Goal: Task Accomplishment & Management: Manage account settings

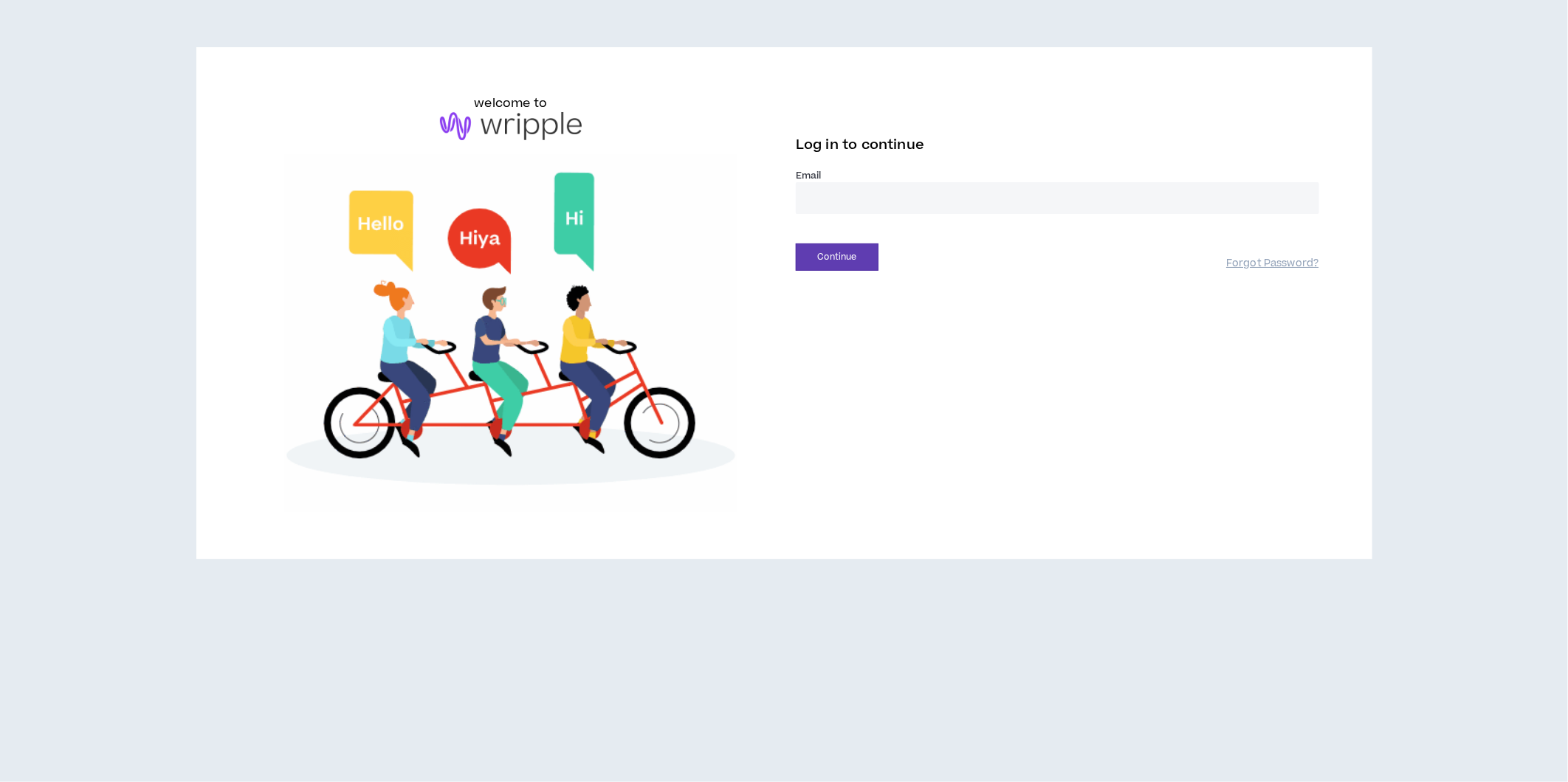
type input "**********"
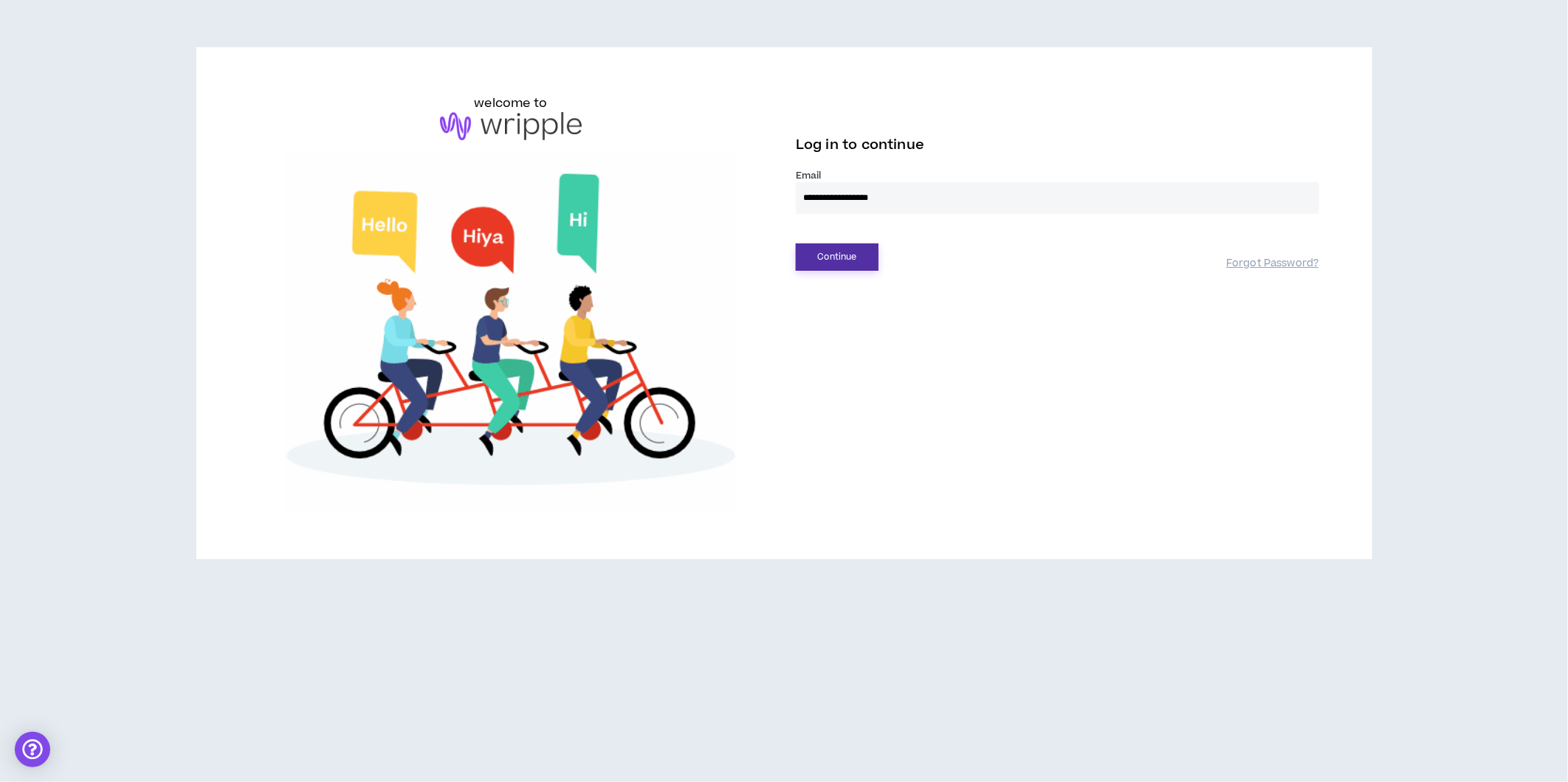
click at [830, 260] on button "Continue" at bounding box center [837, 257] width 82 height 28
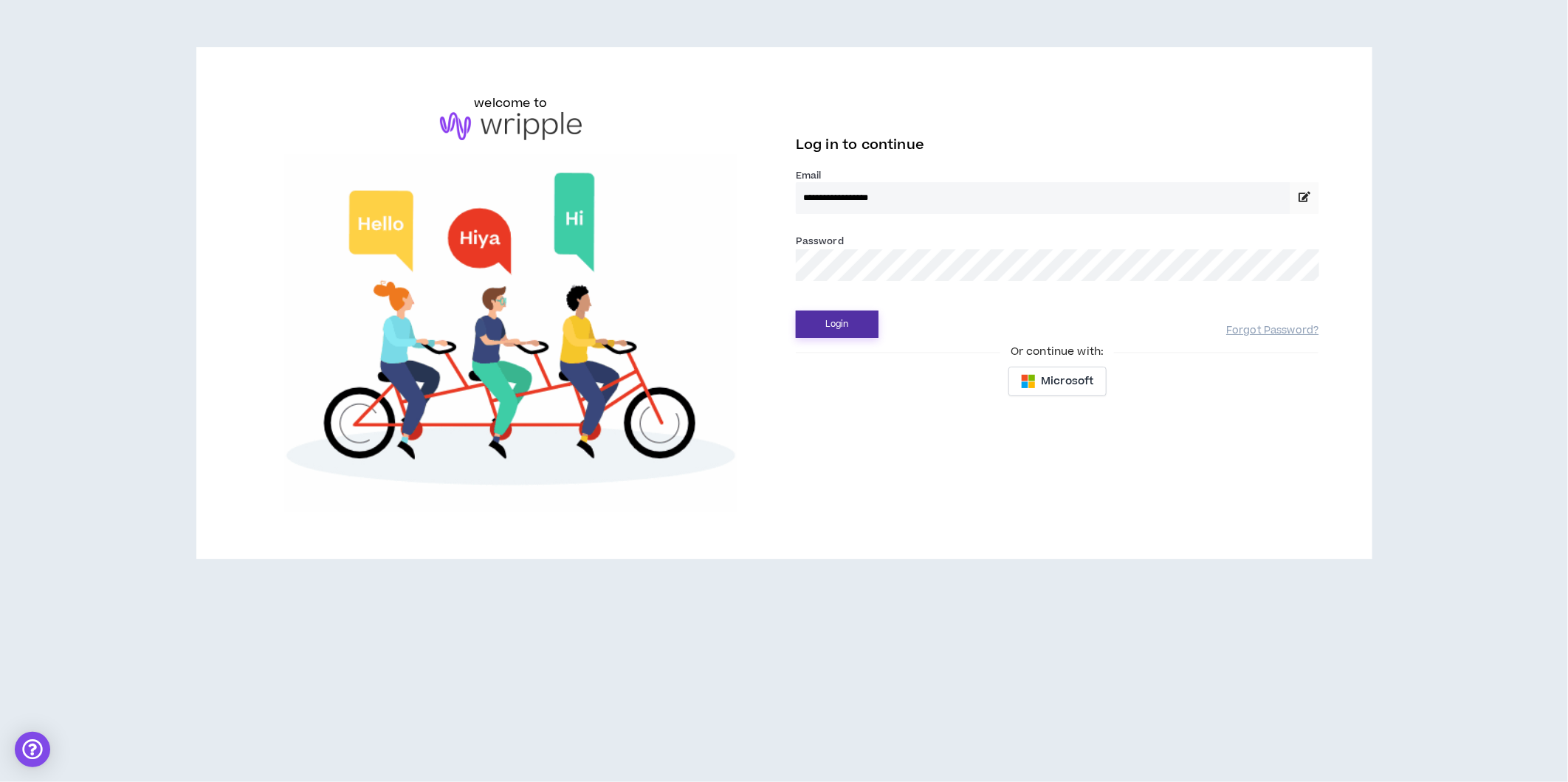
click at [811, 321] on button "Login" at bounding box center [837, 325] width 82 height 28
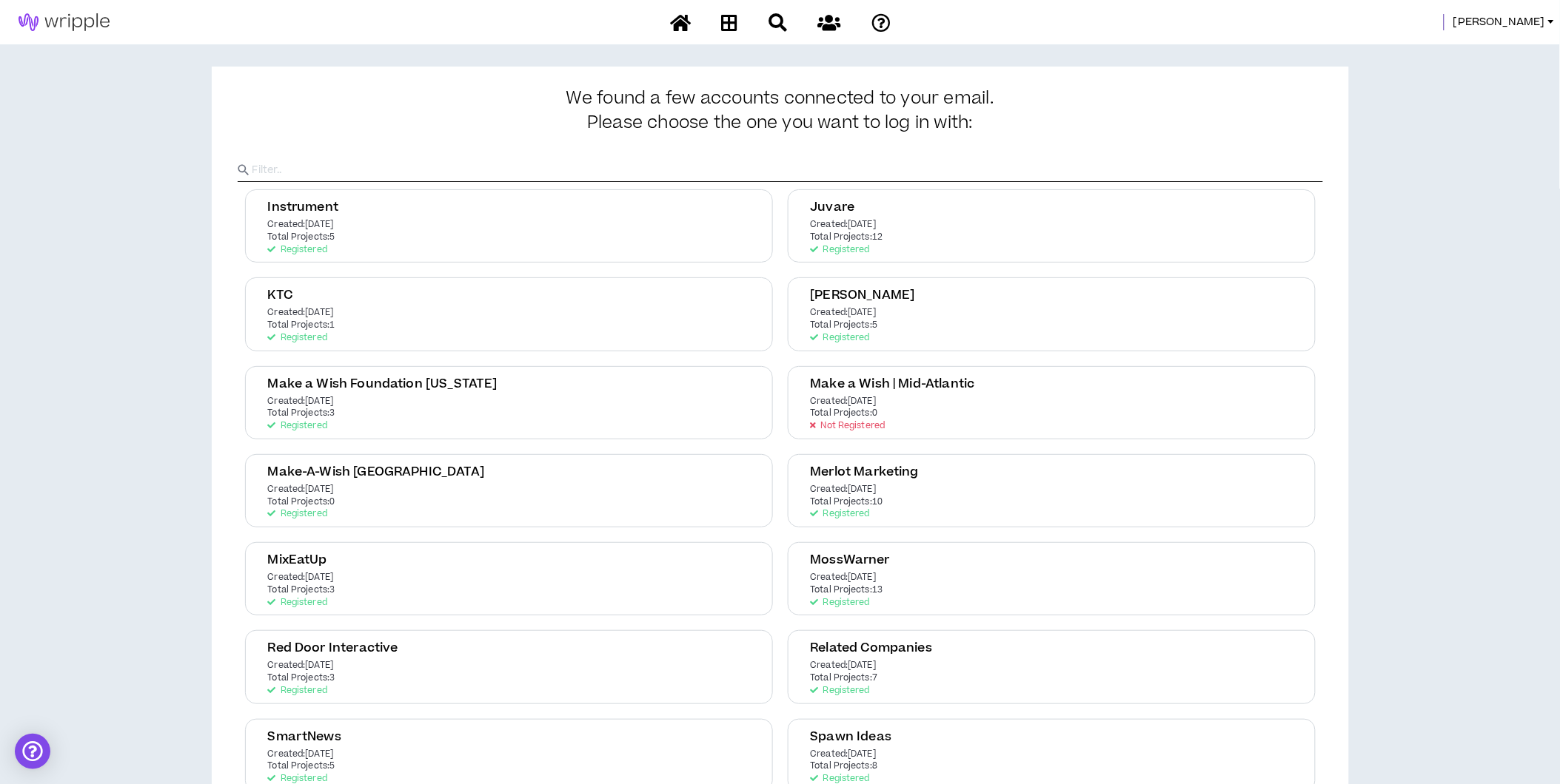
scroll to position [126, 0]
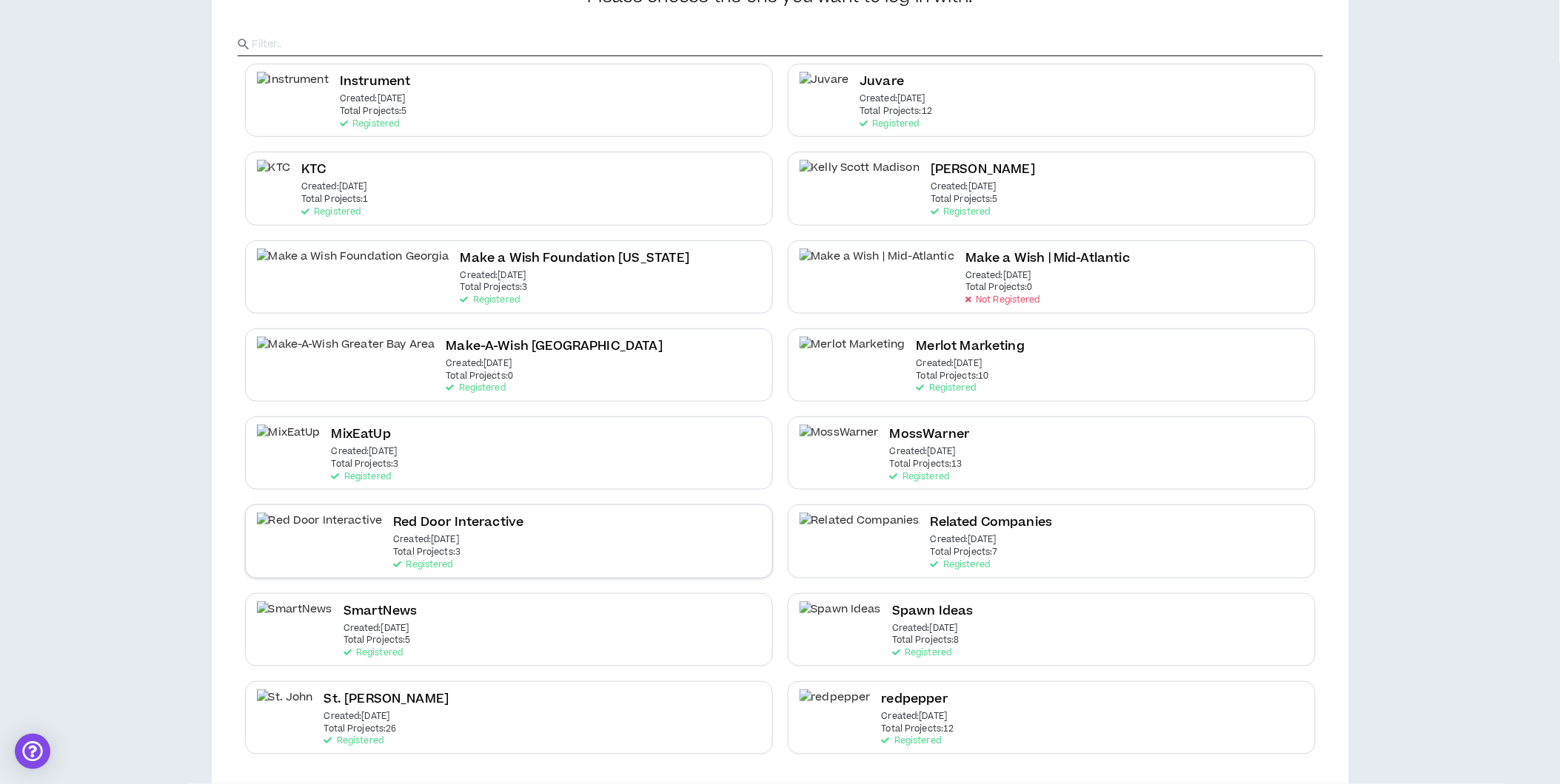
click at [522, 550] on div "Red Door Interactive Created: Jun 16 2025 Total Projects: 3 Registered" at bounding box center [509, 541] width 528 height 73
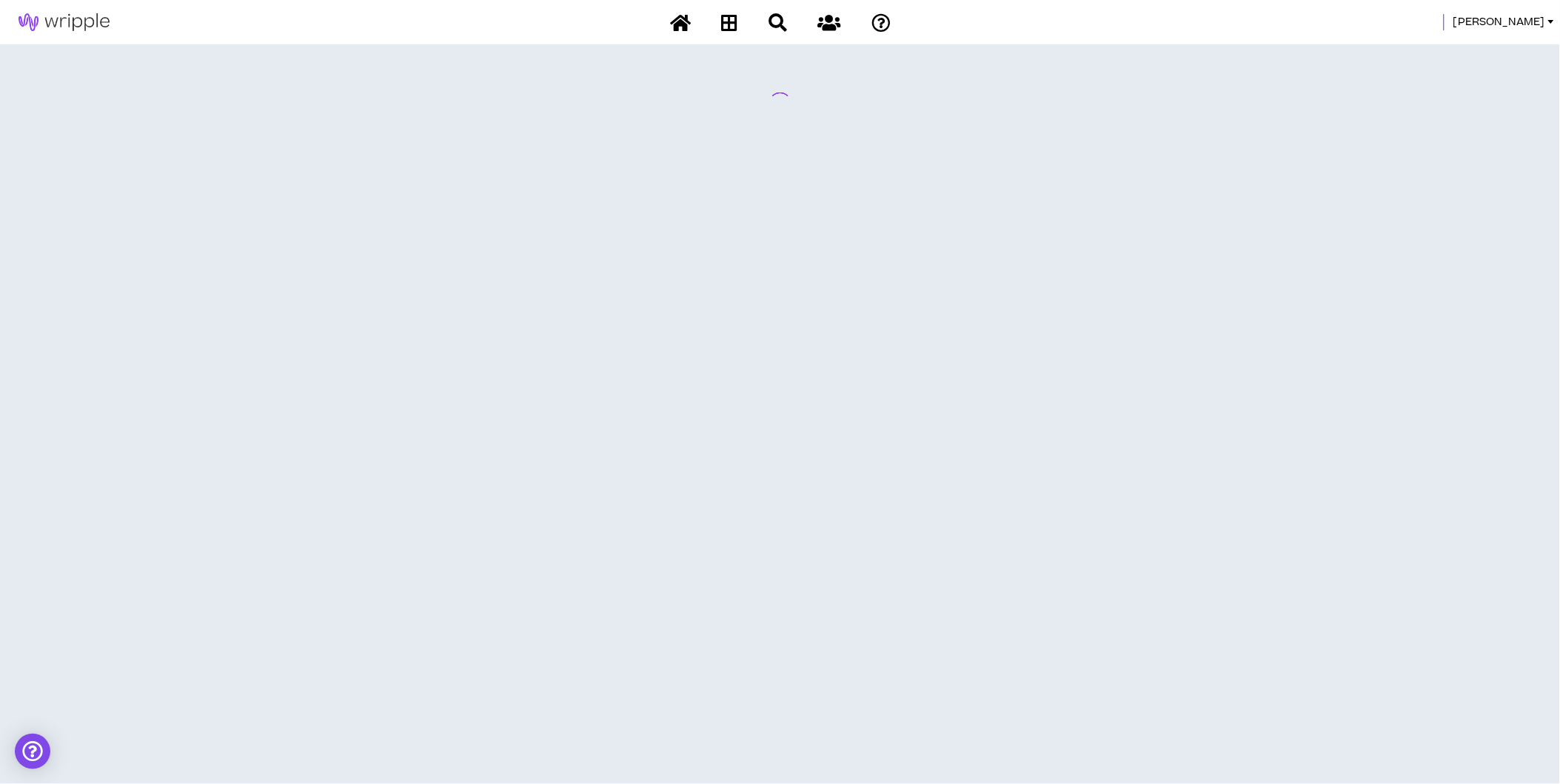
scroll to position [0, 0]
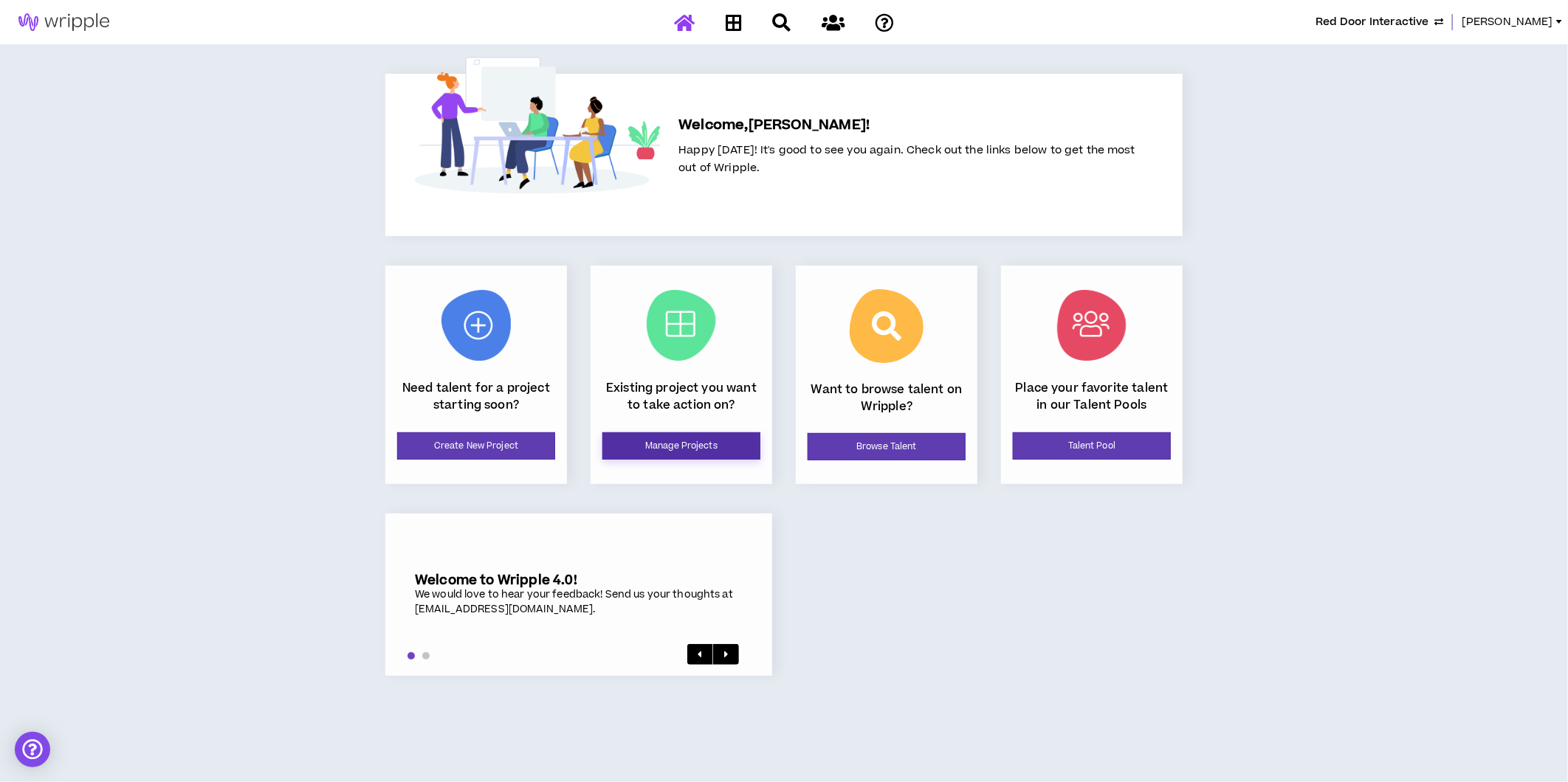
click at [674, 437] on link "Manage Projects" at bounding box center [681, 446] width 158 height 28
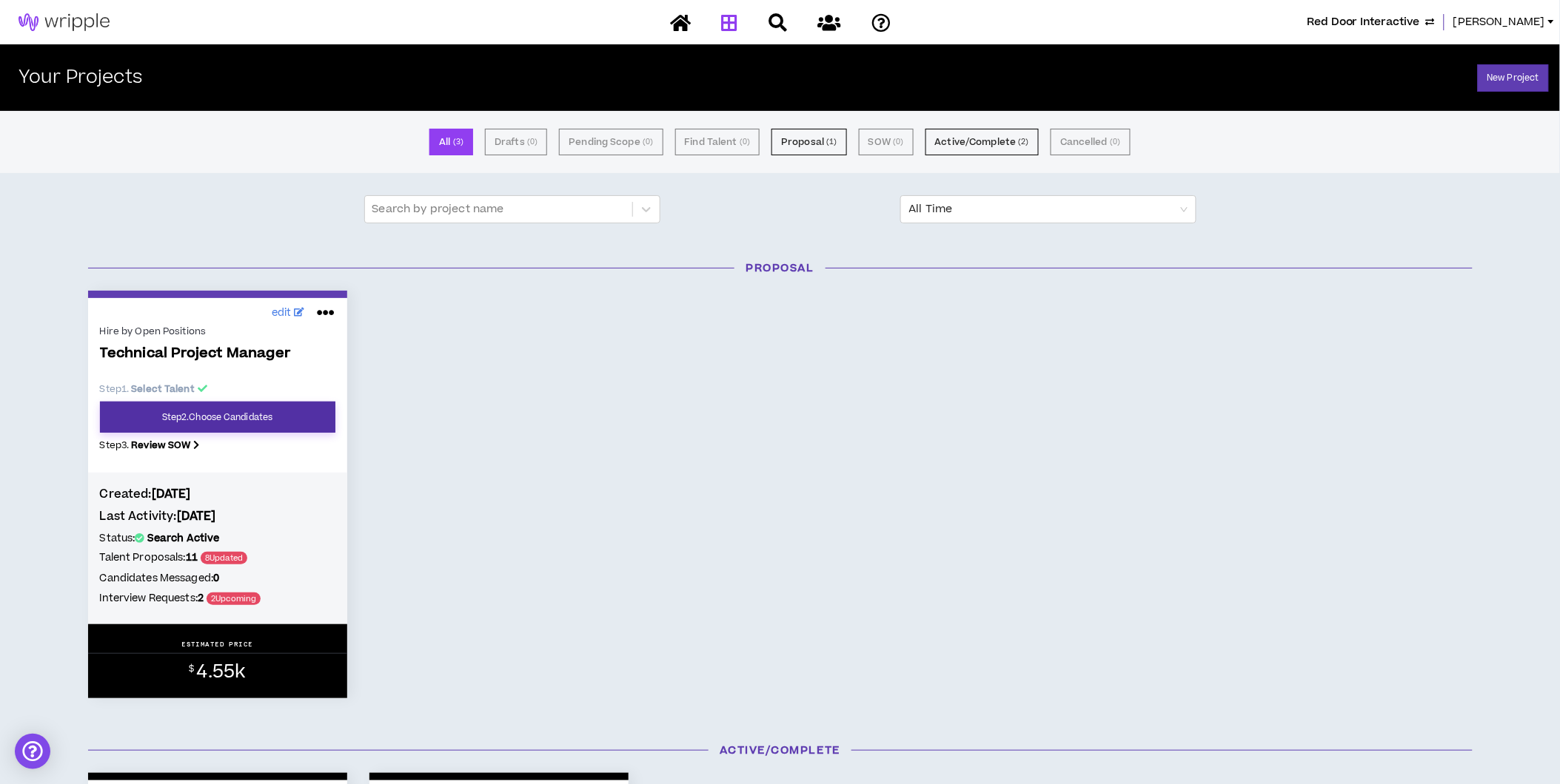
click at [248, 407] on link "Step 2 . Choose Candidates" at bounding box center [218, 417] width 236 height 31
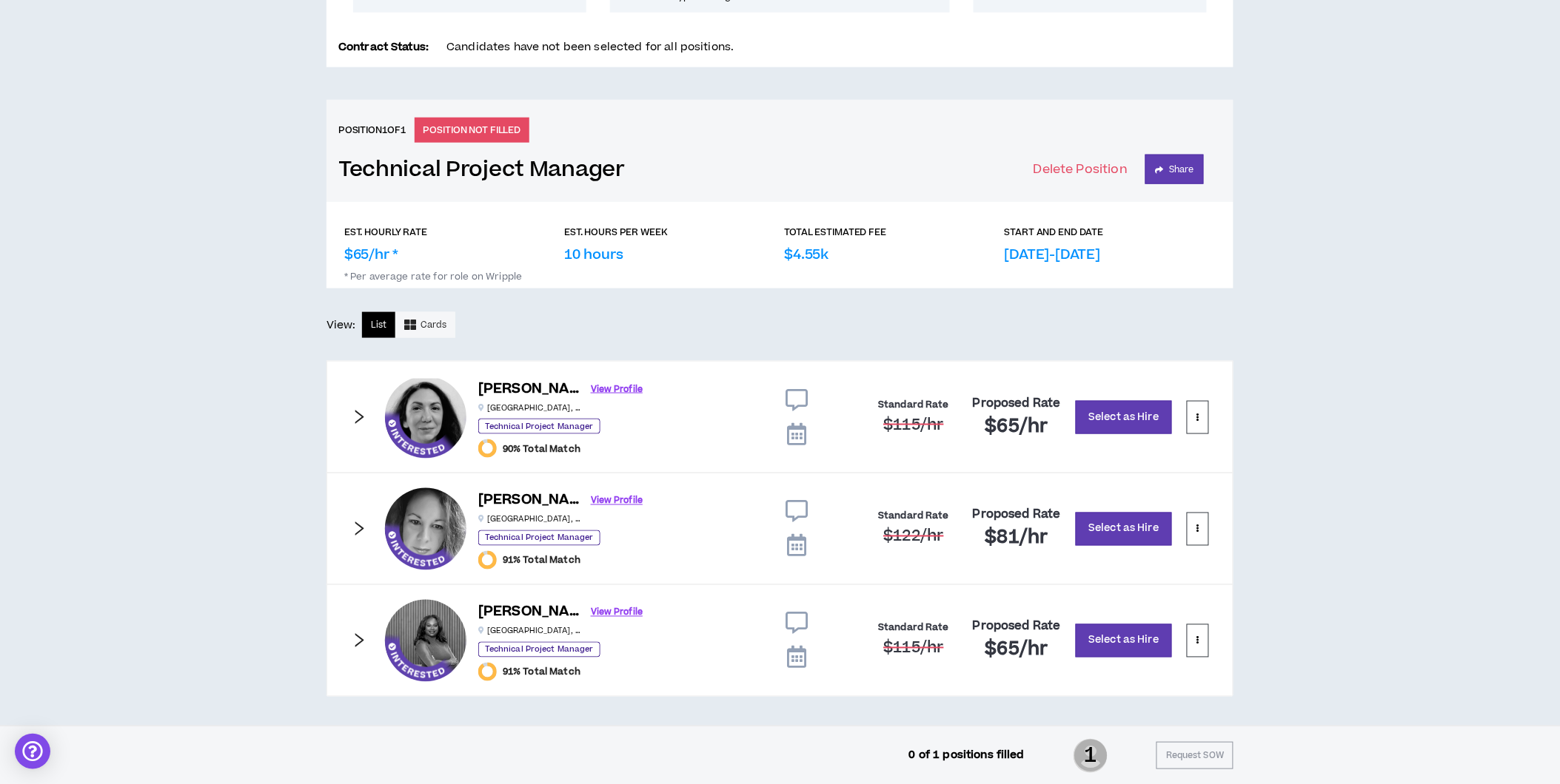
scroll to position [508, 0]
click at [795, 398] on icon at bounding box center [796, 400] width 22 height 22
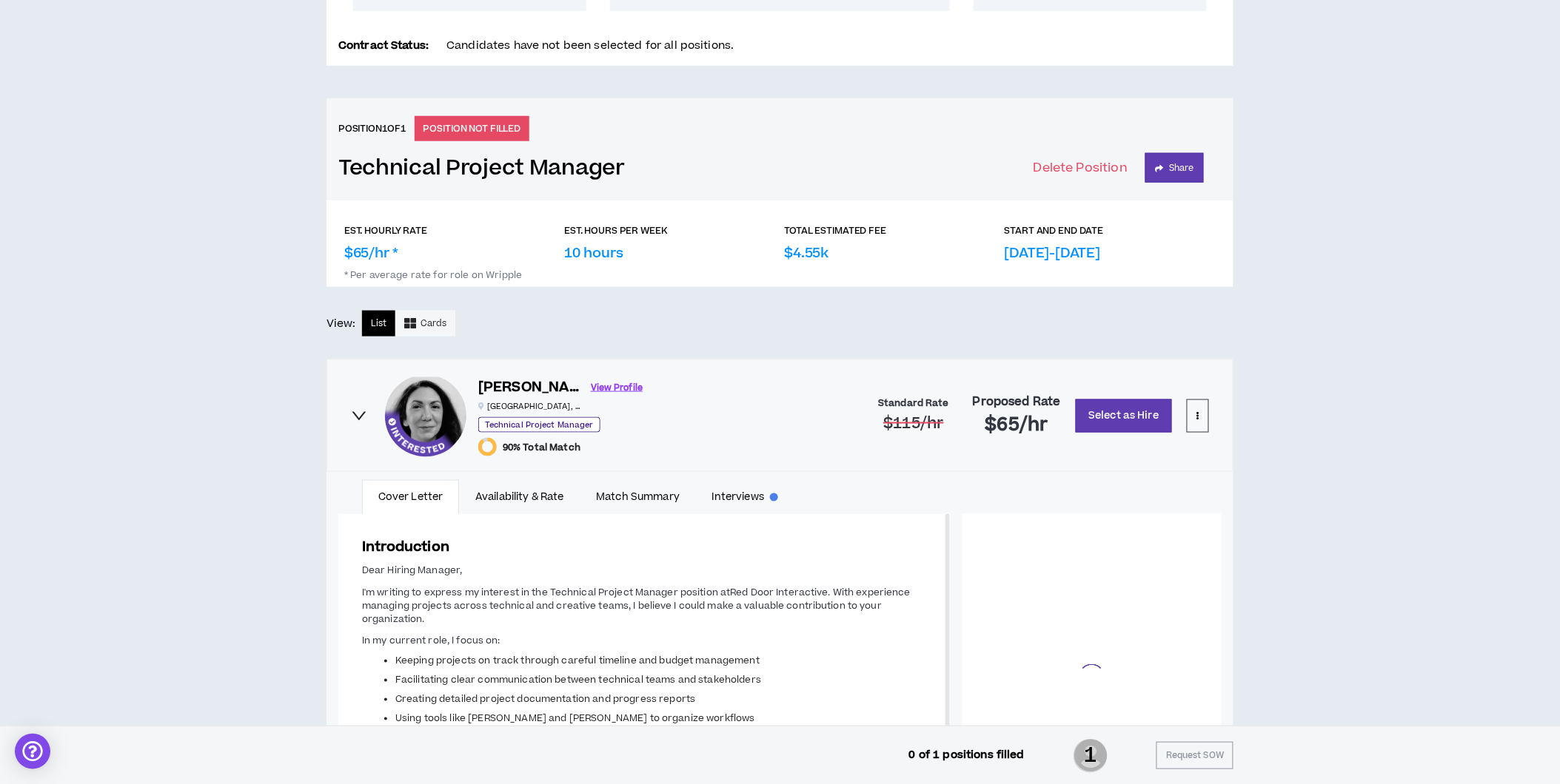
scroll to position [386, 0]
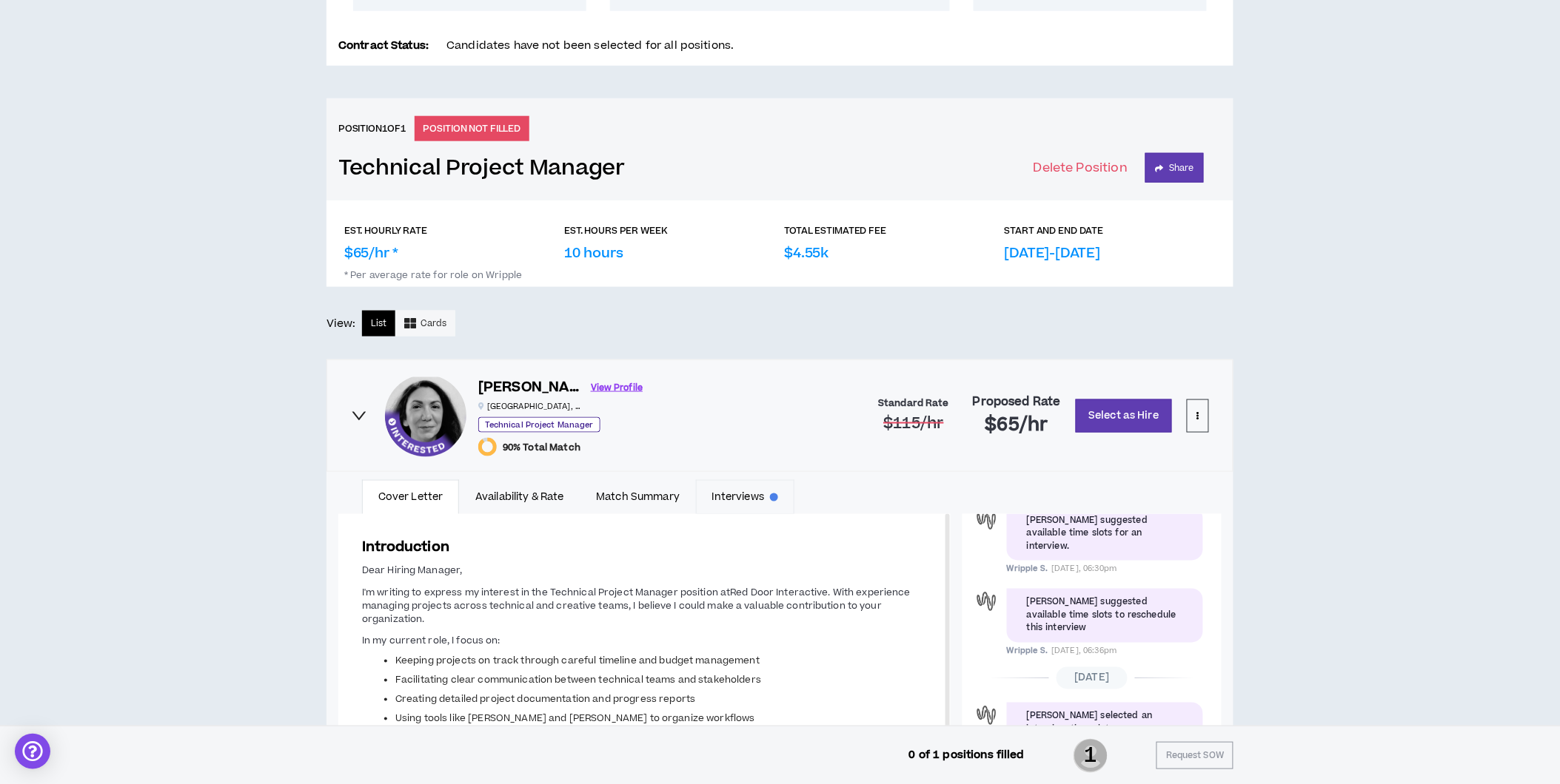
click at [760, 500] on link "Interviews" at bounding box center [745, 497] width 98 height 34
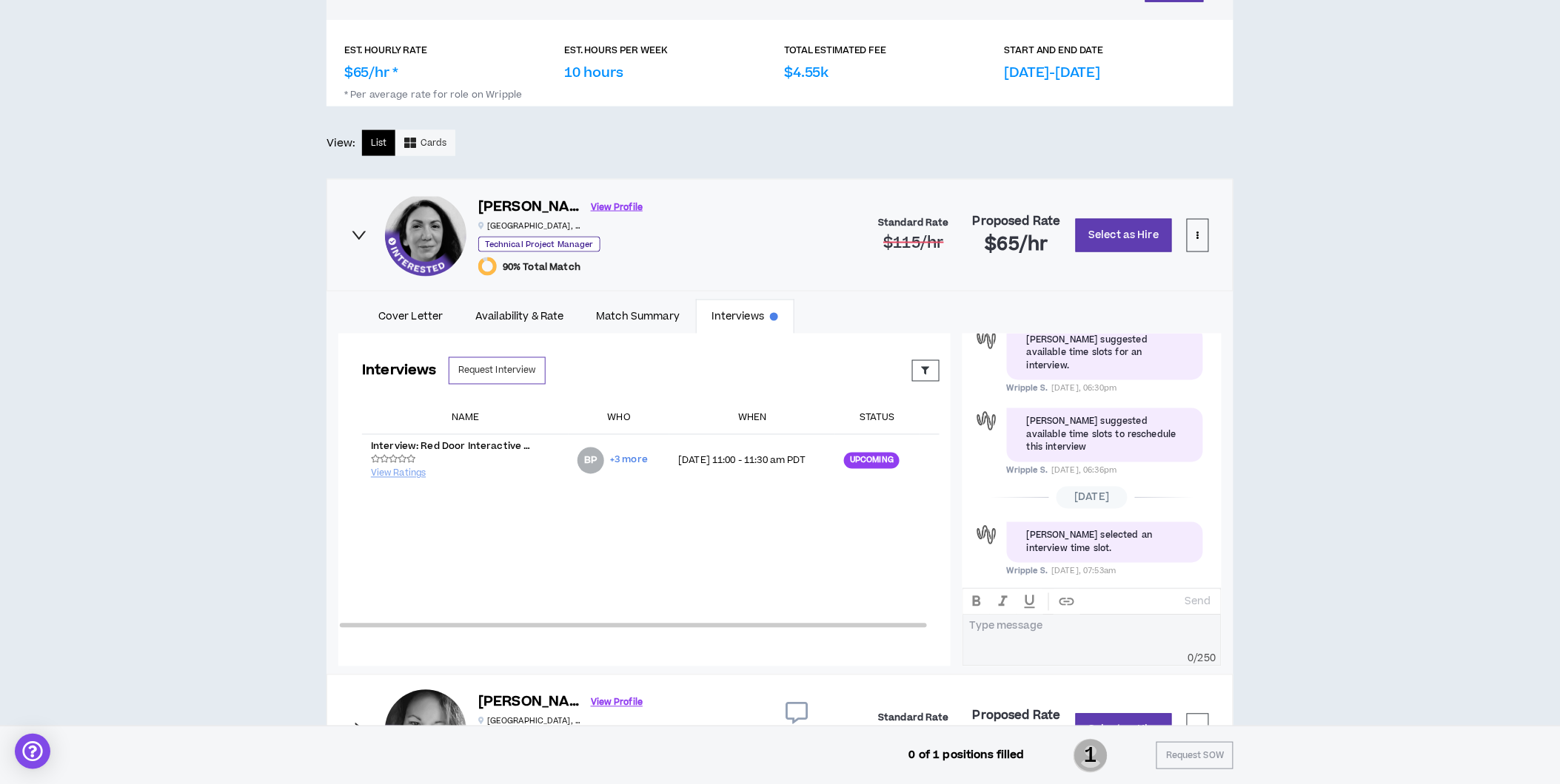
scroll to position [755, 0]
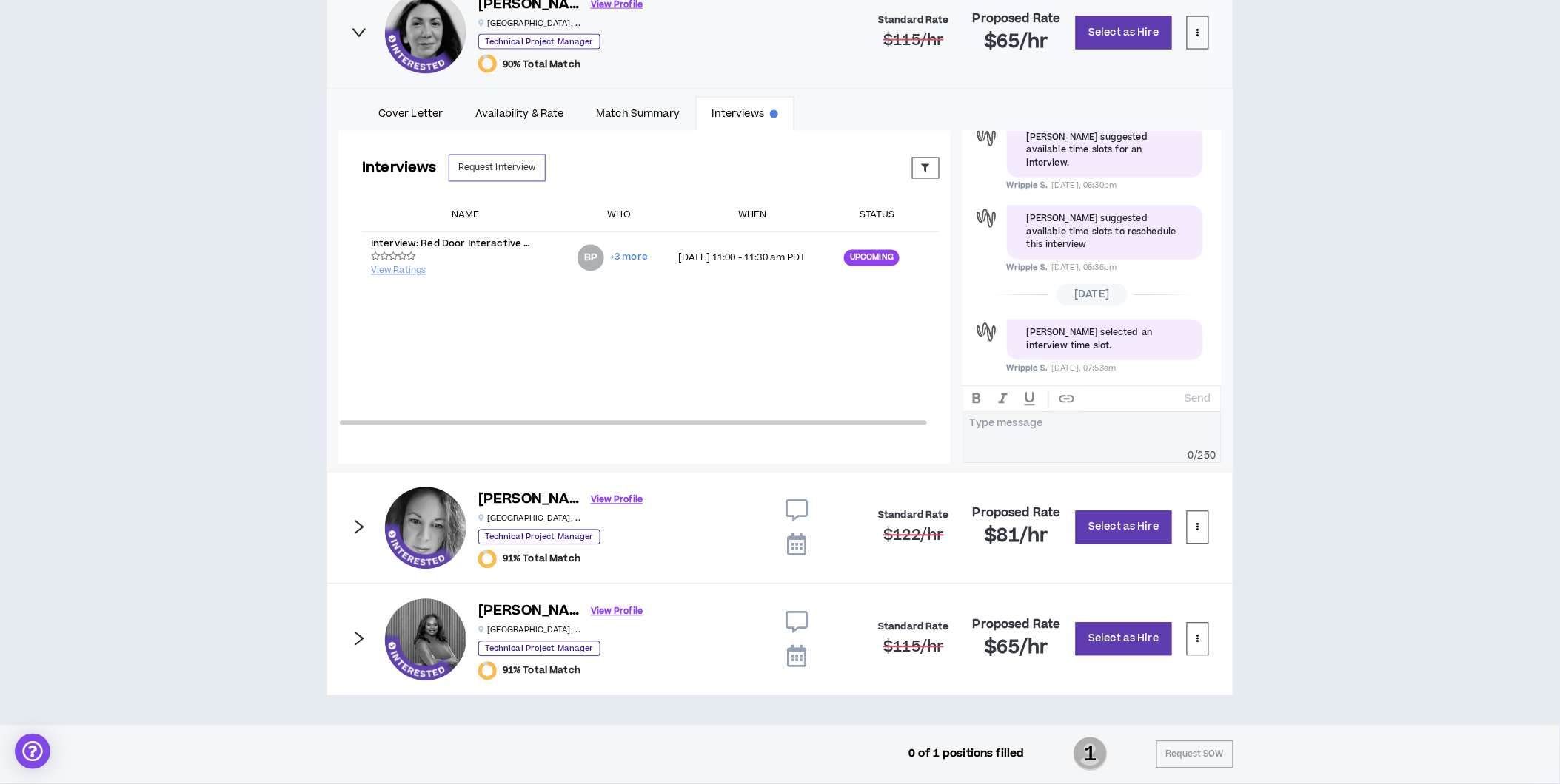
click at [797, 506] on icon at bounding box center [796, 511] width 22 height 22
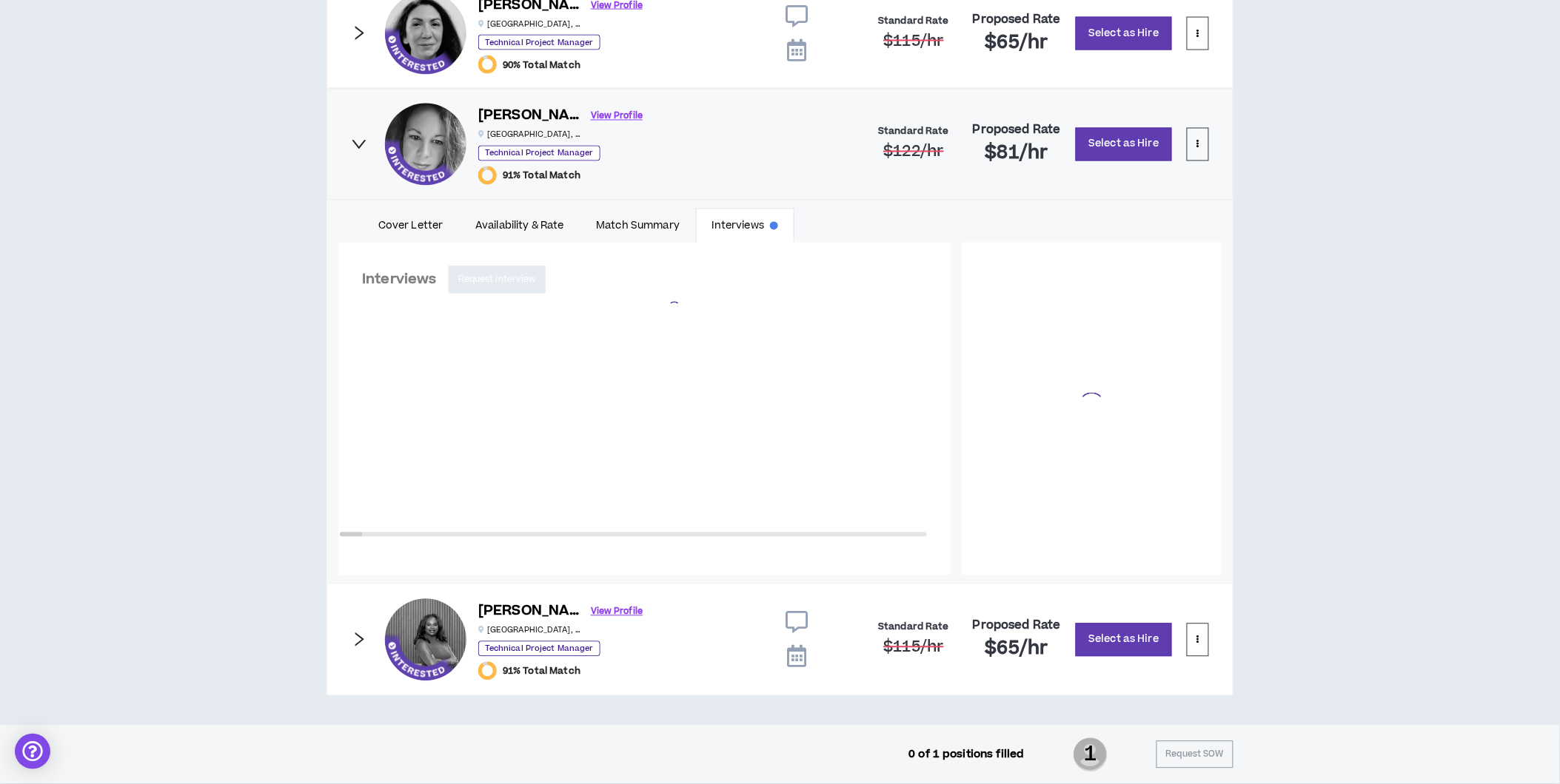
scroll to position [102, 0]
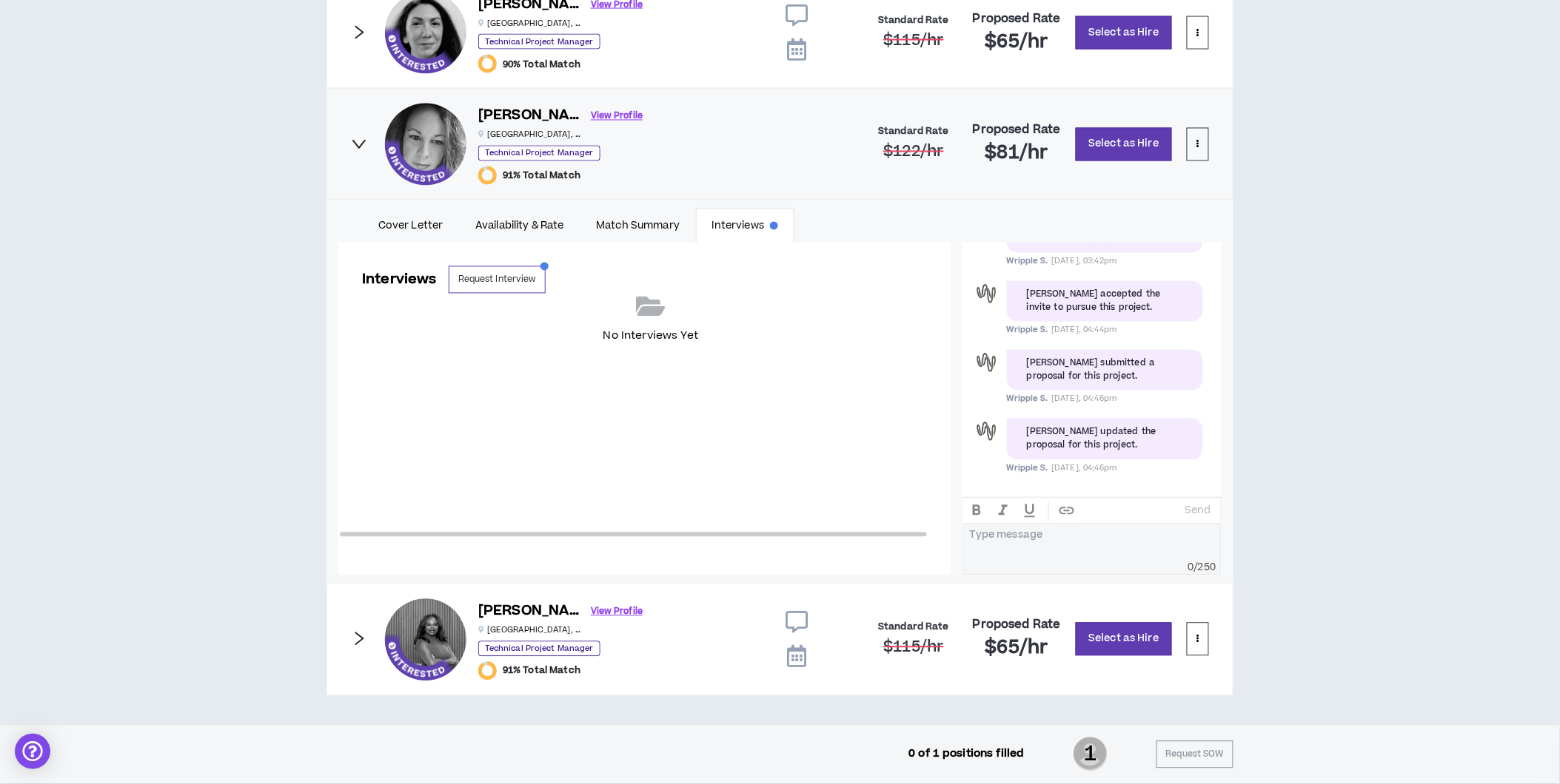
click at [795, 612] on icon at bounding box center [796, 623] width 22 height 22
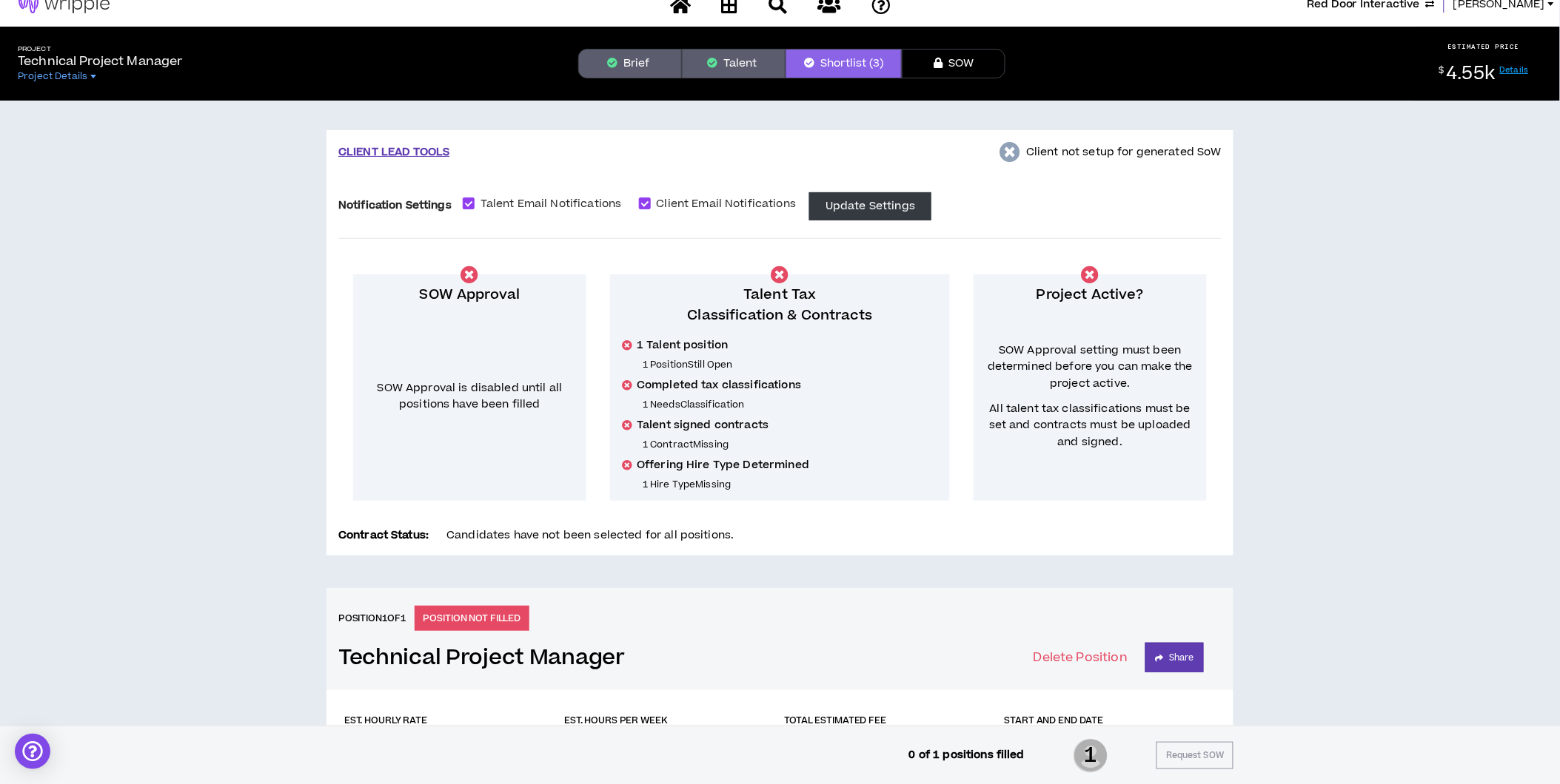
scroll to position [0, 0]
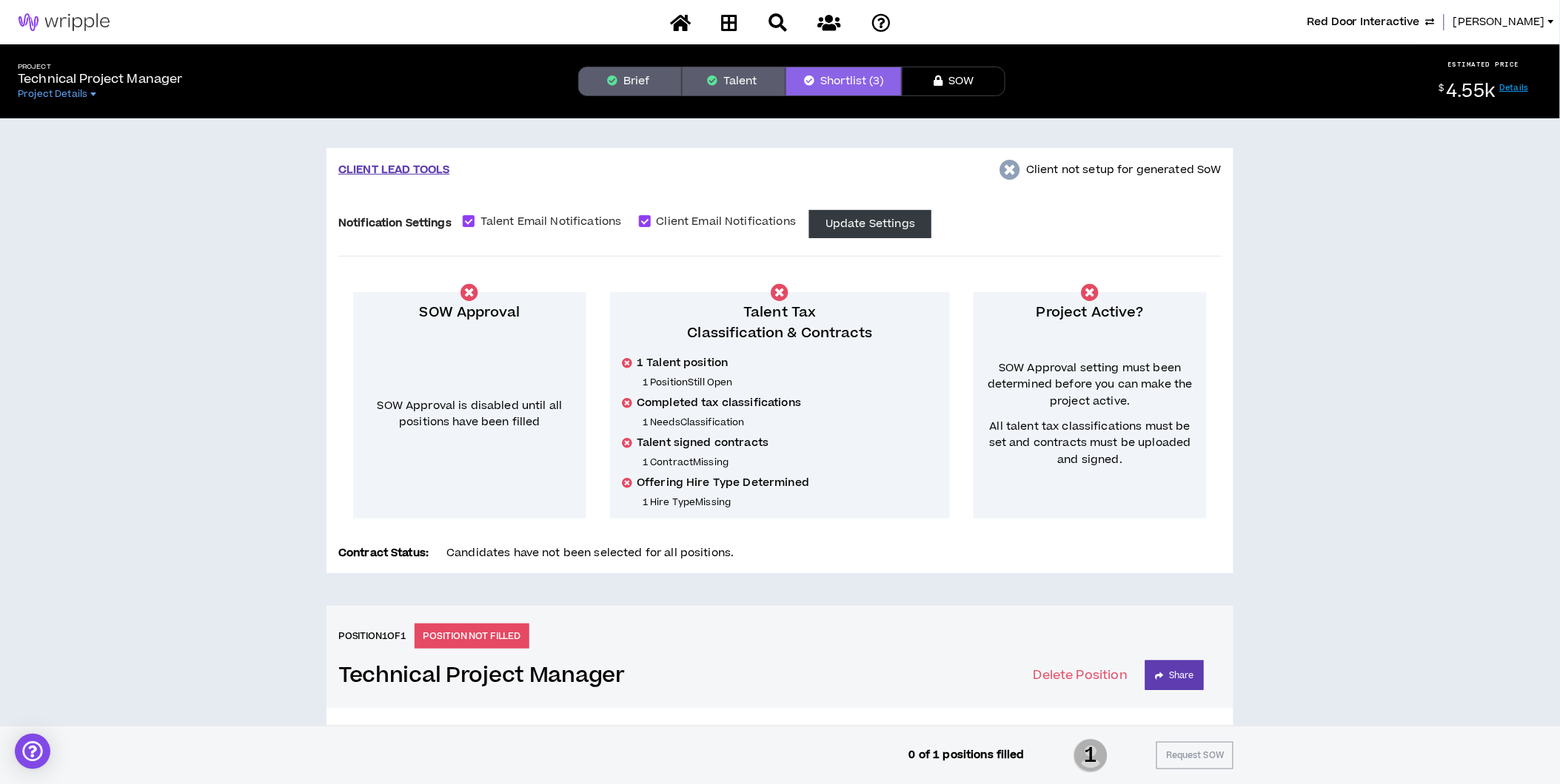
click at [717, 74] on button "Talent" at bounding box center [734, 81] width 104 height 29
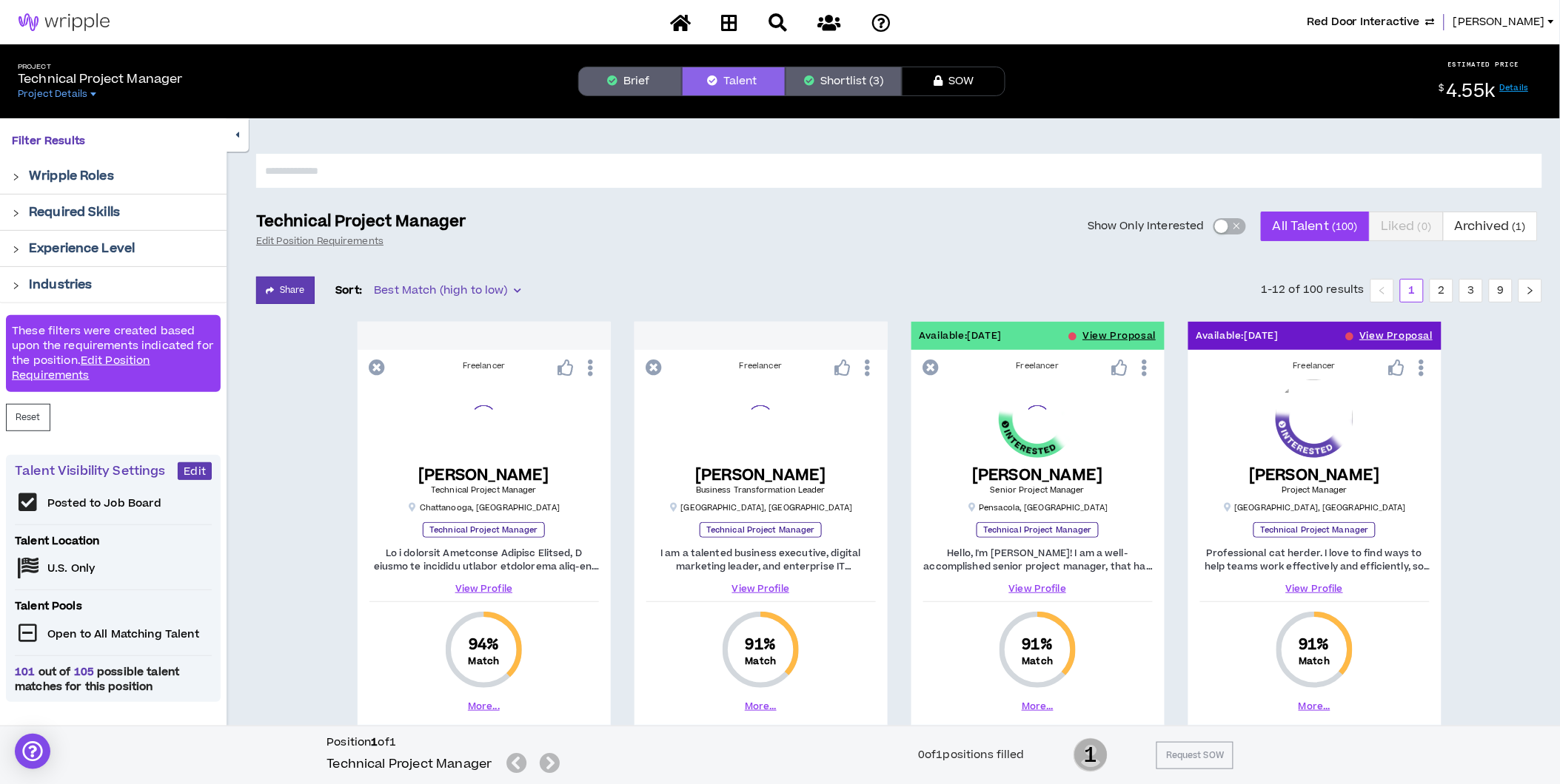
click at [1232, 228] on span "button" at bounding box center [1236, 226] width 9 height 17
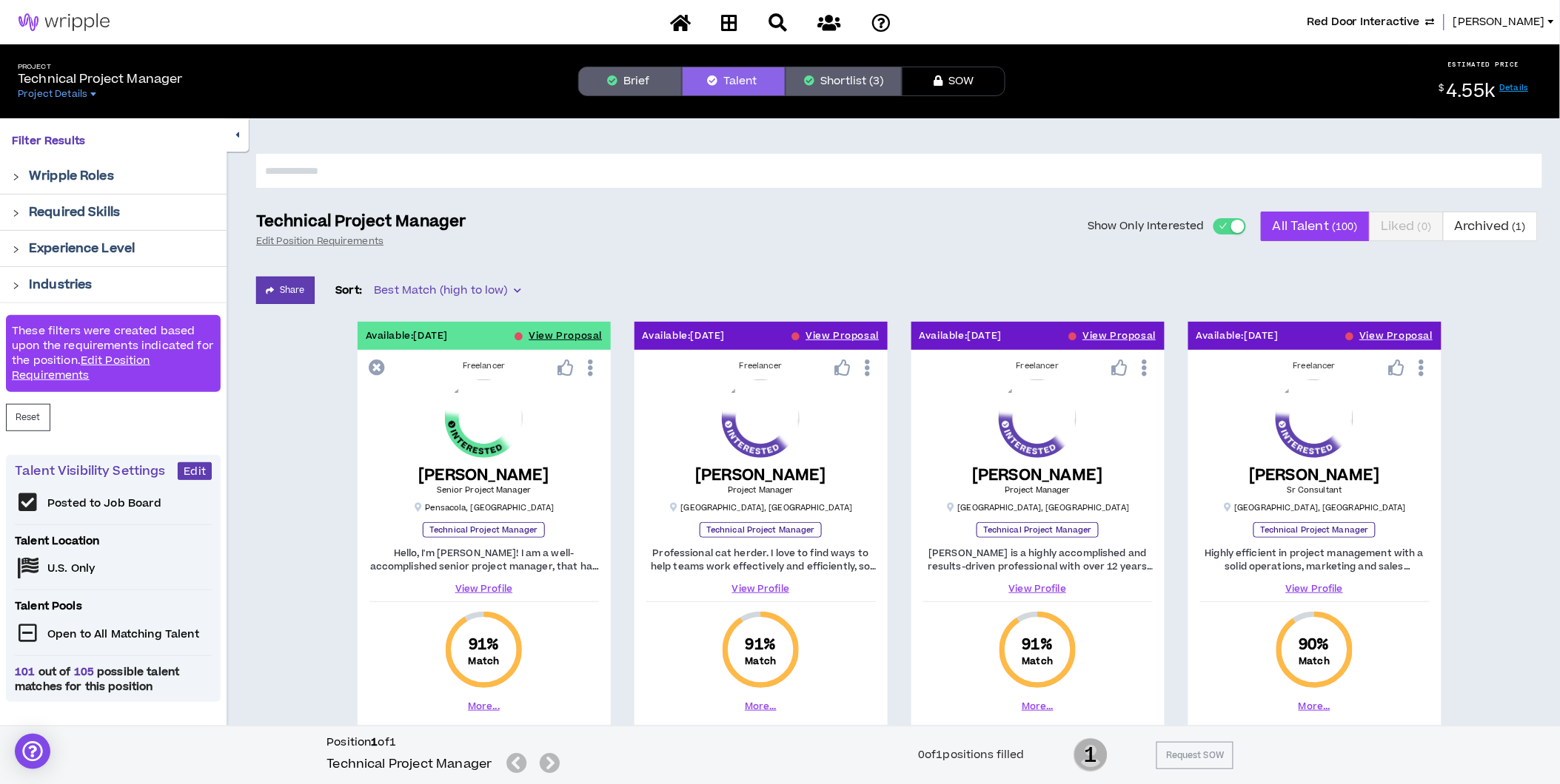
click at [1223, 232] on span "button" at bounding box center [1223, 226] width 9 height 17
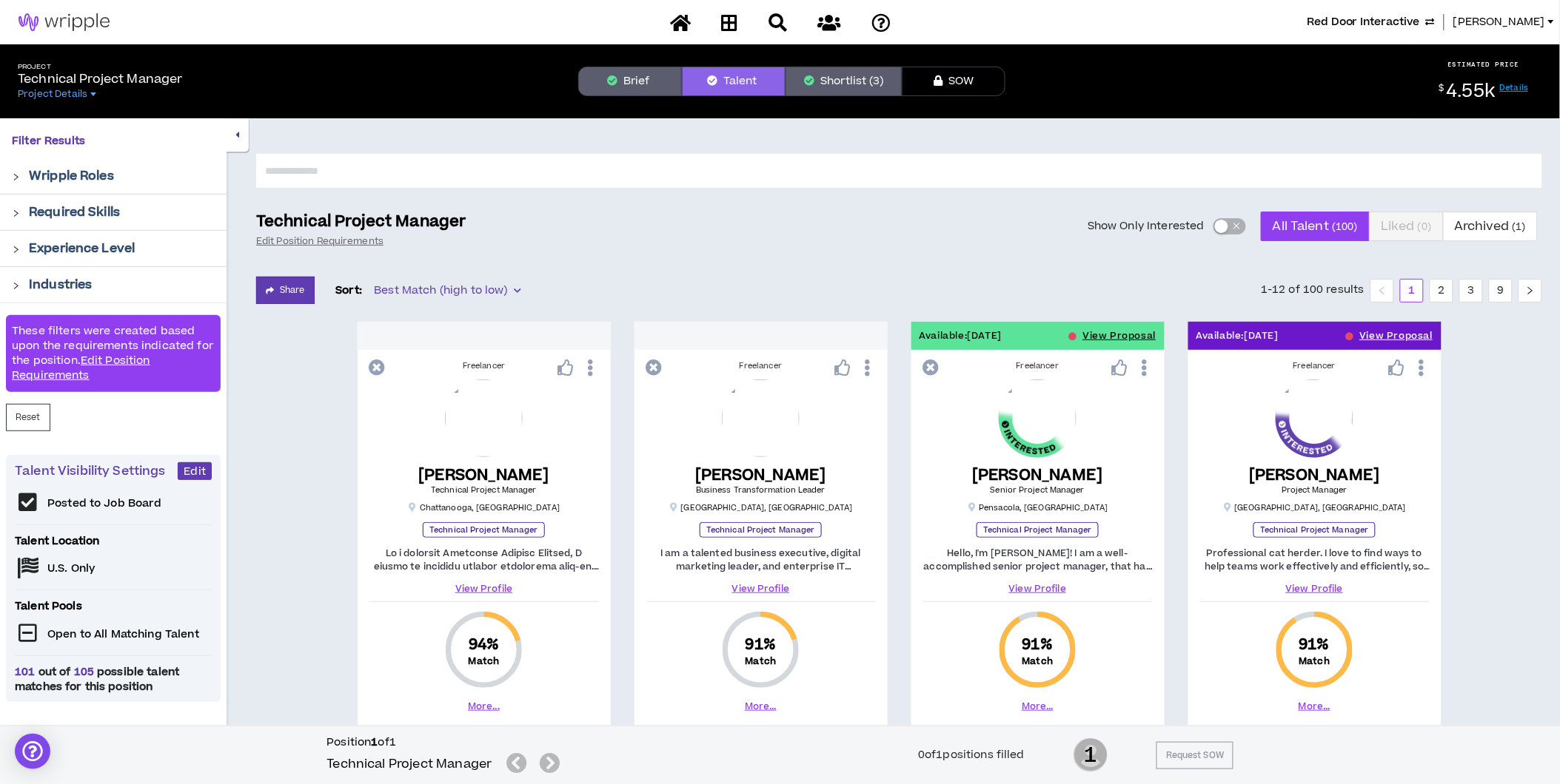
click at [644, 90] on button "Brief" at bounding box center [630, 81] width 104 height 29
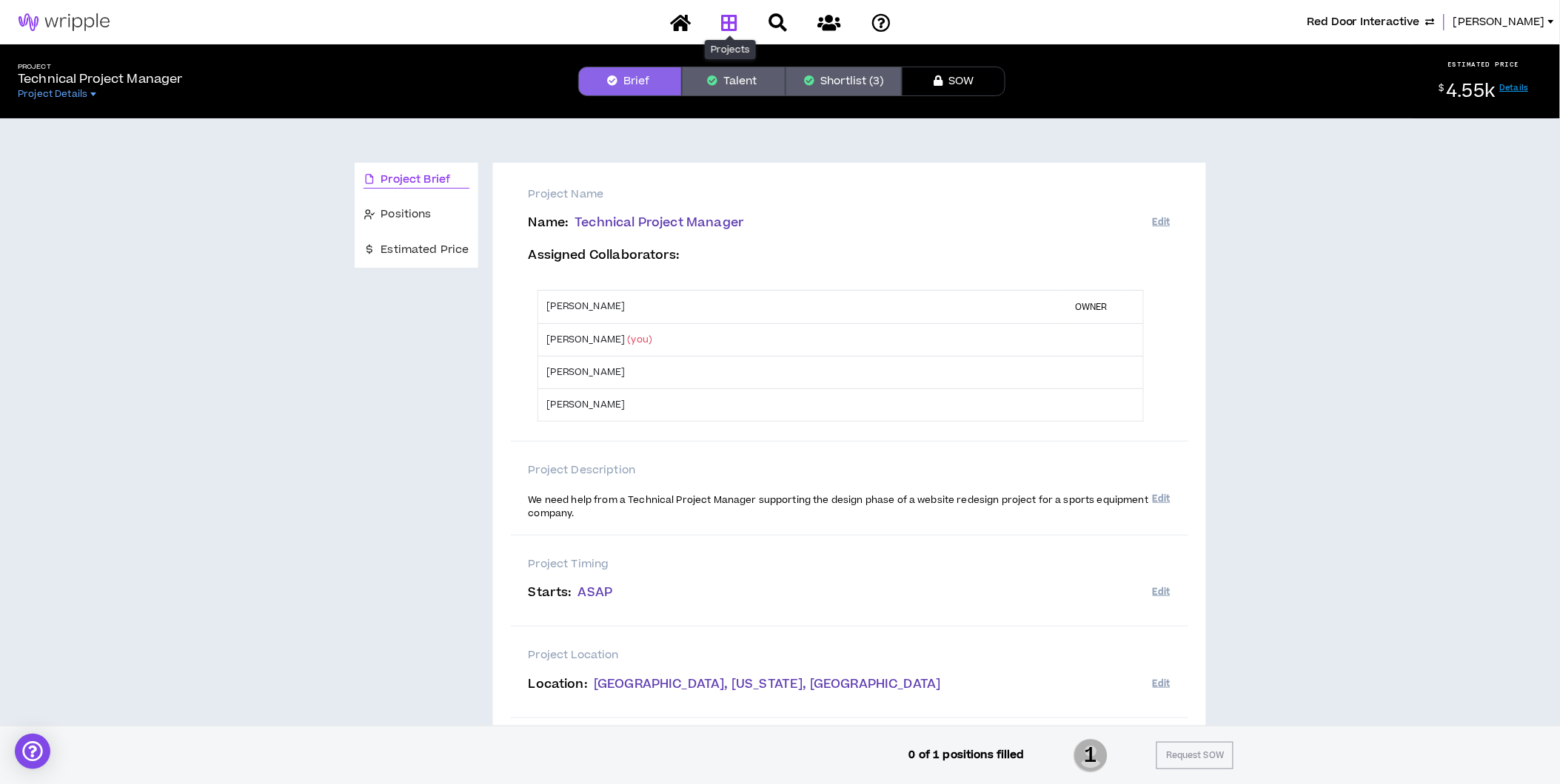
click at [723, 21] on icon at bounding box center [729, 22] width 17 height 18
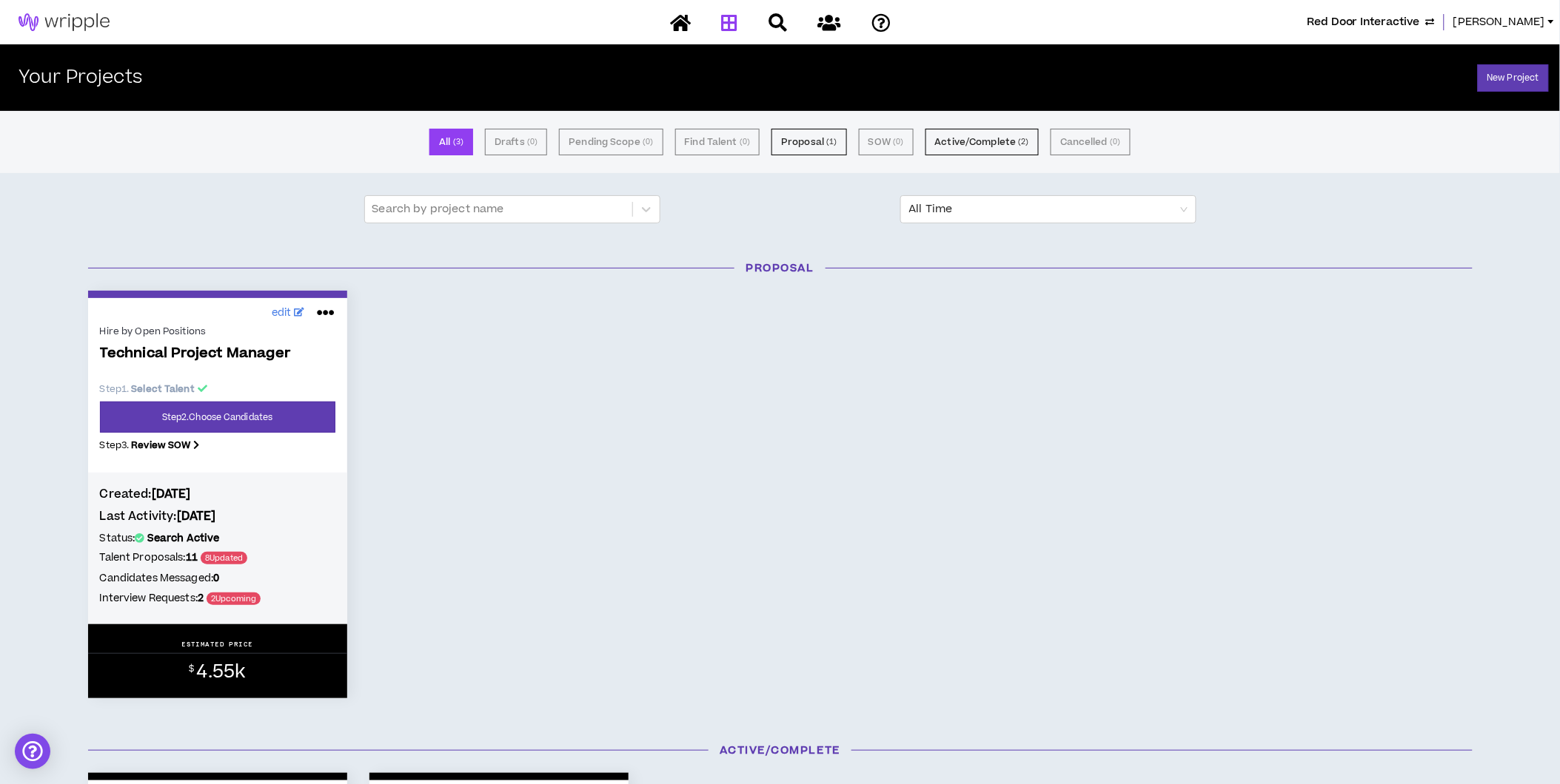
click at [1420, 23] on span "Red Door Interactive" at bounding box center [1363, 22] width 114 height 17
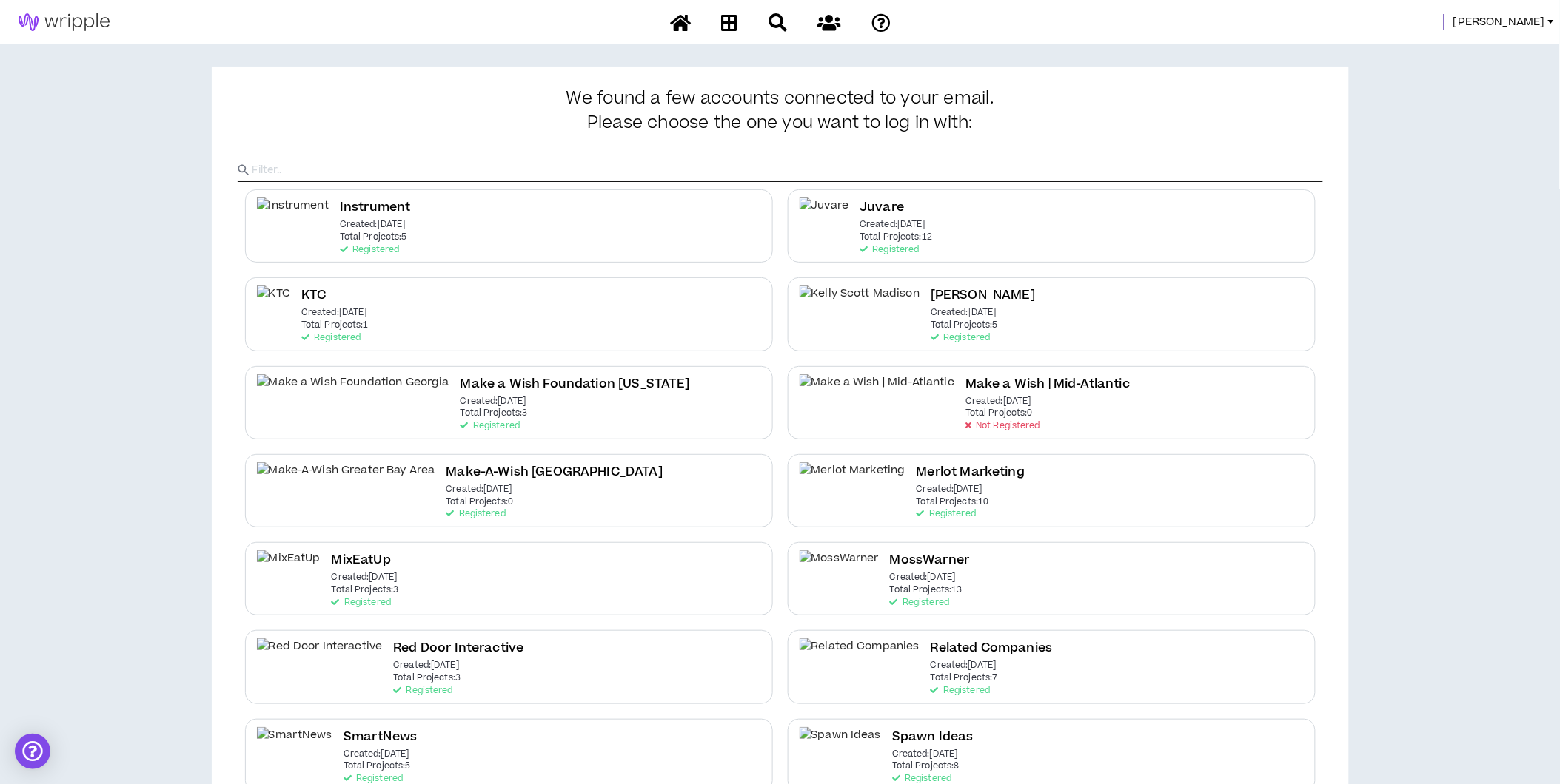
click at [1522, 17] on span "Morgan" at bounding box center [1499, 22] width 92 height 17
click at [1500, 48] on link "System Admin Portal" at bounding box center [1485, 50] width 134 height 22
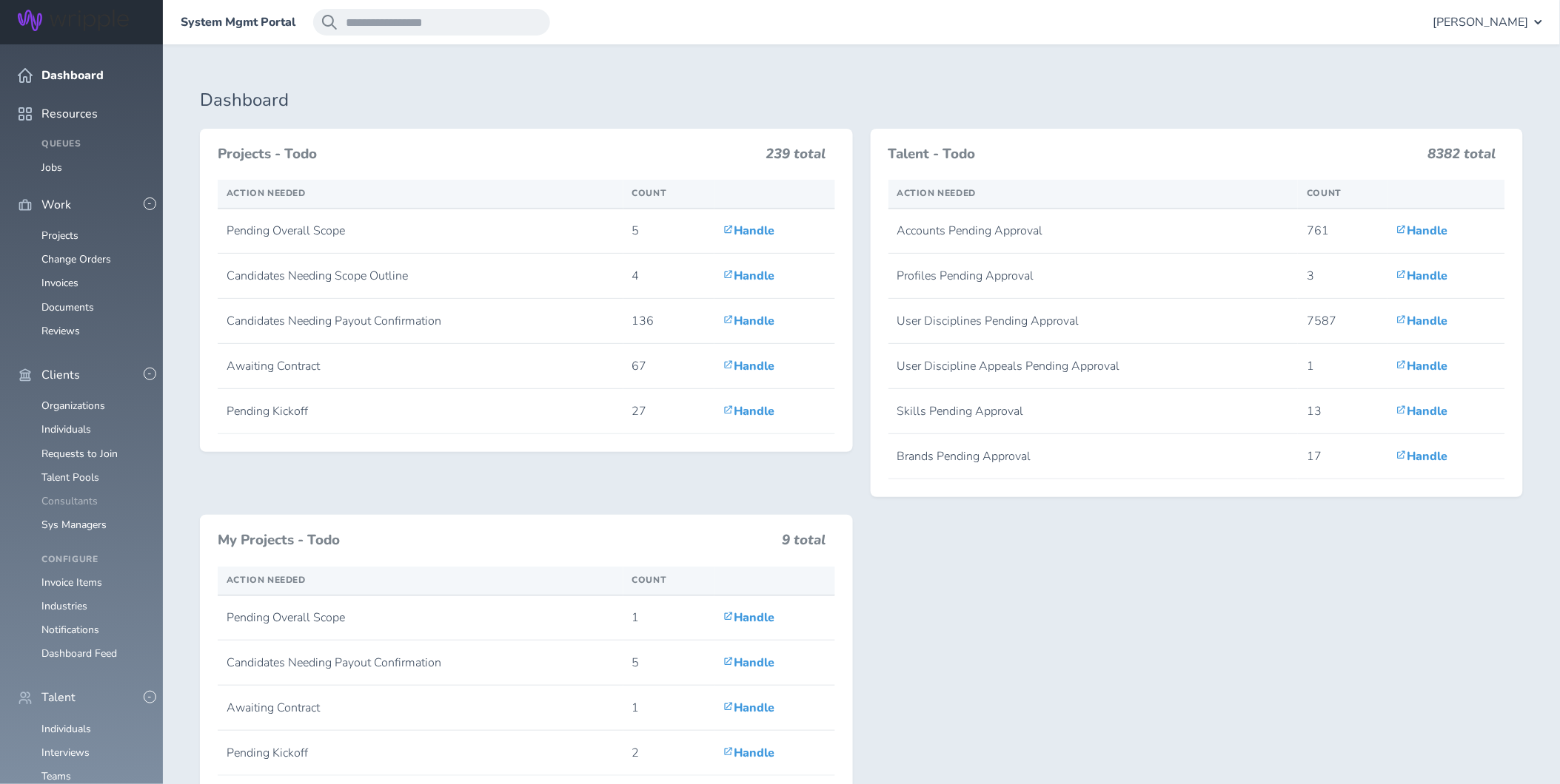
click at [71, 494] on link "Consultants" at bounding box center [69, 502] width 56 height 14
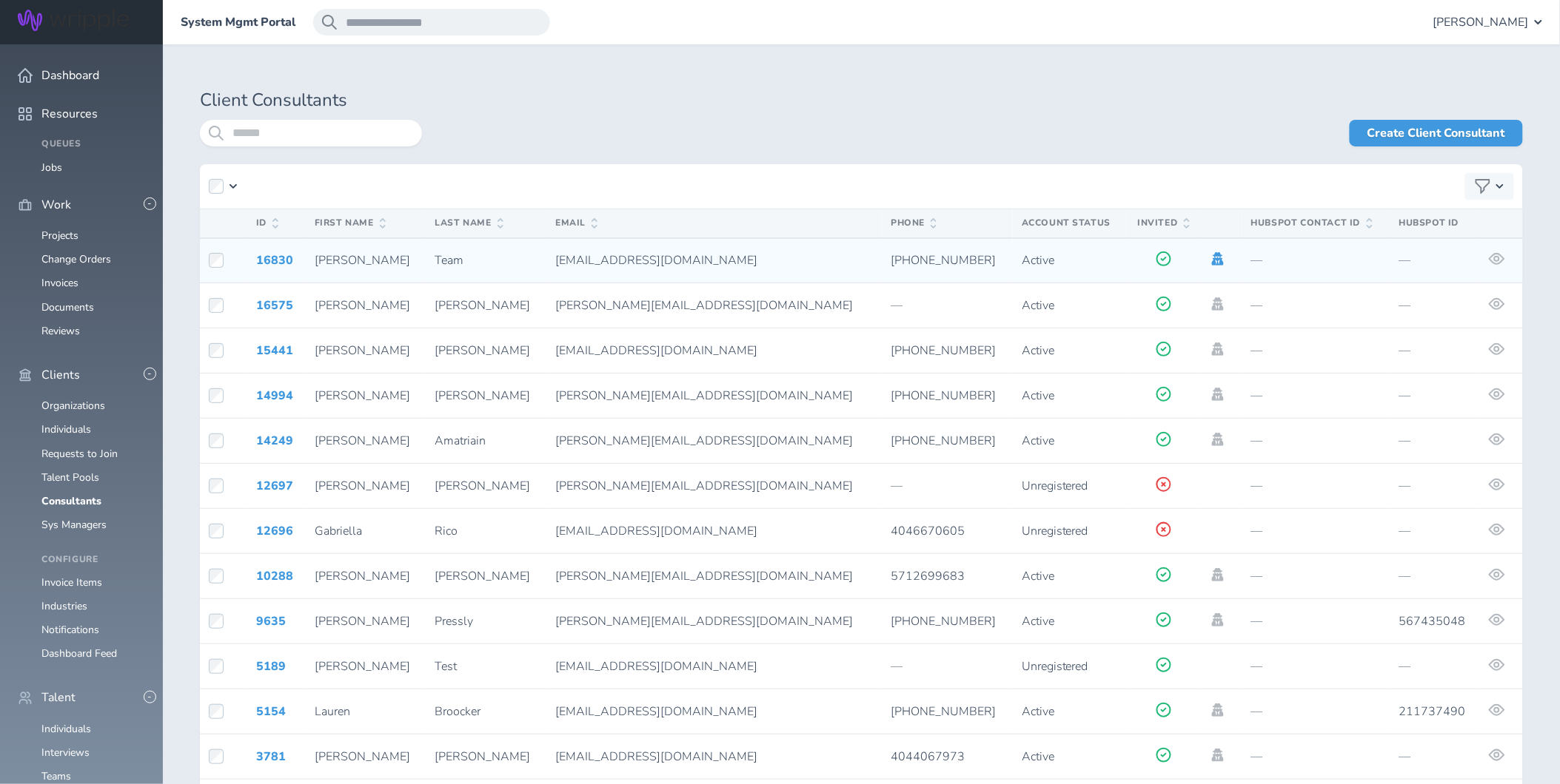
click at [1210, 261] on icon at bounding box center [1218, 259] width 17 height 13
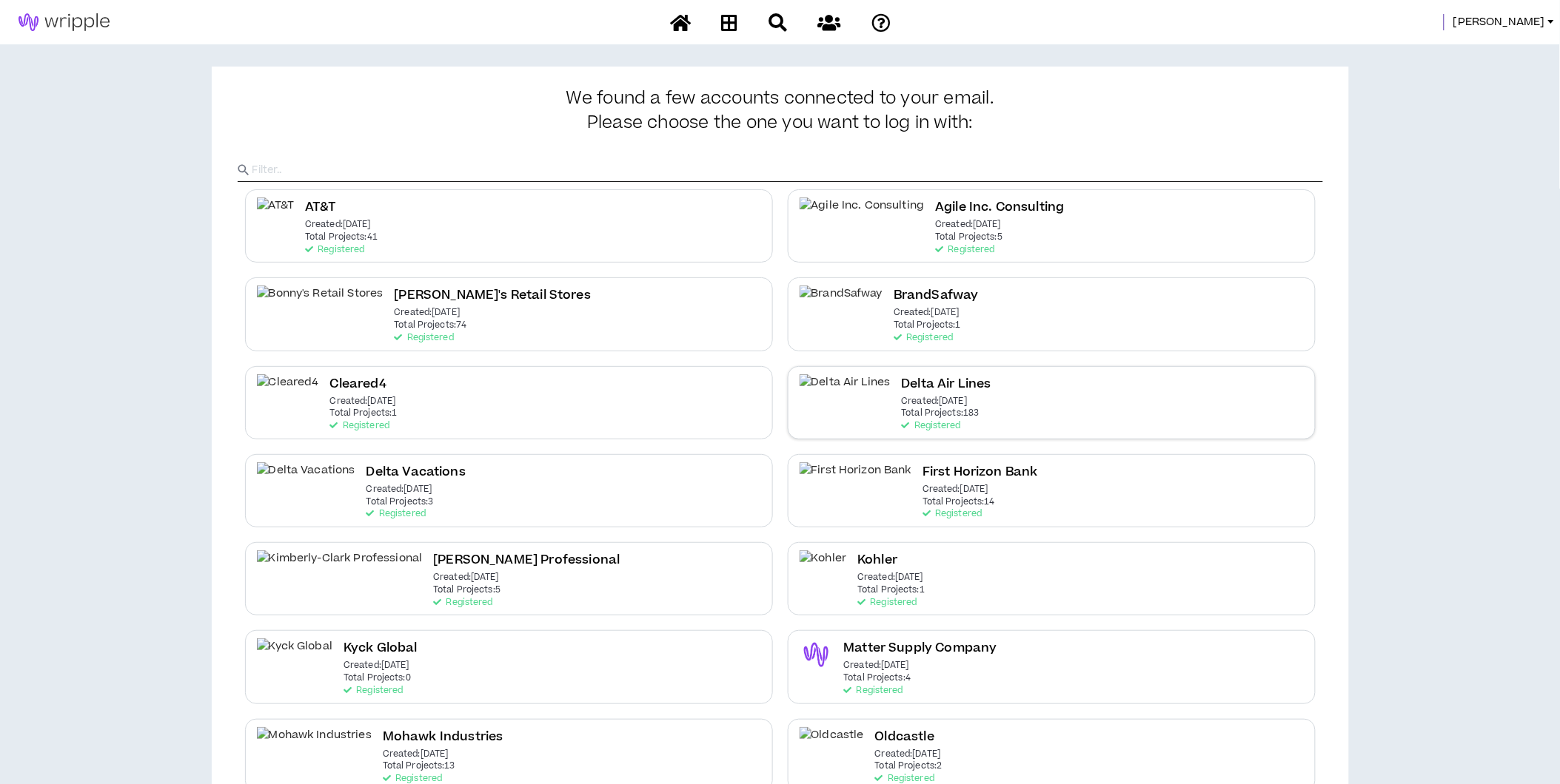
click at [902, 379] on h2 "Delta Air Lines" at bounding box center [946, 384] width 90 height 20
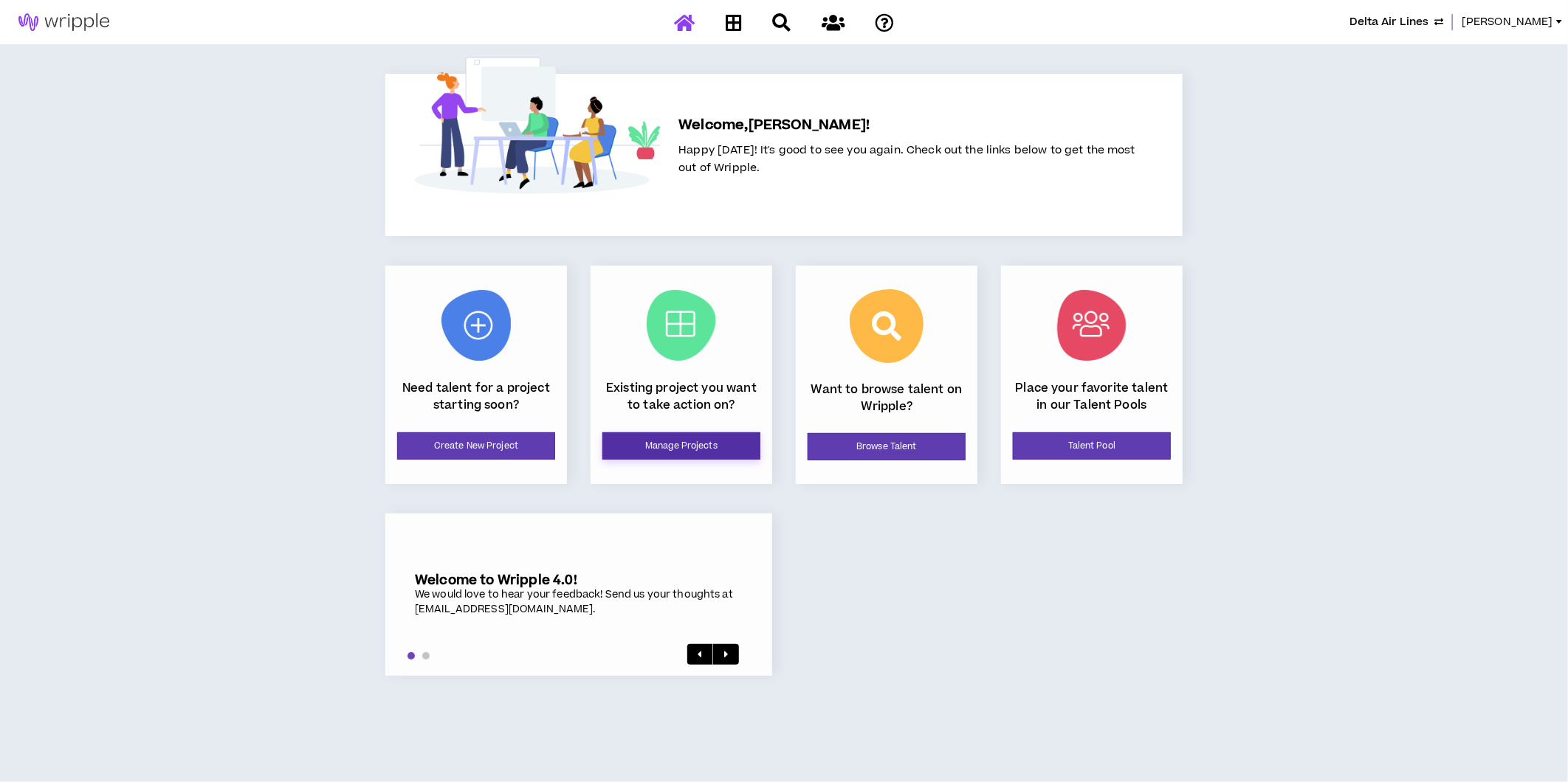
click at [652, 438] on link "Manage Projects" at bounding box center [681, 446] width 158 height 28
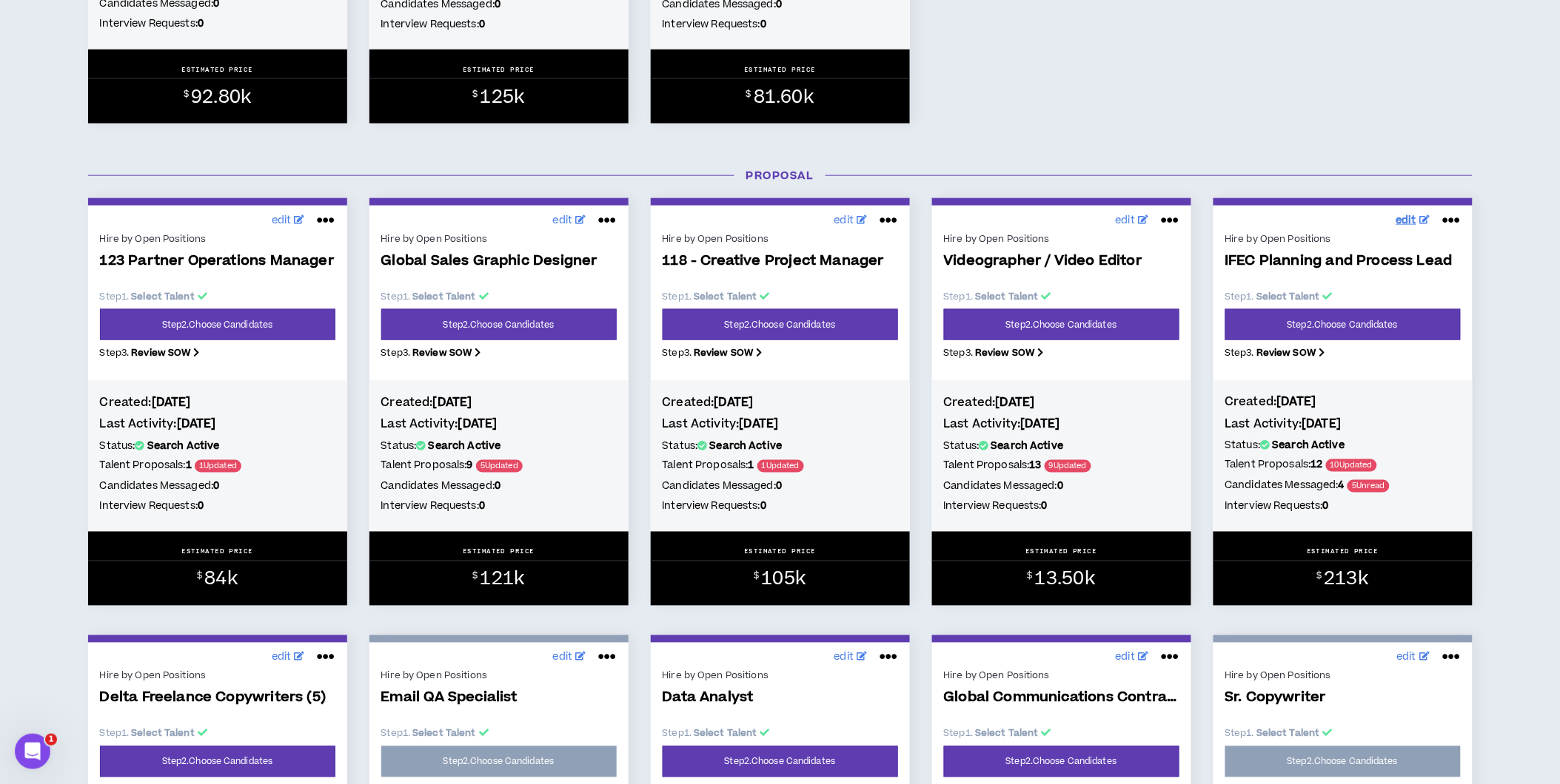
click at [1398, 223] on span "edit" at bounding box center [1407, 221] width 21 height 16
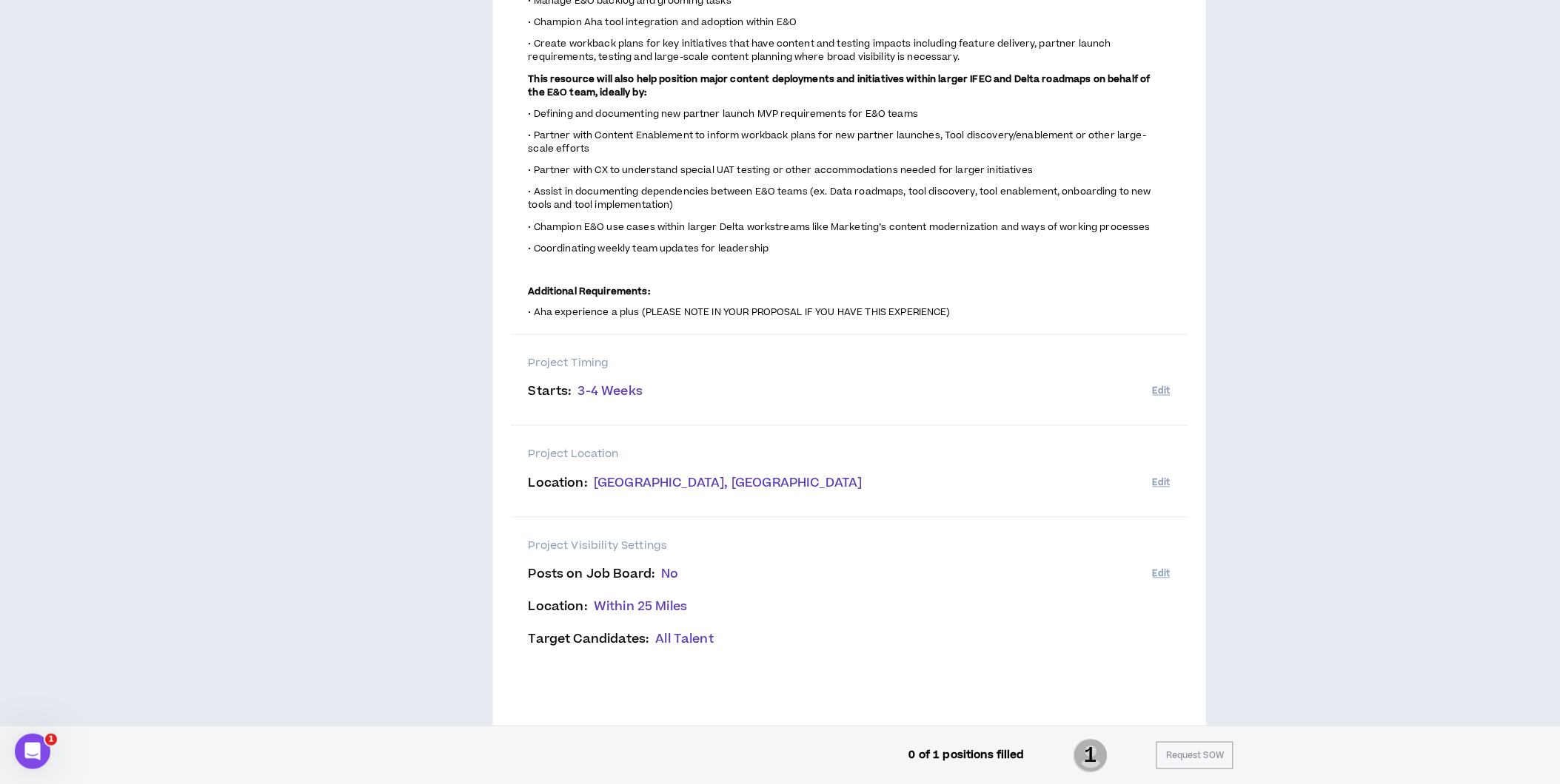
scroll to position [714, 0]
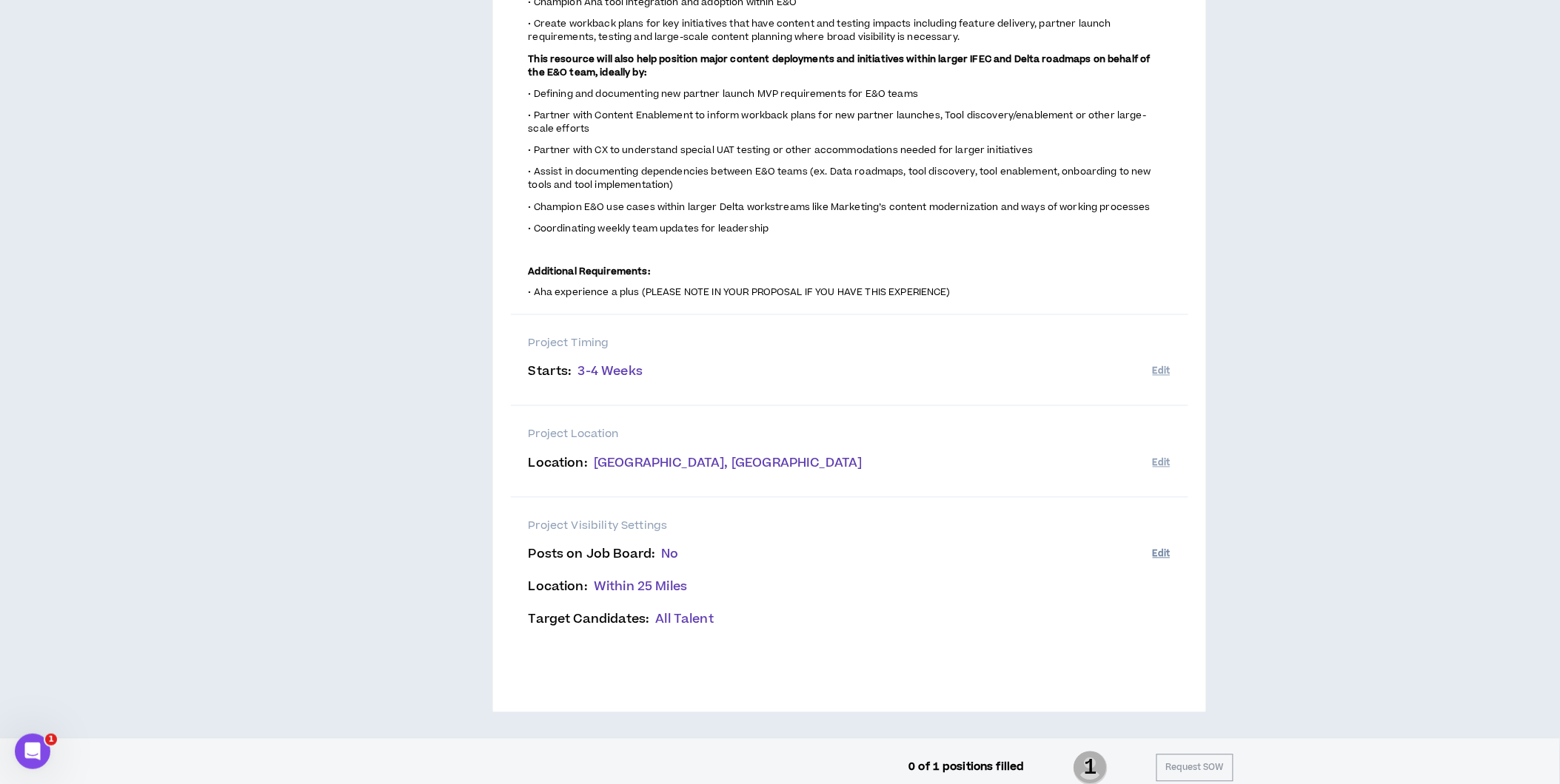
click at [1168, 543] on button "Edit" at bounding box center [1161, 555] width 17 height 25
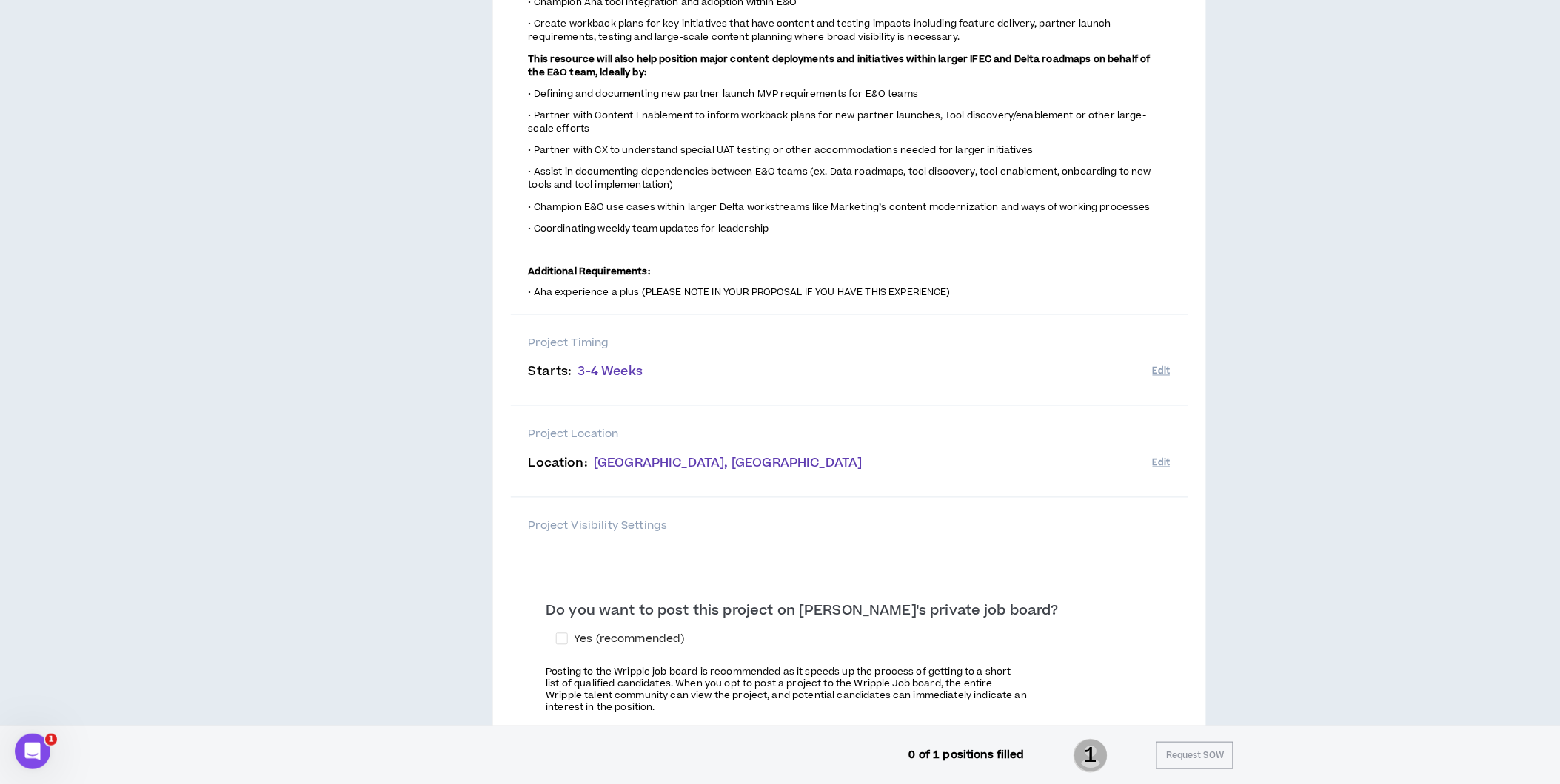
scroll to position [878, 0]
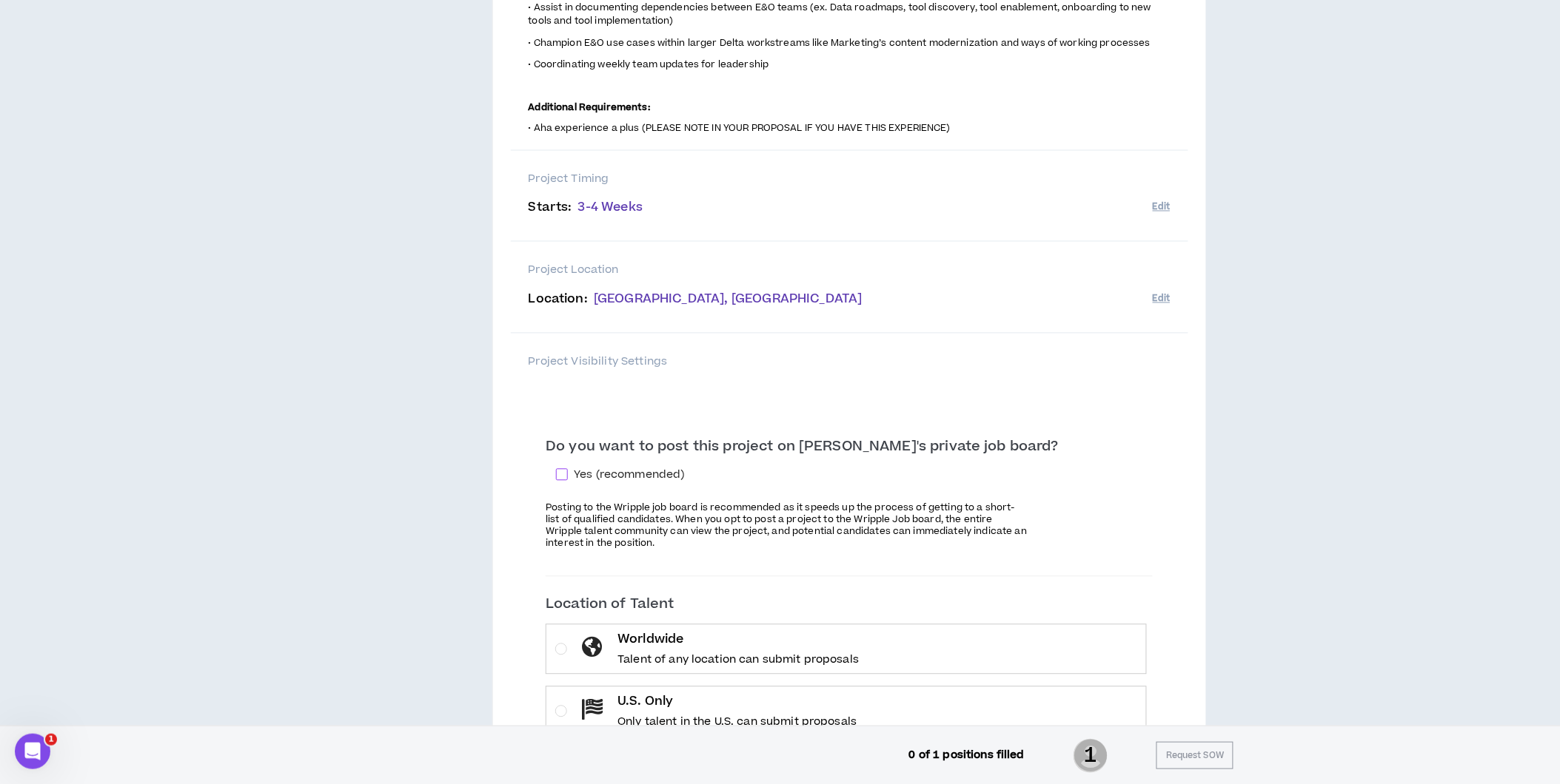
click at [568, 469] on span at bounding box center [561, 475] width 12 height 12
checkbox input "****"
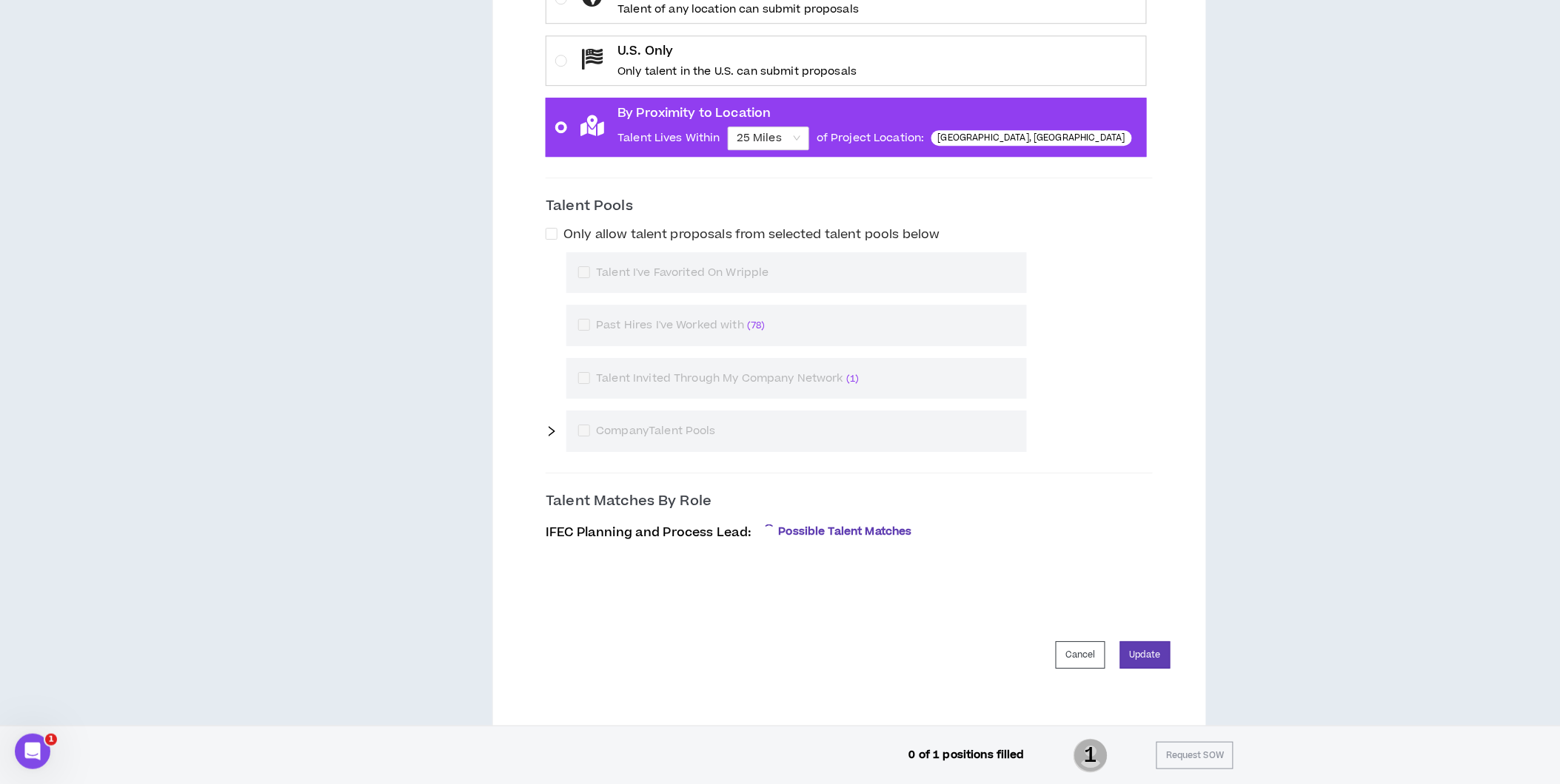
scroll to position [1562, 0]
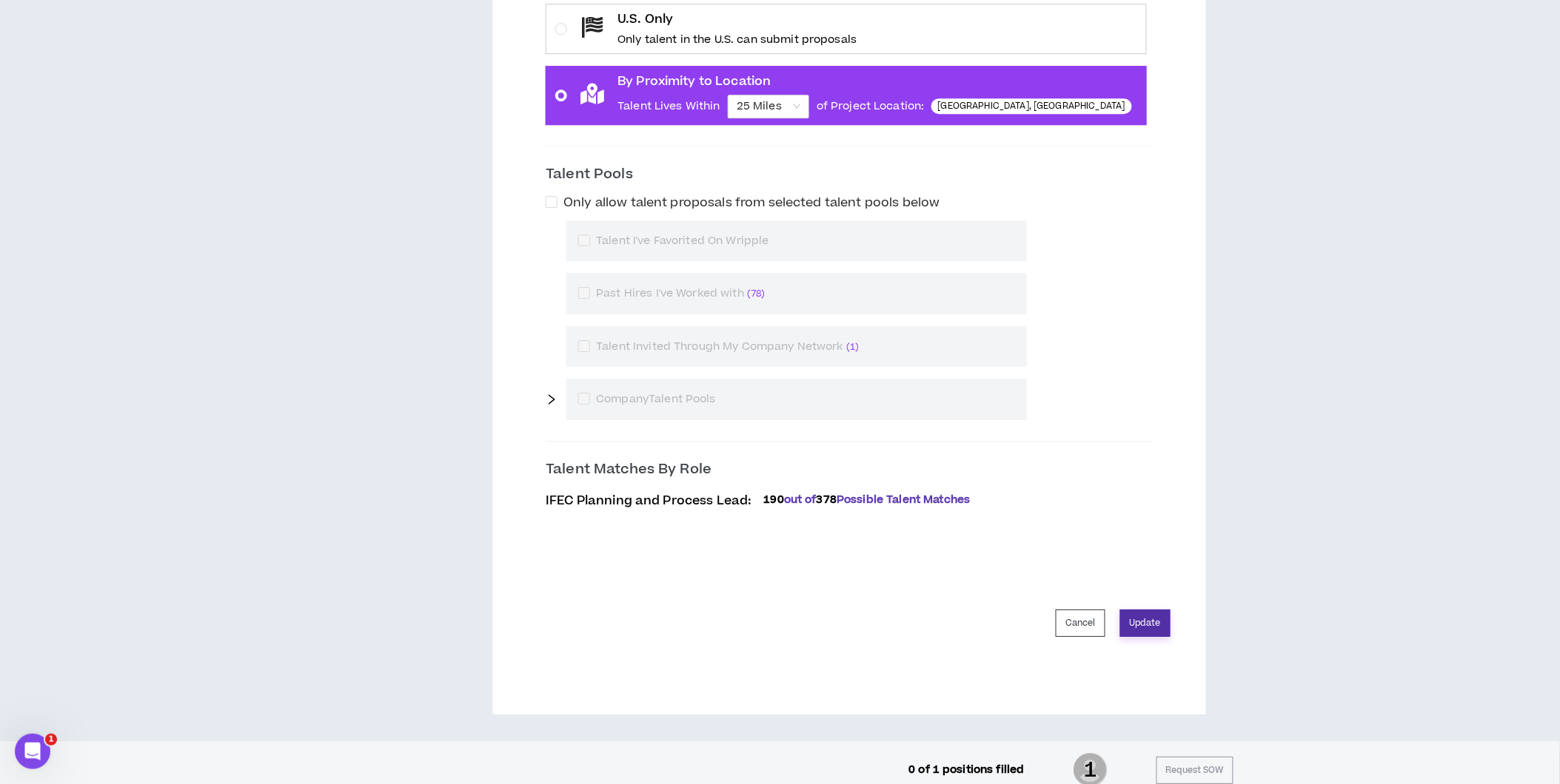
click at [1153, 612] on button "Update" at bounding box center [1145, 623] width 50 height 28
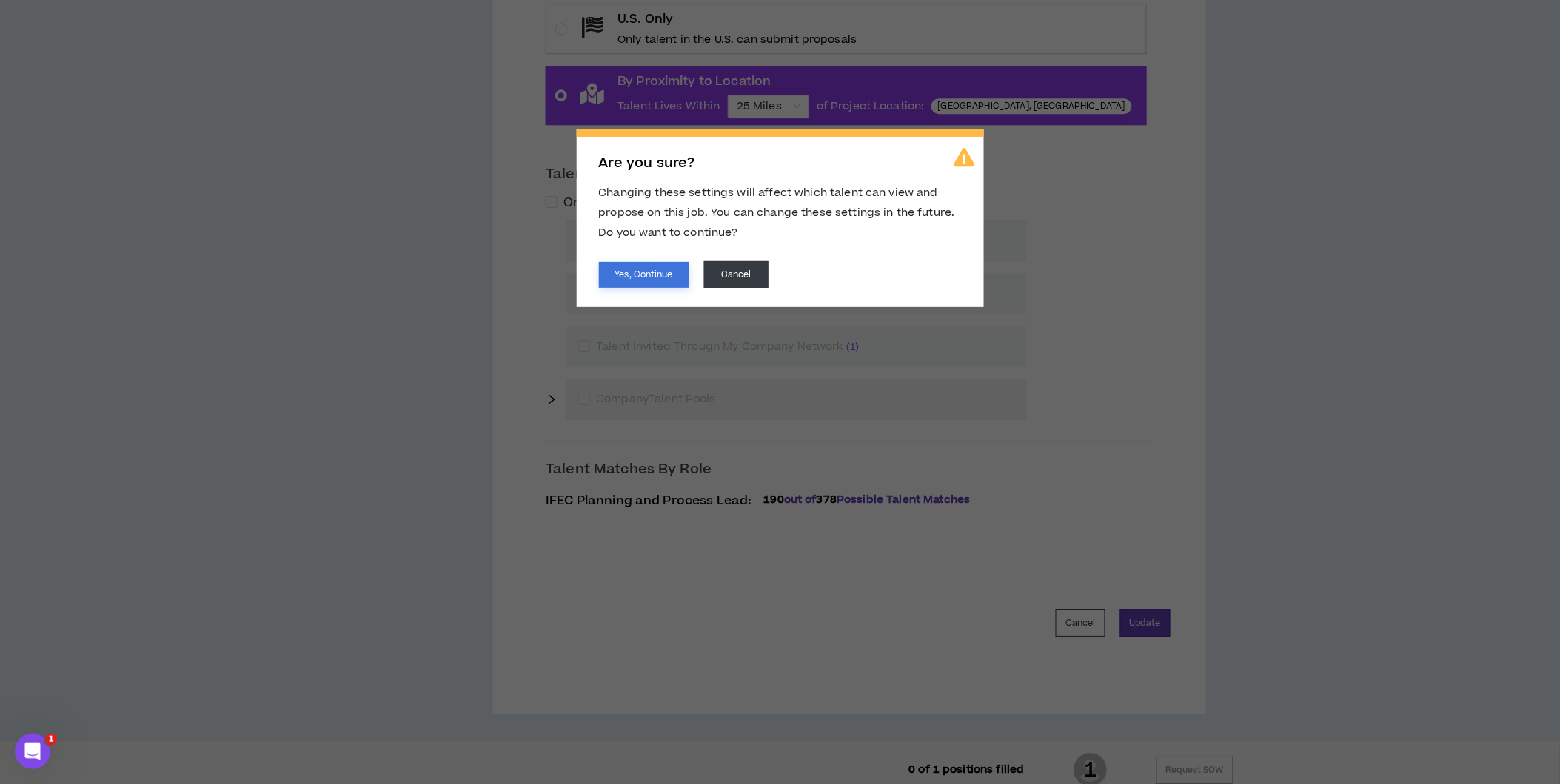
click at [637, 271] on button "Yes, Continue" at bounding box center [644, 275] width 91 height 26
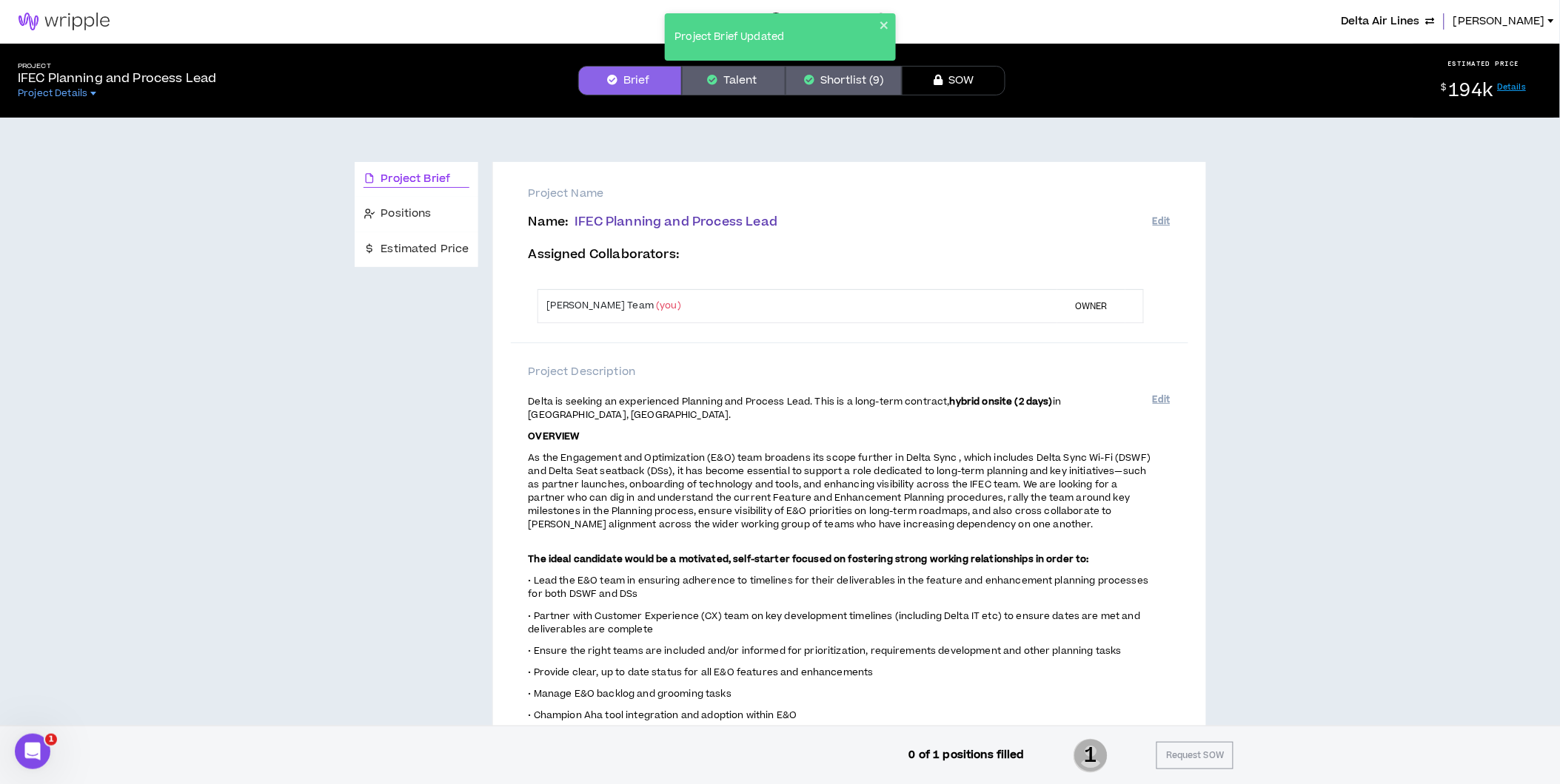
scroll to position [0, 0]
click at [831, 83] on button "Shortlist (9)" at bounding box center [843, 81] width 116 height 29
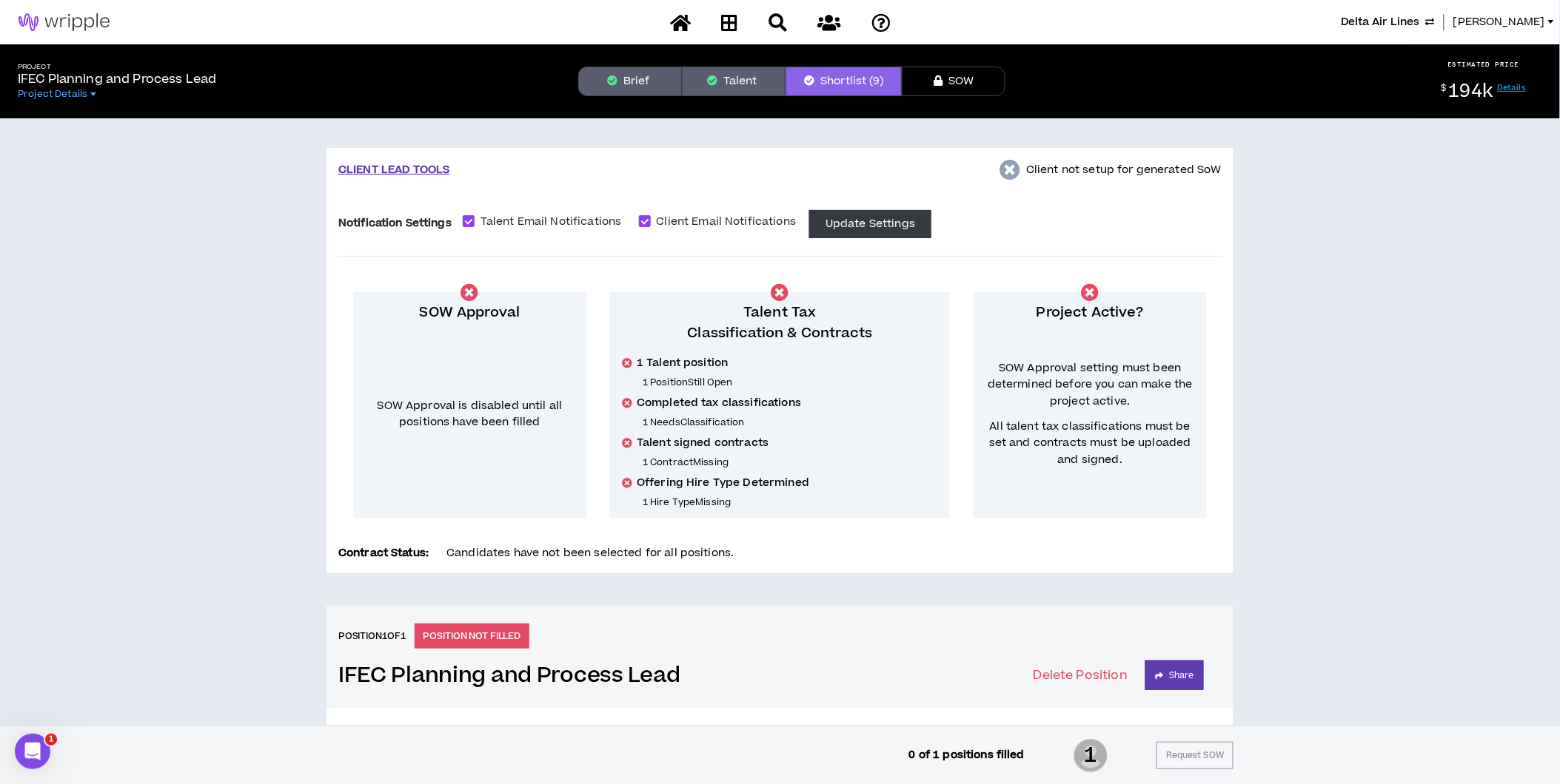
click at [630, 85] on button "Brief" at bounding box center [630, 81] width 104 height 29
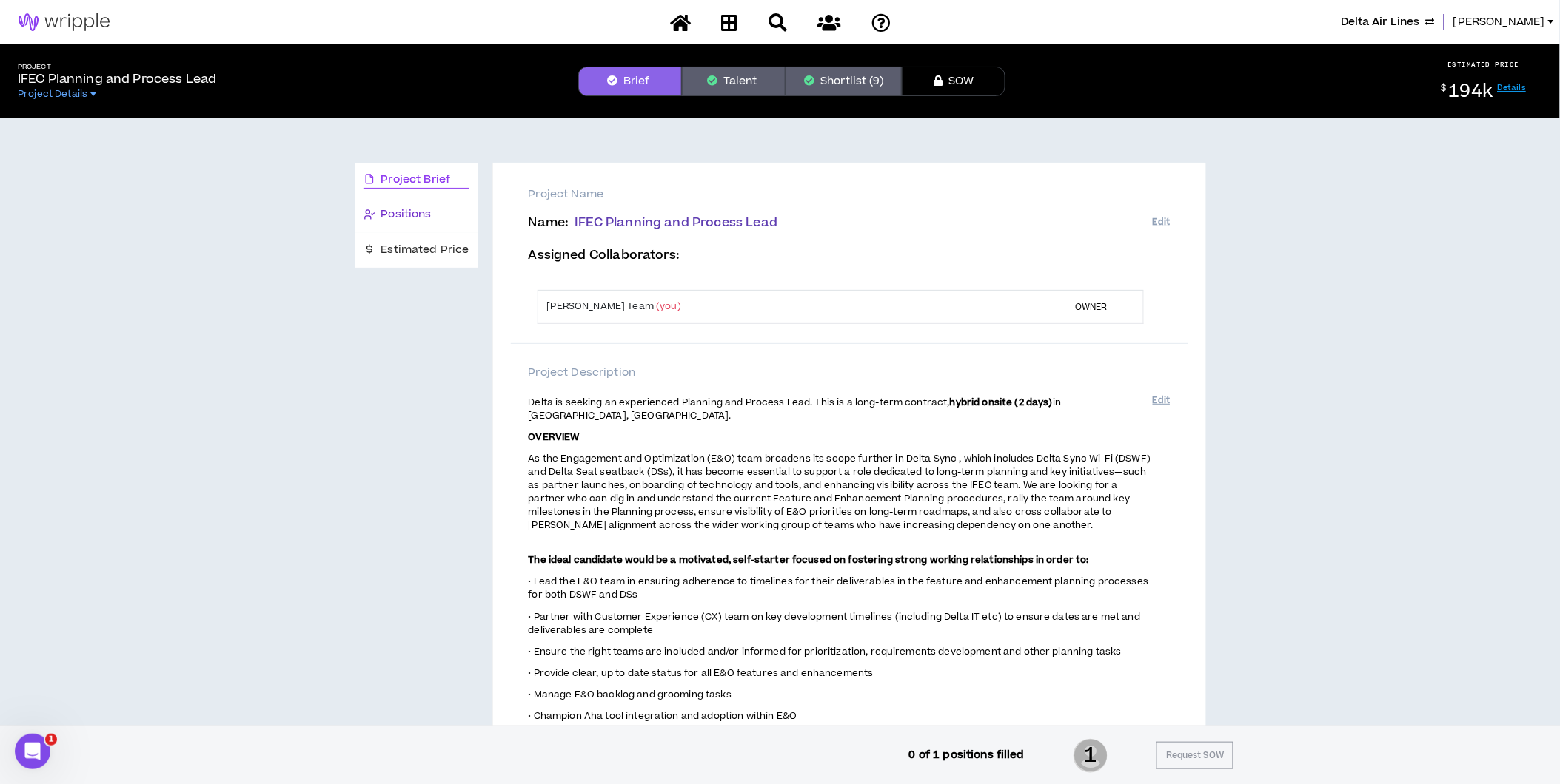
click at [435, 213] on div "Positions" at bounding box center [416, 214] width 106 height 17
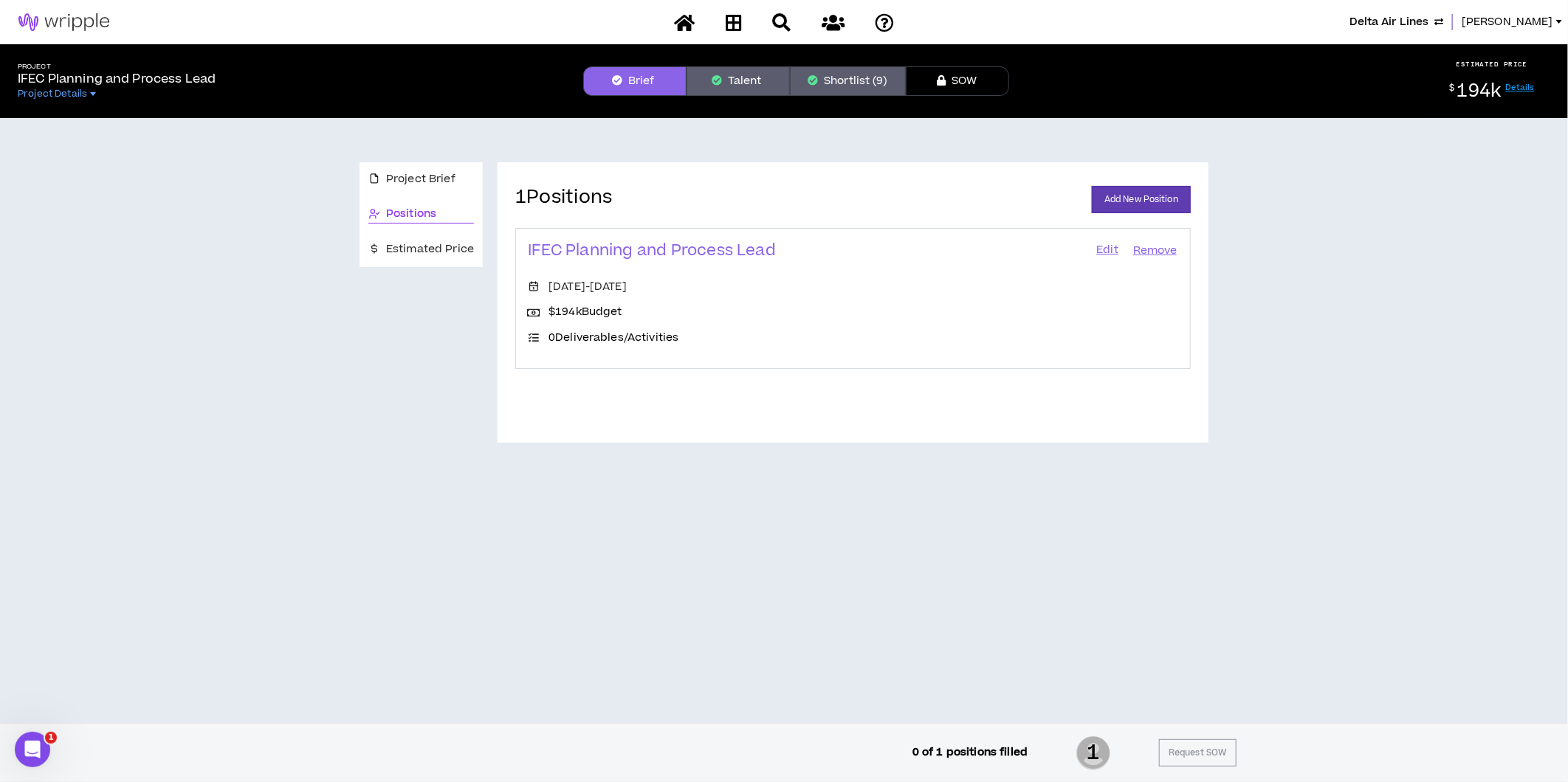
click at [1106, 248] on link "Edit" at bounding box center [1107, 251] width 25 height 21
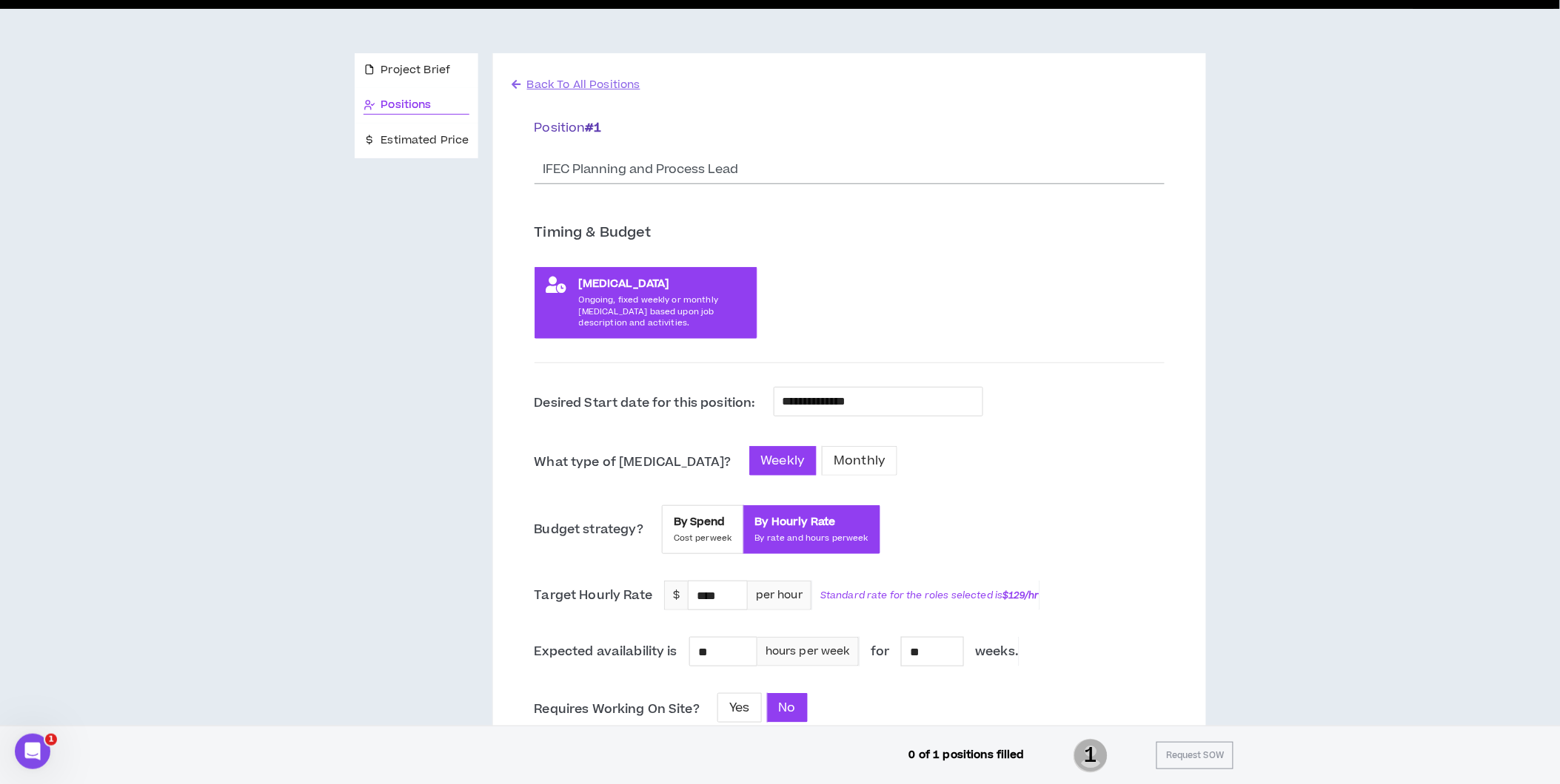
scroll to position [164, 0]
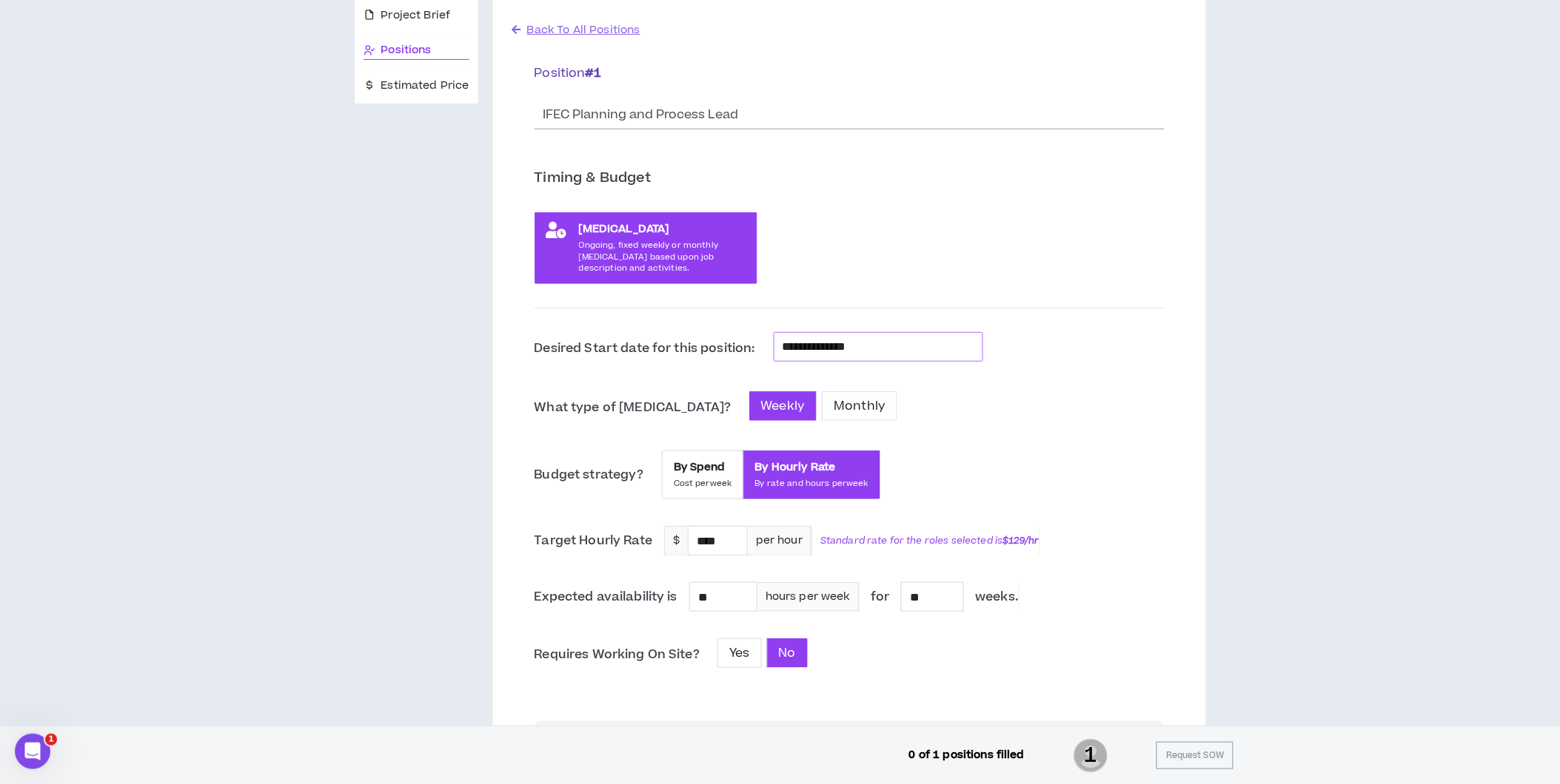
click at [893, 348] on input "**********" at bounding box center [879, 347] width 192 height 19
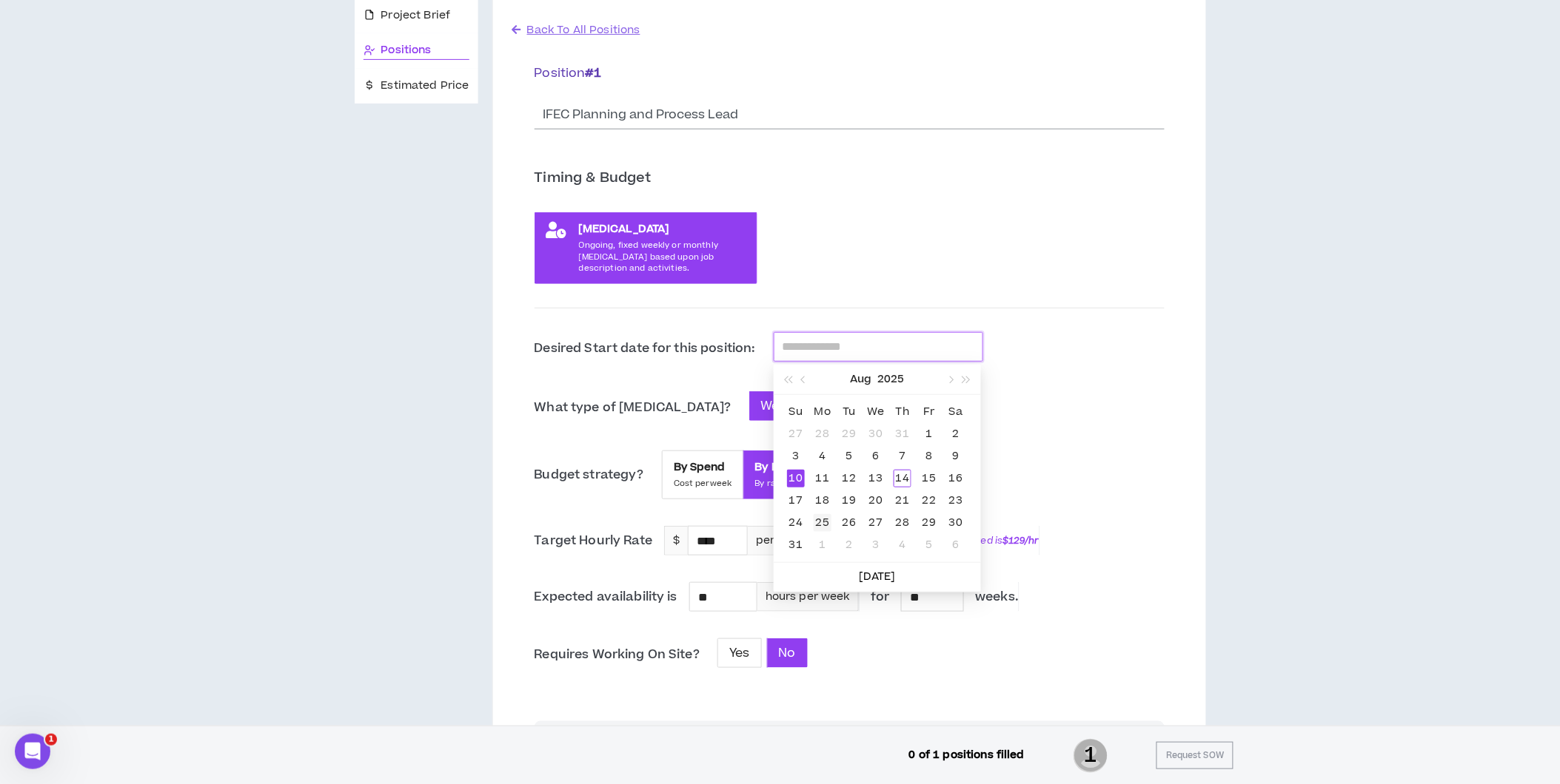
type input "**********"
click at [822, 520] on div "25" at bounding box center [822, 523] width 17 height 17
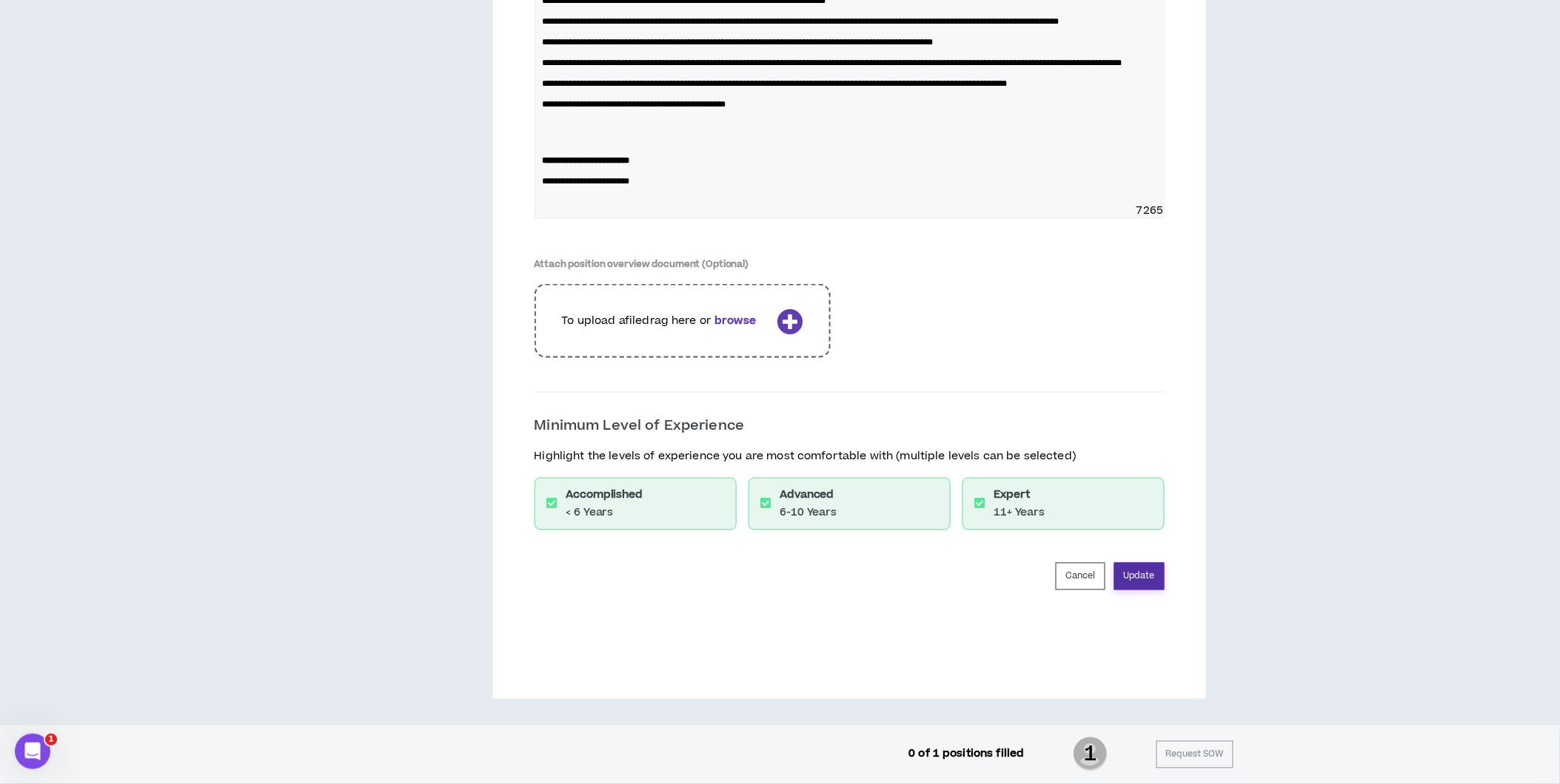
click at [1133, 575] on button "Update" at bounding box center [1138, 577] width 50 height 28
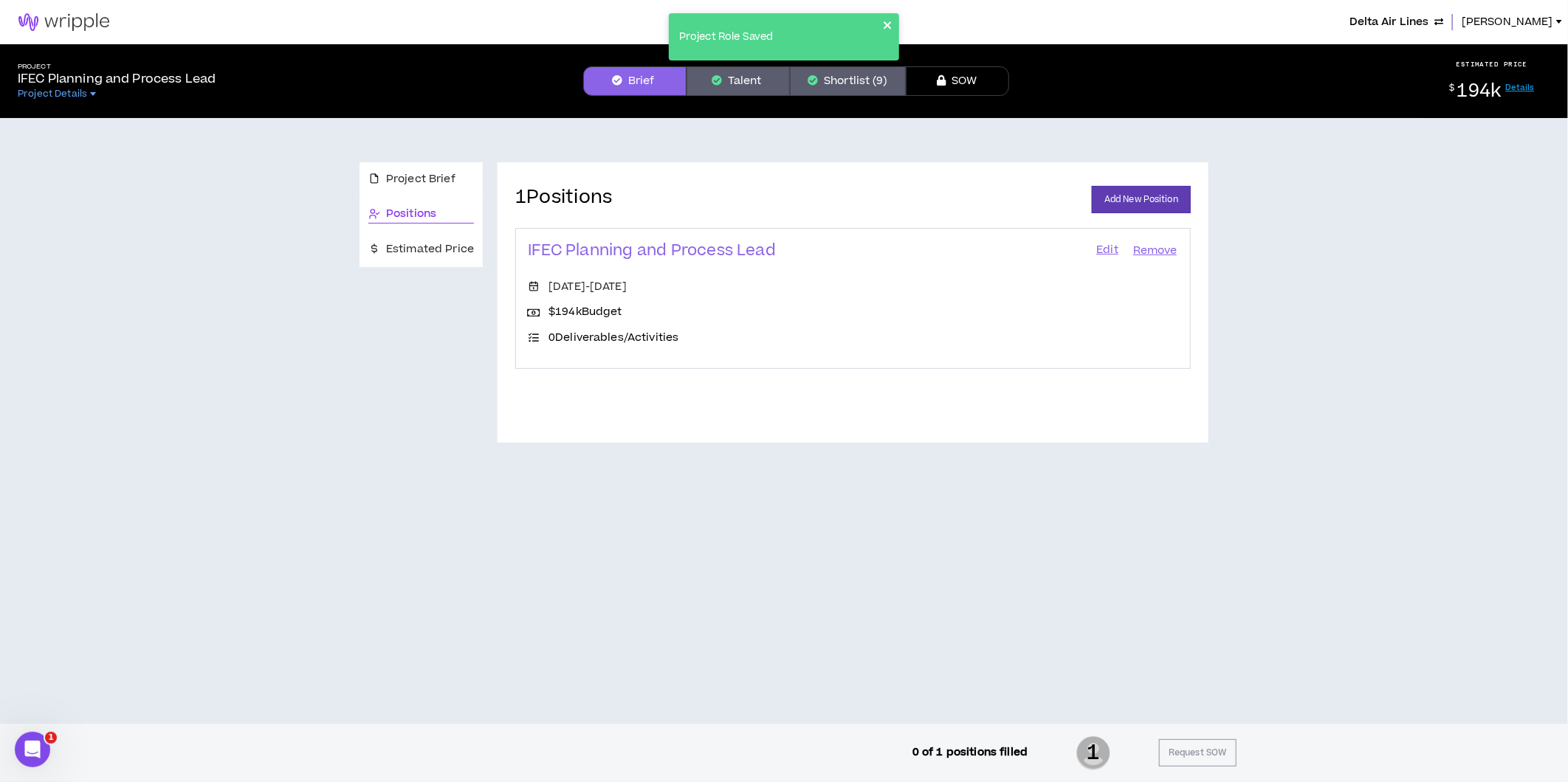
click at [883, 24] on icon "close" at bounding box center [887, 25] width 10 height 12
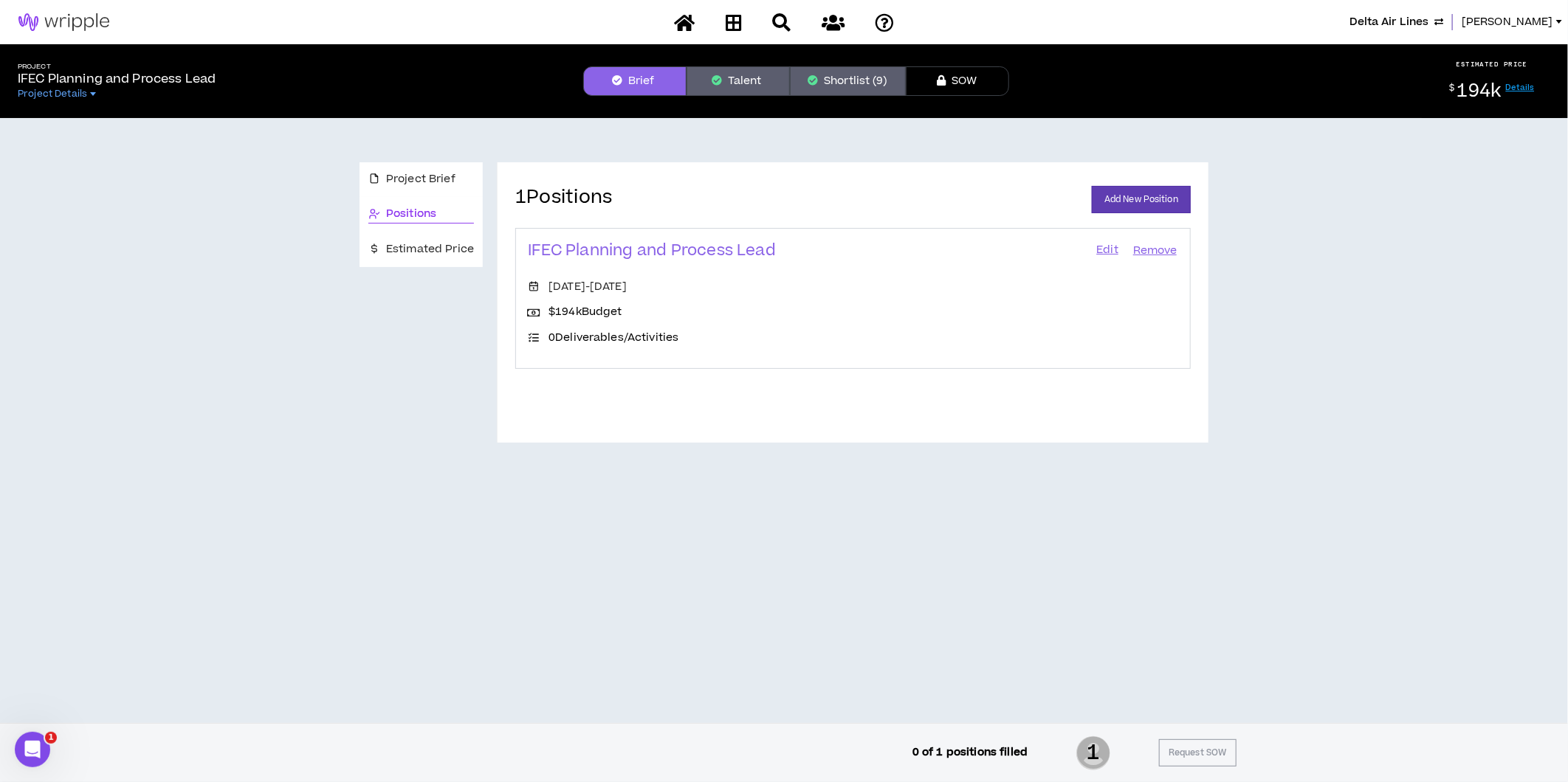
click at [734, 17] on div "Project Role Saved" at bounding box center [784, 13] width 236 height 6
click at [734, 23] on icon at bounding box center [734, 22] width 17 height 18
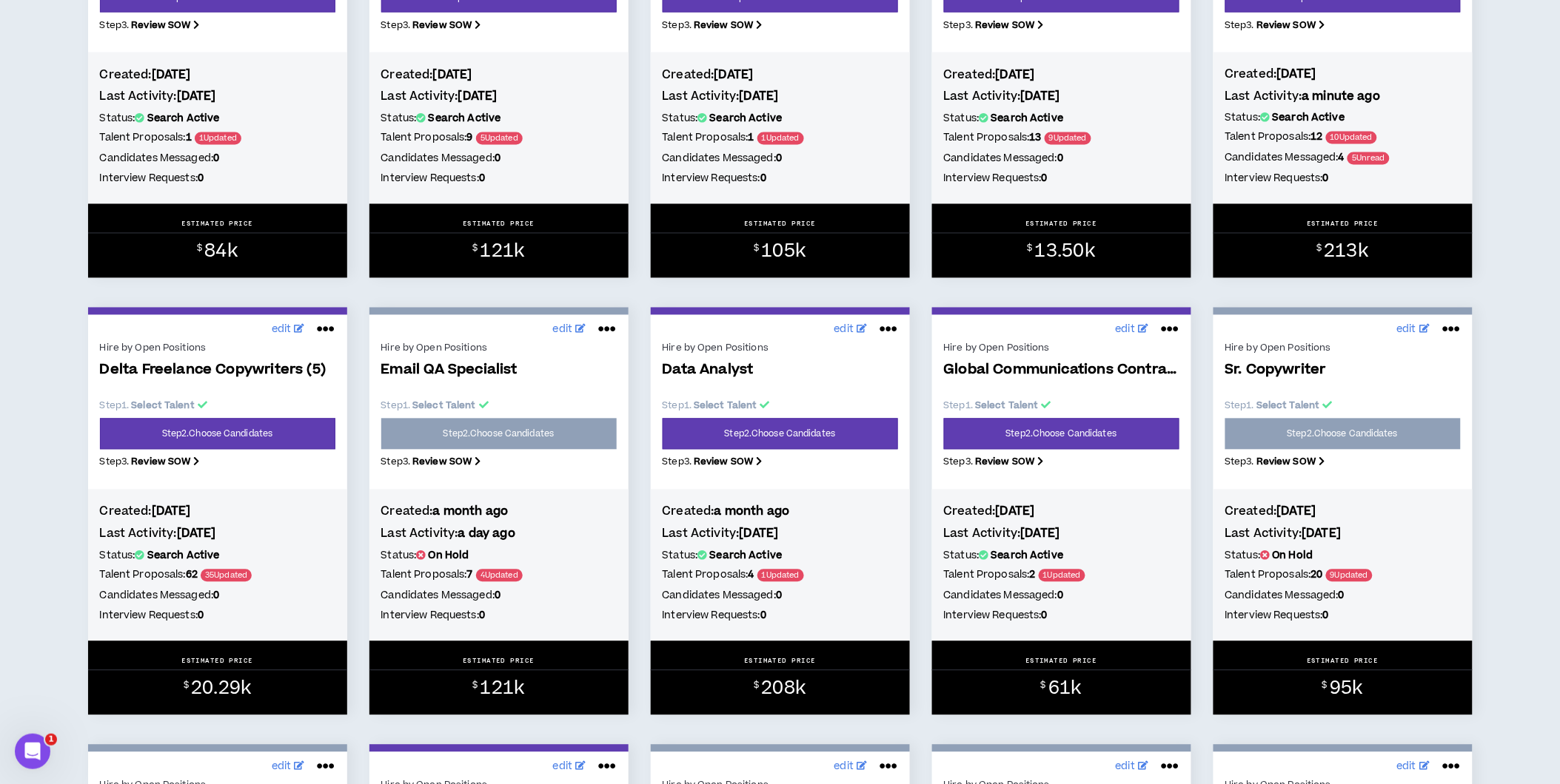
scroll to position [904, 0]
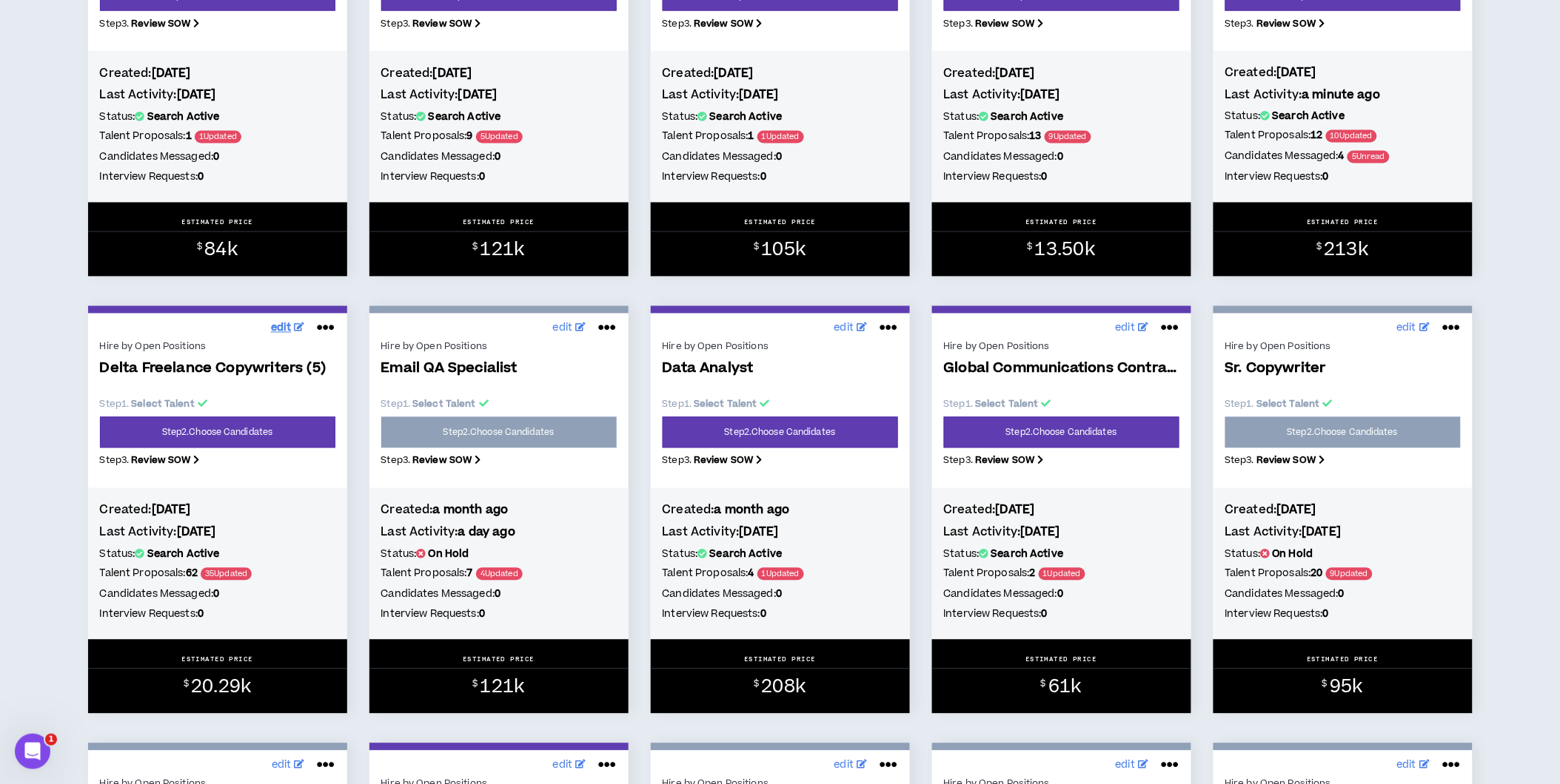
click at [278, 329] on span "edit" at bounding box center [281, 329] width 21 height 16
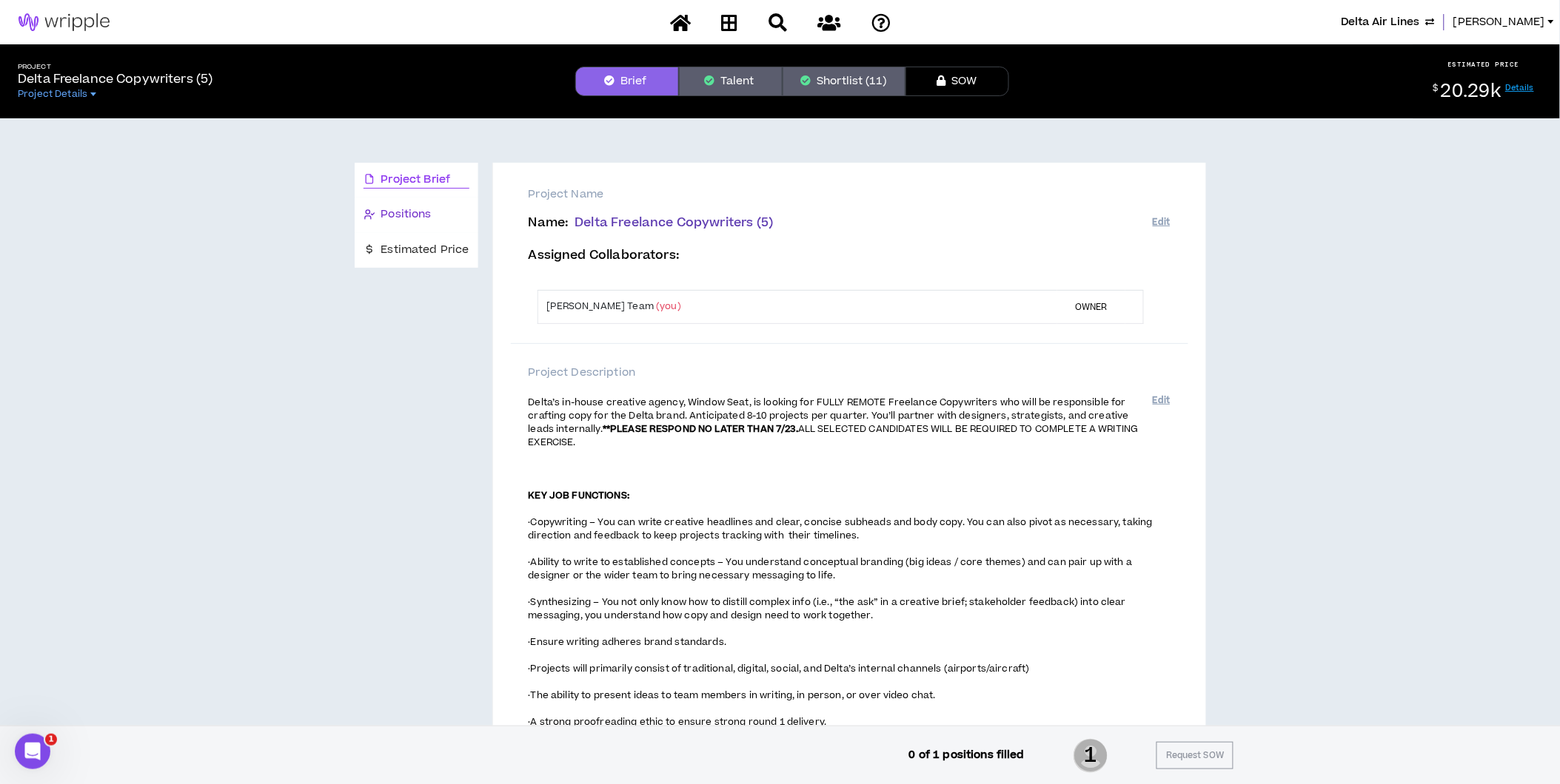
click at [432, 215] on div "Positions" at bounding box center [416, 214] width 106 height 17
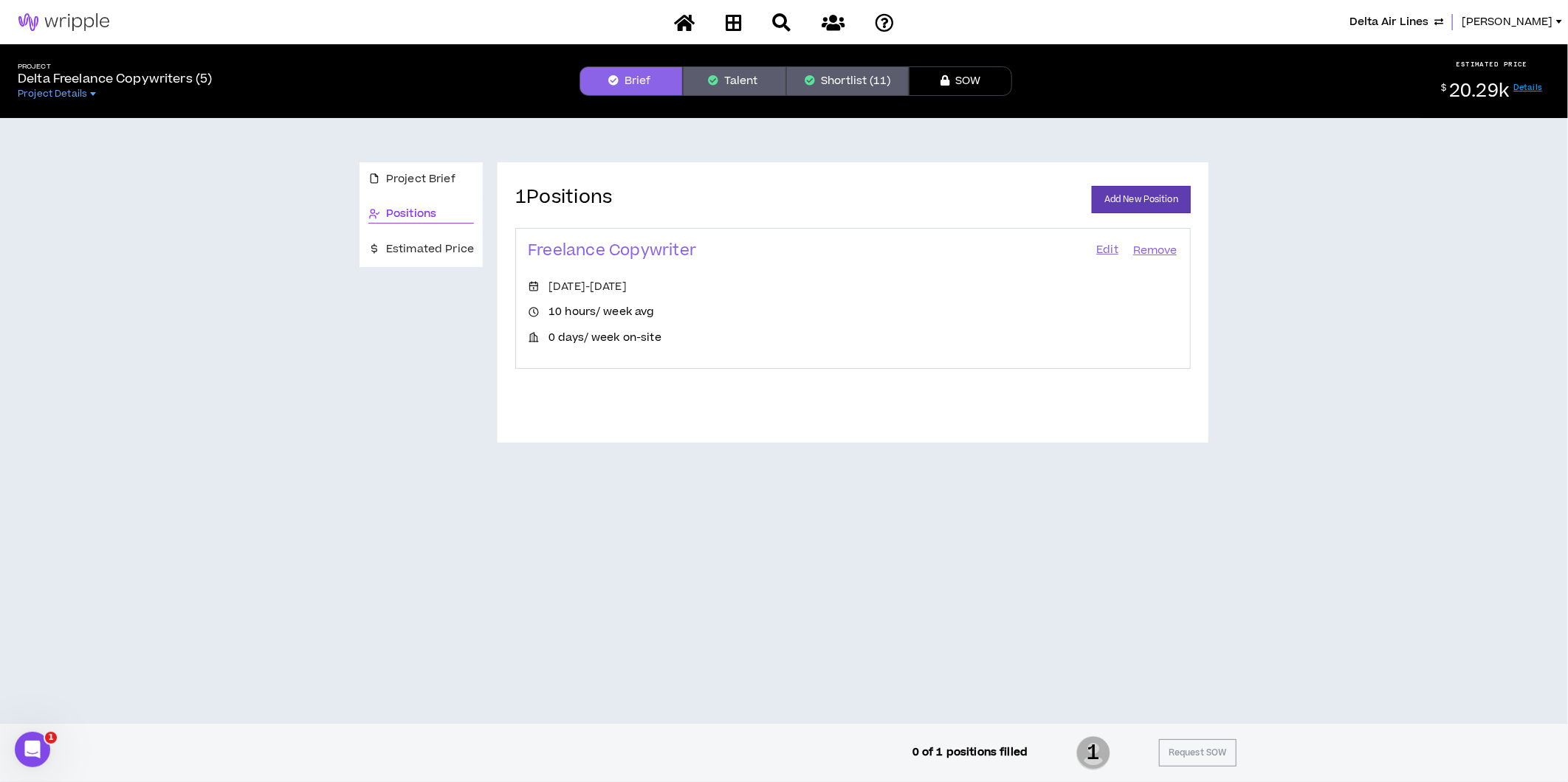
click at [1115, 248] on link "Edit" at bounding box center [1107, 251] width 25 height 21
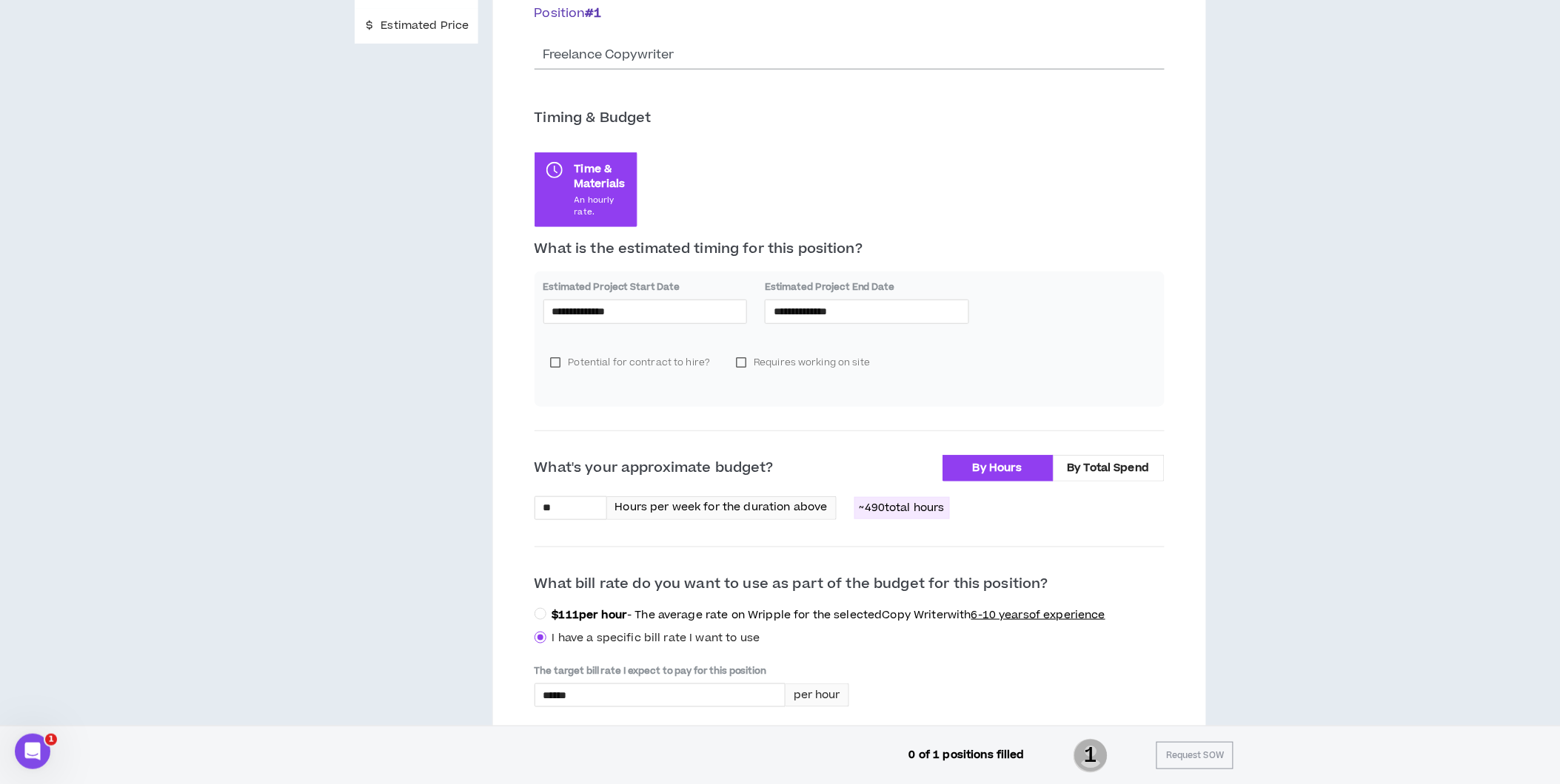
scroll to position [223, 0]
click at [828, 311] on input "**********" at bounding box center [866, 313] width 187 height 17
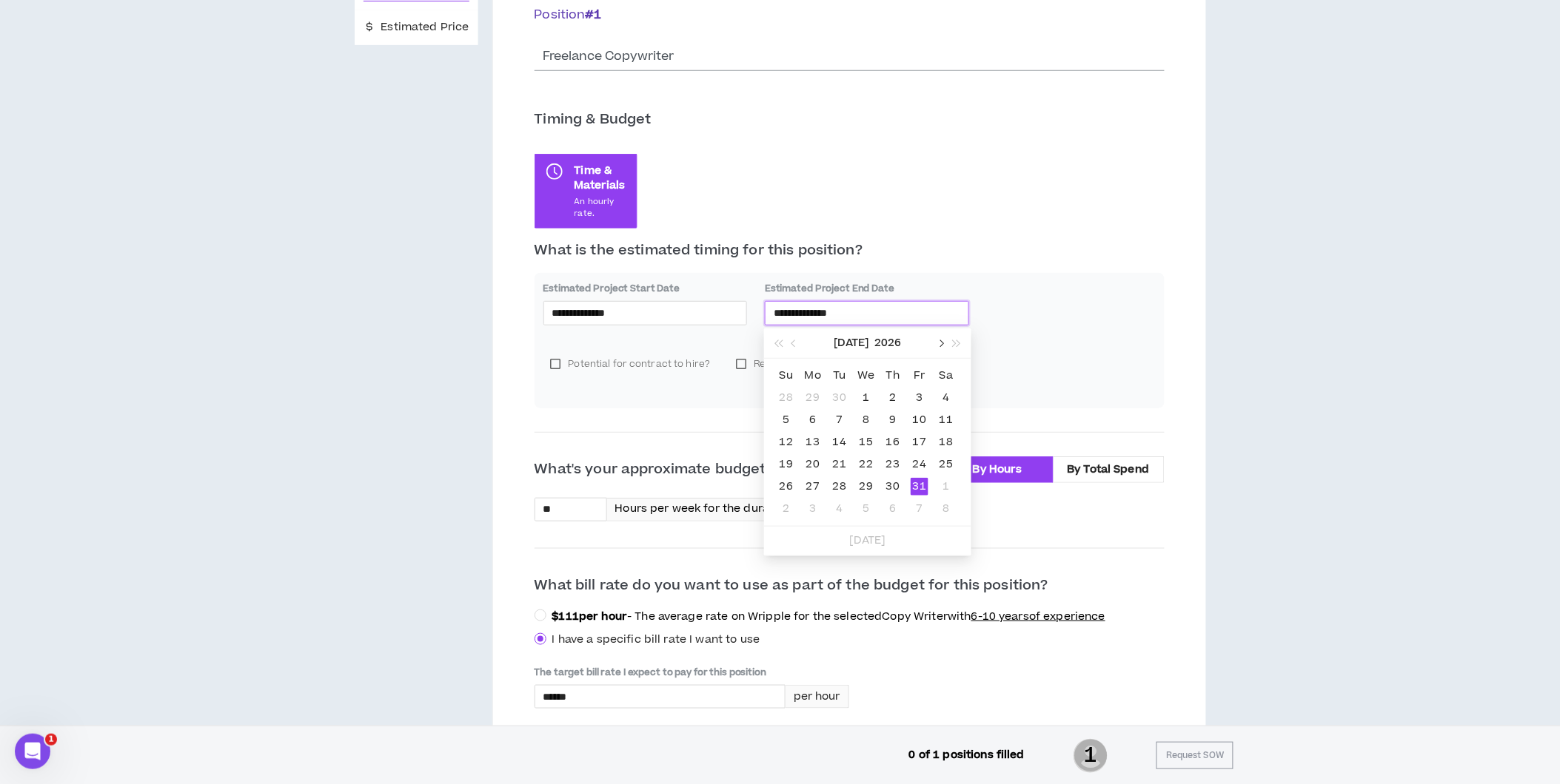
click at [942, 344] on span "button" at bounding box center [940, 343] width 7 height 7
type input "**********"
click at [921, 462] on div "21" at bounding box center [919, 464] width 17 height 17
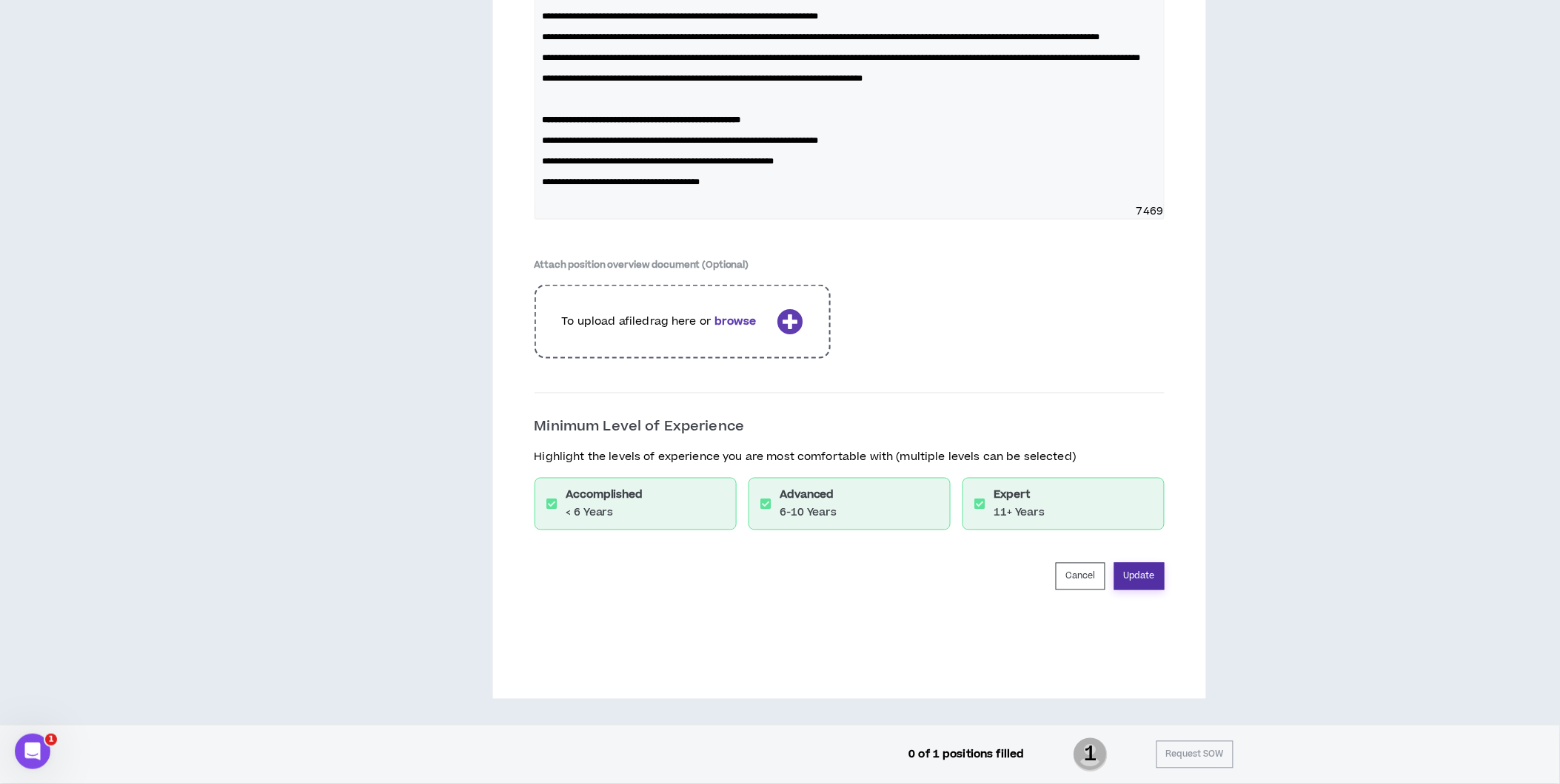
click at [1138, 568] on button "Update" at bounding box center [1138, 577] width 50 height 28
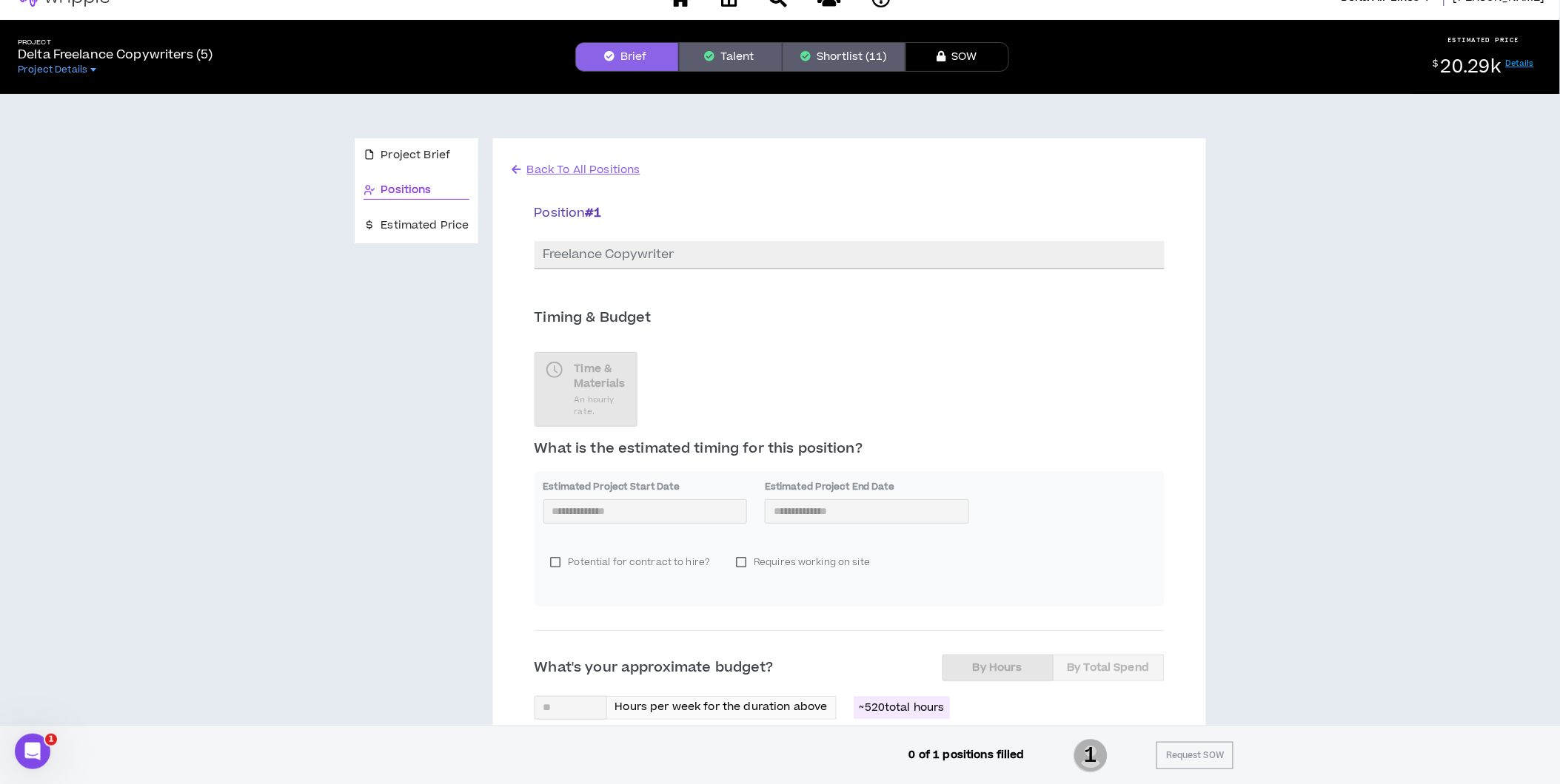
scroll to position [0, 0]
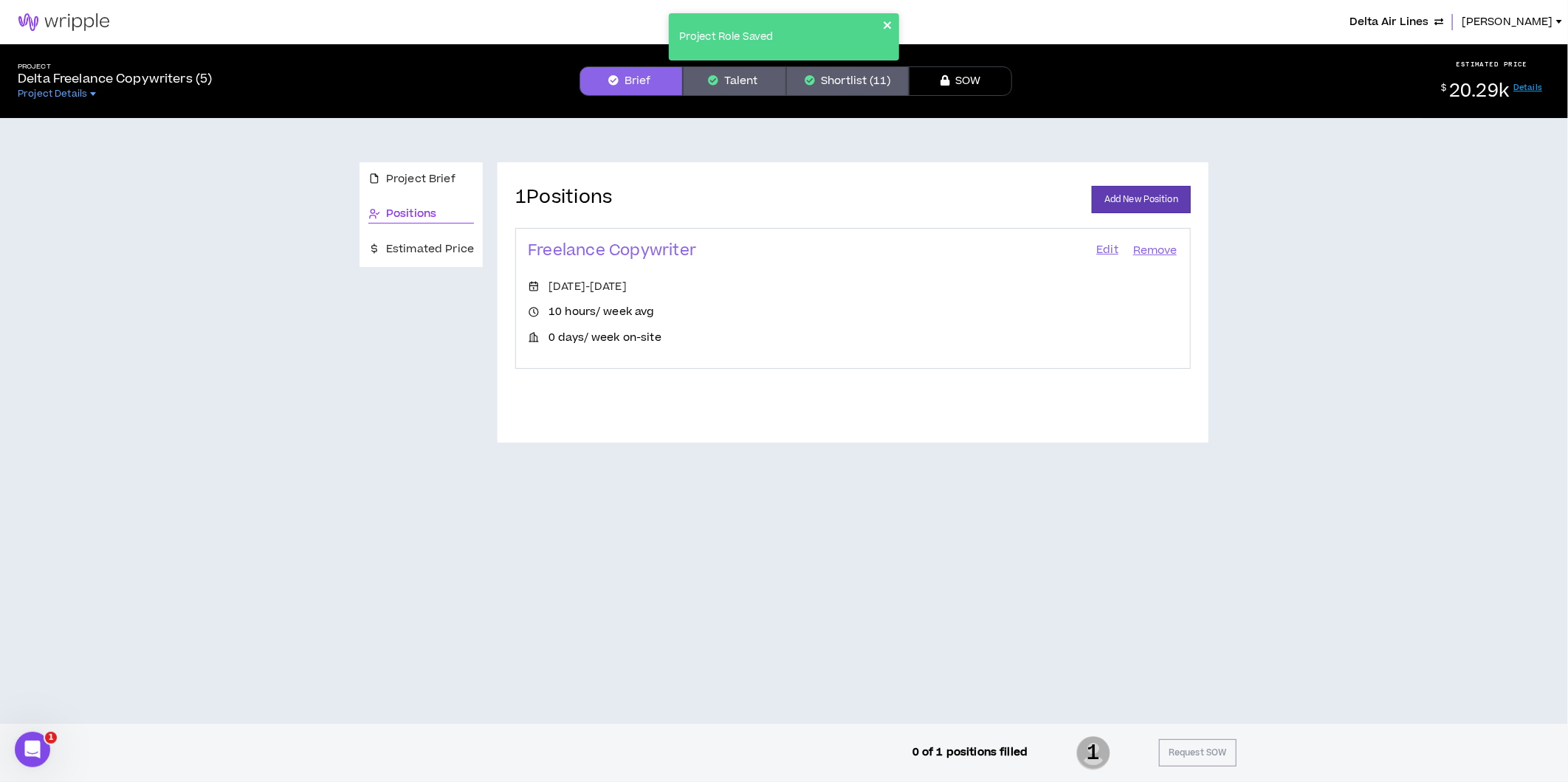
click at [887, 23] on icon "close" at bounding box center [887, 25] width 10 height 12
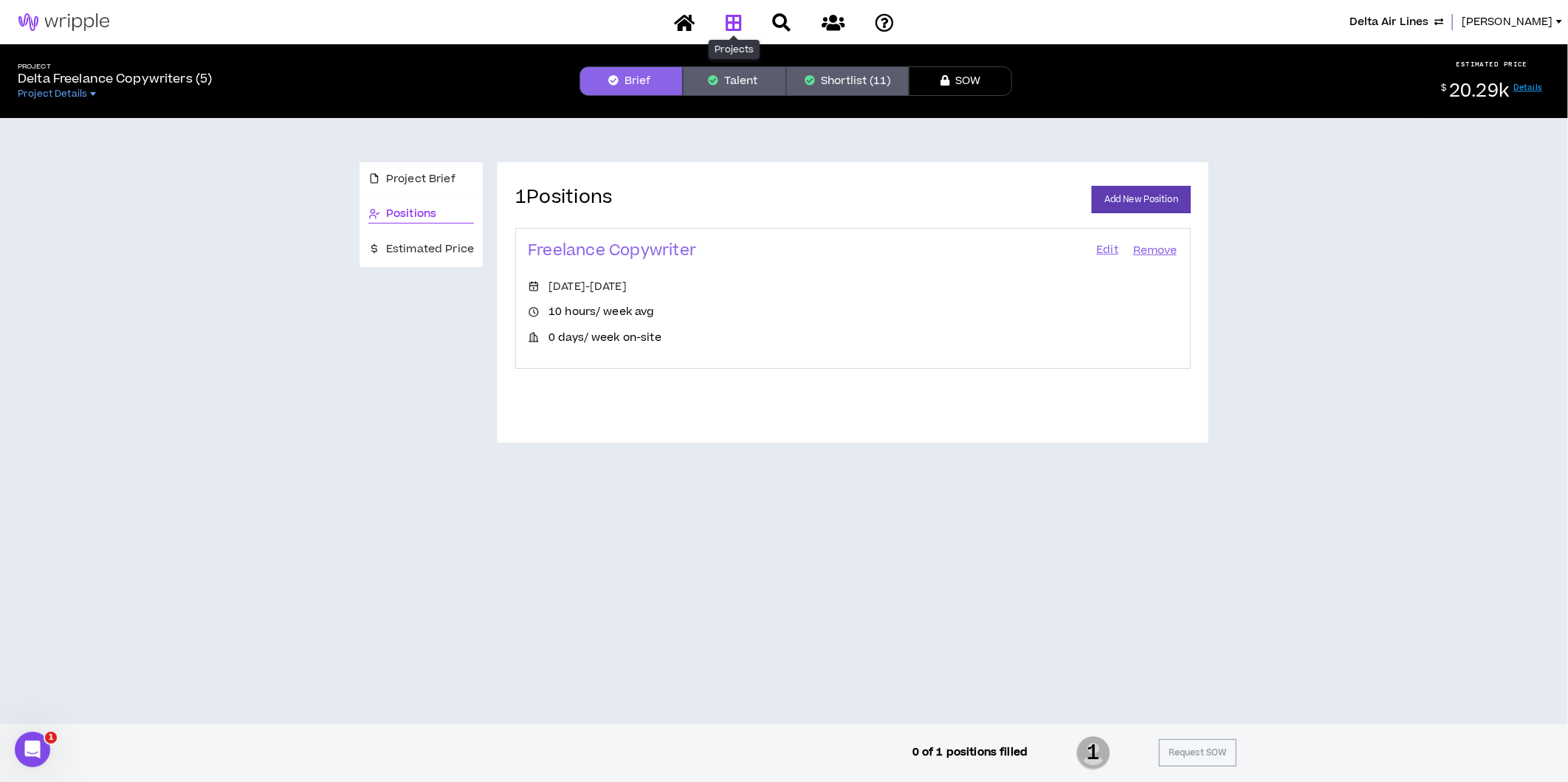
click at [738, 18] on icon at bounding box center [734, 22] width 17 height 18
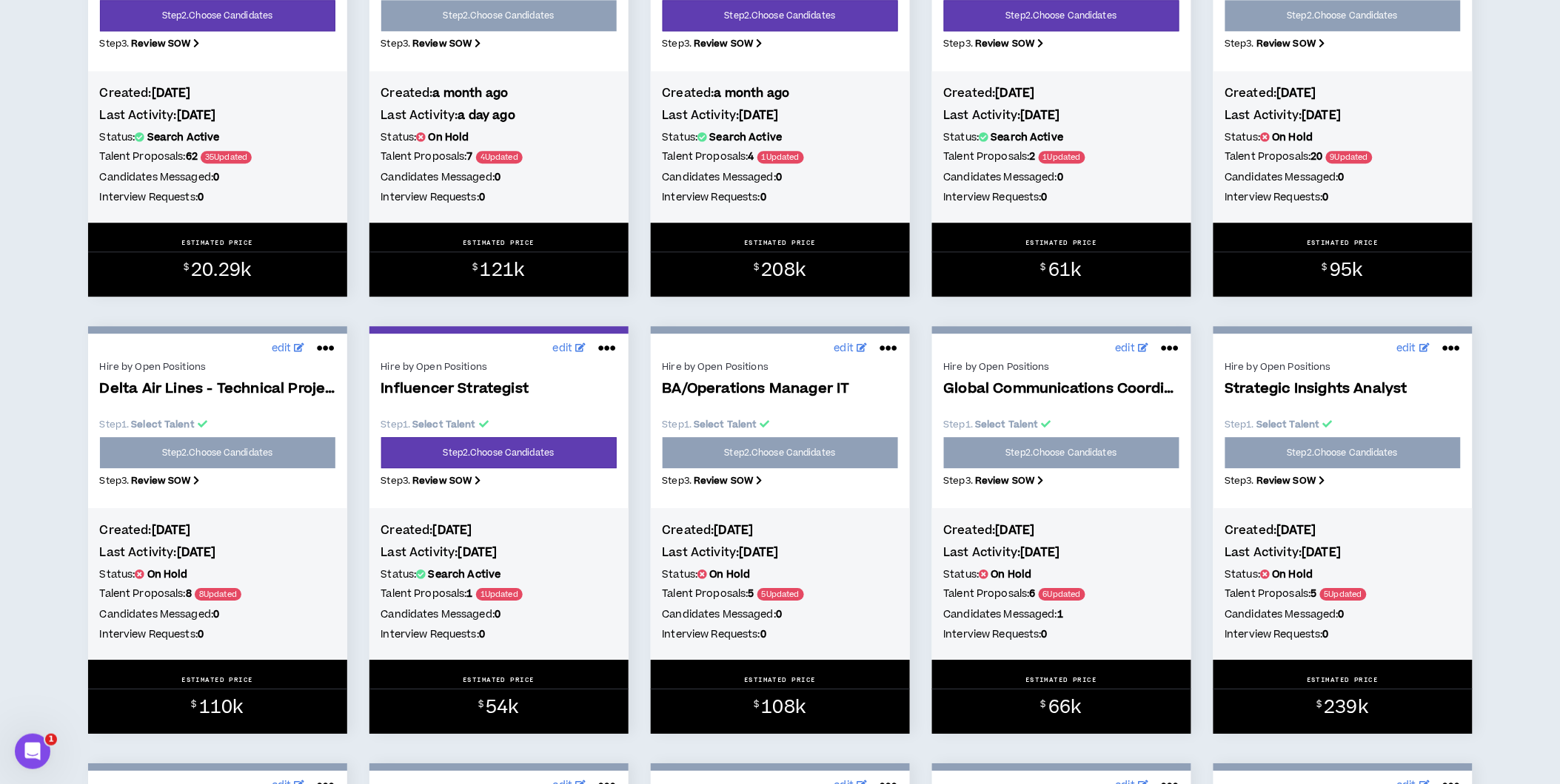
scroll to position [1397, 0]
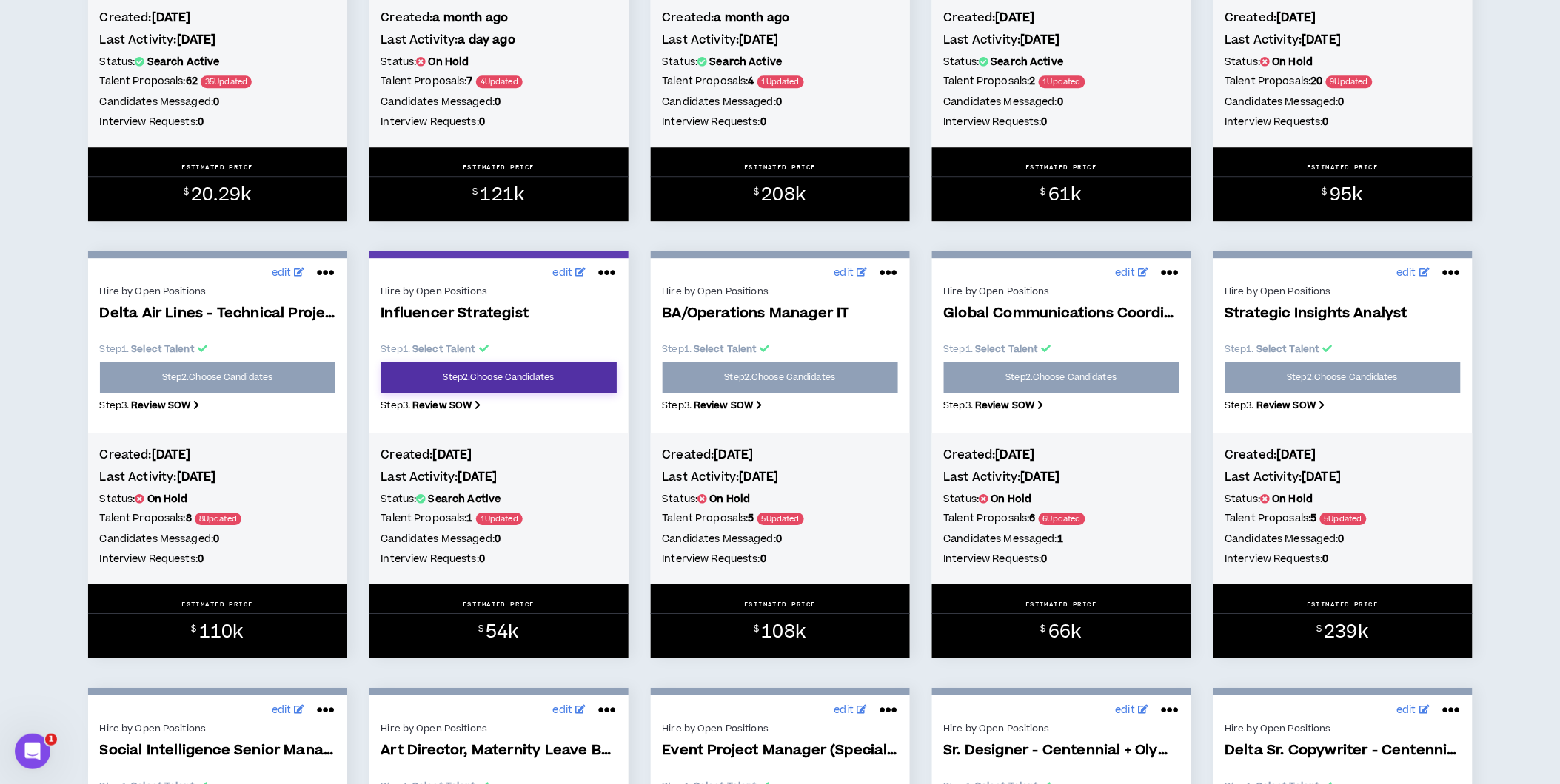
click at [537, 387] on link "Step 2 . Choose Candidates" at bounding box center [499, 377] width 236 height 31
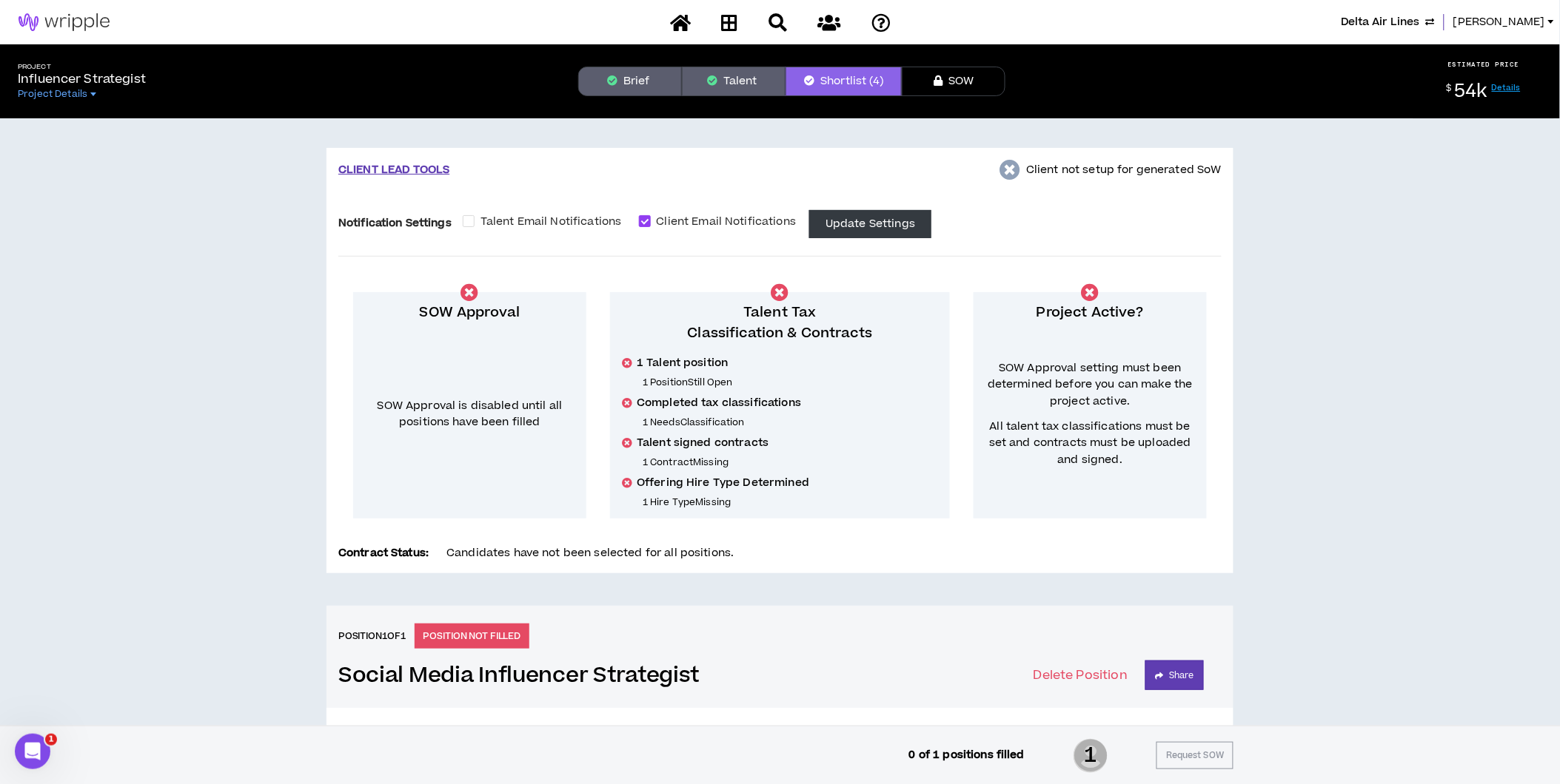
click at [662, 75] on button "Brief" at bounding box center [630, 81] width 104 height 29
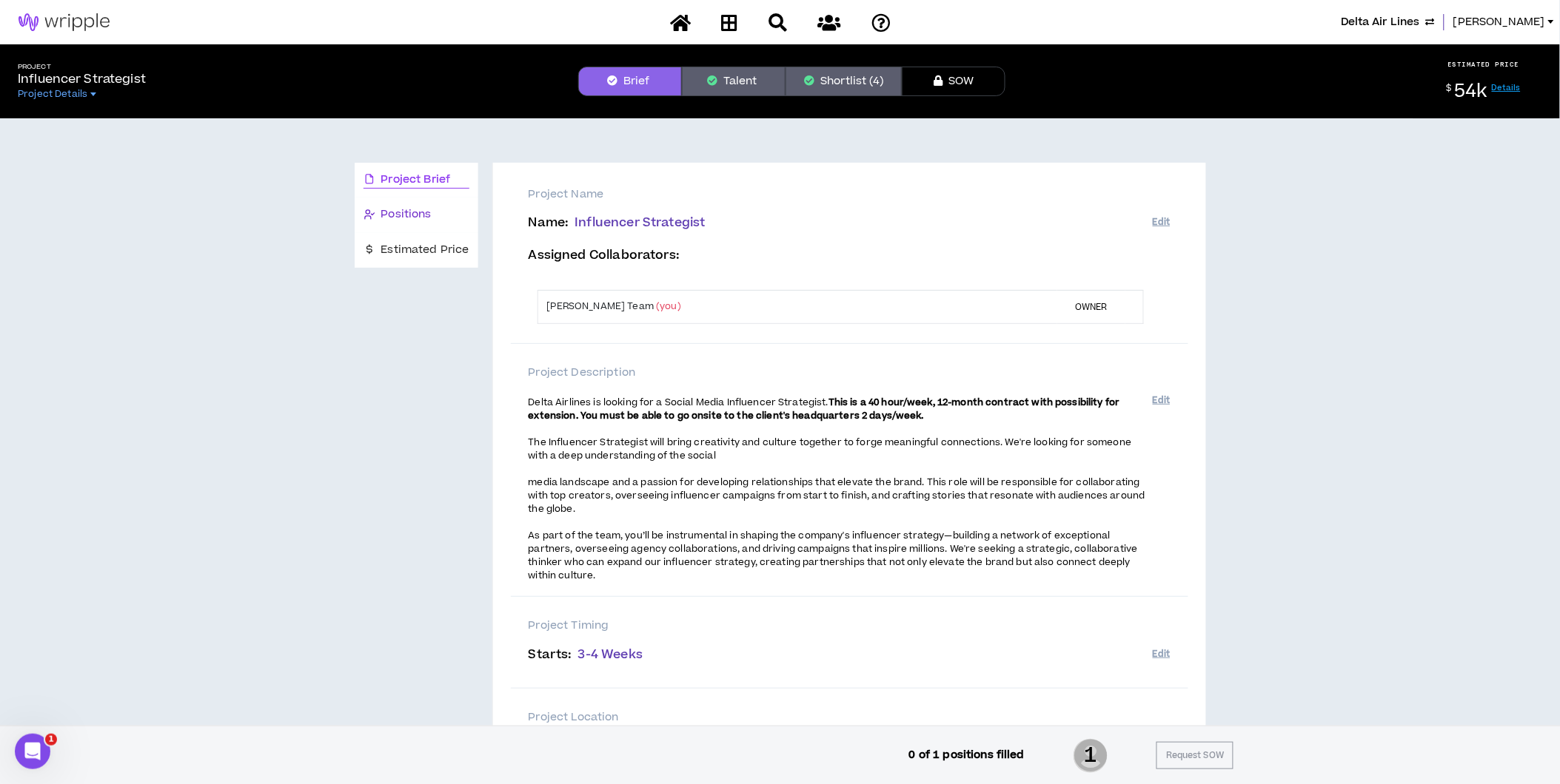
click at [413, 211] on span "Positions" at bounding box center [406, 214] width 50 height 17
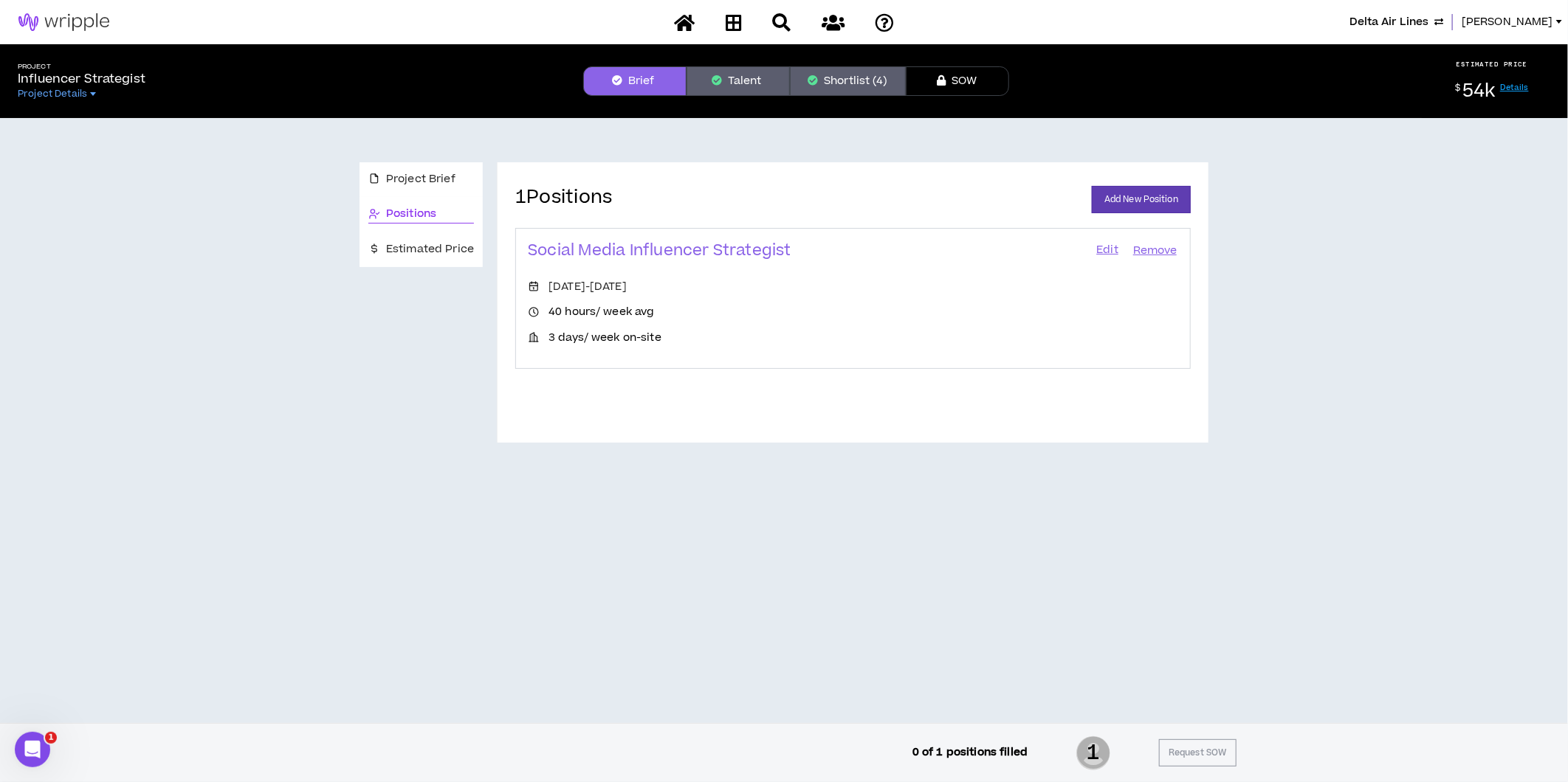
click at [1100, 247] on link "Edit" at bounding box center [1107, 251] width 25 height 21
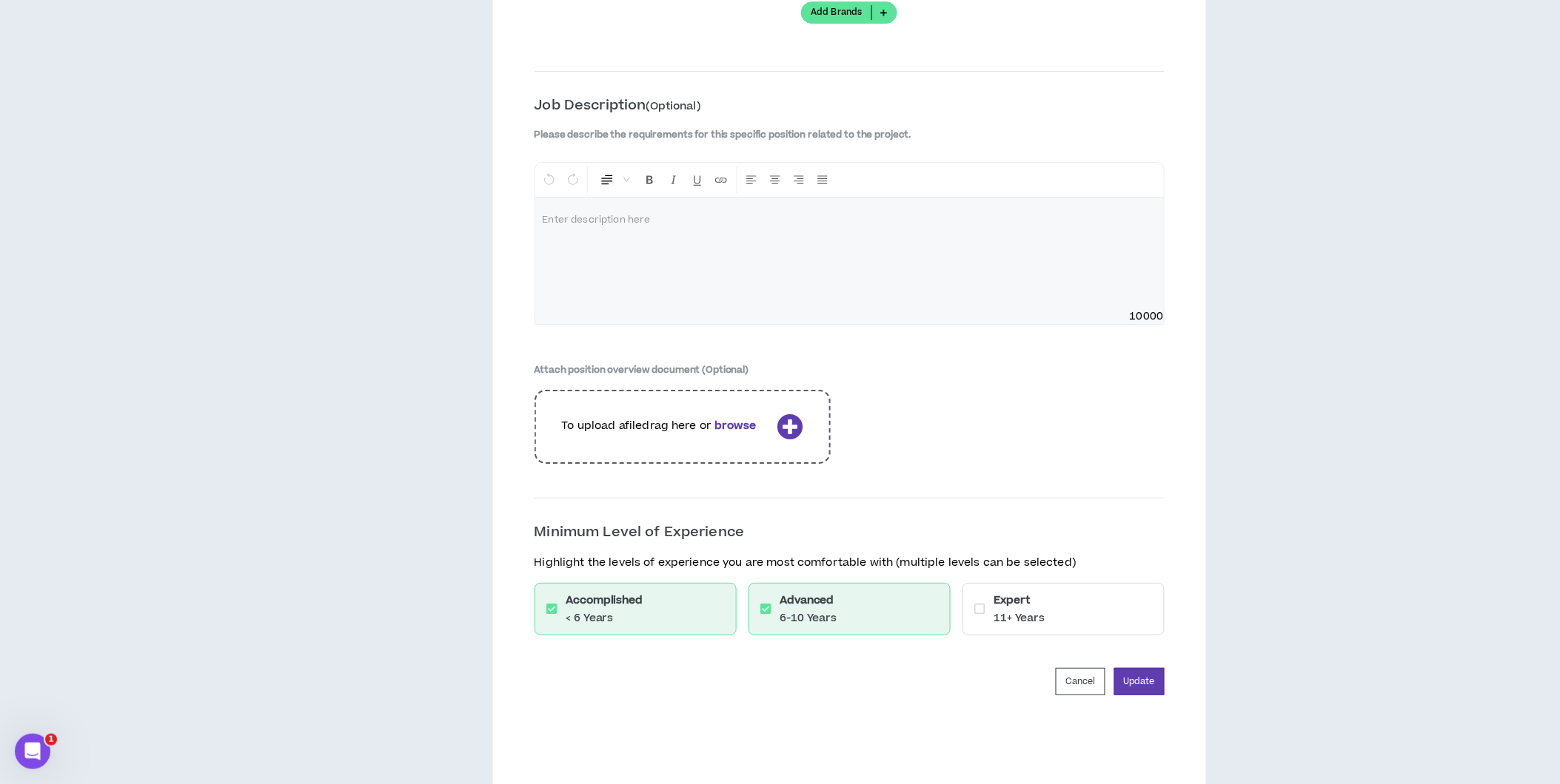
scroll to position [1894, 0]
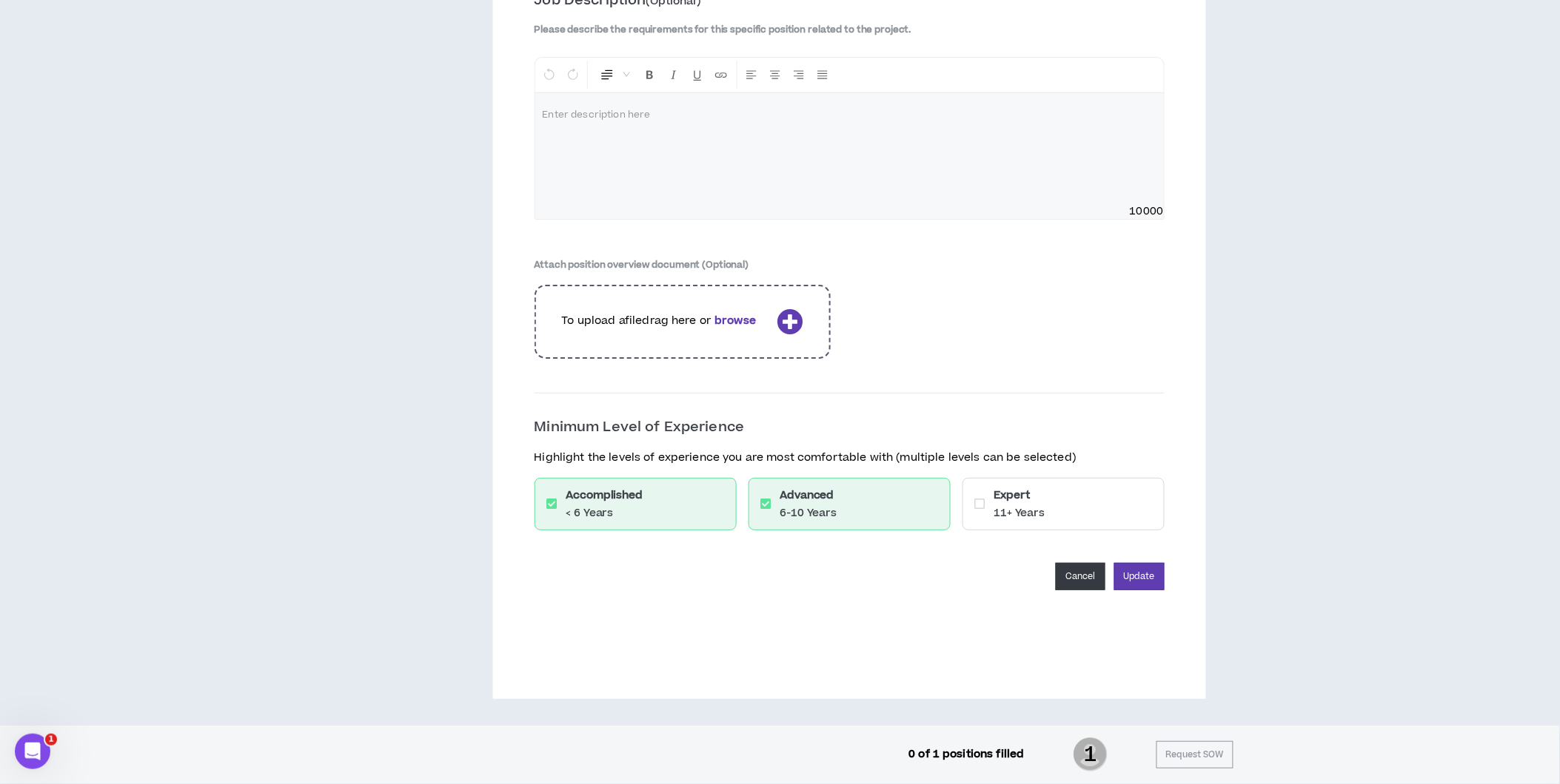
click at [1067, 567] on button "Cancel" at bounding box center [1080, 577] width 49 height 28
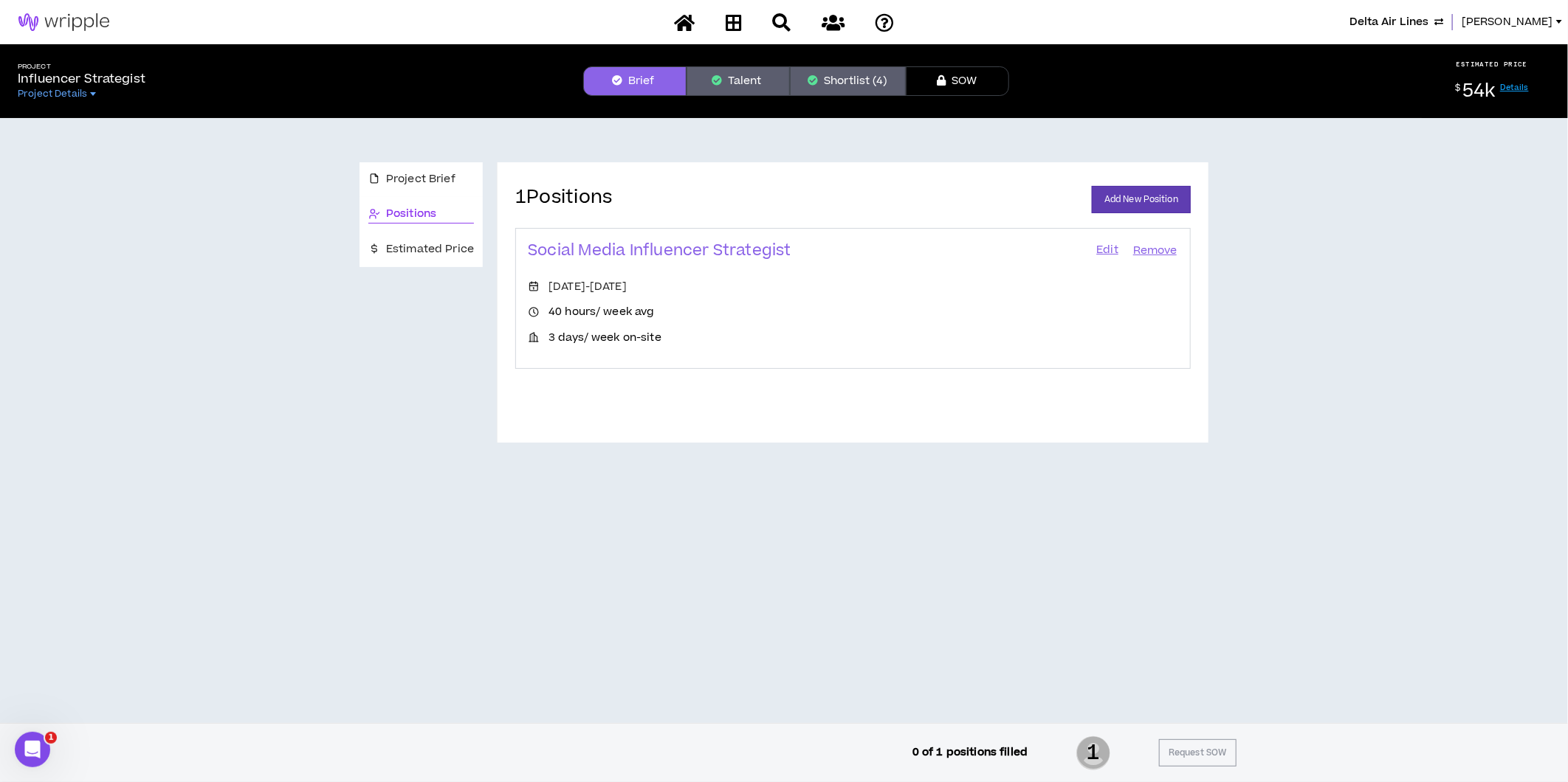
click at [834, 91] on button "Shortlist (4)" at bounding box center [848, 81] width 116 height 29
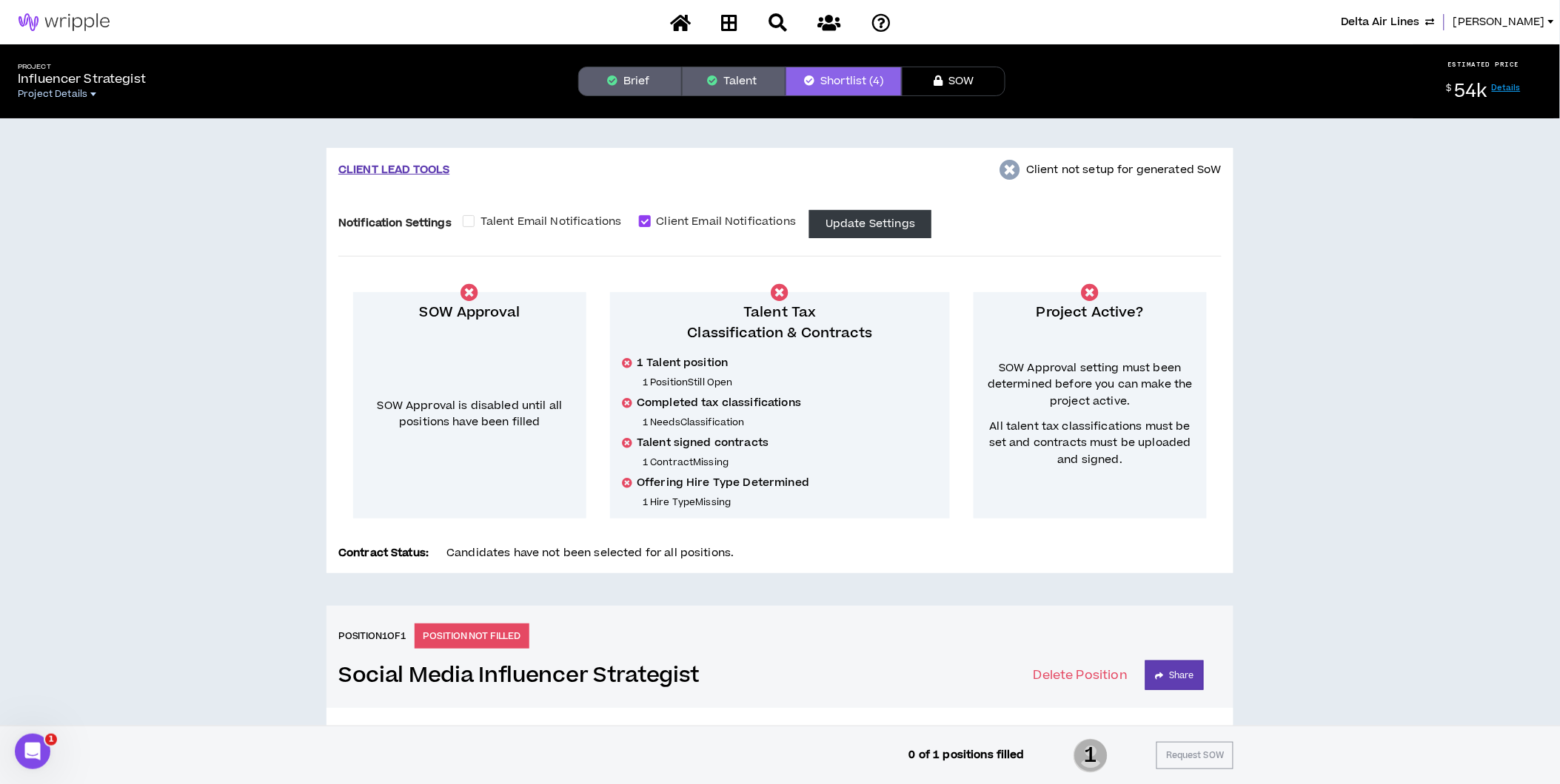
click at [83, 92] on span "Project Details" at bounding box center [52, 94] width 70 height 12
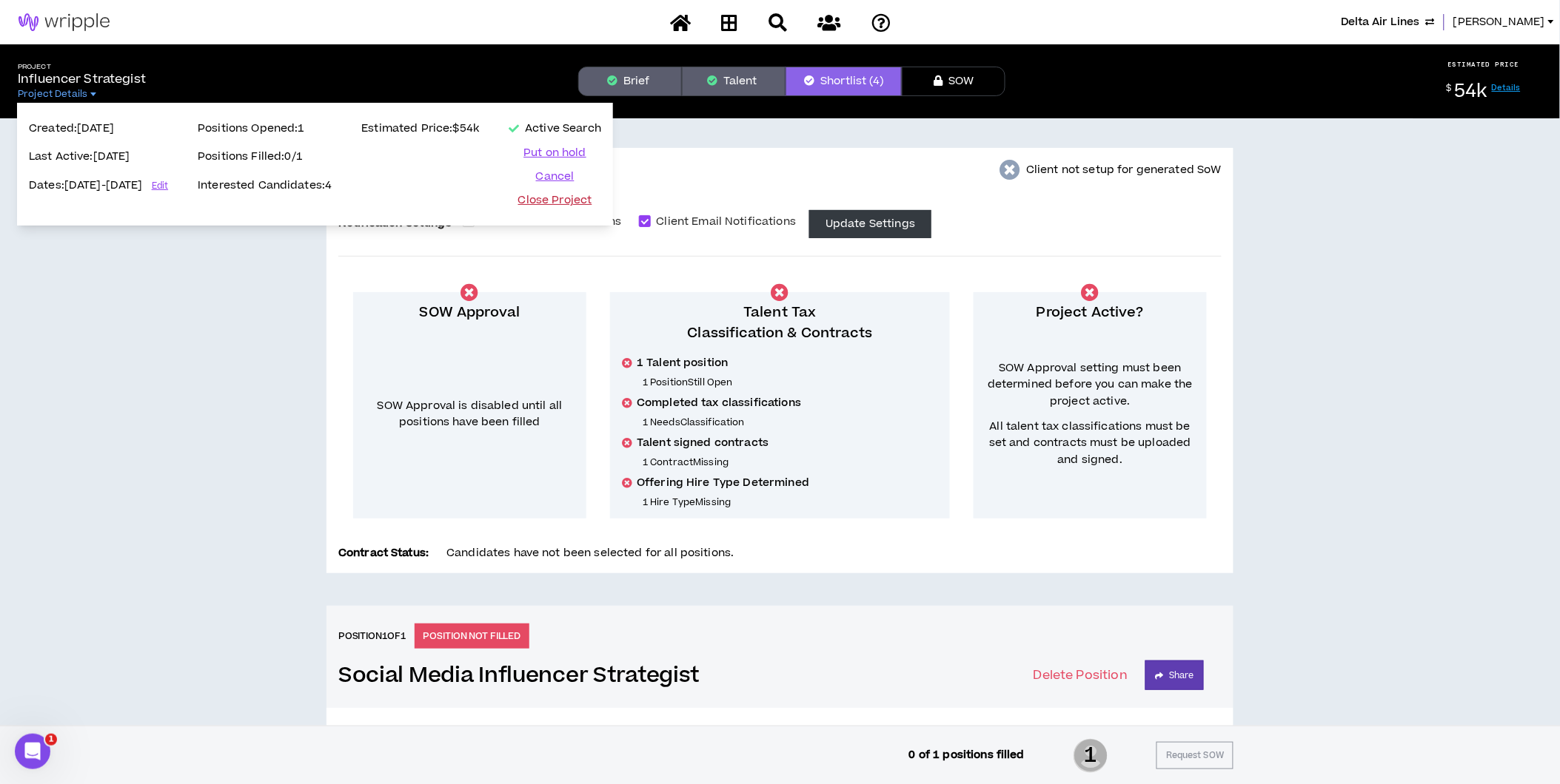
click at [577, 202] on button "Close Project" at bounding box center [555, 200] width 93 height 15
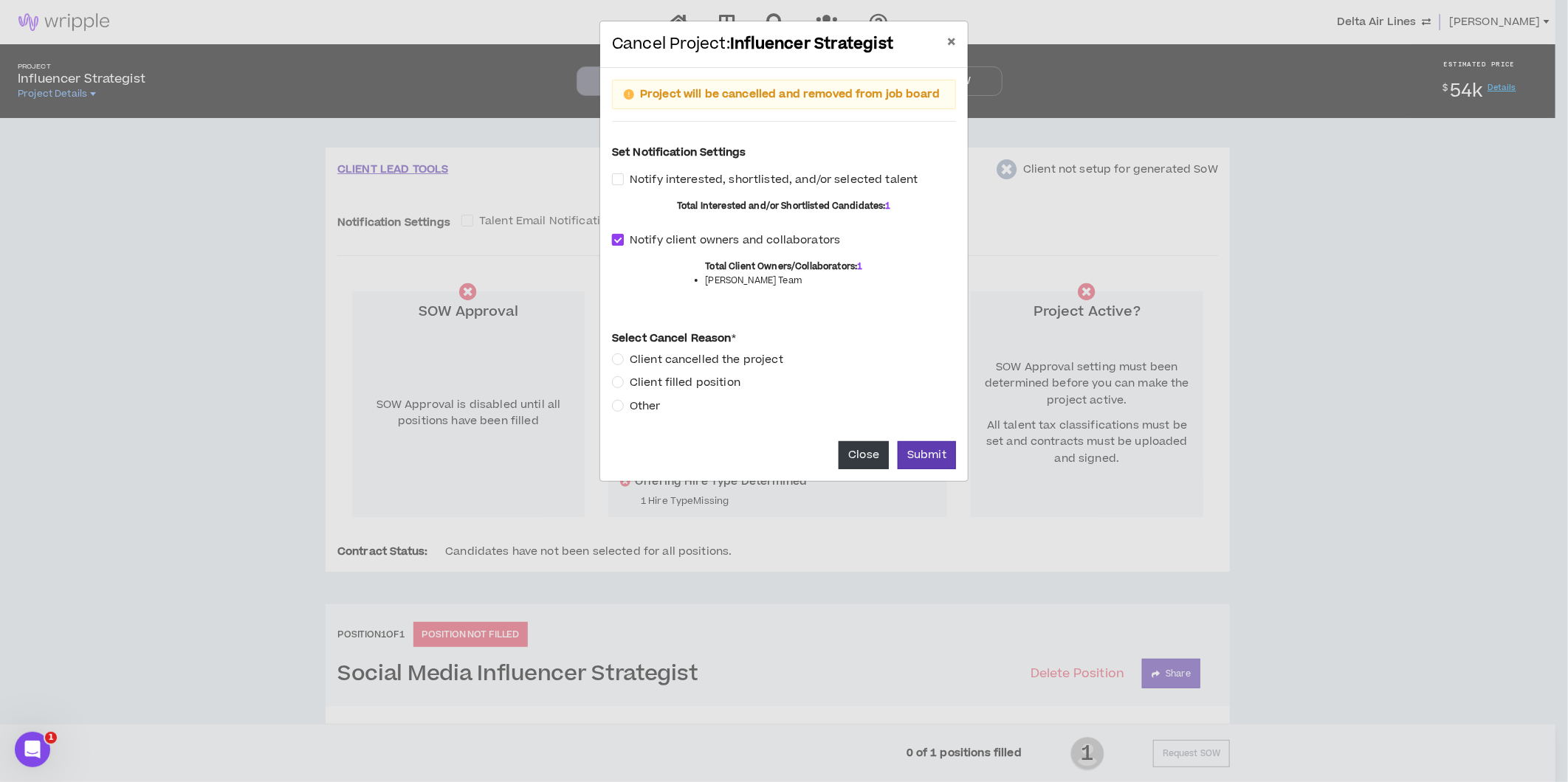
click at [617, 238] on span at bounding box center [617, 240] width 12 height 12
checkbox input "*****"
click at [927, 449] on button "Submit" at bounding box center [927, 455] width 59 height 28
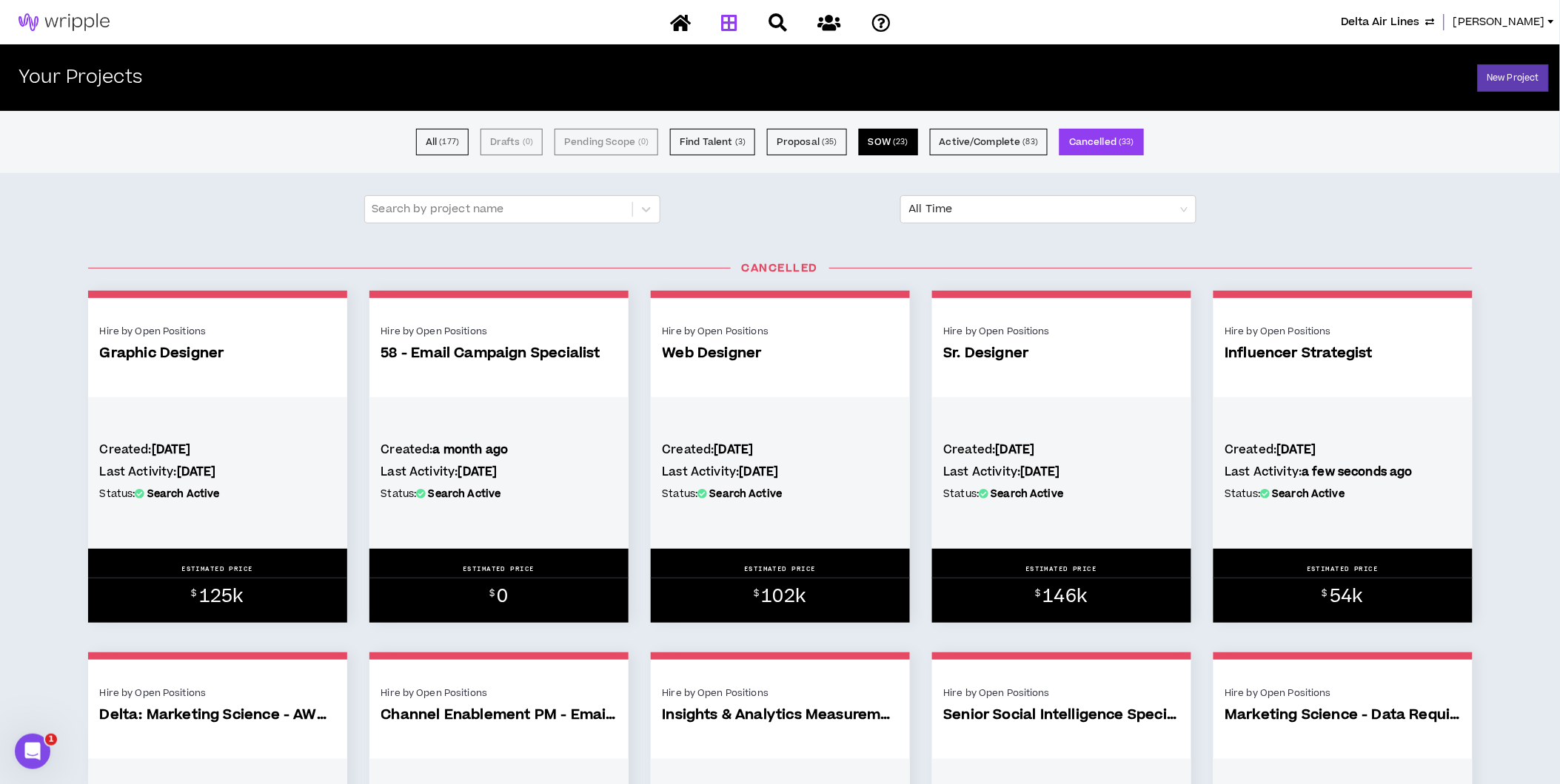
click at [894, 148] on button "SOW ( 23 )" at bounding box center [888, 142] width 60 height 27
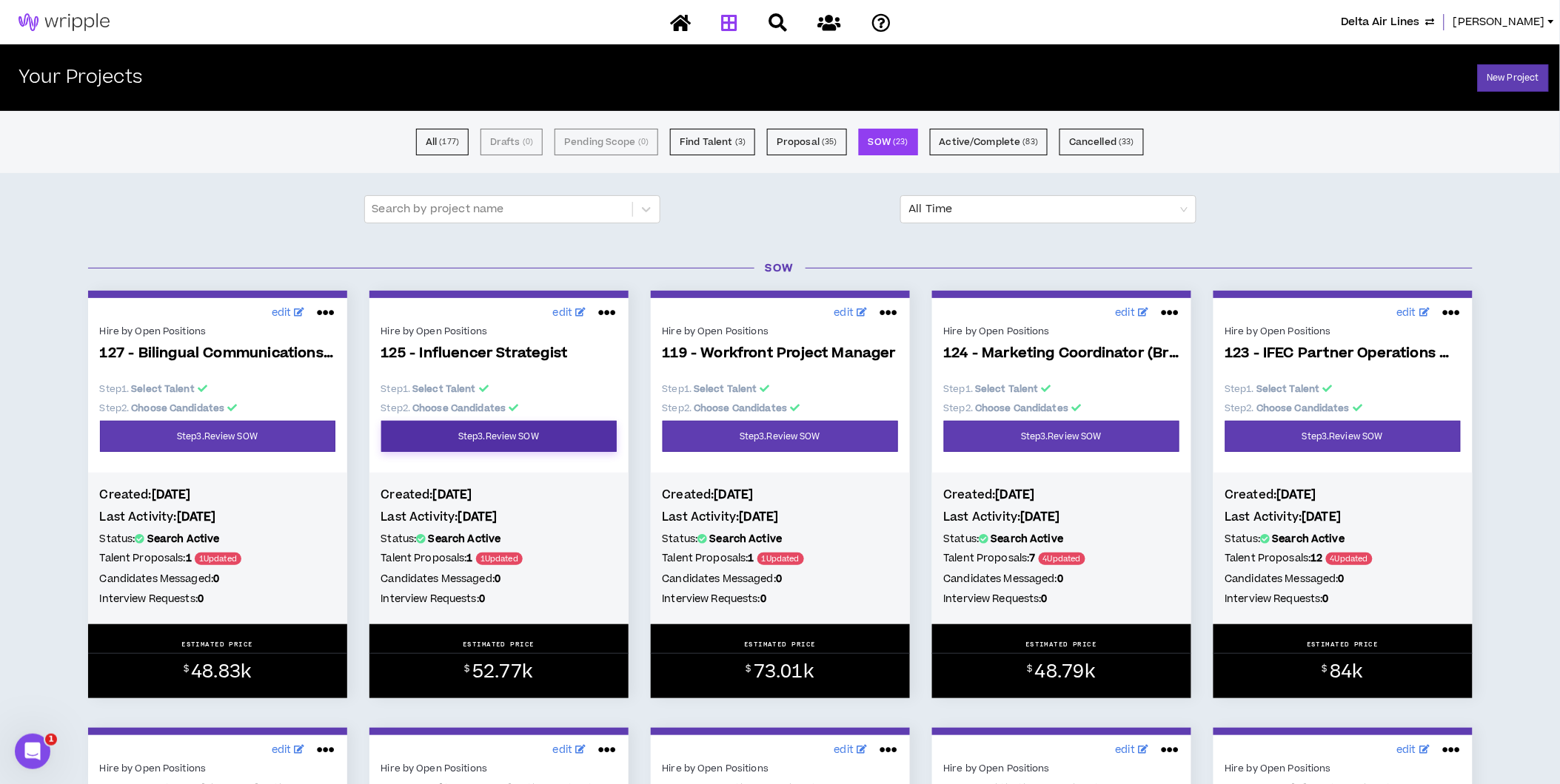
click at [517, 433] on link "Step 3 . Review SOW" at bounding box center [499, 436] width 236 height 31
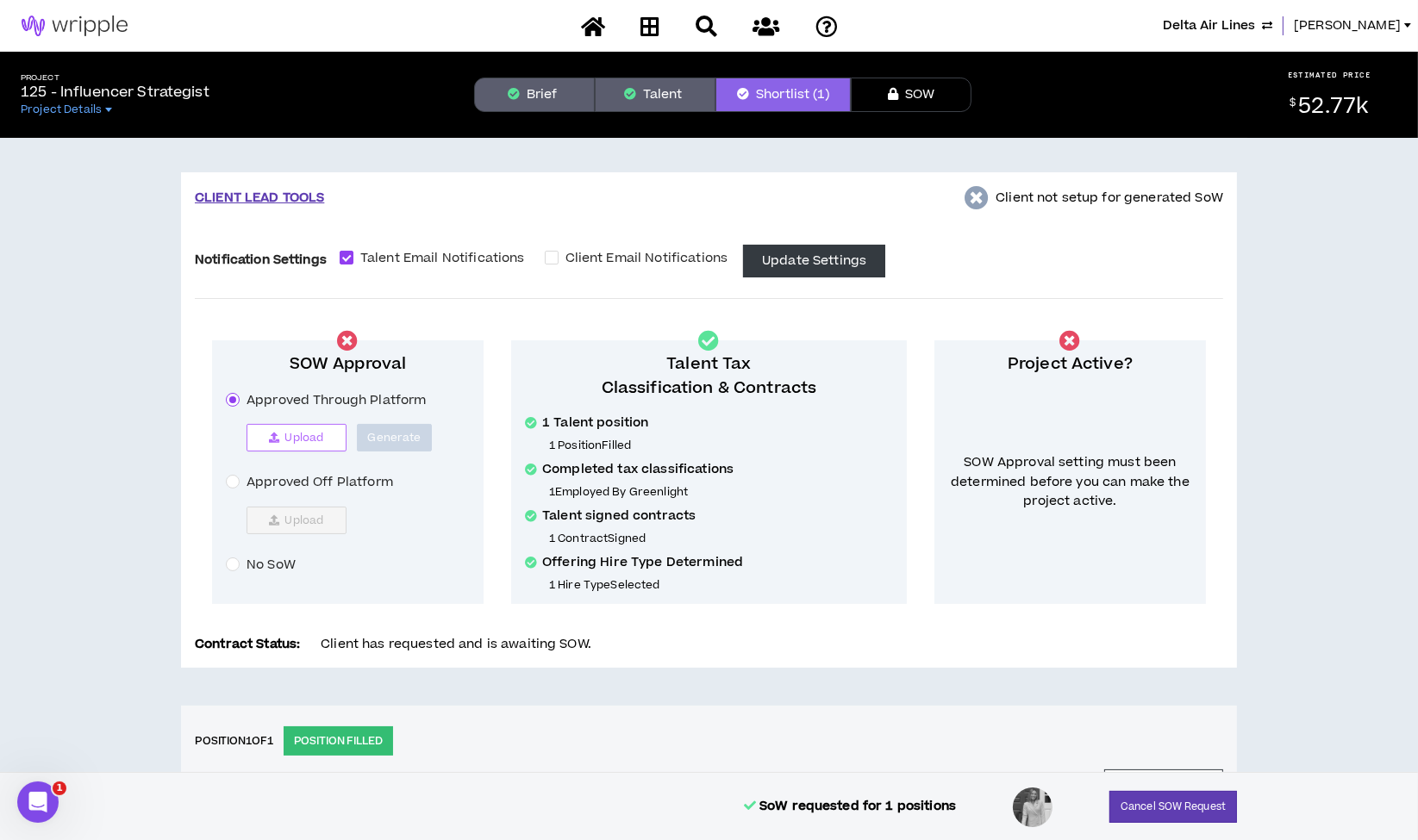
click at [297, 438] on span "Upload" at bounding box center [304, 437] width 39 height 14
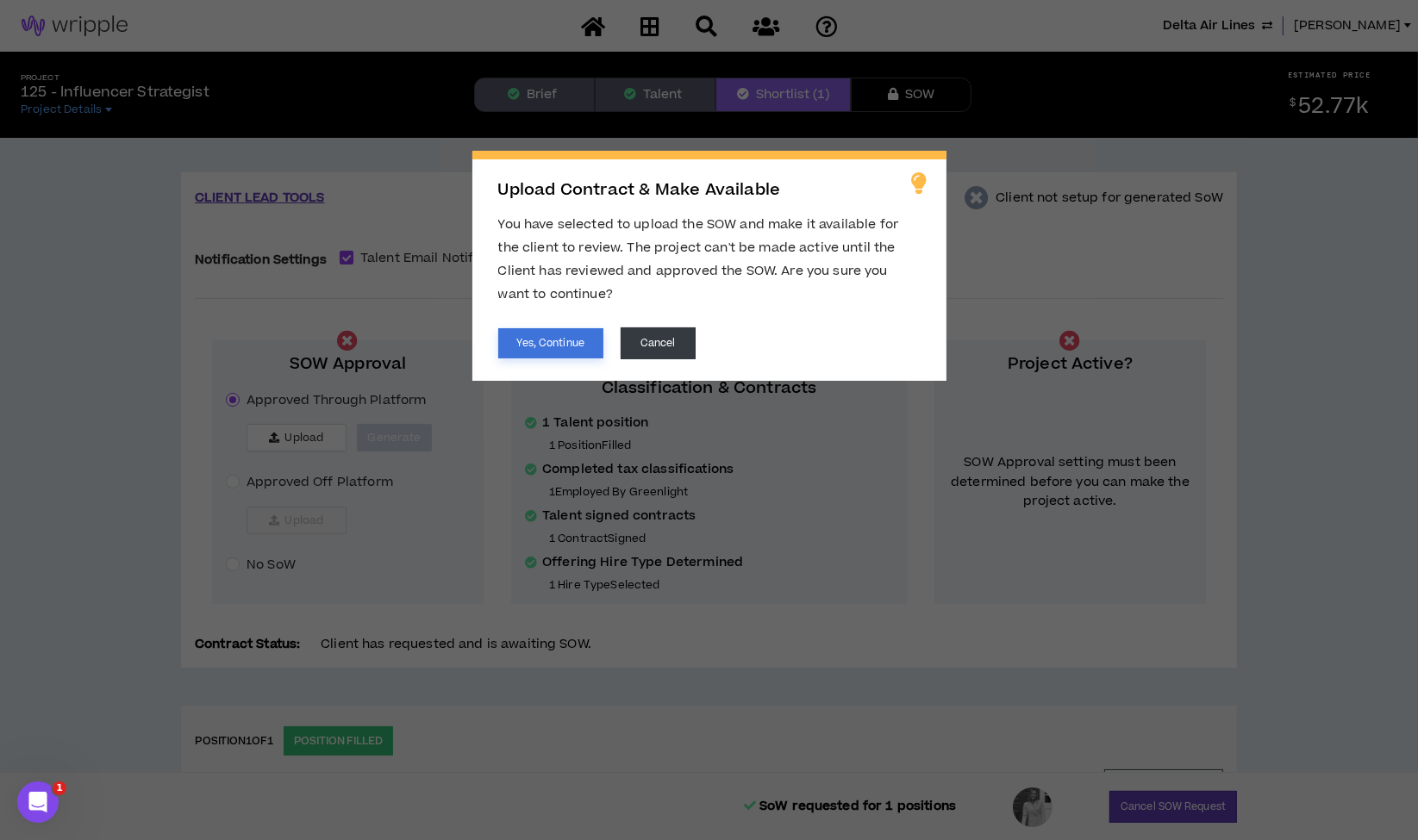
click at [568, 345] on button "Yes, Continue" at bounding box center [551, 343] width 105 height 30
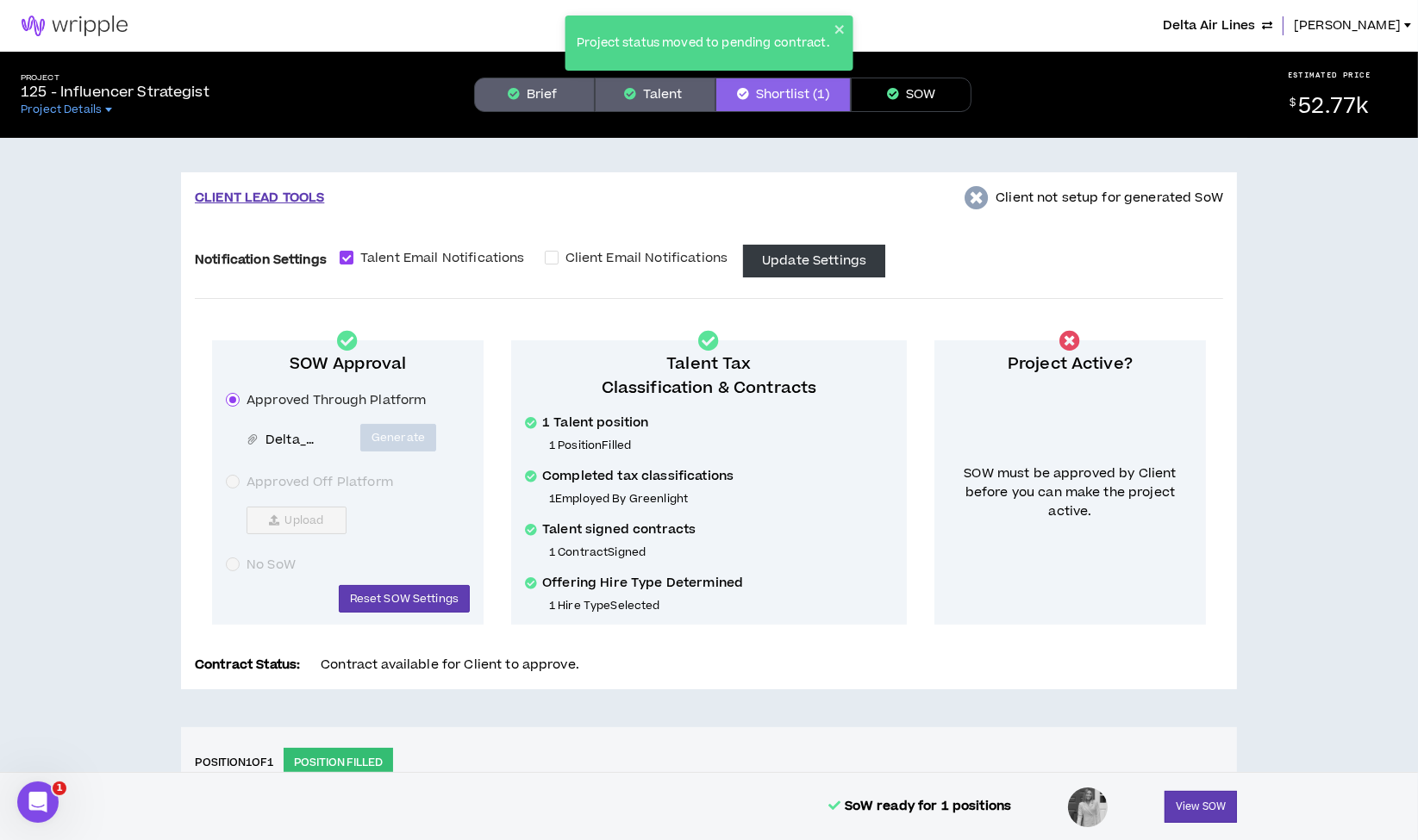
click at [907, 90] on button "SOW" at bounding box center [911, 94] width 121 height 34
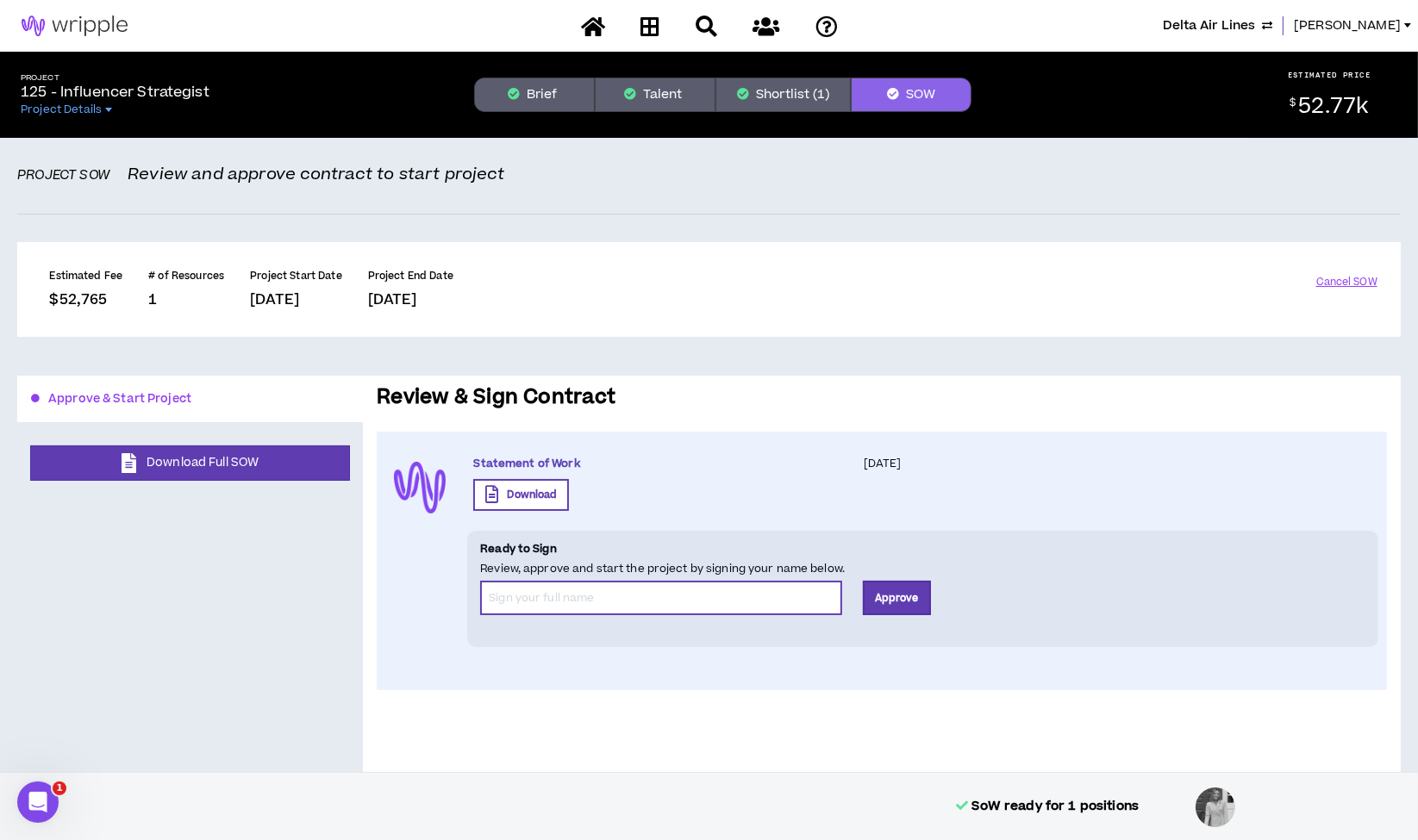
click at [659, 590] on input "*" at bounding box center [661, 597] width 362 height 34
type input "[PERSON_NAME] Team"
click at [896, 601] on button "Approve" at bounding box center [897, 597] width 68 height 34
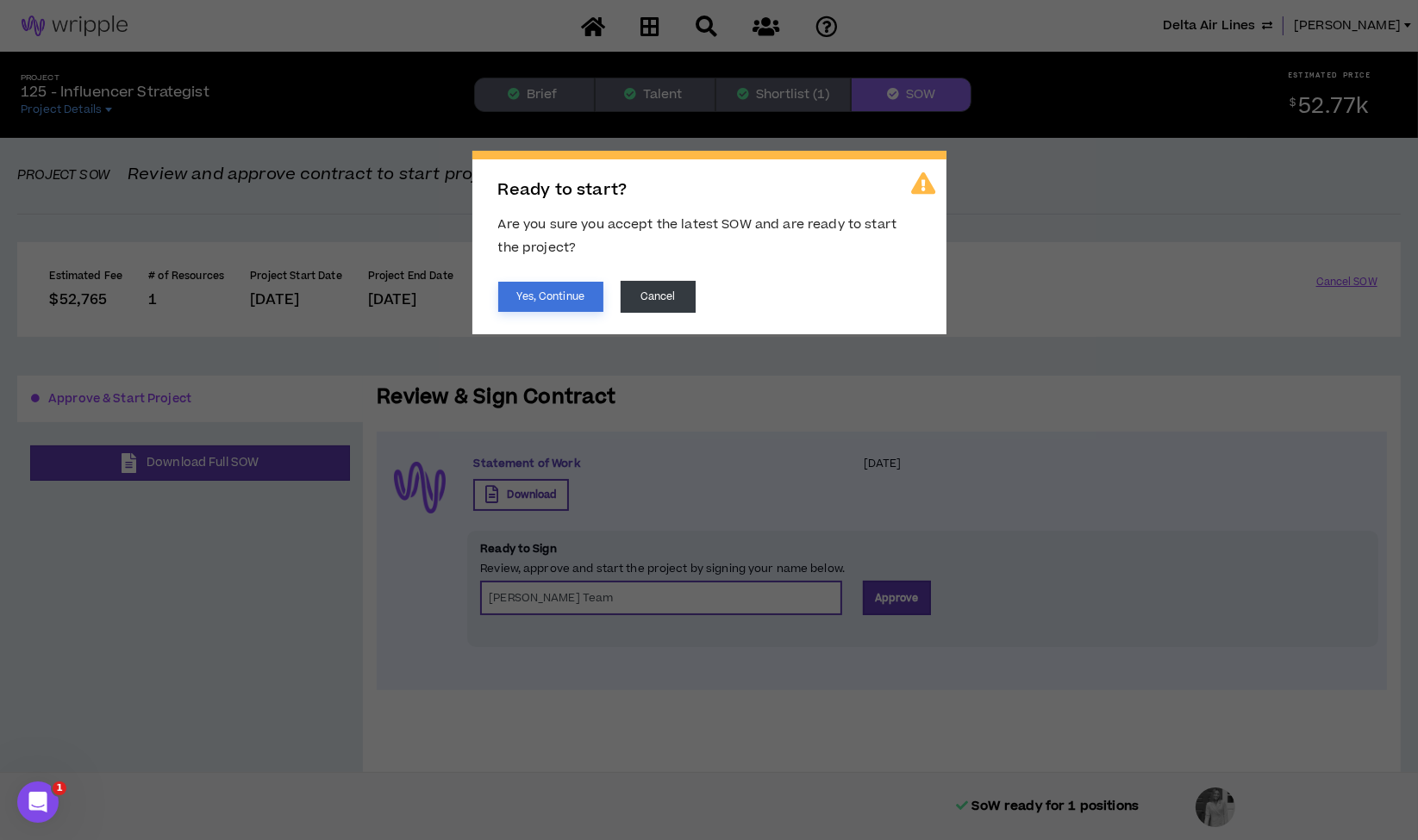
click at [575, 286] on button "Yes, Continue" at bounding box center [551, 297] width 105 height 30
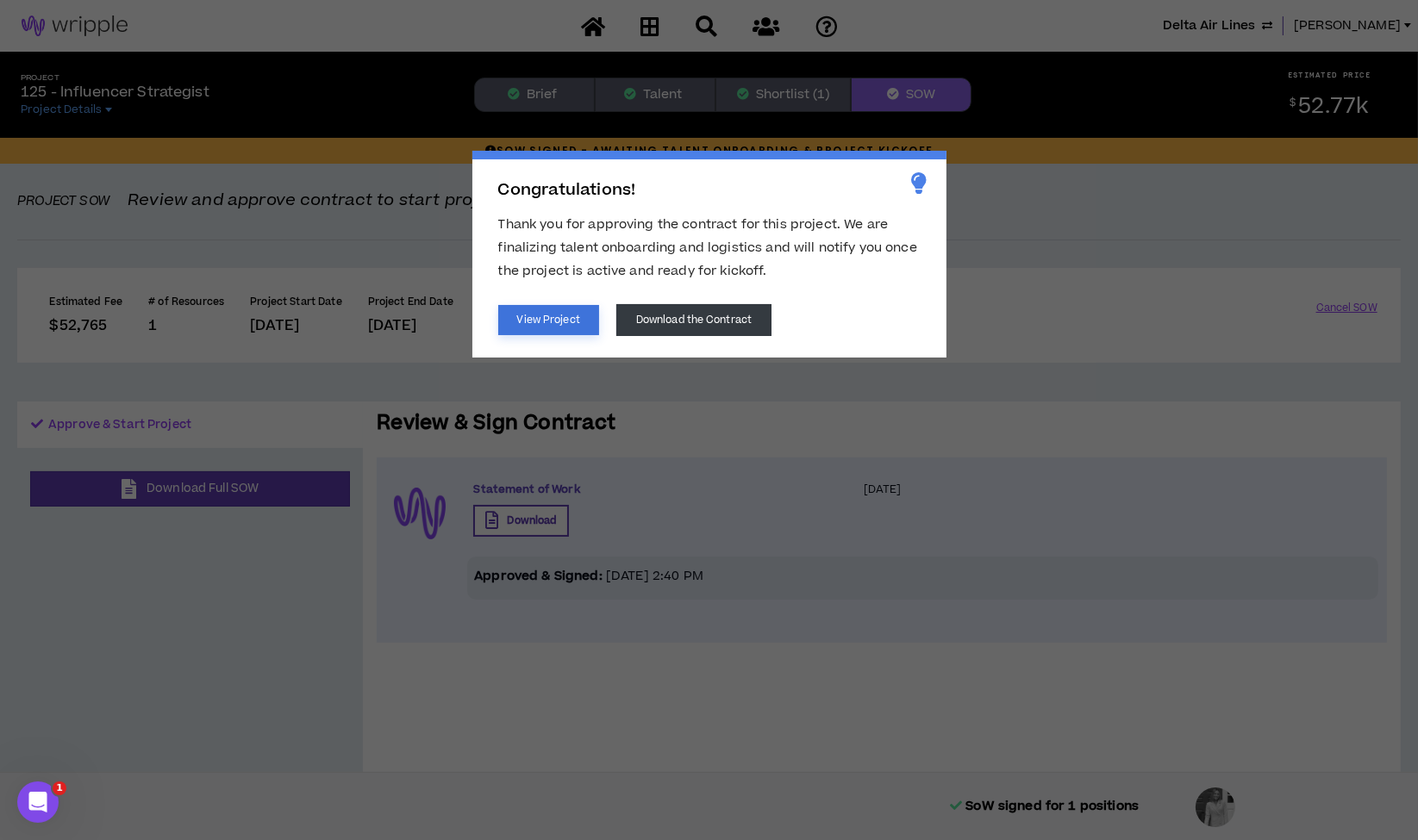
click at [568, 318] on button "View Project" at bounding box center [548, 320] width 101 height 30
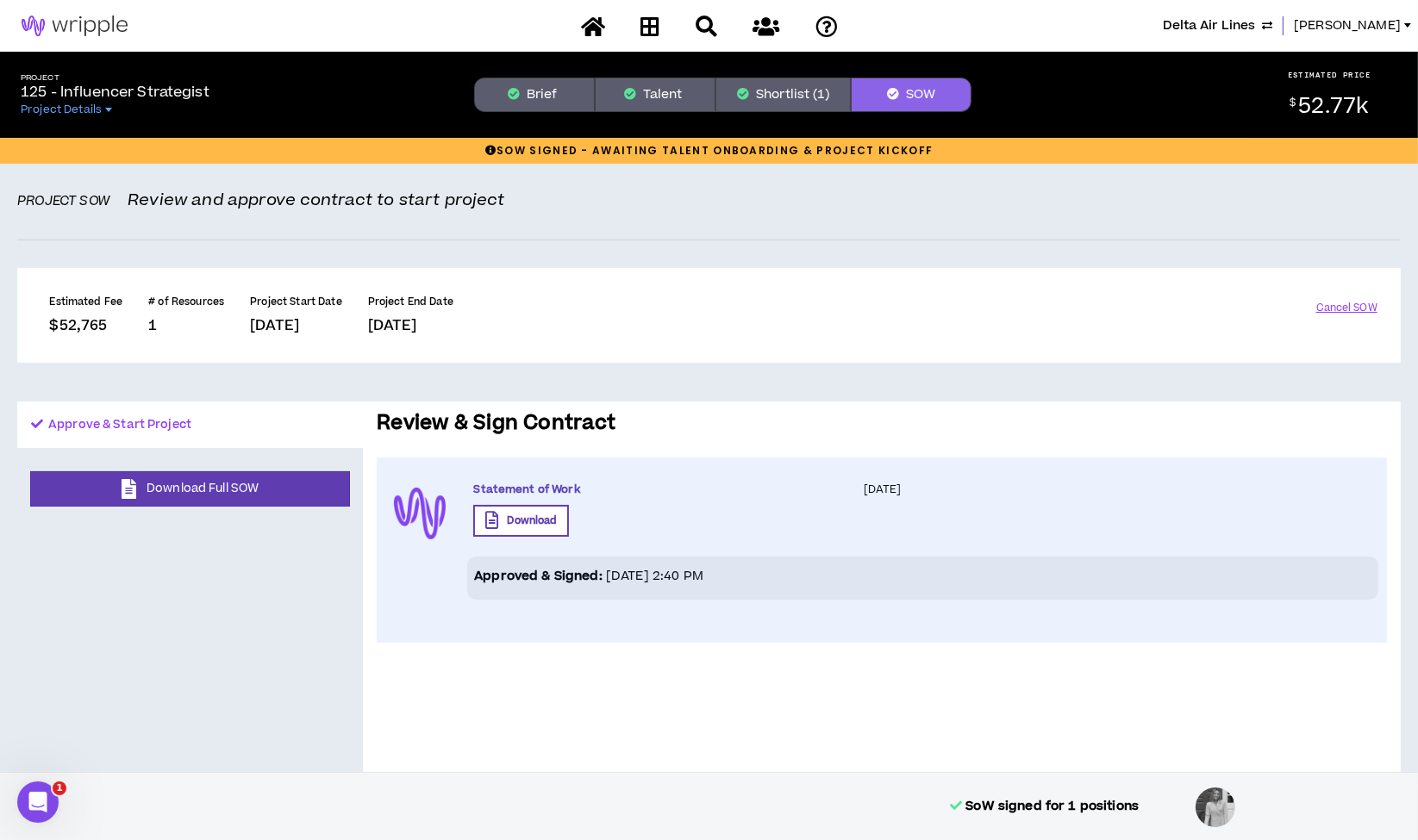
click at [786, 100] on button "Shortlist (1)" at bounding box center [783, 94] width 135 height 34
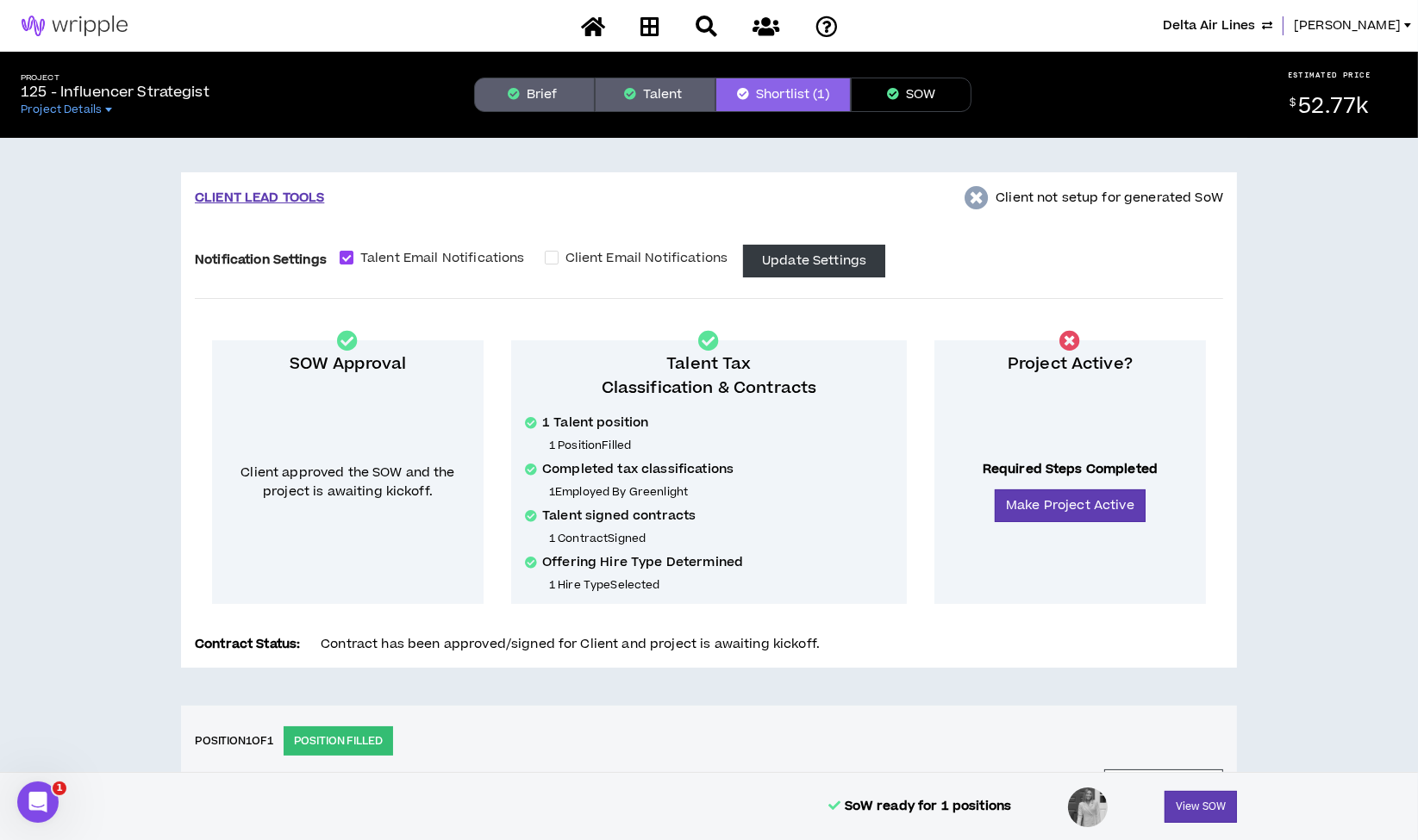
click at [541, 91] on button "Brief" at bounding box center [534, 94] width 121 height 34
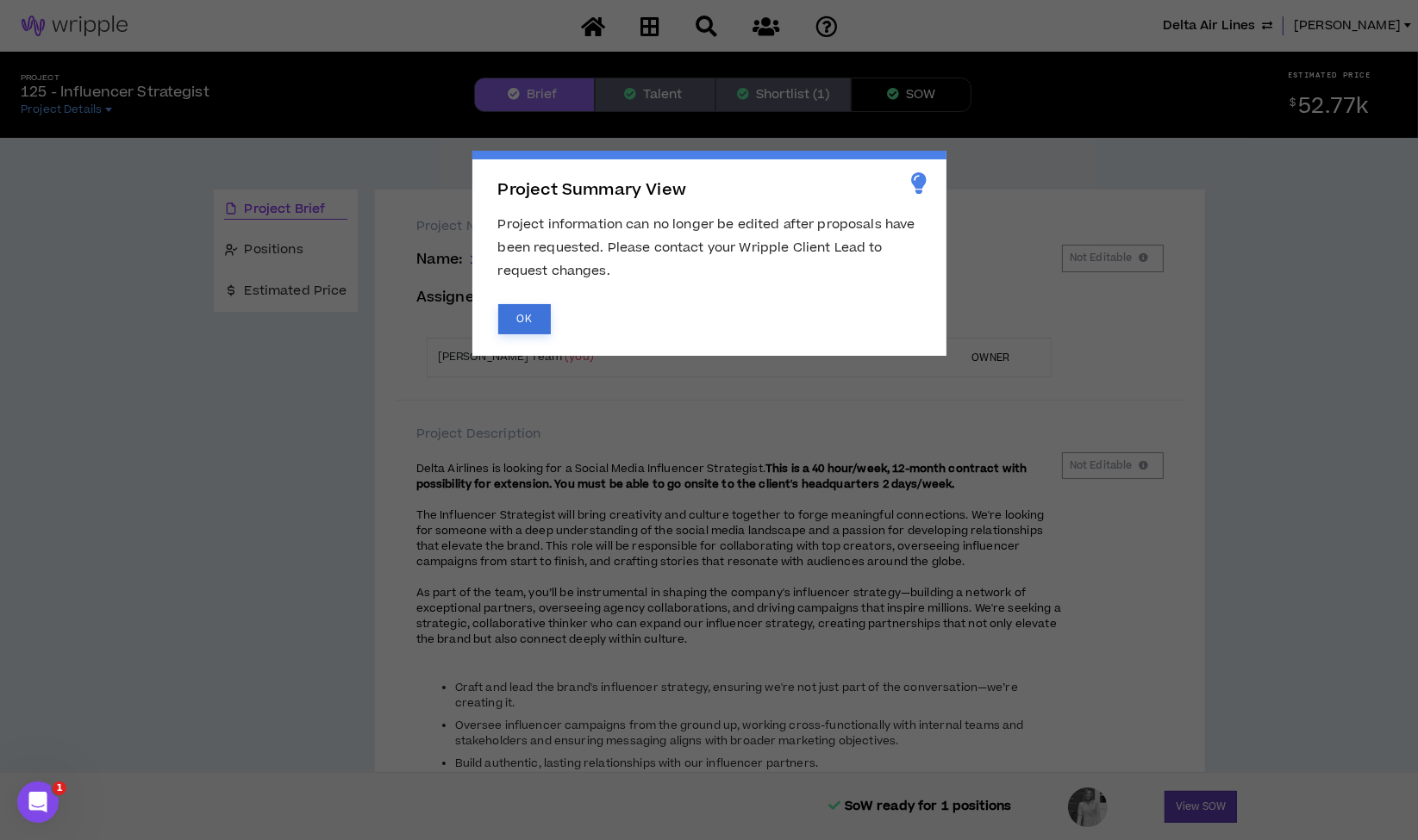
click at [519, 314] on button "OK" at bounding box center [524, 319] width 53 height 30
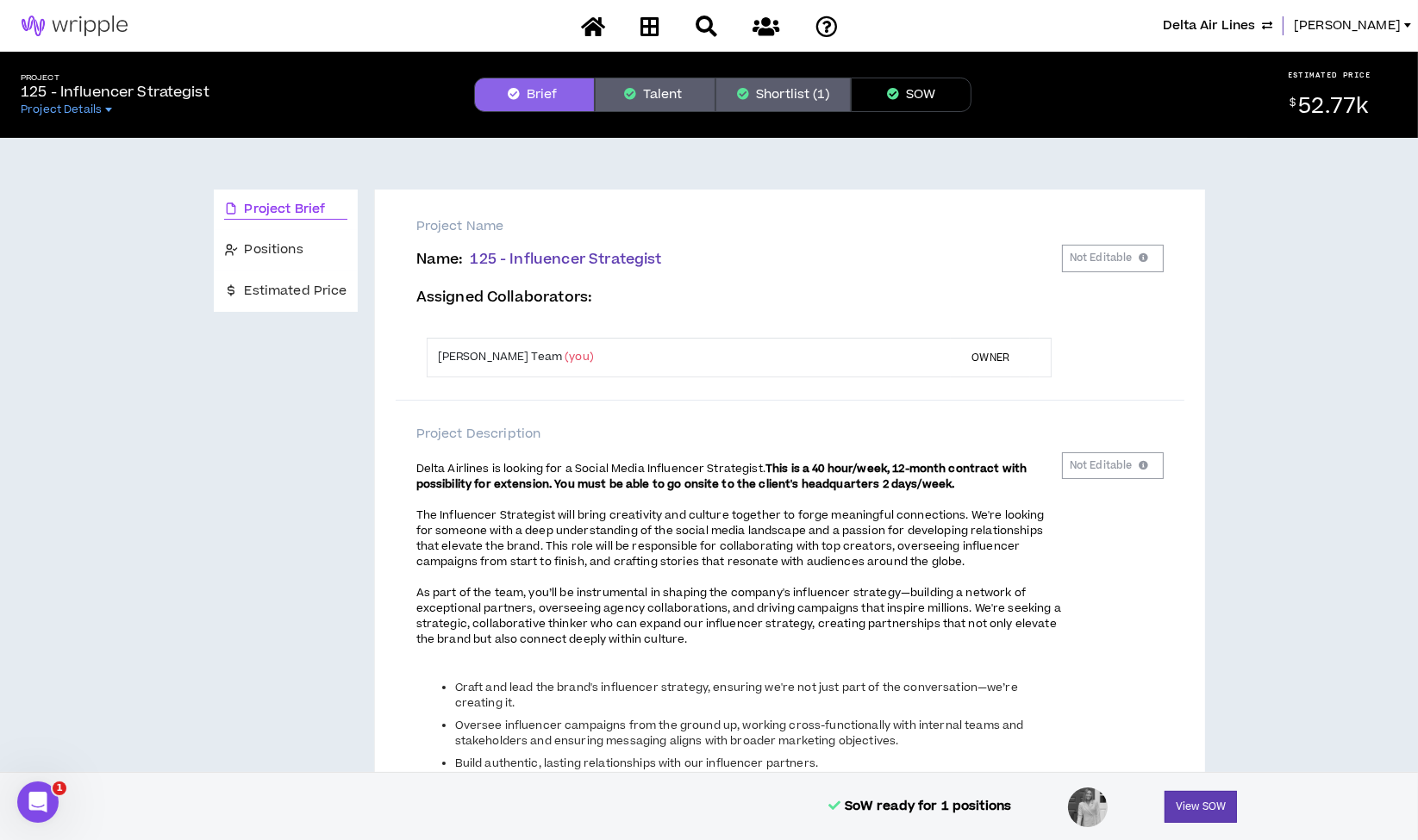
click at [296, 255] on body "Delta Air Lines Lauren-Bridget Project 125 - Influencer Strategist Project Deta…" at bounding box center [709, 420] width 1418 height 840
click at [286, 249] on span "Positions" at bounding box center [274, 250] width 58 height 19
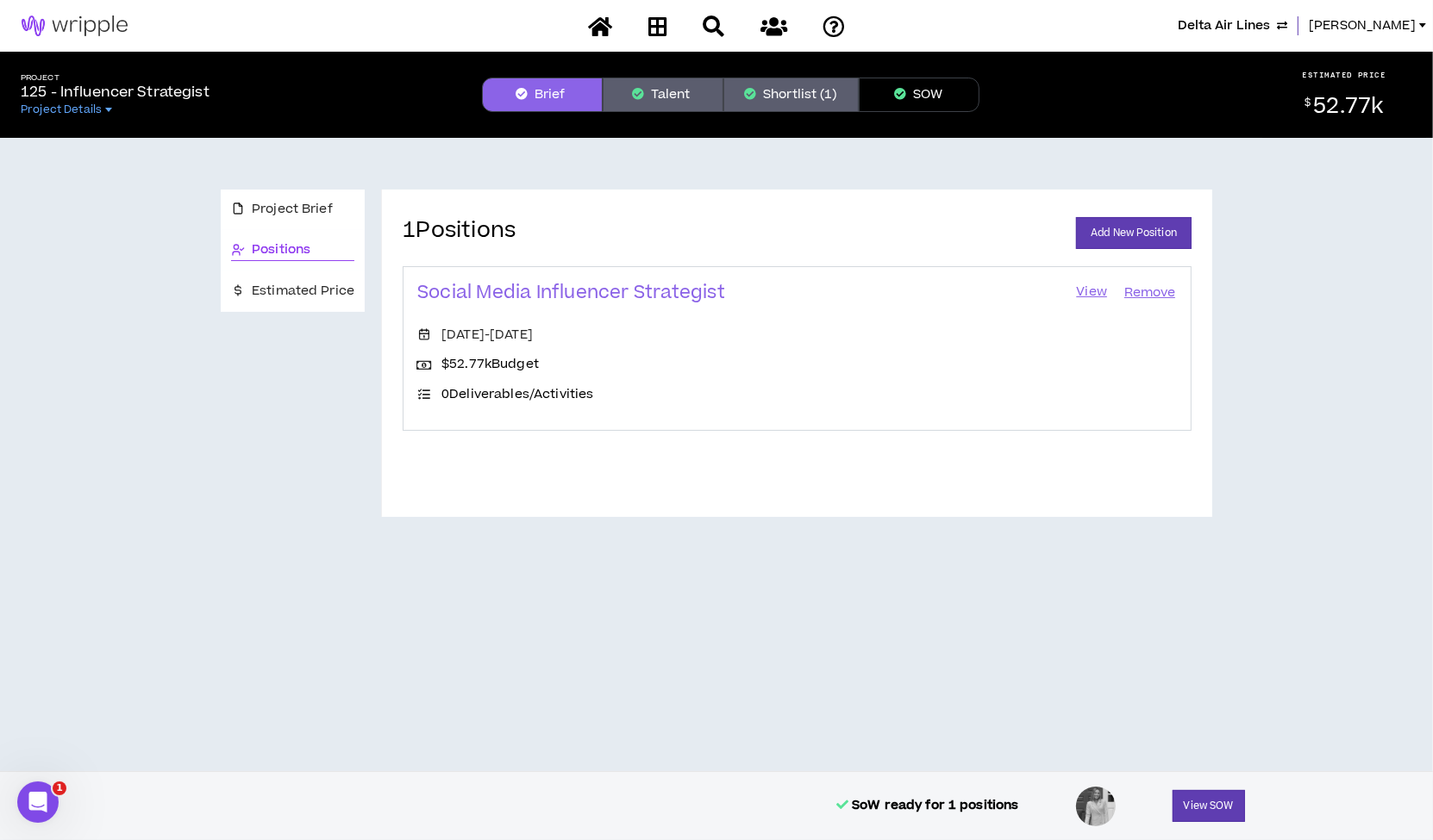
click at [1088, 290] on link "View" at bounding box center [1091, 293] width 34 height 24
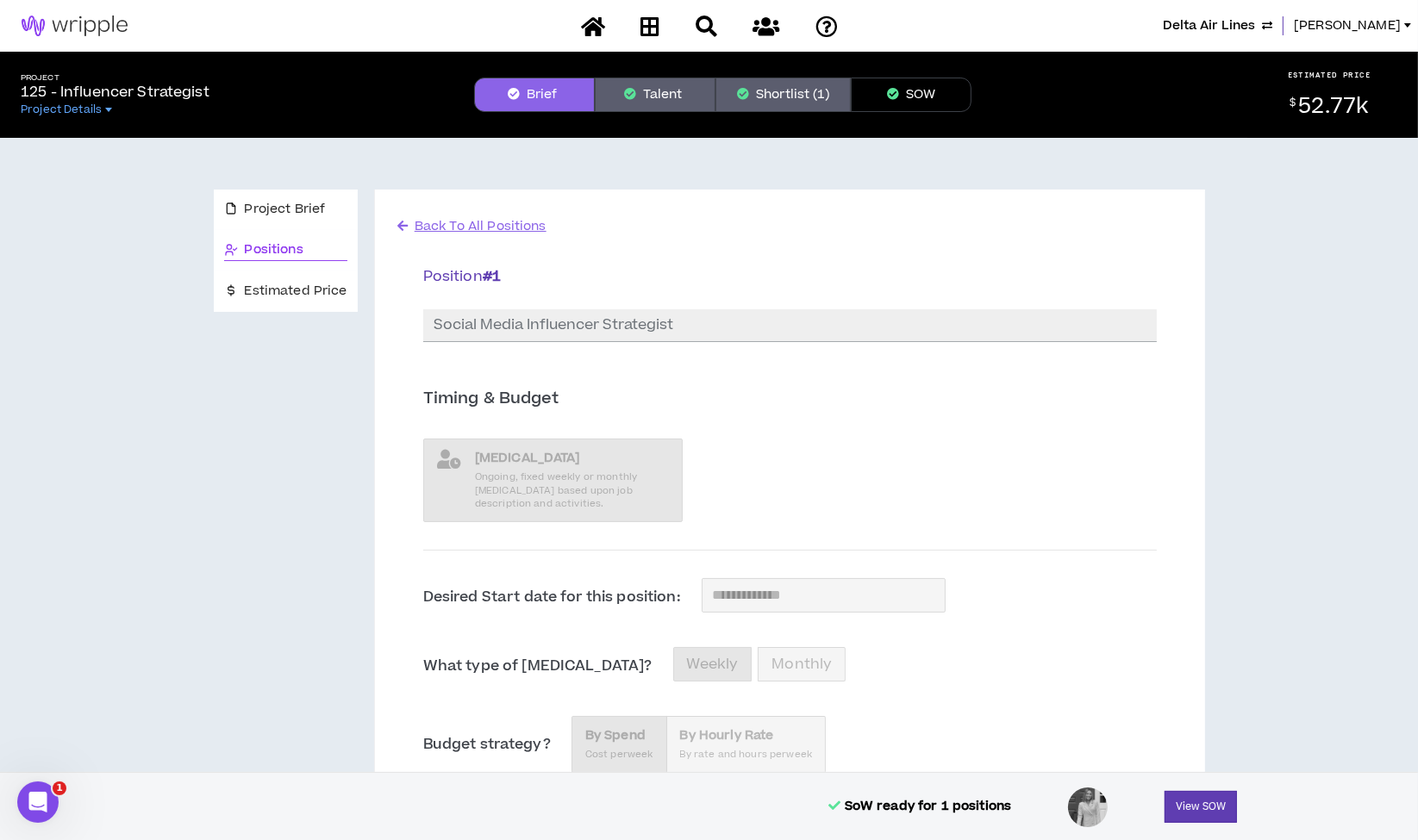
click at [881, 94] on button "SOW" at bounding box center [911, 94] width 121 height 34
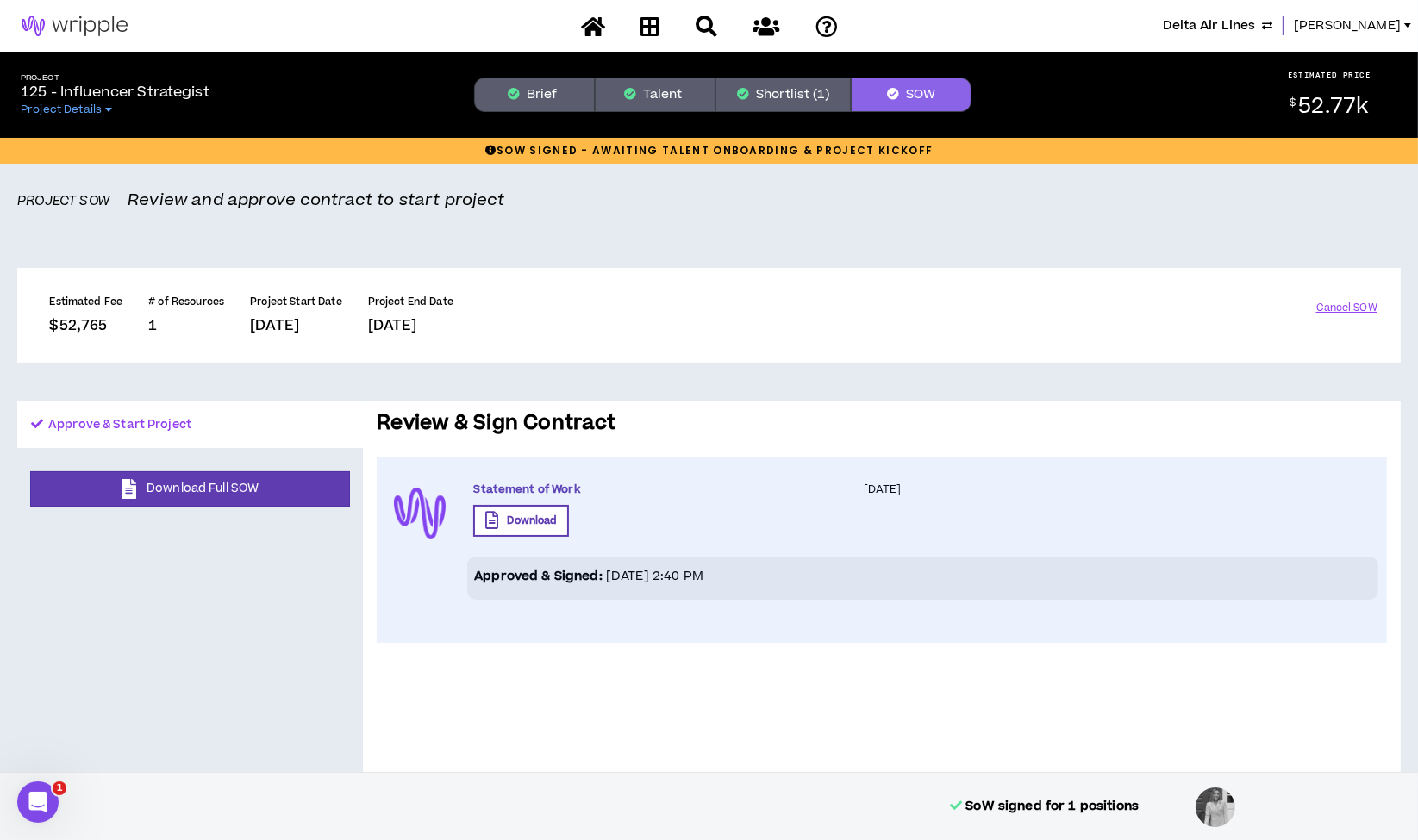
click at [810, 96] on button "Shortlist (1)" at bounding box center [783, 94] width 135 height 34
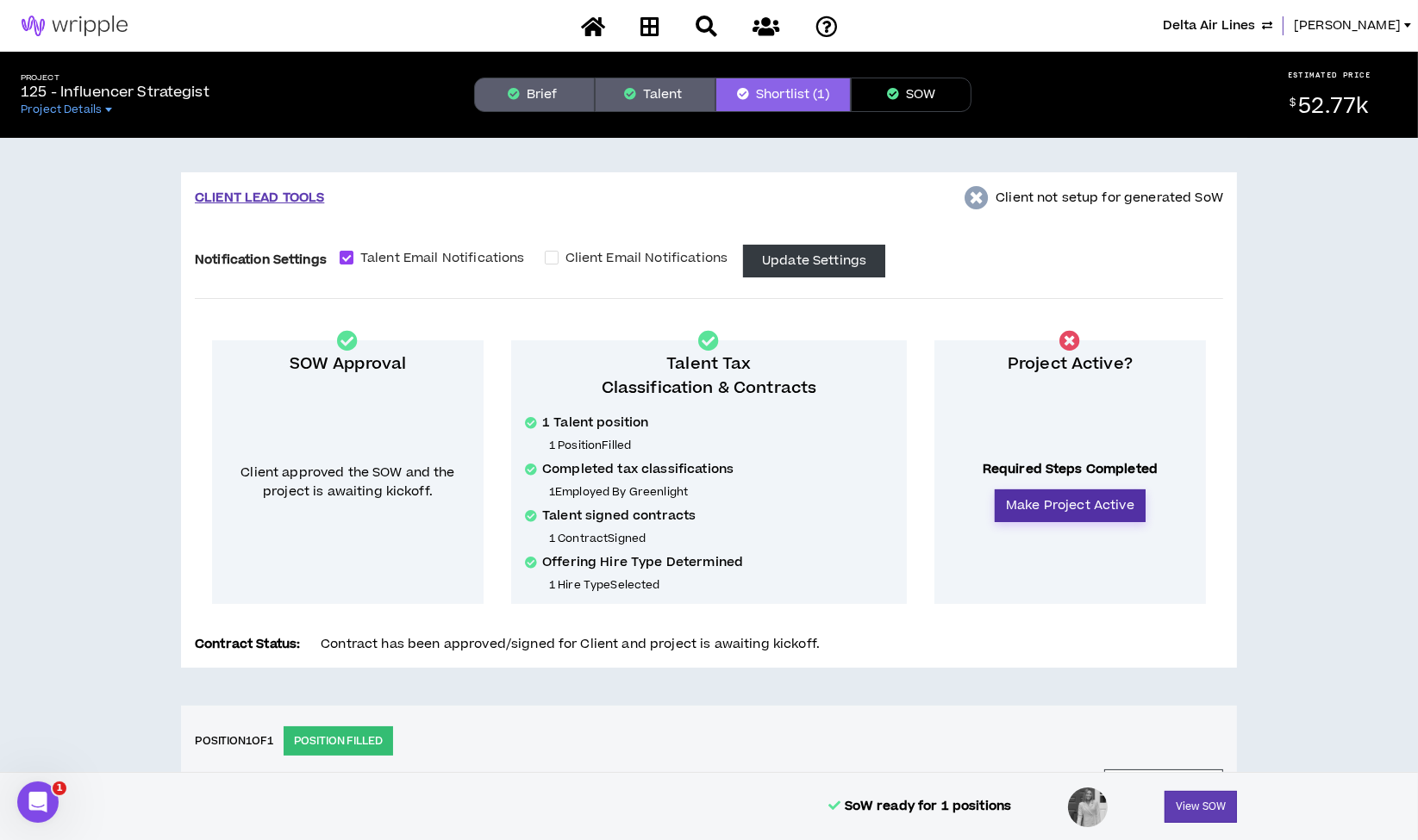
click at [1047, 498] on button "Make Project Active" at bounding box center [1070, 505] width 151 height 32
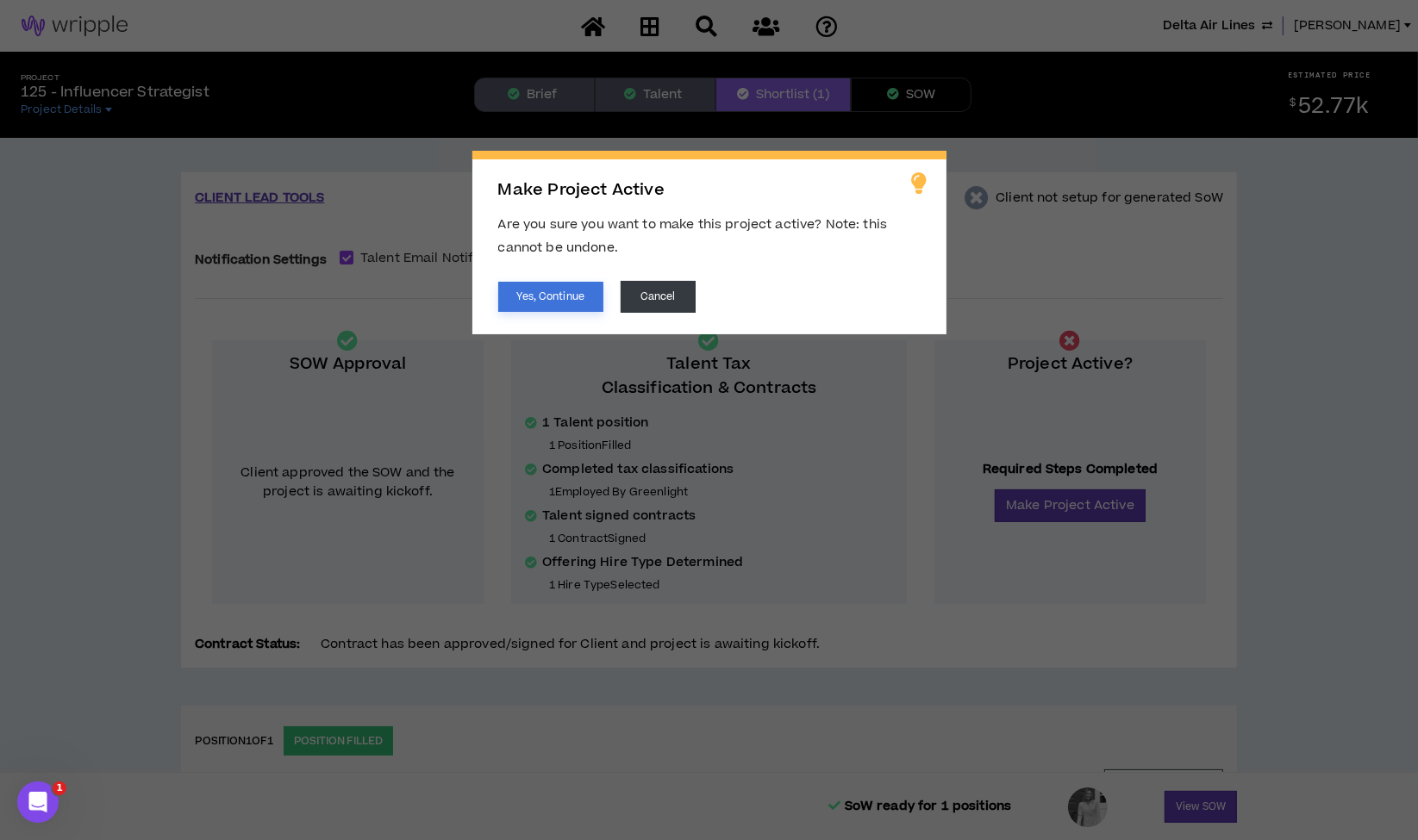
click at [565, 287] on button "Yes, Continue" at bounding box center [551, 297] width 105 height 30
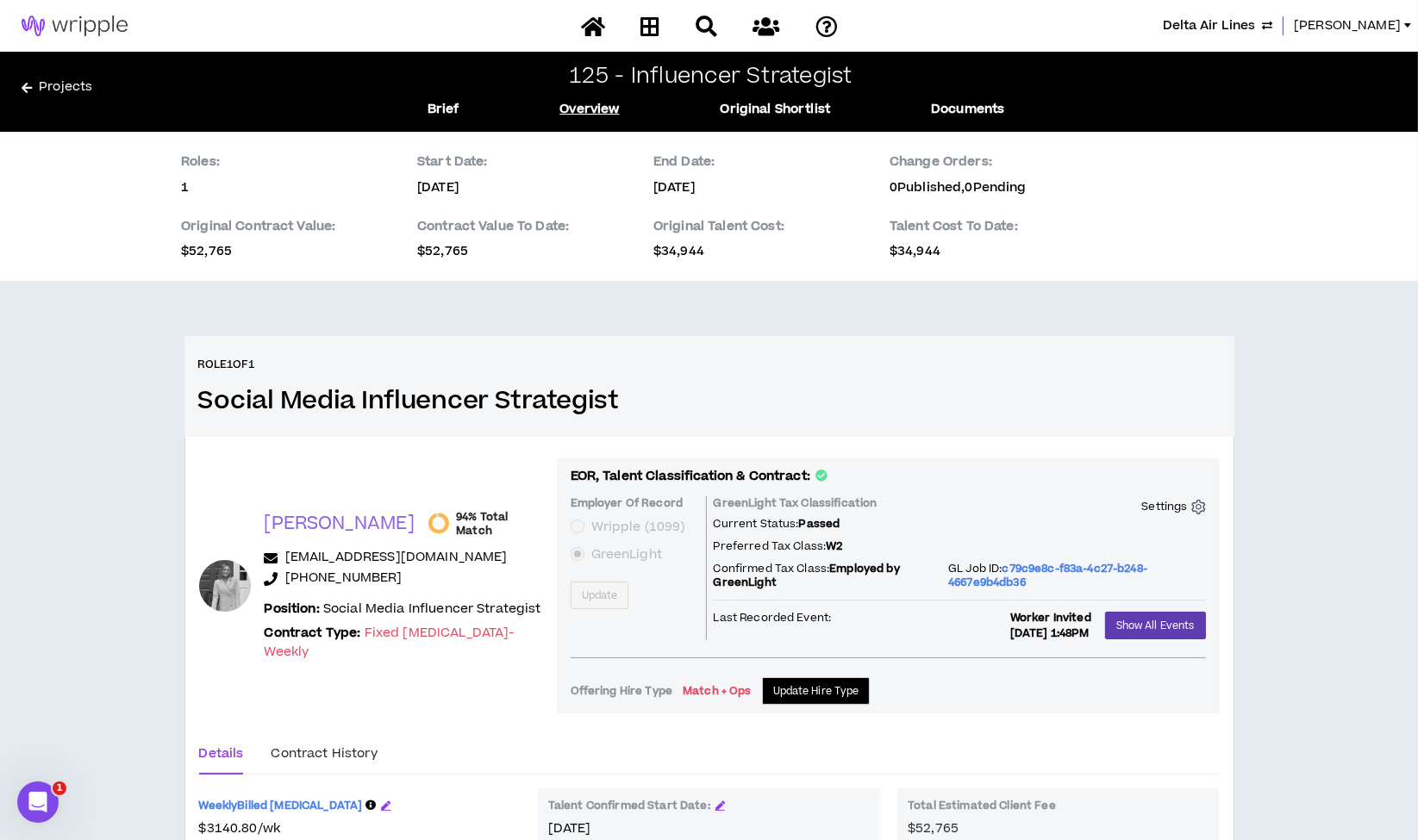
click at [83, 86] on link "Projects" at bounding box center [202, 91] width 362 height 28
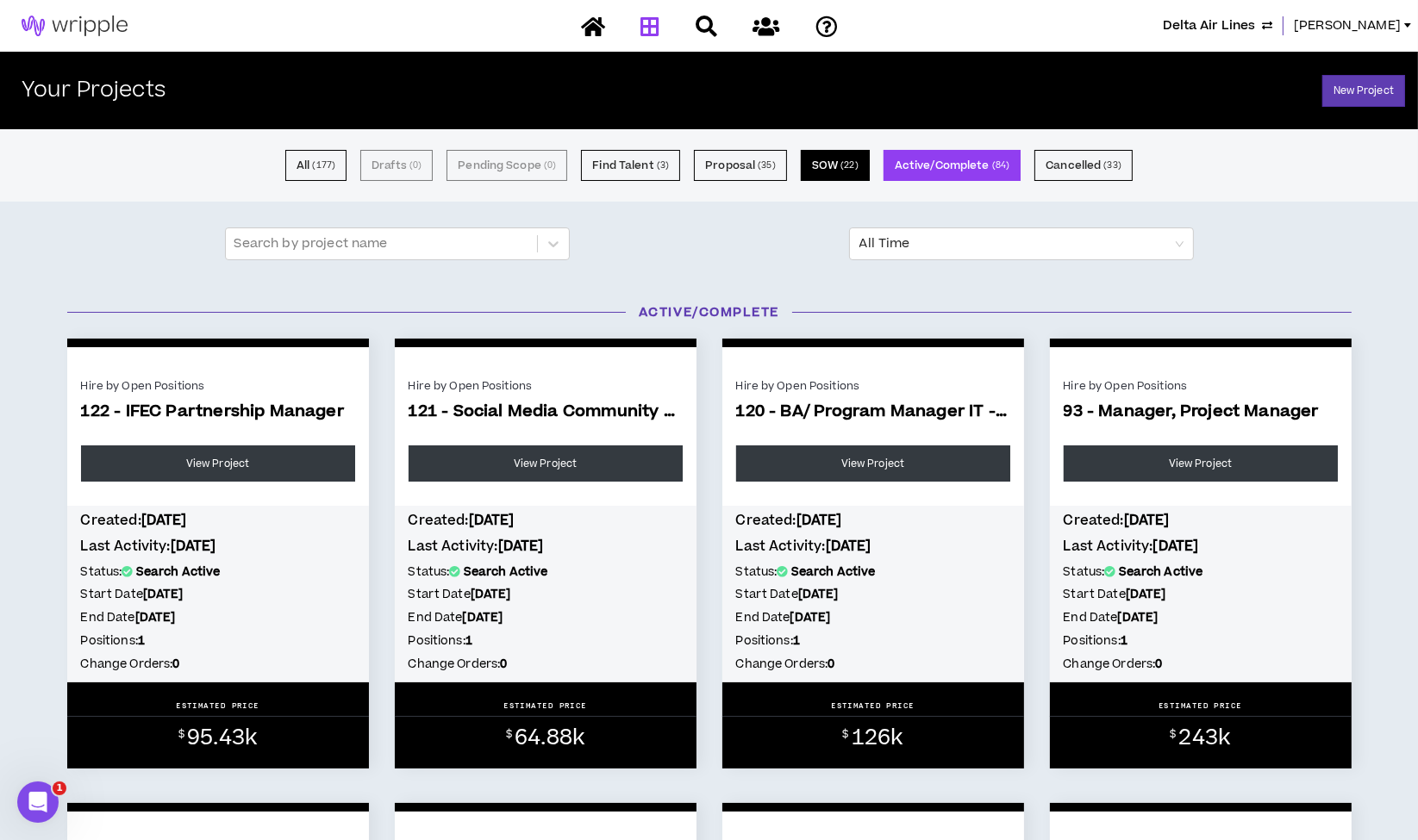
click at [829, 160] on button "SOW ( 22 )" at bounding box center [835, 165] width 69 height 31
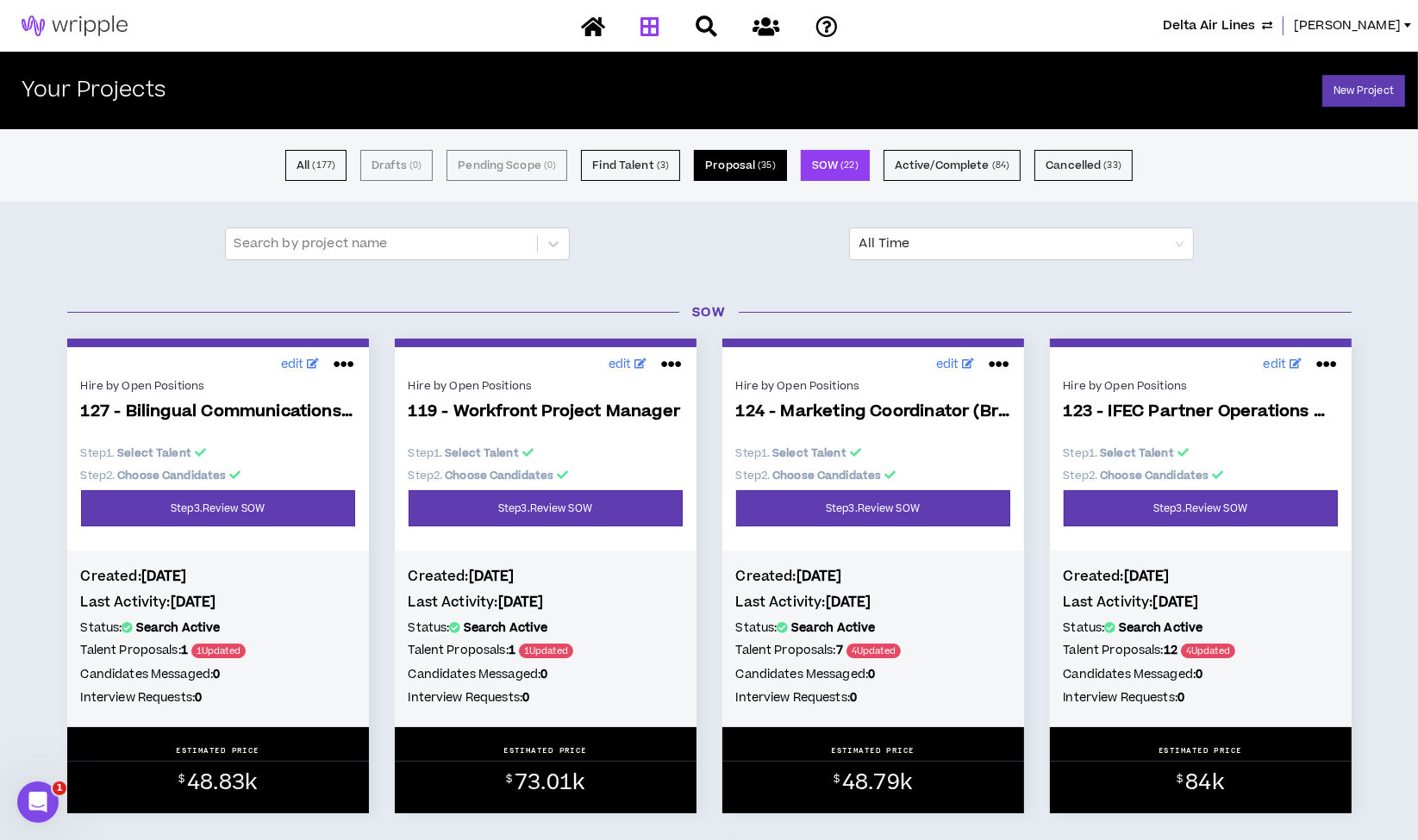
click at [740, 167] on button "Proposal ( 35 )" at bounding box center [740, 165] width 93 height 31
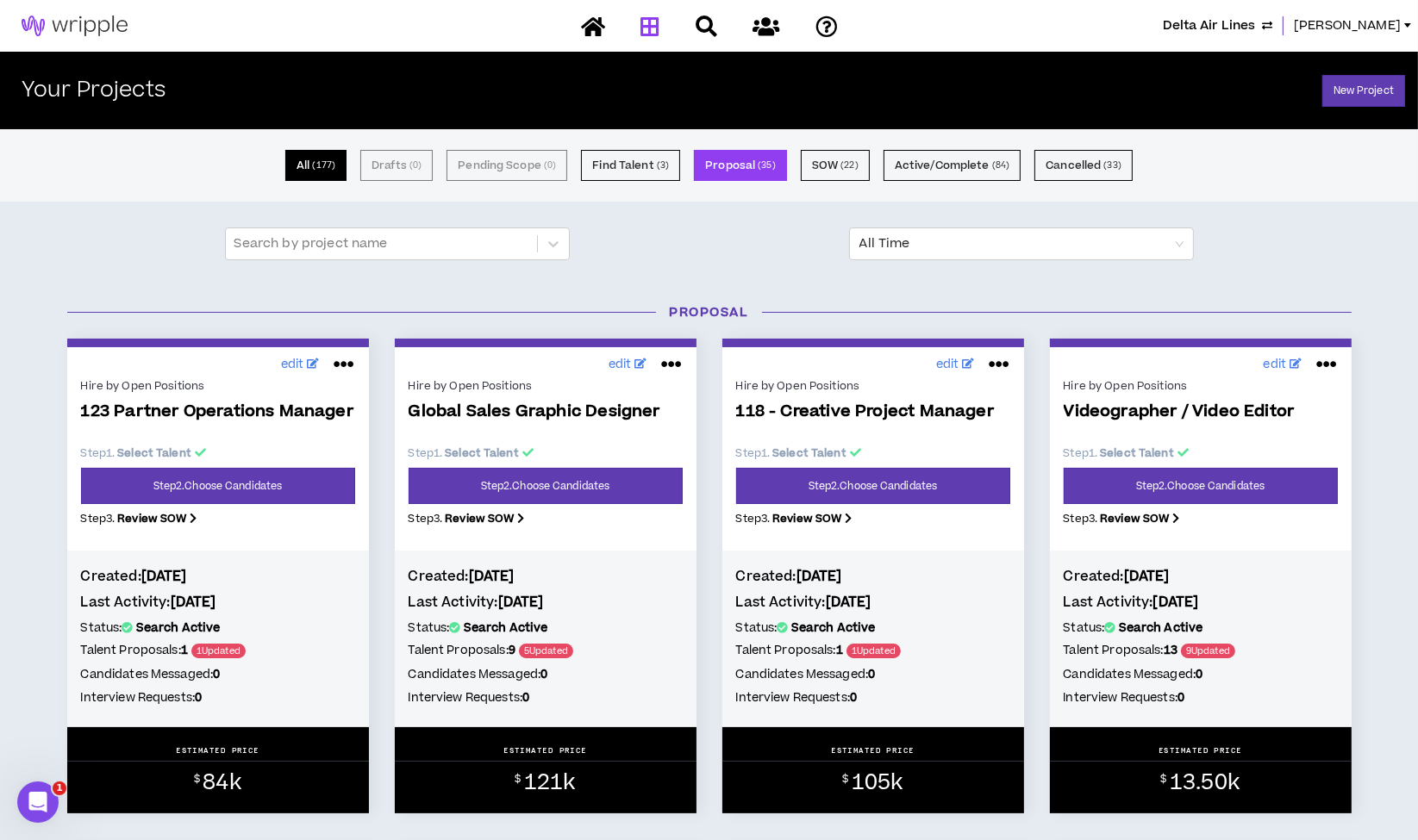
drag, startPoint x: 329, startPoint y: 158, endPoint x: 625, endPoint y: 240, distance: 307.1
click at [329, 158] on small "( 177 )" at bounding box center [324, 165] width 23 height 16
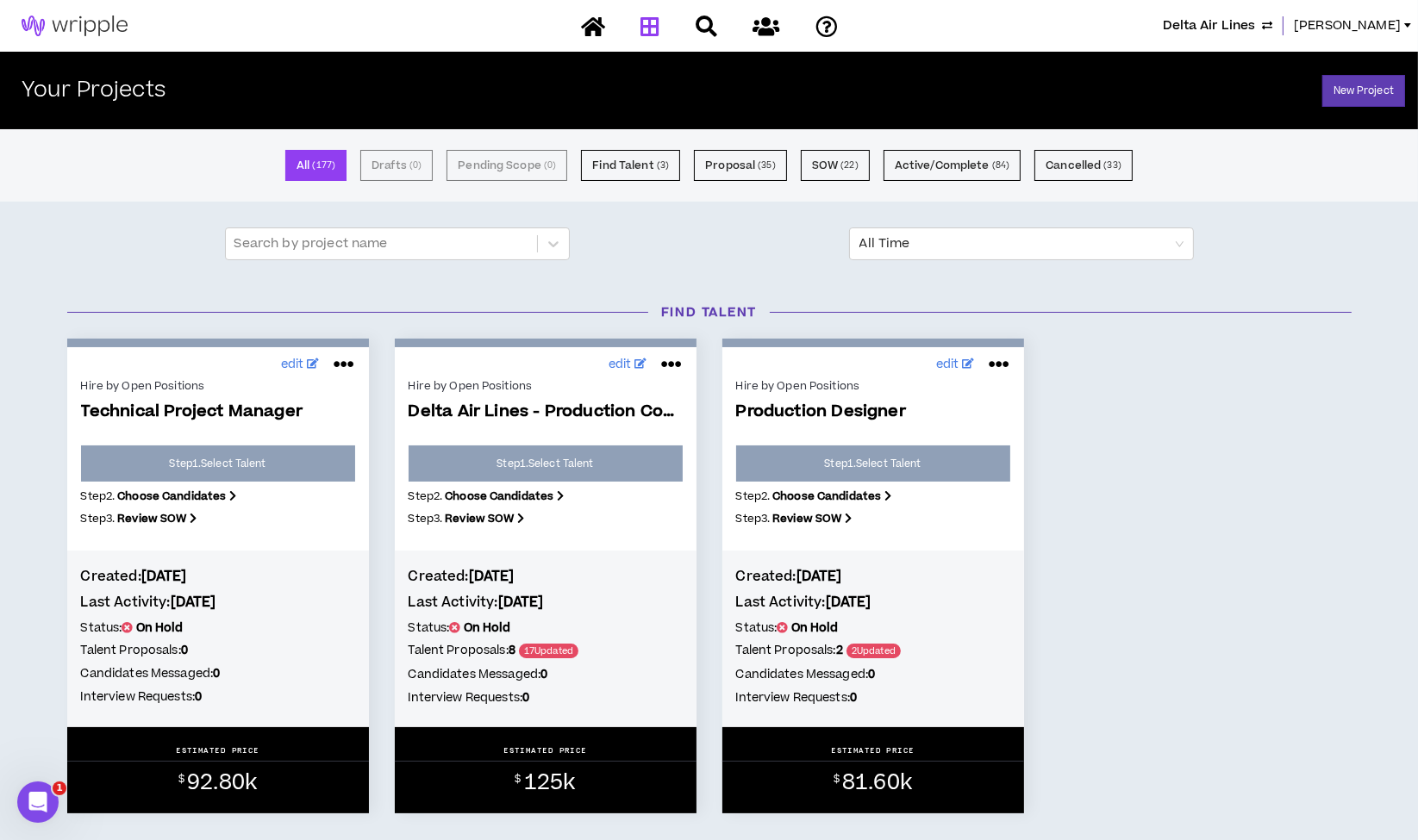
click at [1229, 18] on span "Delta Air Lines" at bounding box center [1209, 26] width 92 height 19
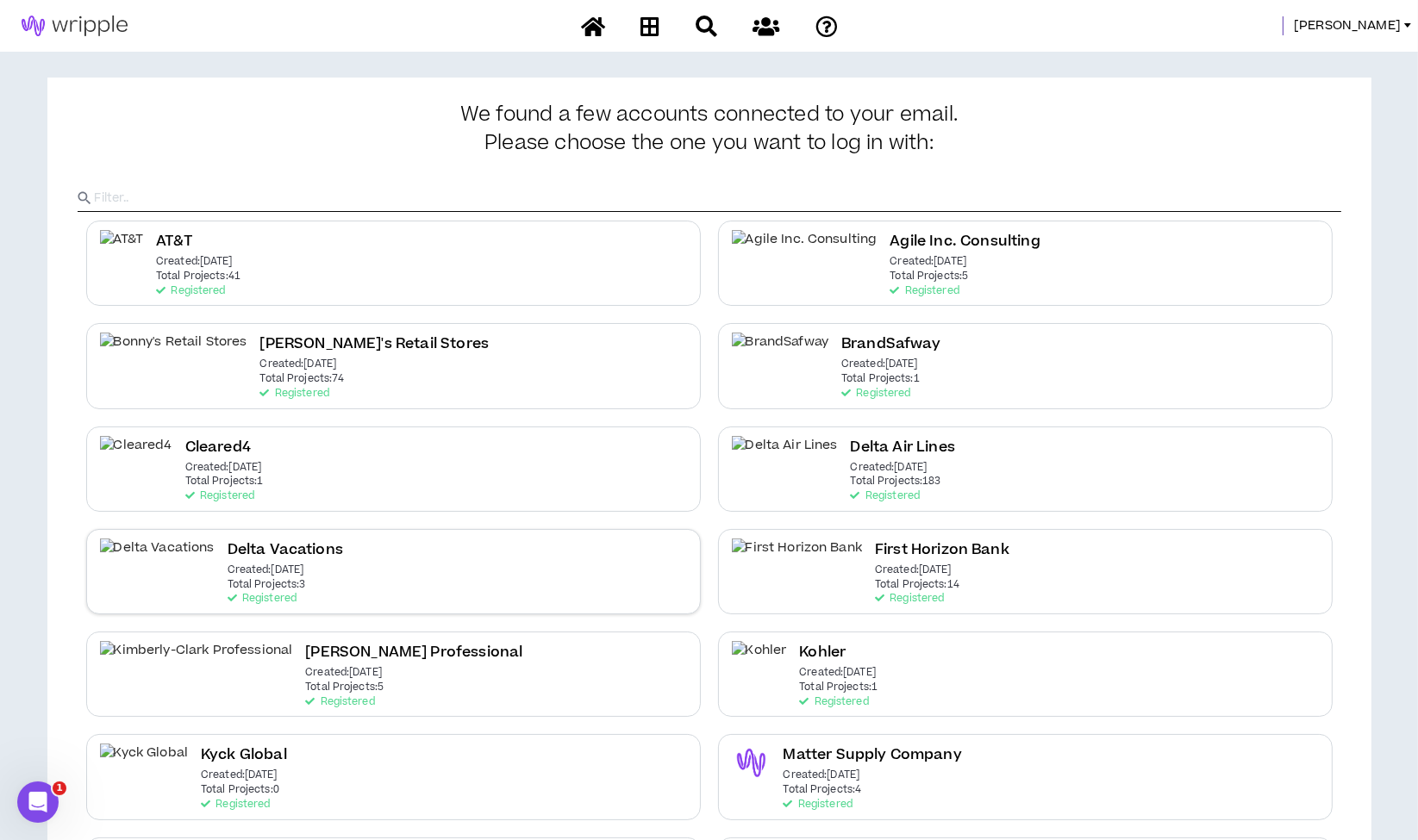
click at [401, 588] on div "Delta Vacations Created: Dec 7 2020 Total Projects: 3 Registered" at bounding box center [393, 572] width 615 height 85
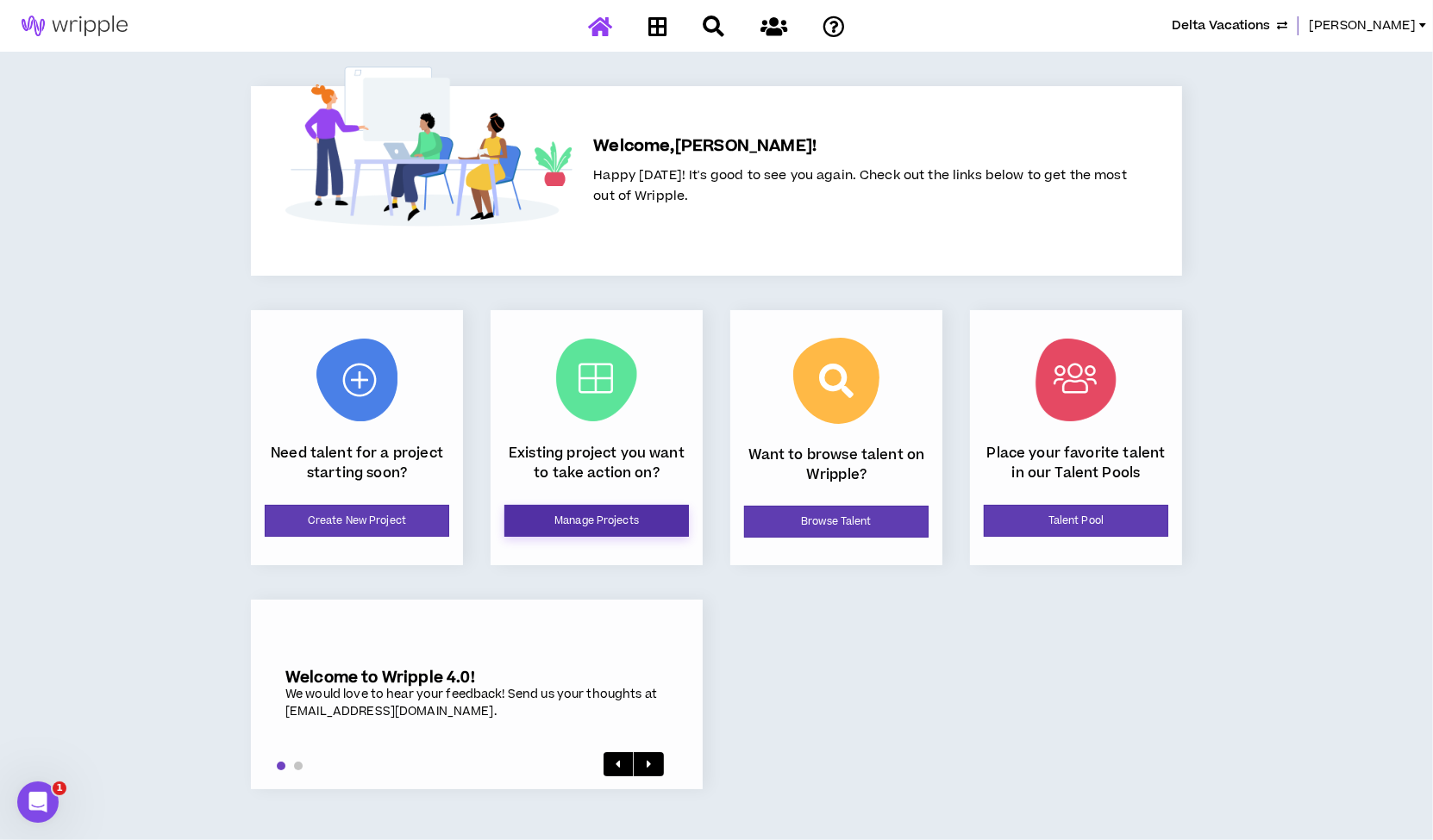
click at [569, 509] on link "Manage Projects" at bounding box center [597, 520] width 185 height 32
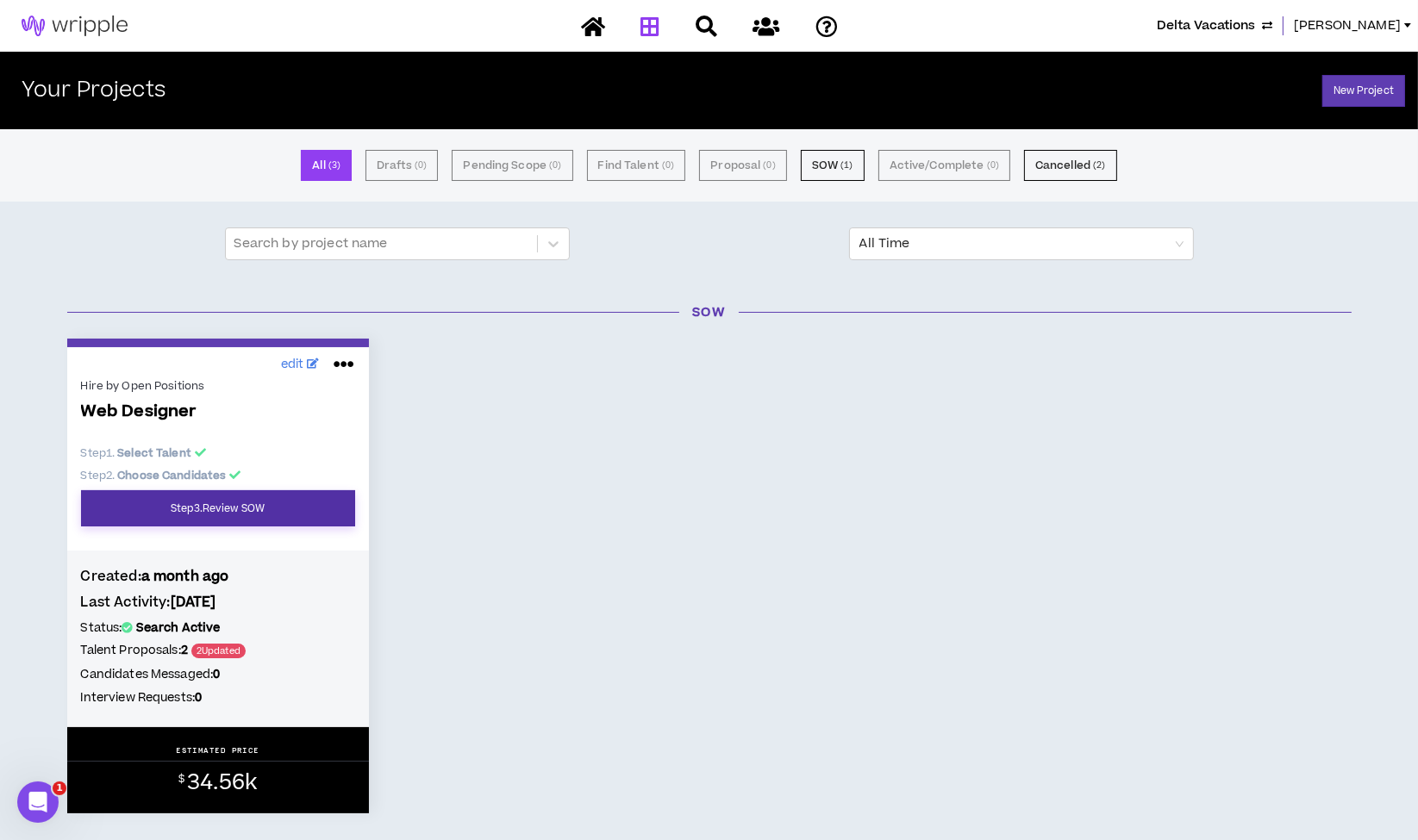
click at [241, 514] on link "Step 3 . Review SOW" at bounding box center [218, 508] width 275 height 36
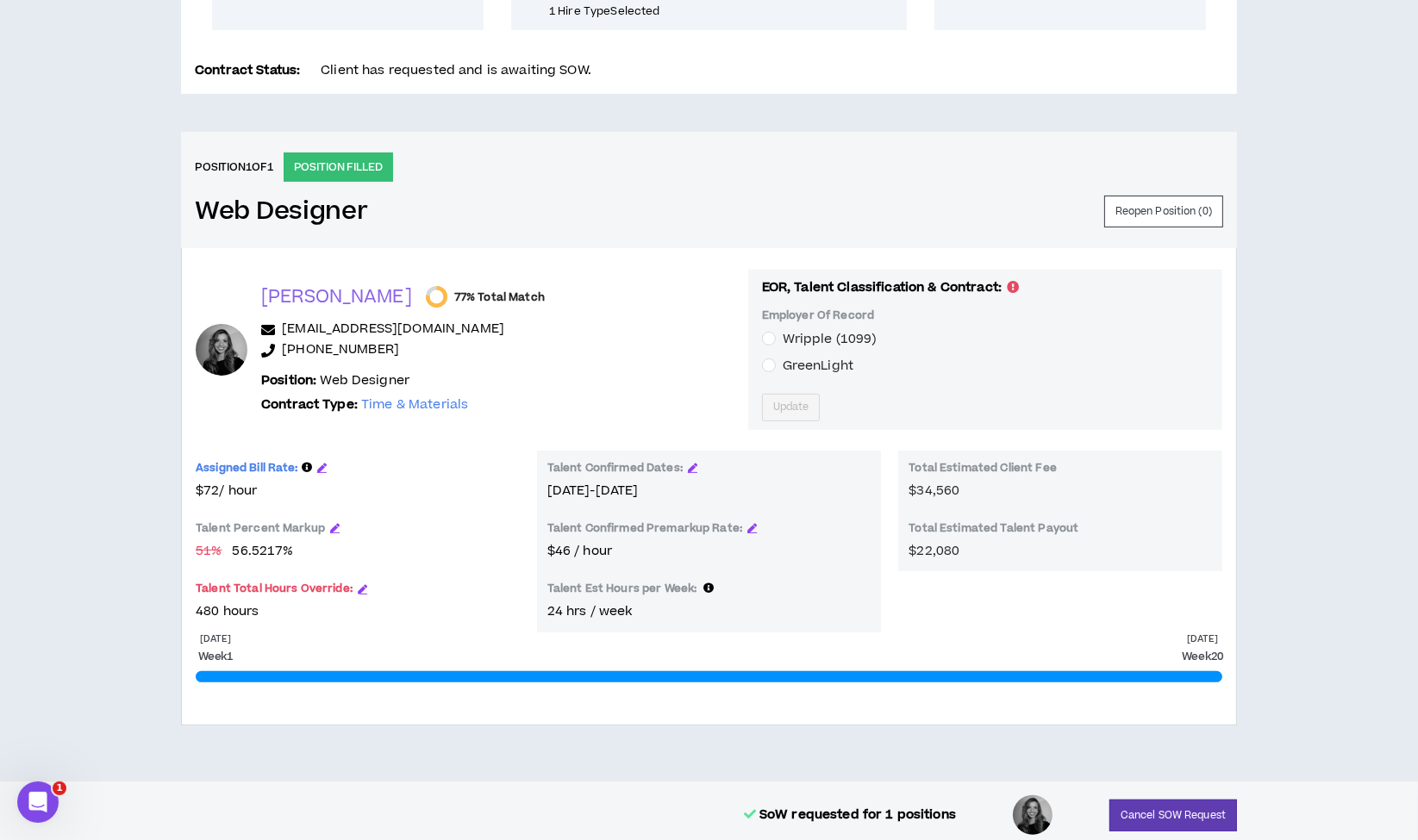
scroll to position [580, 0]
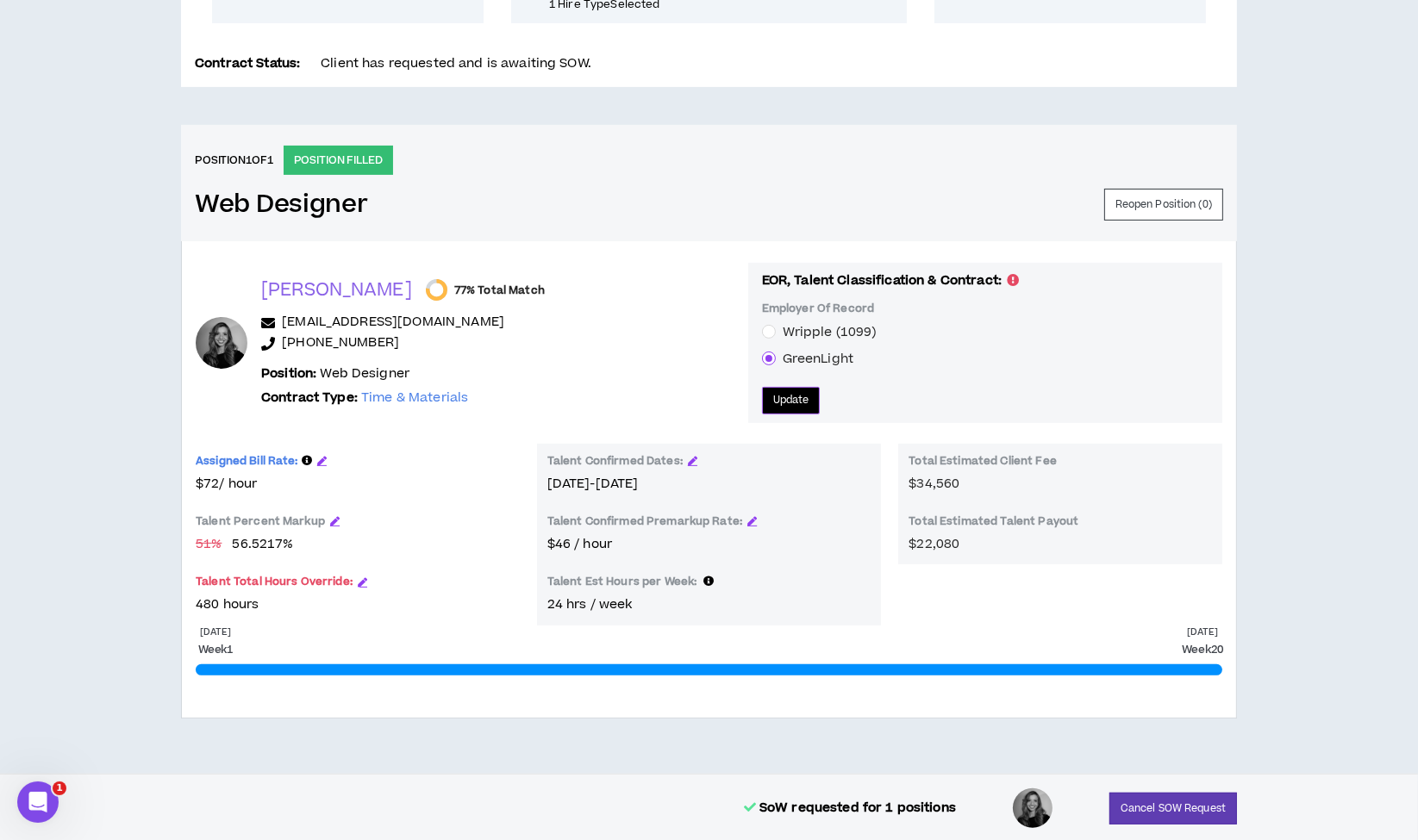
click at [773, 392] on span "Update" at bounding box center [790, 400] width 36 height 17
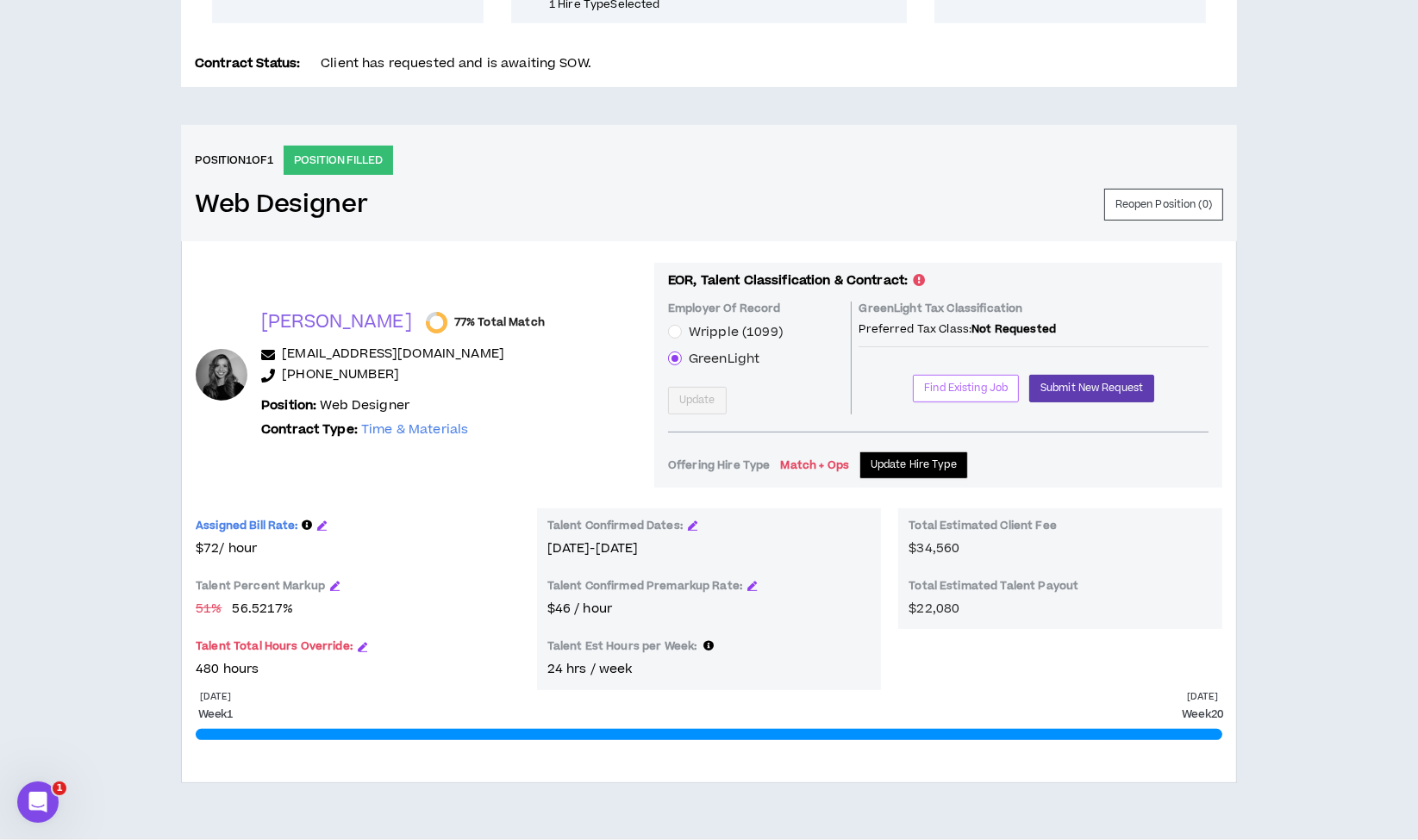
click at [947, 386] on span "Find Existing Job" at bounding box center [966, 388] width 83 height 17
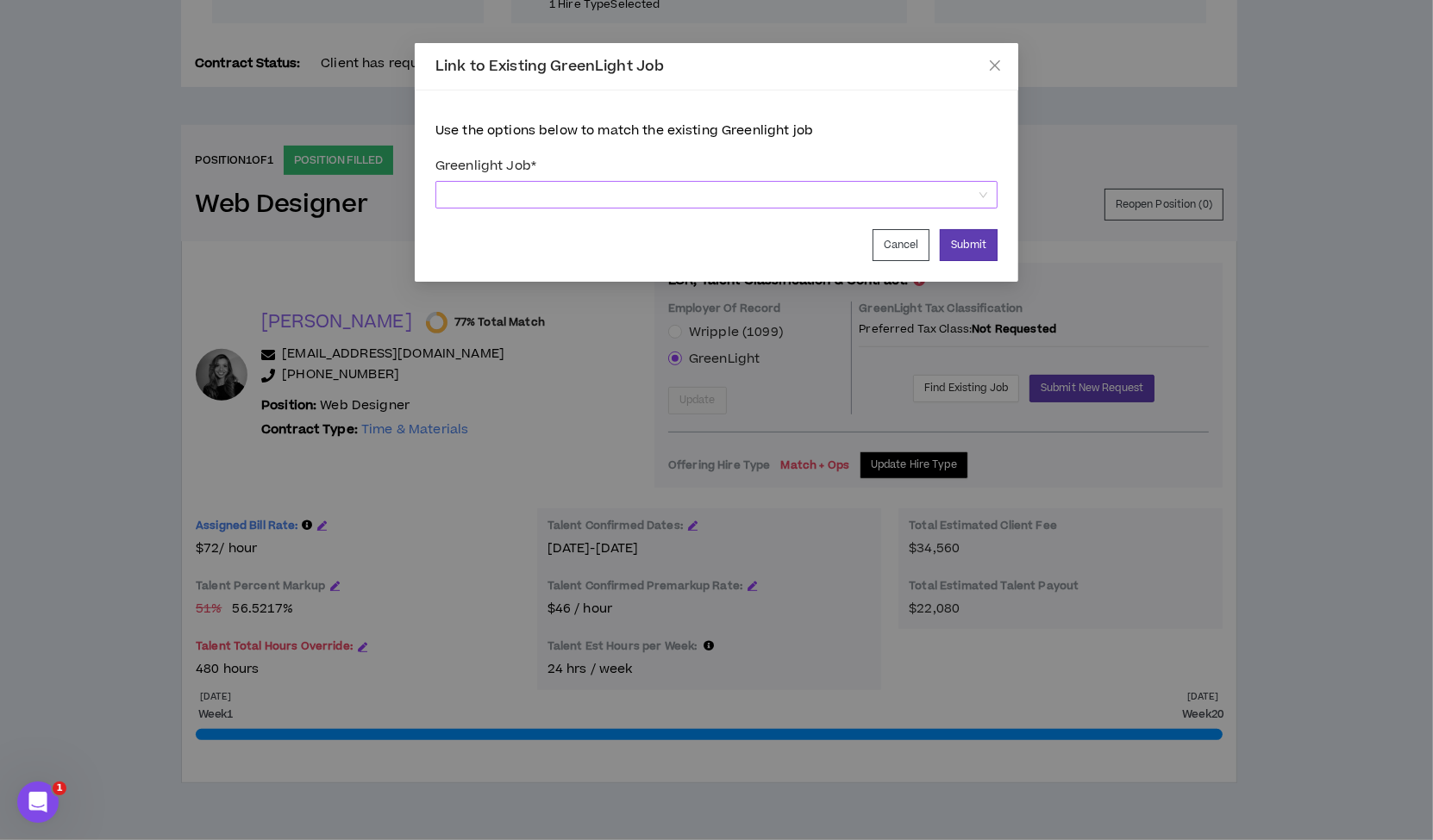
click at [633, 199] on span at bounding box center [716, 195] width 542 height 26
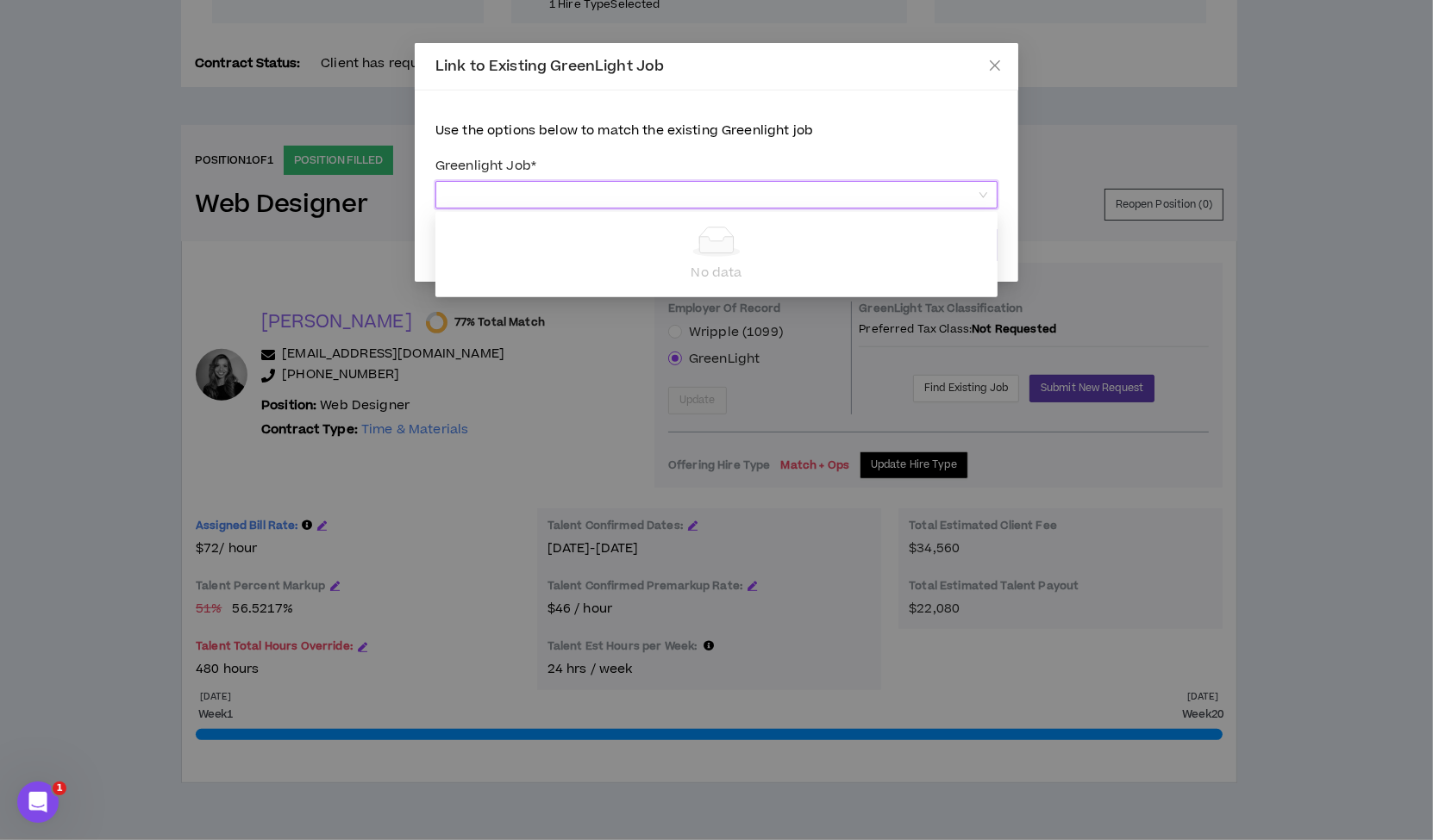
click at [638, 197] on span at bounding box center [716, 195] width 542 height 26
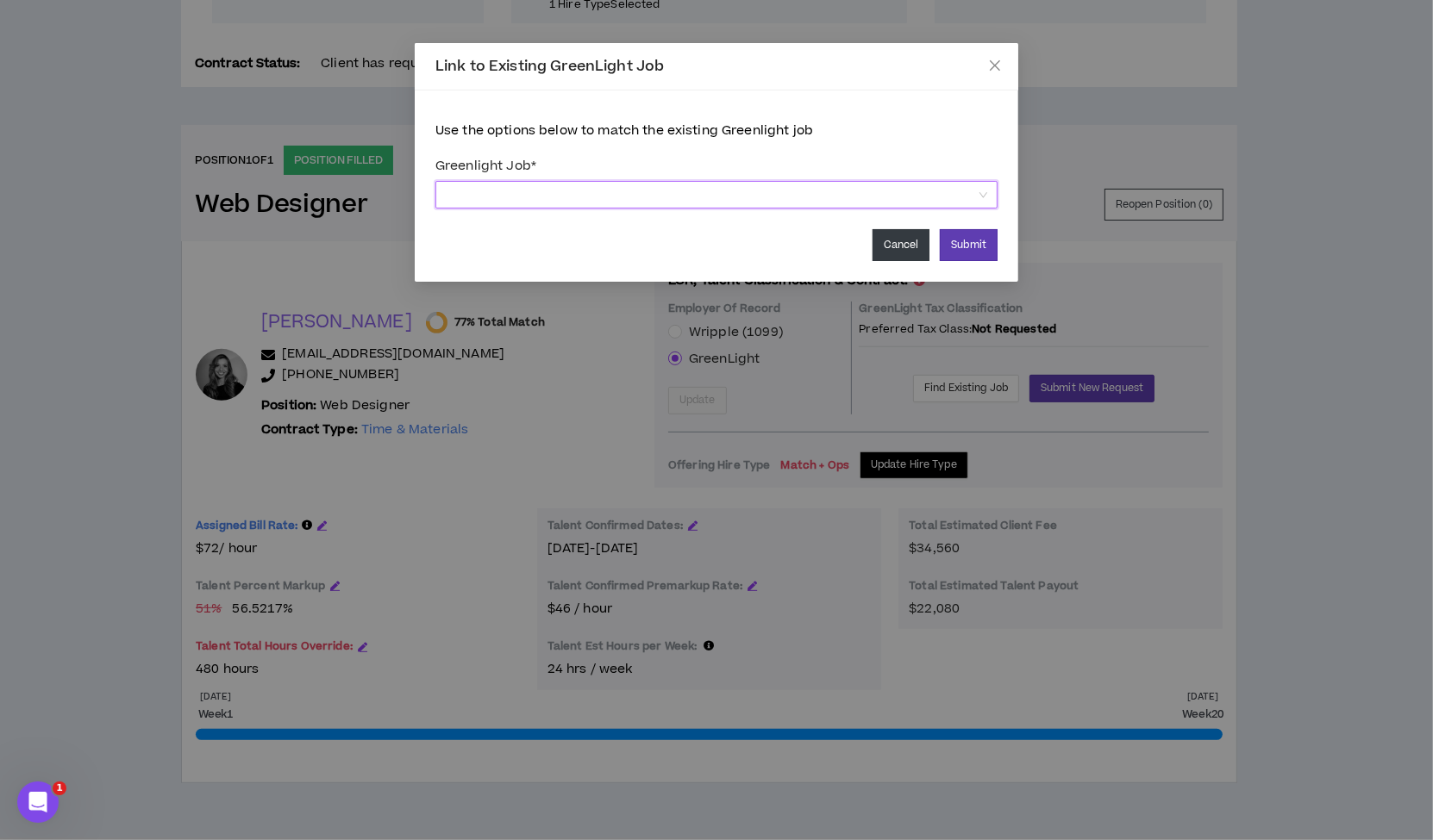
click at [903, 241] on button "Cancel" at bounding box center [901, 245] width 57 height 32
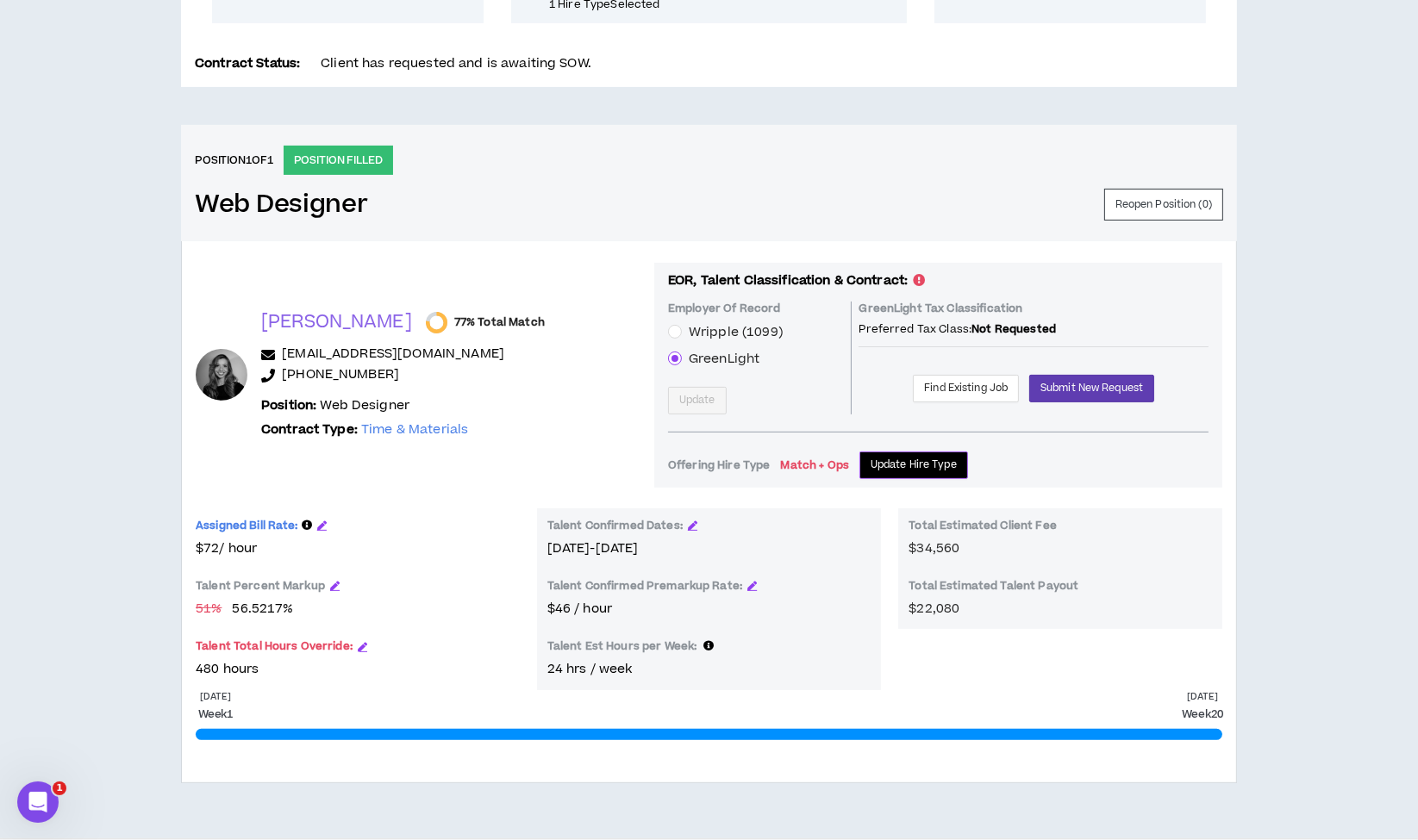
click at [871, 457] on span "Update Hire Type" at bounding box center [913, 465] width 86 height 17
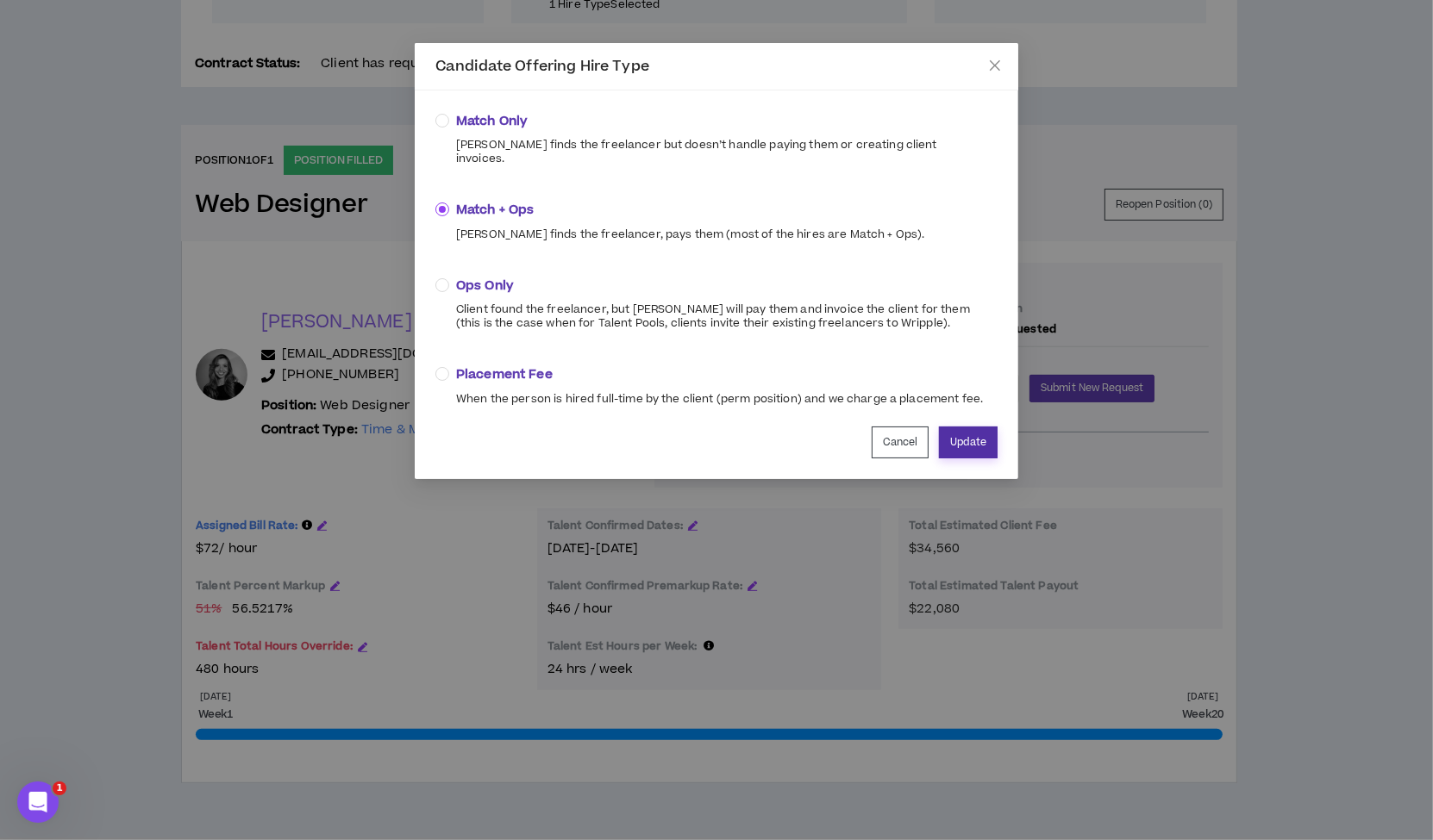
click at [980, 428] on button "Update" at bounding box center [967, 443] width 58 height 32
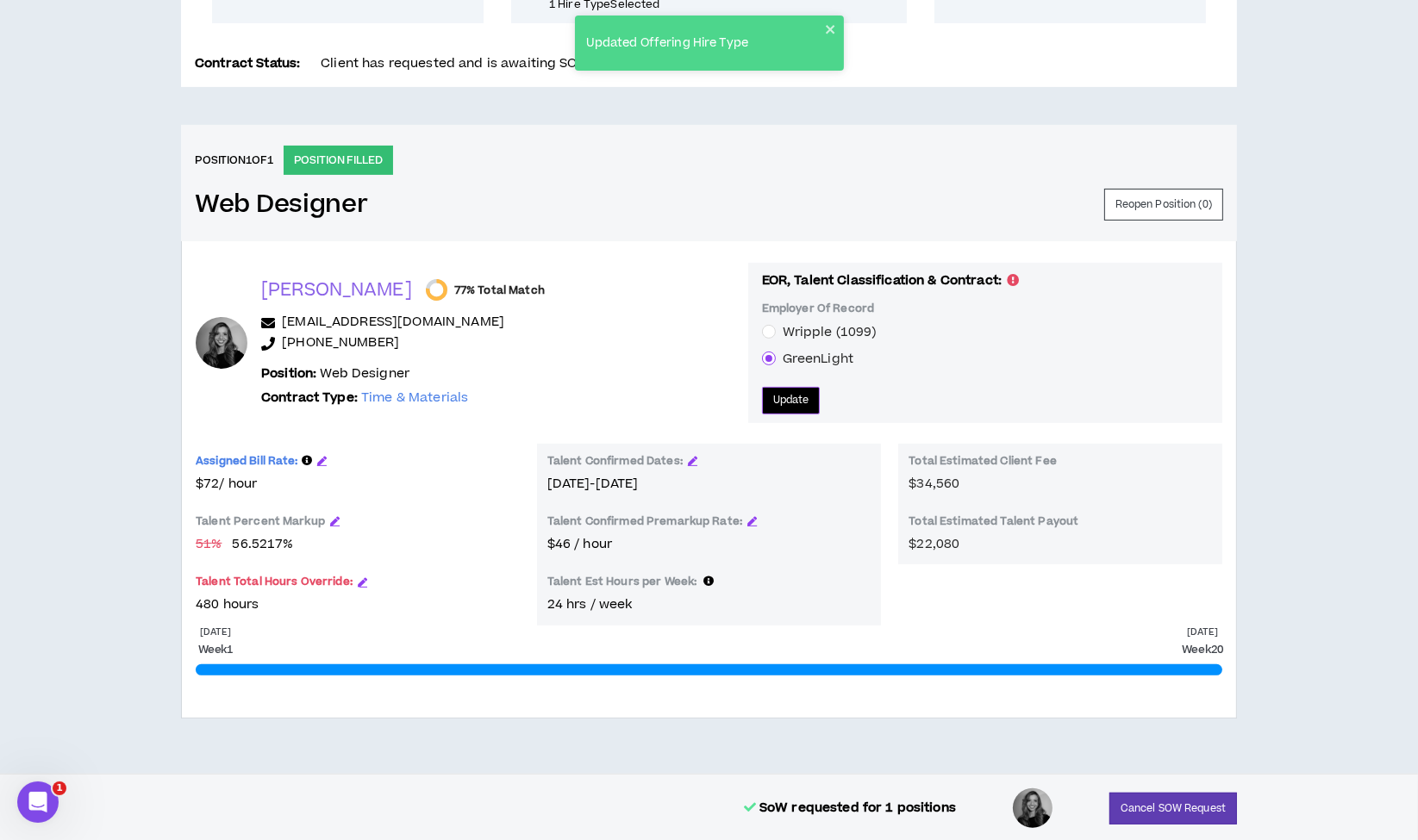
click at [773, 400] on span "Update" at bounding box center [790, 400] width 36 height 17
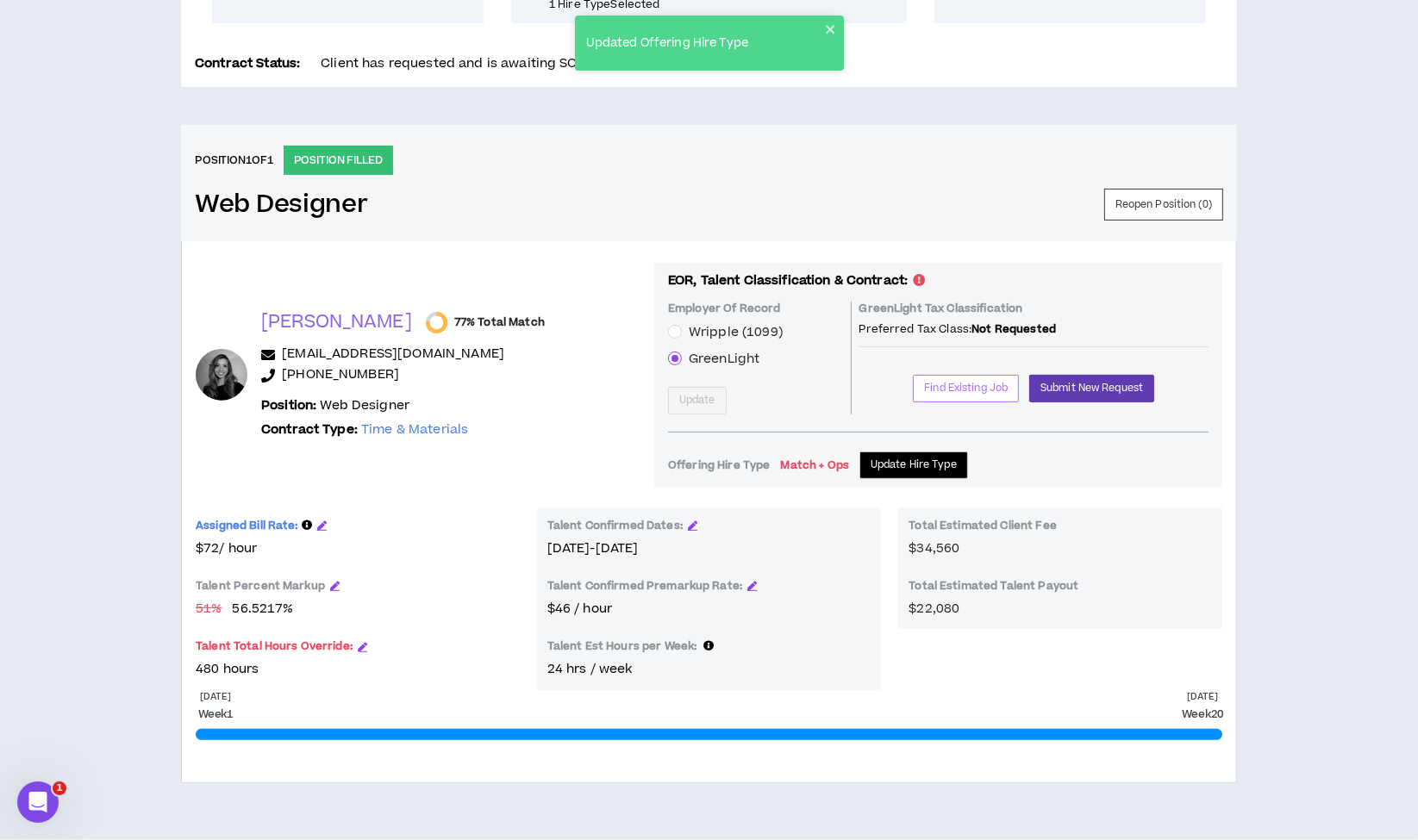
click at [946, 388] on span "Find Existing Job" at bounding box center [966, 388] width 83 height 17
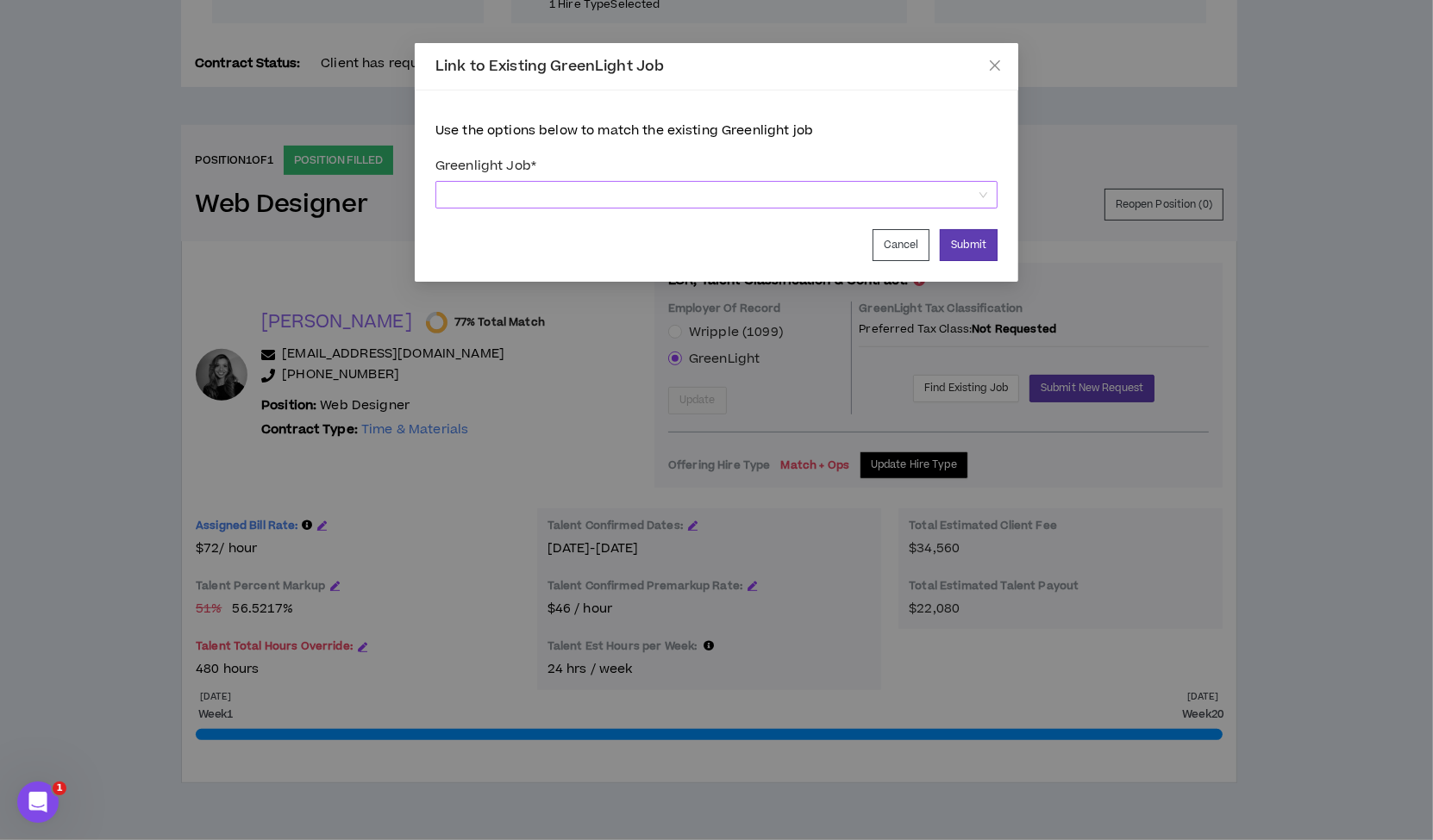
click at [581, 192] on span at bounding box center [716, 195] width 542 height 26
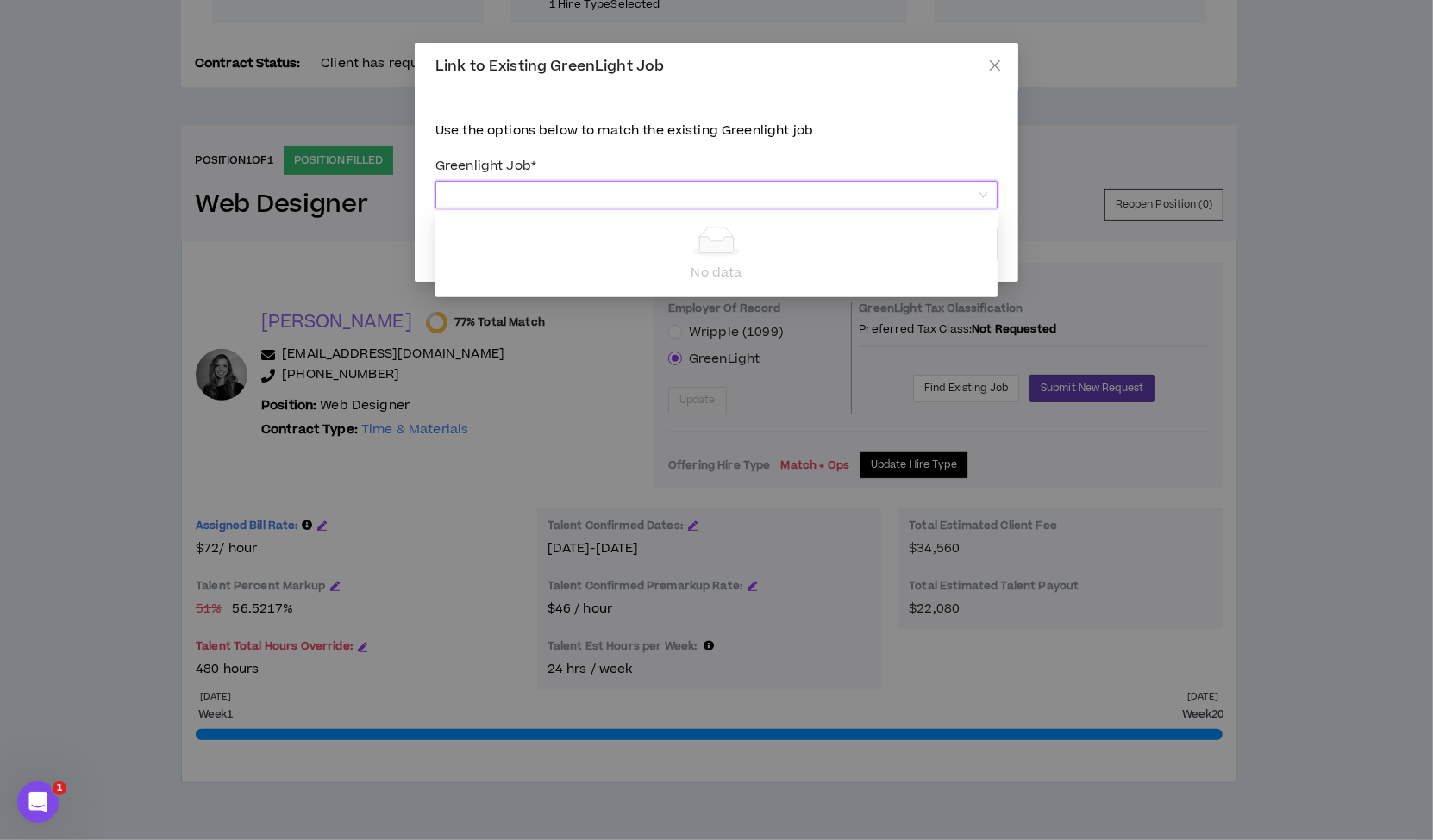
click at [581, 192] on span at bounding box center [716, 195] width 542 height 26
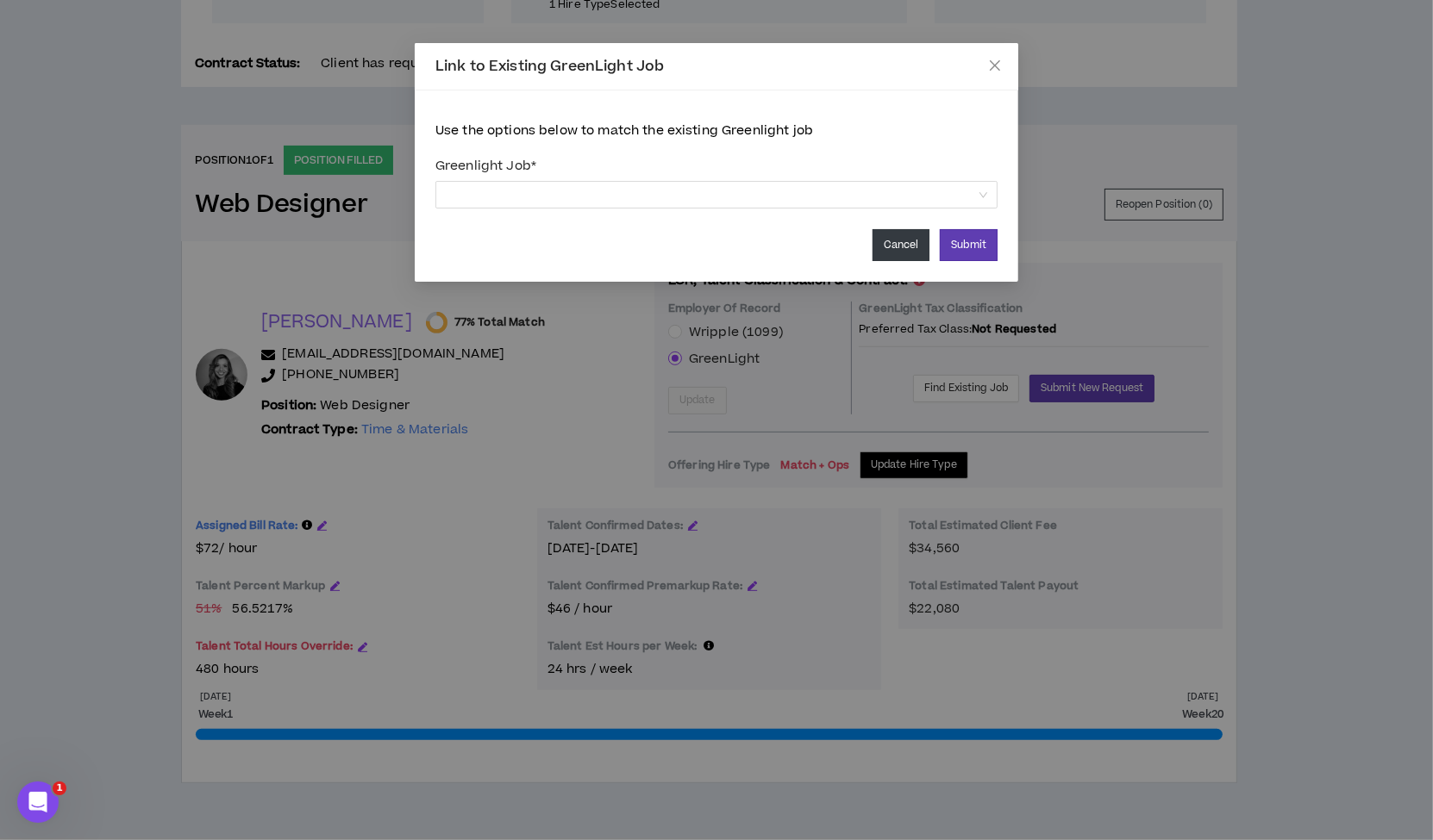
click at [890, 237] on button "Cancel" at bounding box center [901, 245] width 57 height 32
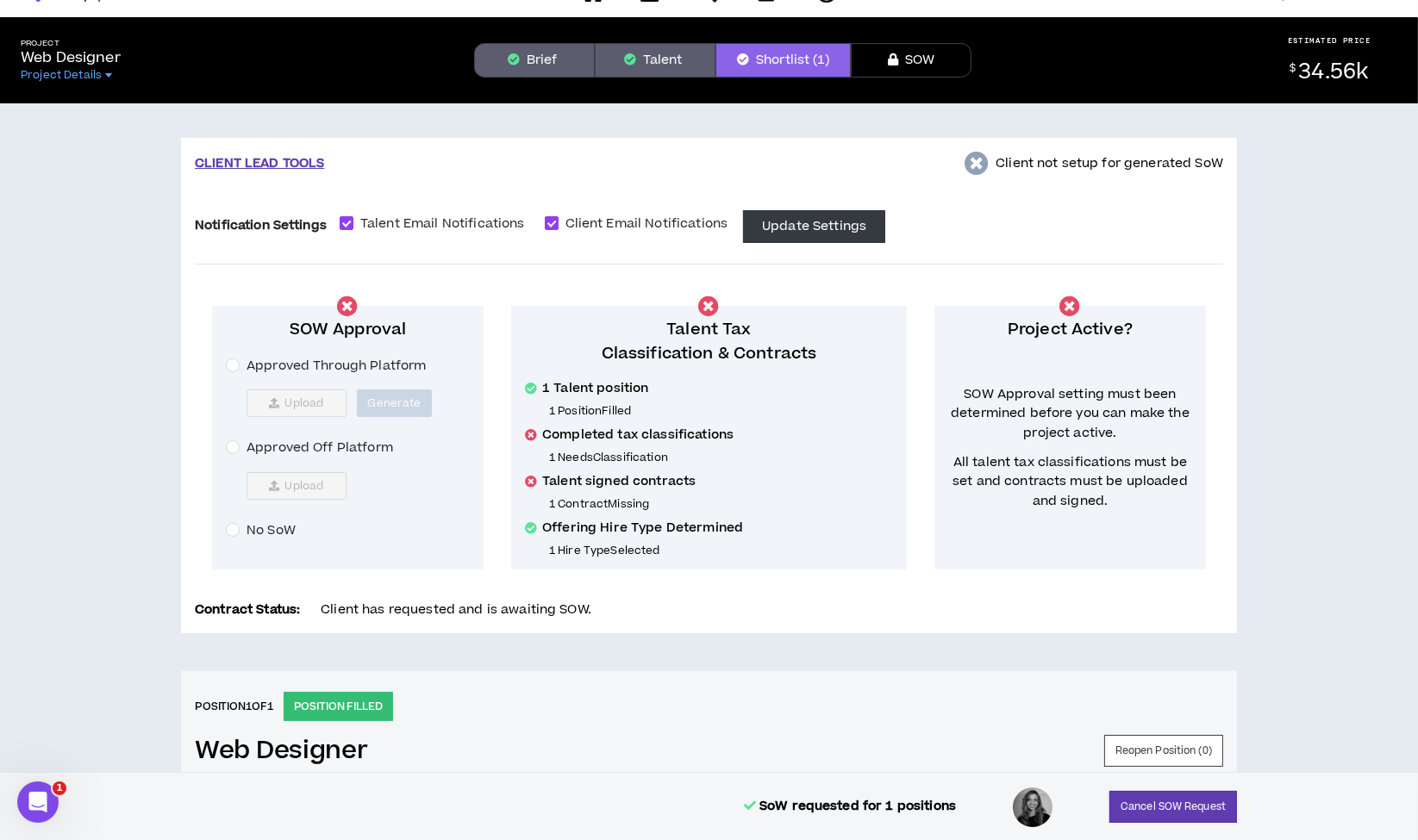
scroll to position [0, 0]
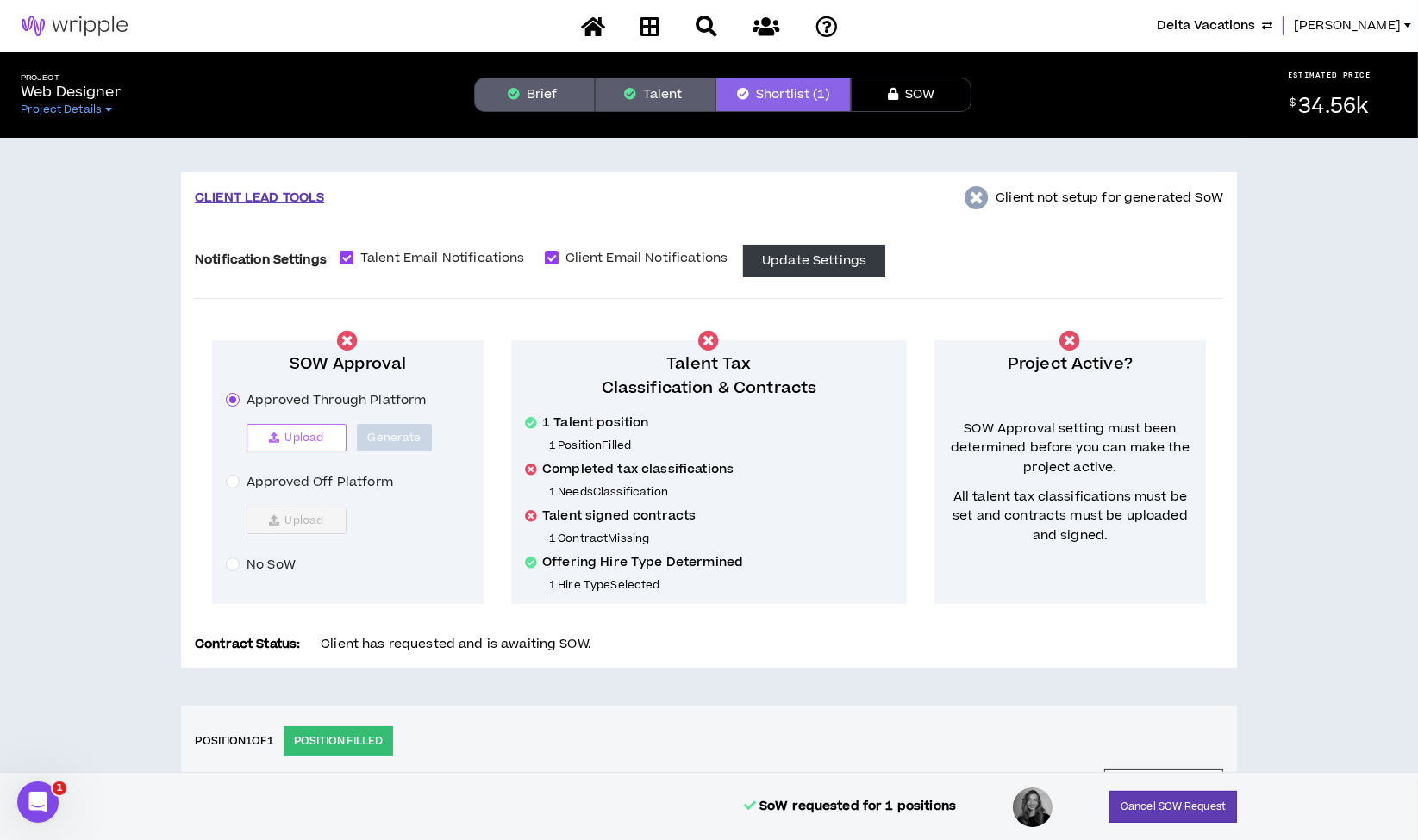
click at [285, 430] on button "Upload" at bounding box center [297, 438] width 100 height 28
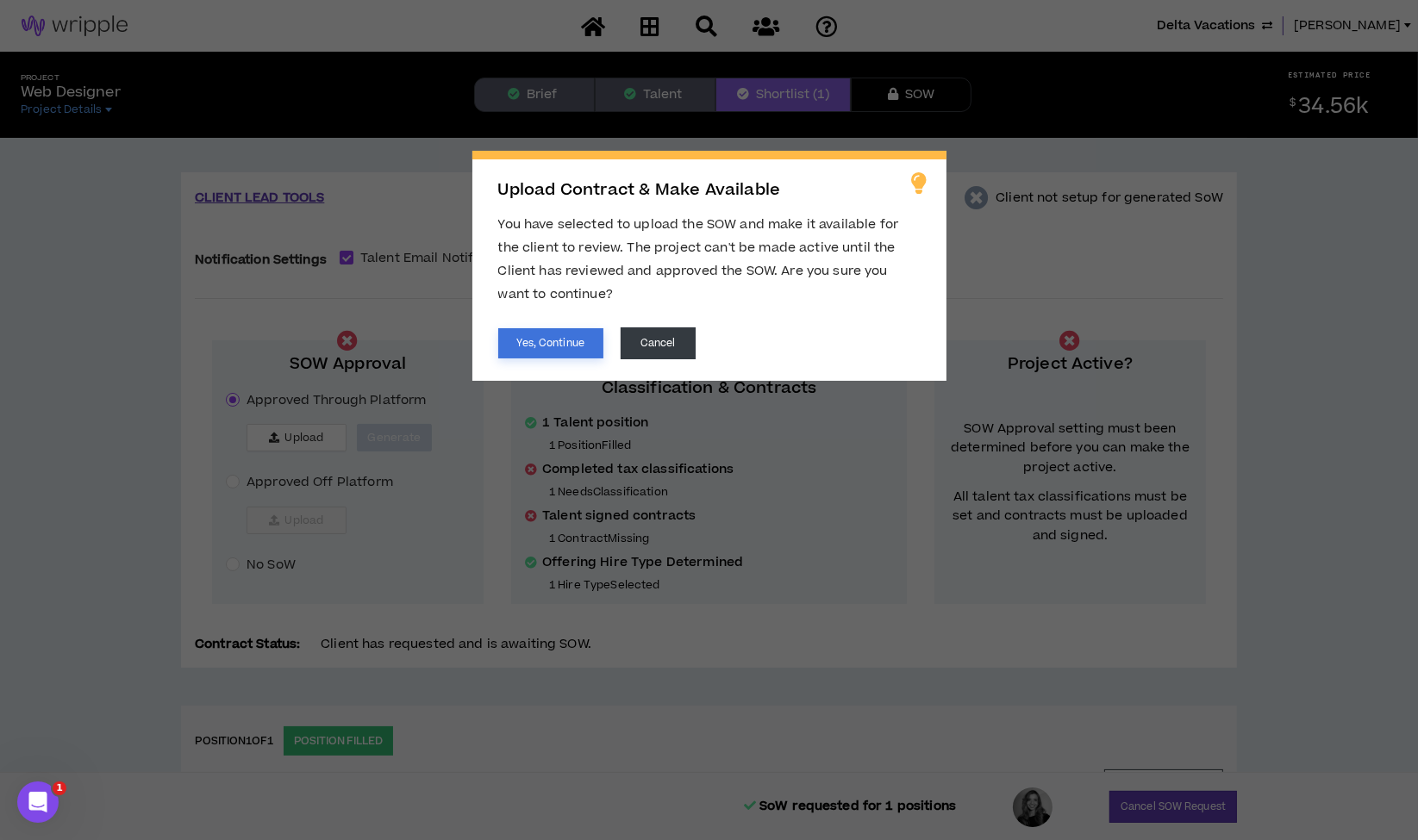
click at [583, 336] on button "Yes, Continue" at bounding box center [551, 343] width 105 height 30
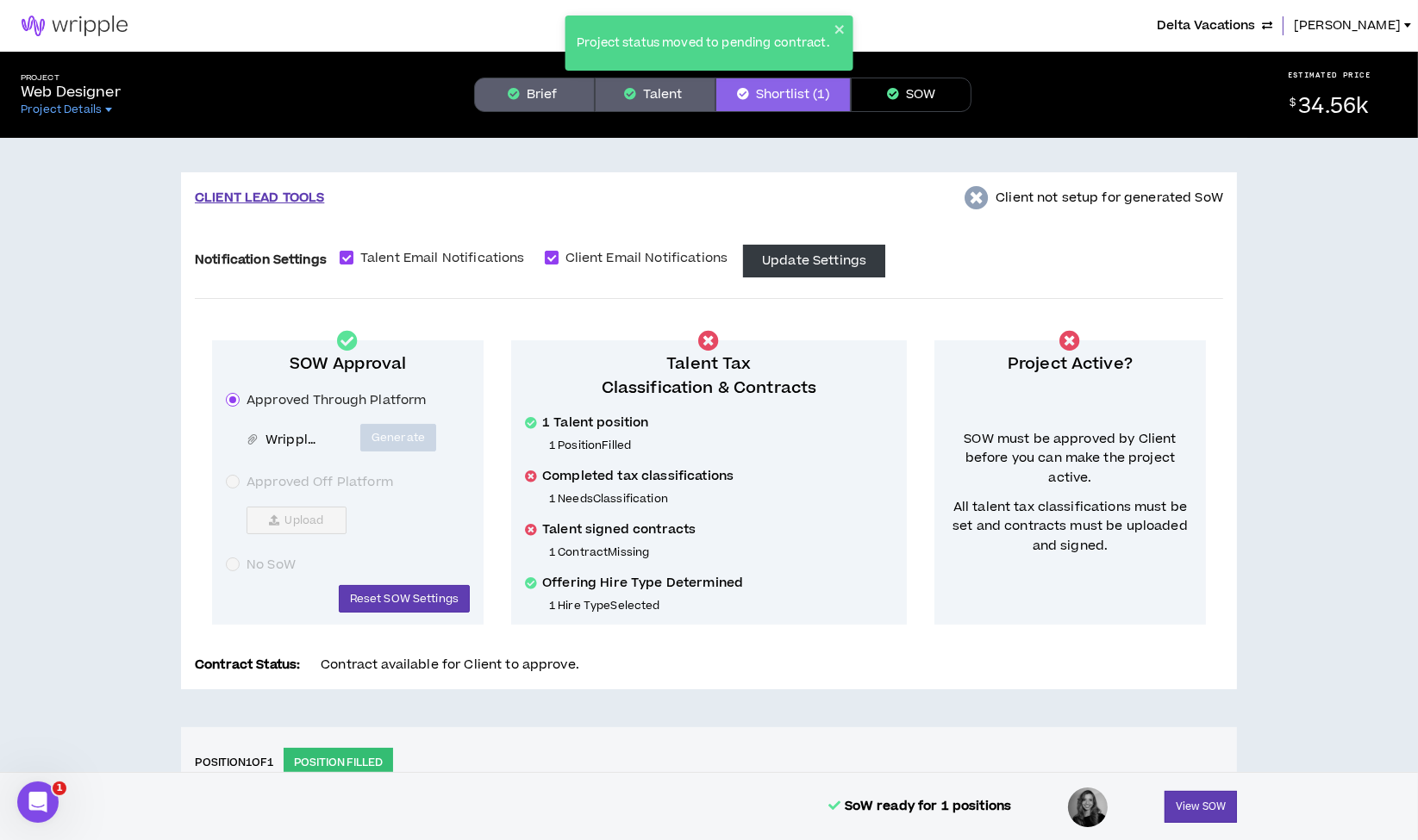
click at [923, 92] on button "SOW" at bounding box center [911, 94] width 121 height 34
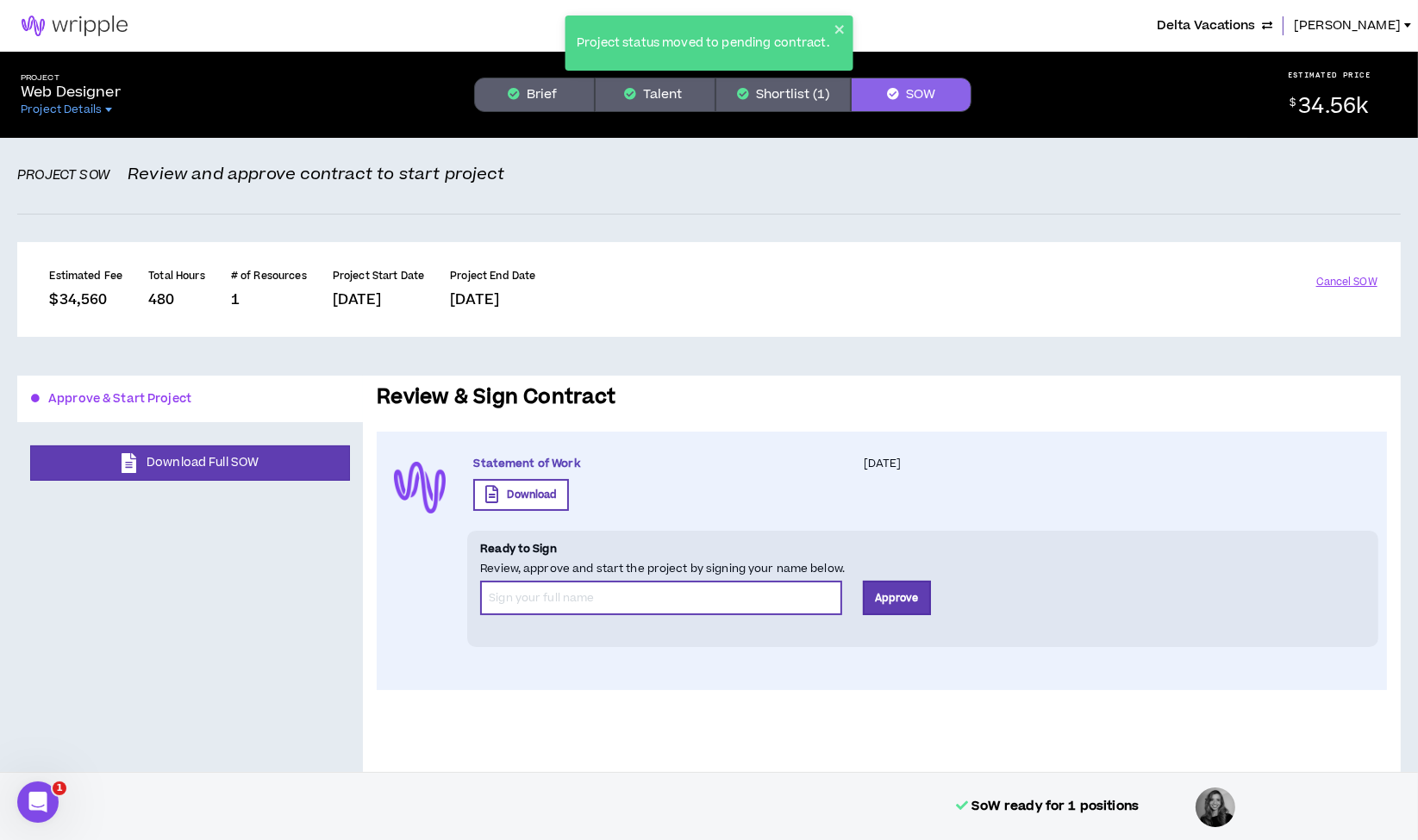
click at [642, 603] on input "*" at bounding box center [661, 597] width 362 height 34
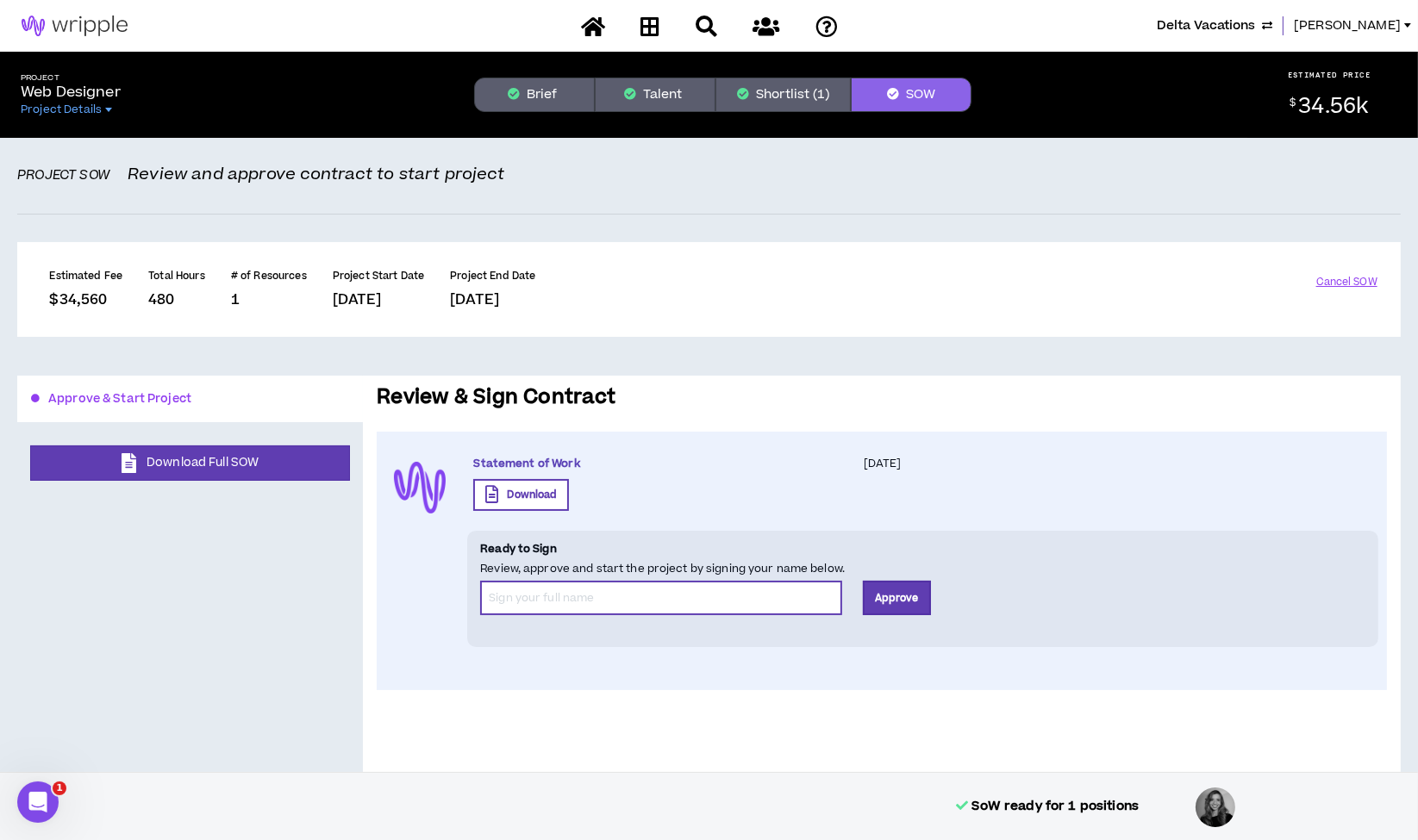
type input "[PERSON_NAME] Team"
click at [903, 607] on button "Approve" at bounding box center [897, 597] width 68 height 34
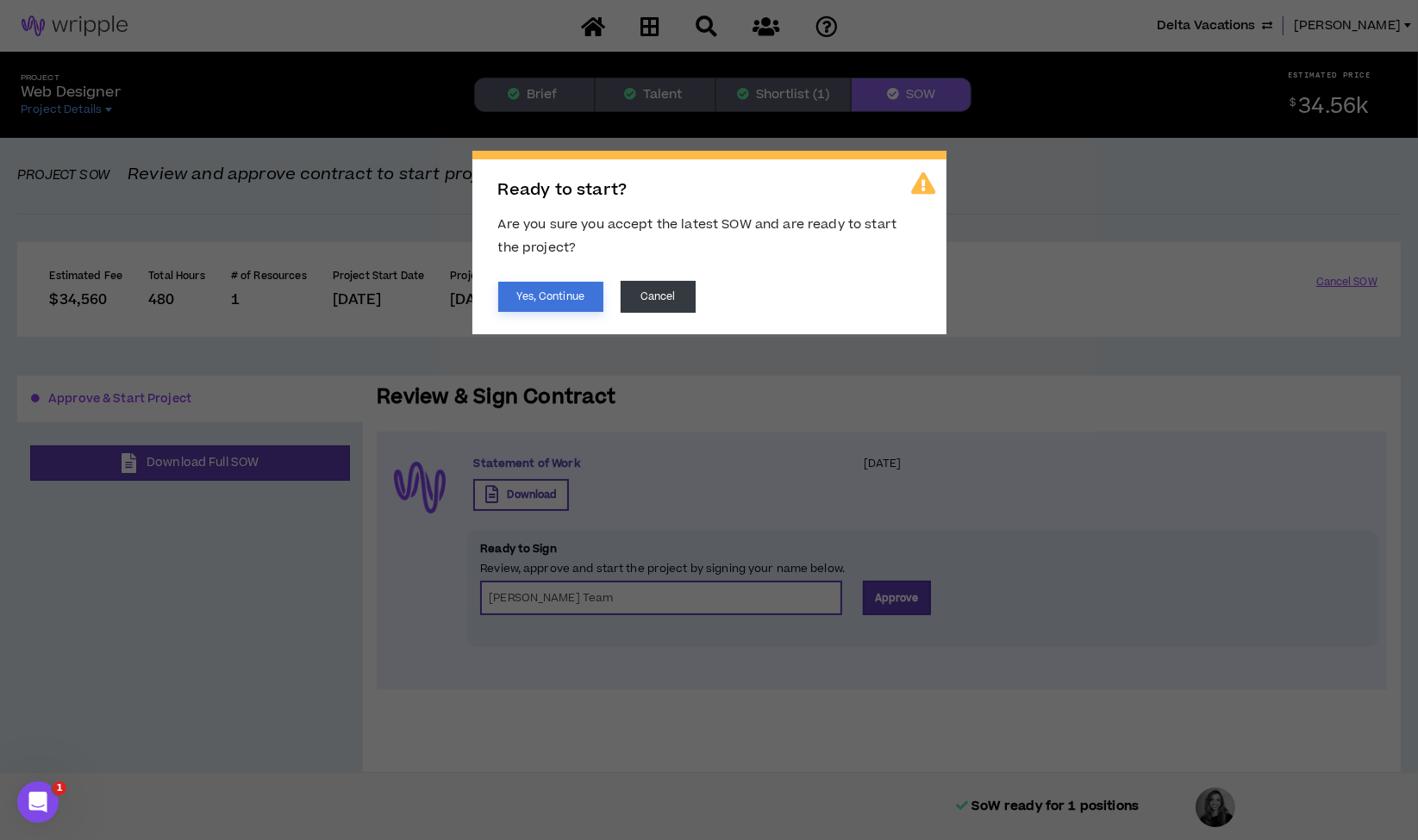
click at [549, 290] on button "Yes, Continue" at bounding box center [551, 297] width 105 height 30
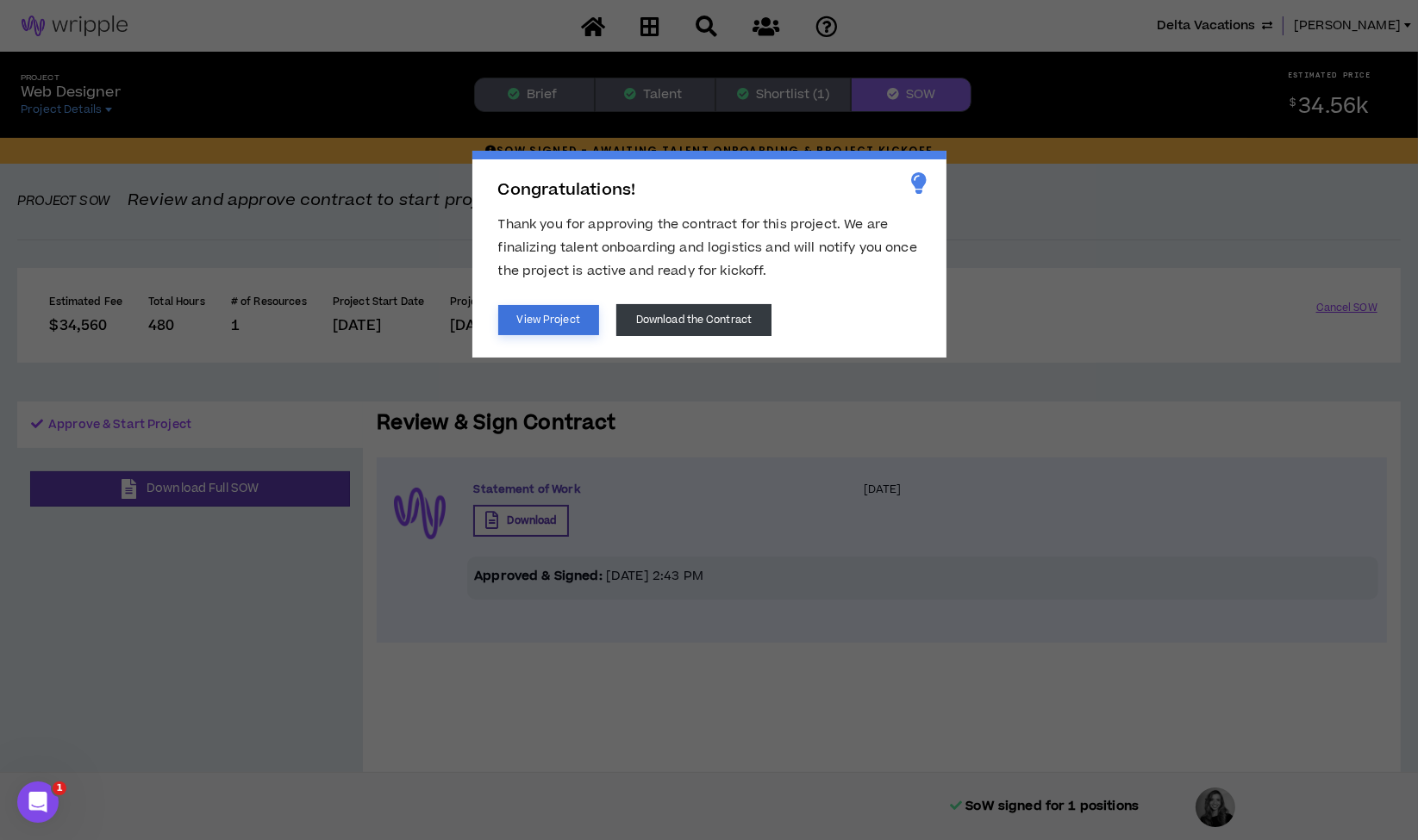
click at [568, 306] on button "View Project" at bounding box center [548, 320] width 101 height 30
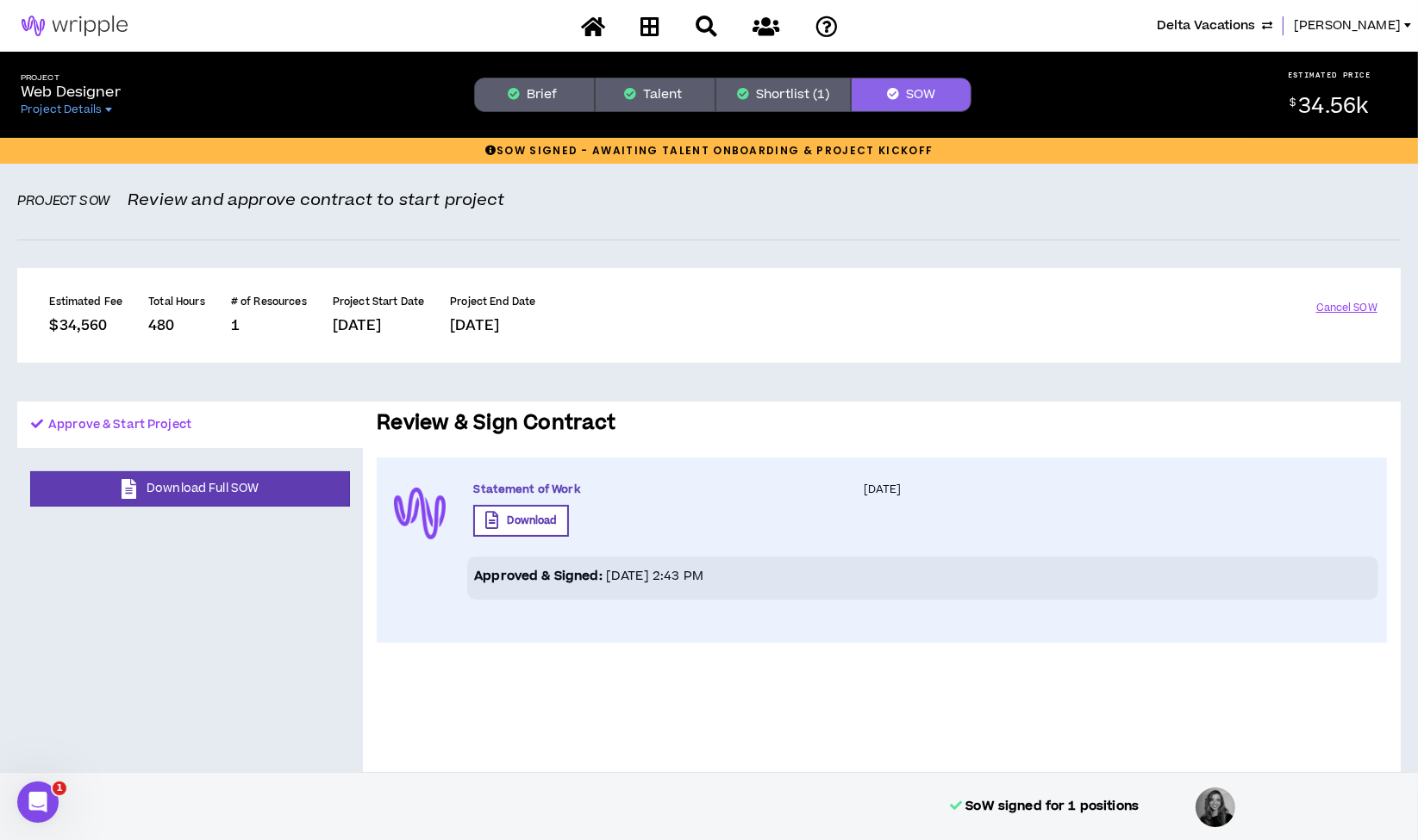
click at [786, 96] on button "Shortlist (1)" at bounding box center [783, 94] width 135 height 34
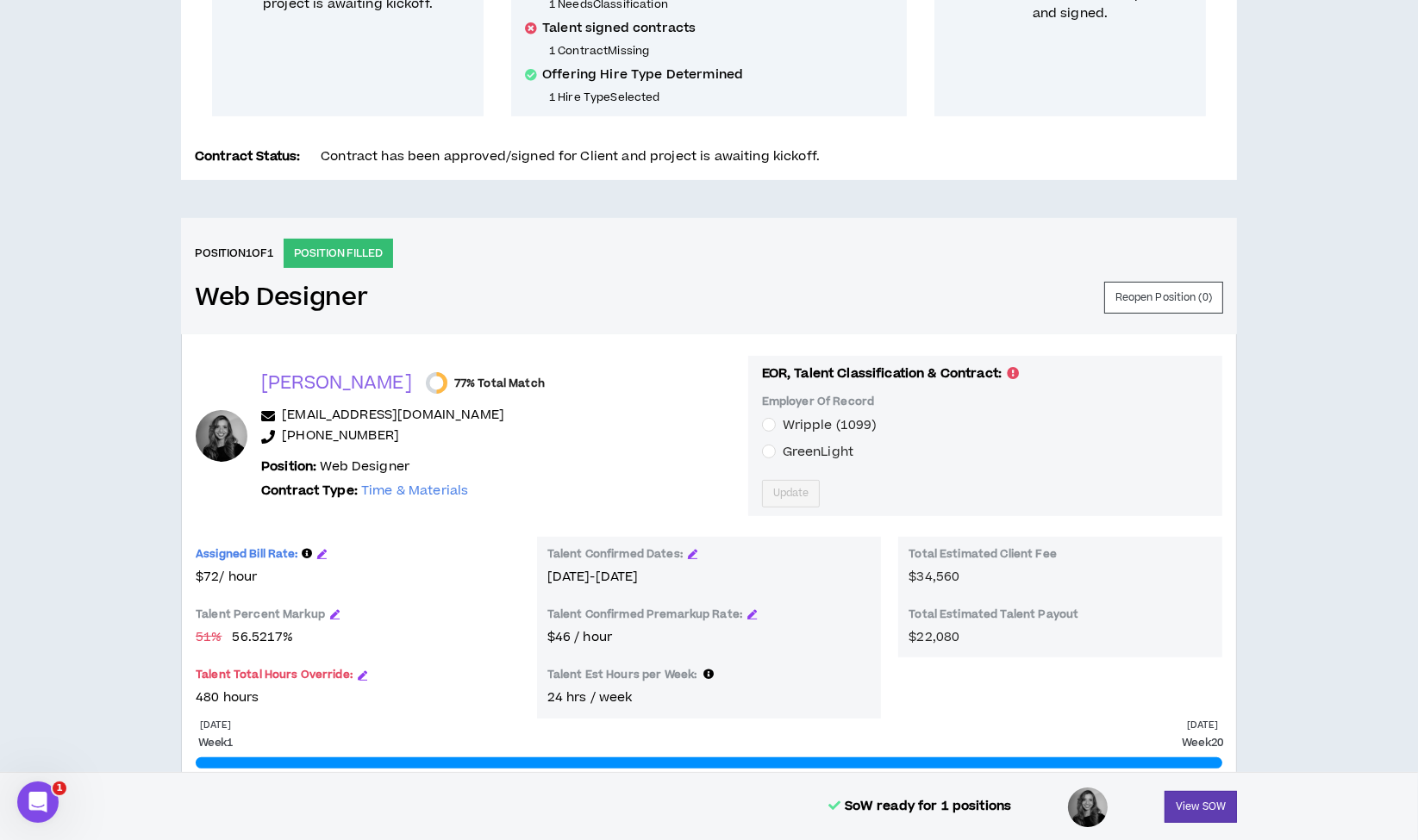
scroll to position [580, 0]
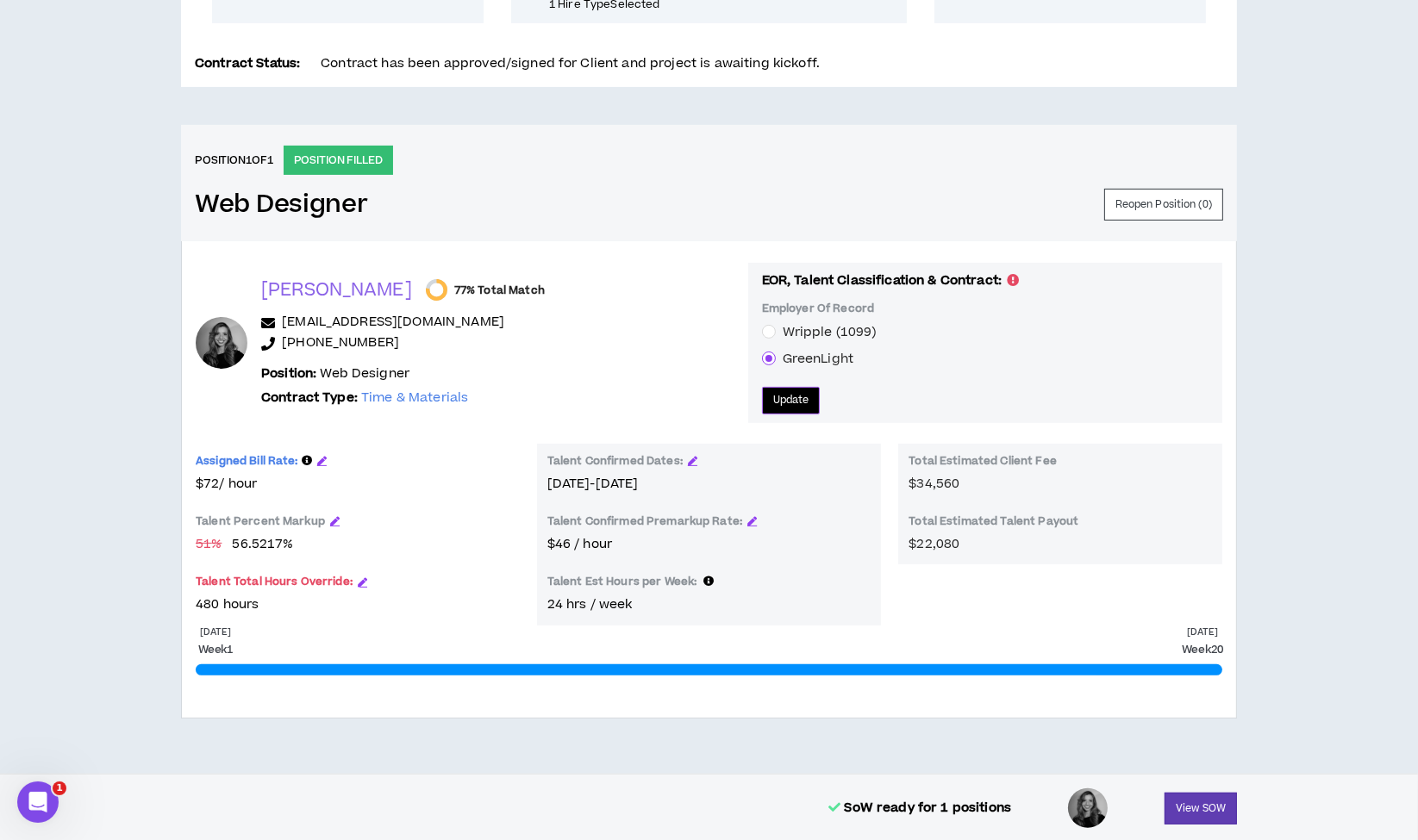
click at [773, 400] on span "Update" at bounding box center [790, 400] width 36 height 17
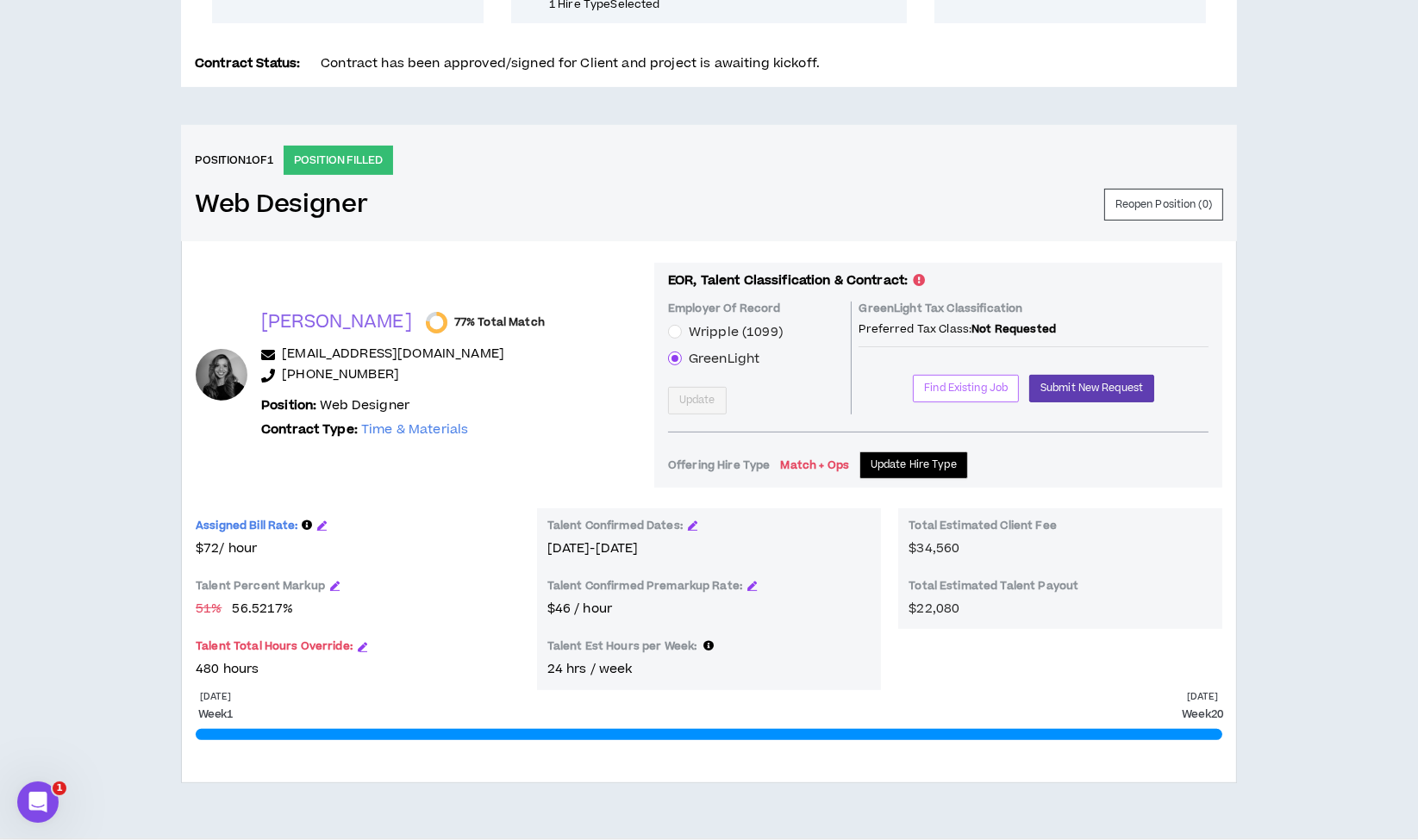
click at [987, 382] on span "Find Existing Job" at bounding box center [966, 388] width 83 height 17
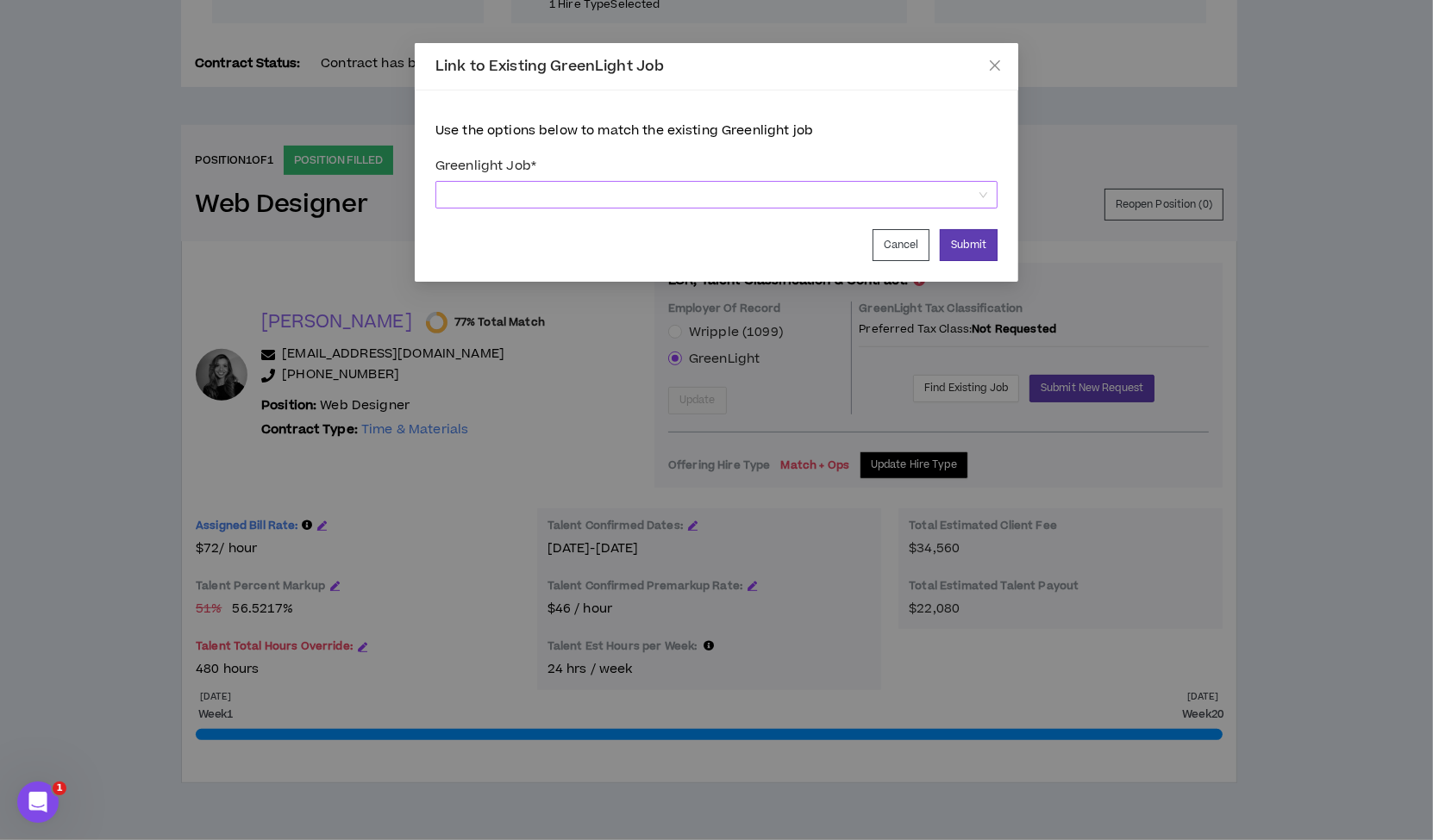
click at [561, 193] on span at bounding box center [716, 195] width 542 height 26
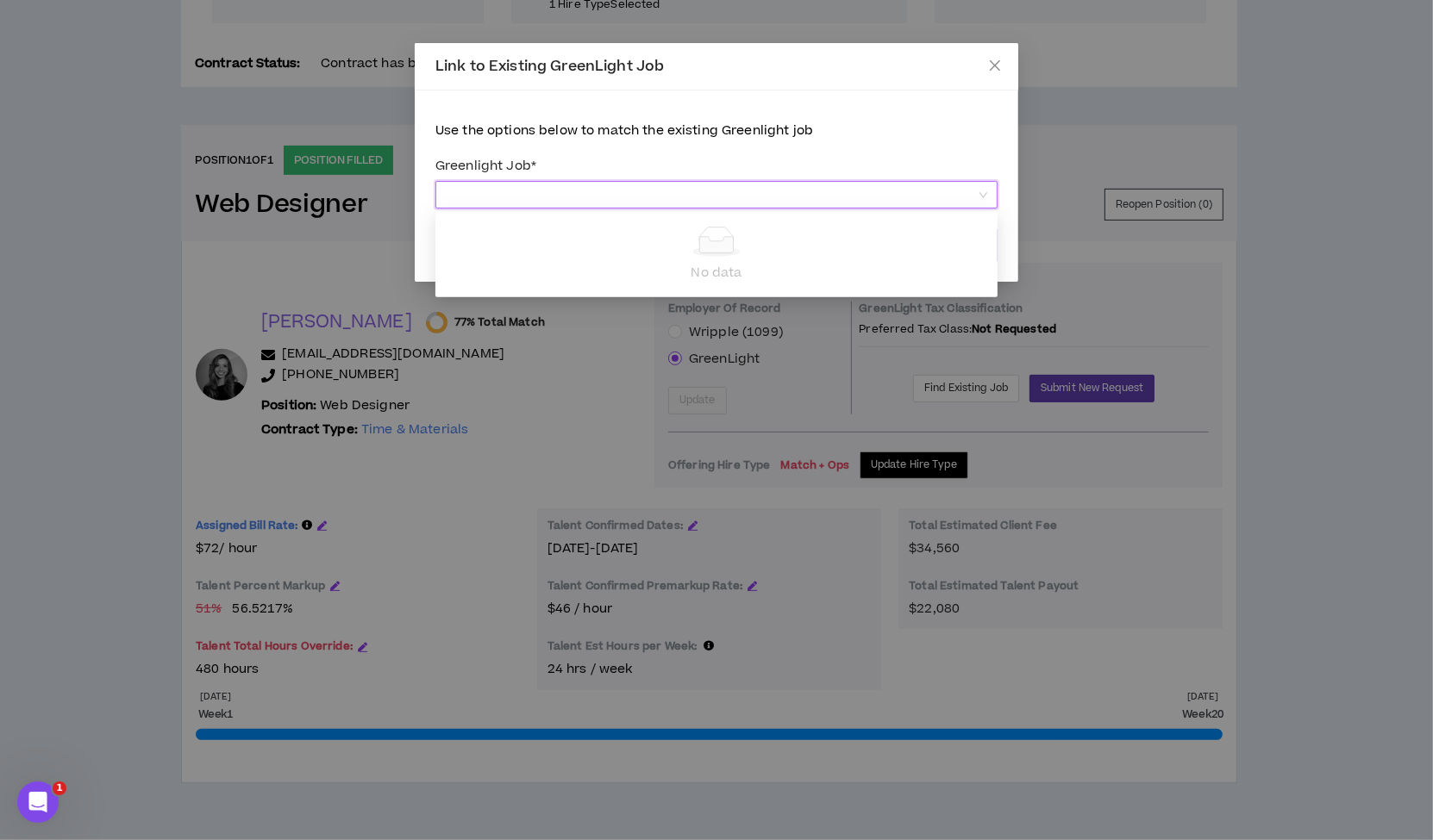
click at [561, 193] on span at bounding box center [716, 195] width 542 height 26
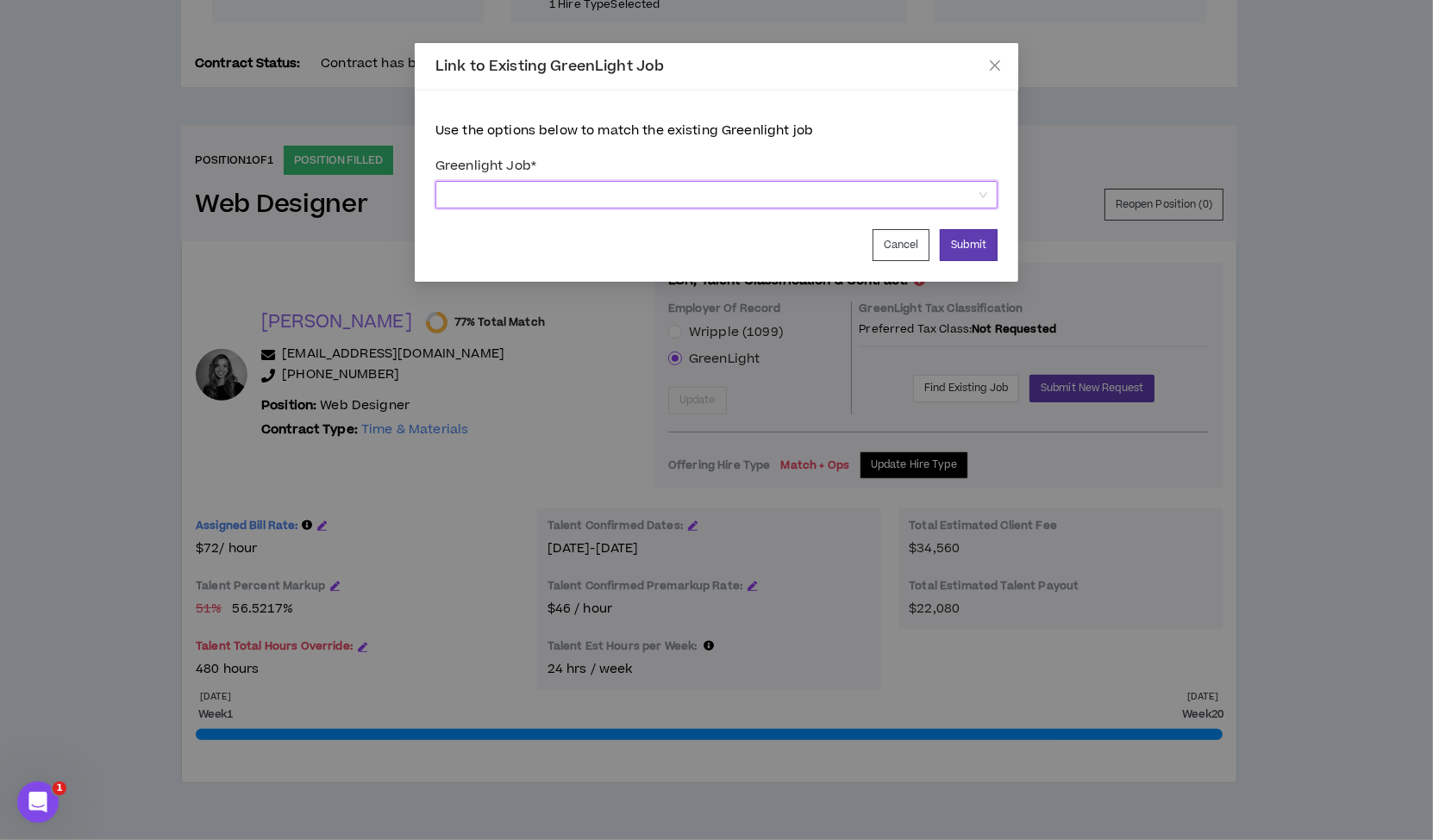
click at [1004, 243] on div "Use the options below to match the existing Greenlight job Greenlight Job * fal…" at bounding box center [716, 186] width 604 height 191
click at [985, 243] on button "Submit" at bounding box center [968, 245] width 57 height 32
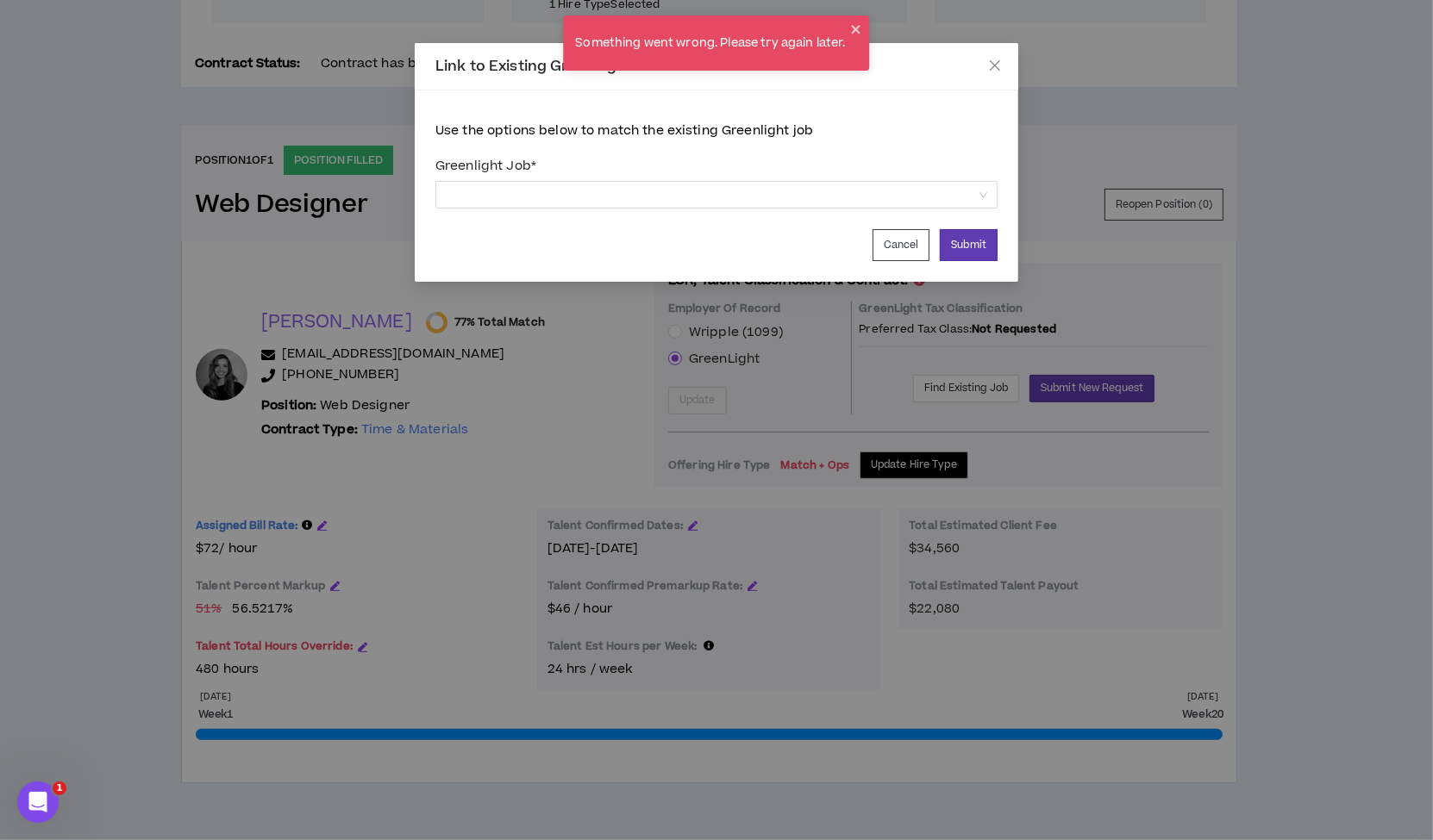
click at [649, 209] on div "Greenlight Job *" at bounding box center [716, 181] width 562 height 61
click at [650, 200] on span at bounding box center [716, 195] width 542 height 26
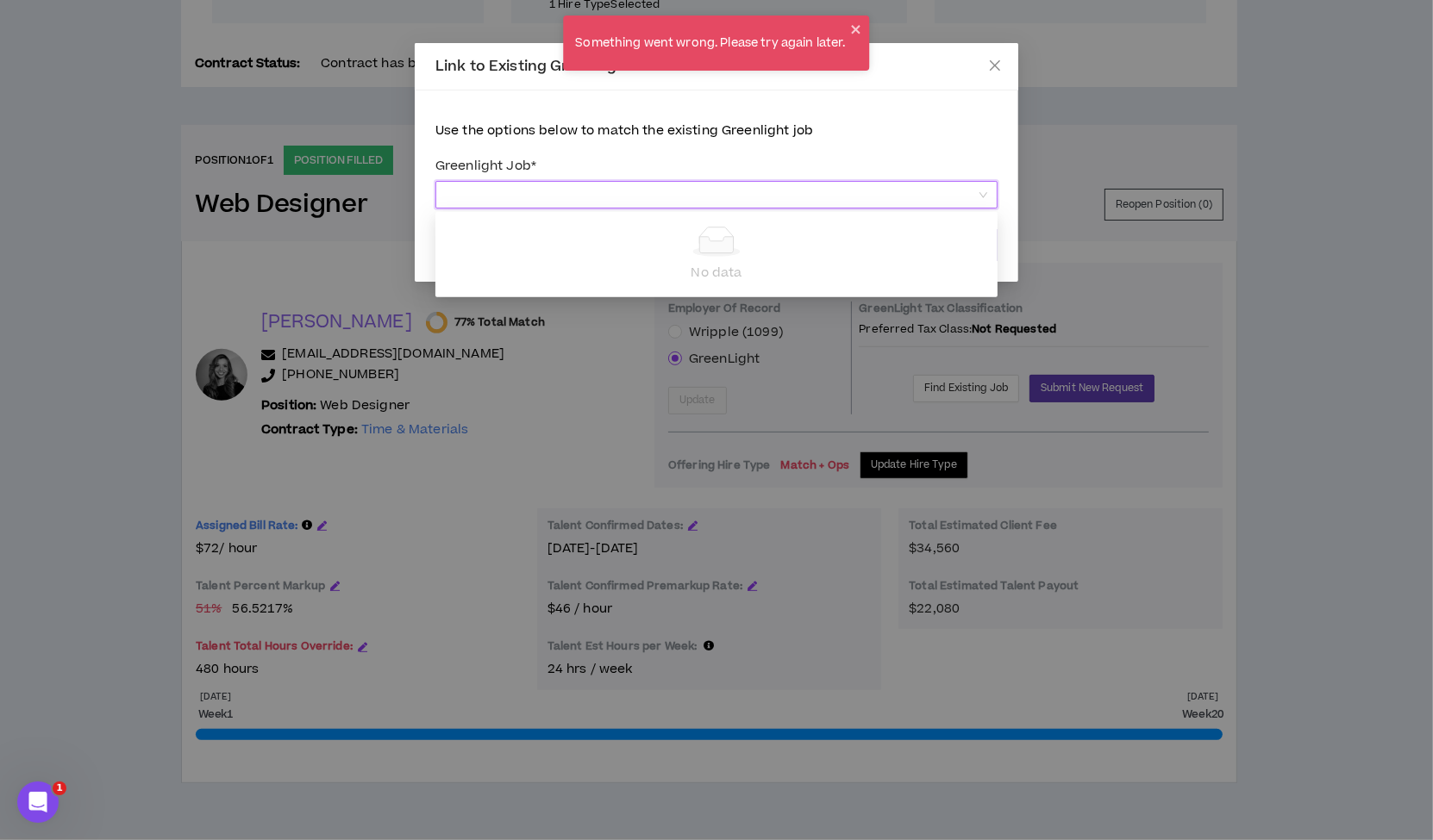
click at [650, 200] on span at bounding box center [716, 195] width 542 height 26
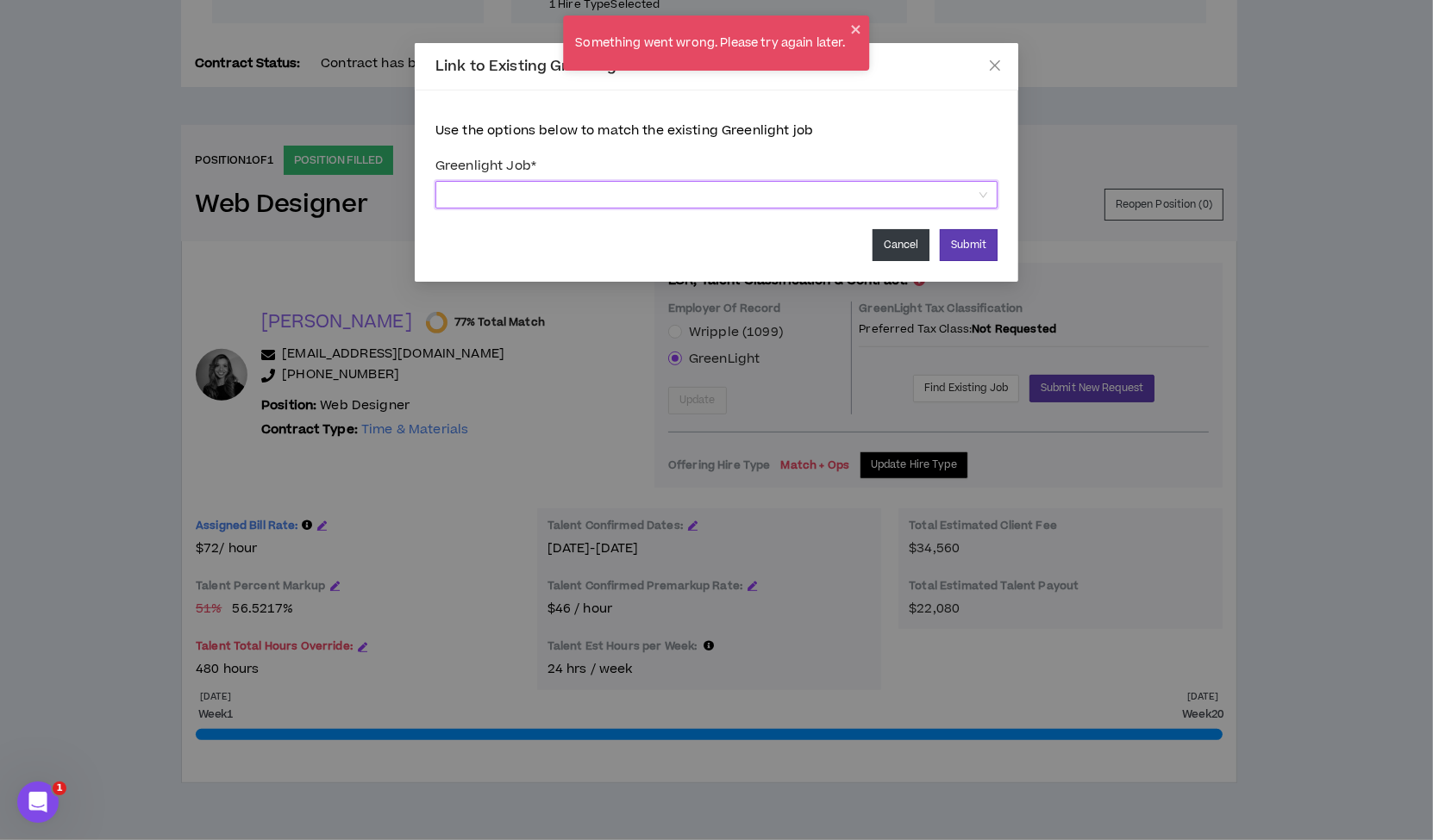
click at [893, 238] on button "Cancel" at bounding box center [901, 245] width 57 height 32
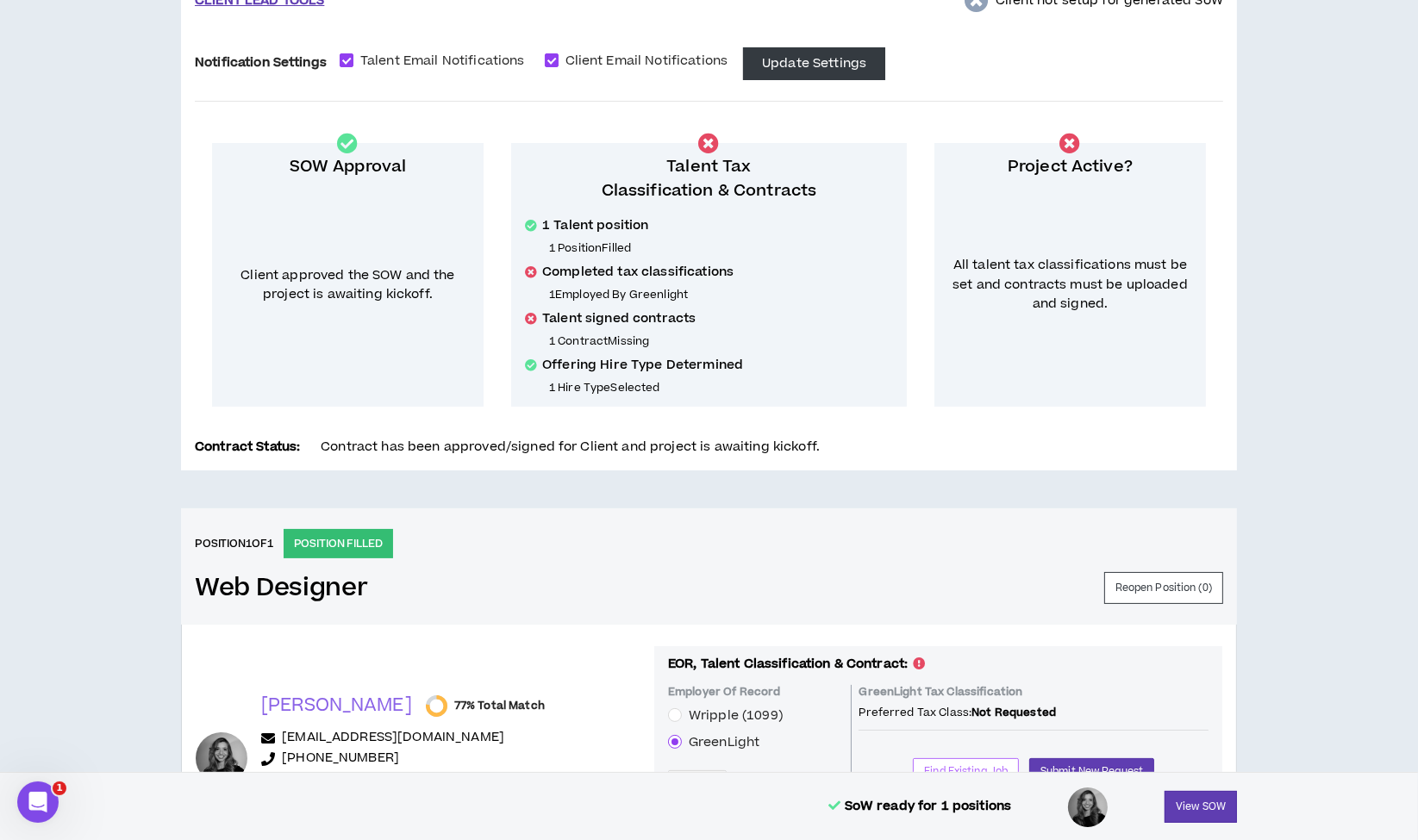
scroll to position [0, 0]
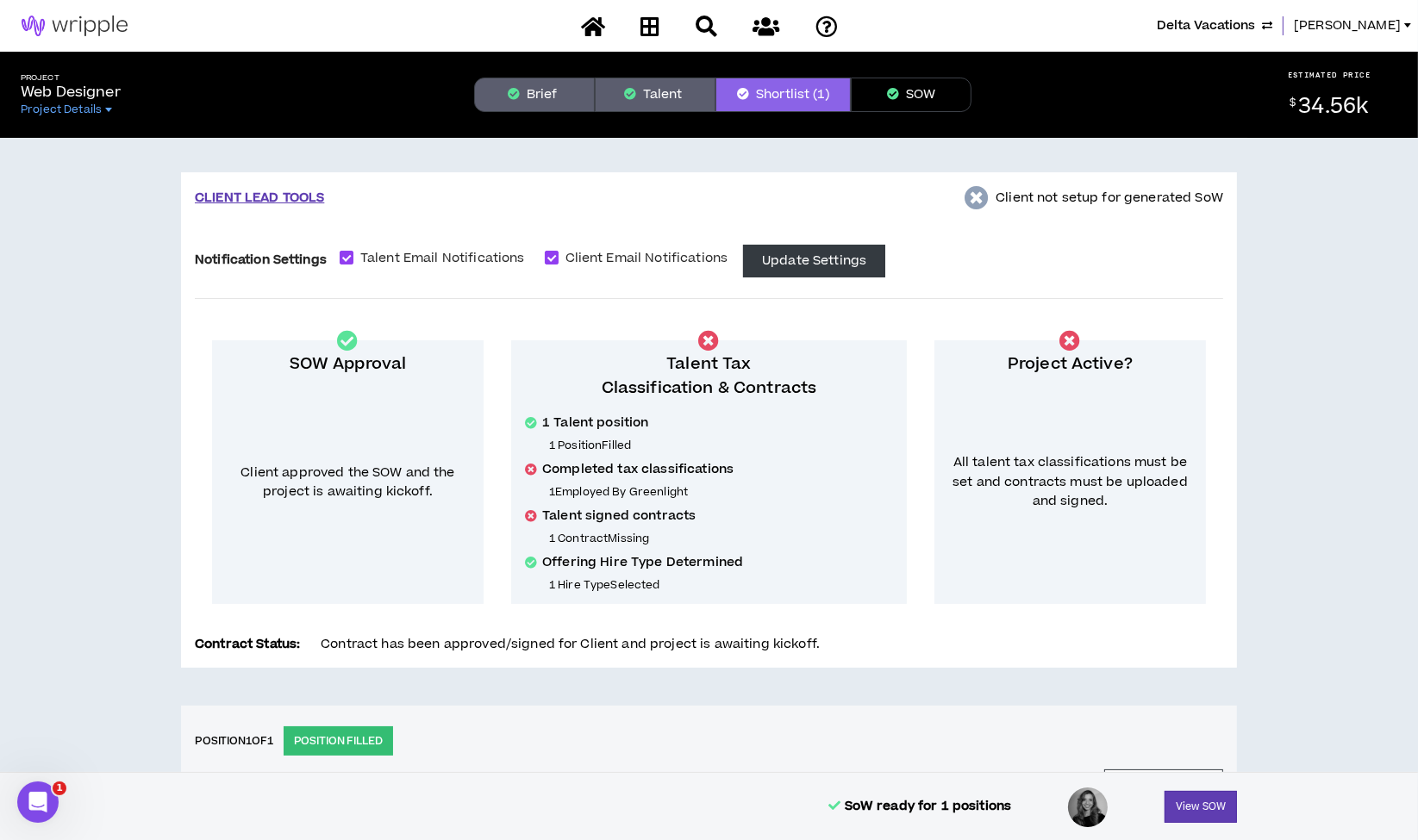
click at [918, 96] on button "SOW" at bounding box center [911, 94] width 121 height 34
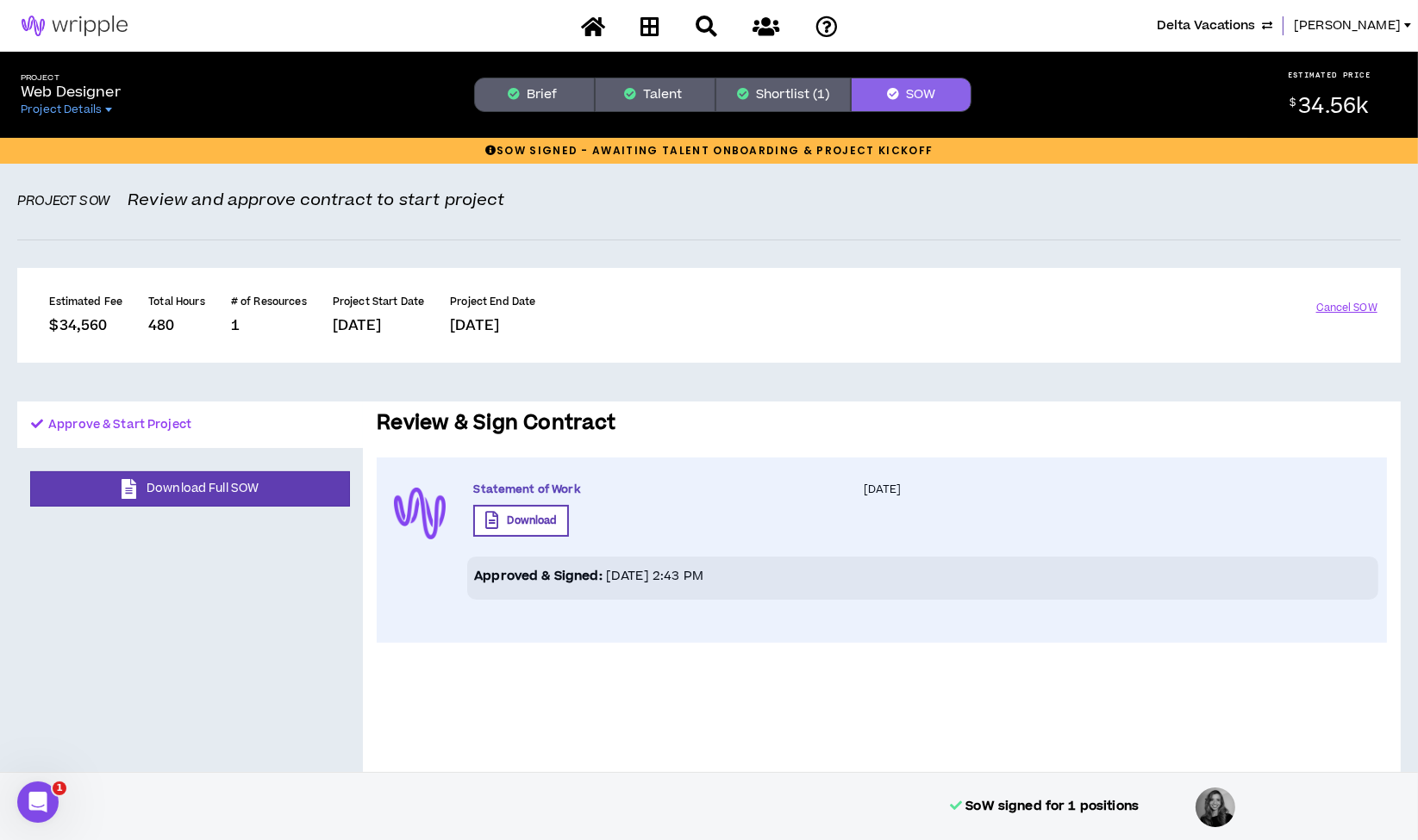
click at [801, 94] on button "Shortlist (1)" at bounding box center [783, 94] width 135 height 34
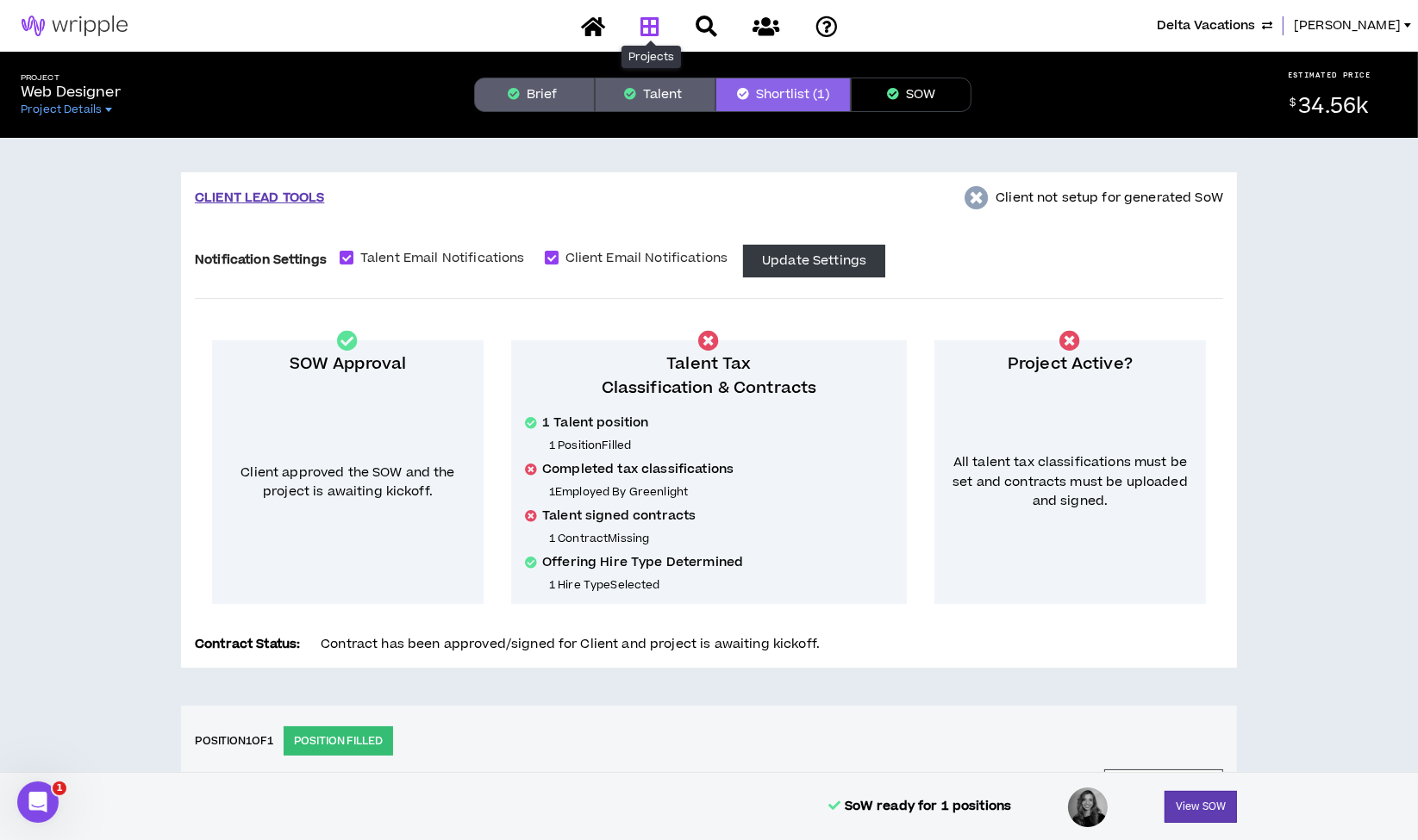
click at [642, 21] on icon at bounding box center [650, 26] width 19 height 21
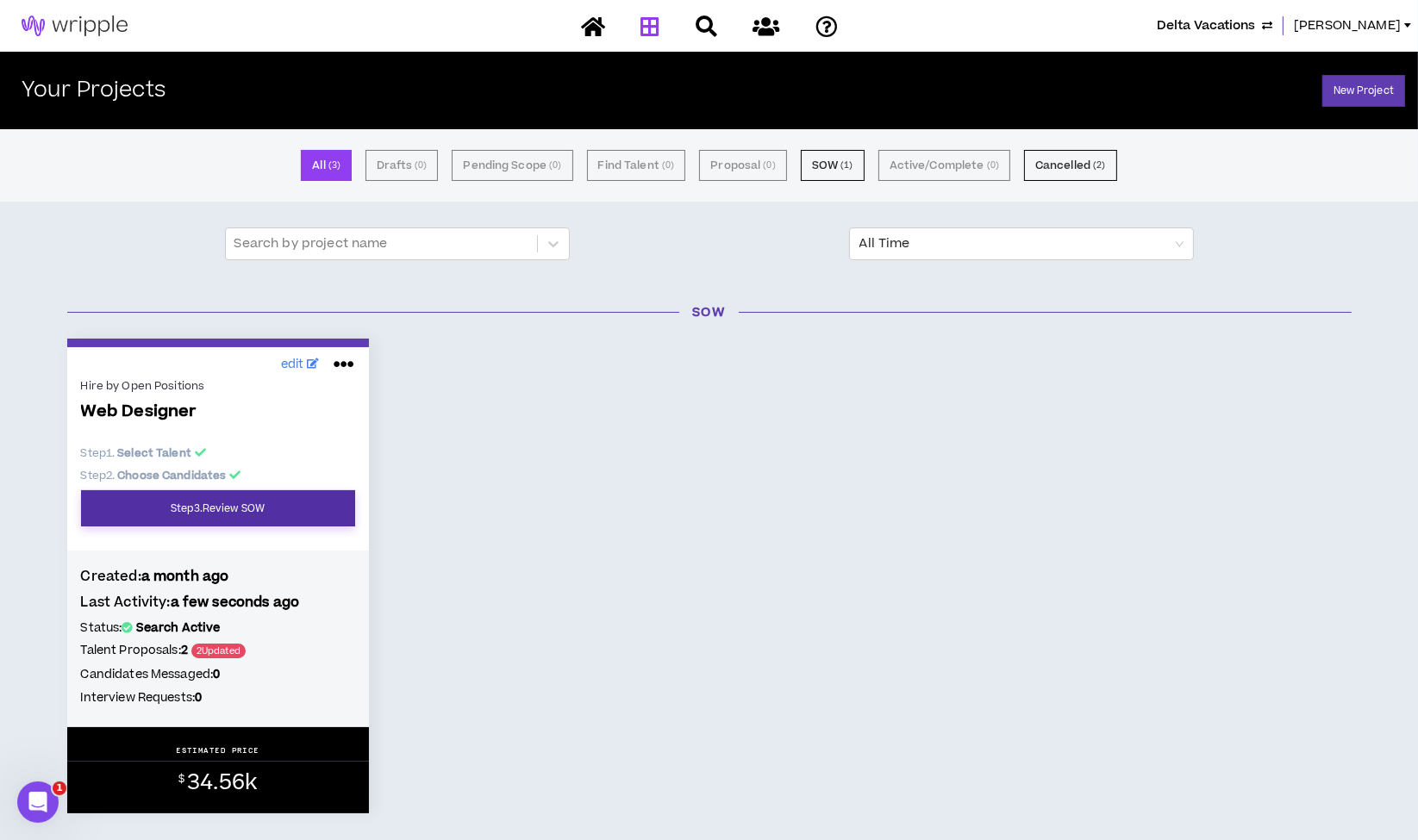
click at [218, 505] on link "Step 3 . Review SOW" at bounding box center [218, 508] width 275 height 36
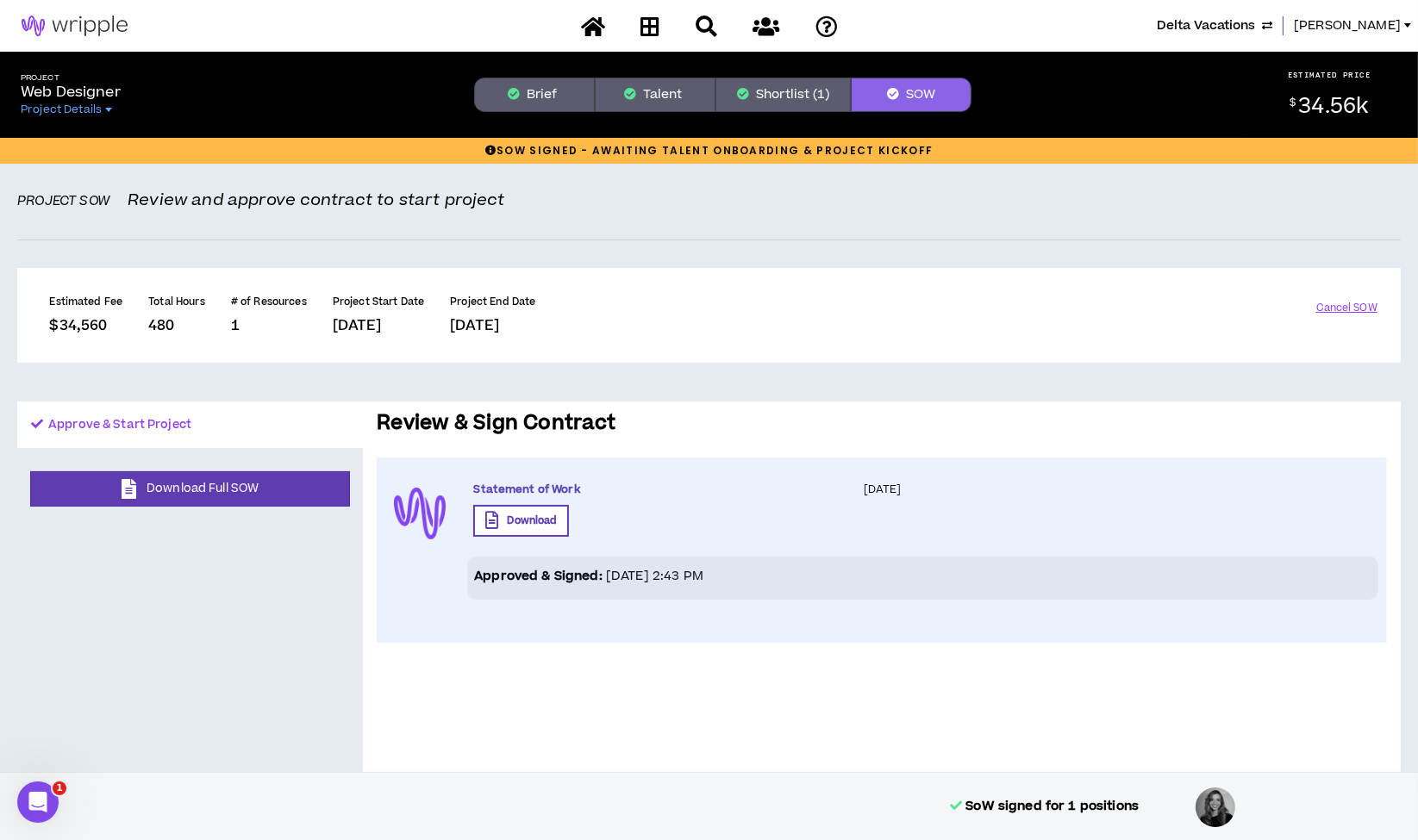
click at [835, 96] on button "Shortlist (1)" at bounding box center [783, 94] width 135 height 34
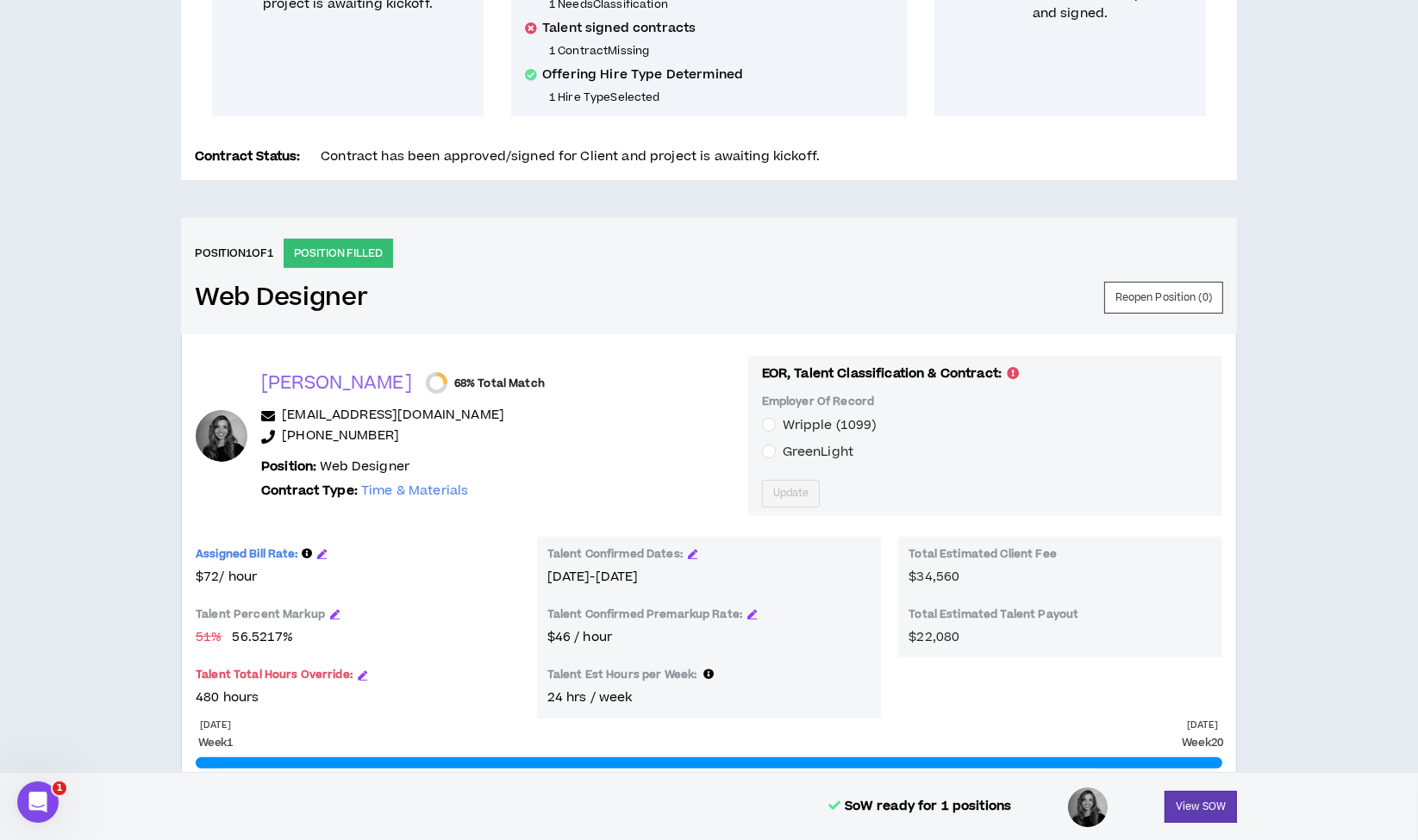
scroll to position [580, 0]
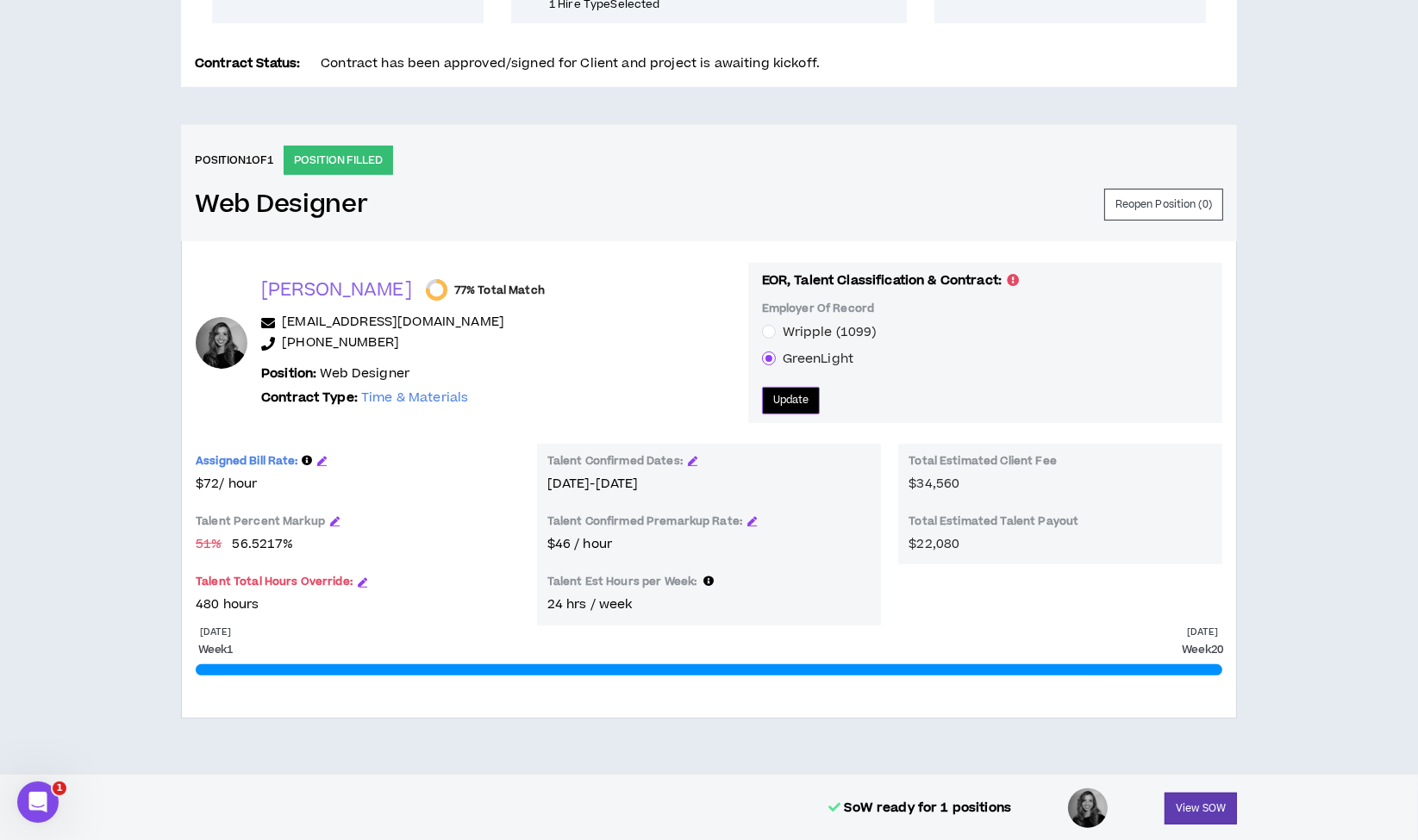
click at [773, 401] on span "Update" at bounding box center [790, 400] width 36 height 17
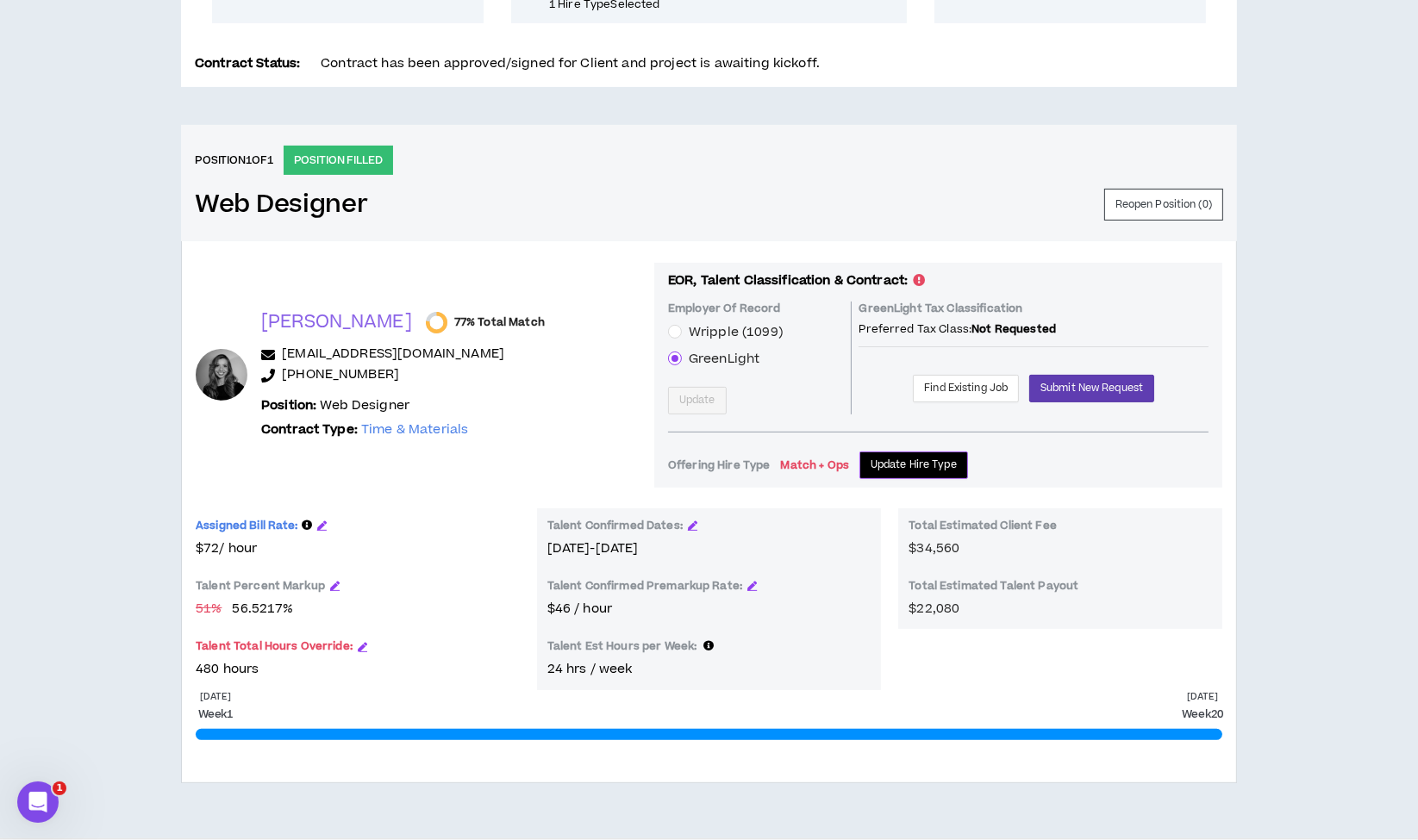
click at [881, 457] on span "Update Hire Type" at bounding box center [913, 465] width 86 height 17
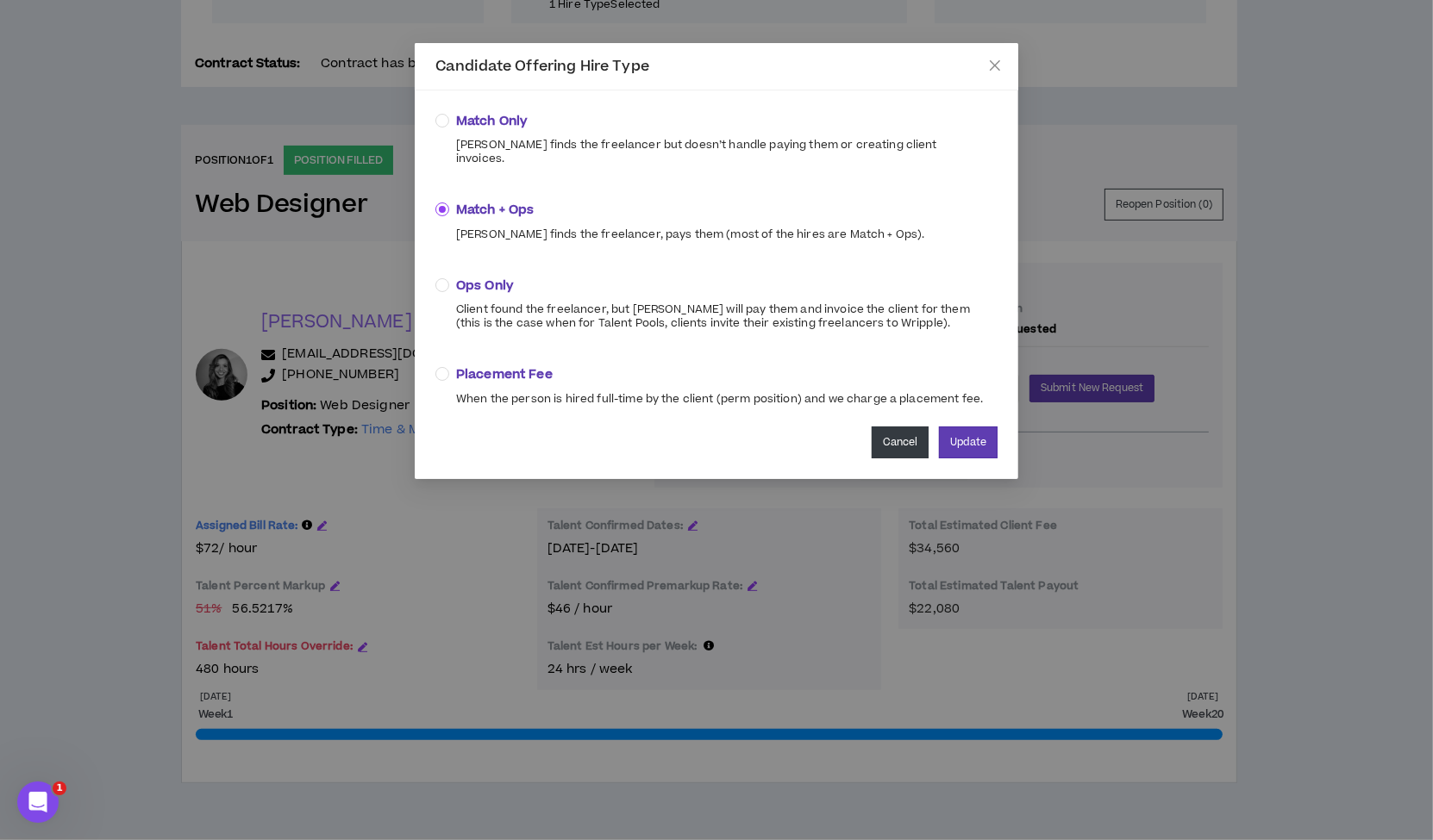
click at [882, 427] on button "Cancel" at bounding box center [900, 443] width 57 height 32
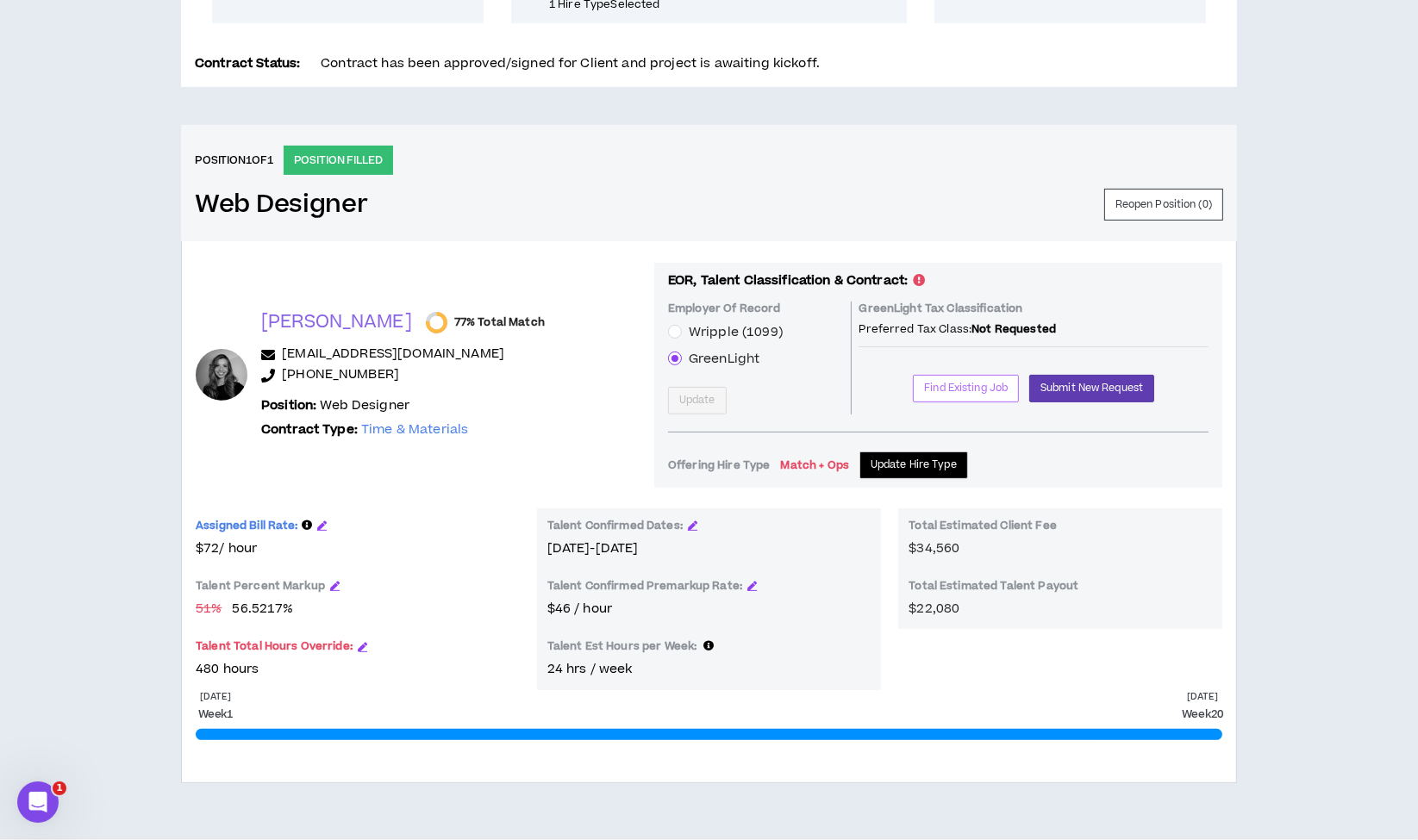
click at [950, 394] on span "Find Existing Job" at bounding box center [966, 388] width 83 height 17
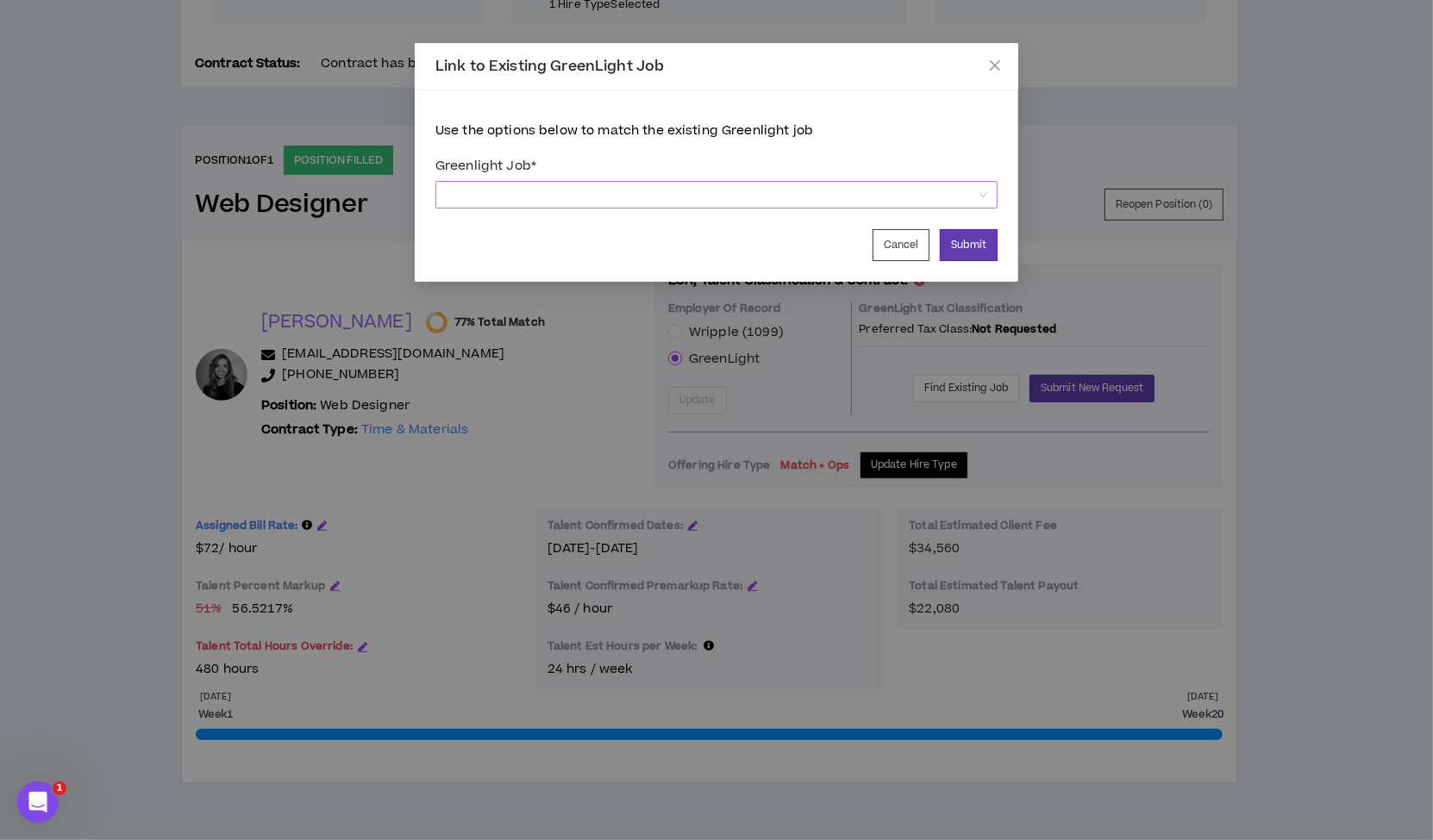
click at [743, 199] on span at bounding box center [716, 195] width 542 height 26
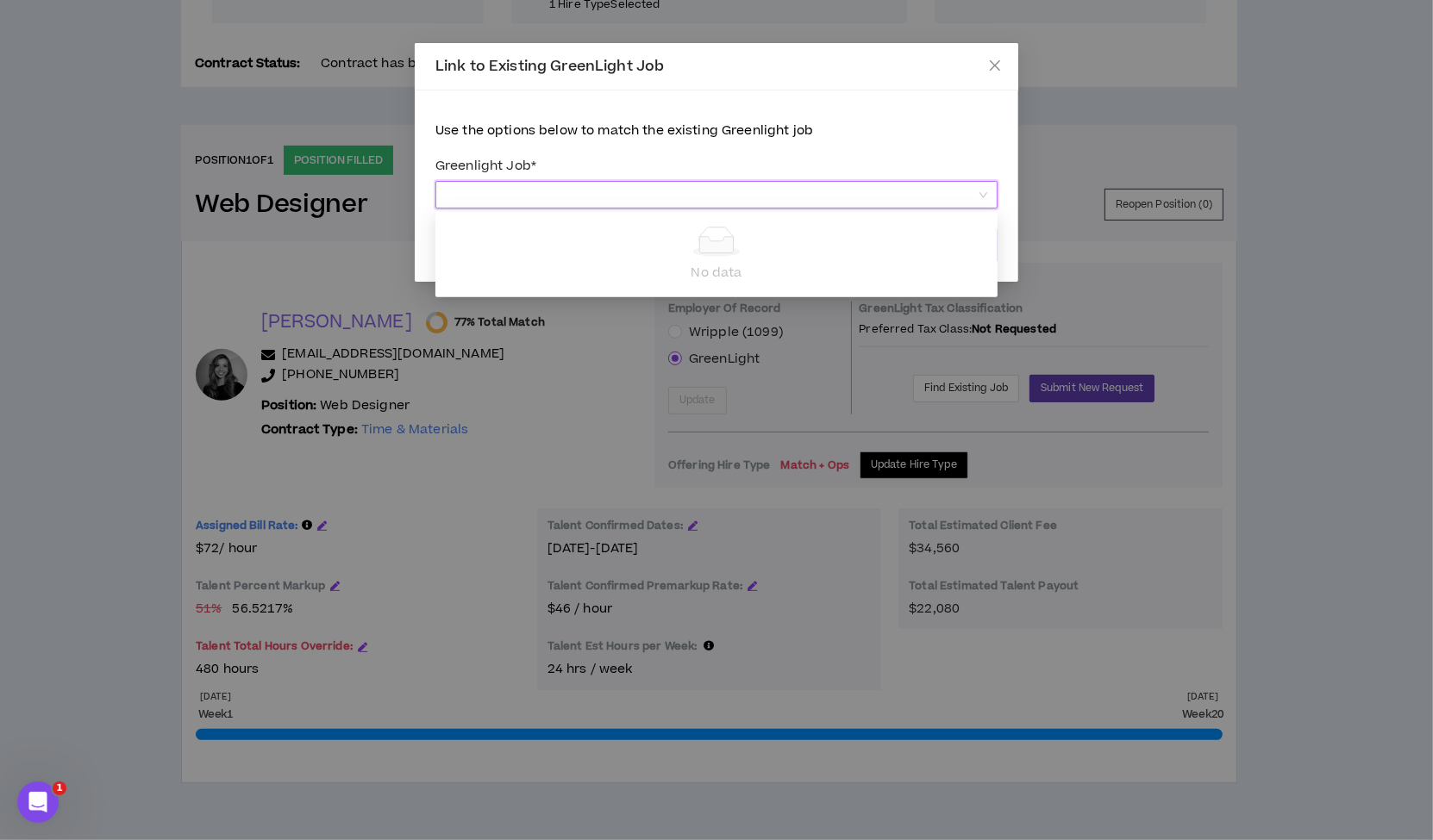
click at [743, 199] on span at bounding box center [716, 195] width 542 height 26
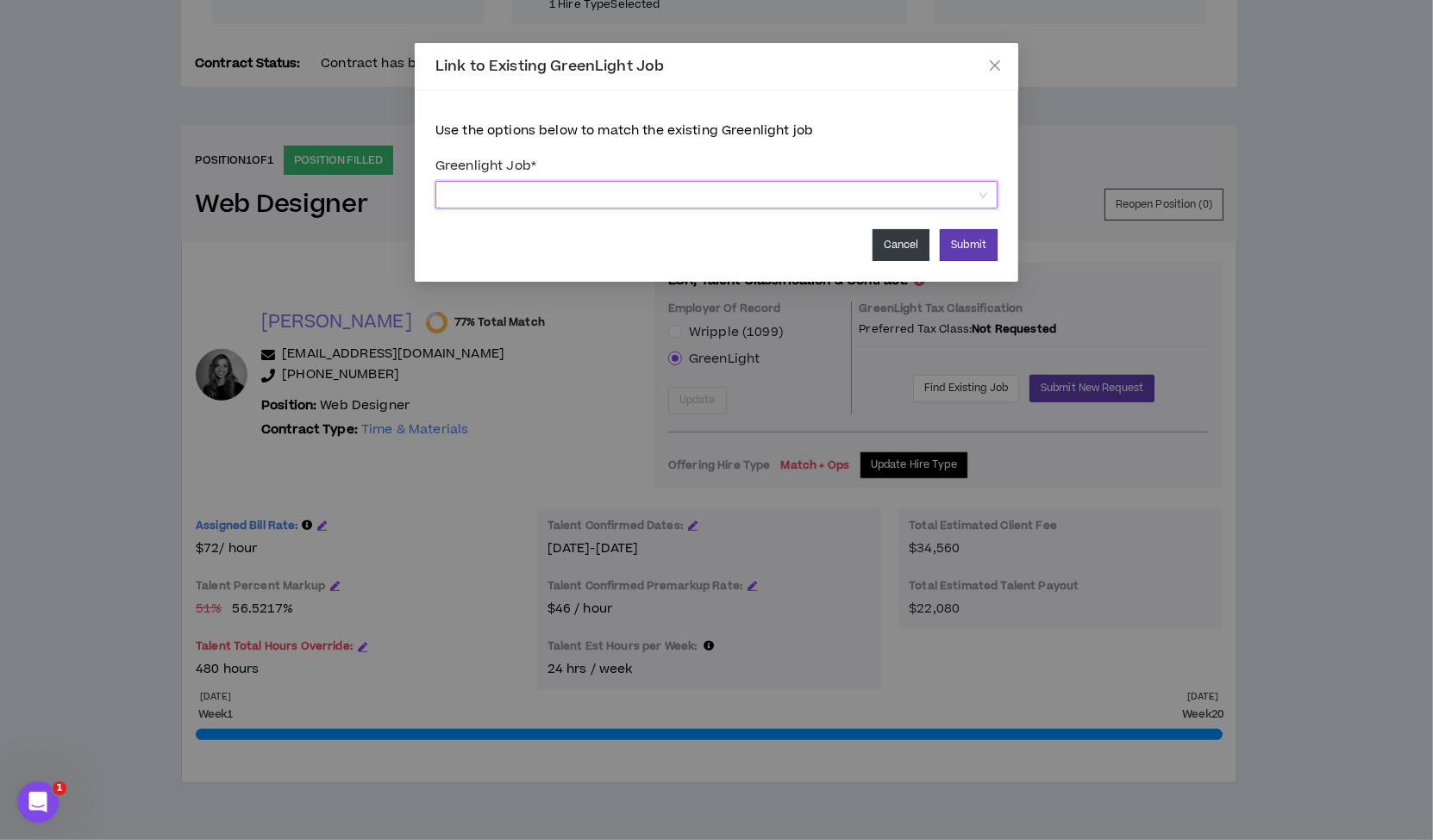
click at [910, 252] on button "Cancel" at bounding box center [901, 245] width 57 height 32
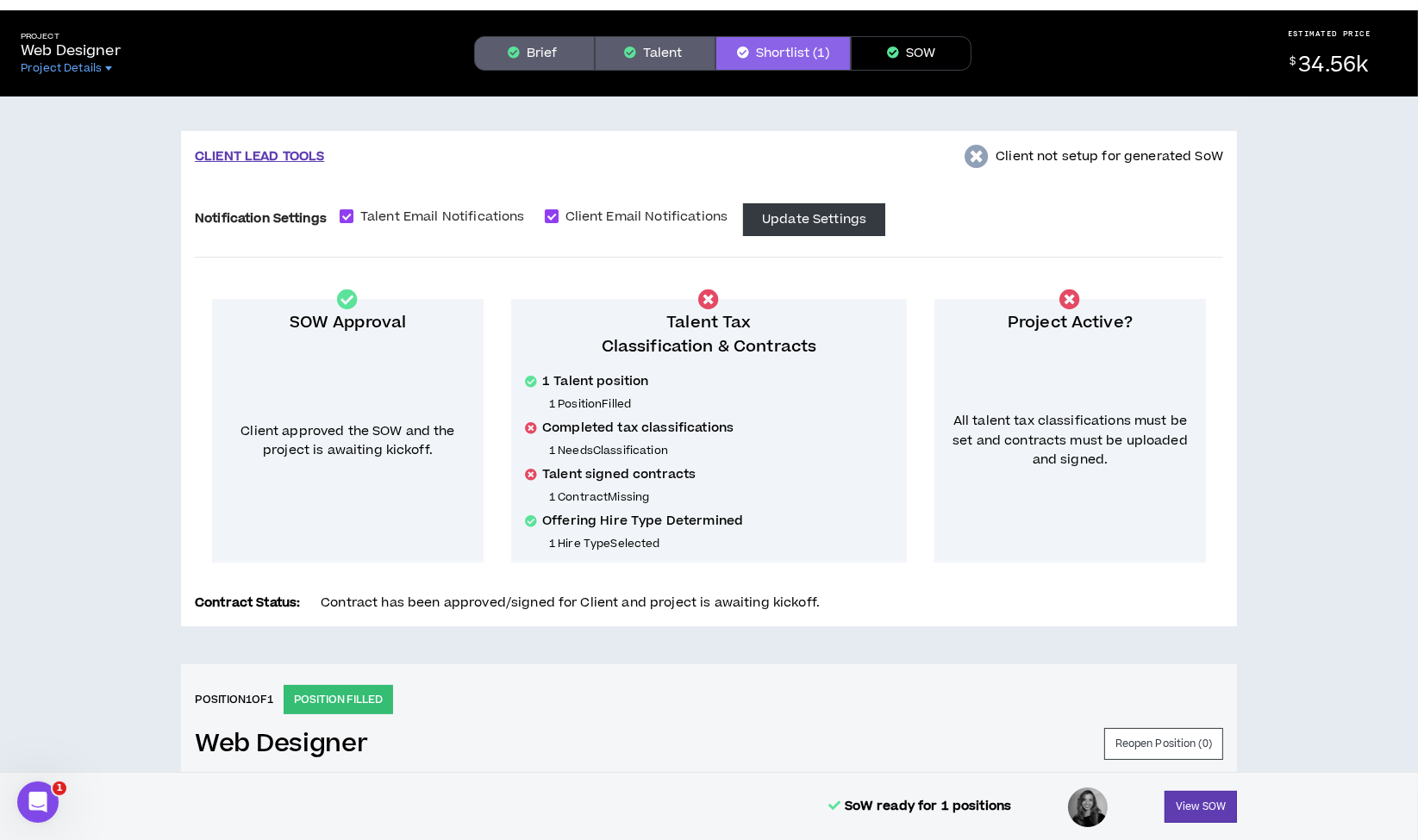
scroll to position [0, 0]
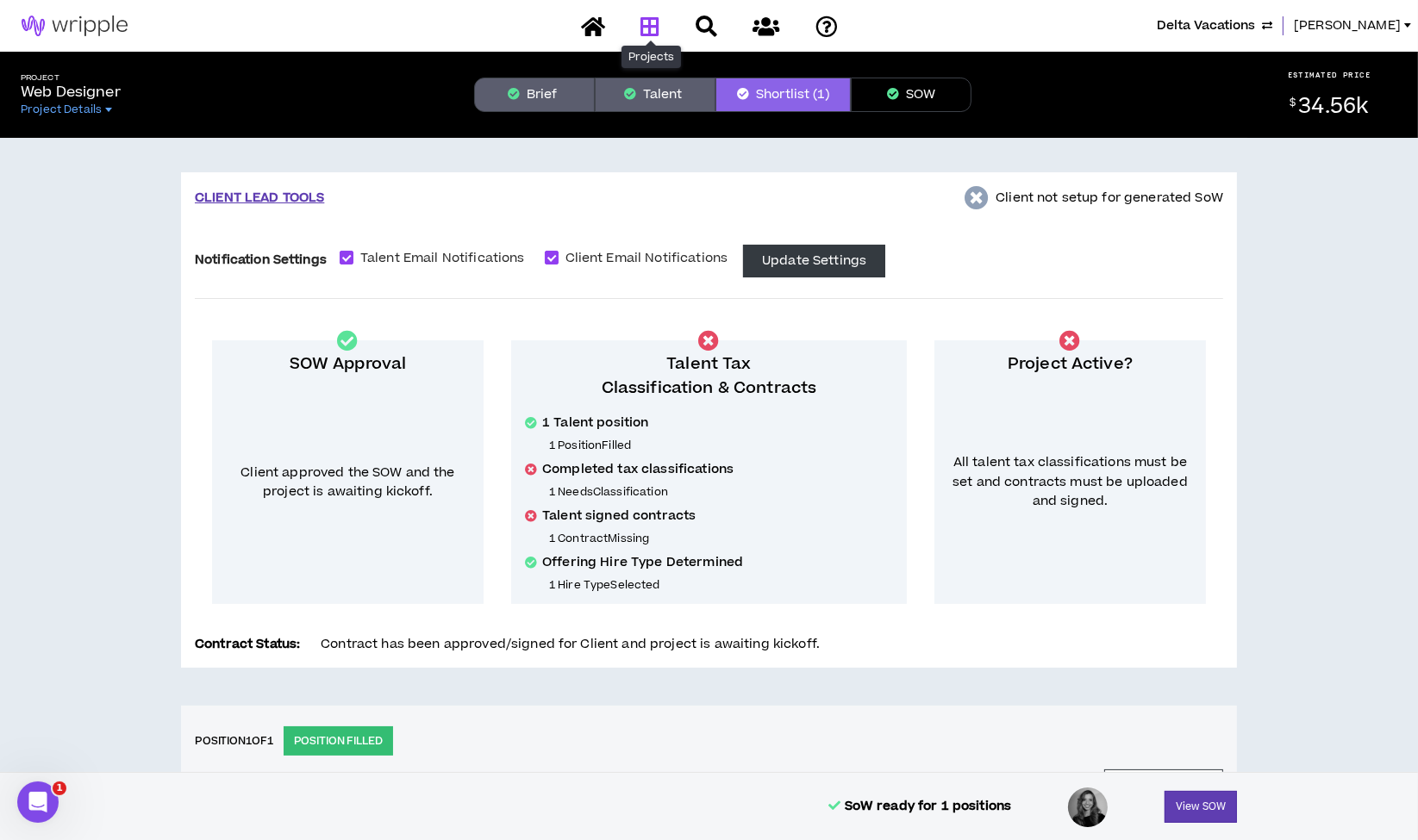
click at [657, 27] on icon at bounding box center [650, 26] width 19 height 21
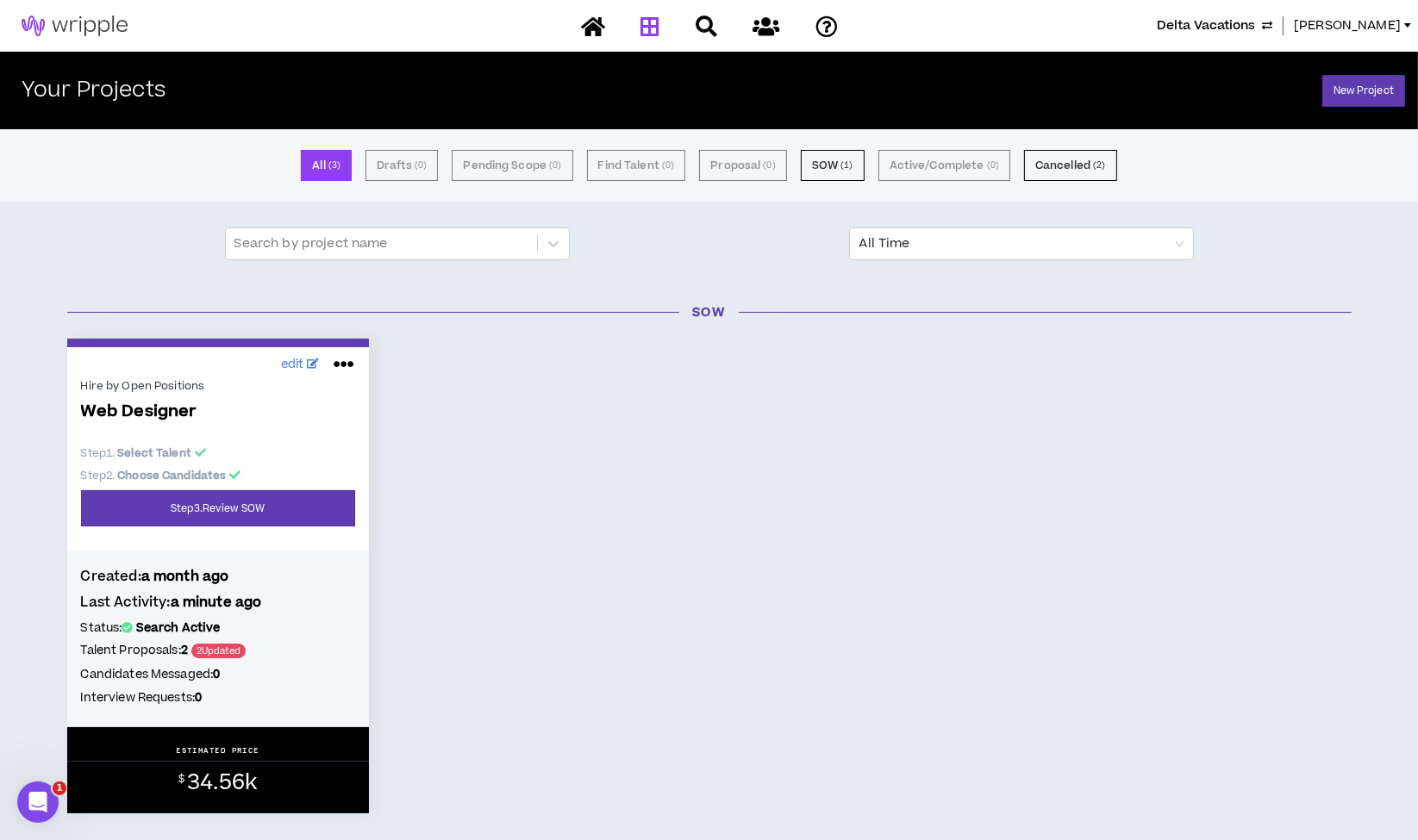
click at [1253, 24] on span "Delta Vacations" at bounding box center [1205, 26] width 98 height 19
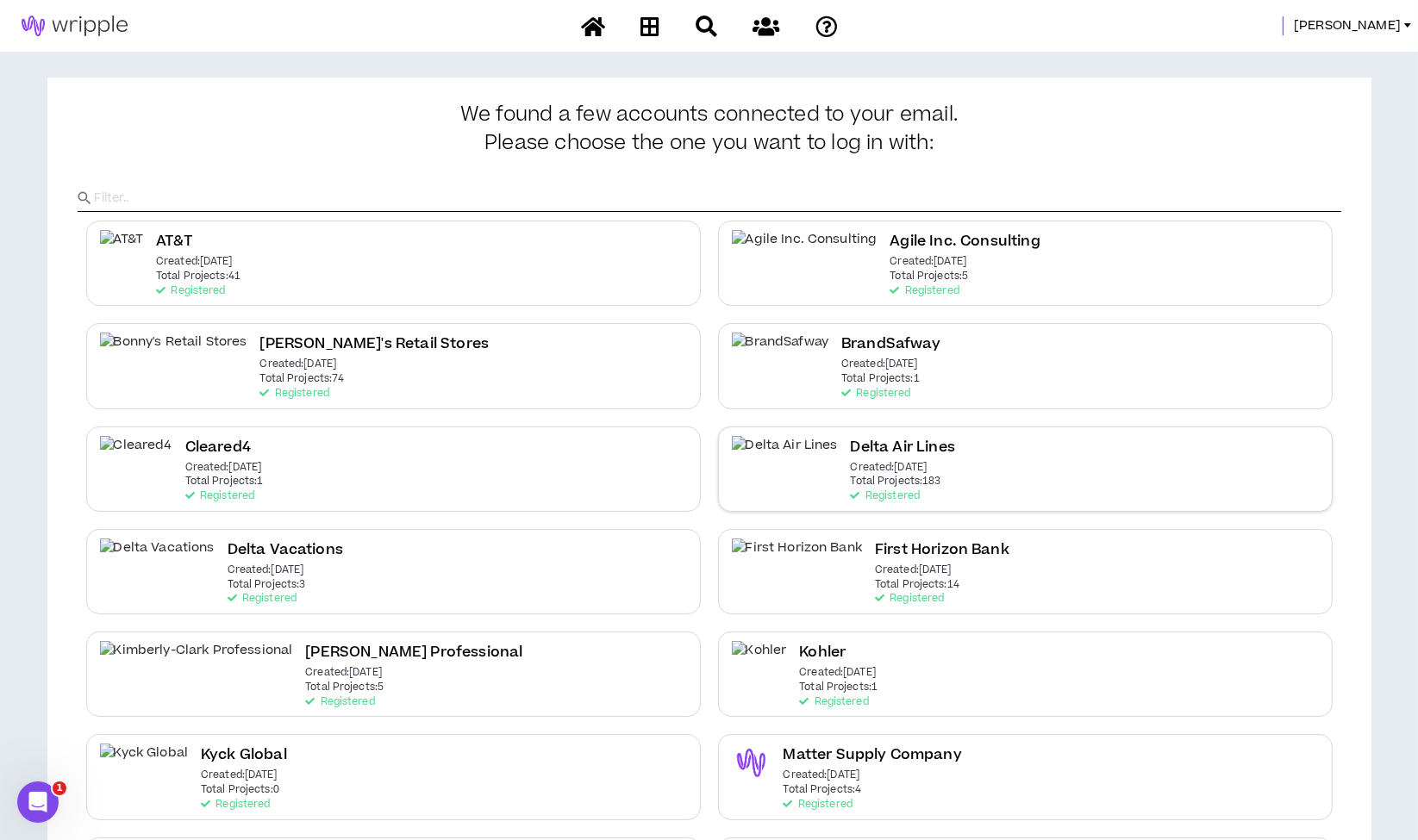
click at [912, 469] on div "Delta Air Lines Created: [DATE] Total Projects: 183 Registered" at bounding box center [1025, 469] width 615 height 85
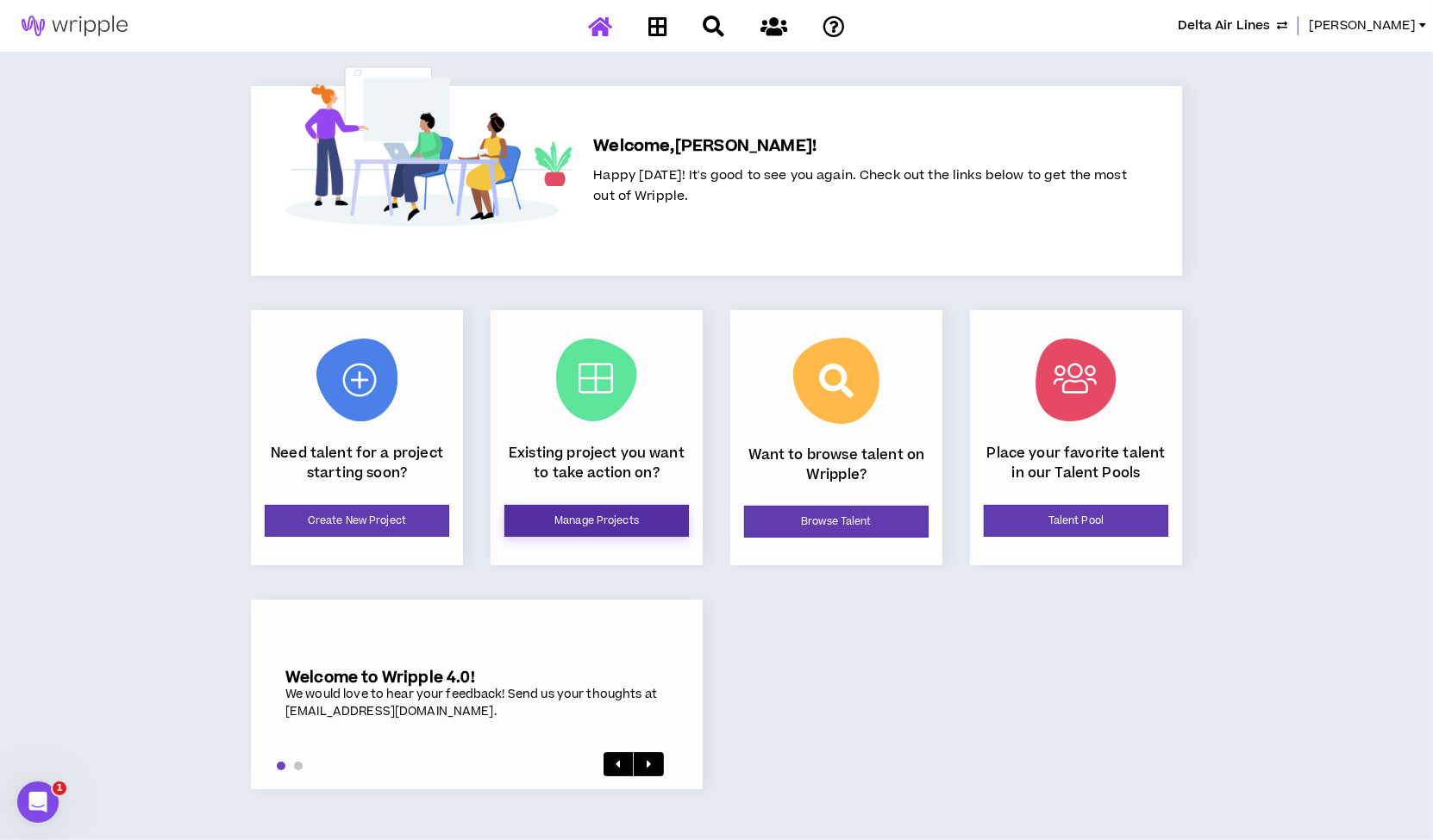
click at [546, 514] on link "Manage Projects" at bounding box center [597, 520] width 185 height 32
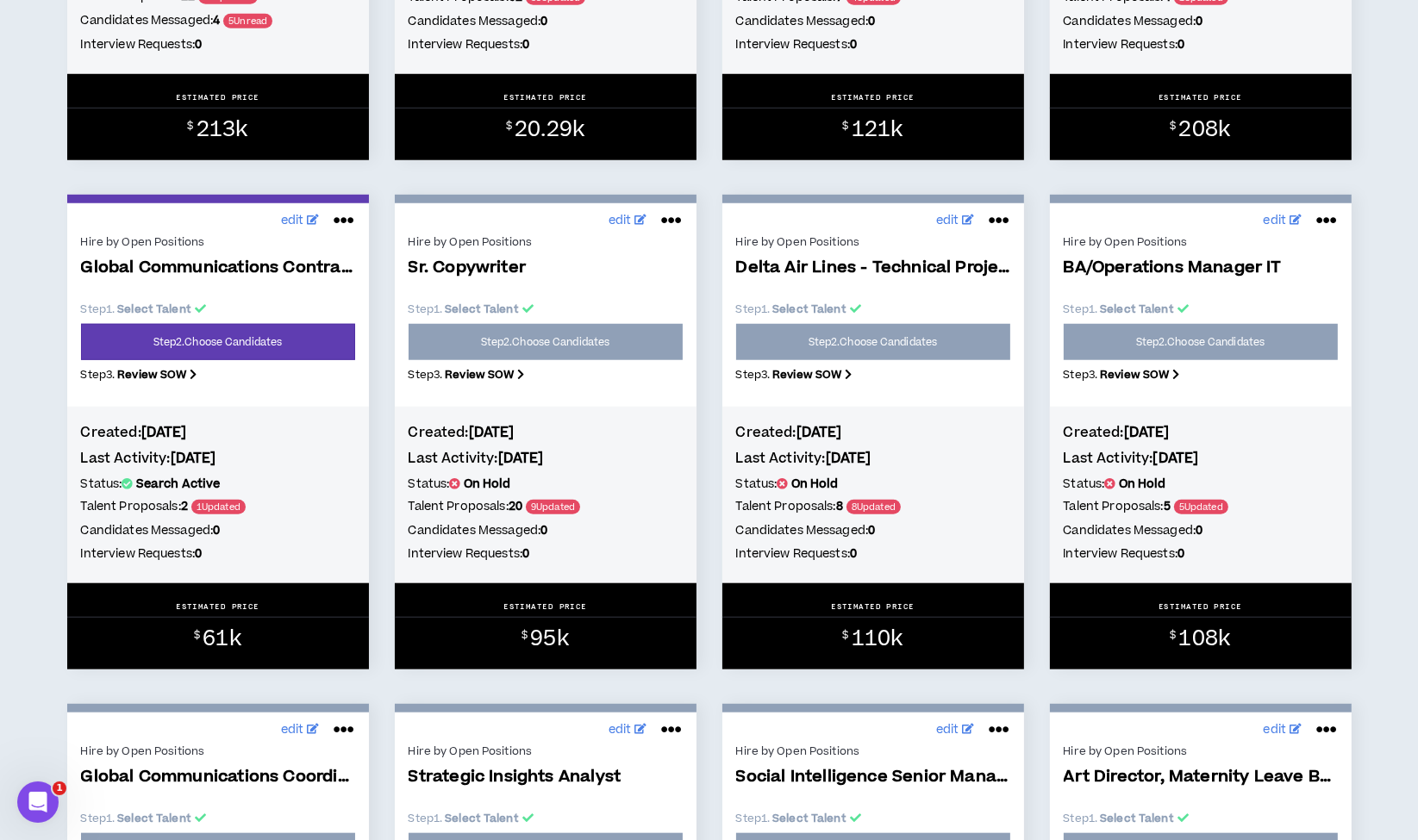
scroll to position [1723, 0]
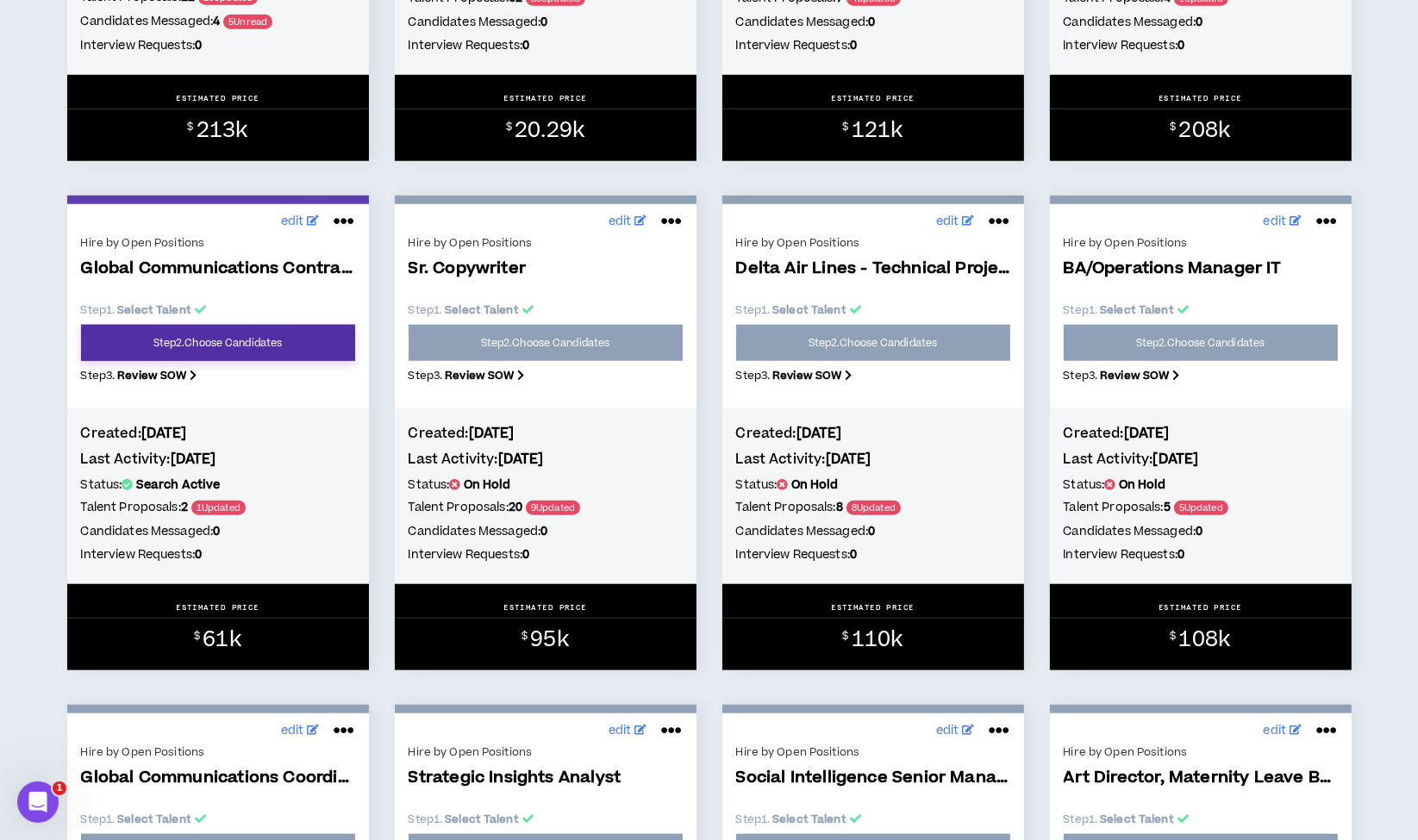
click at [228, 346] on link "Step 2 . Choose Candidates" at bounding box center [218, 343] width 275 height 36
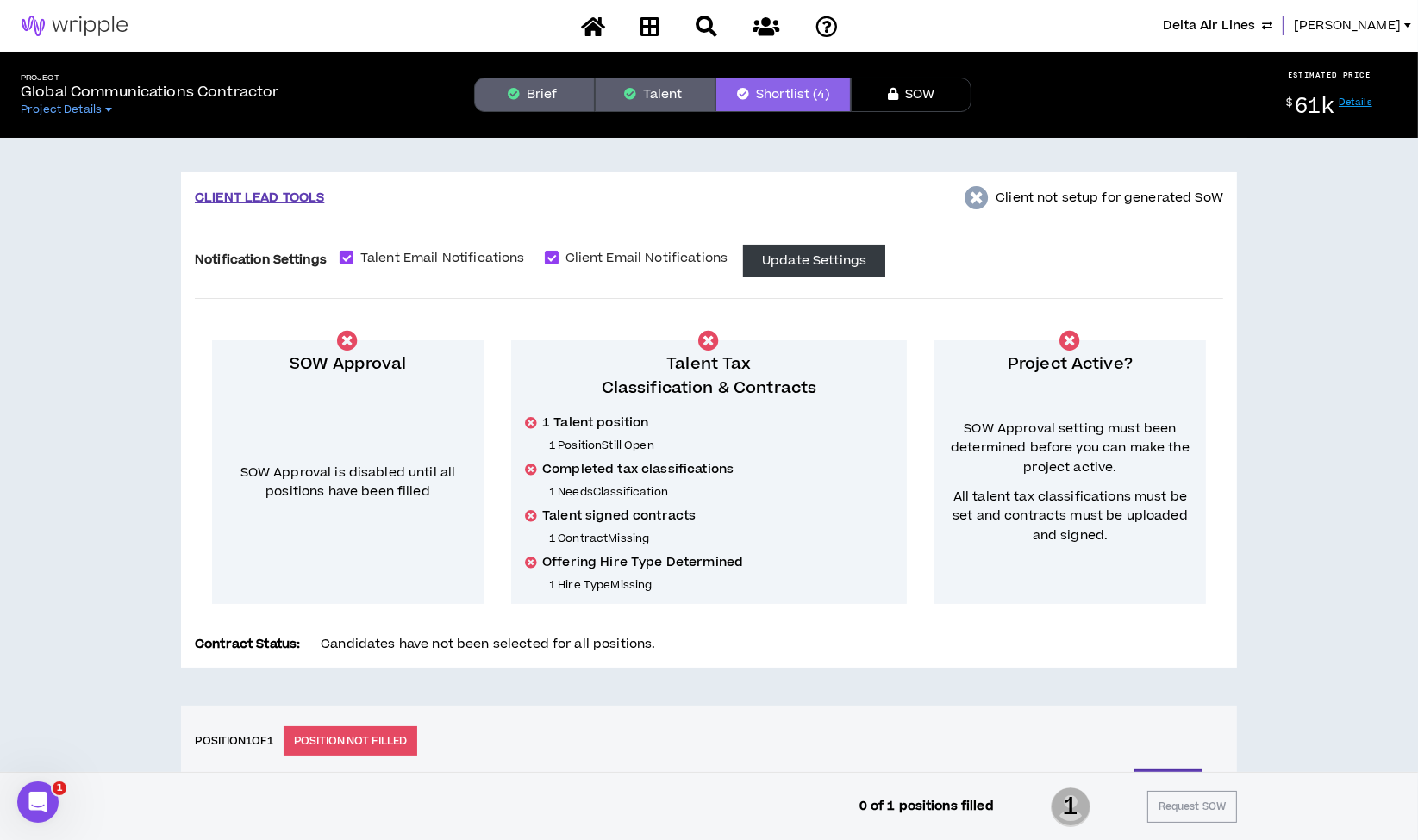
click at [351, 254] on span at bounding box center [346, 257] width 14 height 14
checkbox input "*****"
click at [787, 263] on button "Update Settings" at bounding box center [814, 261] width 142 height 32
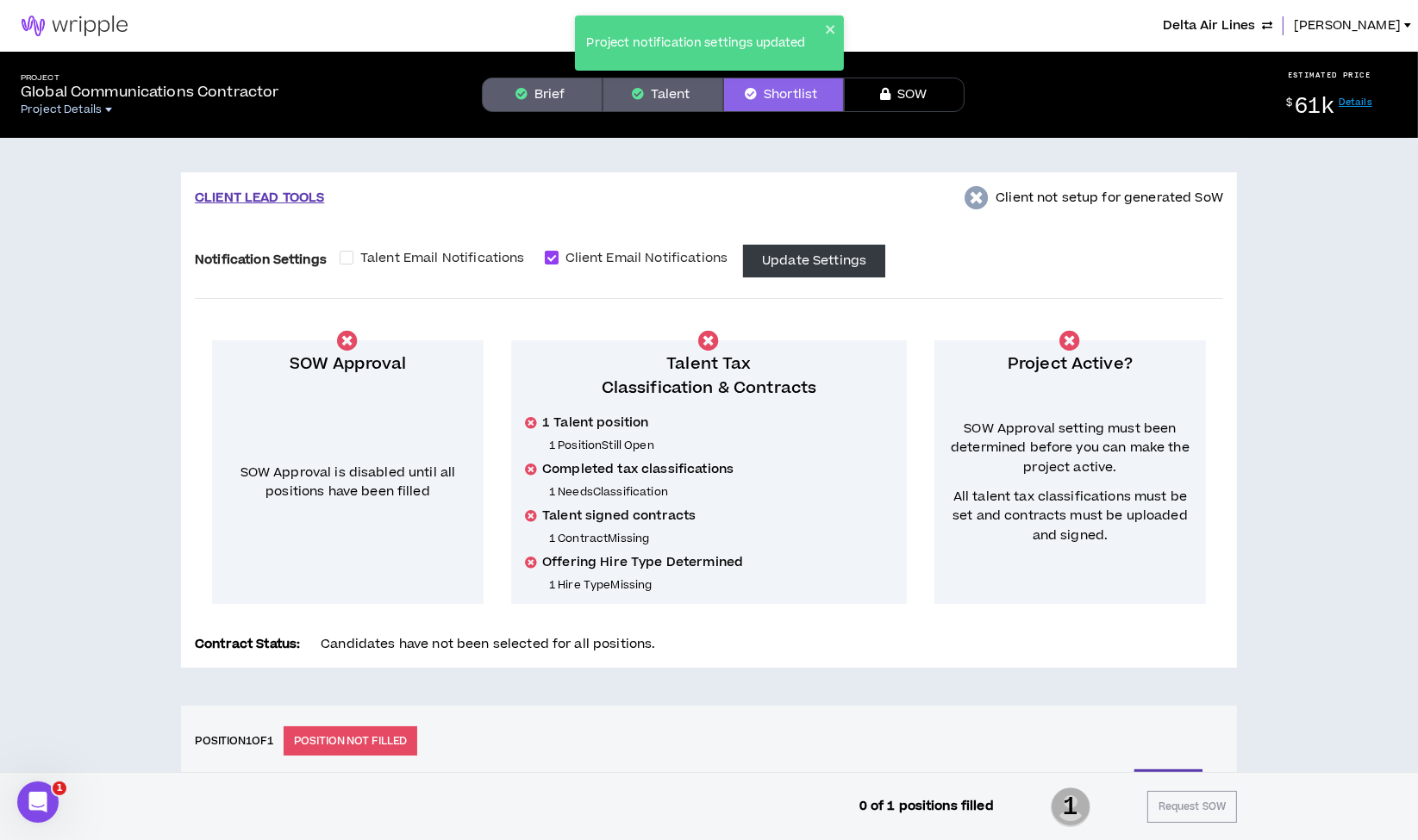
click at [96, 110] on span "Project Details" at bounding box center [61, 109] width 81 height 14
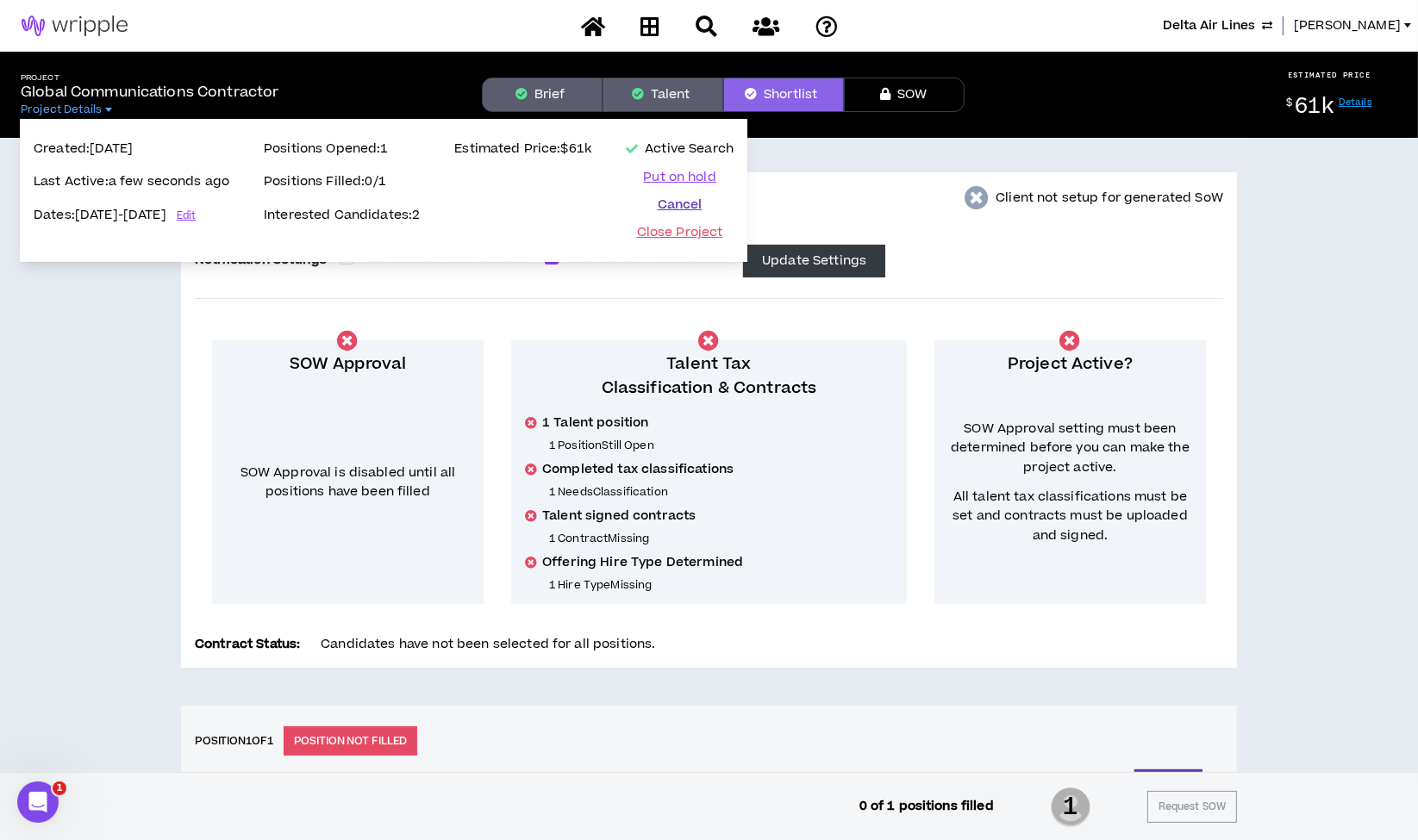
click at [674, 204] on button "Cancel" at bounding box center [679, 205] width 108 height 18
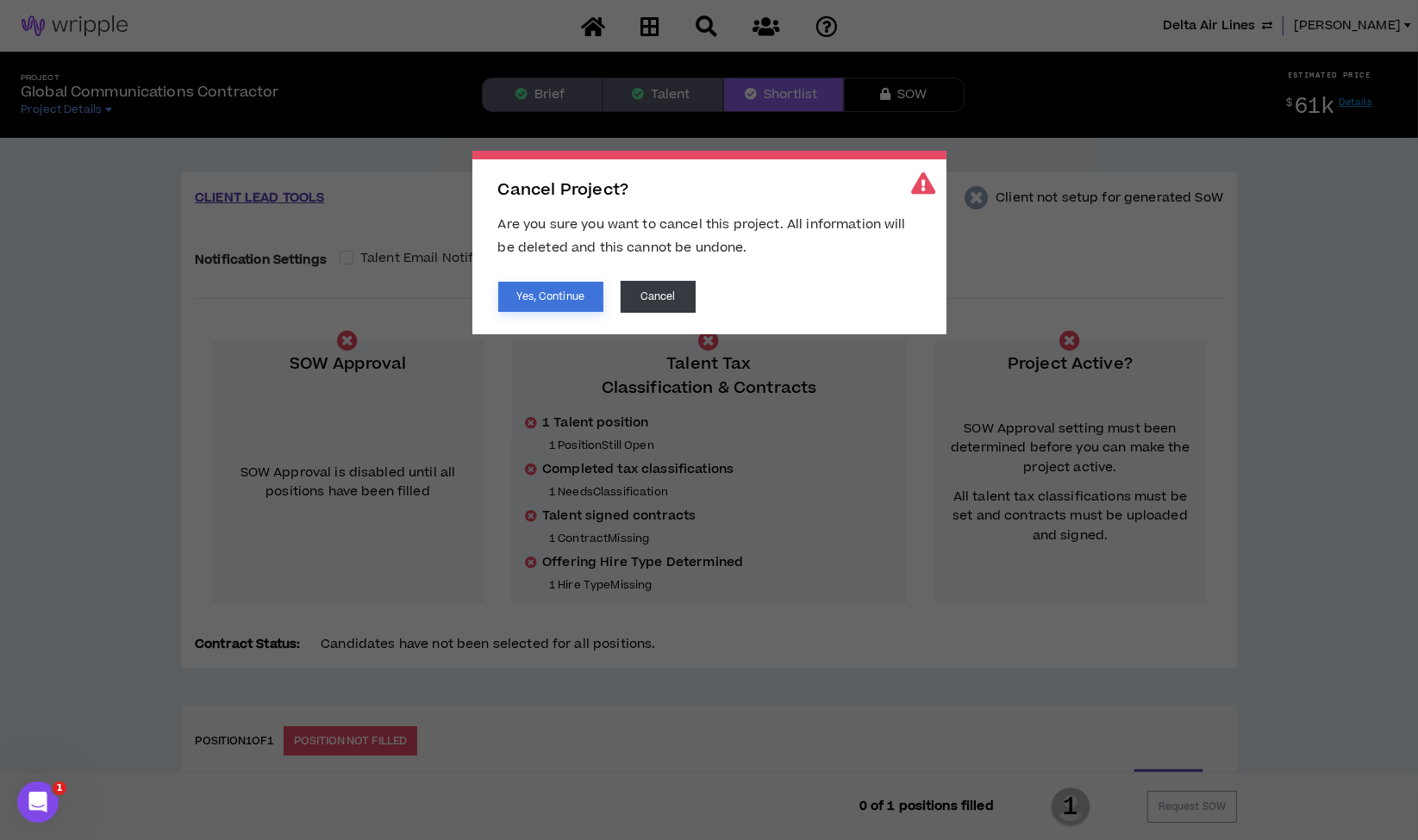
click at [573, 300] on button "Yes, Continue" at bounding box center [551, 297] width 105 height 30
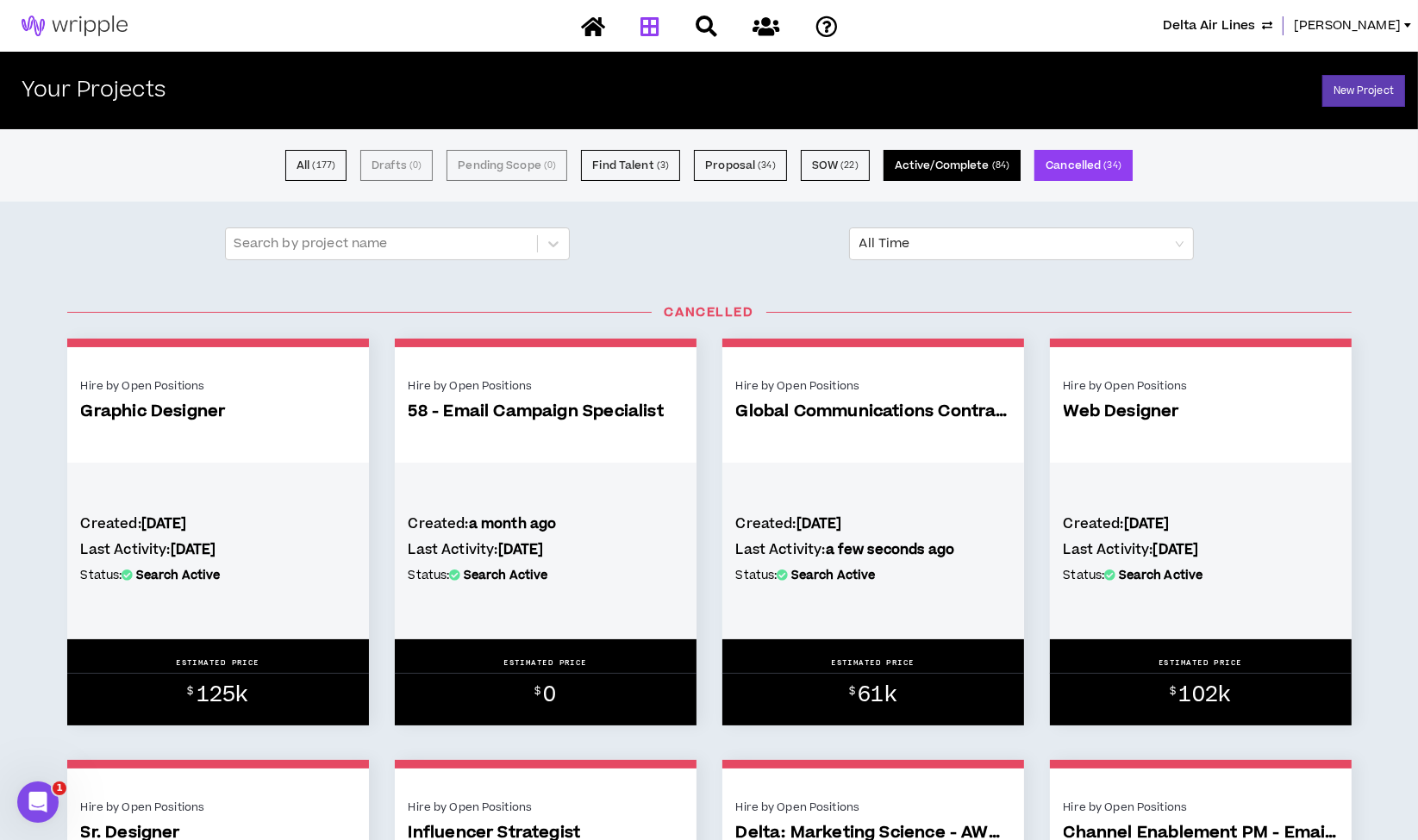
click at [900, 172] on button "Active/Complete ( 84 )" at bounding box center [952, 165] width 137 height 31
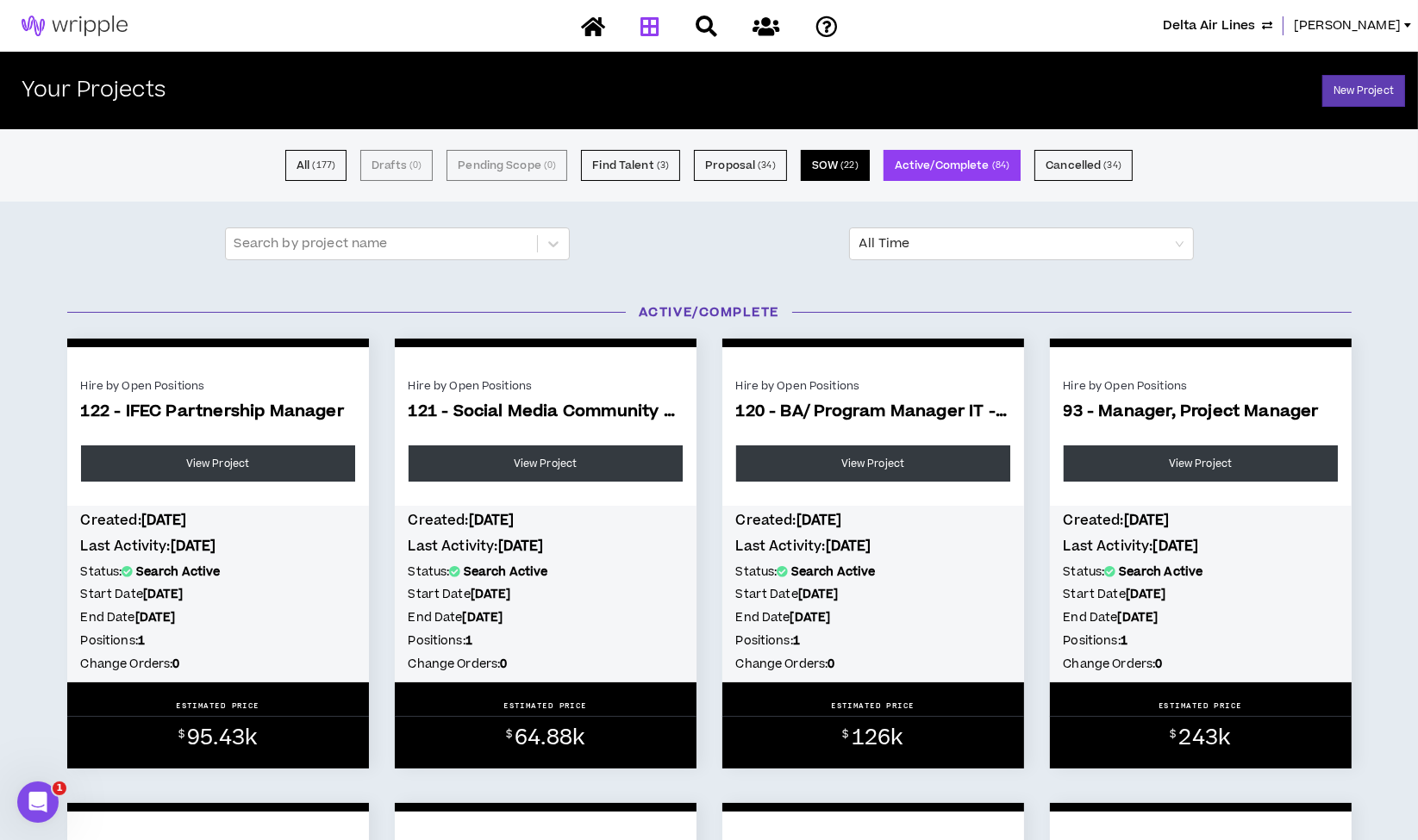
click at [818, 170] on button "SOW ( 22 )" at bounding box center [835, 165] width 69 height 31
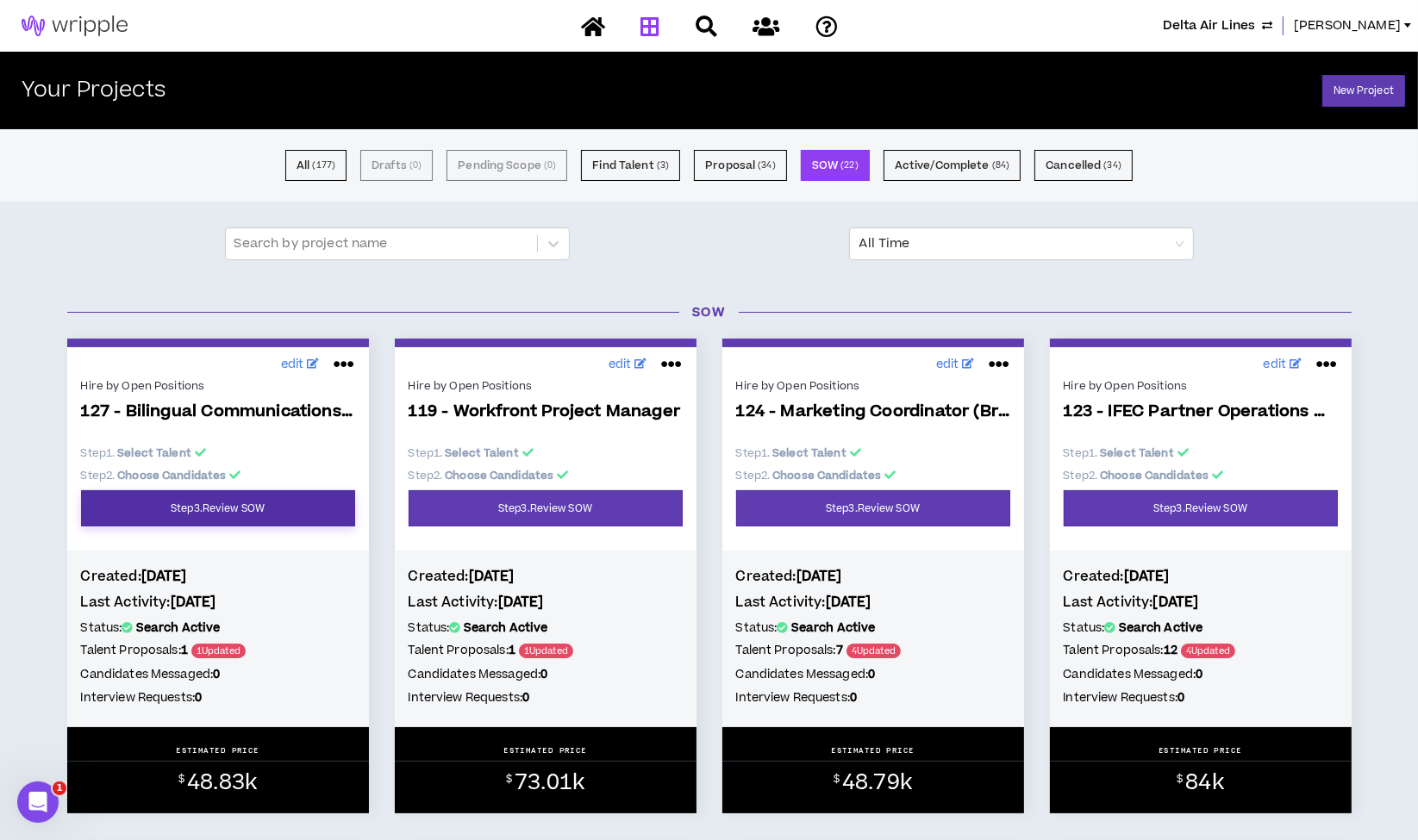
click at [189, 505] on link "Step 3 . Review SOW" at bounding box center [218, 508] width 275 height 36
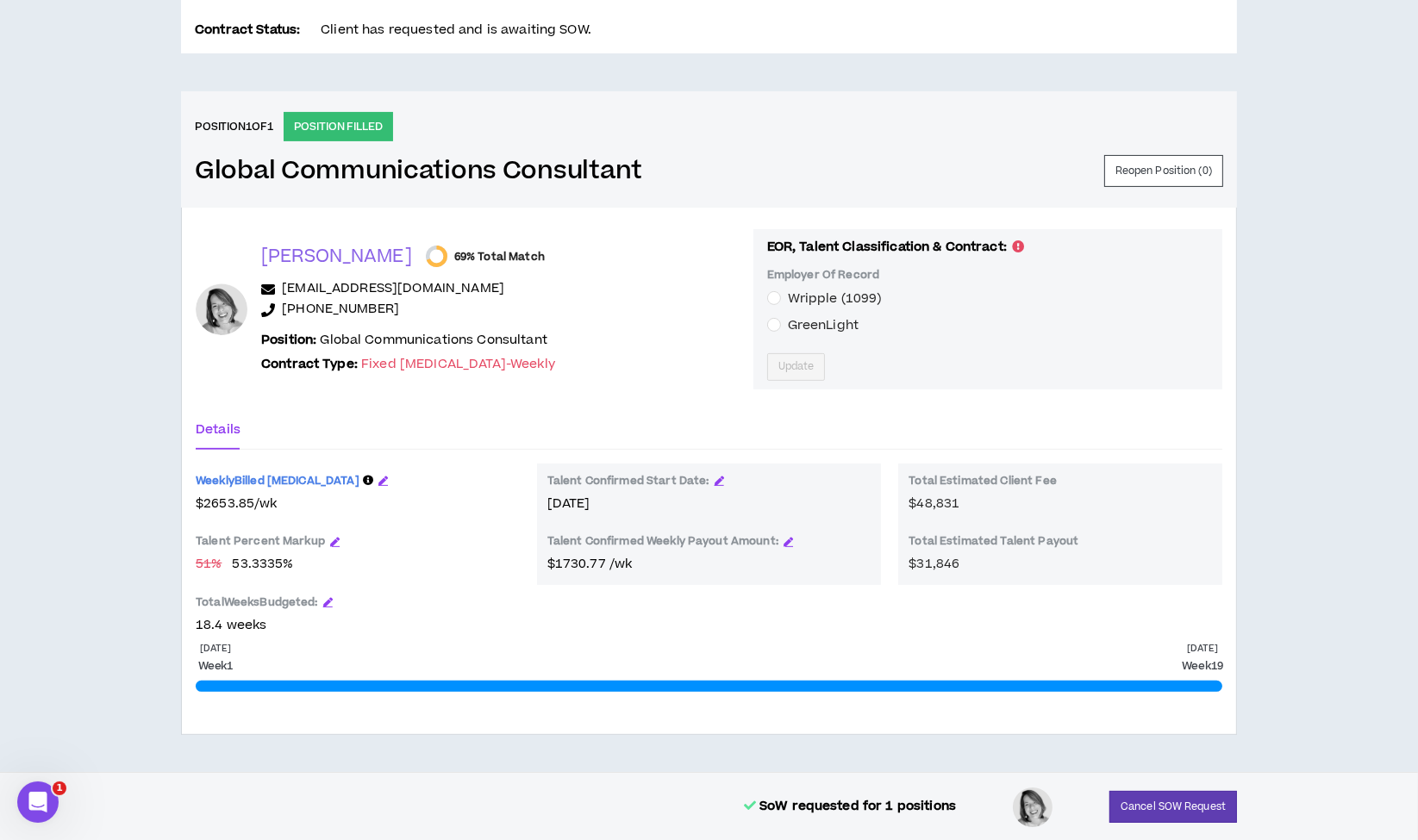
scroll to position [631, 0]
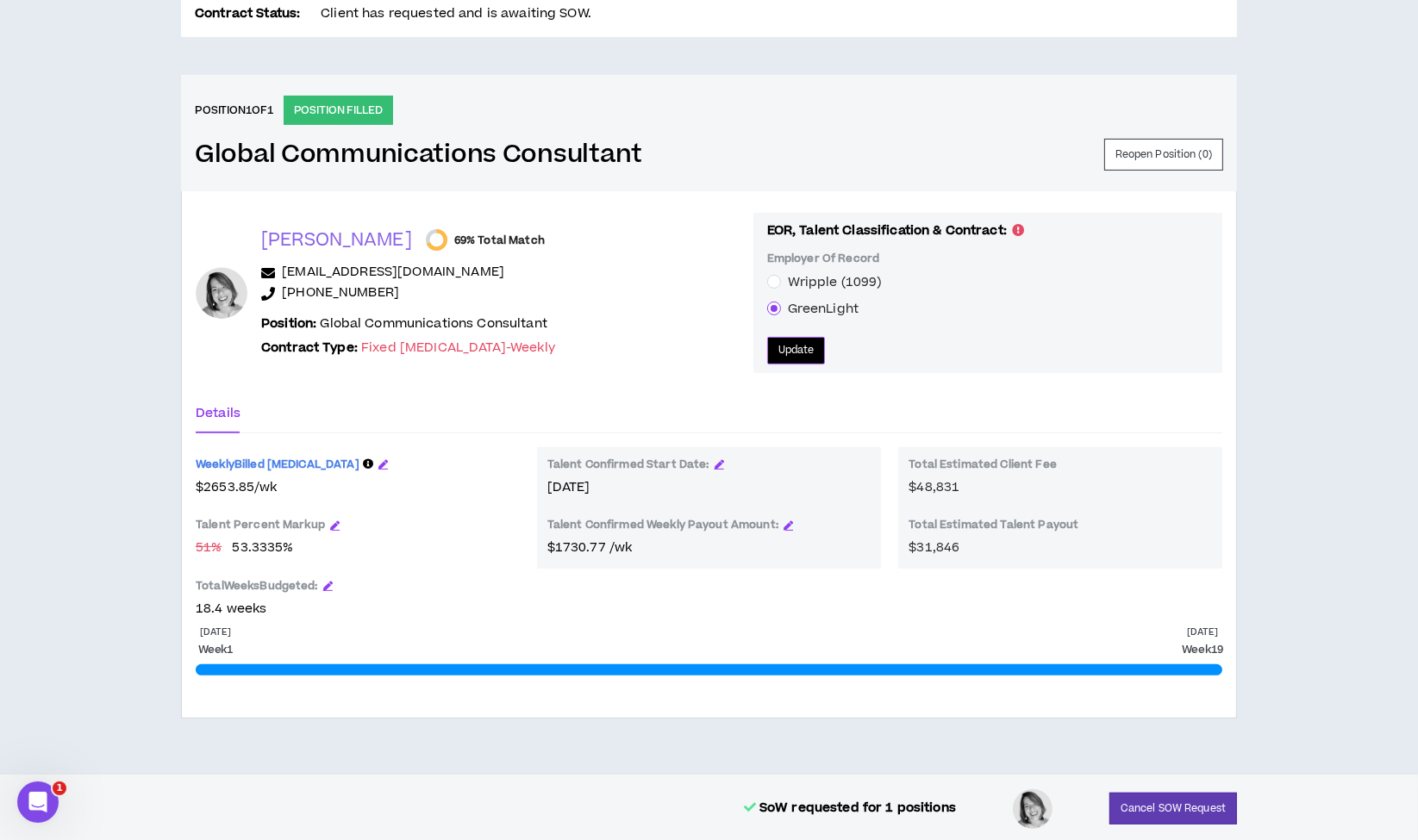
click at [782, 351] on span "Update" at bounding box center [796, 350] width 36 height 17
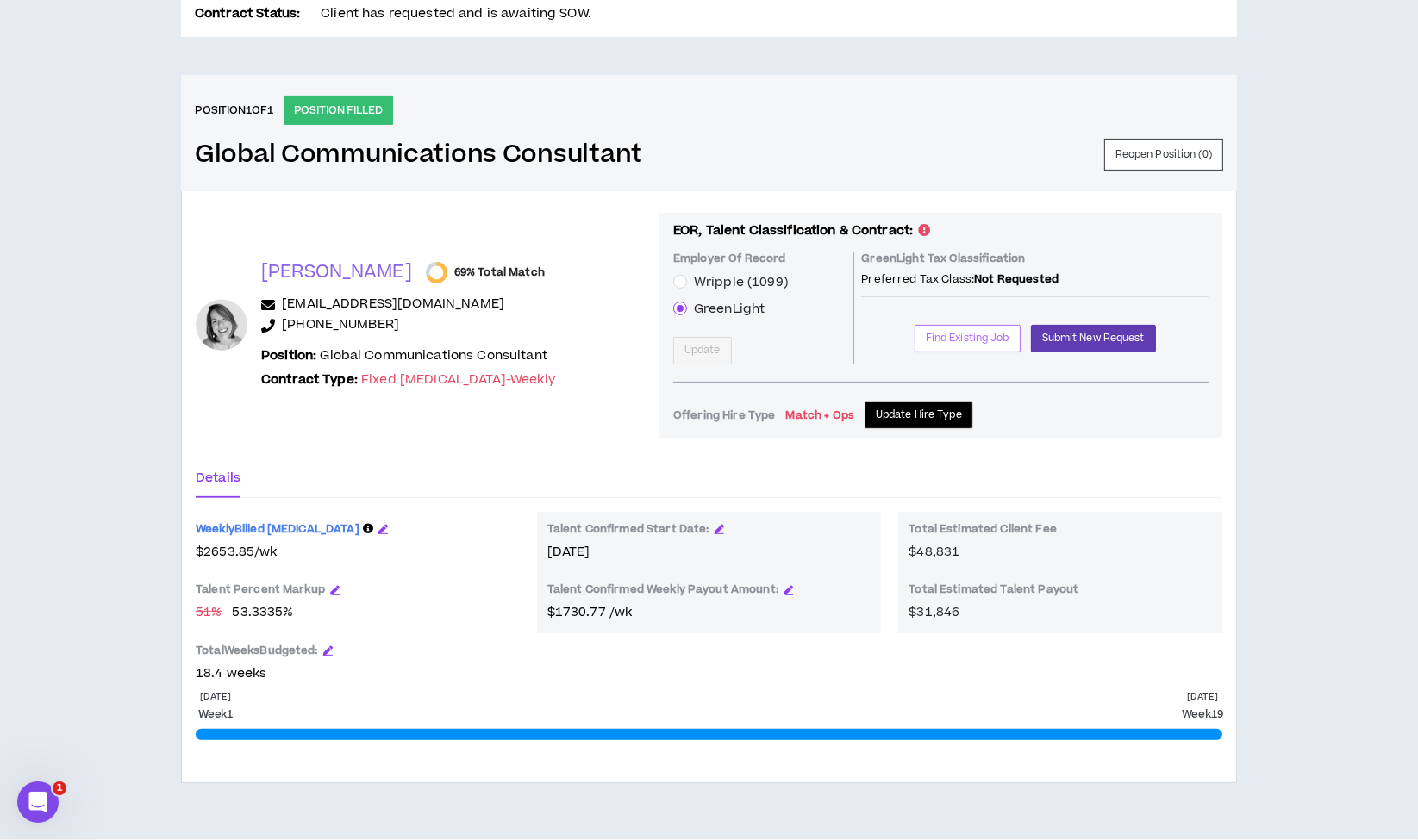
click at [956, 339] on span "Find Existing Job" at bounding box center [967, 338] width 83 height 17
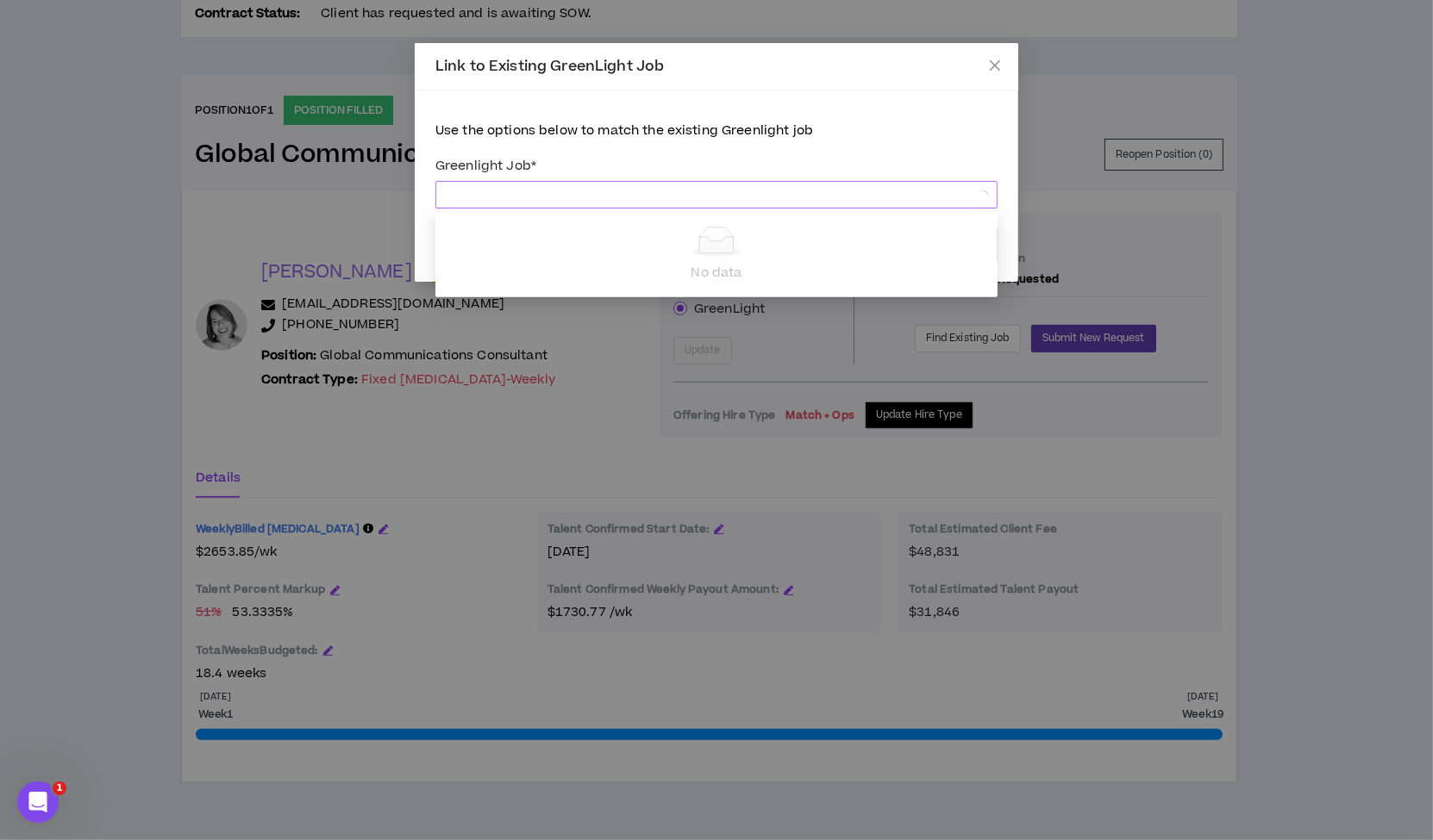
click at [579, 199] on span at bounding box center [716, 195] width 542 height 26
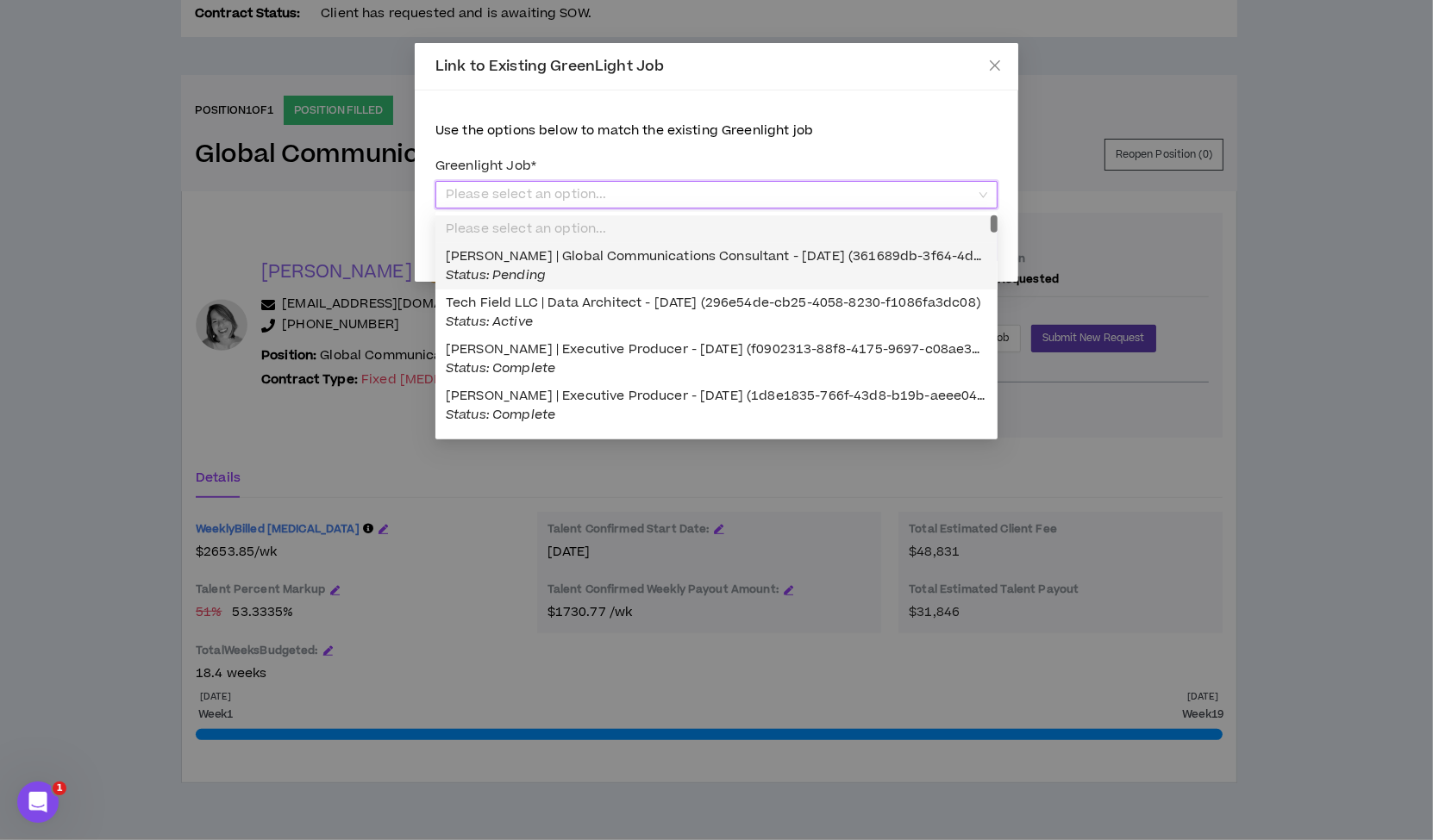
click at [582, 198] on span "Please select an option..." at bounding box center [716, 195] width 542 height 26
click at [579, 256] on span "Vivian Acosta | Global Communications Consultant - 08/25/2025 (361689db-3f64-4d…" at bounding box center [789, 266] width 686 height 37
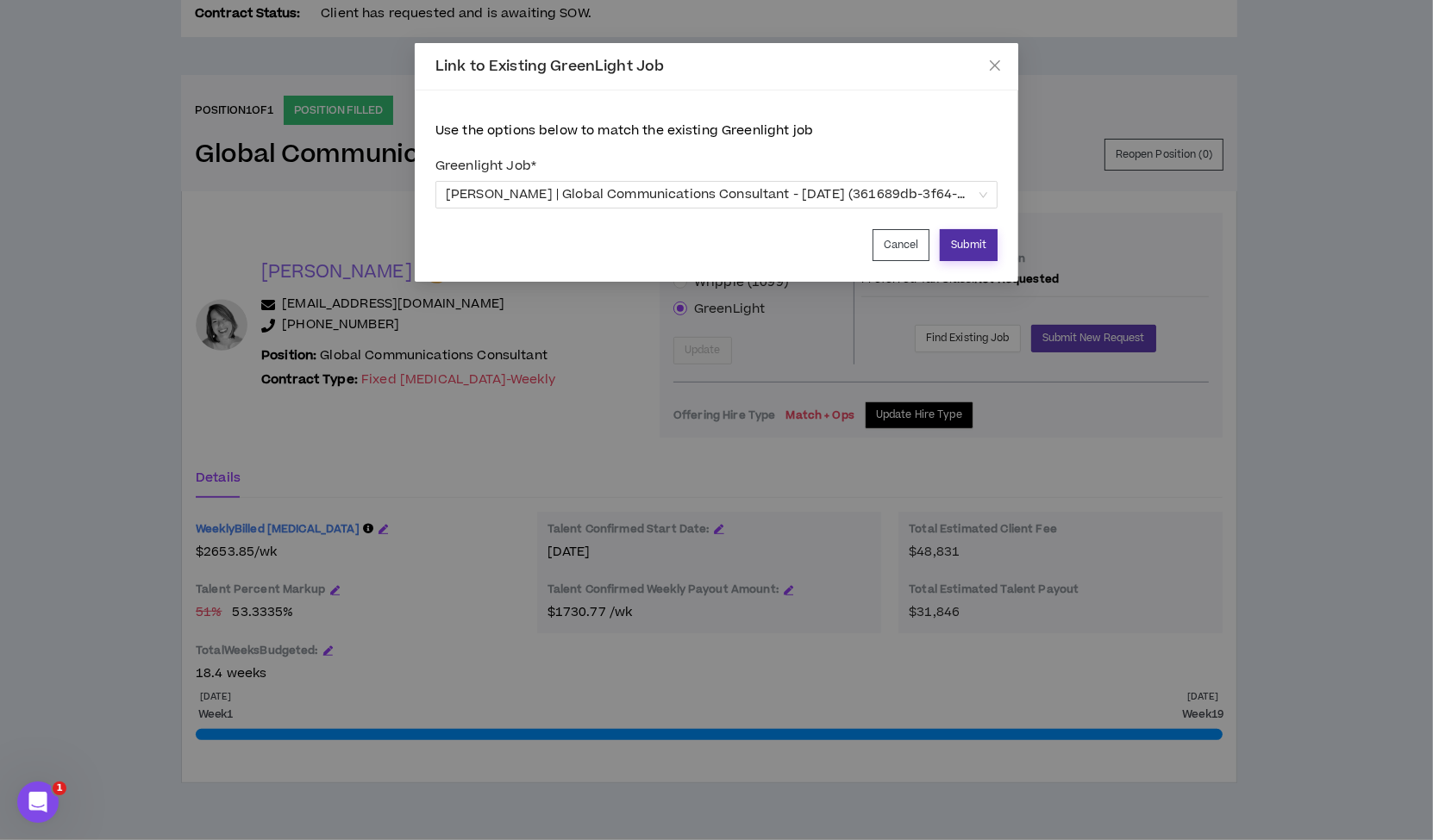
click at [968, 248] on button "Submit" at bounding box center [968, 245] width 57 height 32
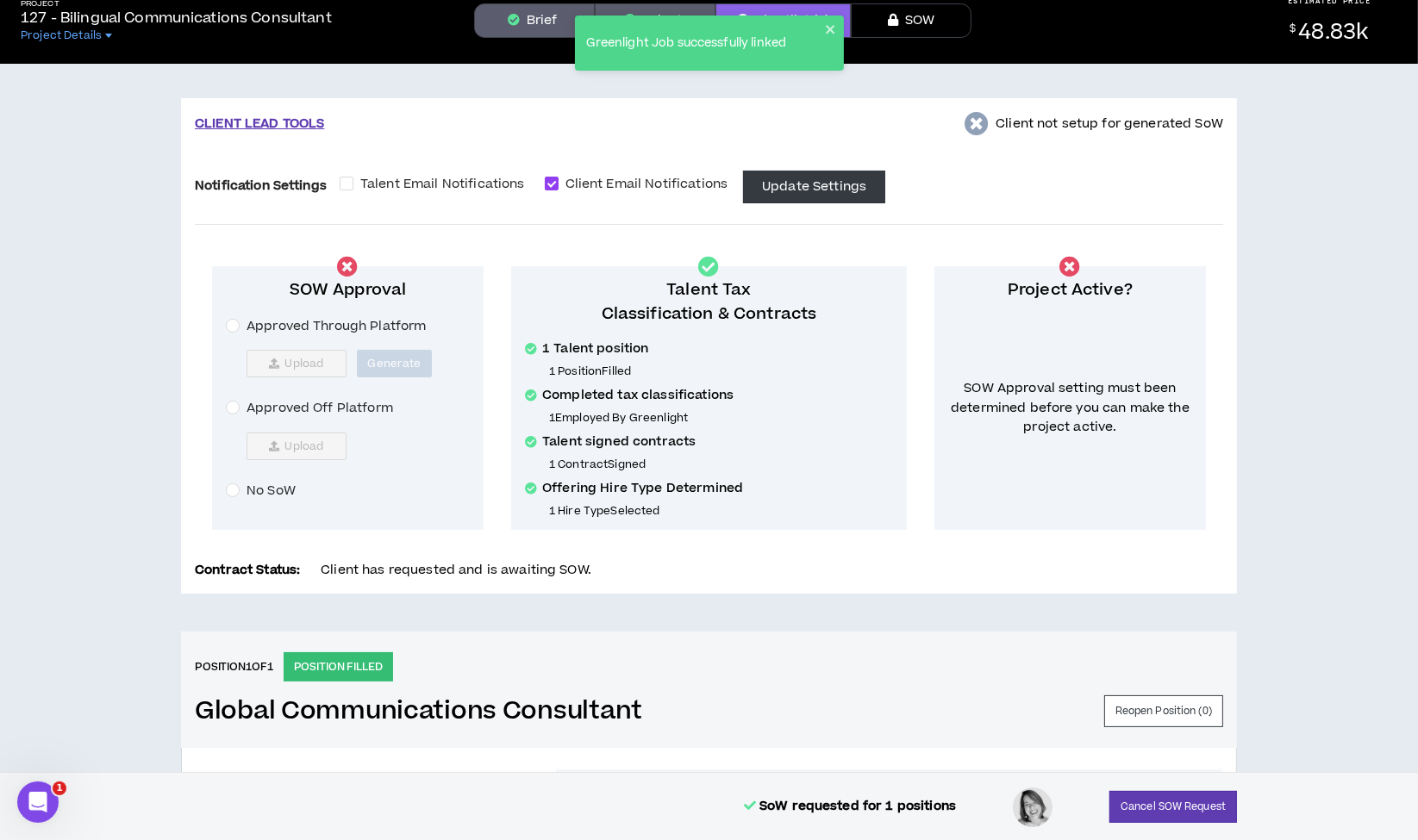
scroll to position [0, 0]
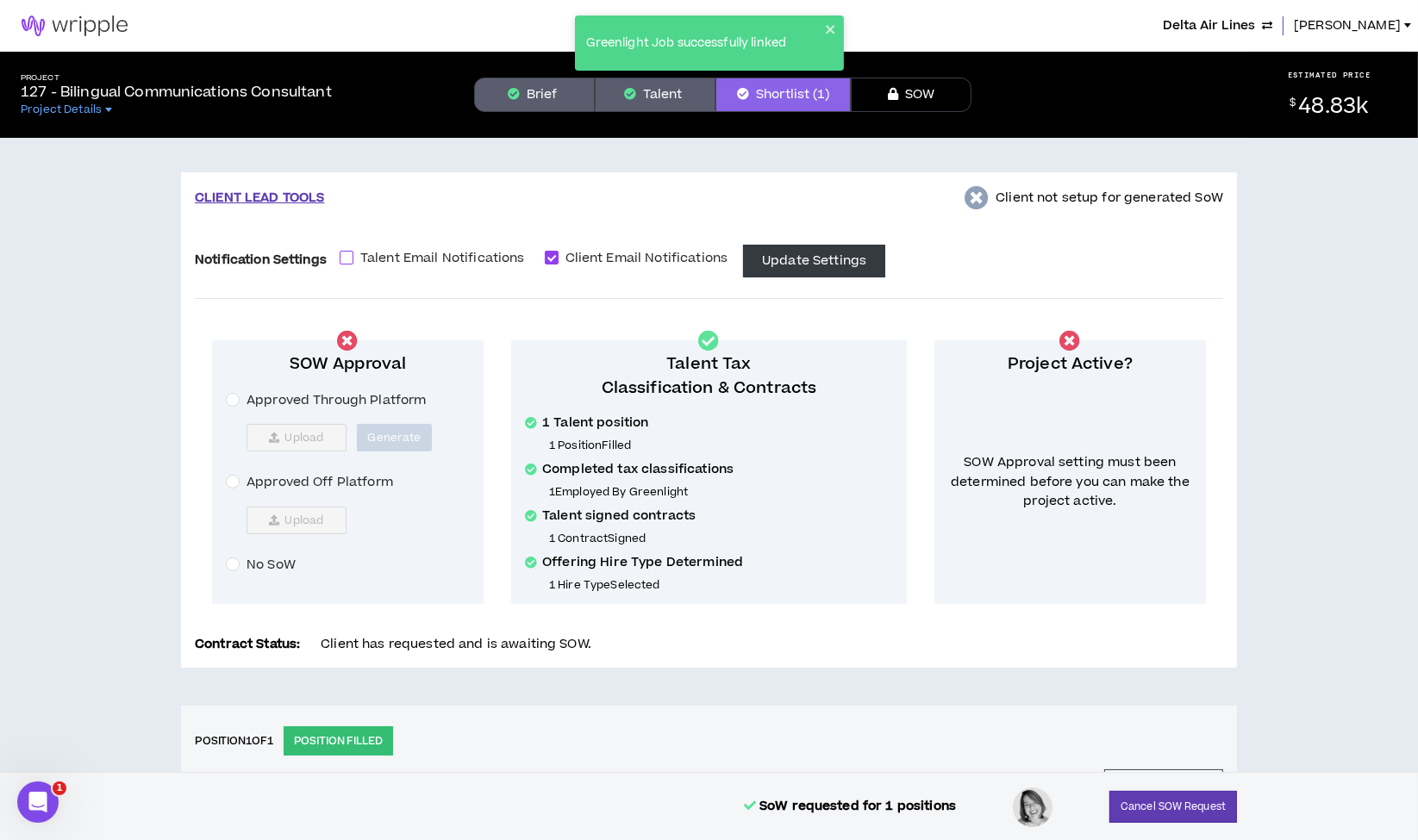
click at [348, 256] on span at bounding box center [346, 257] width 14 height 14
checkbox input "****"
click at [786, 256] on button "Update Settings" at bounding box center [814, 261] width 142 height 32
click at [828, 27] on icon "close" at bounding box center [829, 29] width 8 height 8
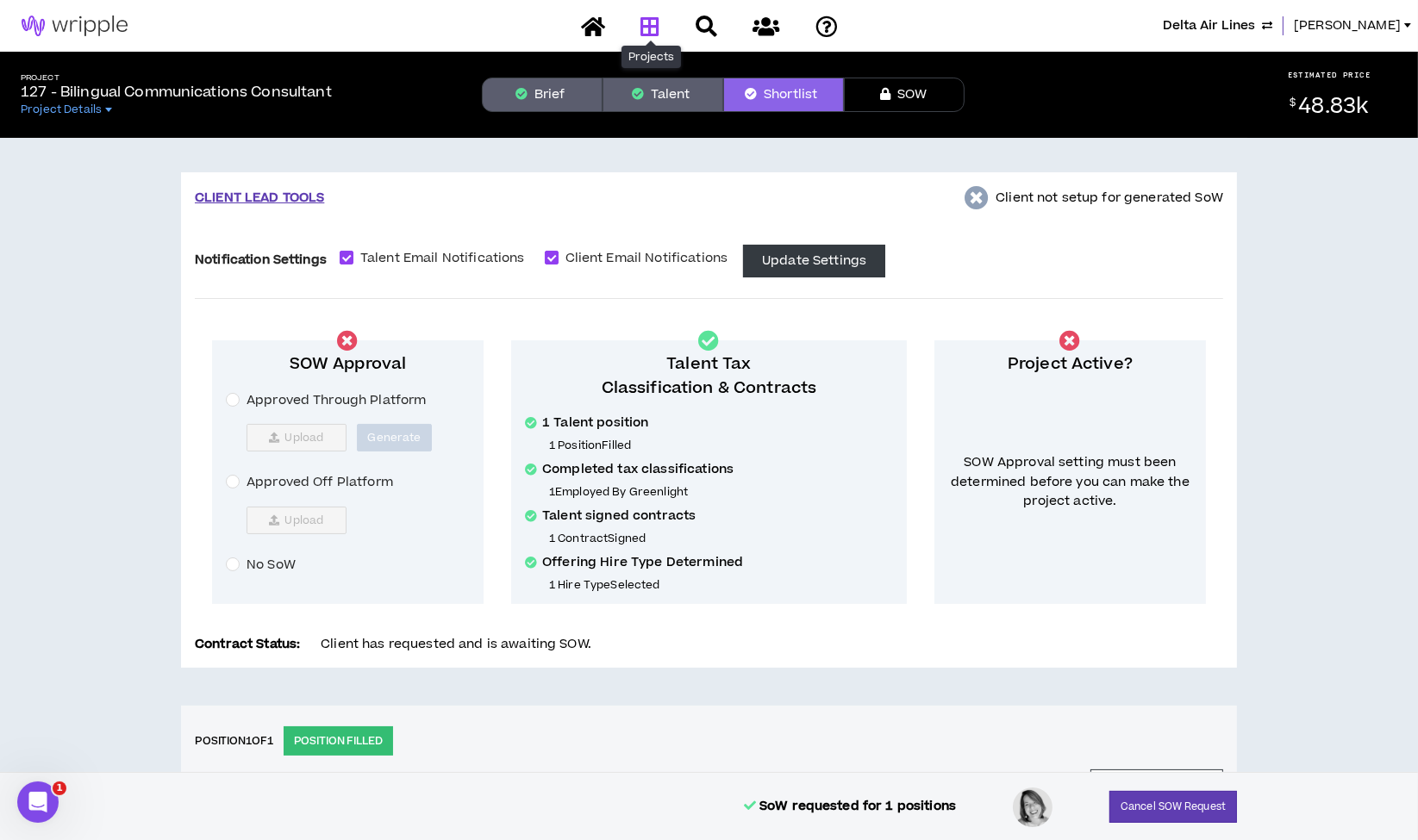
click at [655, 30] on icon at bounding box center [650, 26] width 19 height 21
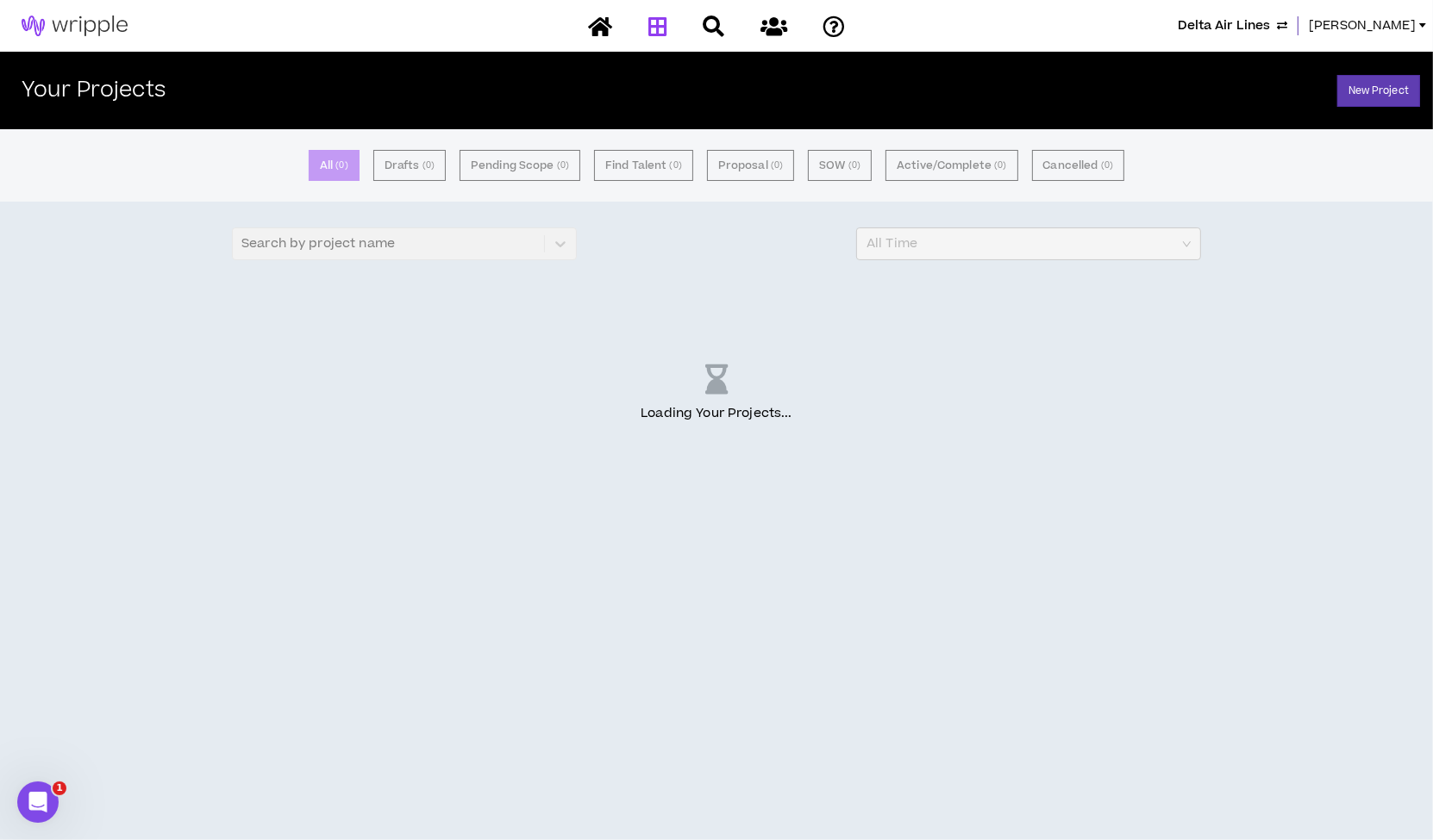
click at [1375, 30] on span "[PERSON_NAME]" at bounding box center [1363, 26] width 107 height 19
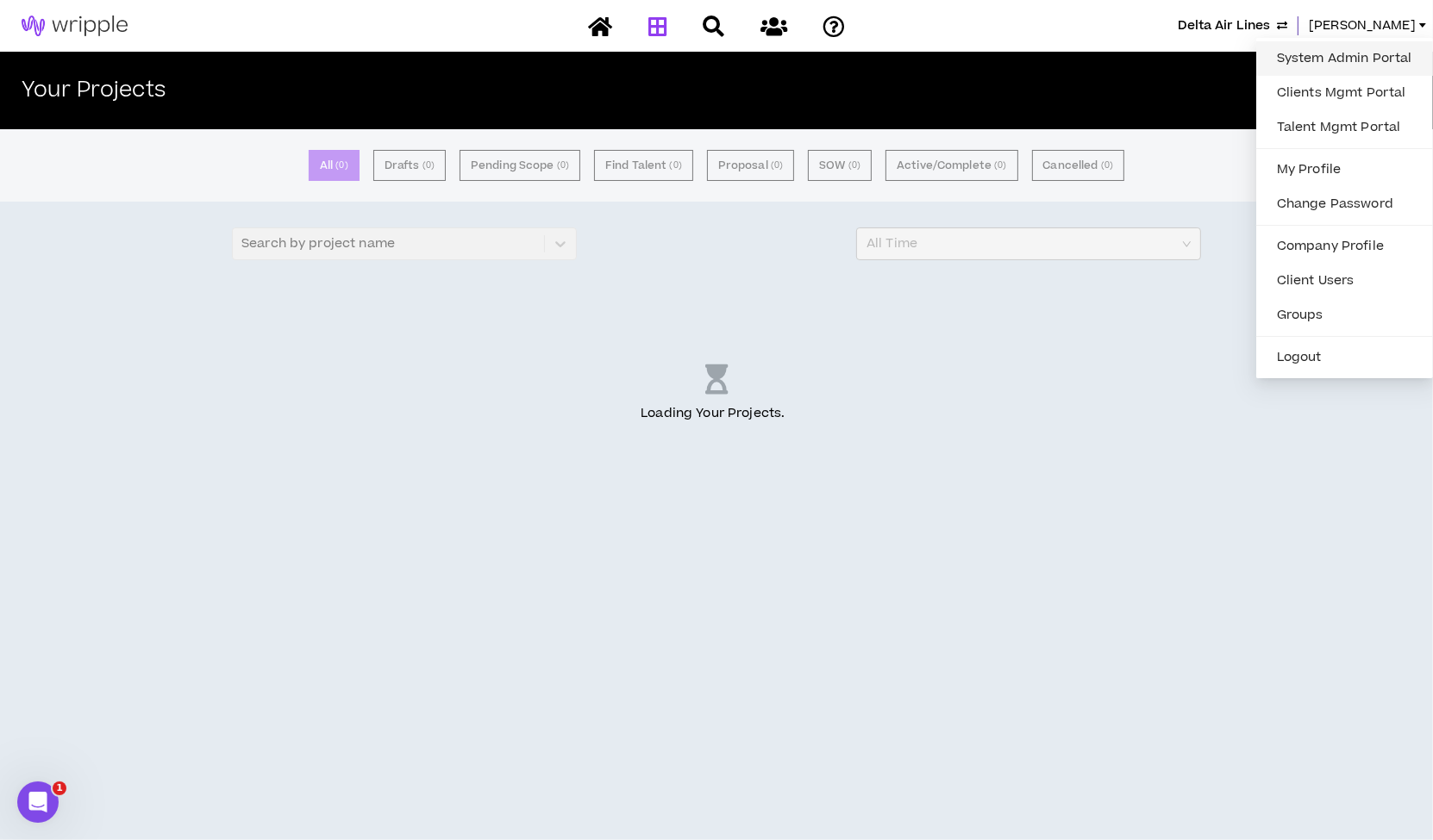
click at [1334, 68] on link "System Admin Portal" at bounding box center [1344, 58] width 156 height 26
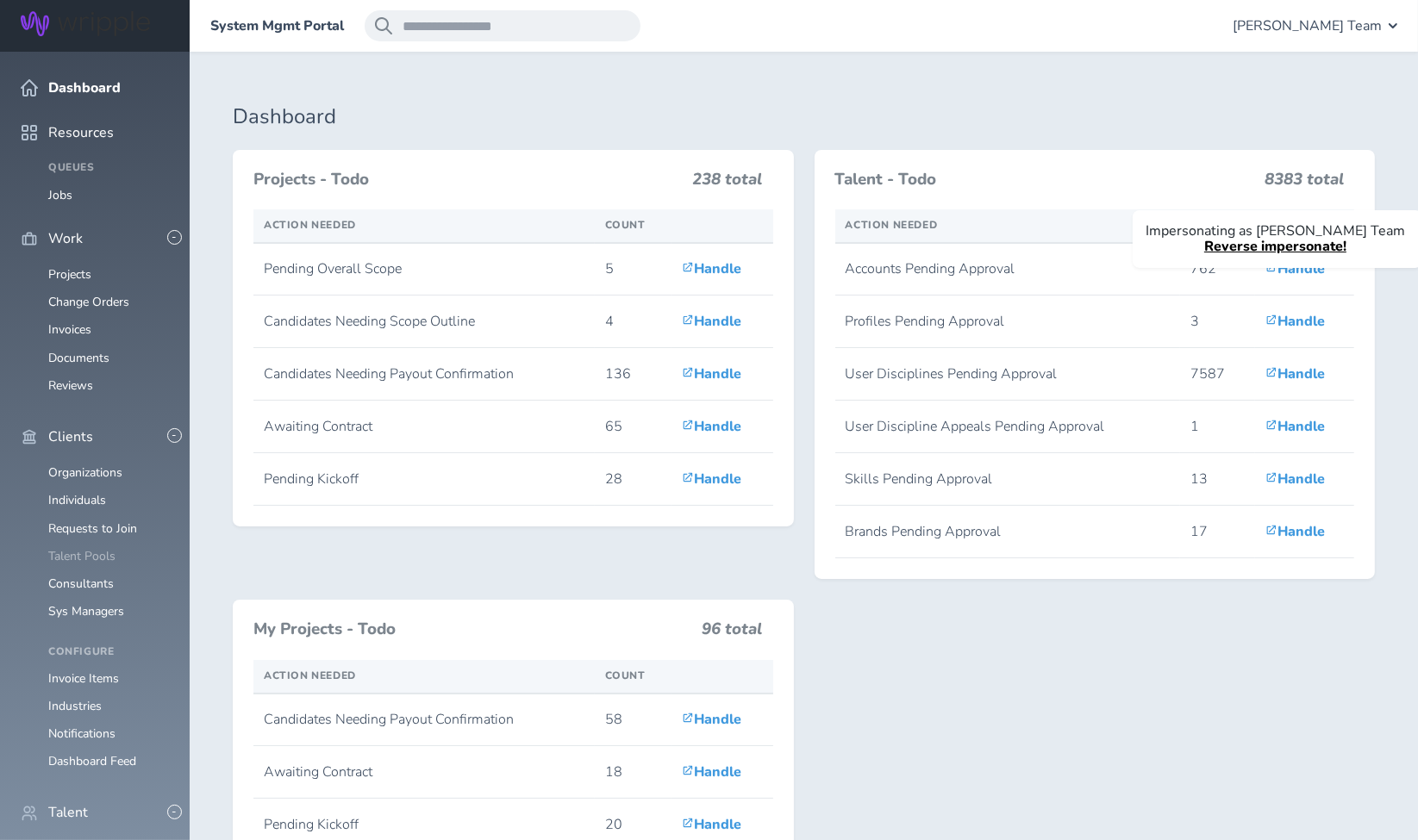
scroll to position [96, 0]
click at [77, 266] on link "Projects" at bounding box center [69, 274] width 43 height 17
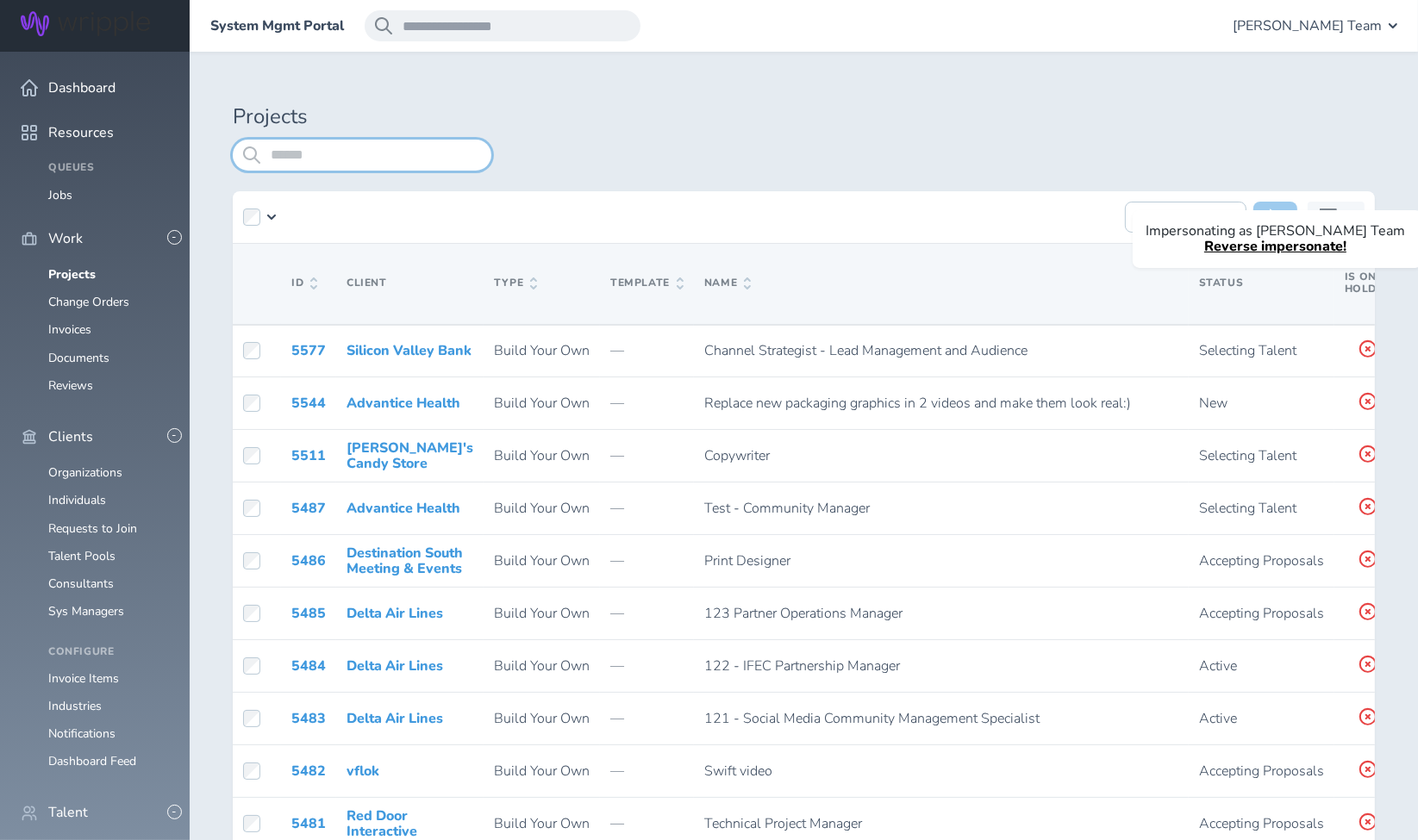
click at [405, 156] on input "search" at bounding box center [362, 155] width 259 height 31
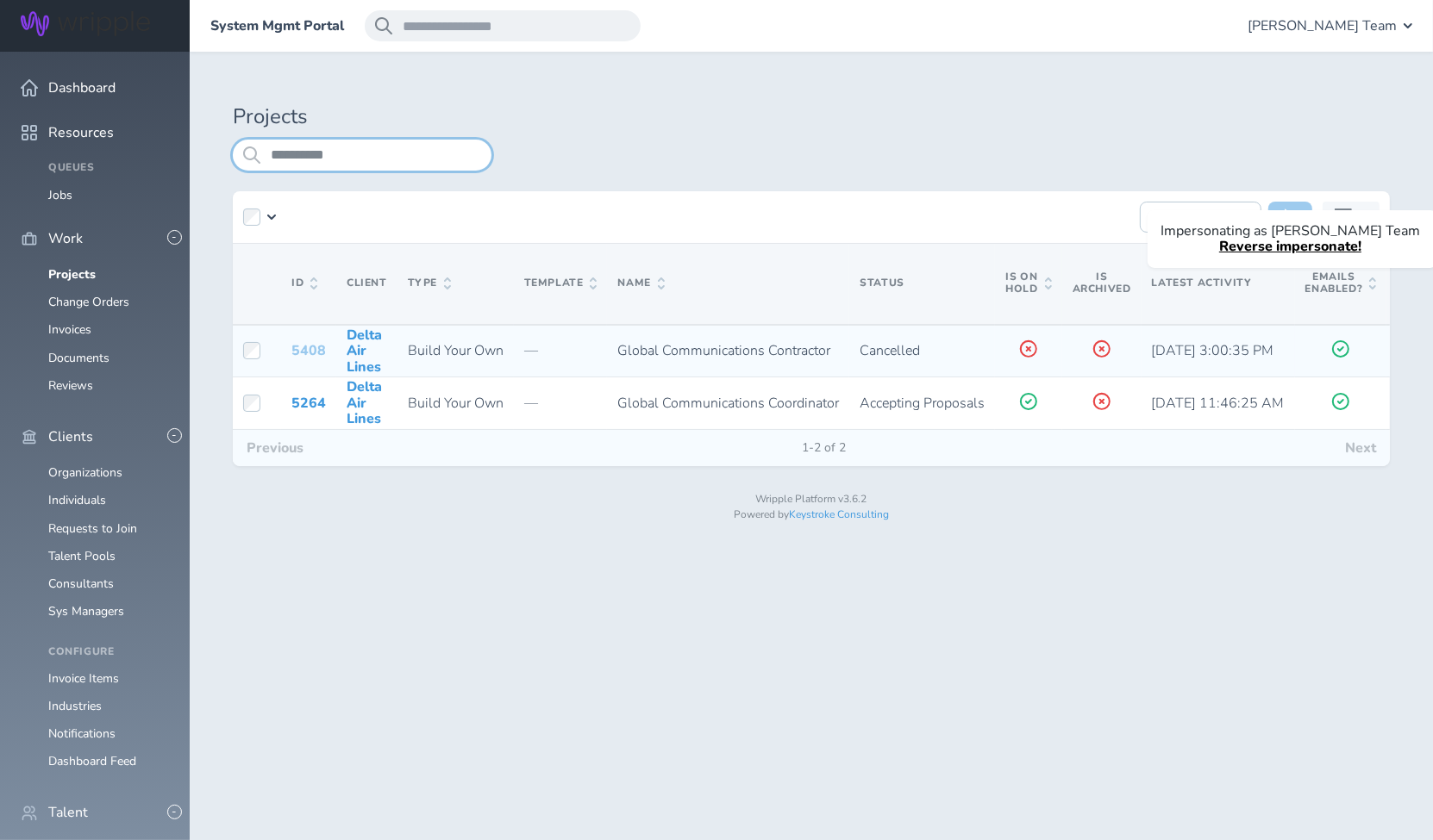
type input "**********"
click at [315, 351] on link "5408" at bounding box center [308, 350] width 34 height 19
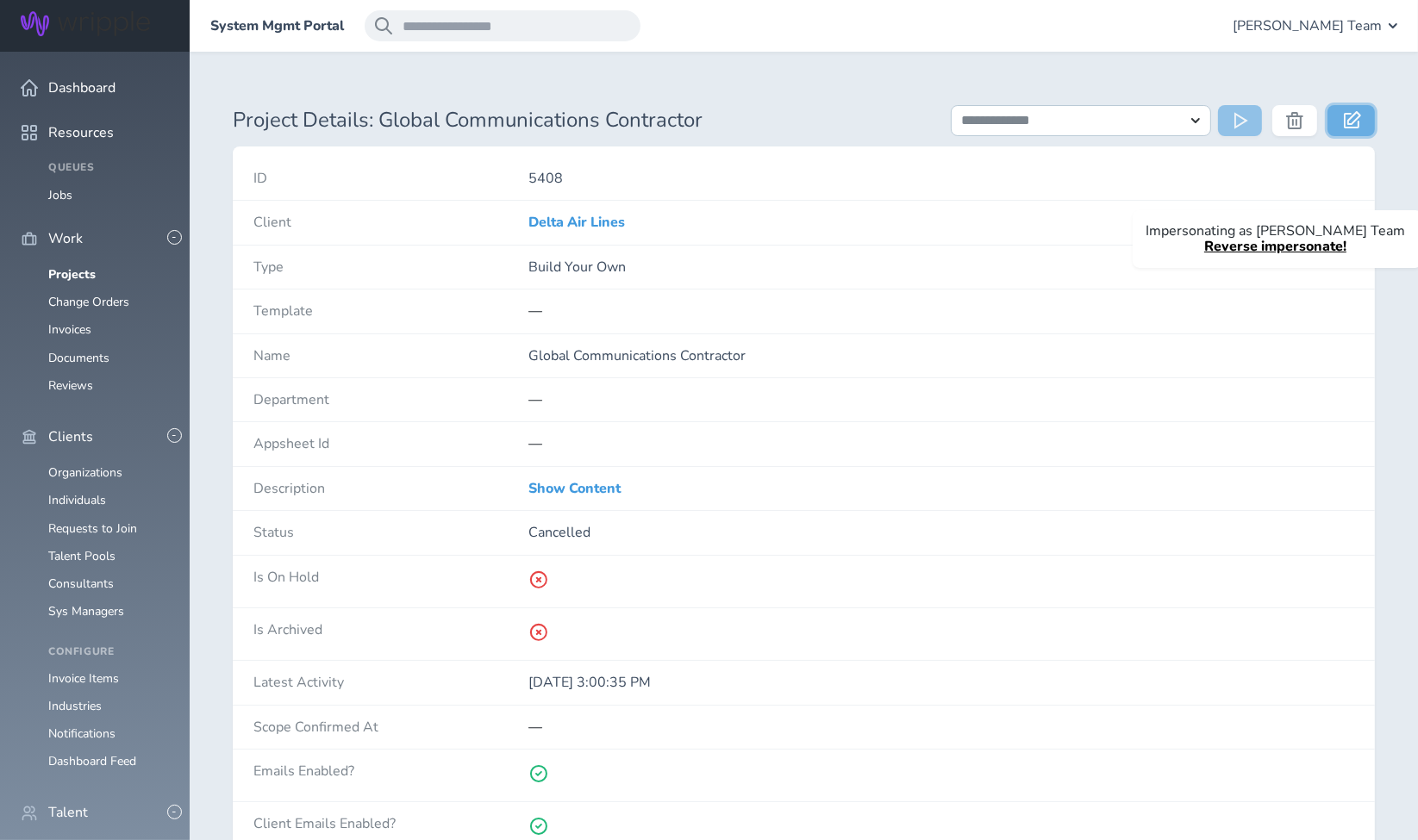
click at [1366, 117] on link at bounding box center [1351, 121] width 47 height 31
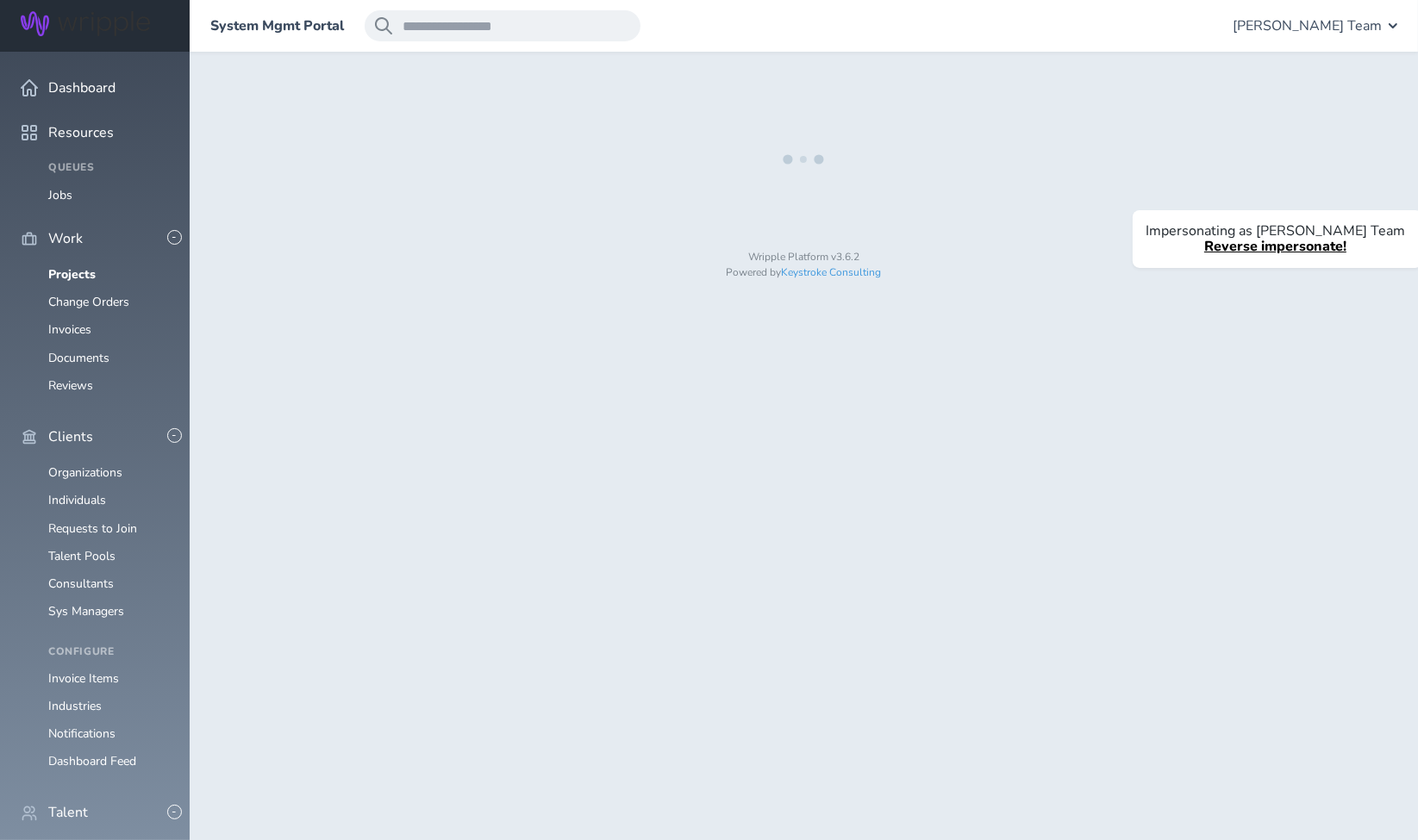
select select "*"
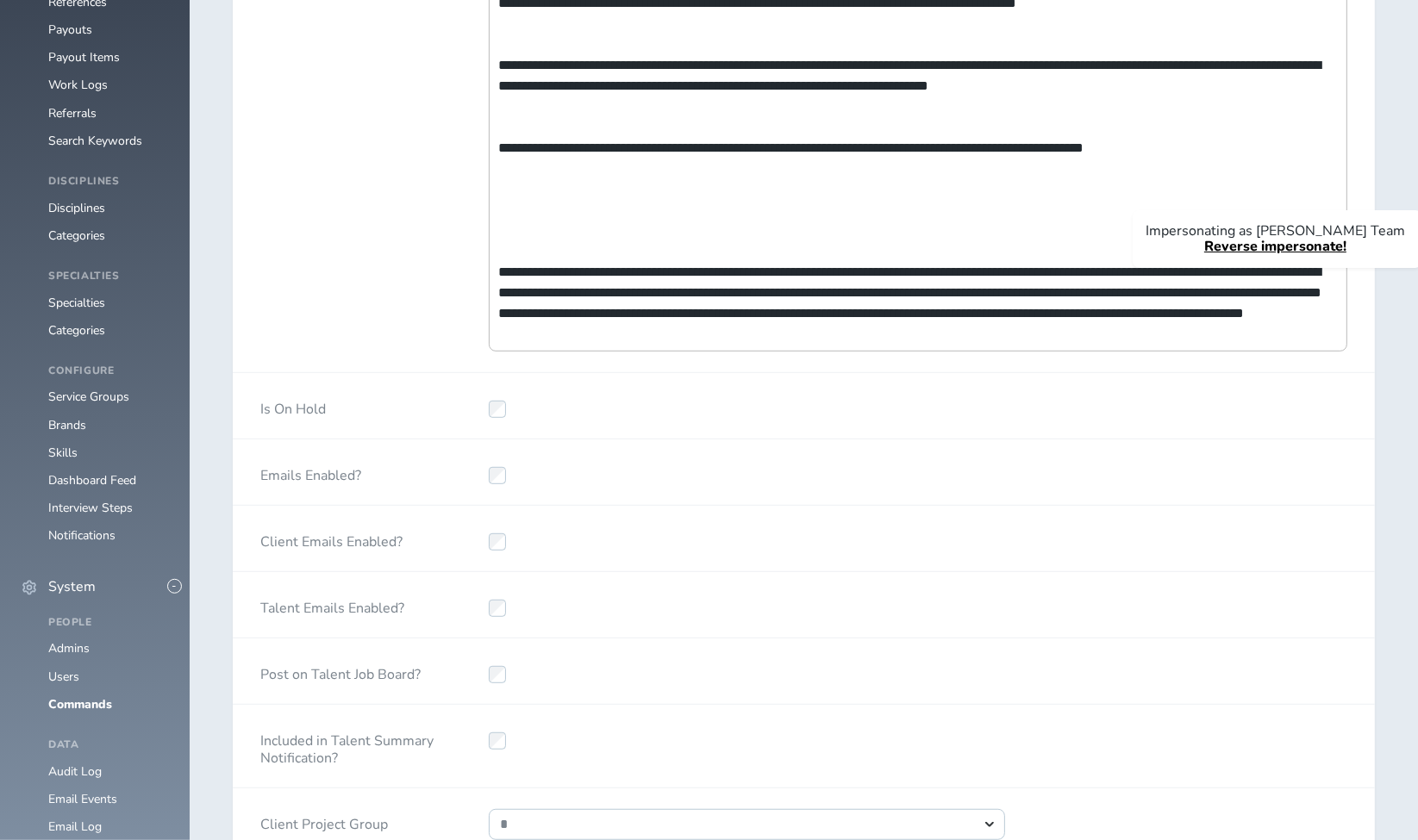
scroll to position [957, 0]
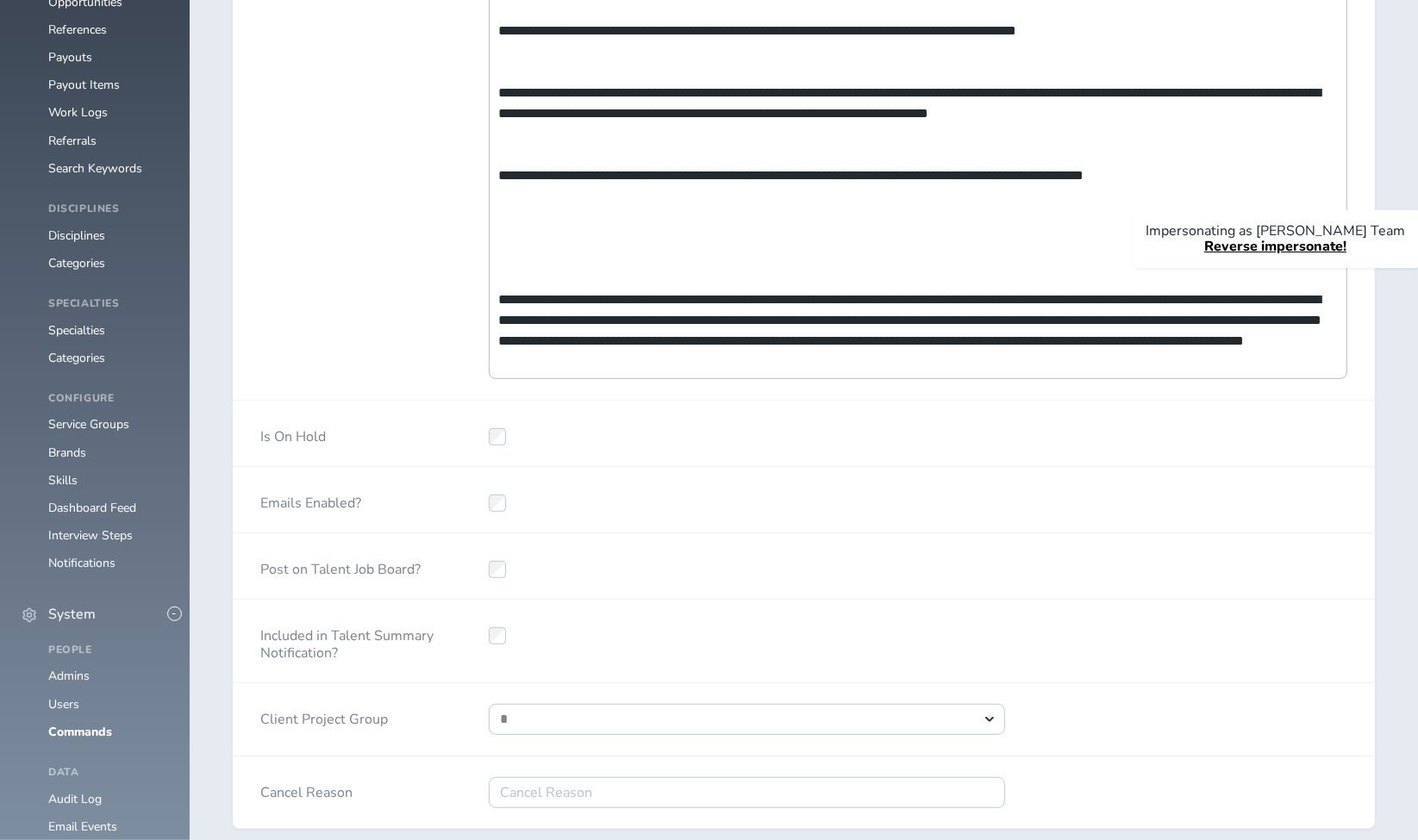
click at [827, 577] on div at bounding box center [747, 566] width 571 height 66
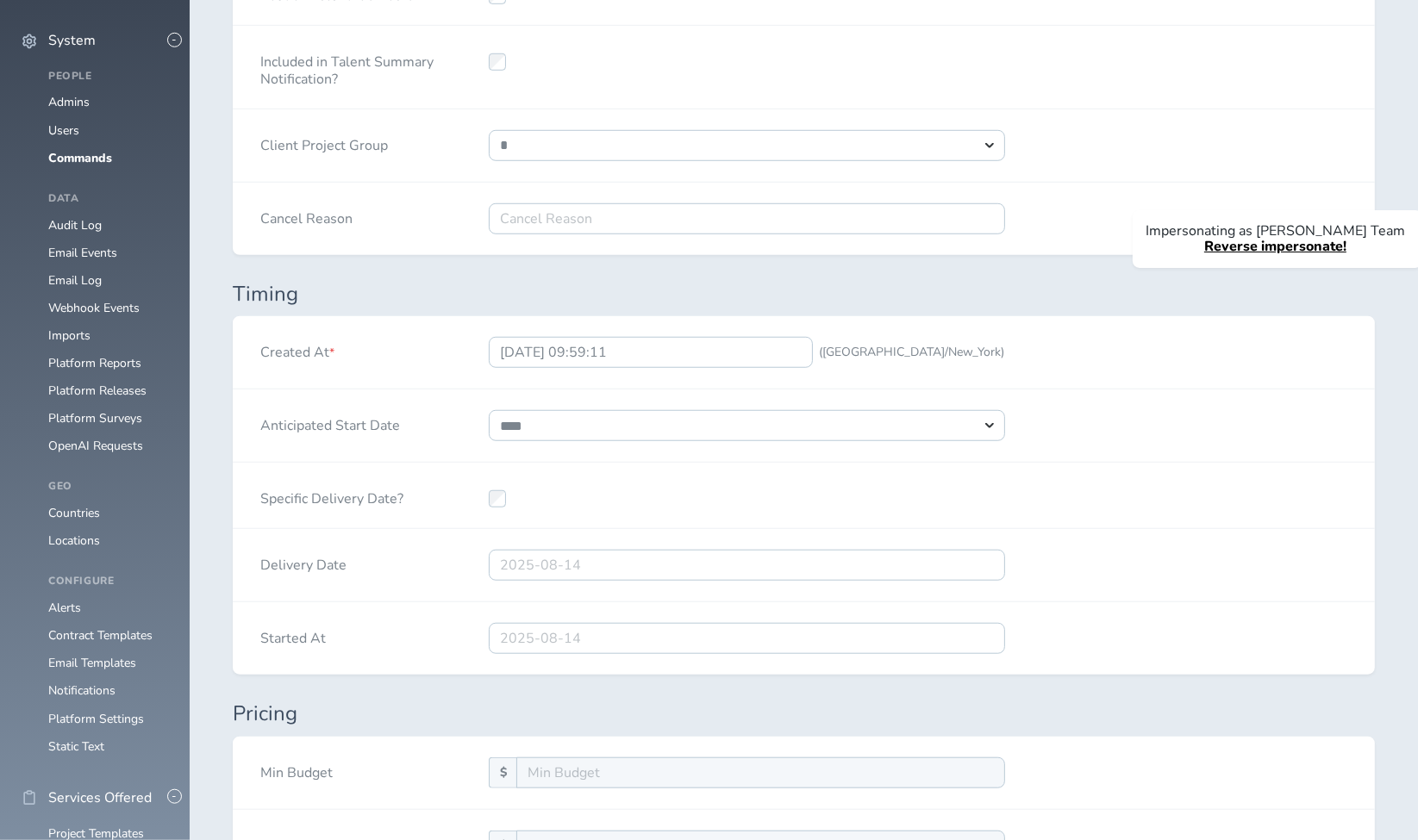
select select "***"
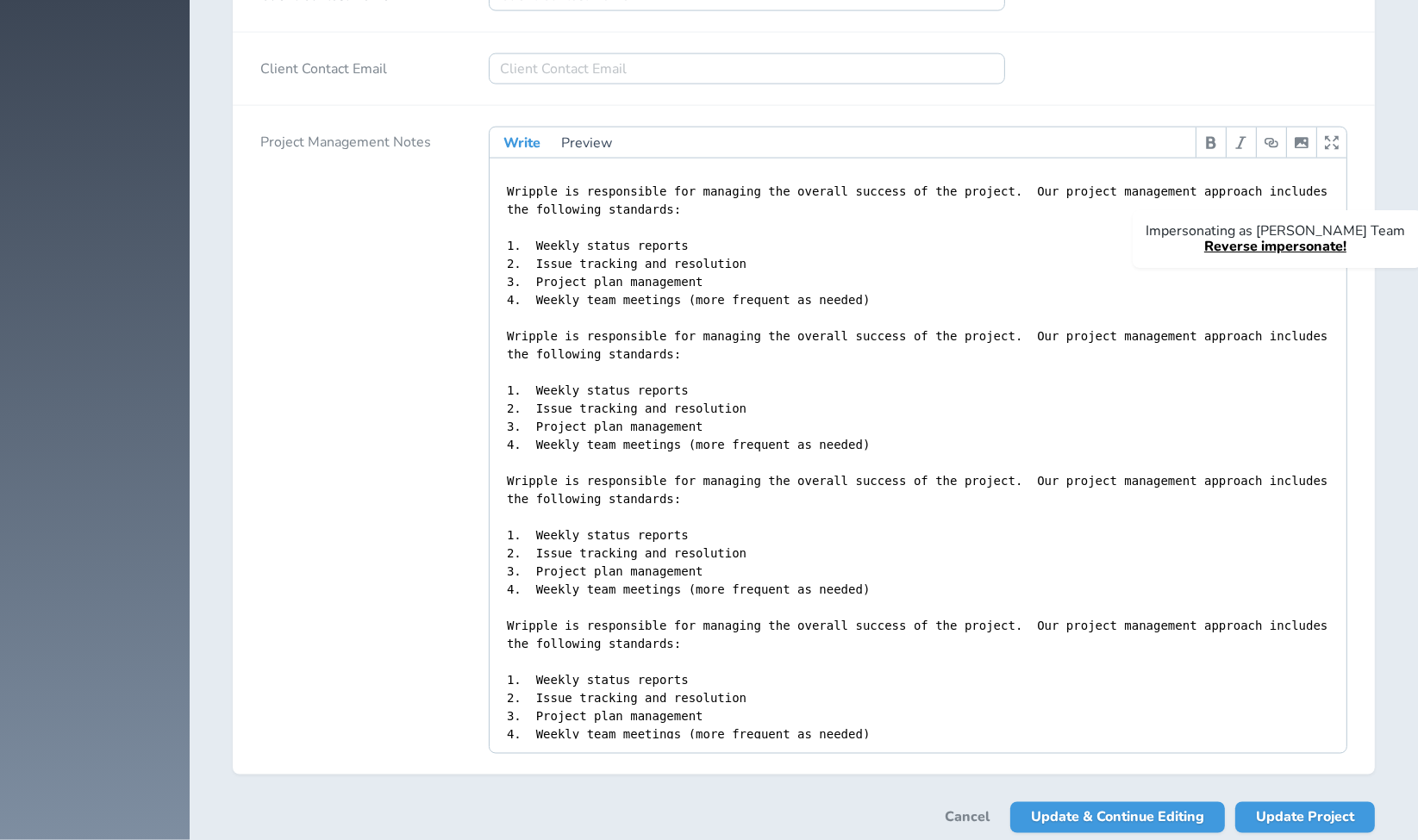
scroll to position [3156, 0]
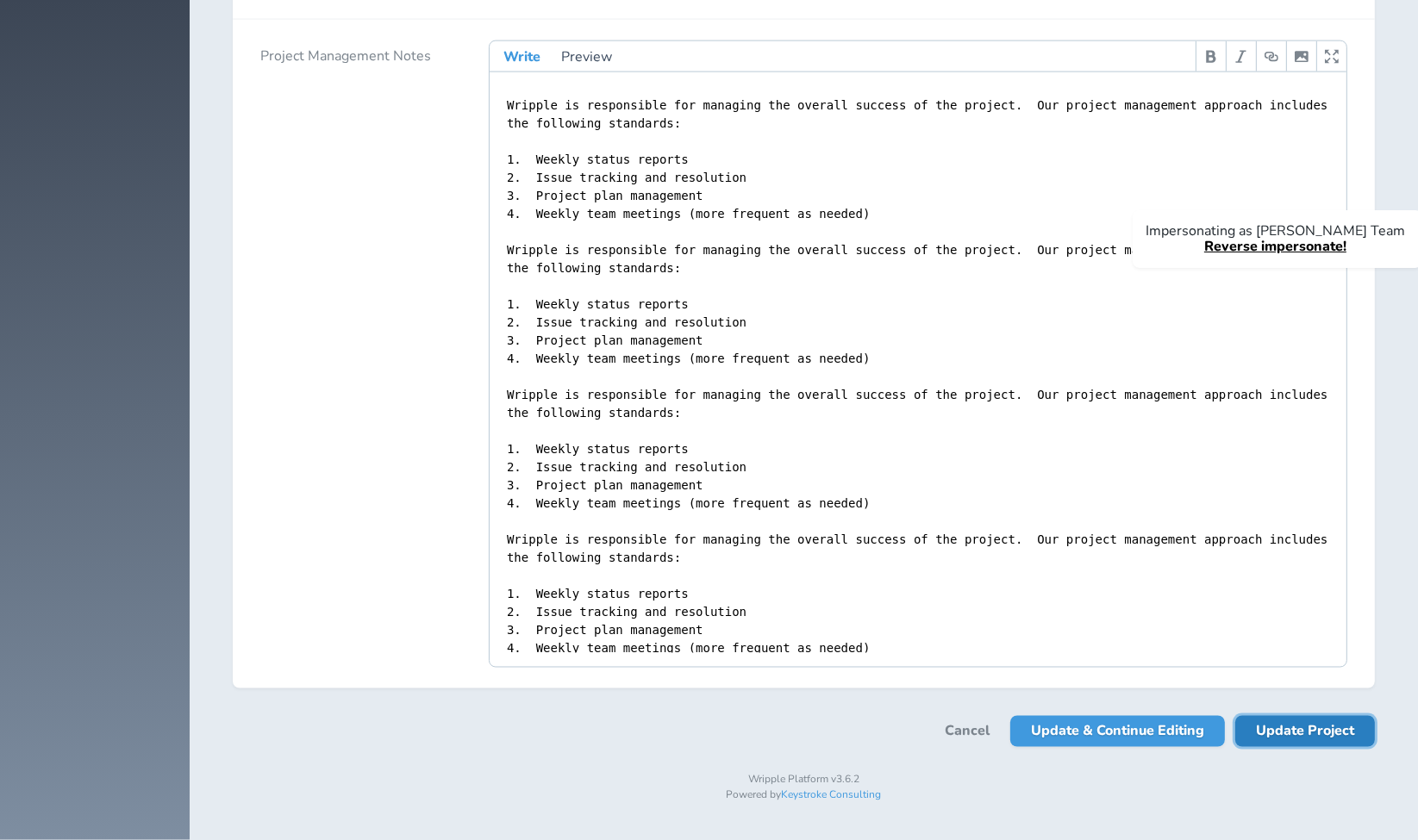
click at [1337, 732] on span "Update Project" at bounding box center [1305, 732] width 98 height 31
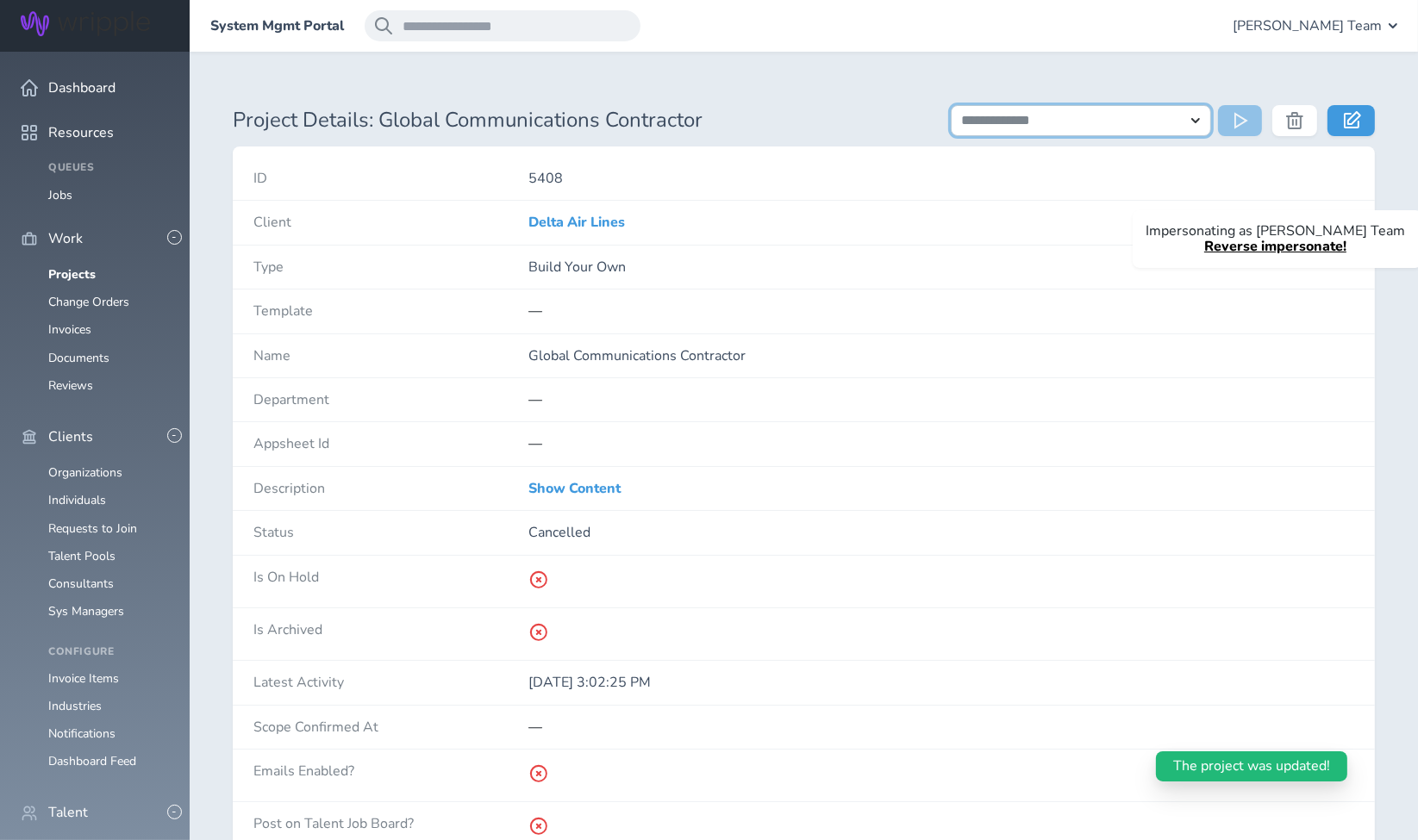
click at [1114, 121] on select "**********" at bounding box center [1082, 121] width 262 height 31
select select "**********"
click at [951, 105] on select "**********" at bounding box center [1082, 121] width 262 height 31
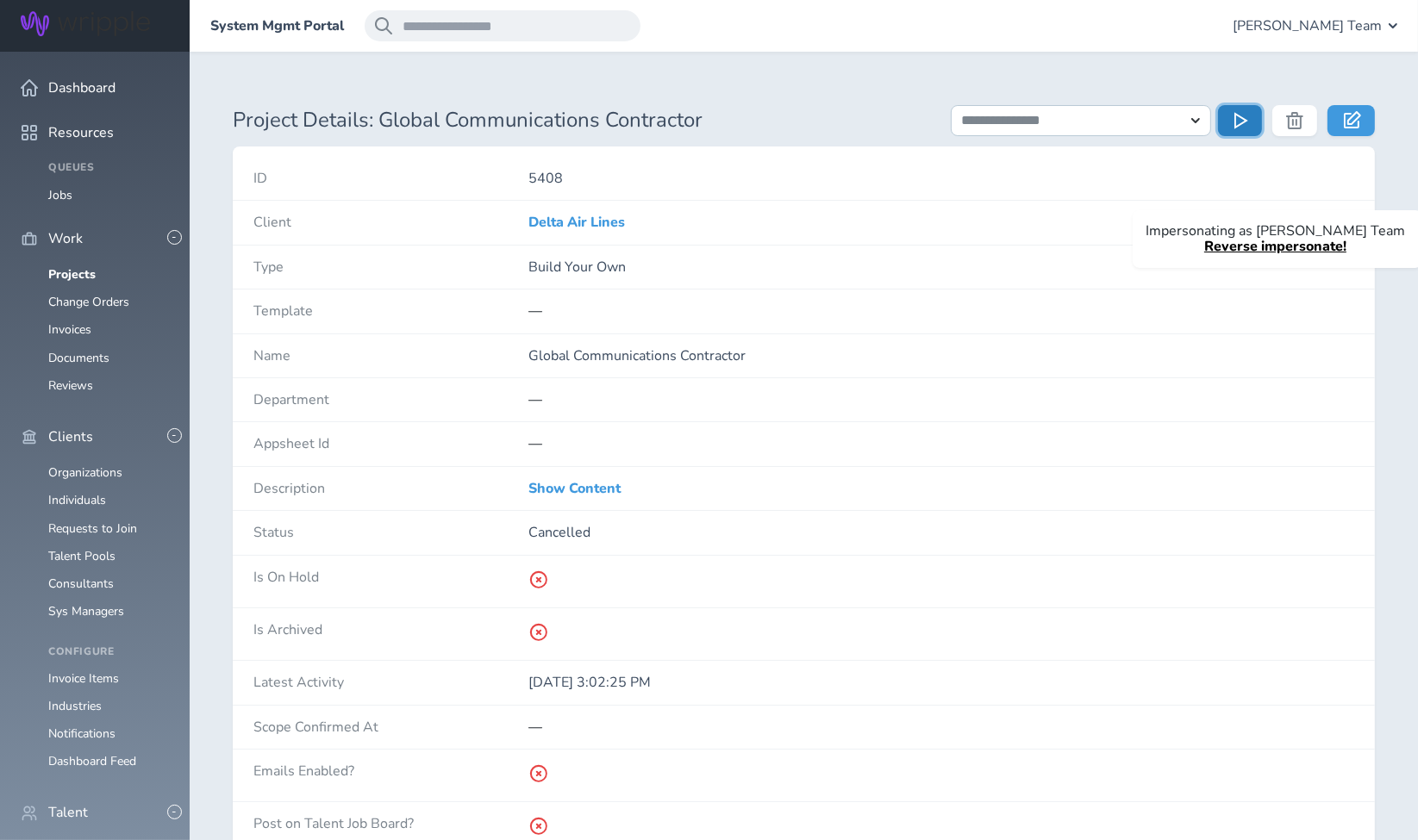
click at [1245, 118] on icon at bounding box center [1242, 120] width 18 height 18
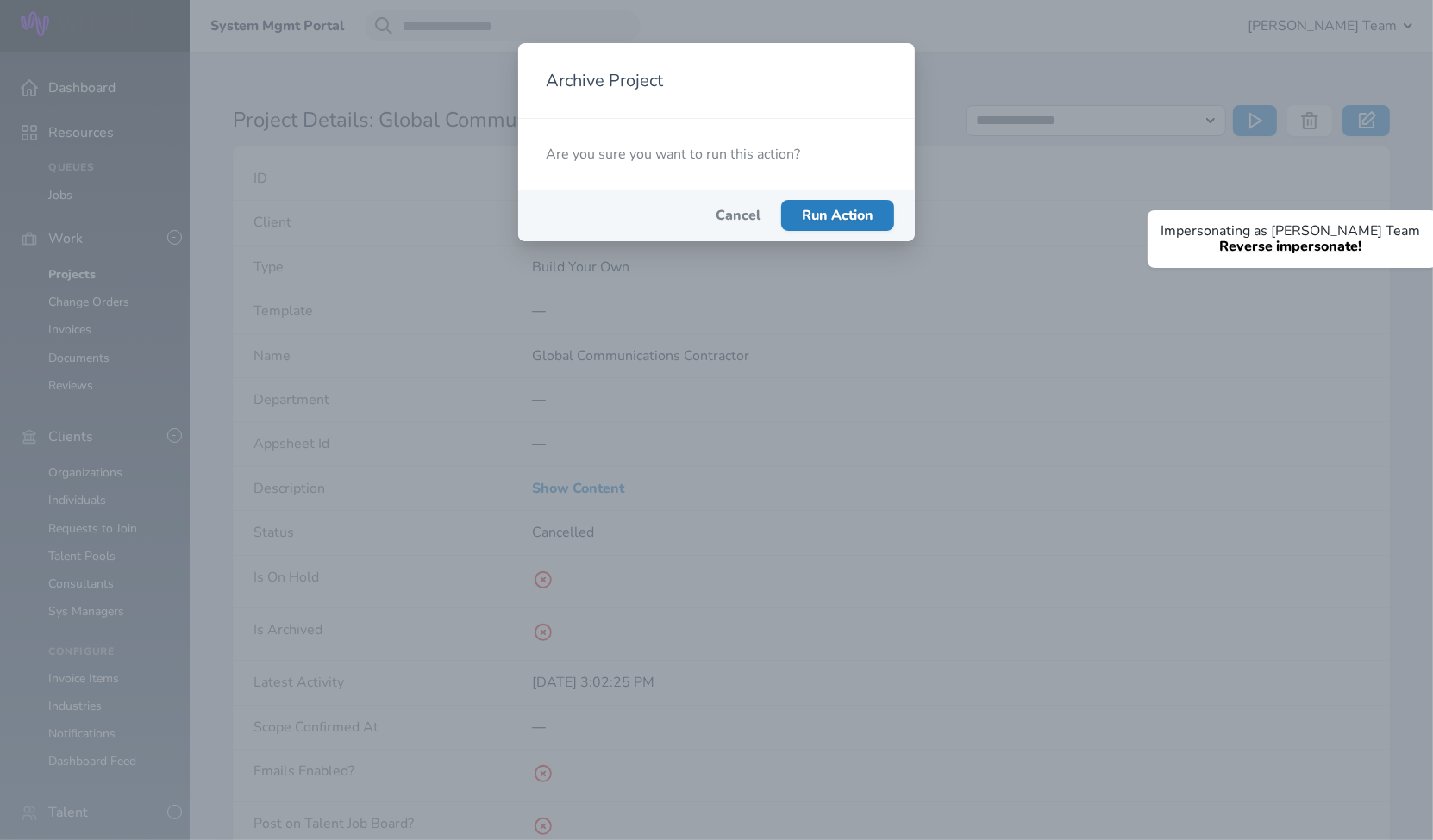
click at [857, 211] on span "Run Action" at bounding box center [837, 215] width 71 height 19
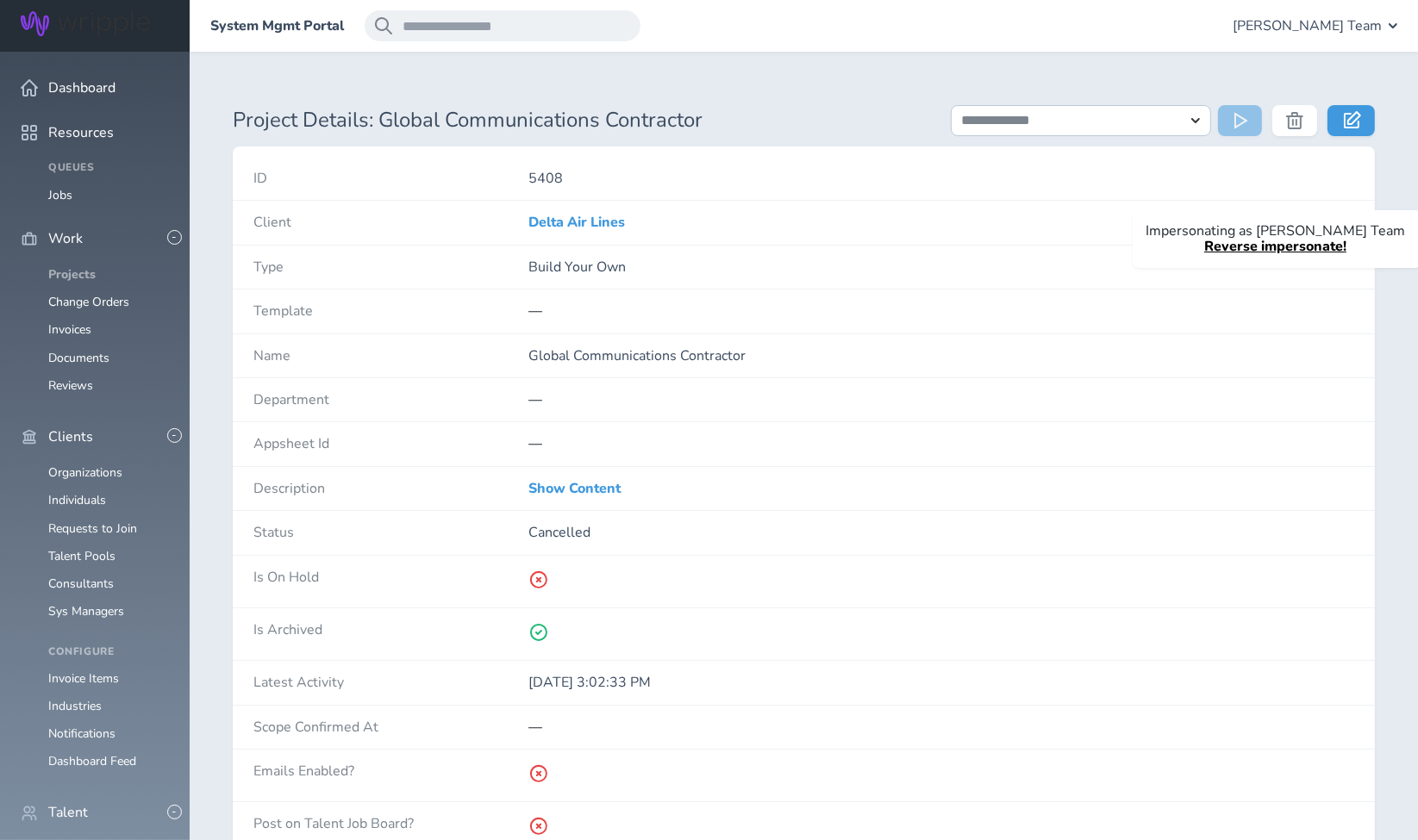
click at [81, 266] on link "Projects" at bounding box center [71, 274] width 47 height 17
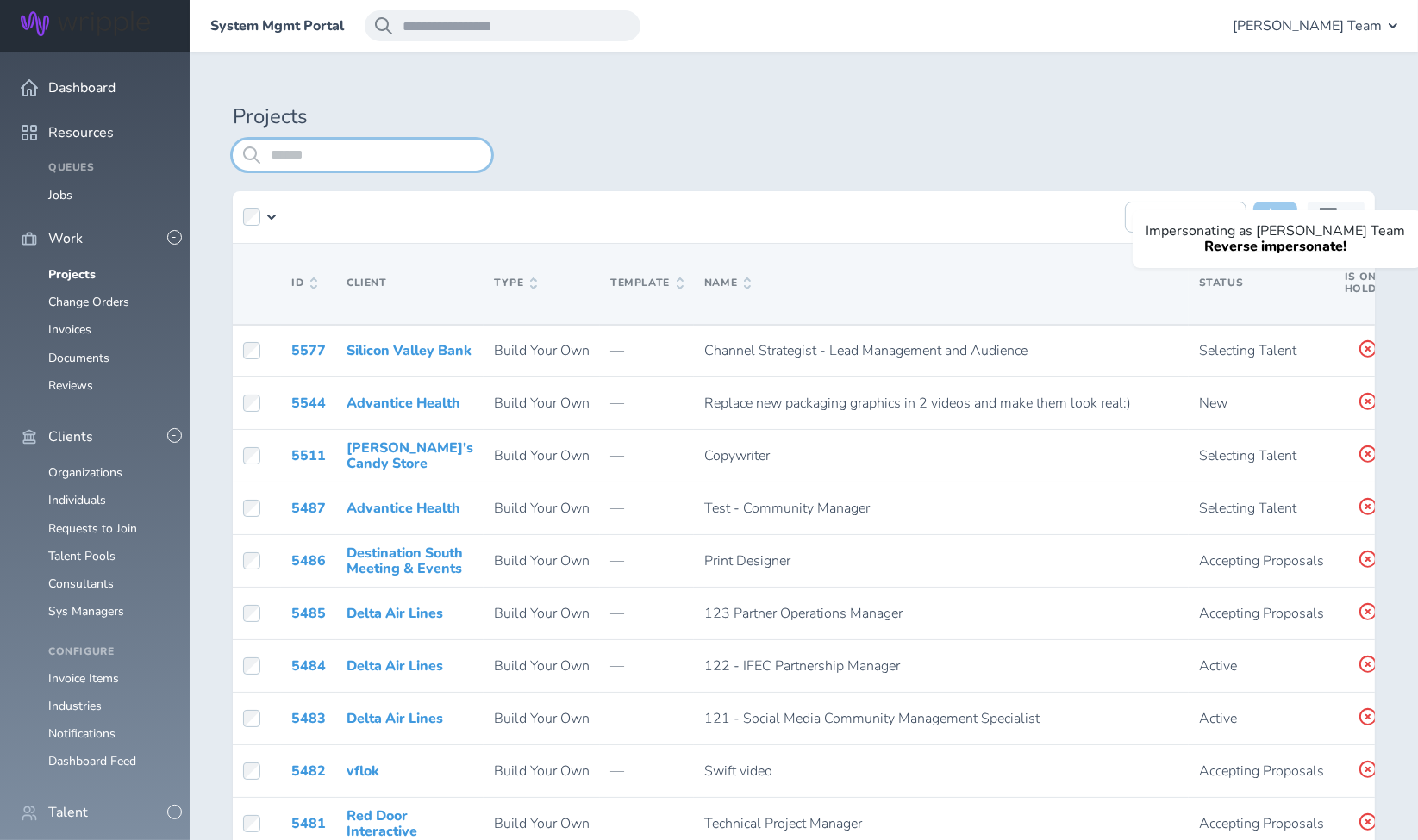
click at [428, 152] on input "search" at bounding box center [362, 155] width 259 height 31
type input "**********"
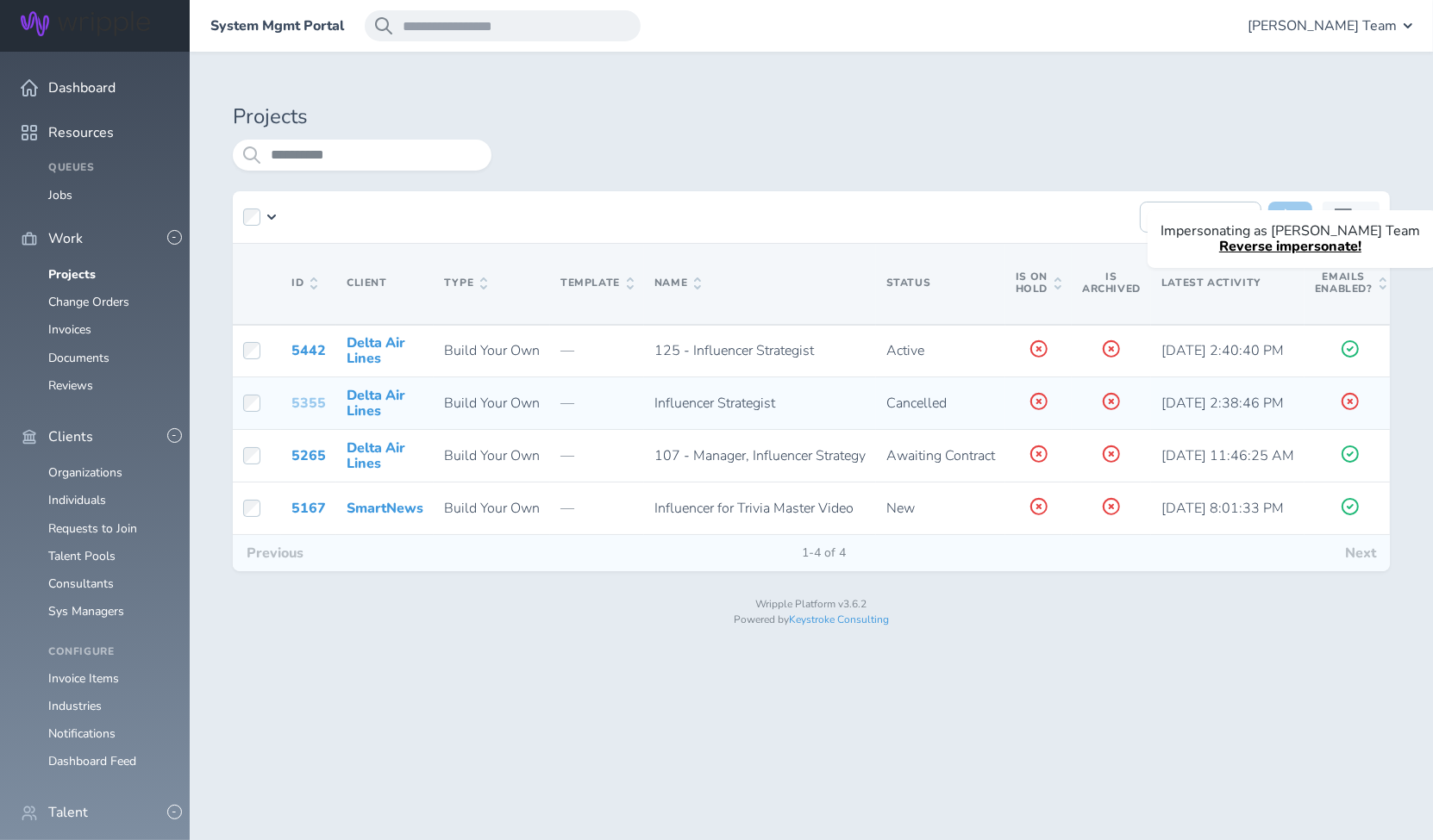
click at [305, 399] on link "5355" at bounding box center [308, 403] width 34 height 19
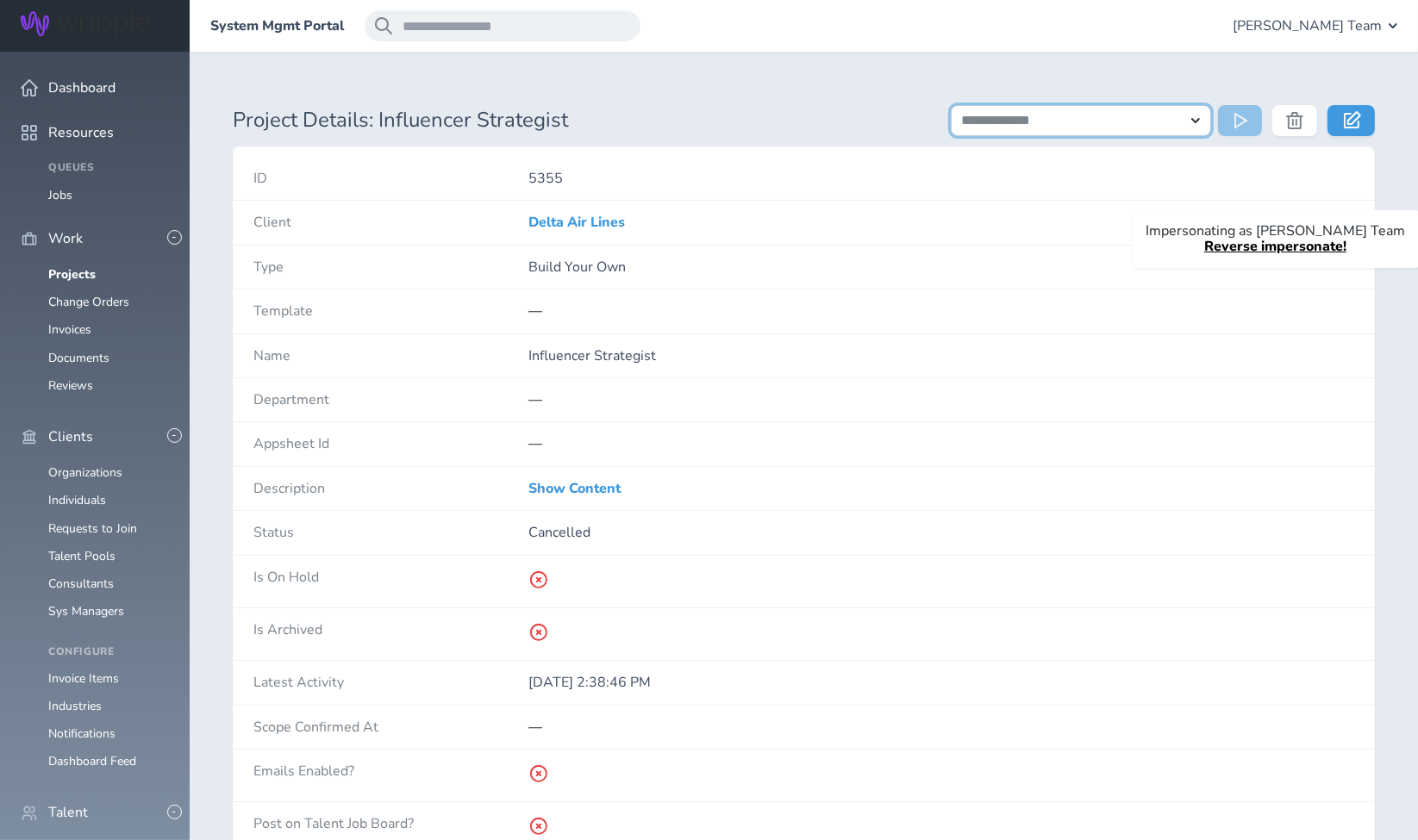
click at [1092, 124] on select "**********" at bounding box center [1082, 121] width 262 height 31
click at [853, 300] on div "—" at bounding box center [941, 310] width 825 height 43
click at [1357, 118] on icon at bounding box center [1352, 119] width 18 height 18
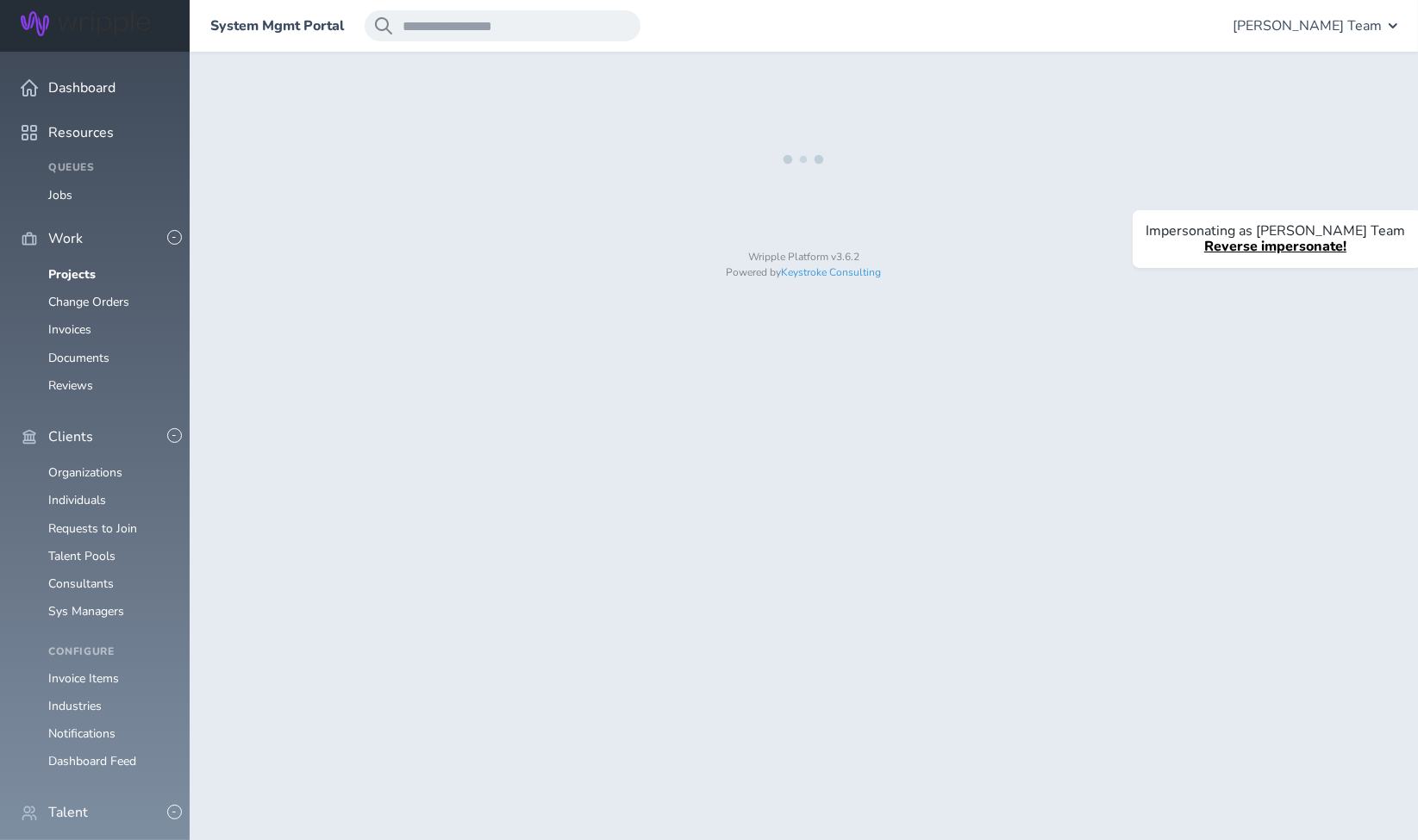
select select "*"
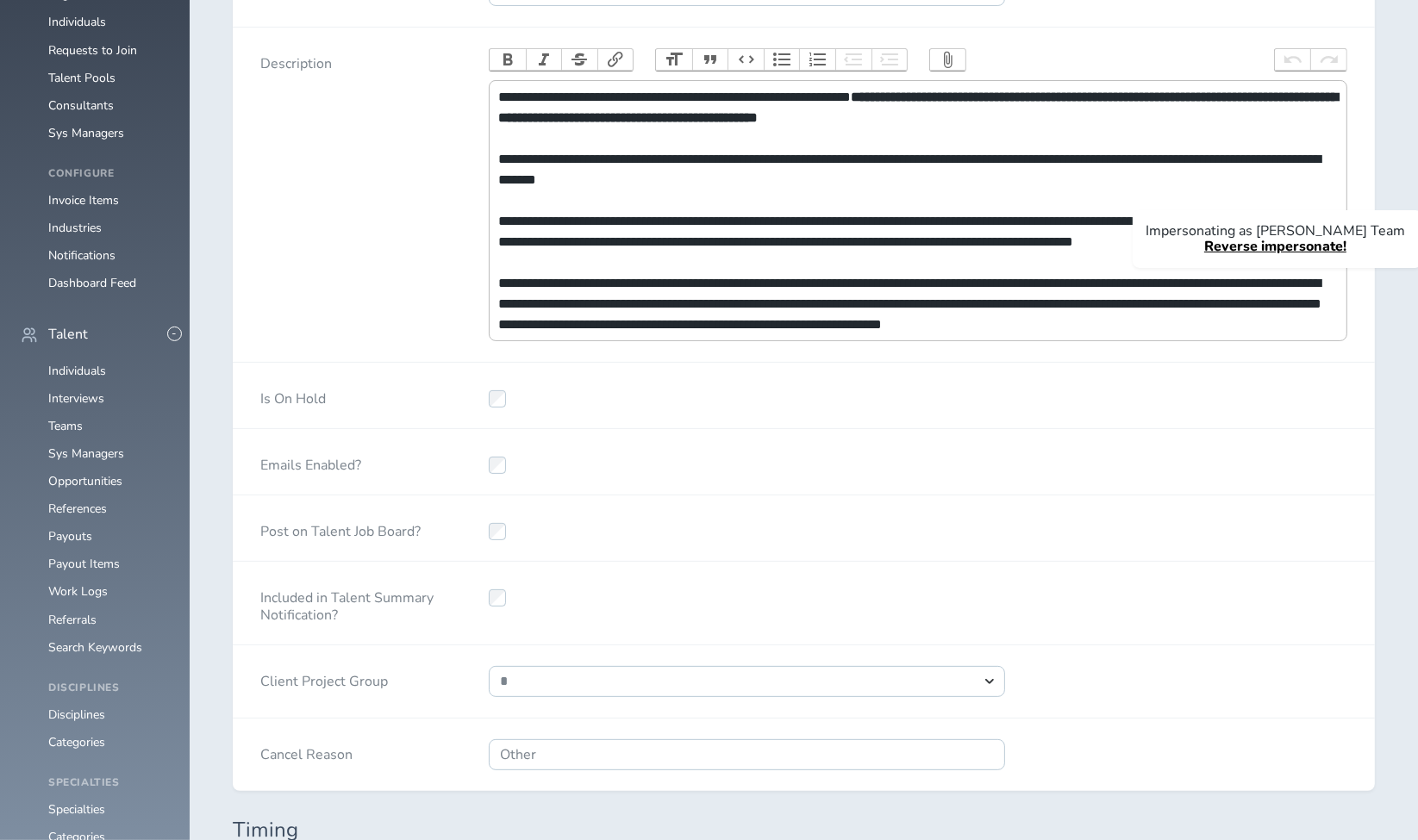
select select "***"
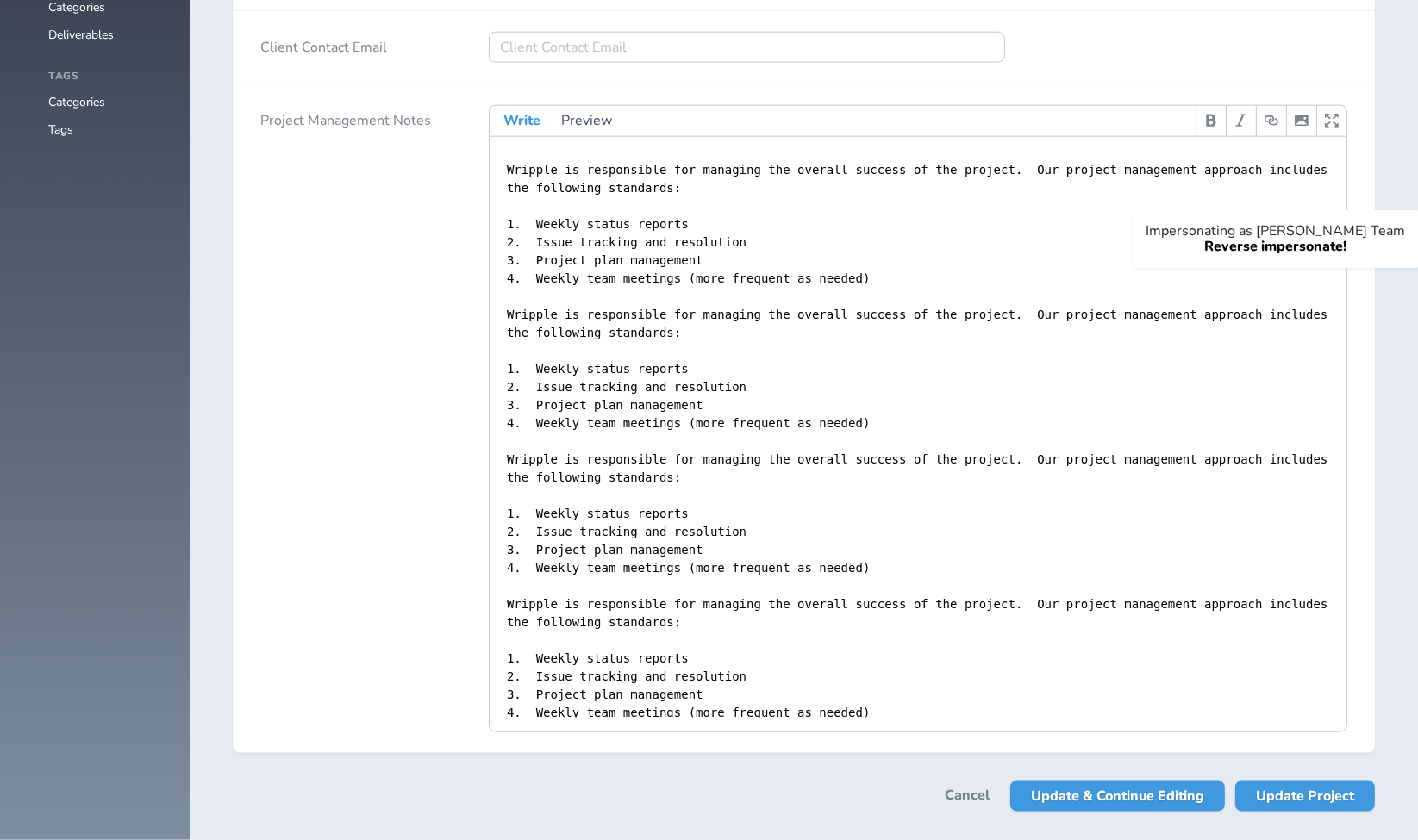
scroll to position [2638, 0]
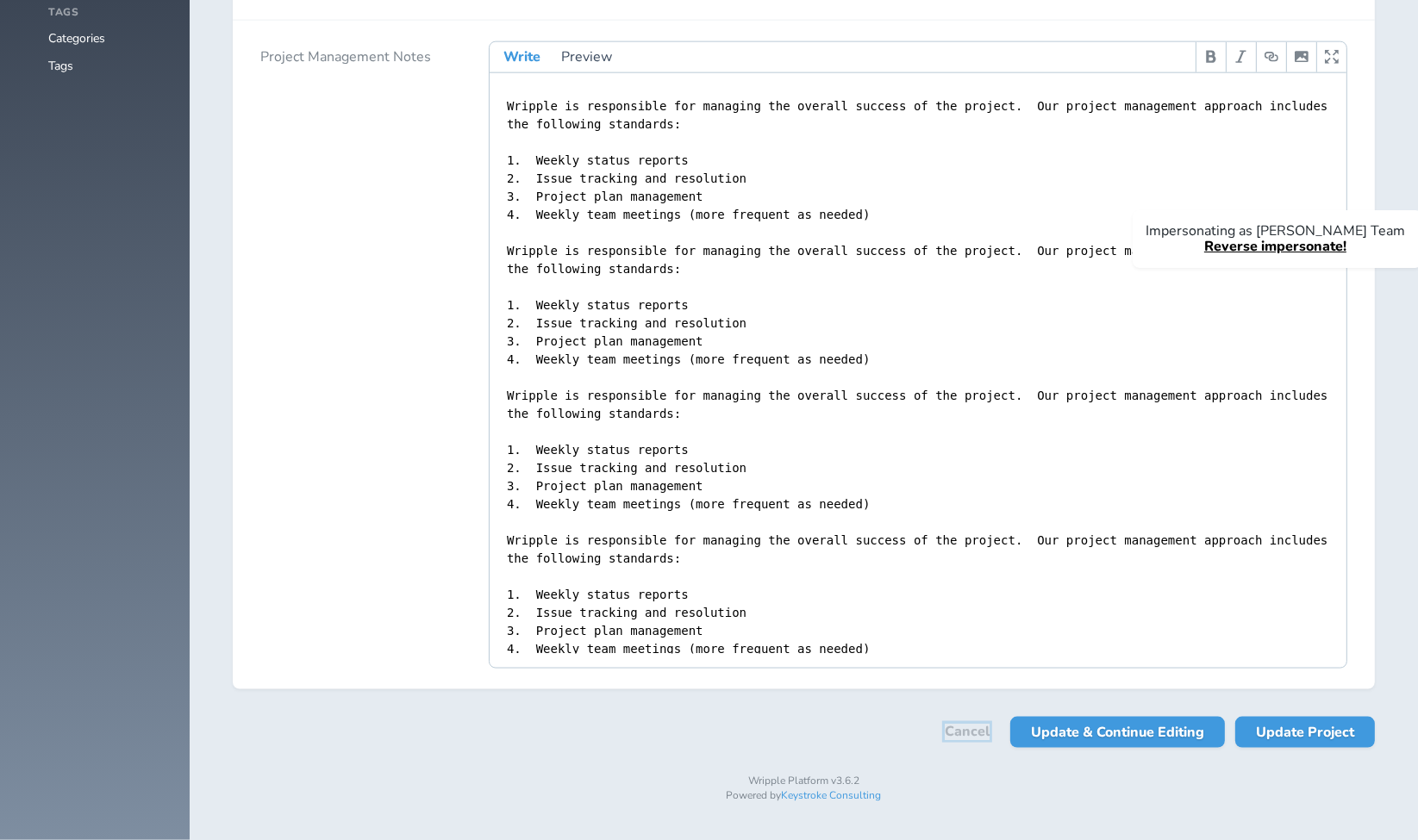
click at [967, 739] on link "Cancel" at bounding box center [967, 731] width 44 height 16
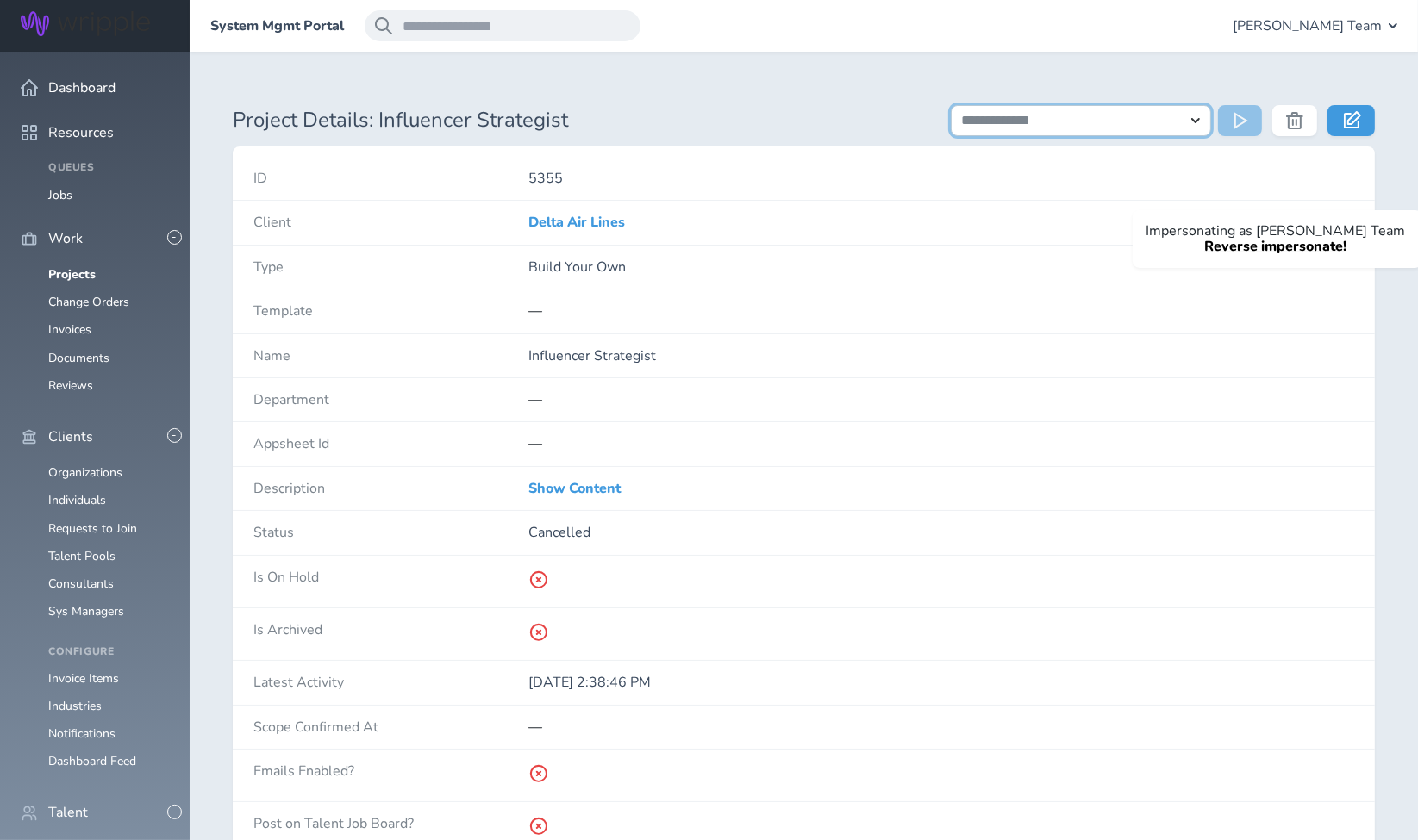
click at [1122, 122] on select "**********" at bounding box center [1082, 121] width 262 height 31
select select "**********"
click at [951, 105] on select "**********" at bounding box center [1082, 121] width 262 height 31
click at [1248, 121] on icon at bounding box center [1242, 120] width 18 height 18
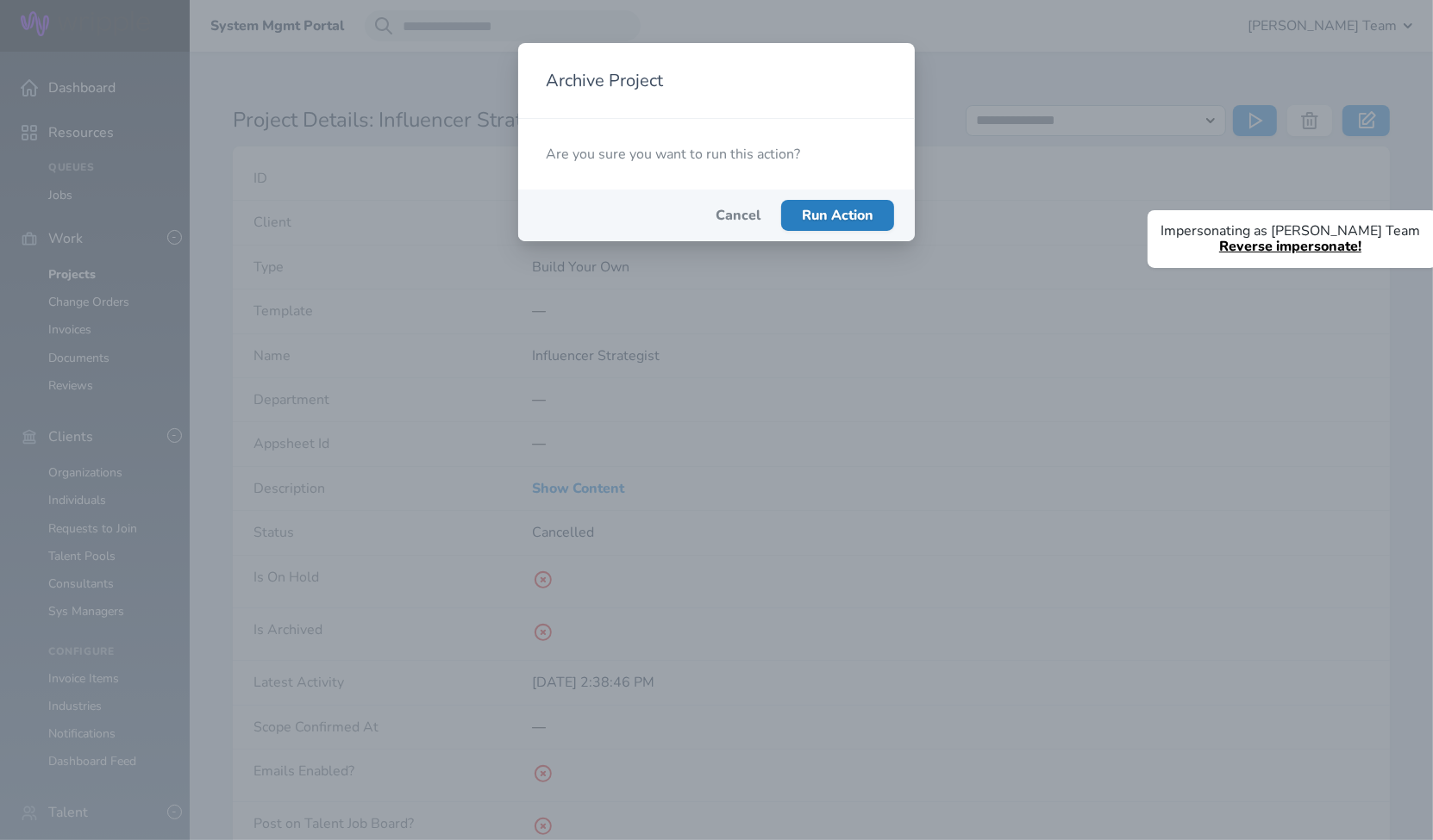
click at [817, 209] on span "Run Action" at bounding box center [837, 215] width 71 height 19
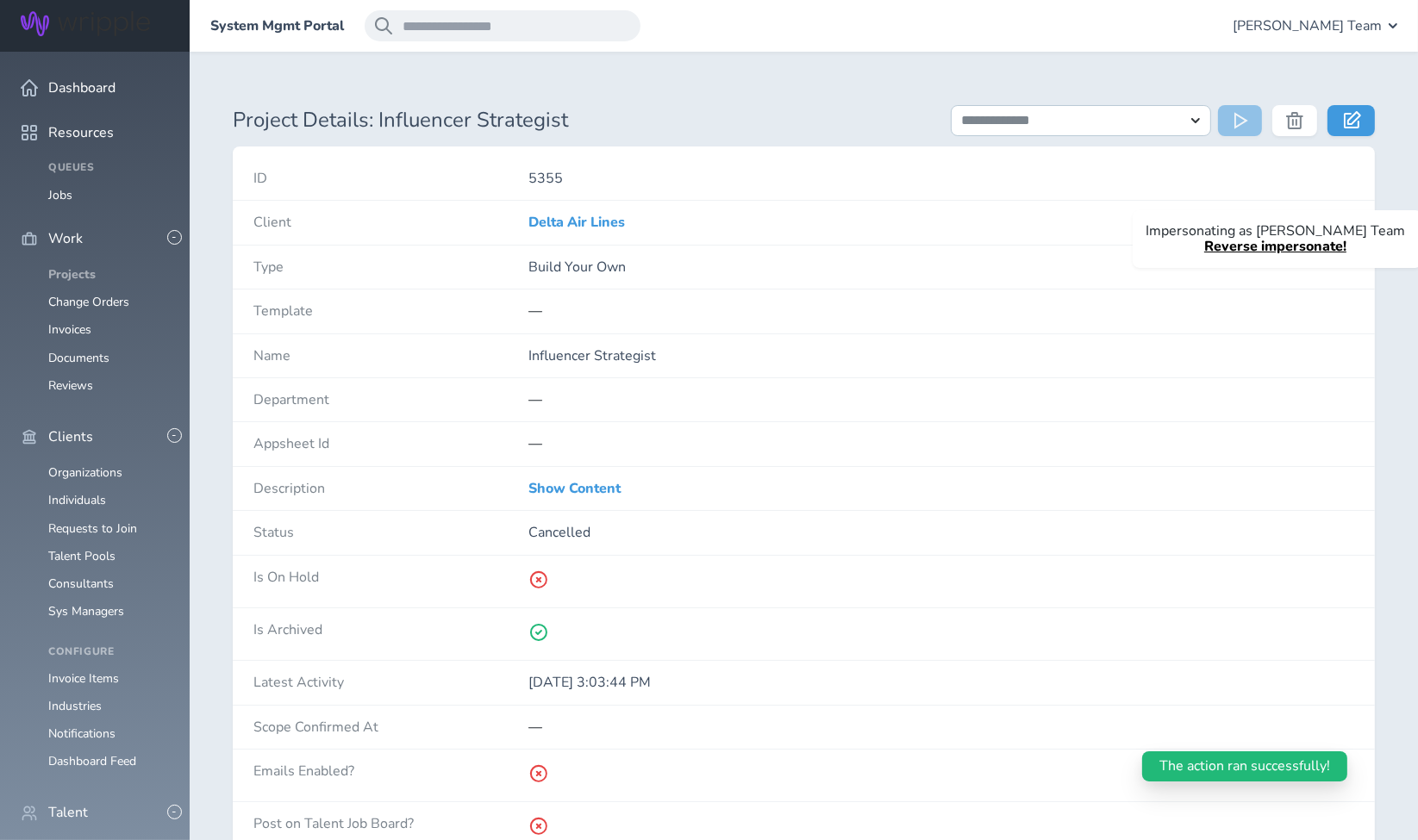
click at [83, 266] on link "Projects" at bounding box center [71, 274] width 47 height 17
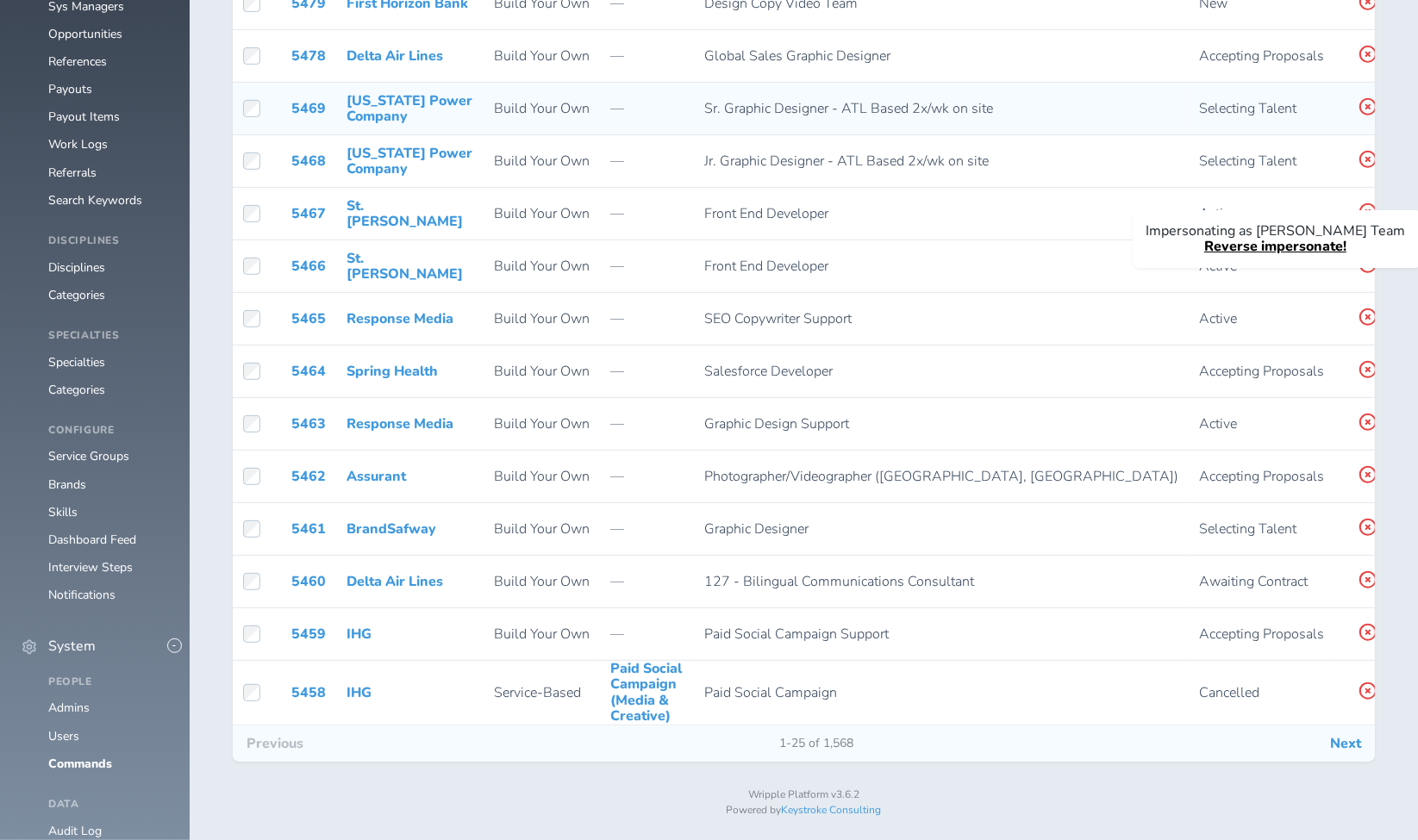
scroll to position [958, 0]
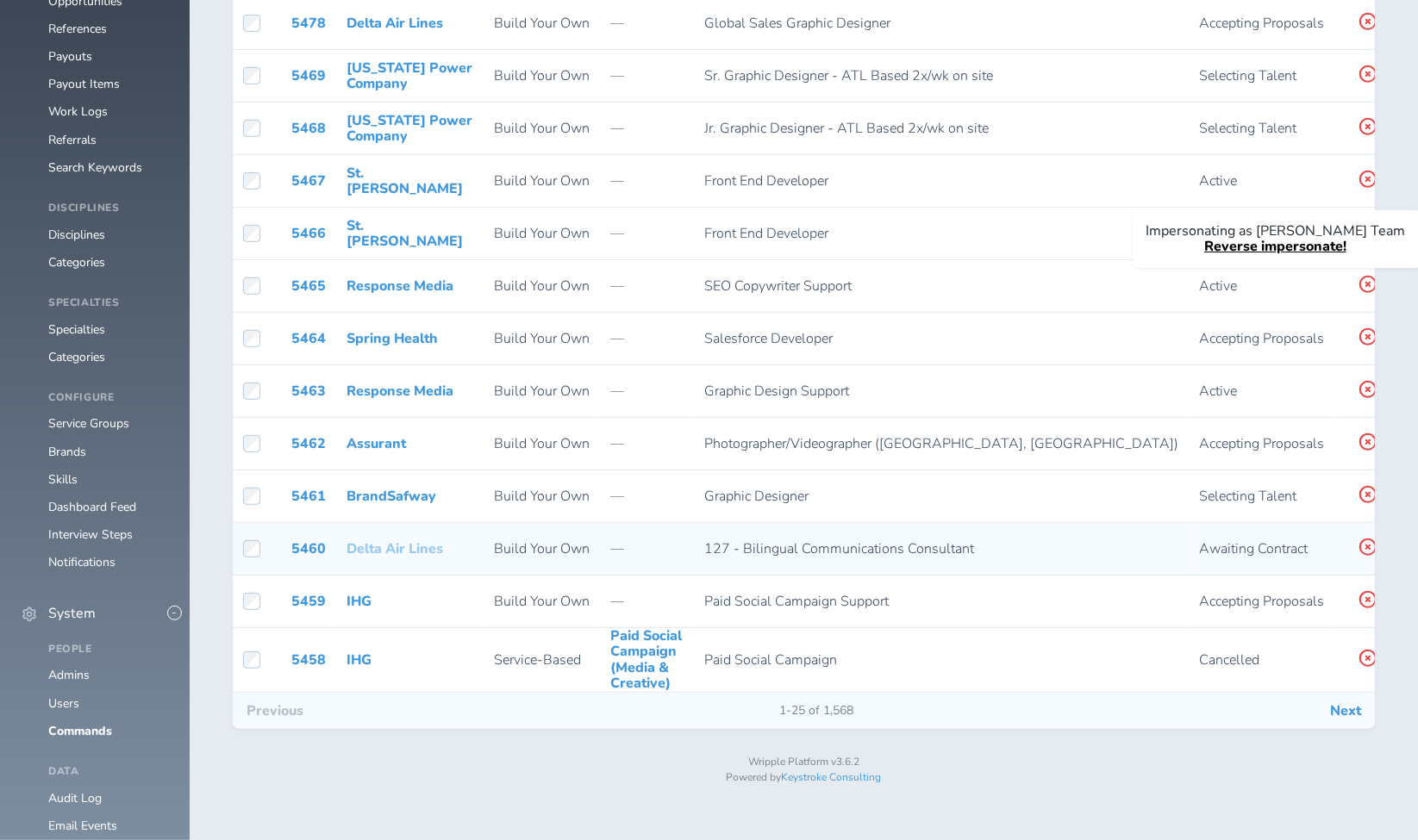
click at [369, 558] on link "Delta Air Lines" at bounding box center [395, 549] width 96 height 19
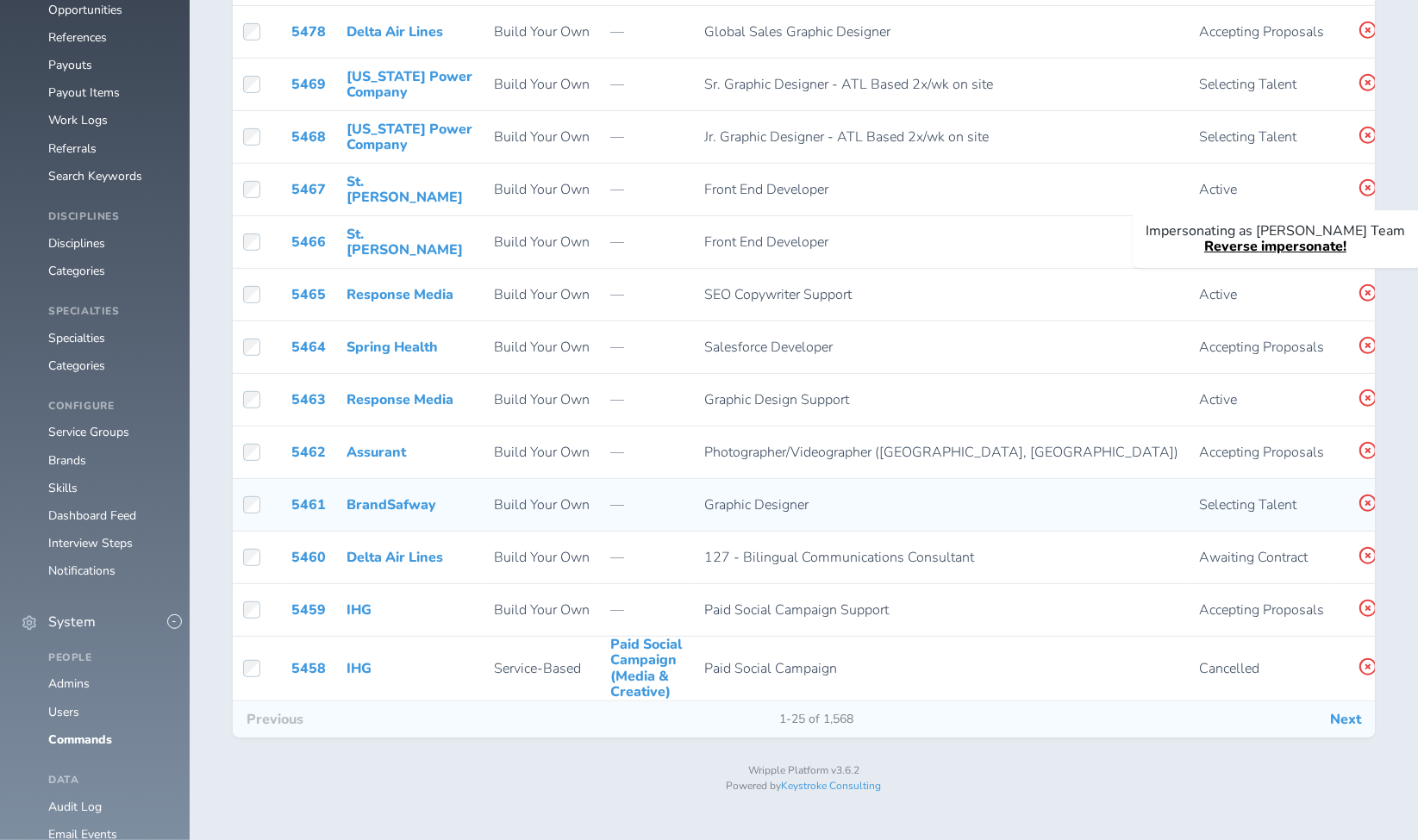
scroll to position [958, 0]
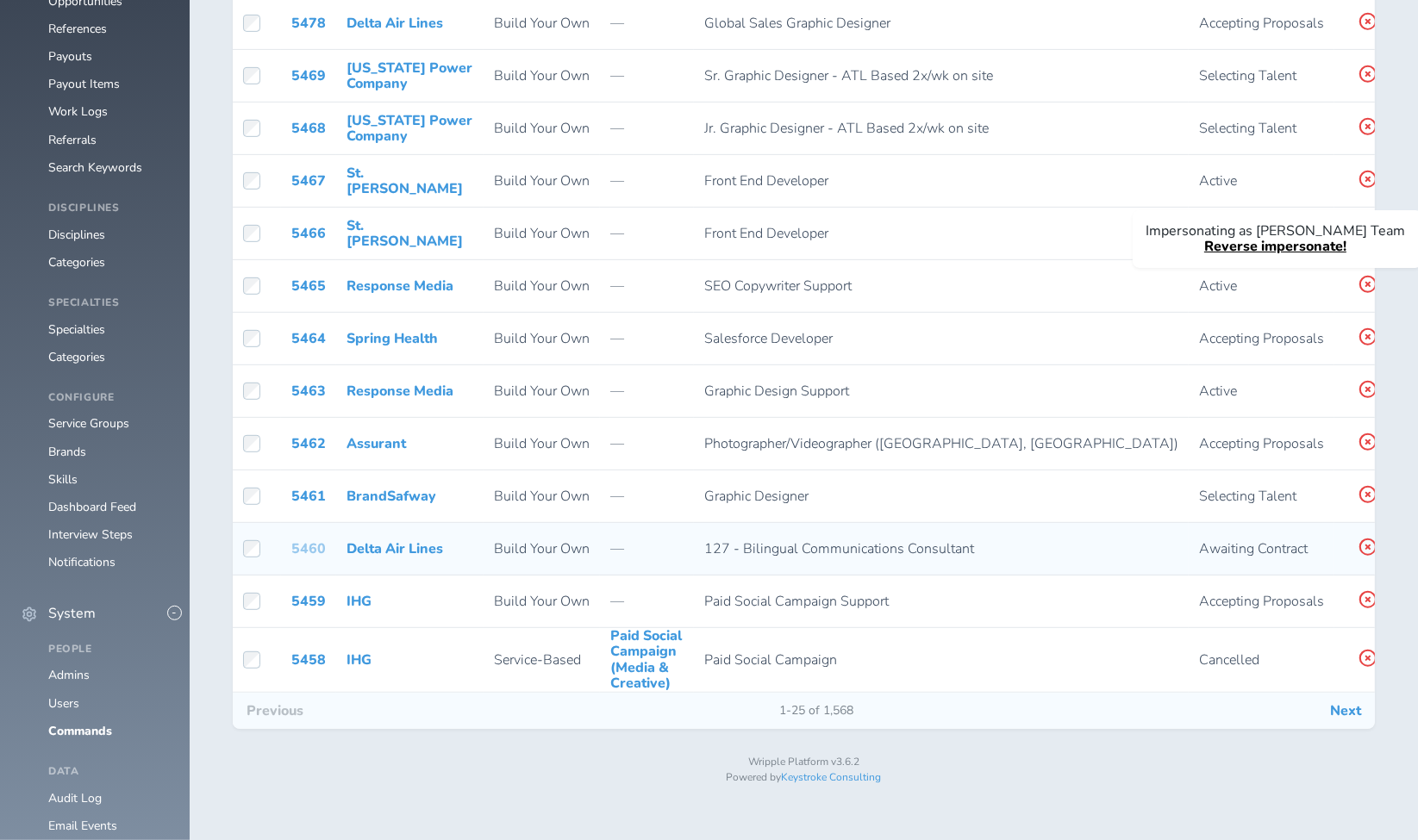
click at [305, 551] on link "5460" at bounding box center [308, 549] width 34 height 19
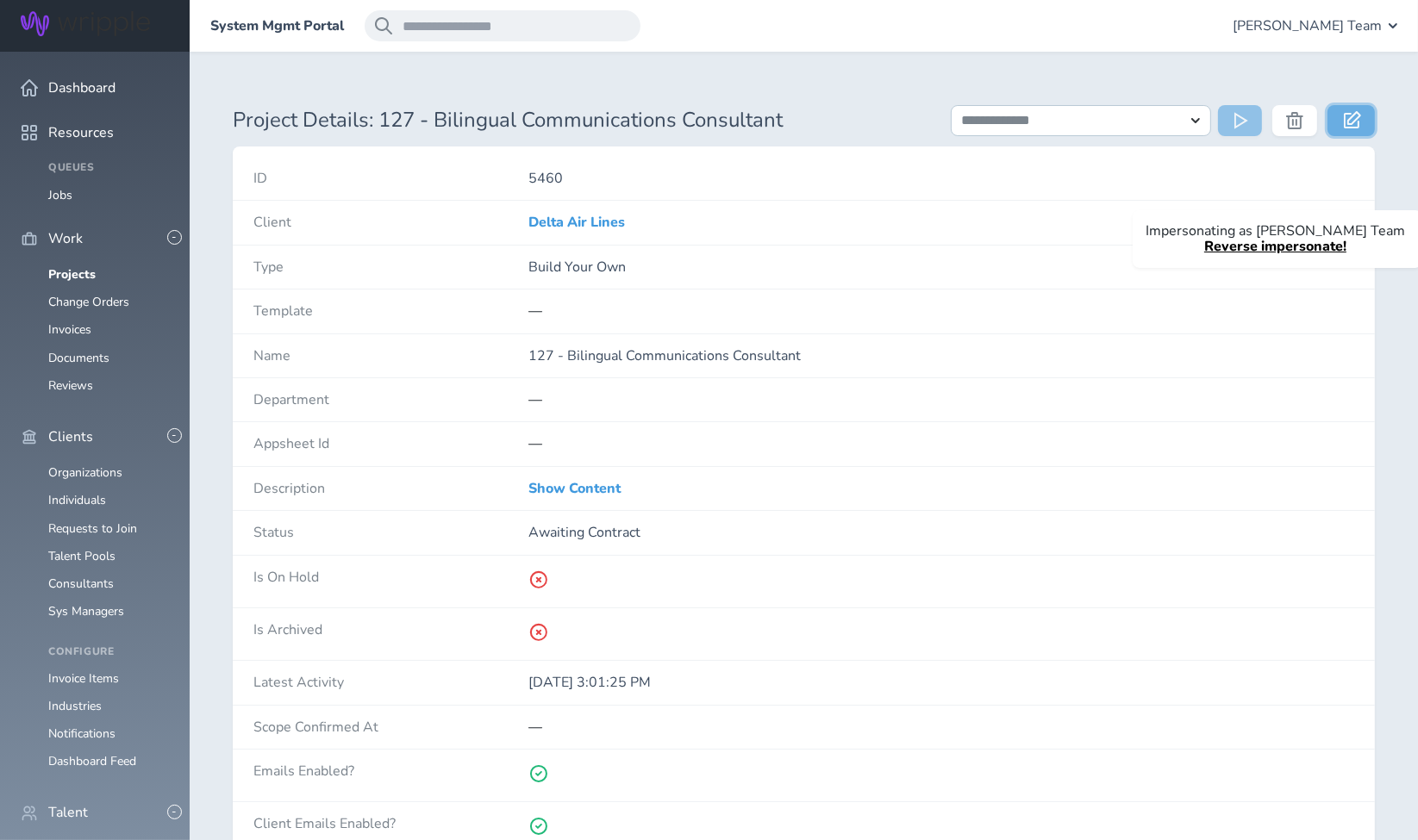
click at [1344, 118] on icon at bounding box center [1352, 119] width 18 height 18
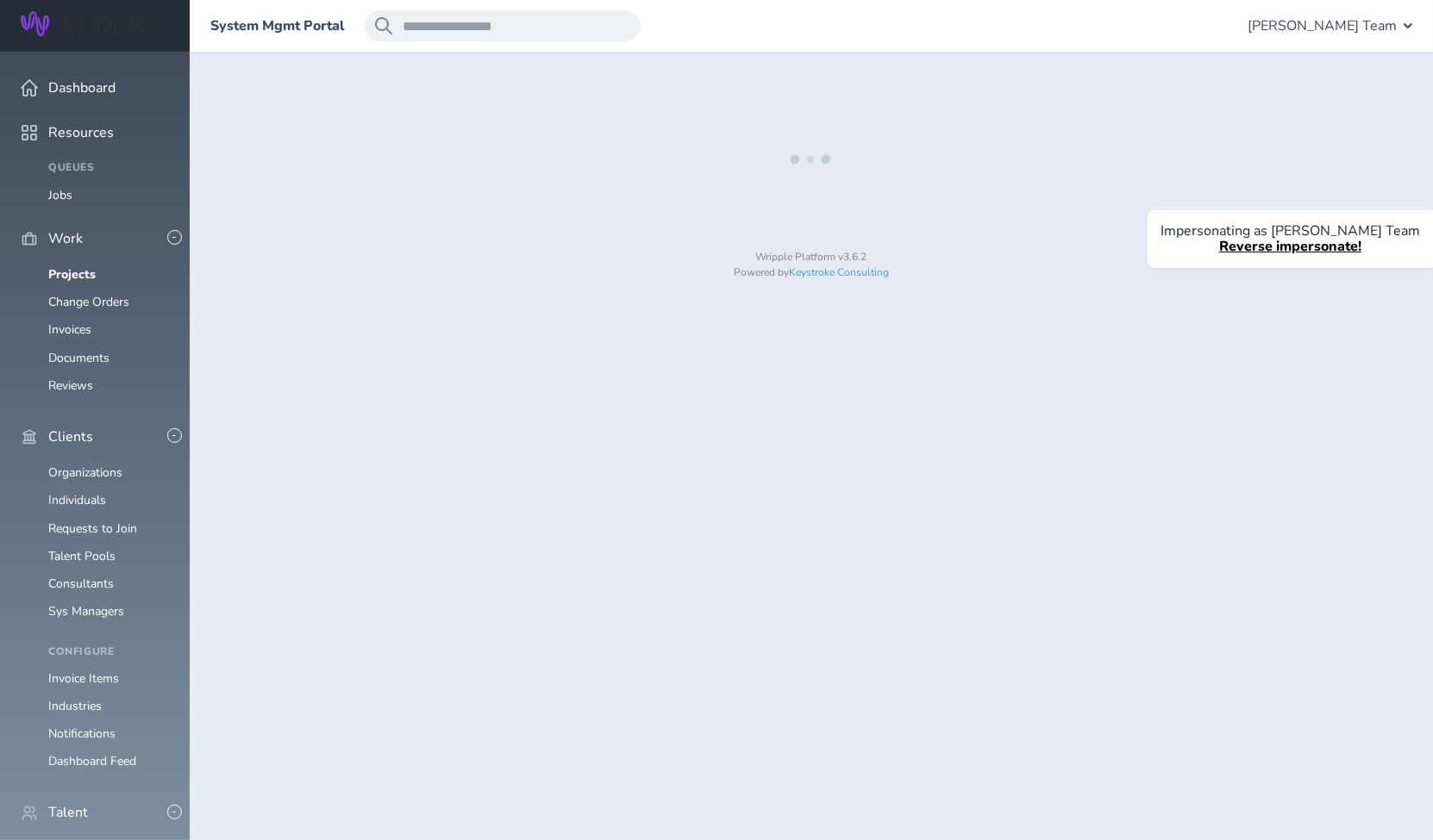
select select "*"
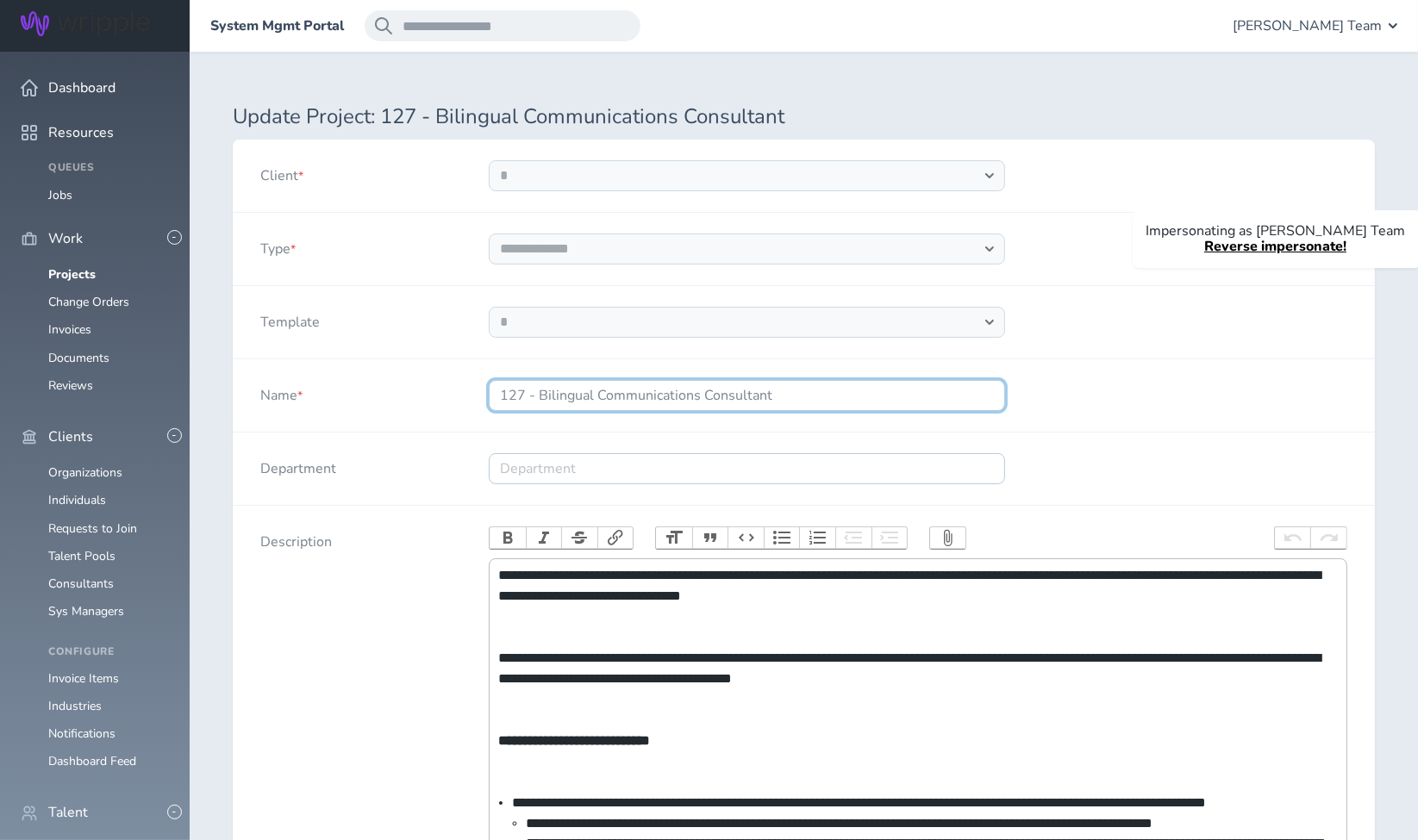
click at [592, 391] on input "127 - Bilingual Communications Consultant" at bounding box center [747, 396] width 517 height 31
type input "127 - G Communications Consultant"
select select "***"
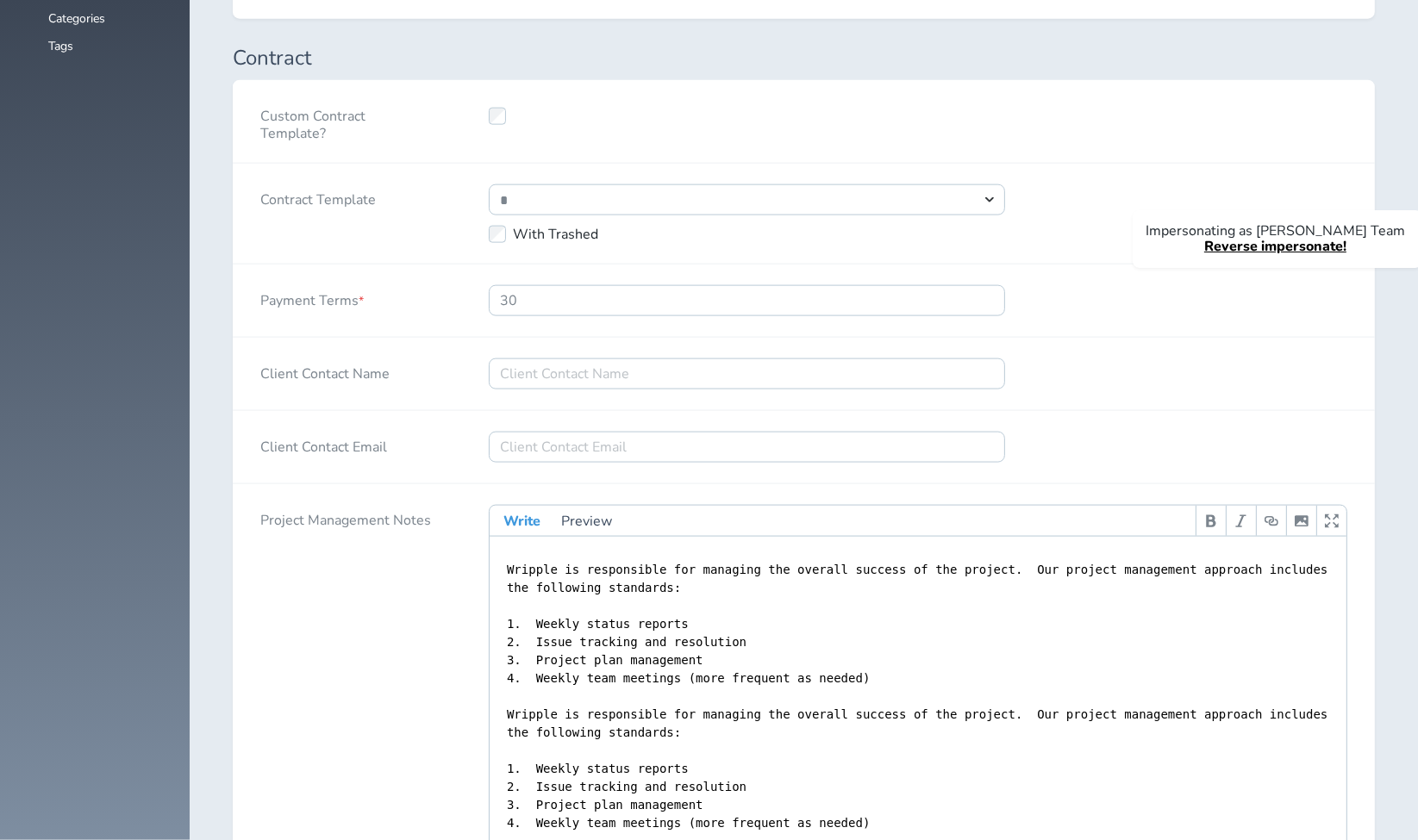
scroll to position [3123, 0]
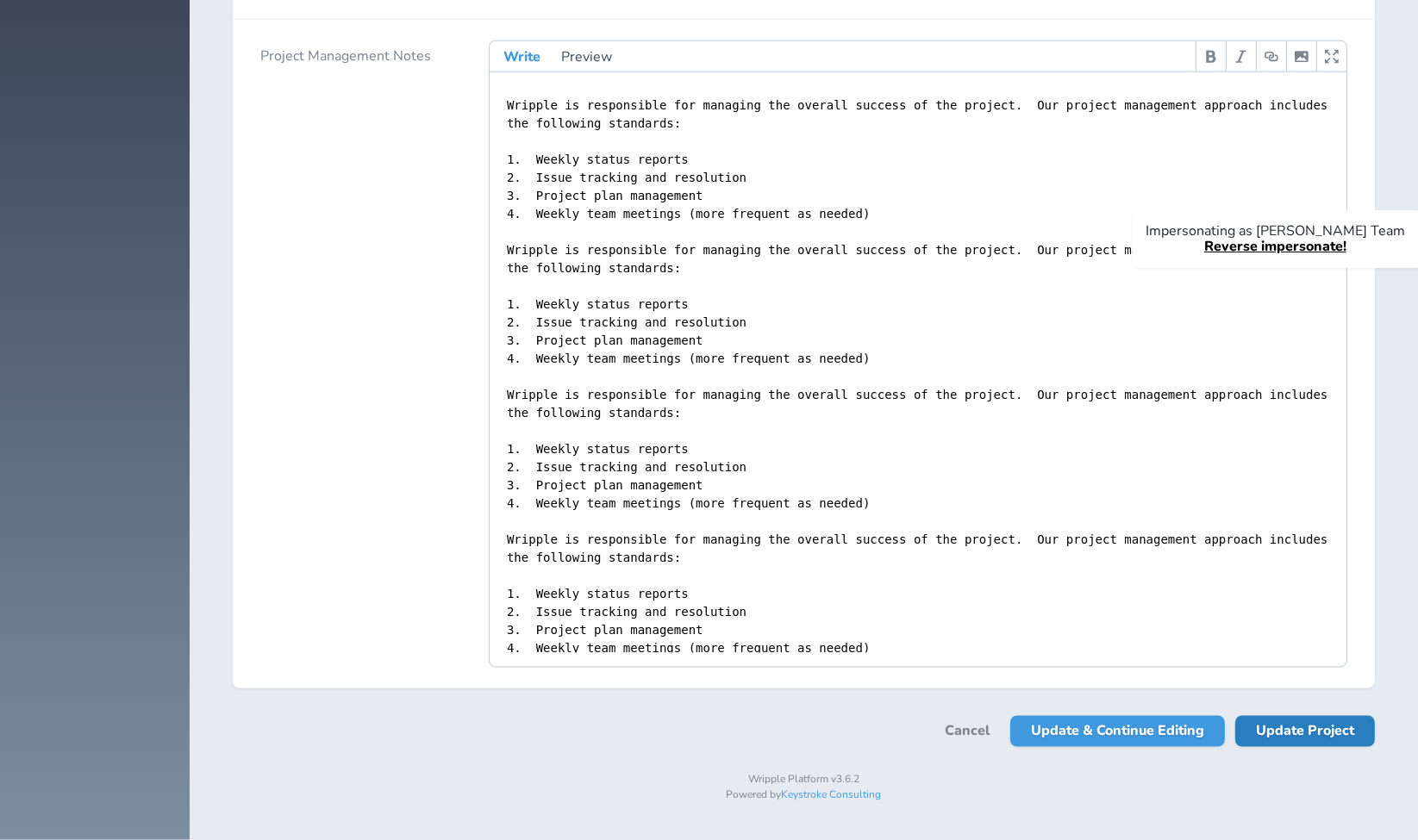
type input "127 - Global Communications Consultant"
click at [1286, 729] on span "Update Project" at bounding box center [1305, 732] width 98 height 31
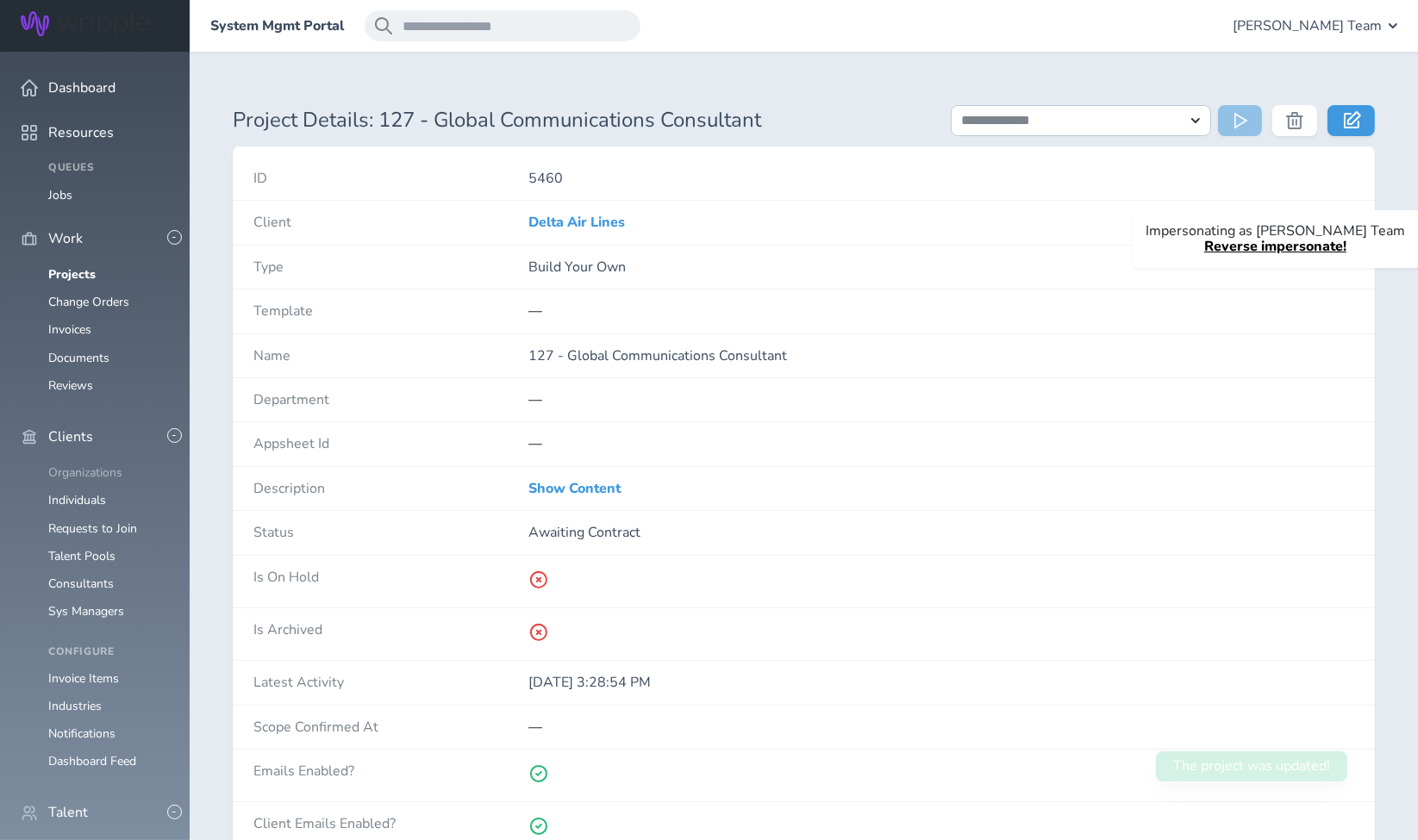
click at [96, 465] on link "Organizations" at bounding box center [85, 473] width 74 height 17
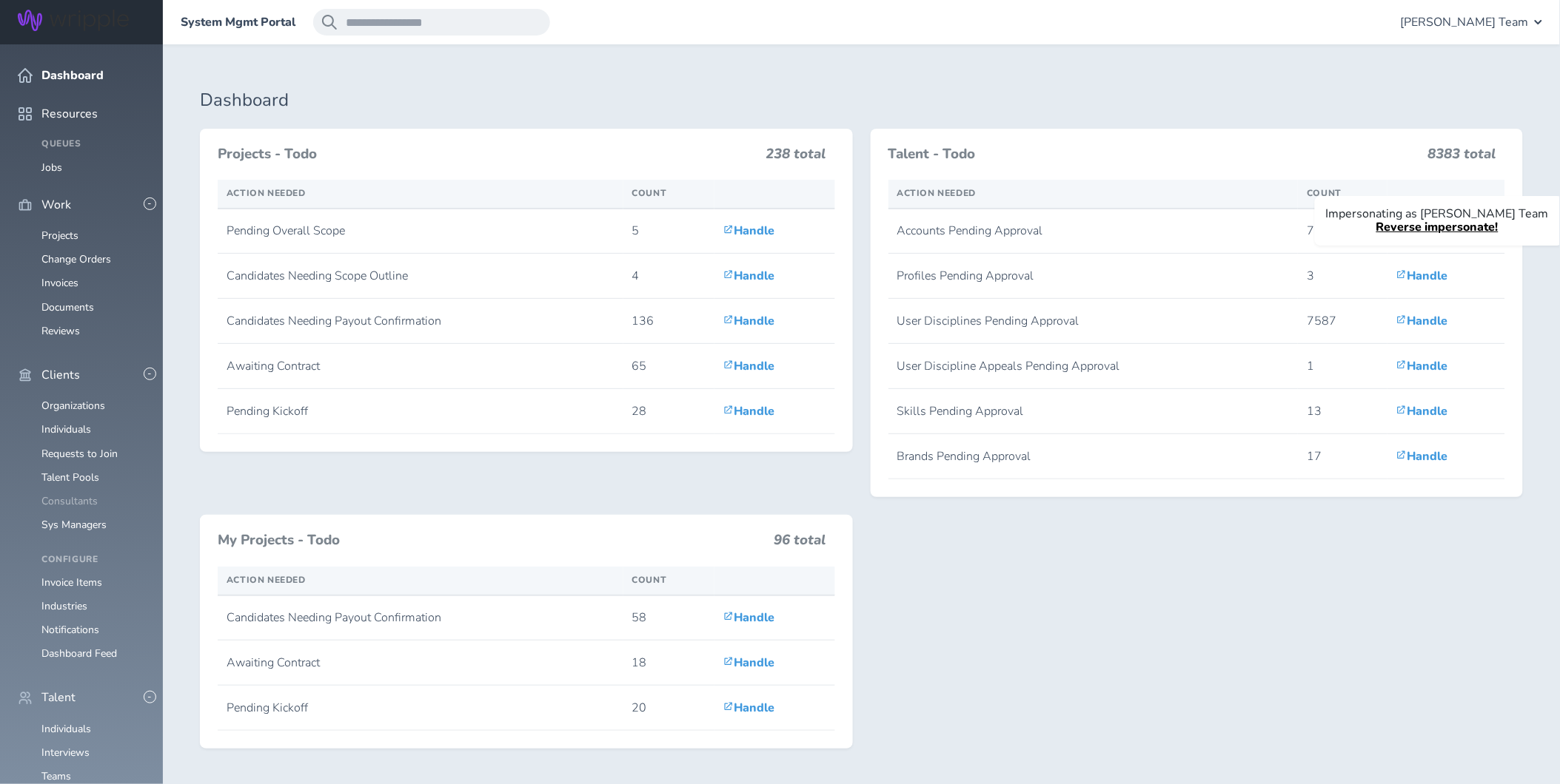
click at [62, 494] on link "Consultants" at bounding box center [69, 502] width 56 height 14
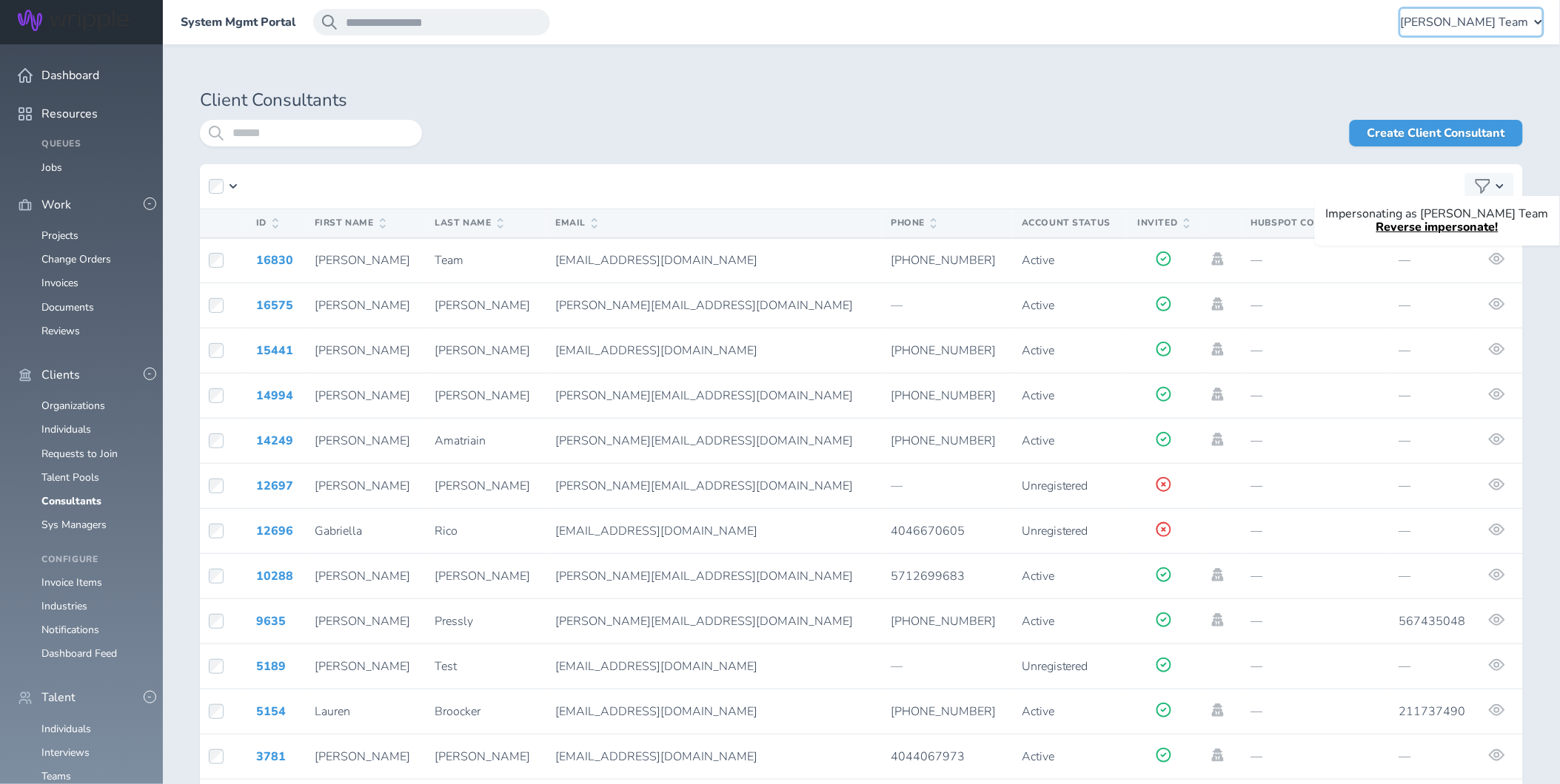
click at [1475, 22] on span "[PERSON_NAME] Team" at bounding box center [1464, 22] width 128 height 13
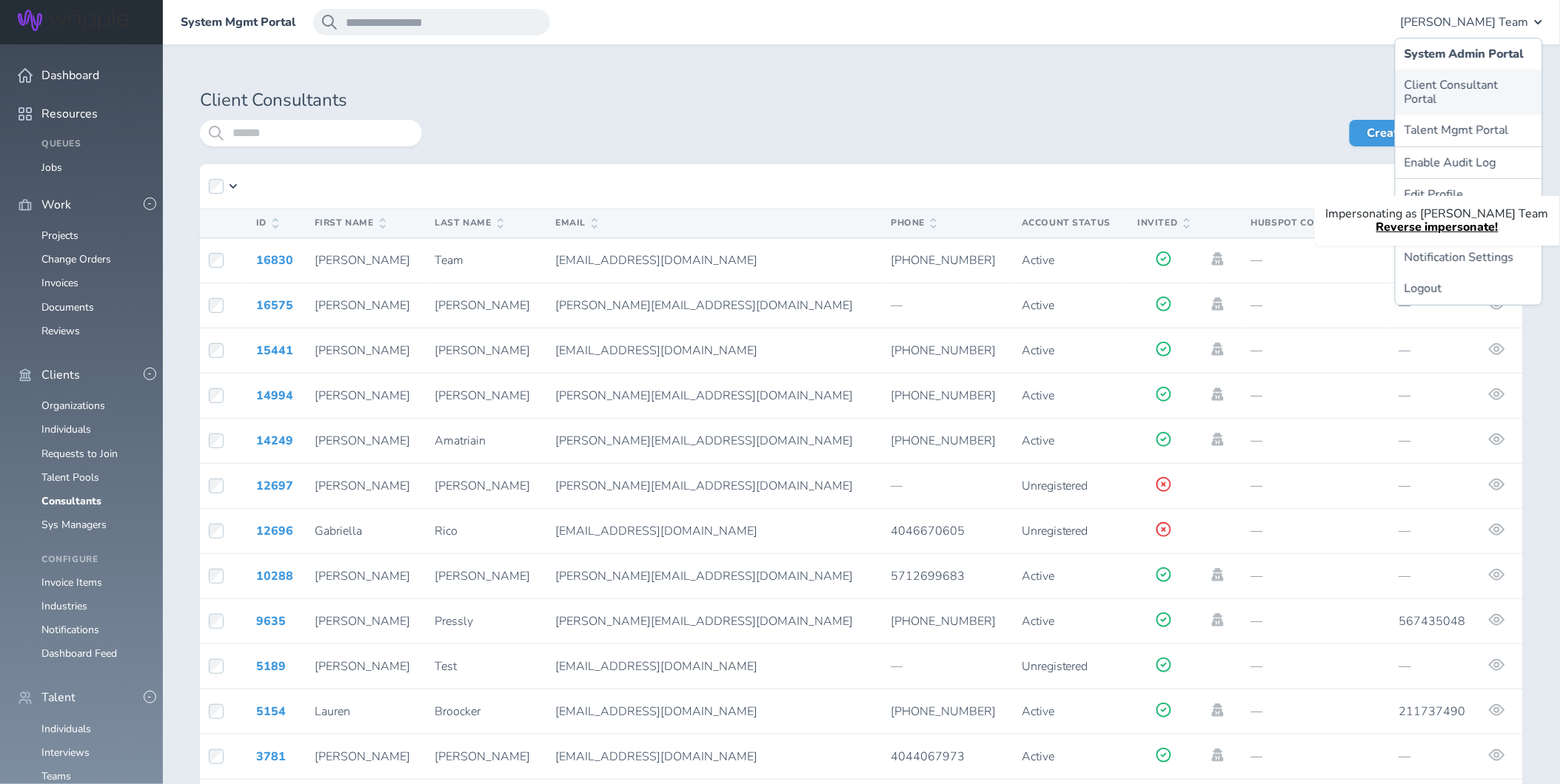
click at [1456, 77] on link "Client Consultant Portal" at bounding box center [1469, 92] width 147 height 45
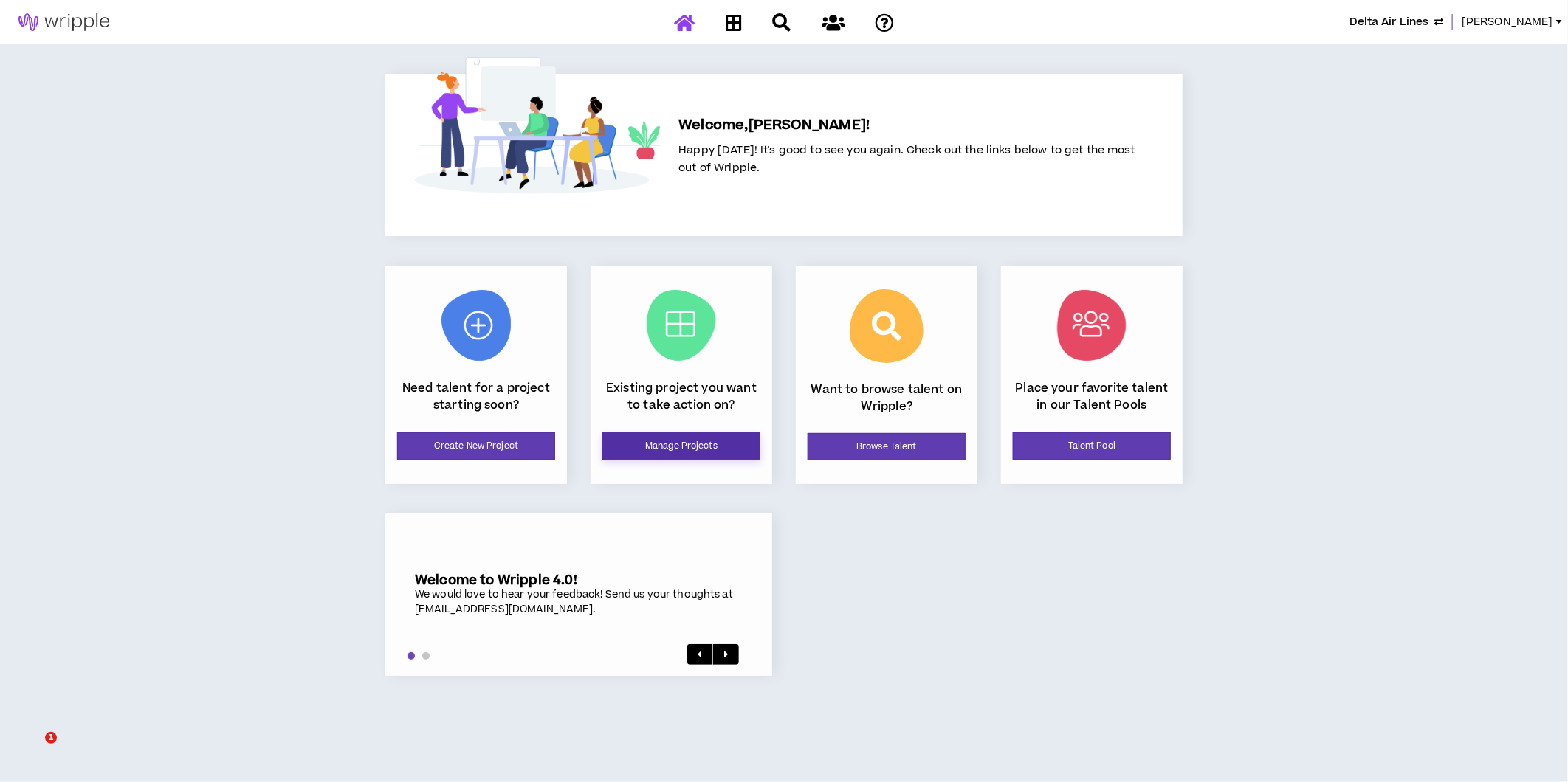
click at [682, 438] on link "Manage Projects" at bounding box center [681, 446] width 158 height 28
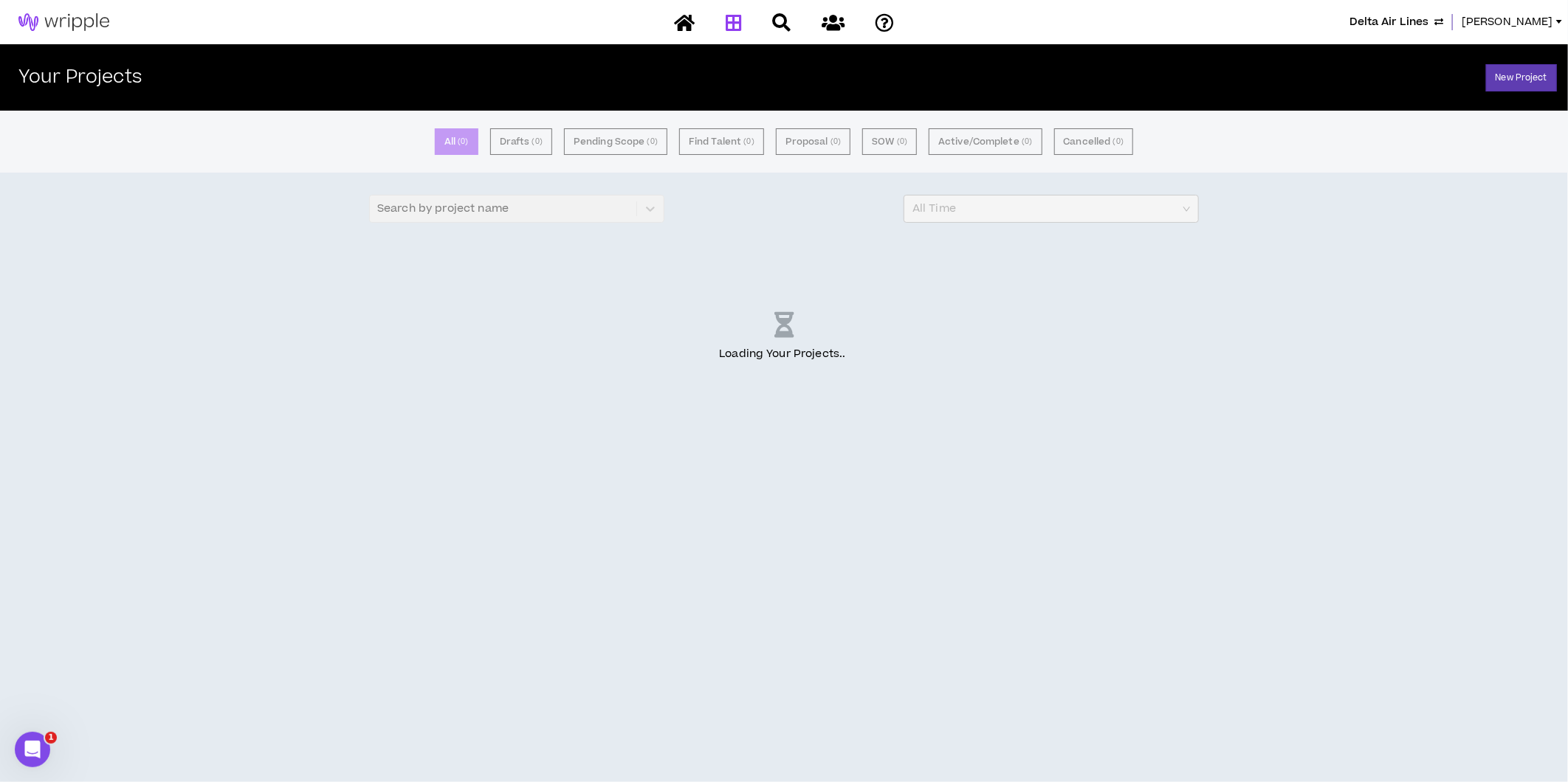
click at [1437, 17] on button "Delta Air Lines" at bounding box center [1396, 22] width 93 height 17
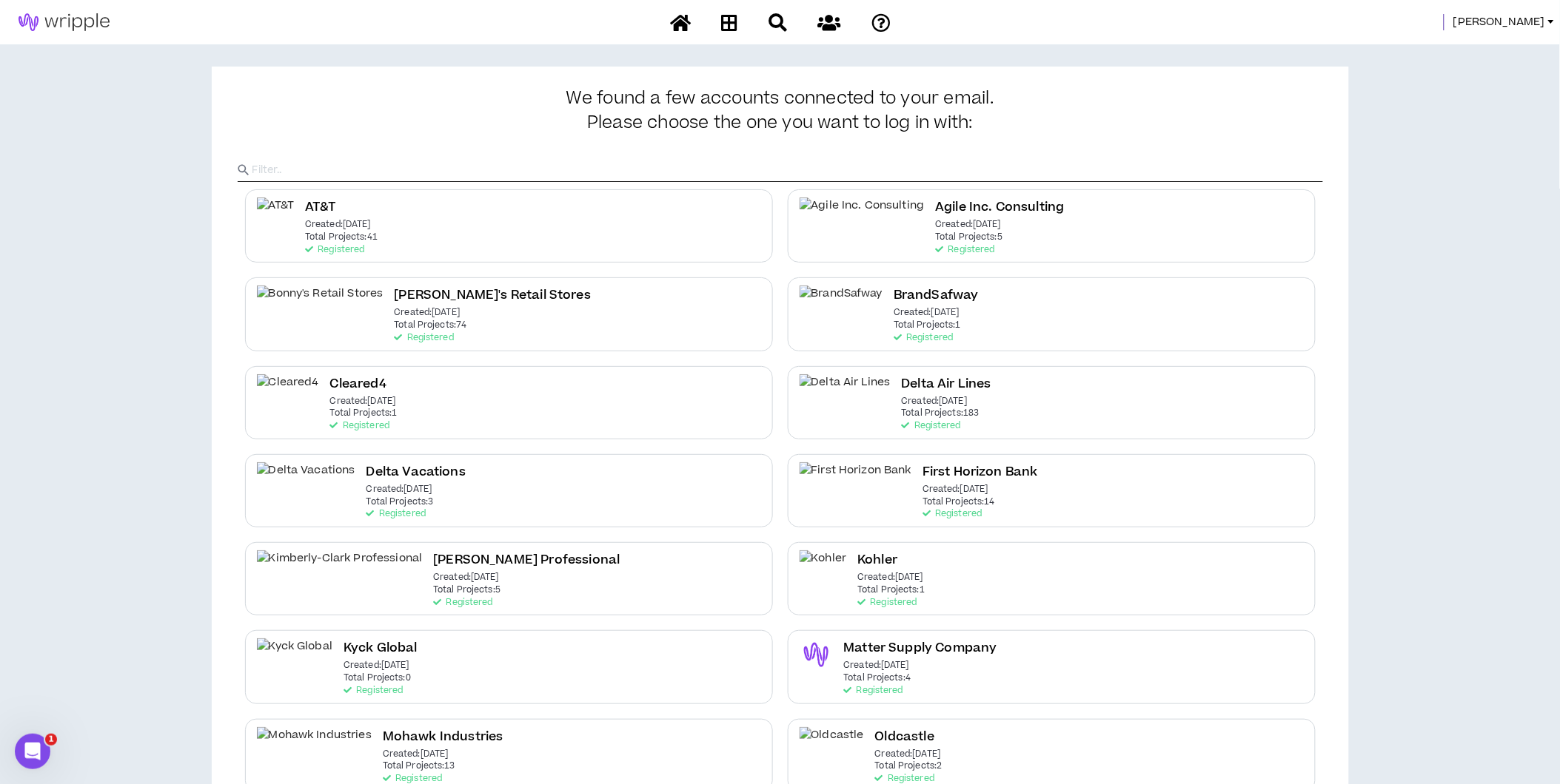
click at [1511, 27] on span "[PERSON_NAME]" at bounding box center [1499, 22] width 92 height 17
click at [1469, 296] on div "We found a few accounts connected to your email. Please choose the one you want…" at bounding box center [780, 654] width 1560 height 1219
click at [940, 410] on div "Delta Air Lines Created: [DATE] Total Projects: 183 Registered" at bounding box center [1051, 403] width 528 height 73
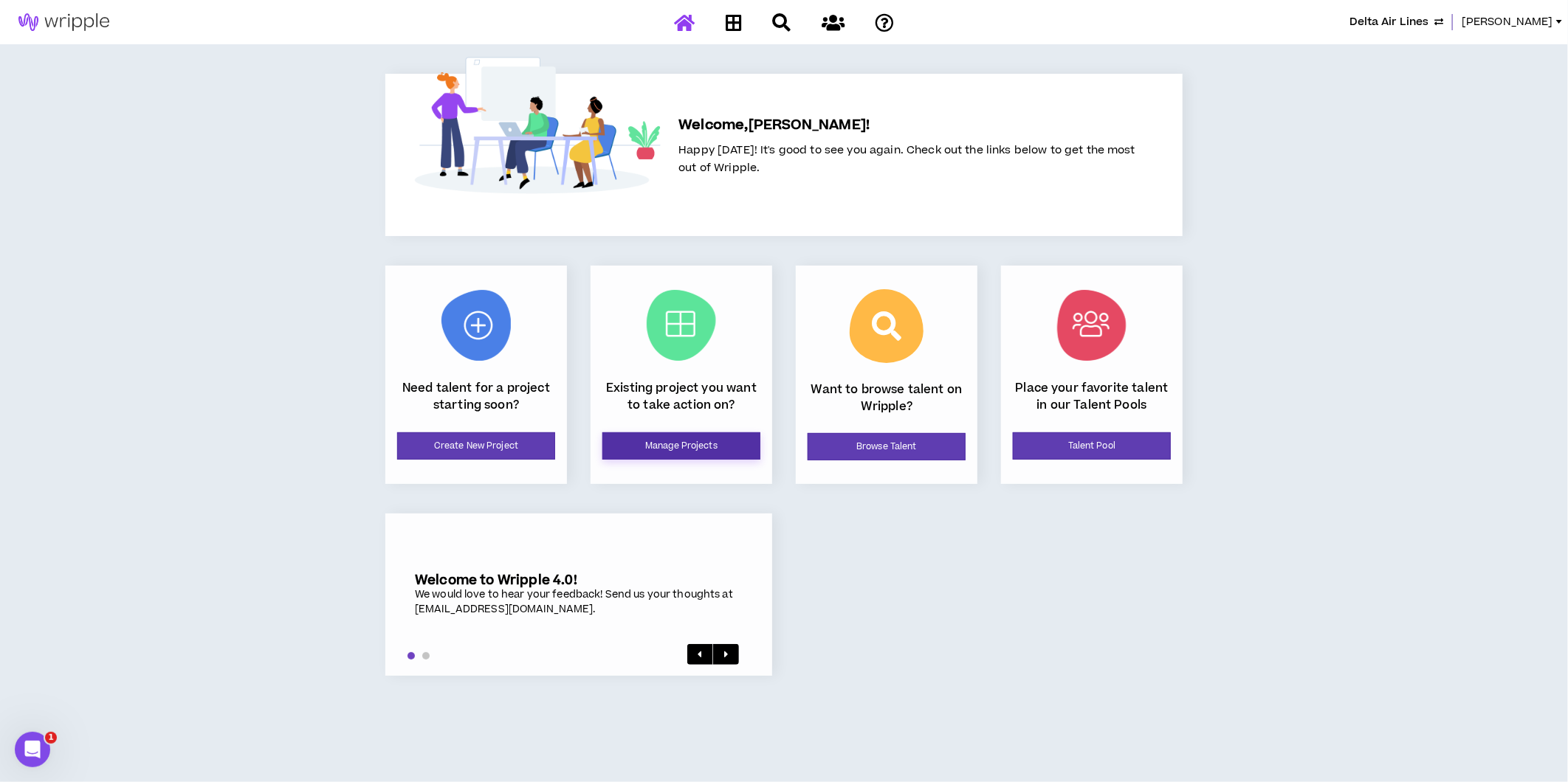
click at [674, 441] on link "Manage Projects" at bounding box center [681, 446] width 158 height 28
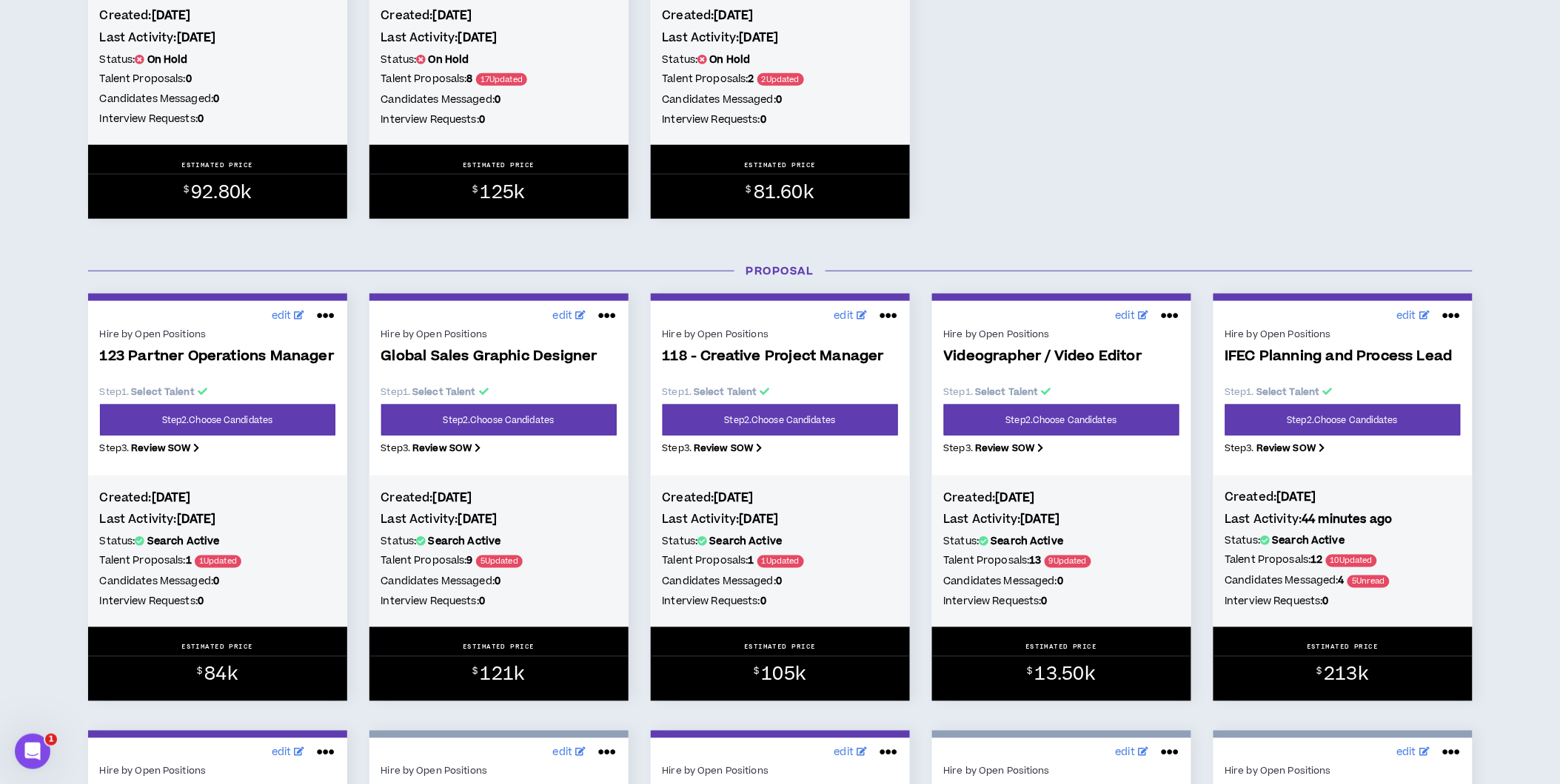
scroll to position [493, 0]
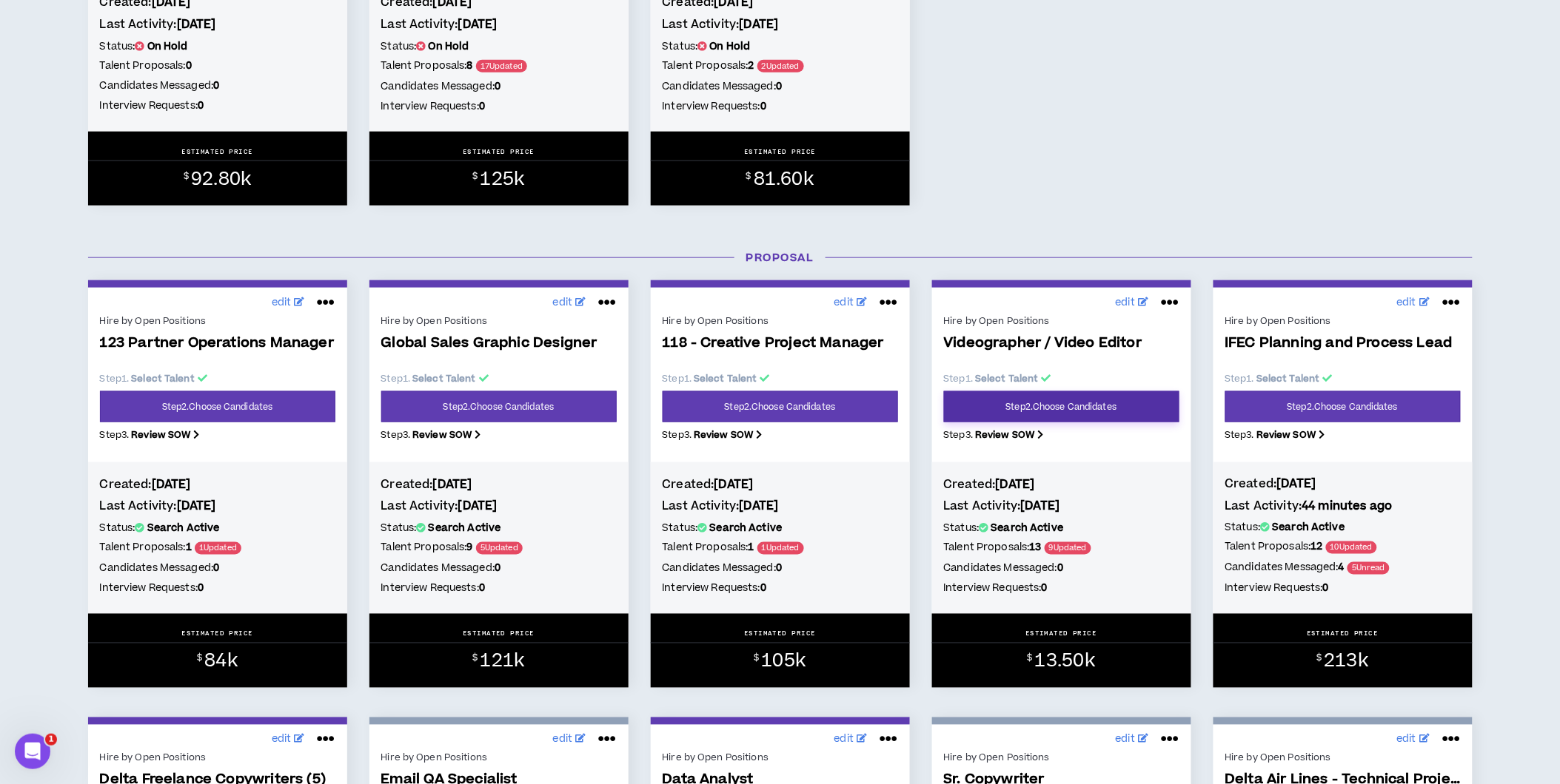
click at [1102, 405] on link "Step 2 . Choose Candidates" at bounding box center [1061, 406] width 236 height 31
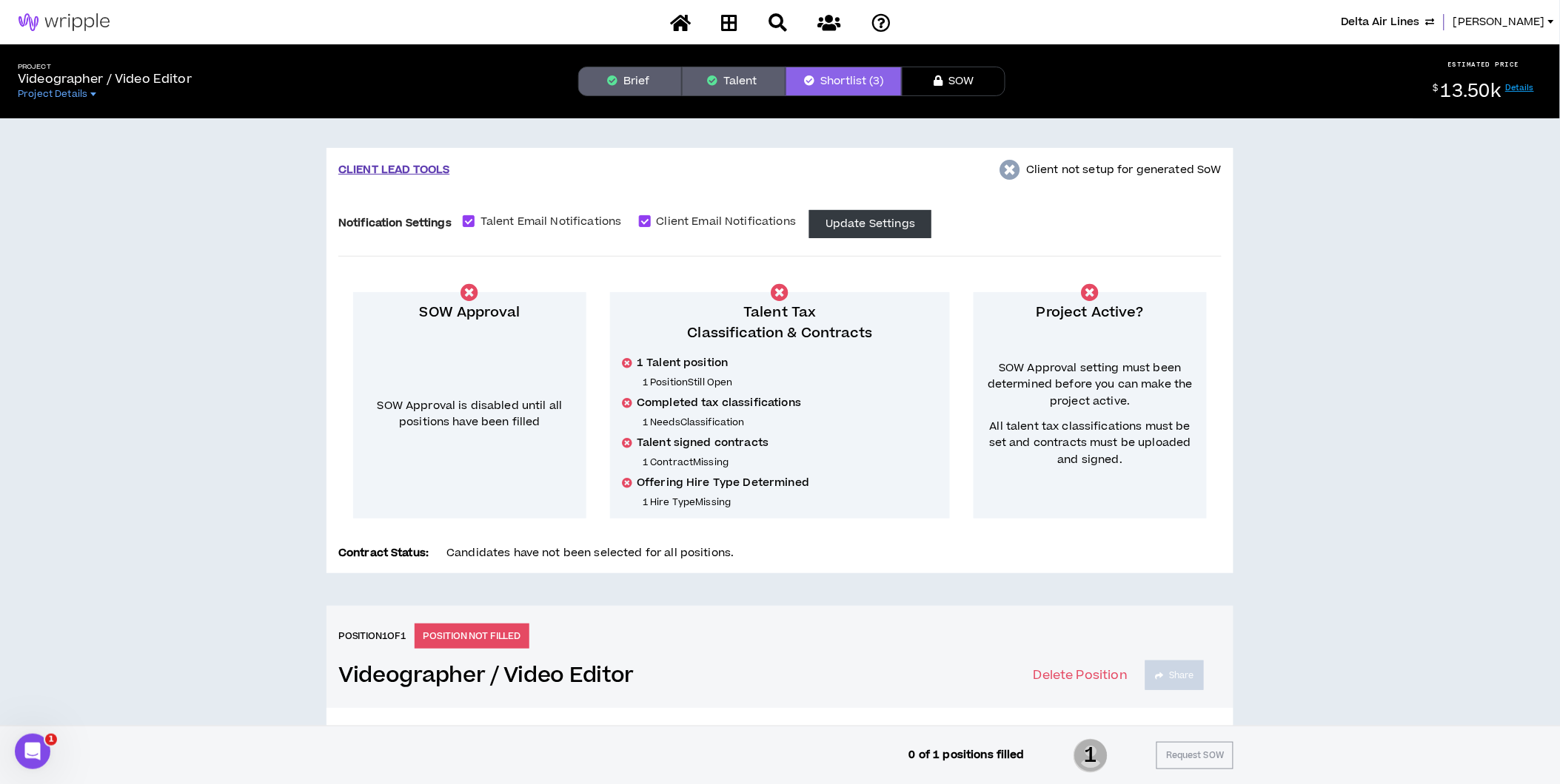
click at [661, 83] on button "Brief" at bounding box center [630, 81] width 104 height 29
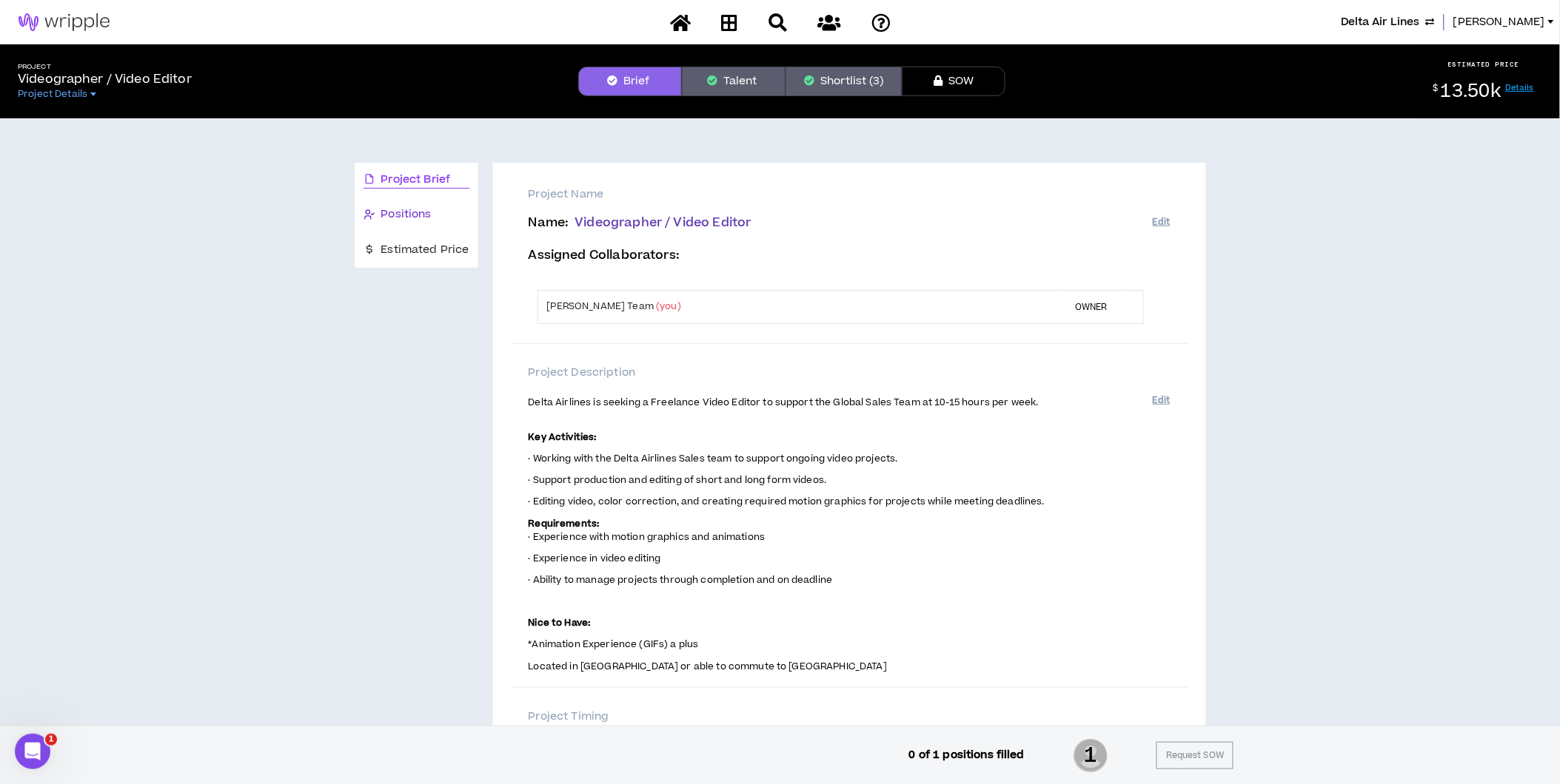
click at [420, 210] on span "Positions" at bounding box center [406, 214] width 50 height 17
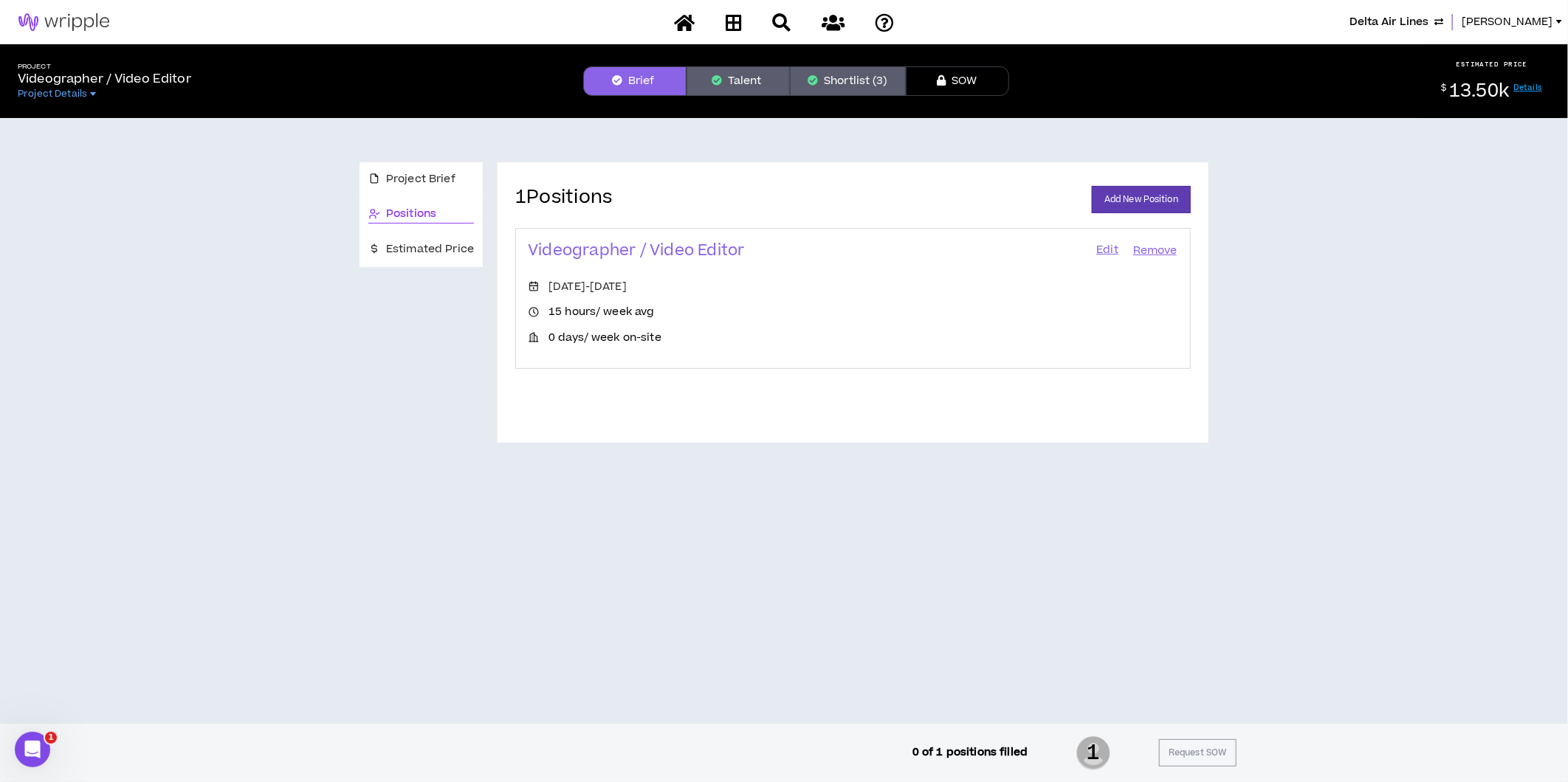
click at [1110, 246] on link "Edit" at bounding box center [1107, 251] width 25 height 21
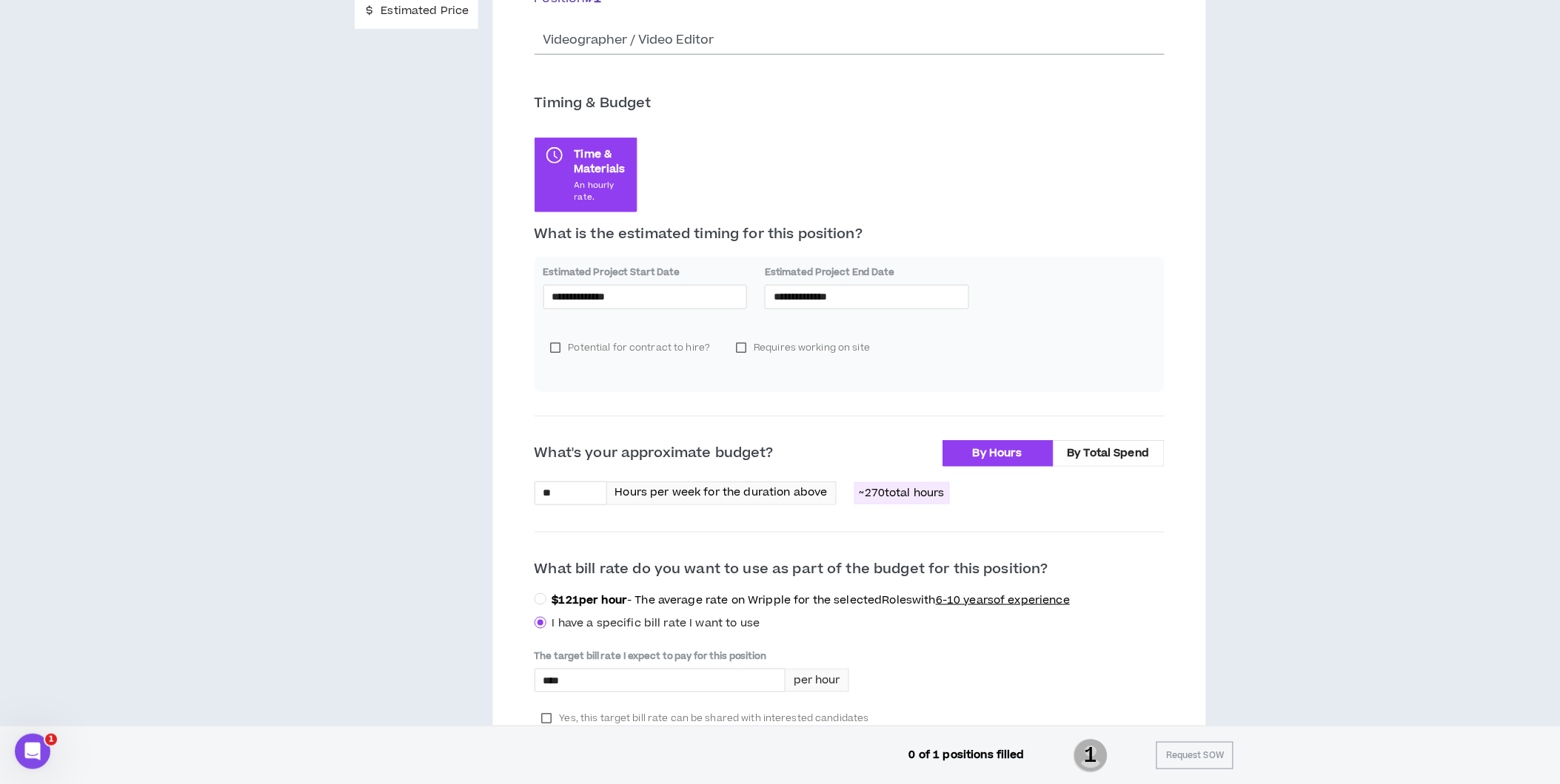
scroll to position [238, 0]
click at [563, 494] on input "**" at bounding box center [571, 494] width 71 height 22
type input "*"
type input "**"
click at [630, 289] on div "**********" at bounding box center [645, 298] width 204 height 24
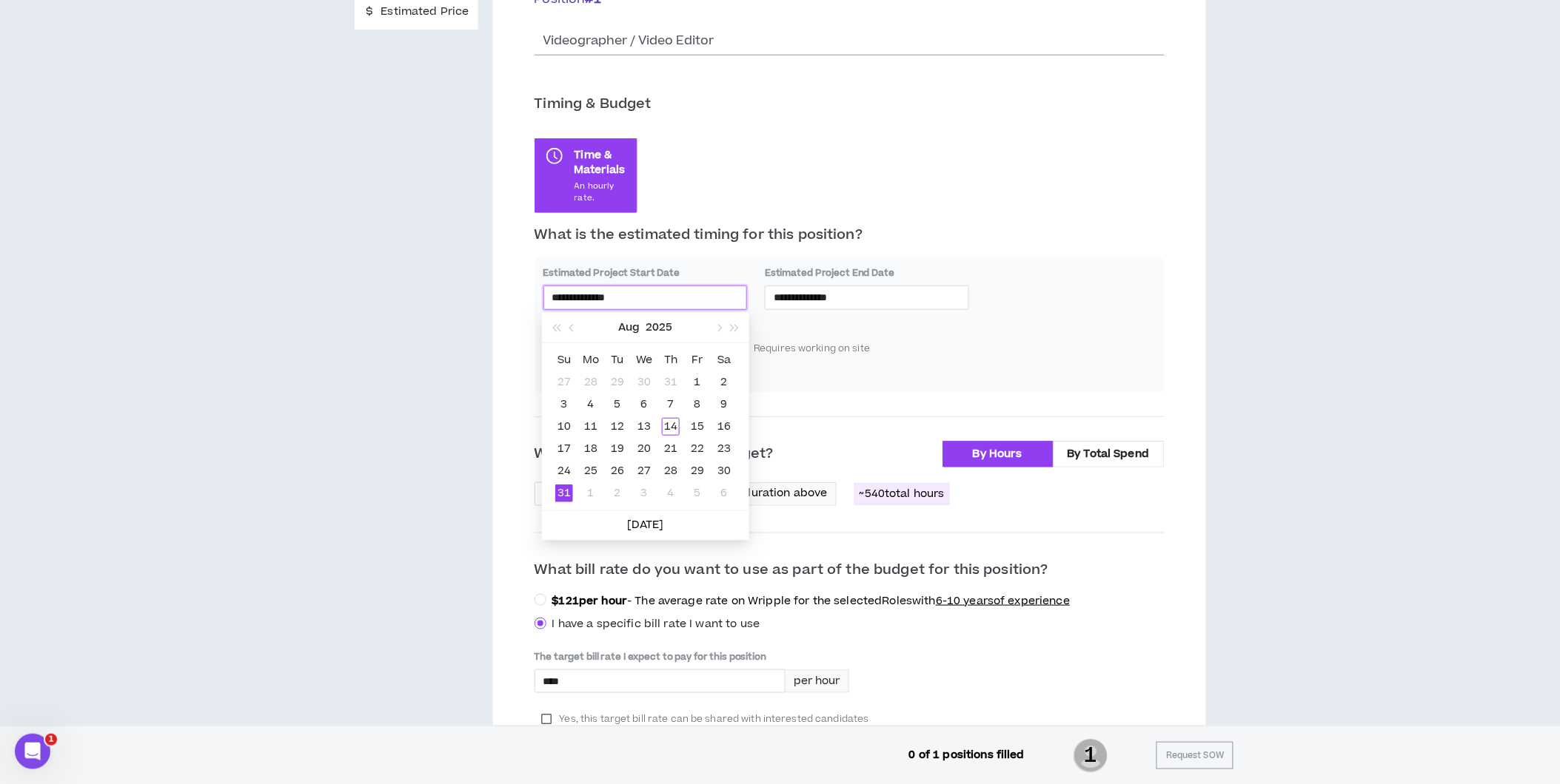
click at [583, 327] on div "[DATE]" at bounding box center [645, 327] width 129 height 29
click at [578, 327] on button "button" at bounding box center [572, 327] width 17 height 29
click at [715, 327] on span "button" at bounding box center [718, 327] width 7 height 7
type input "**********"
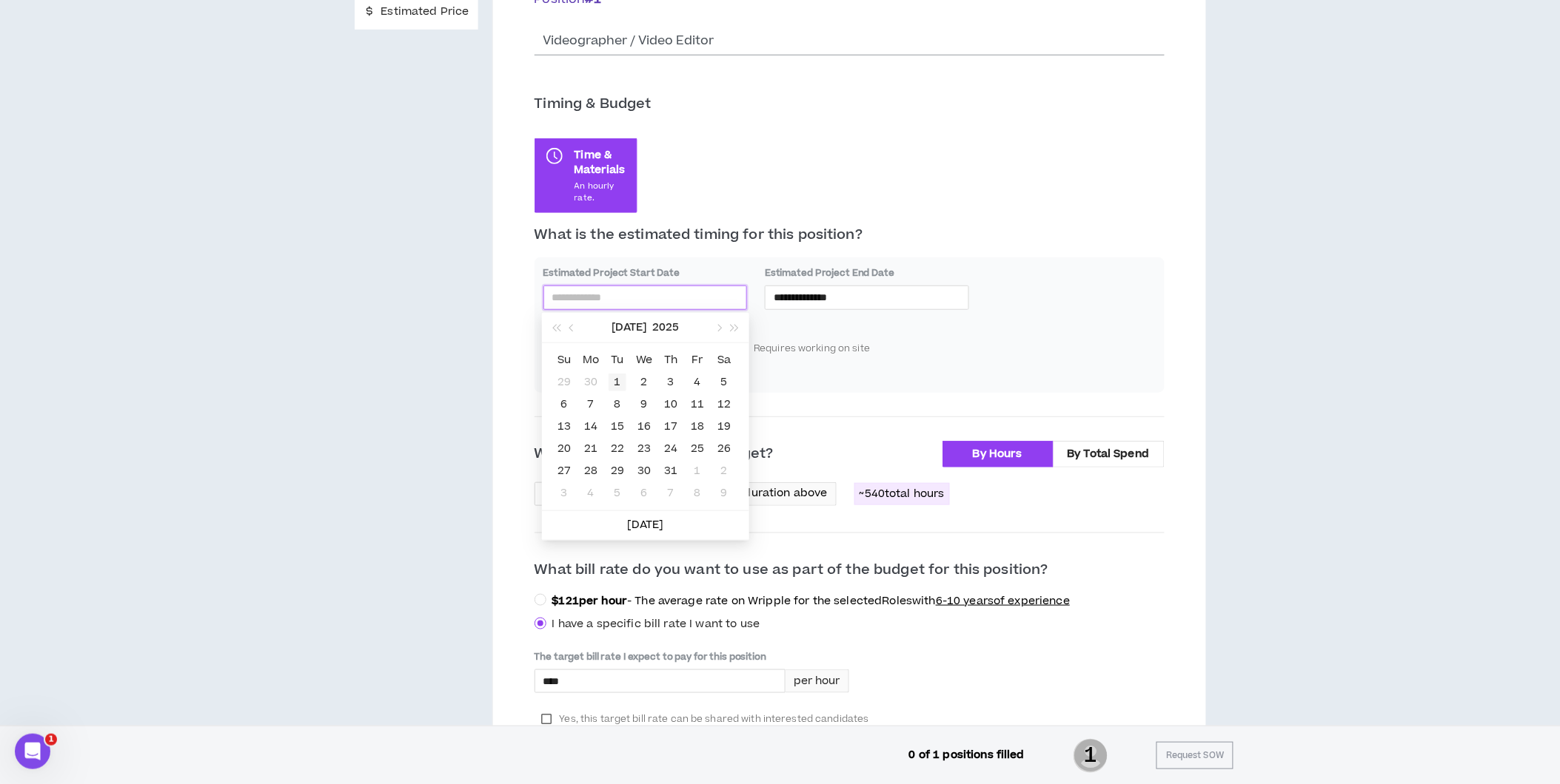
click at [611, 380] on div "1" at bounding box center [618, 382] width 17 height 17
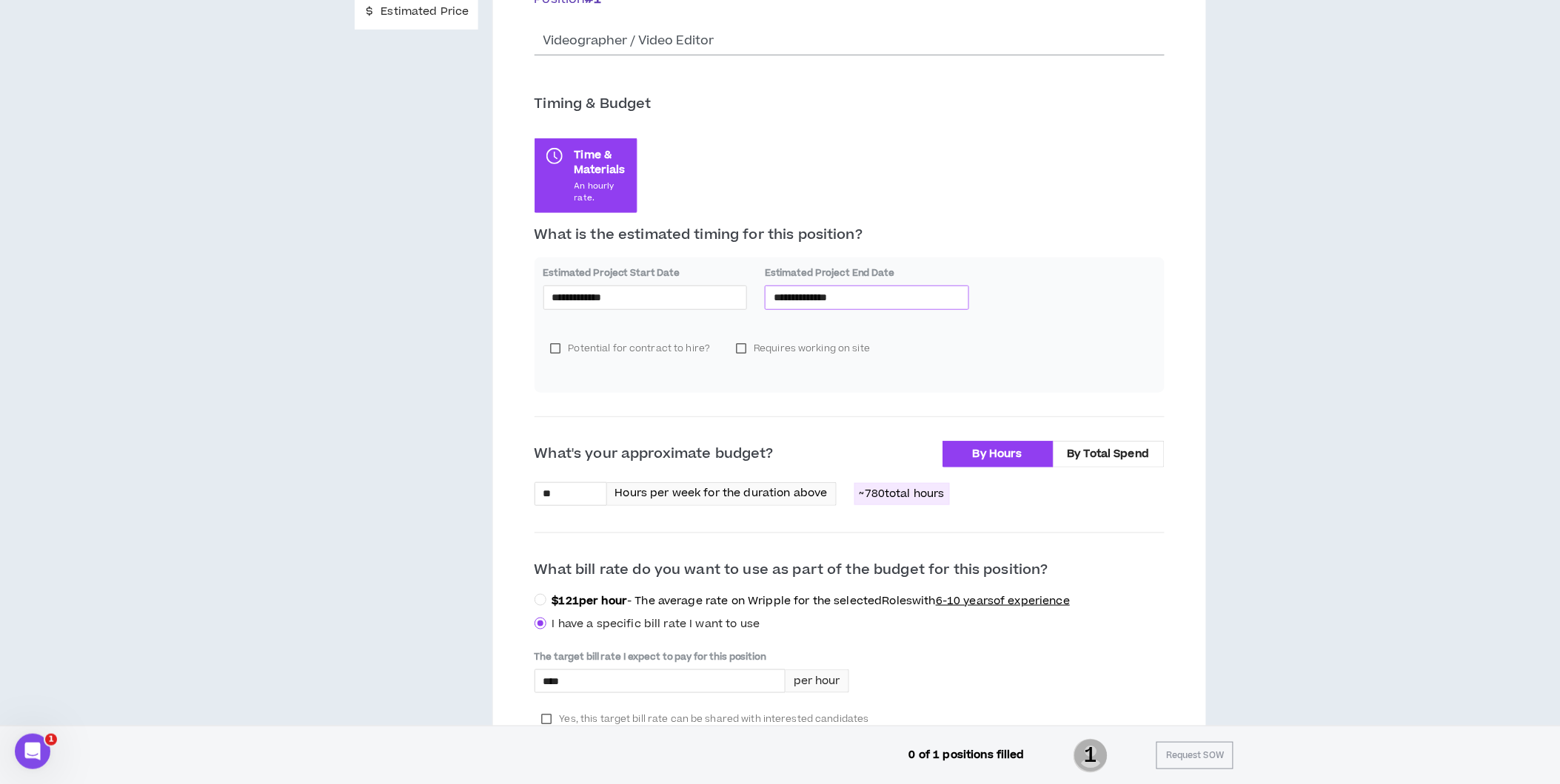
click at [847, 298] on input "**********" at bounding box center [866, 298] width 187 height 17
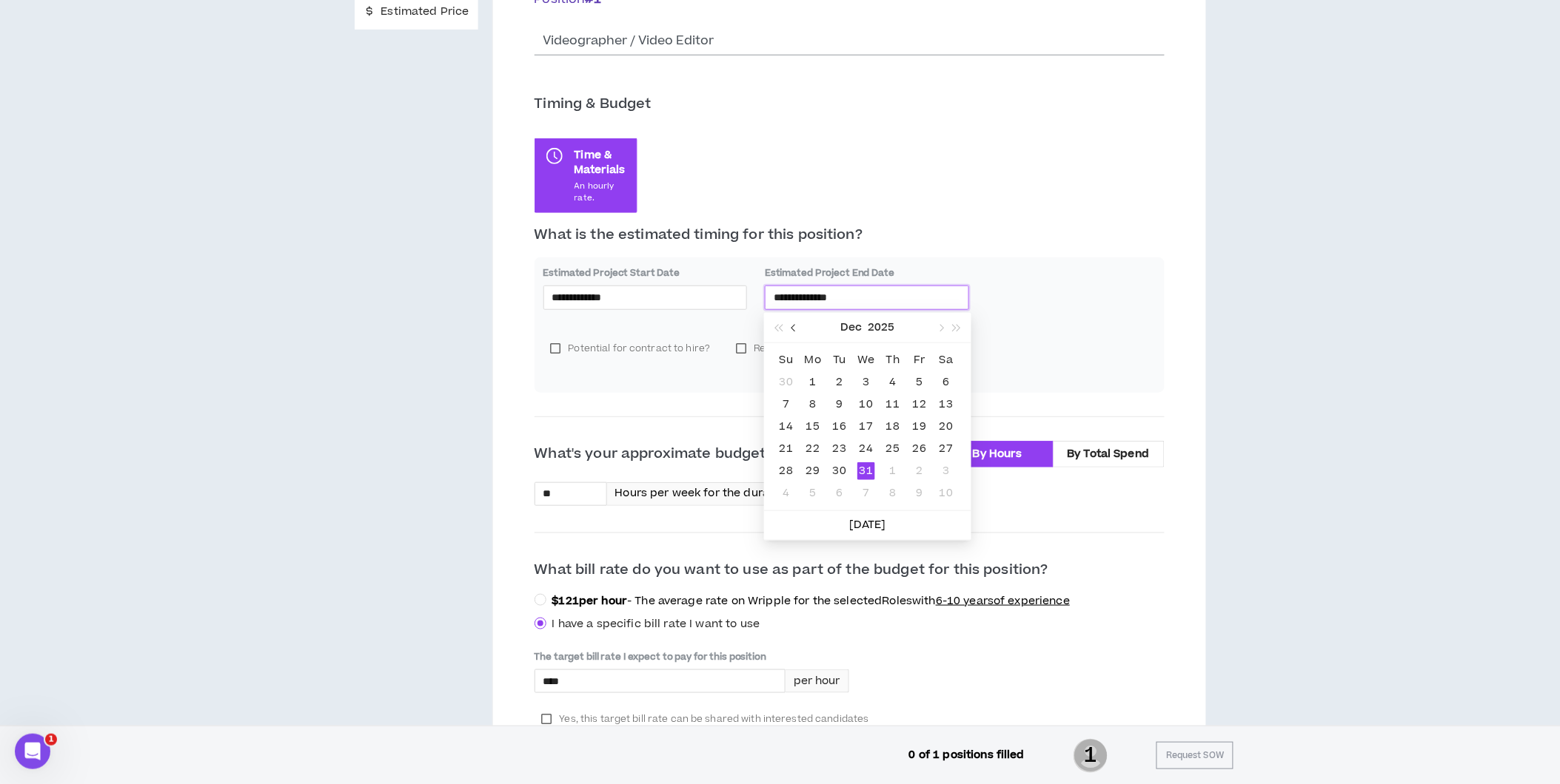
click at [797, 328] on span "button" at bounding box center [795, 327] width 7 height 7
type input "**********"
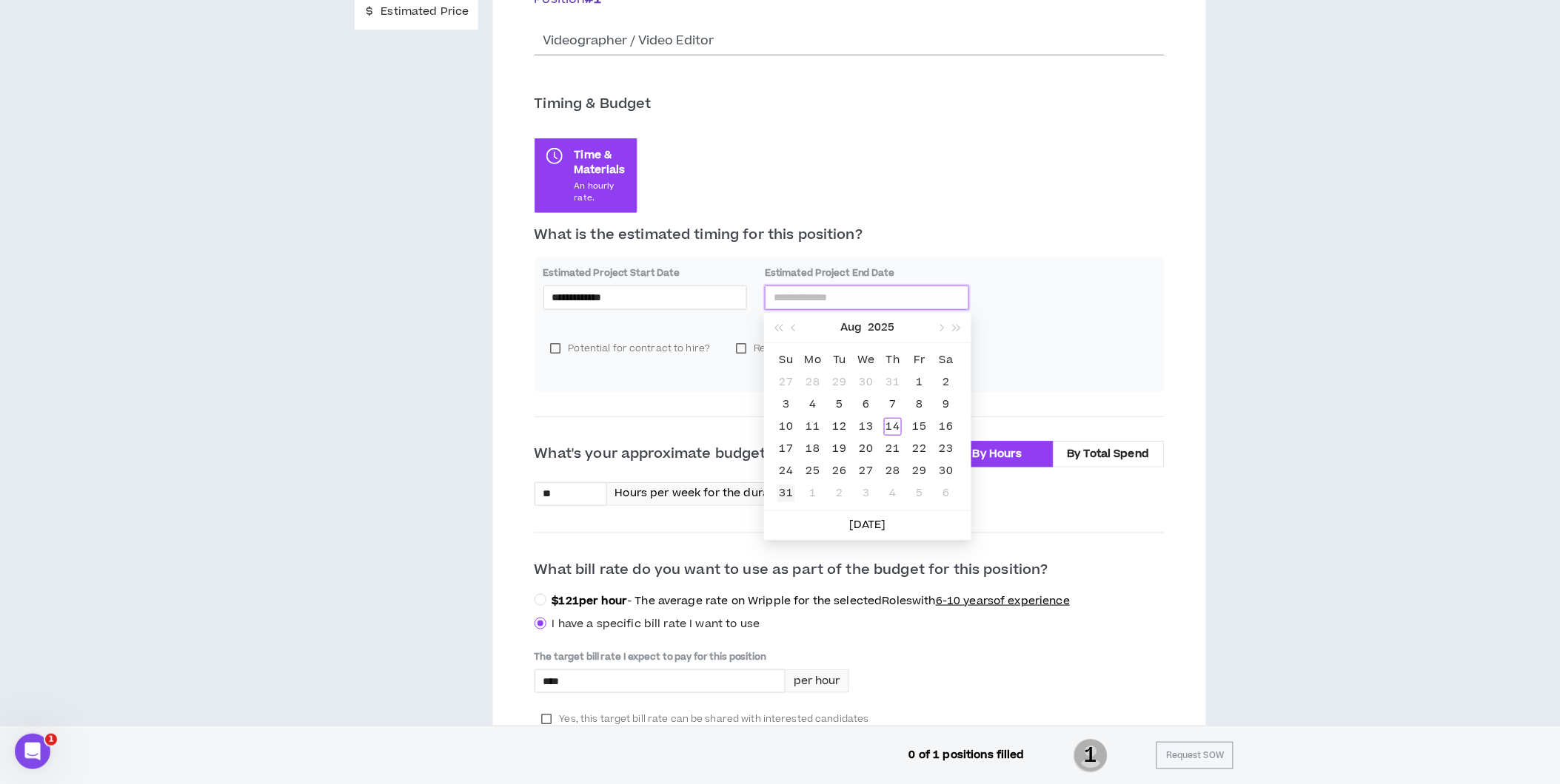
click at [789, 485] on div "31" at bounding box center [786, 494] width 17 height 17
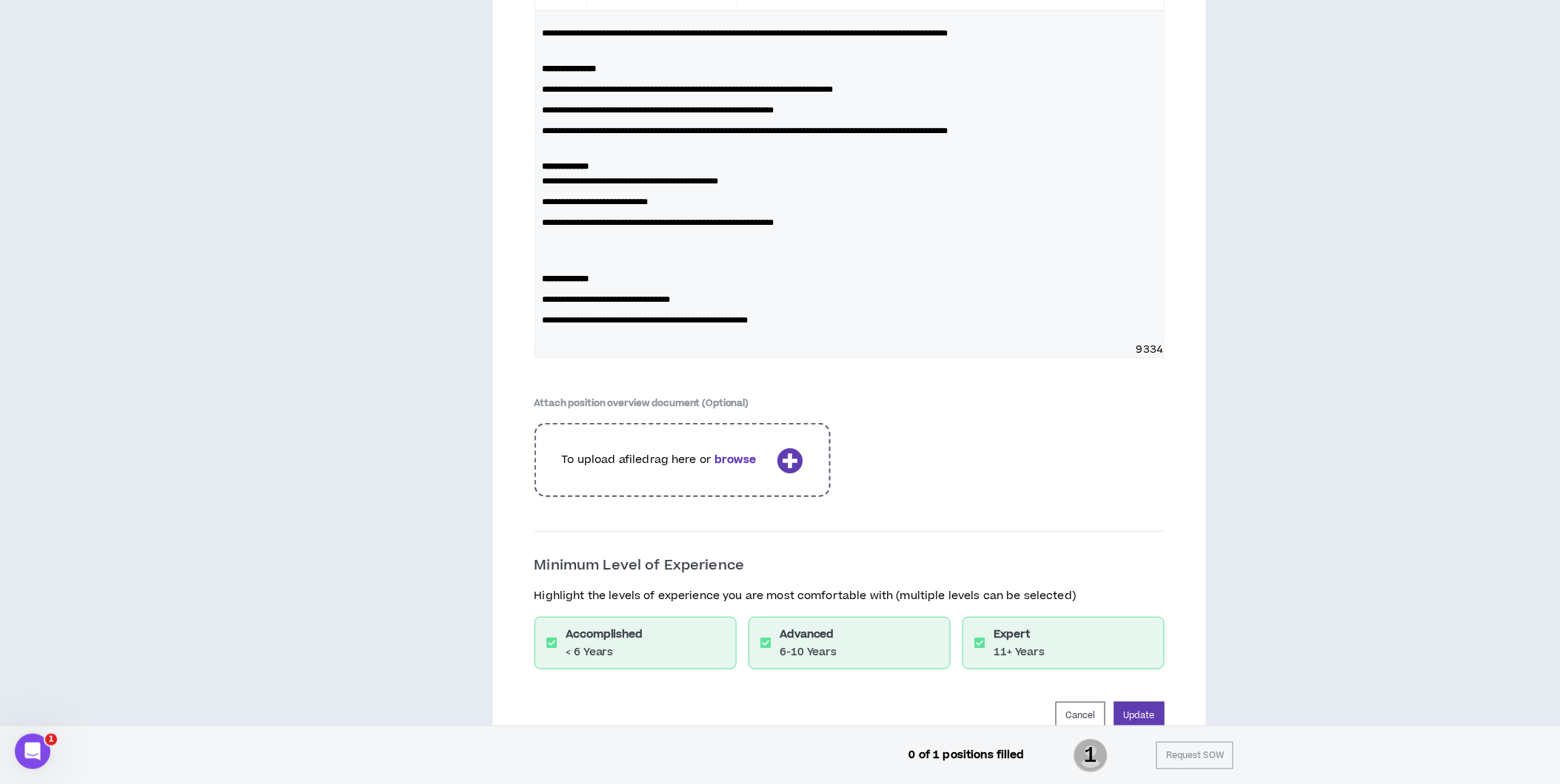
scroll to position [2150, 0]
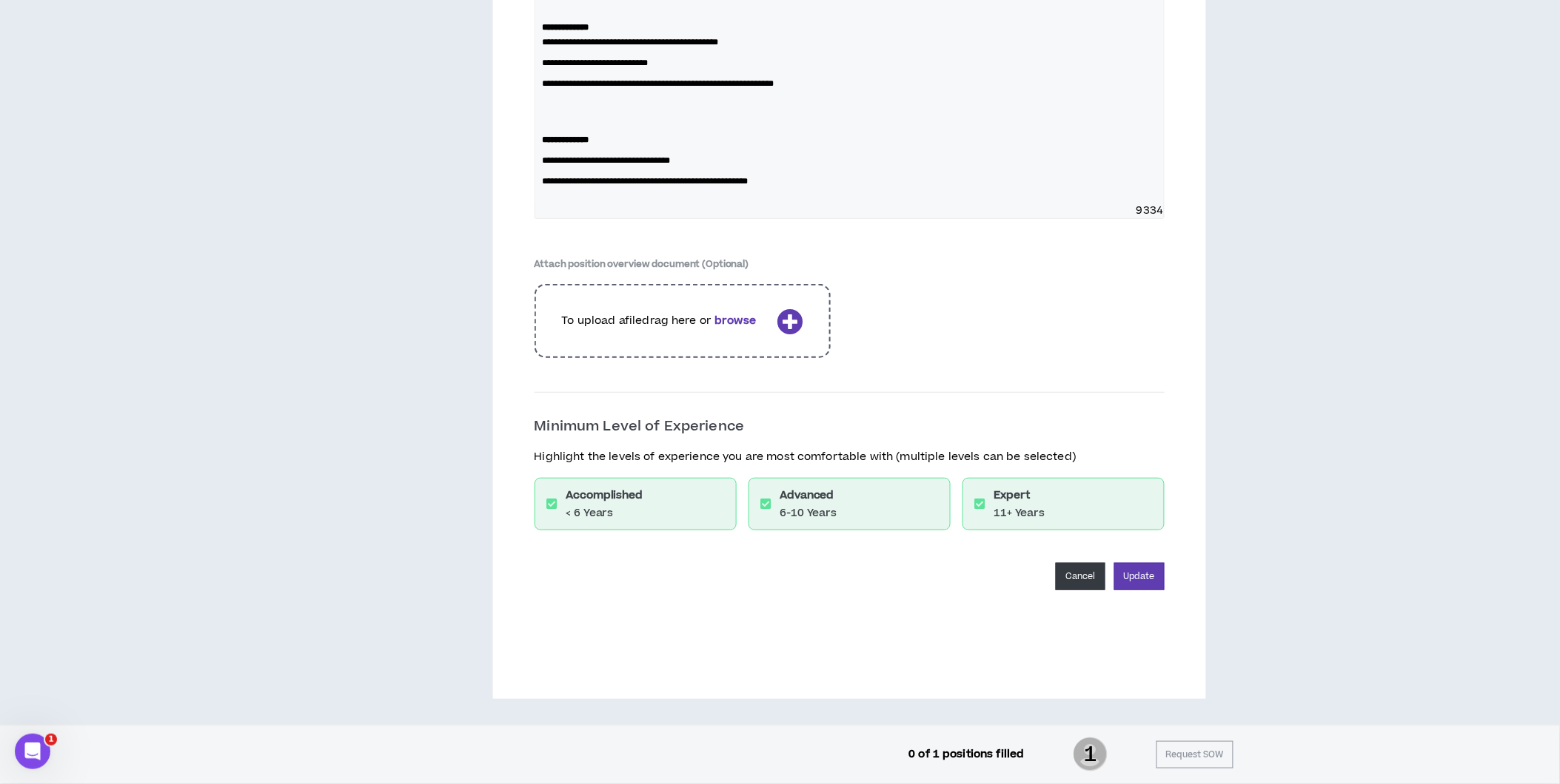
click at [1081, 578] on button "Cancel" at bounding box center [1080, 577] width 49 height 28
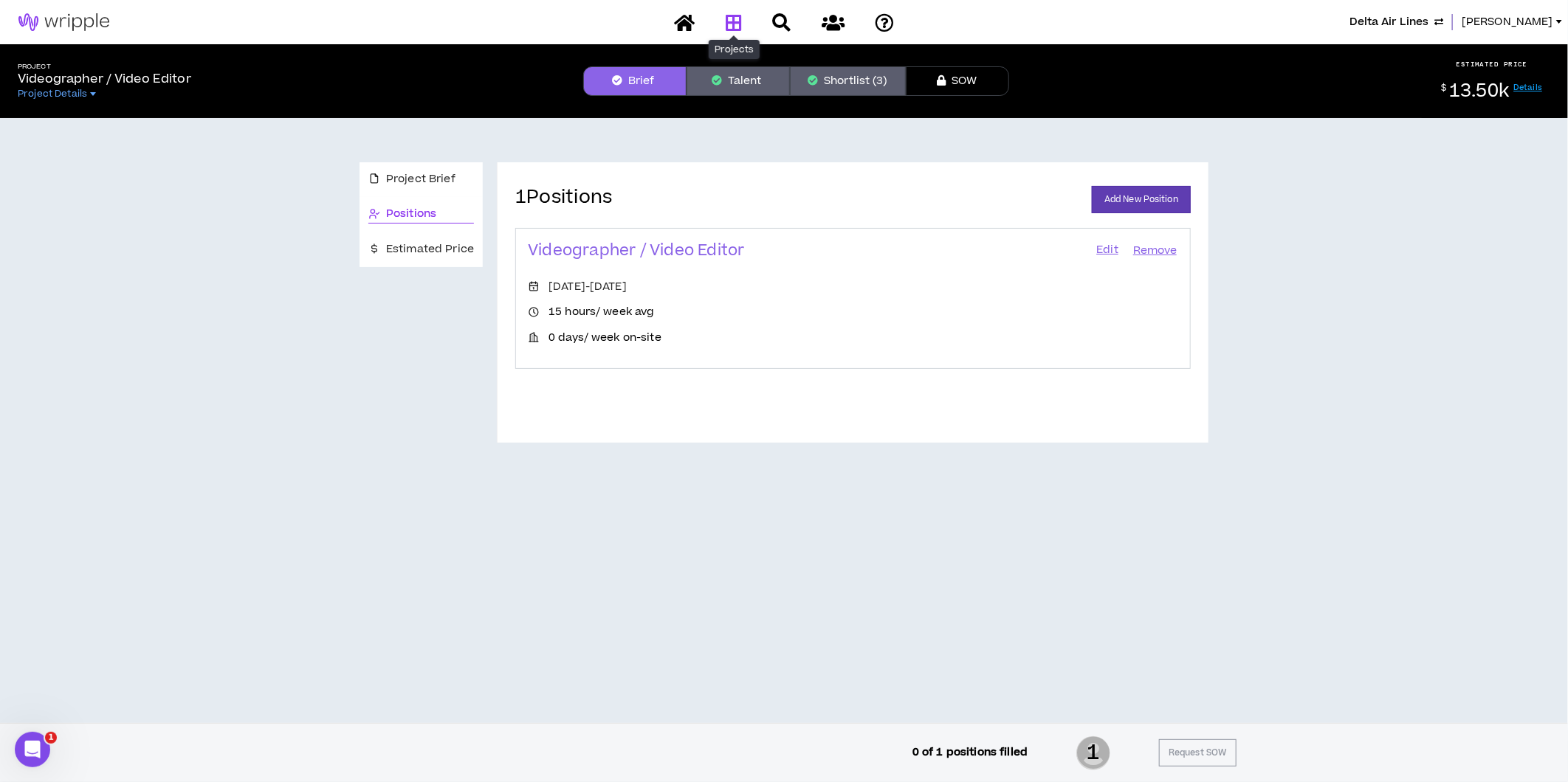
click at [731, 19] on icon at bounding box center [734, 22] width 17 height 18
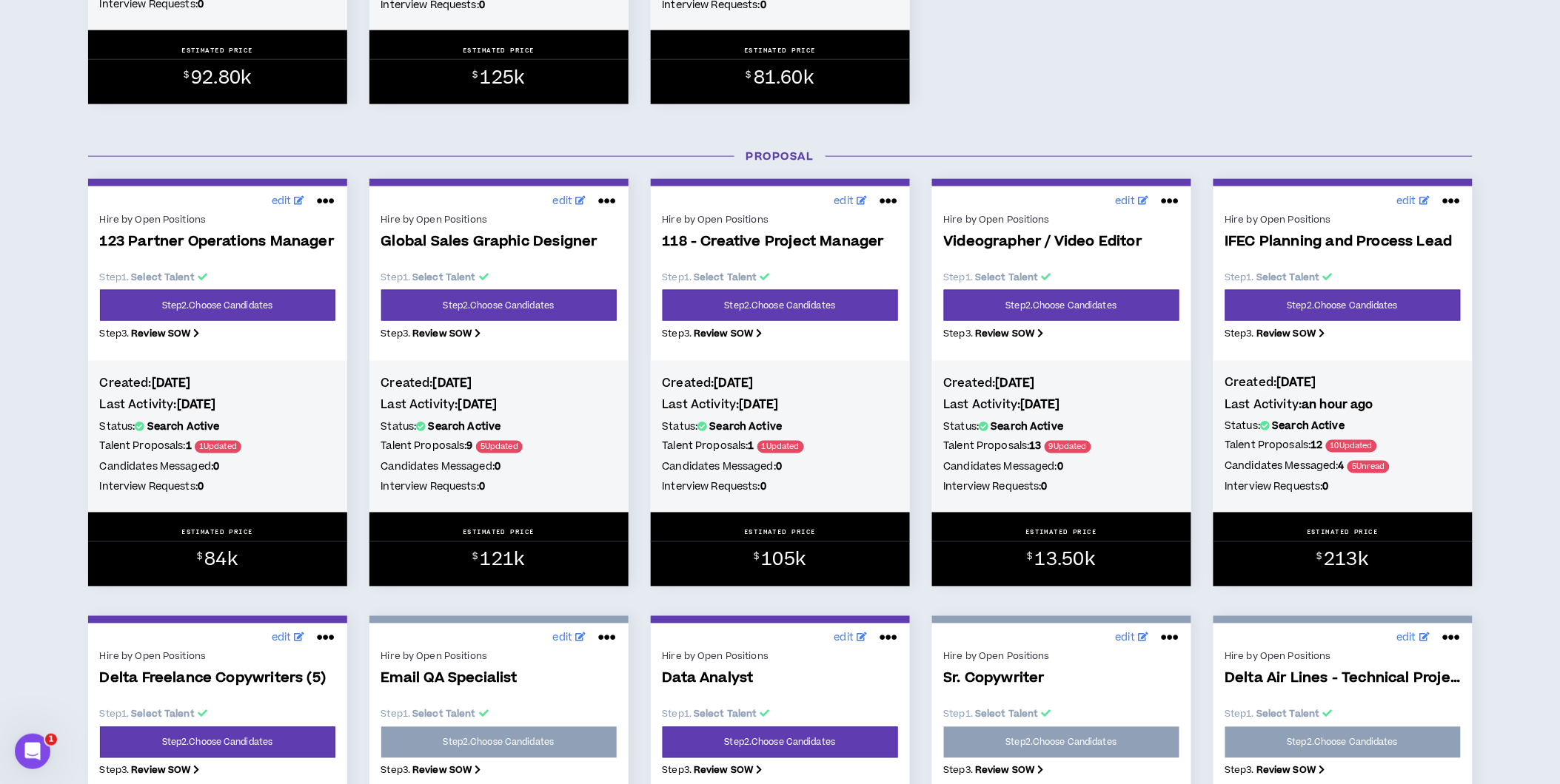
scroll to position [657, 0]
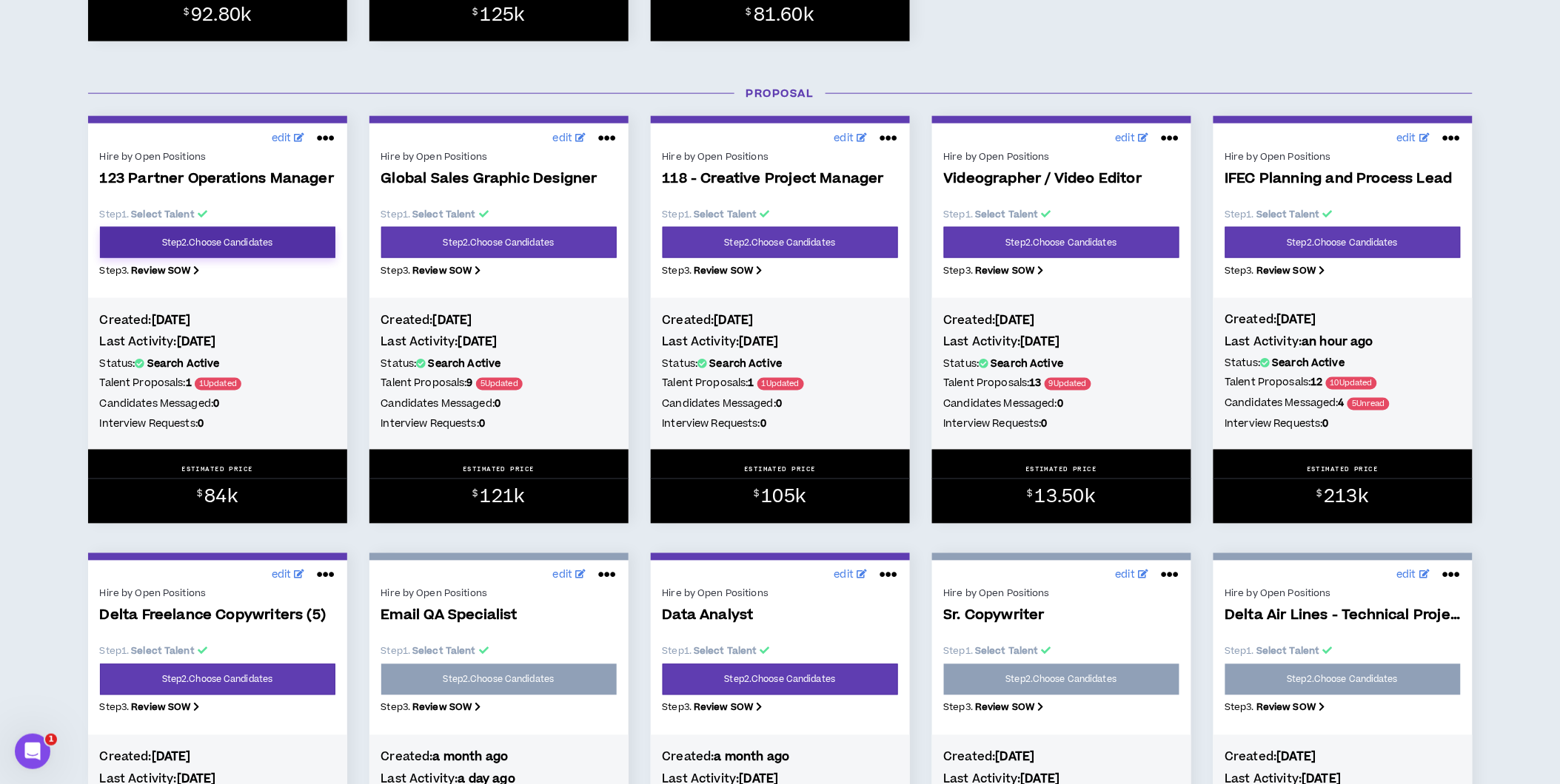
click at [213, 243] on link "Step 2 . Choose Candidates" at bounding box center [218, 242] width 236 height 31
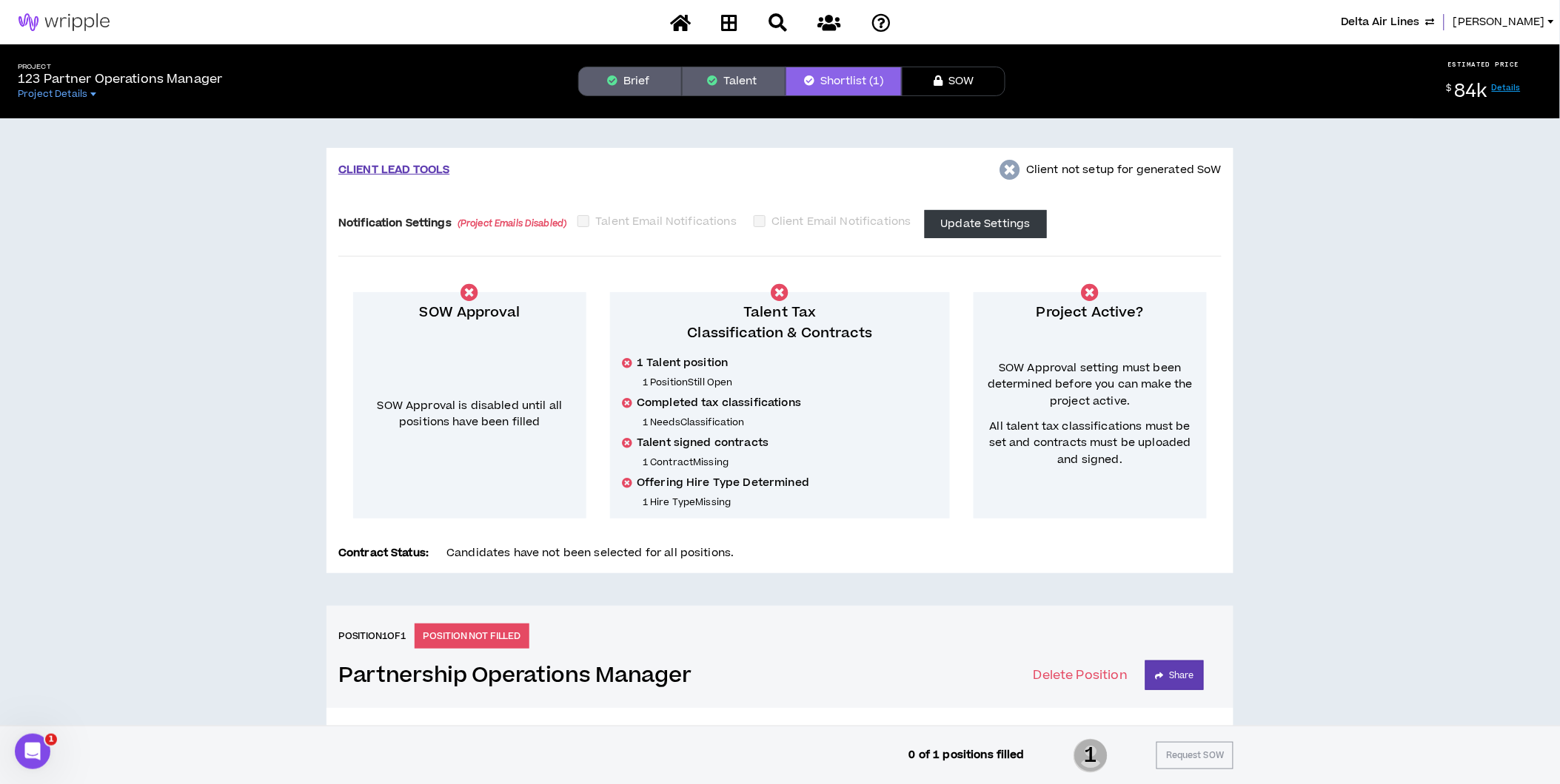
click at [649, 92] on button "Brief" at bounding box center [630, 81] width 104 height 29
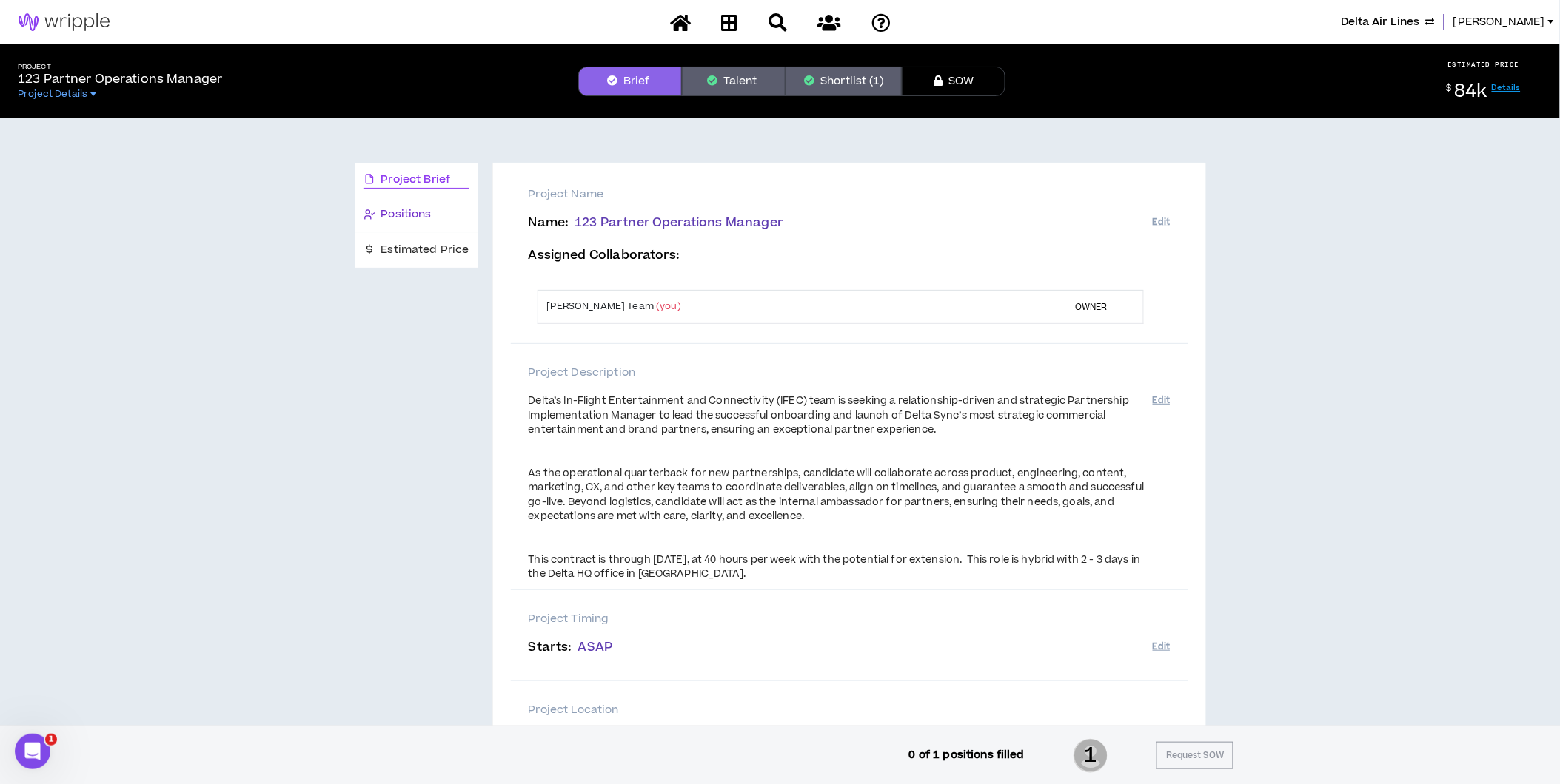
click at [409, 213] on span "Positions" at bounding box center [406, 214] width 50 height 17
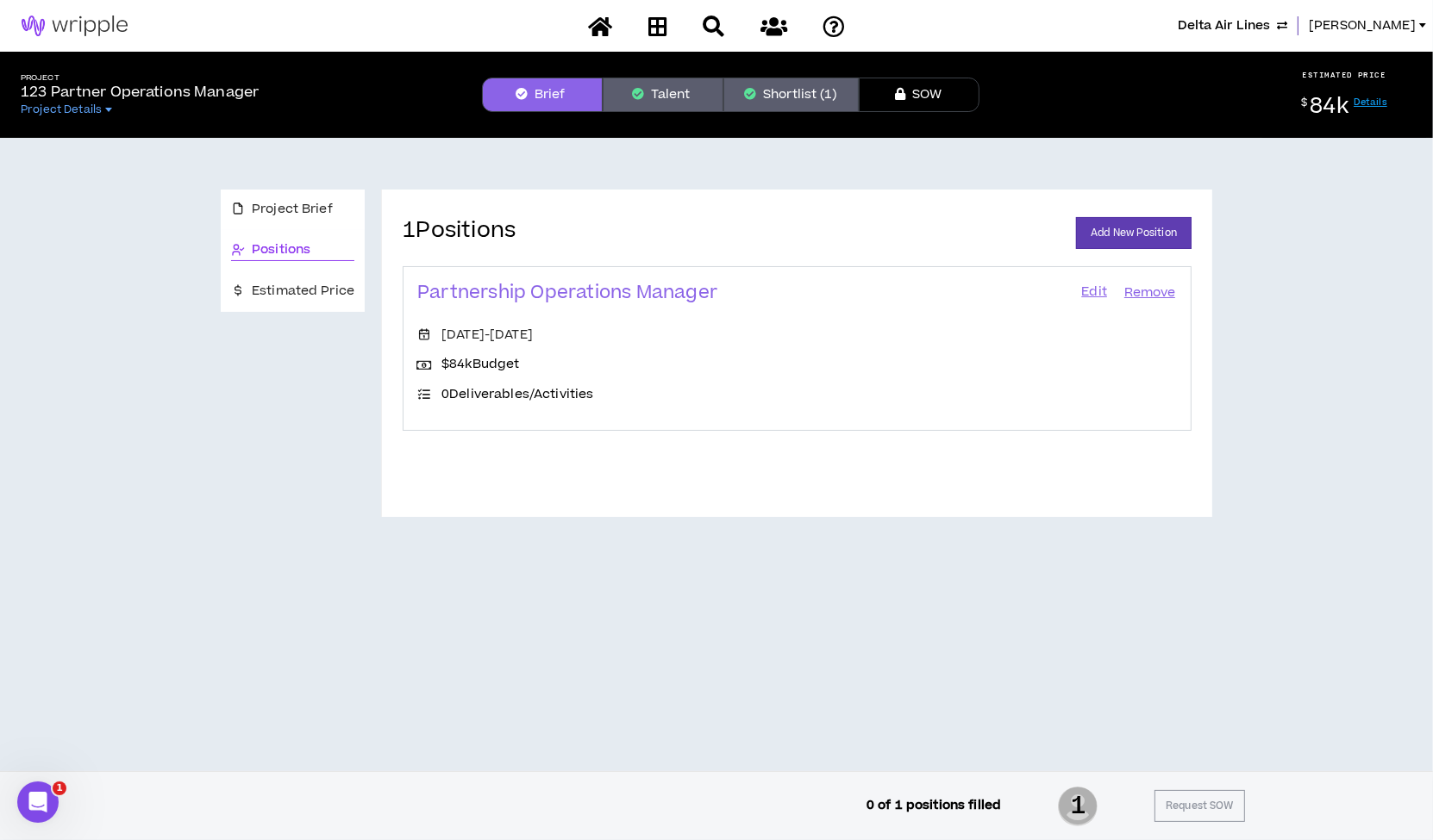
click at [1098, 288] on link "Edit" at bounding box center [1094, 293] width 30 height 24
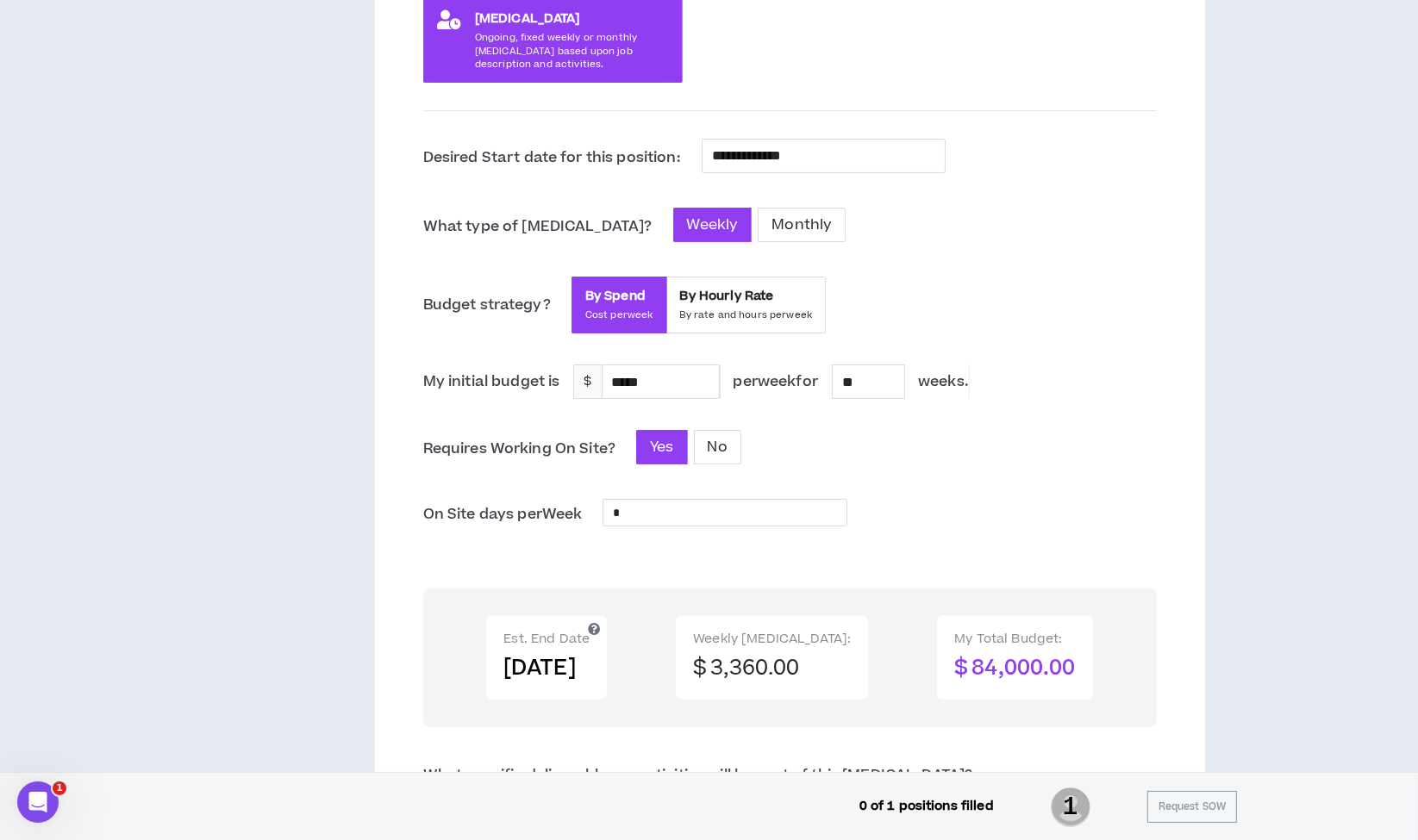
scroll to position [409, 0]
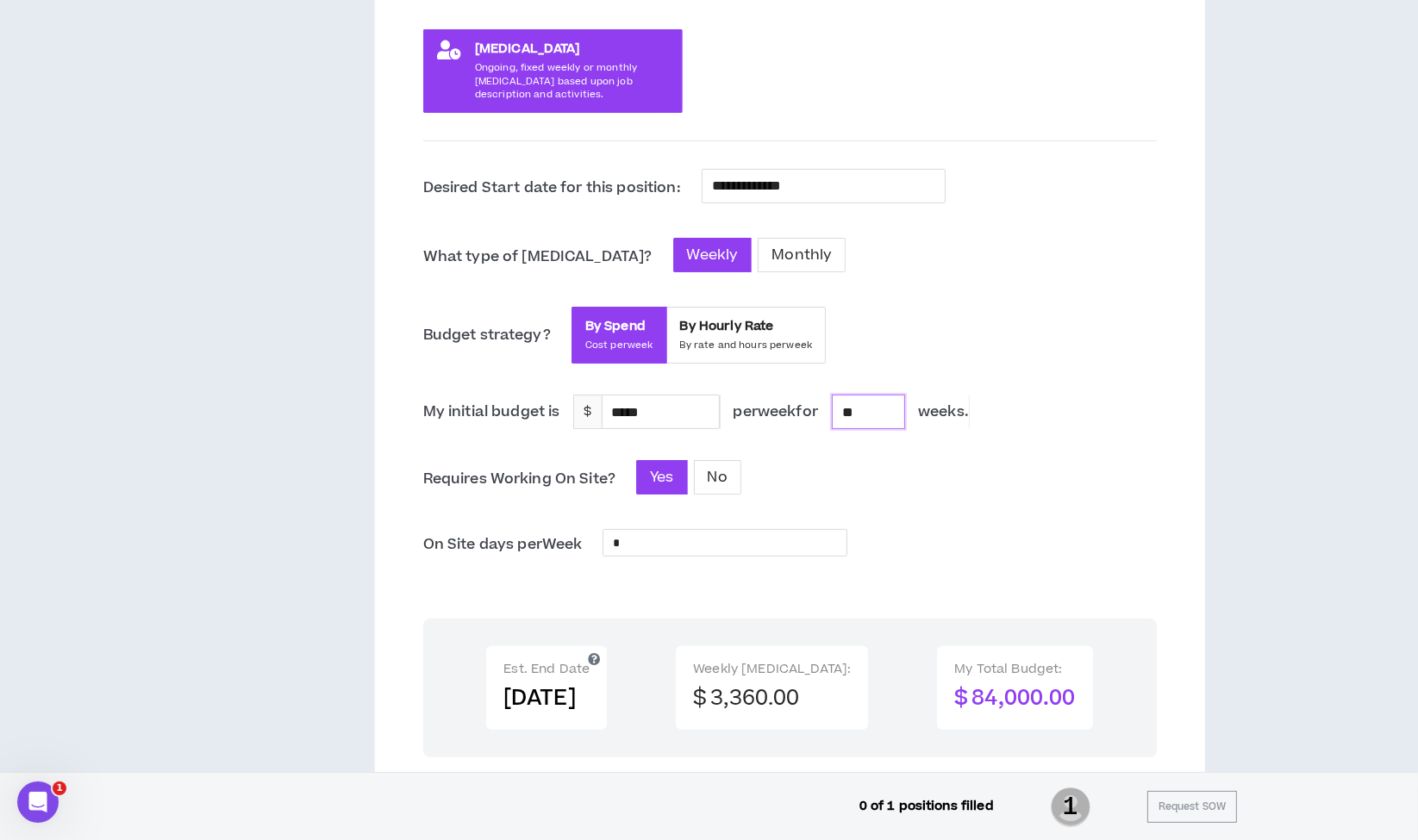
click at [870, 408] on input "**" at bounding box center [868, 411] width 71 height 32
type input "****"
click at [860, 505] on div "**********" at bounding box center [790, 648] width 734 height 958
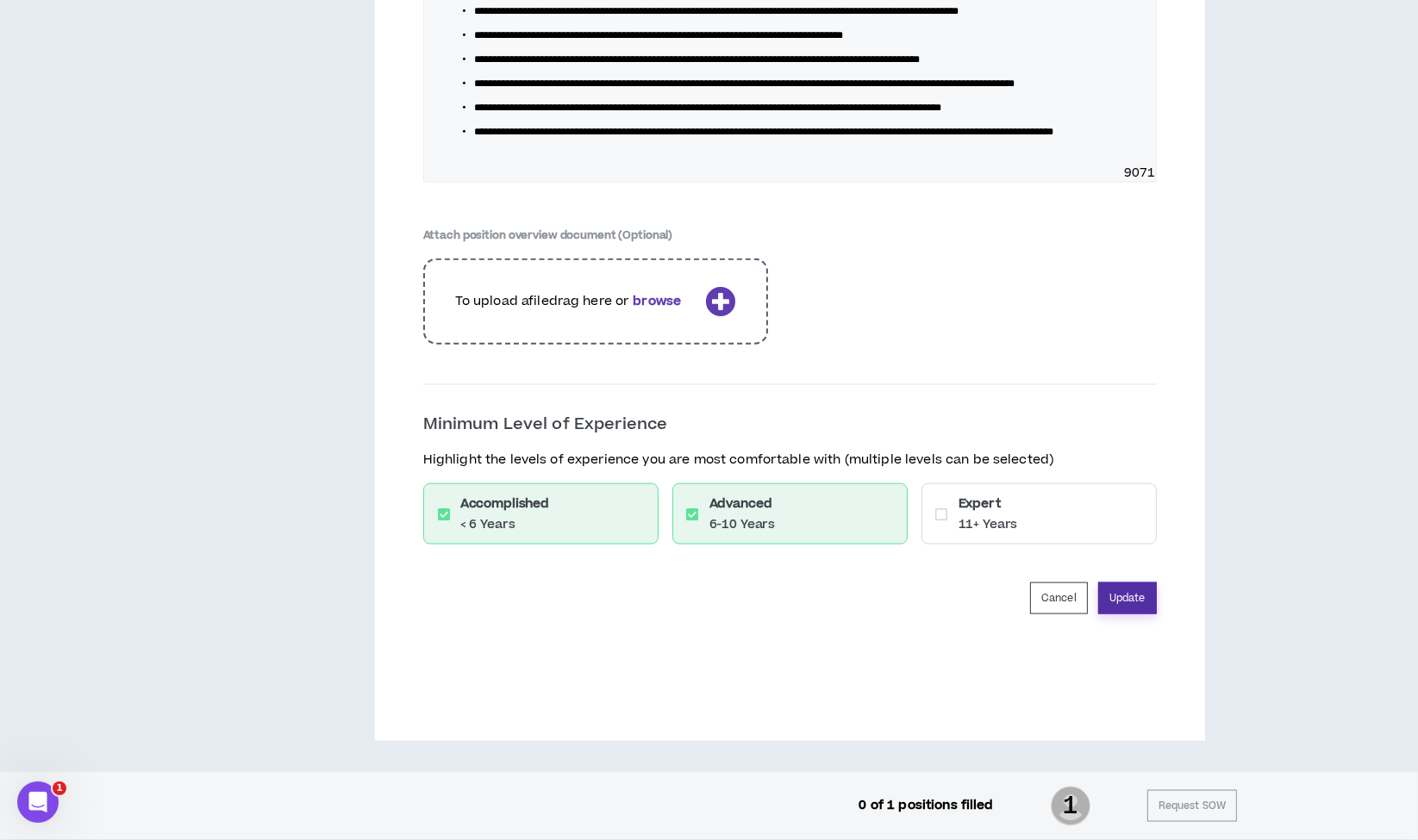
click at [1143, 602] on button "Update" at bounding box center [1127, 598] width 58 height 32
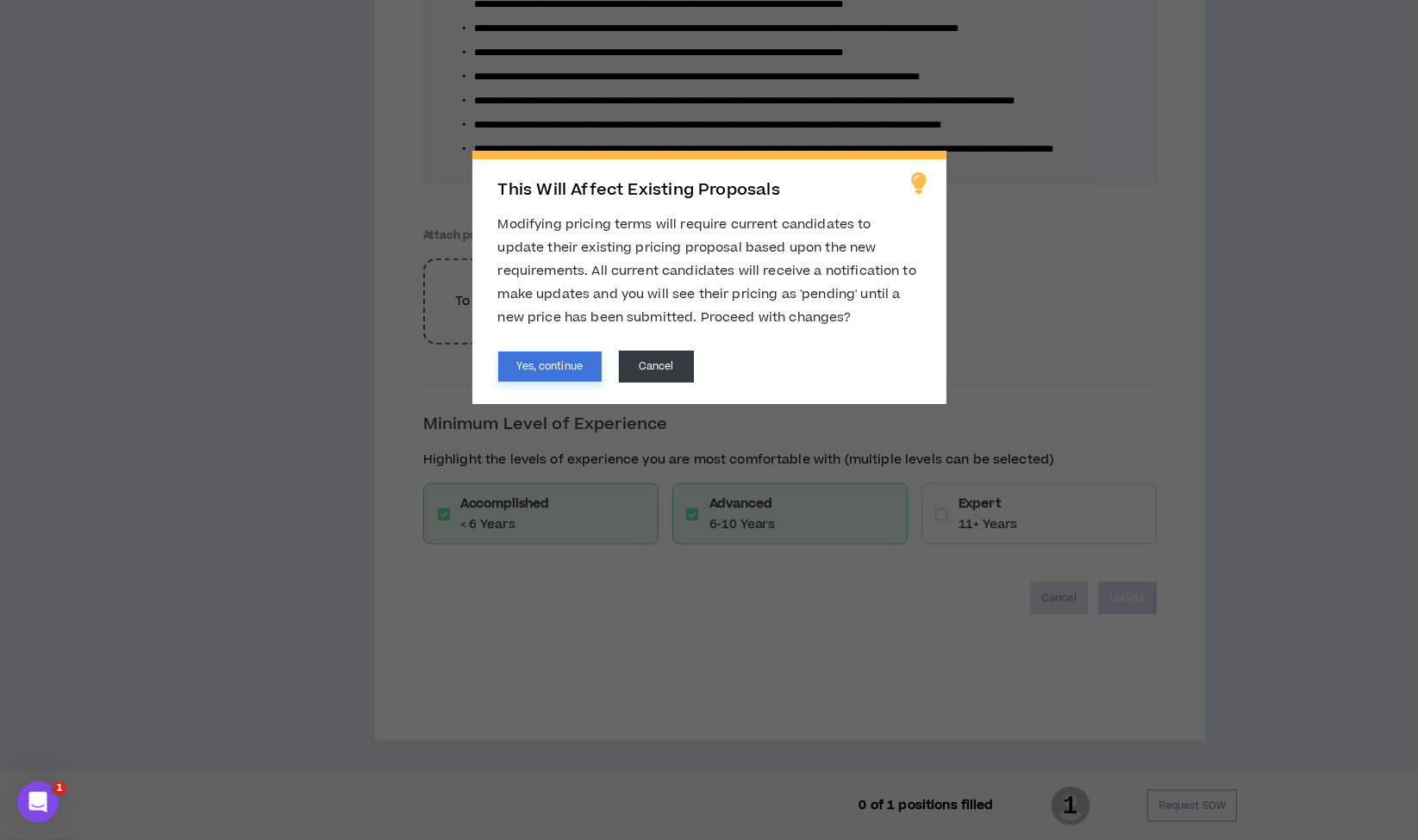
click at [569, 369] on button "Yes, continue" at bounding box center [550, 366] width 104 height 30
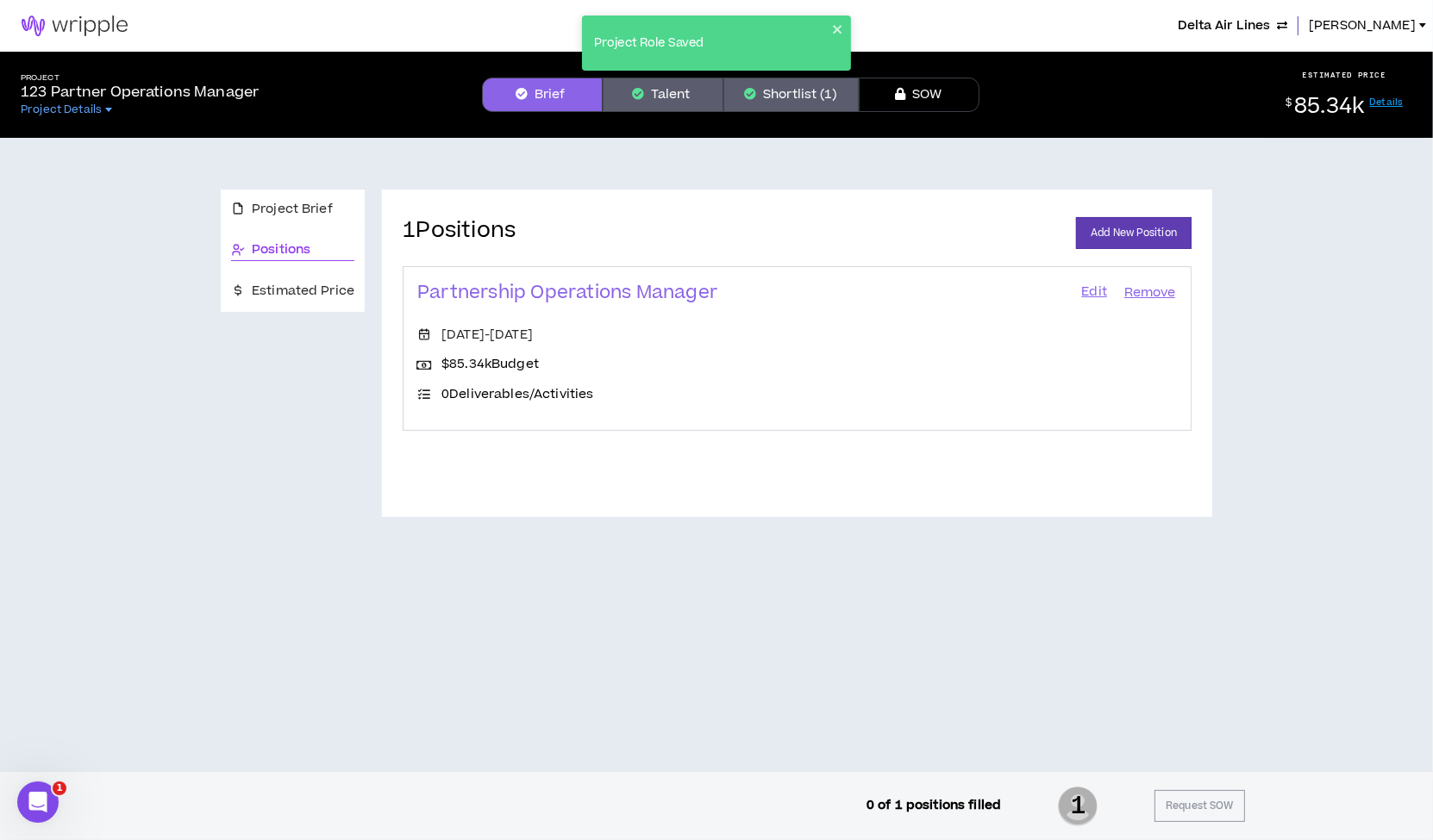
click at [792, 91] on button "Shortlist (1)" at bounding box center [790, 94] width 135 height 34
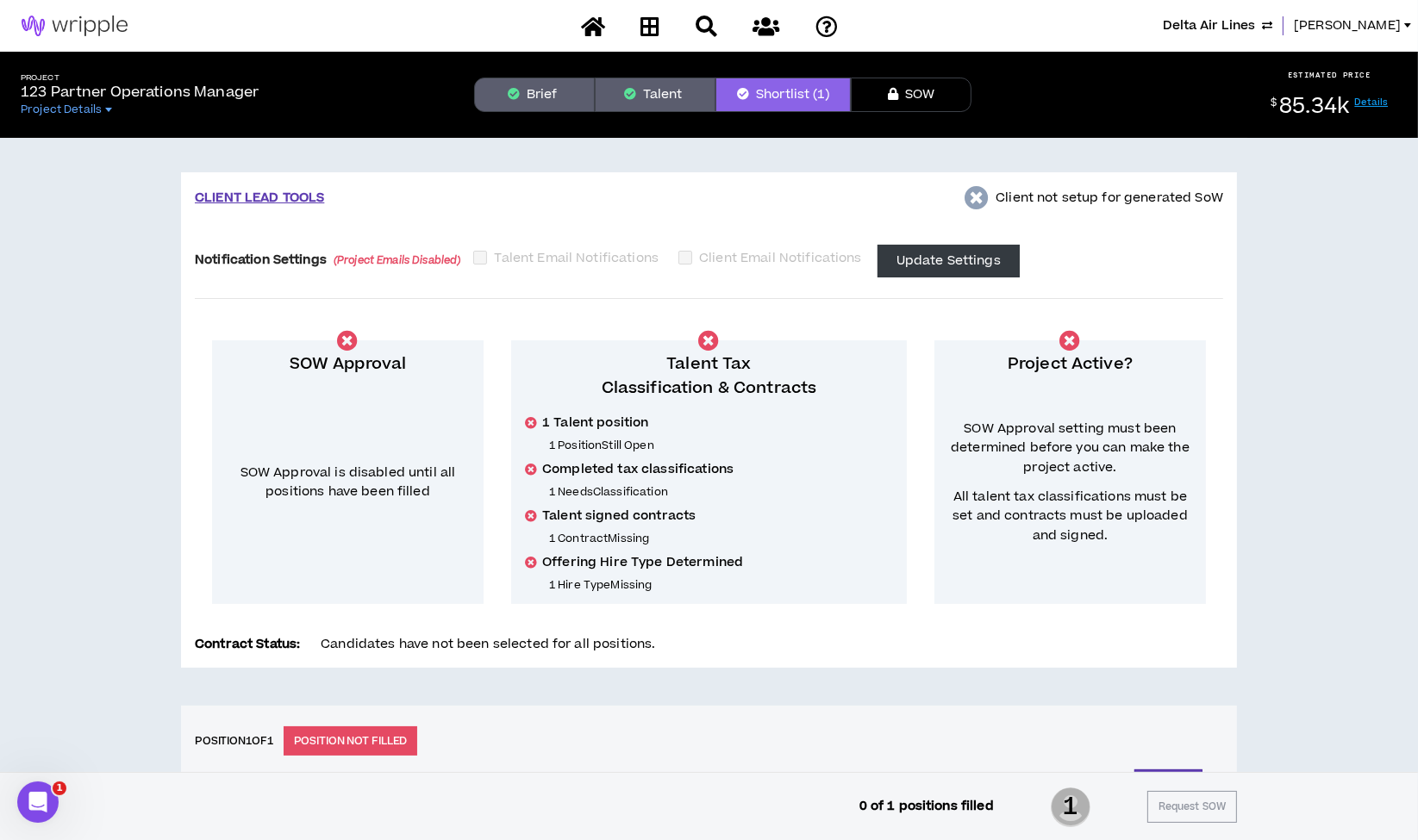
scroll to position [381, 0]
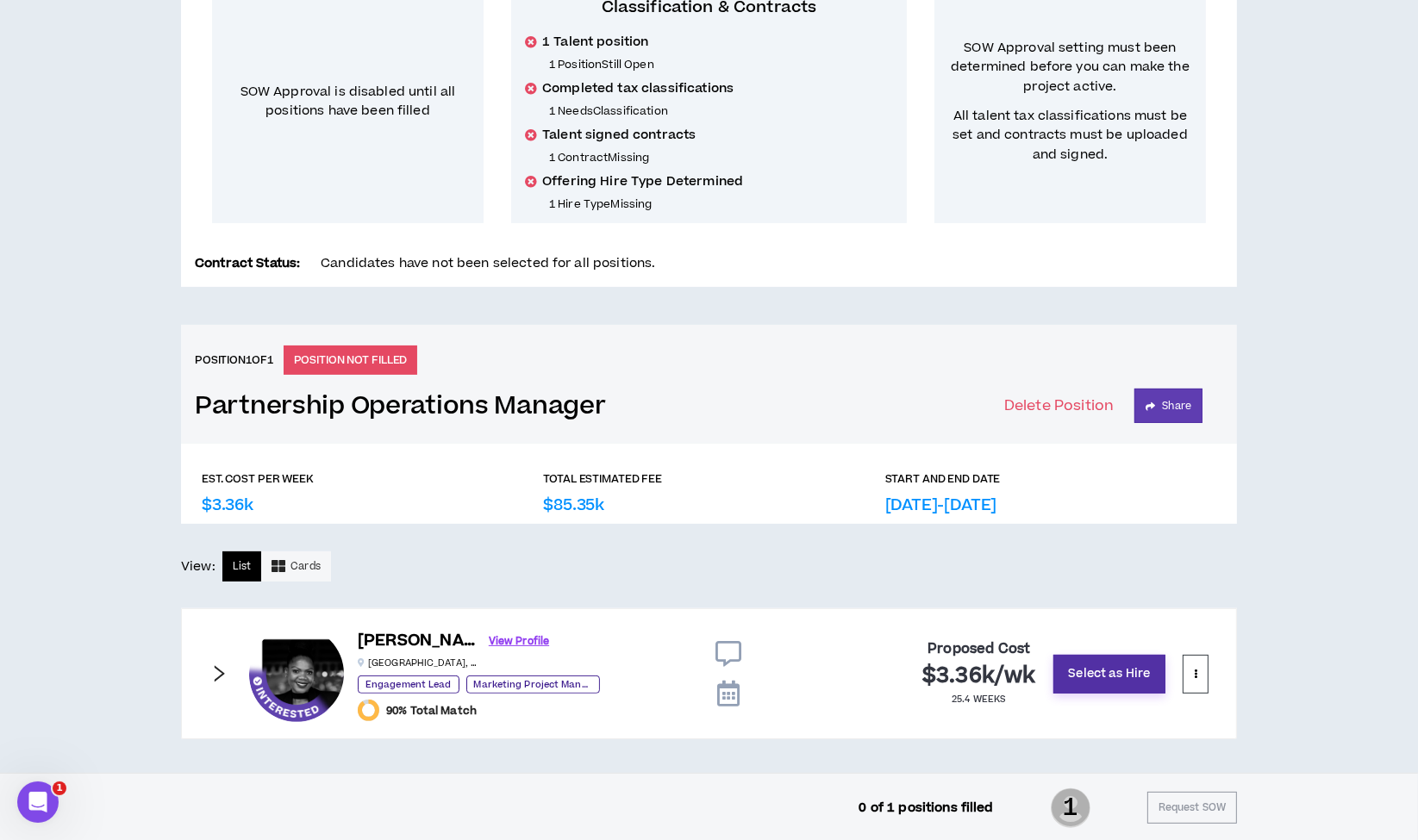
click at [1105, 678] on button "Select as Hire" at bounding box center [1108, 675] width 112 height 39
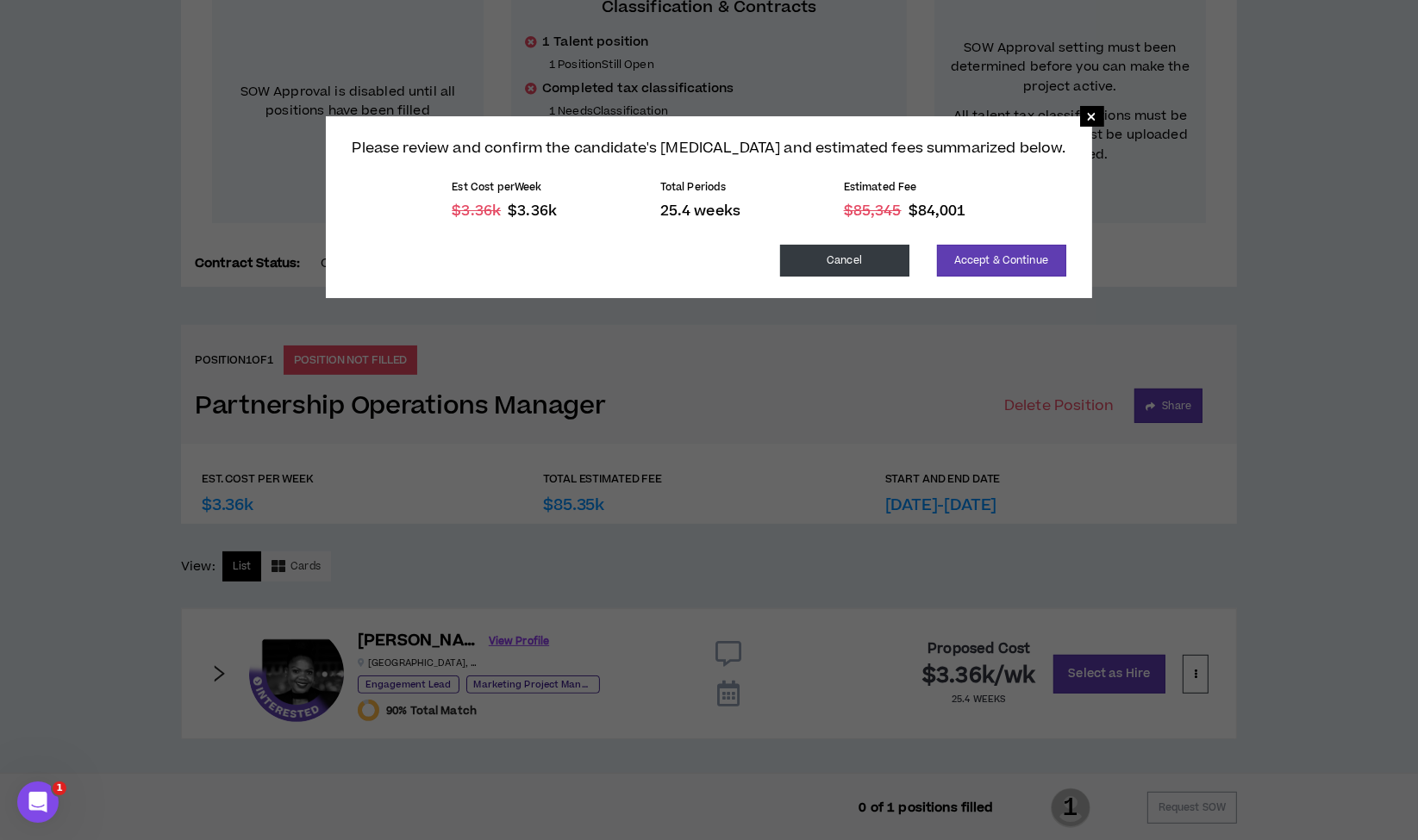
click at [814, 258] on button "Cancel" at bounding box center [845, 261] width 129 height 32
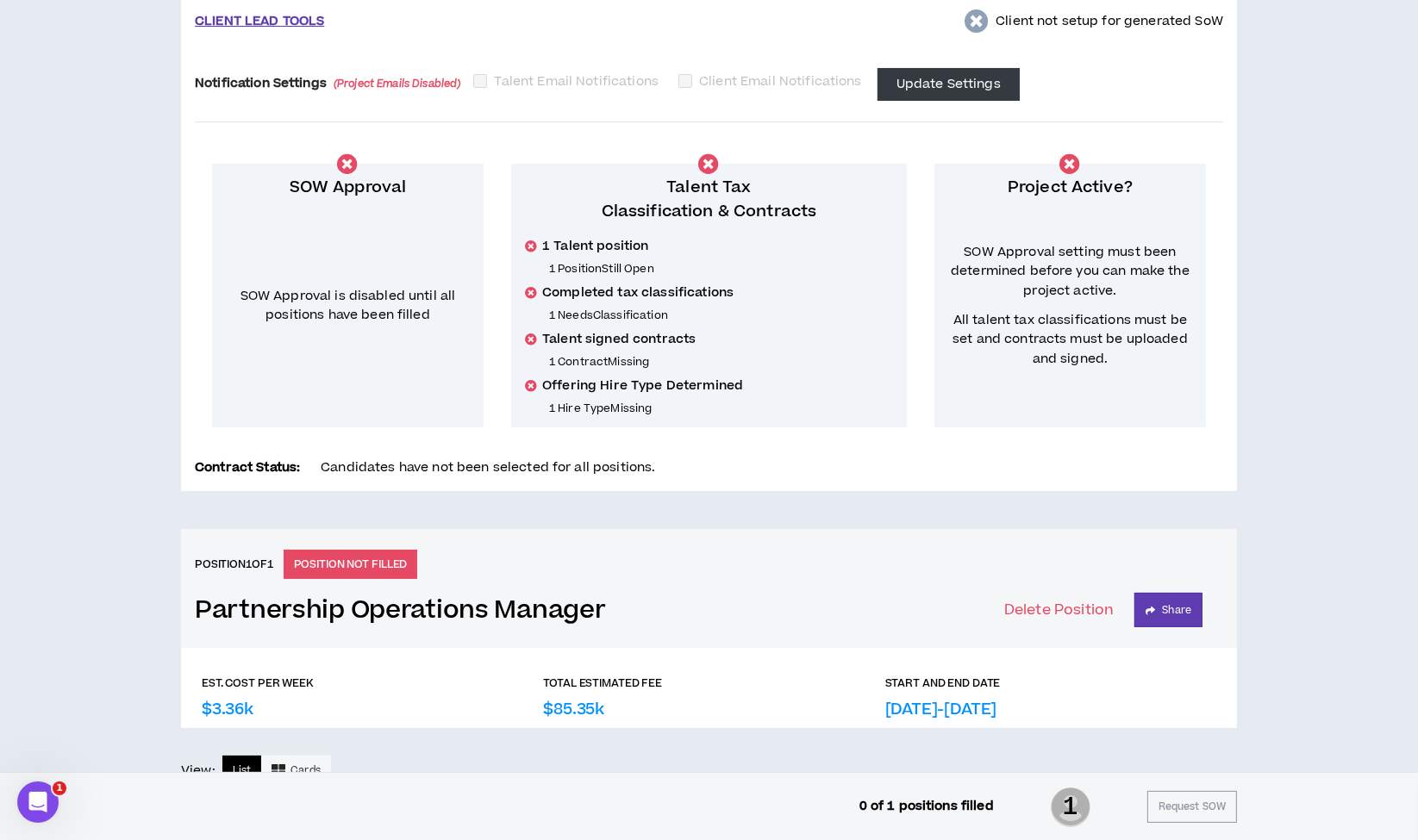
scroll to position [0, 0]
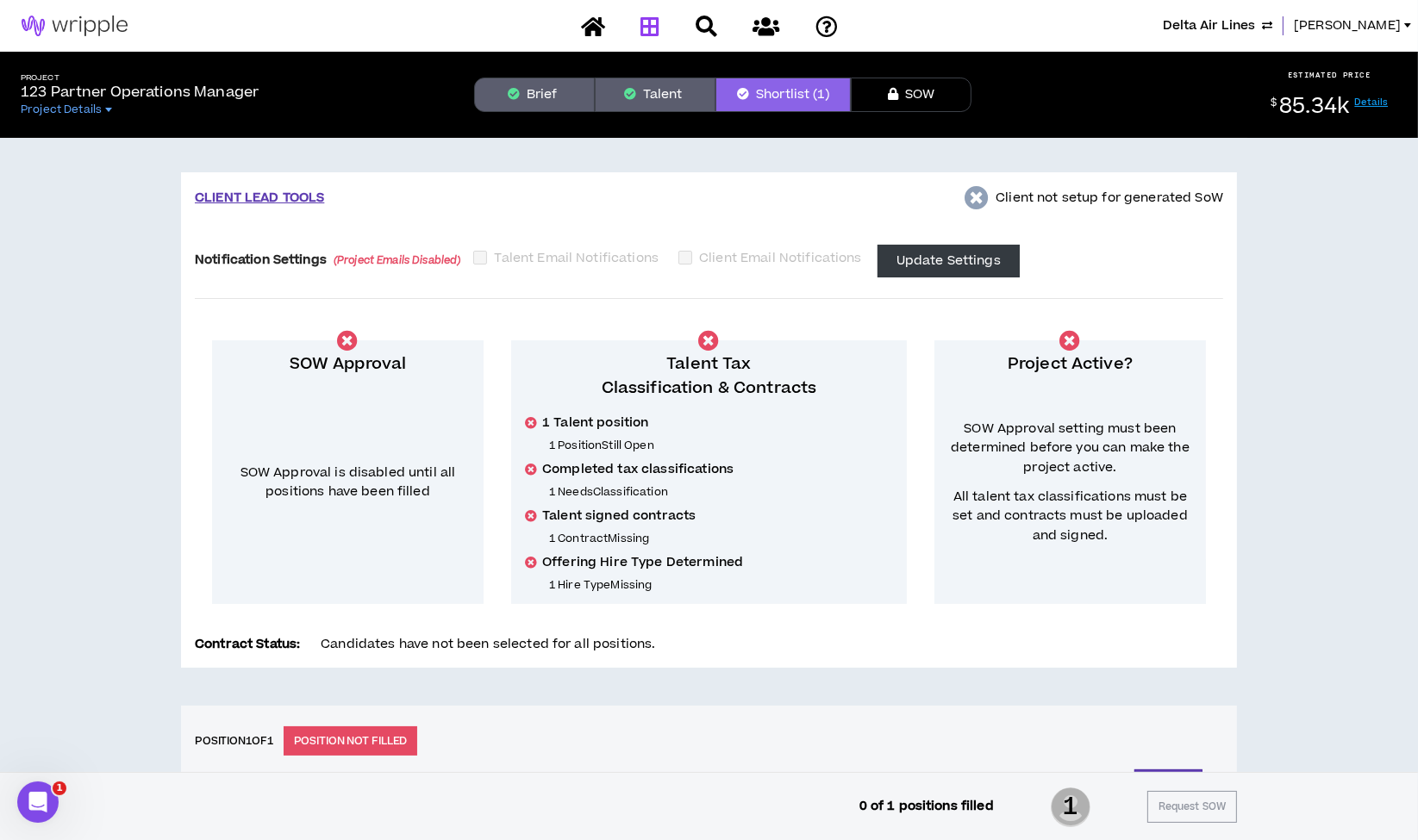
click at [656, 30] on icon at bounding box center [650, 26] width 19 height 21
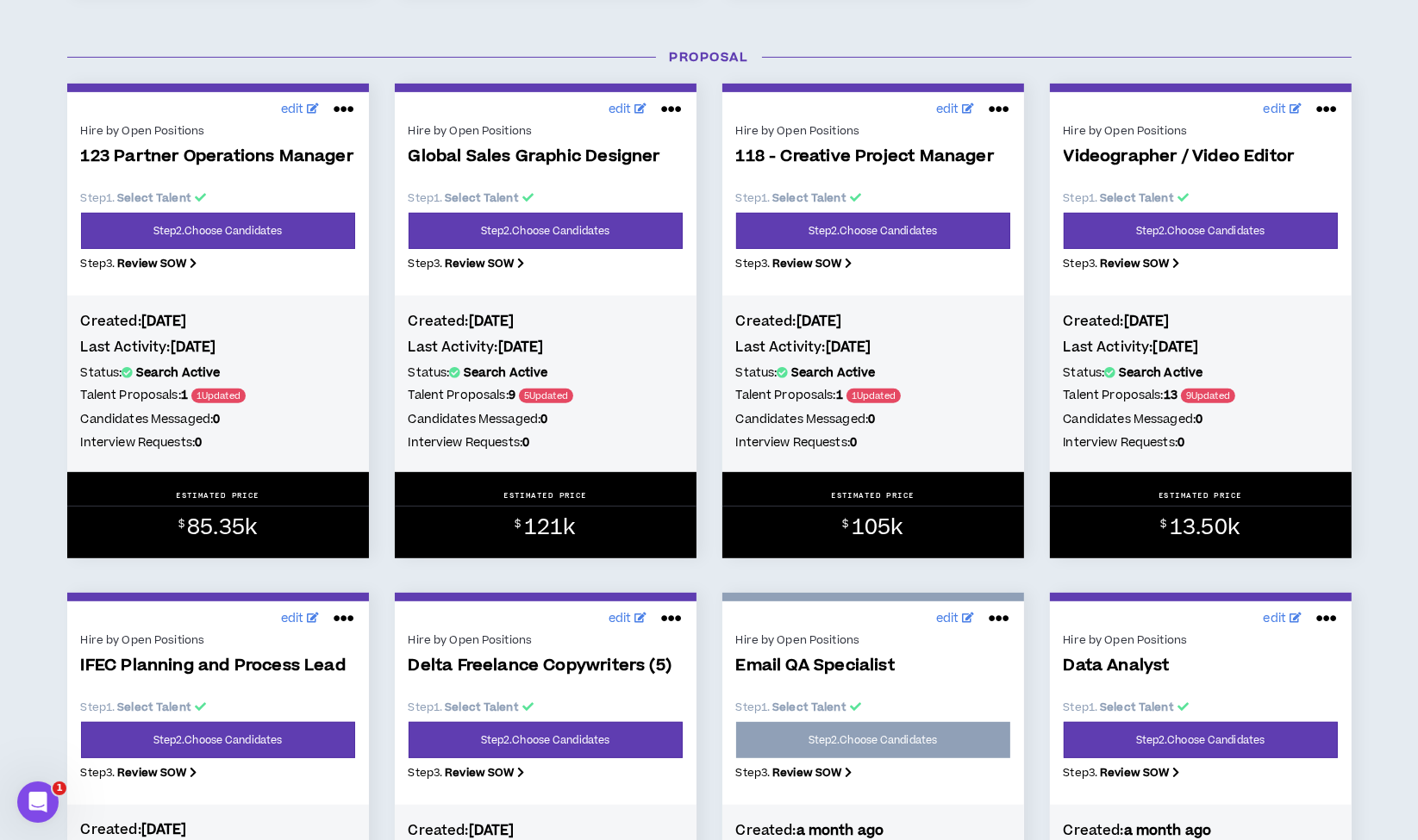
scroll to position [861, 0]
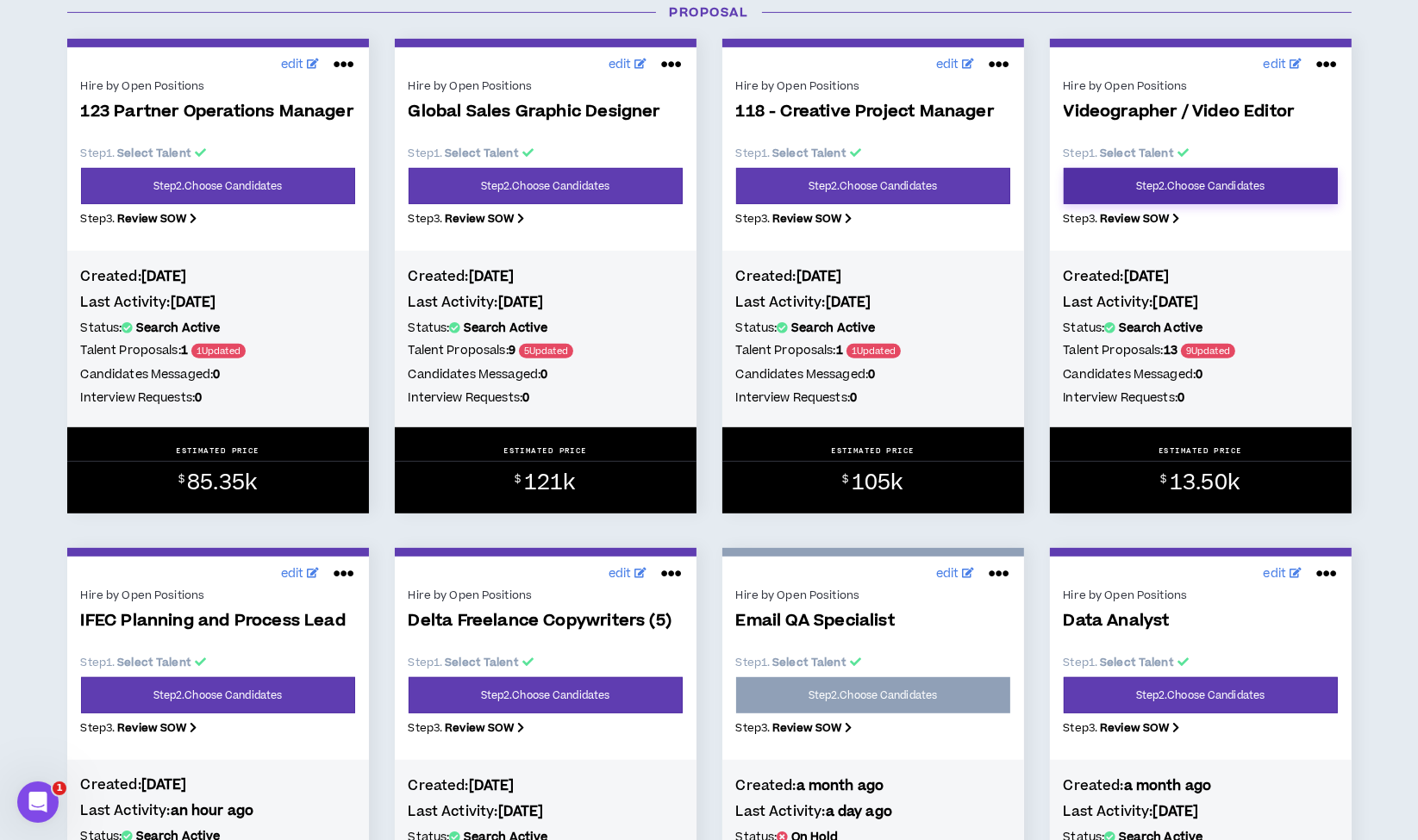
click at [1190, 191] on link "Step 2 . Choose Candidates" at bounding box center [1201, 186] width 275 height 36
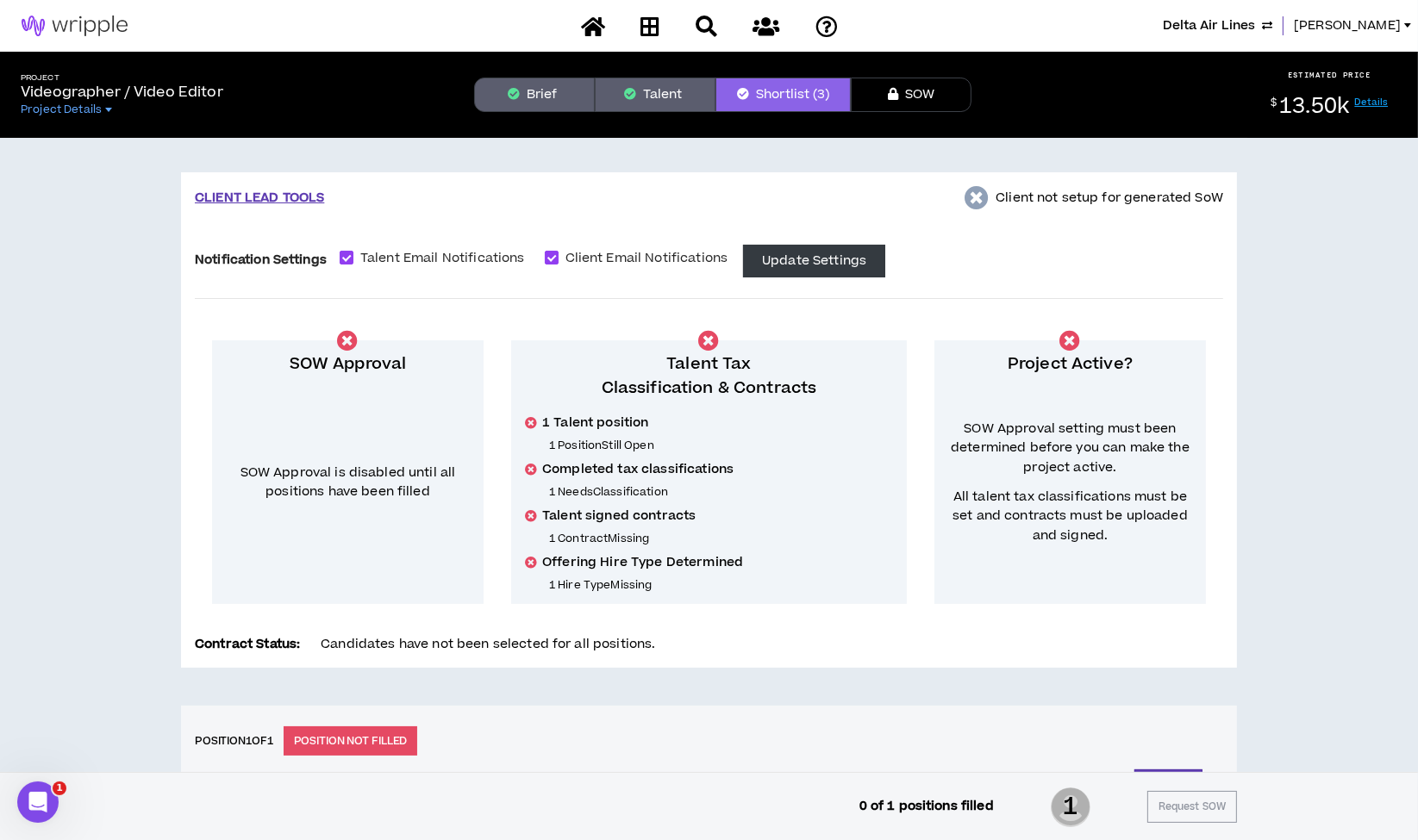
click at [544, 88] on button "Brief" at bounding box center [534, 94] width 121 height 34
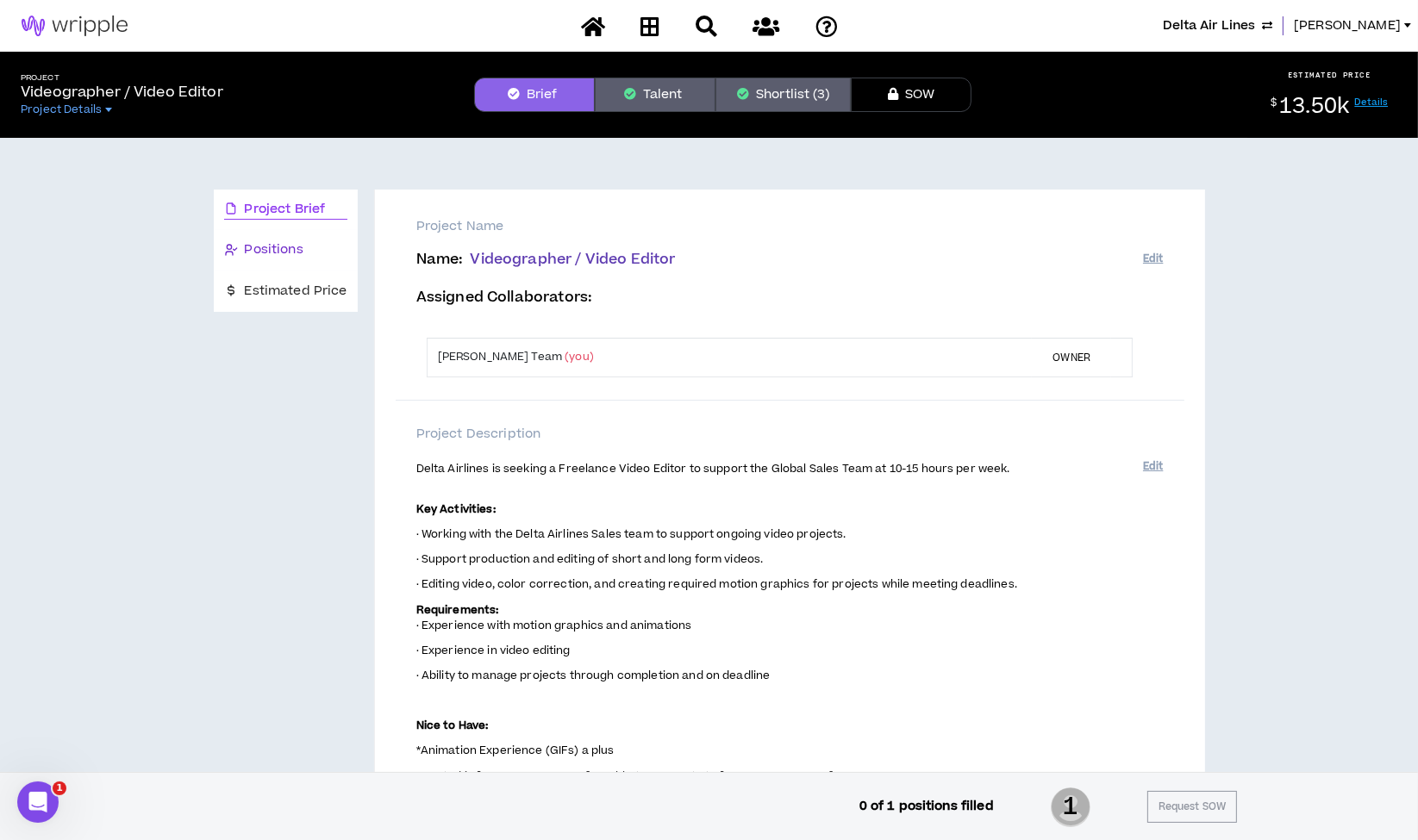
click at [312, 247] on div "Positions" at bounding box center [285, 250] width 123 height 19
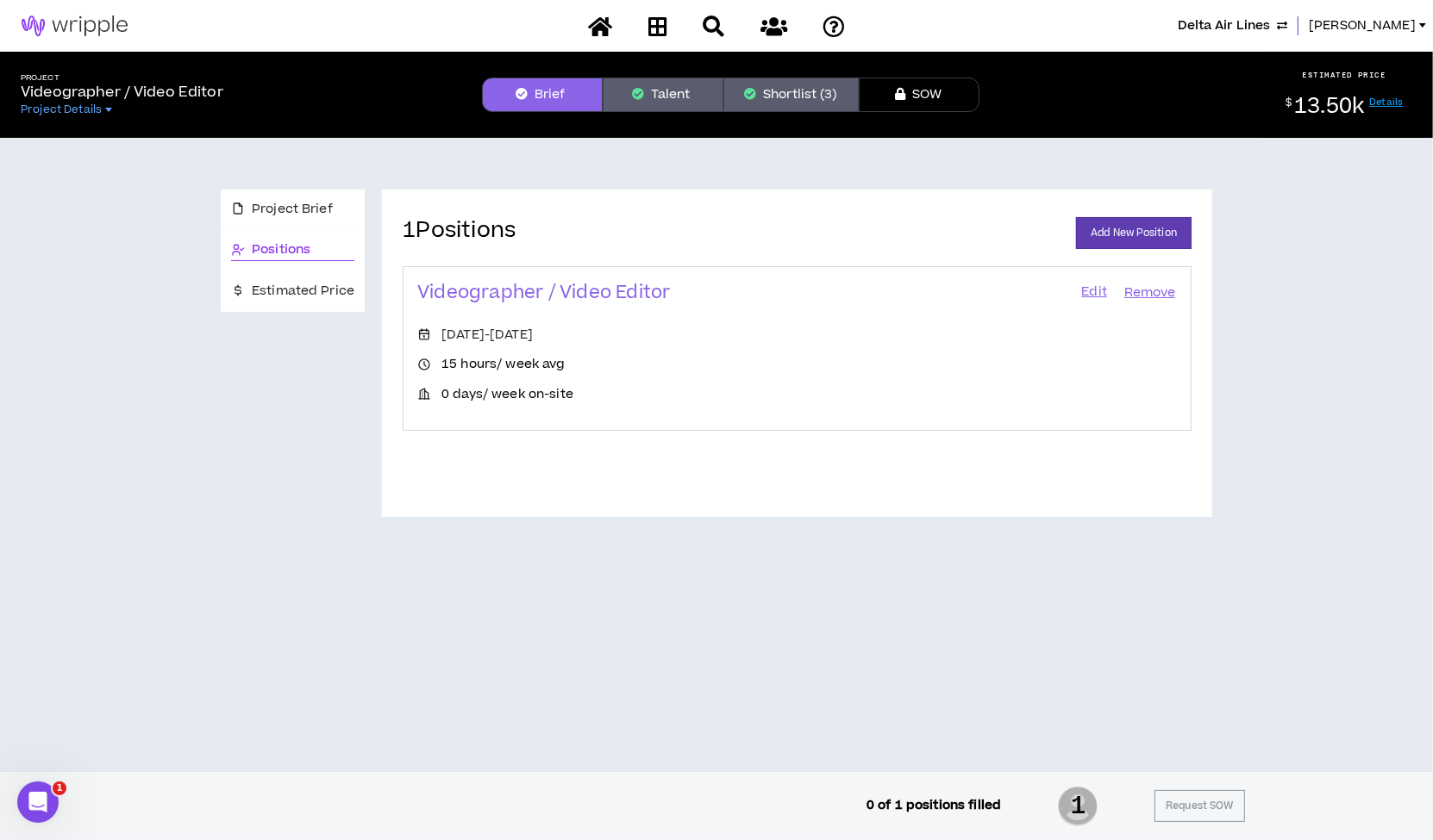
click at [1096, 290] on link "Edit" at bounding box center [1094, 293] width 30 height 24
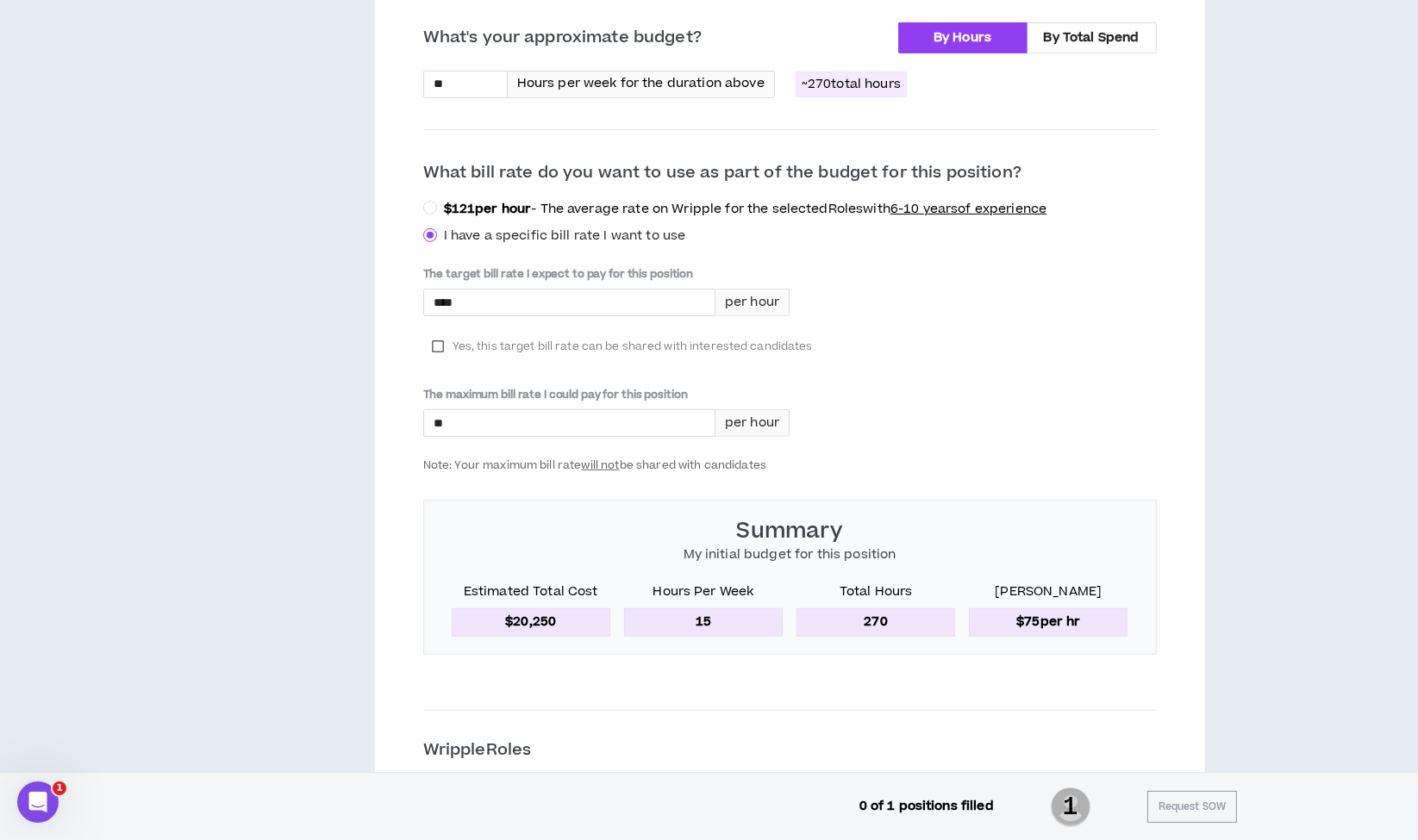
scroll to position [2565, 0]
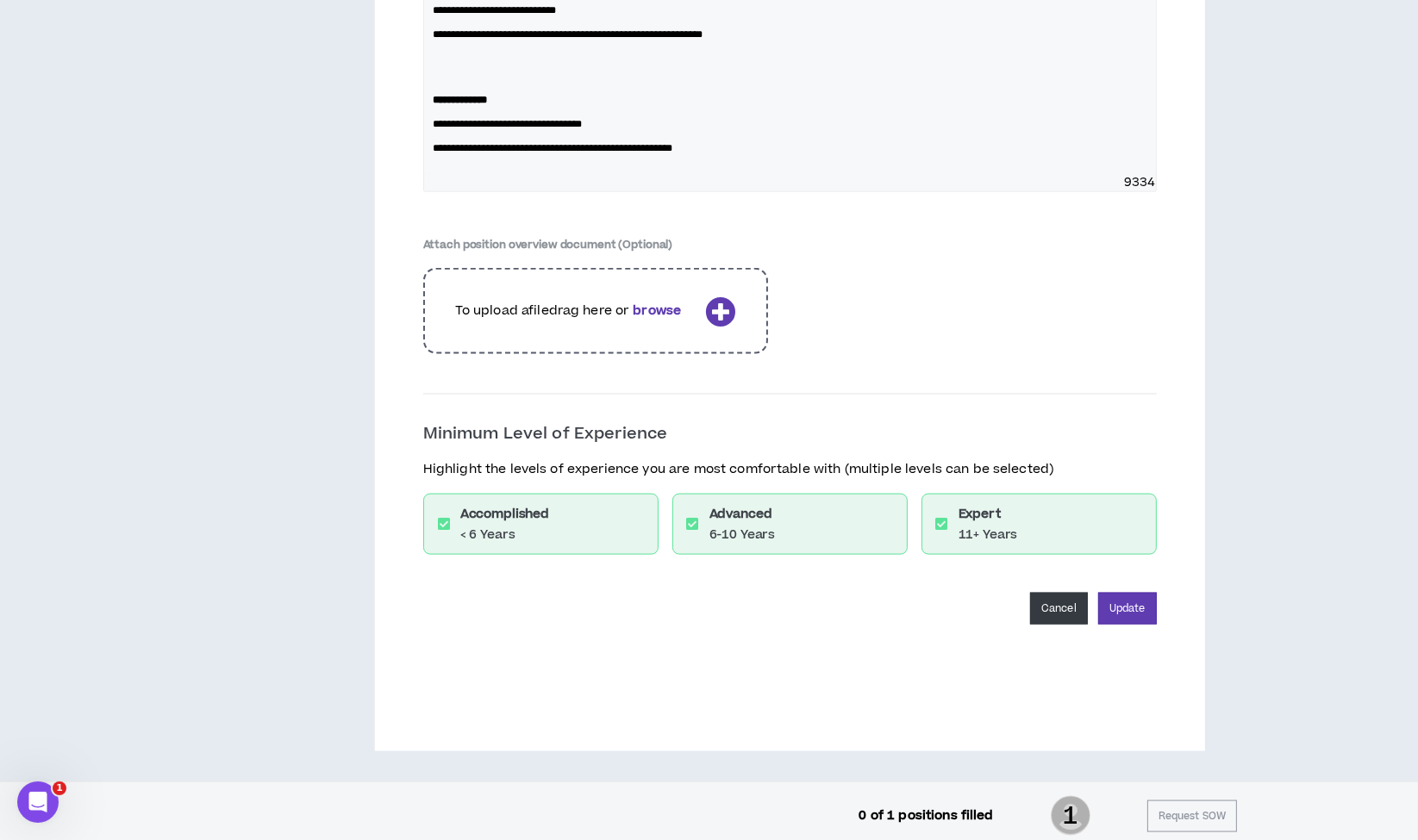
click at [1082, 604] on button "Cancel" at bounding box center [1058, 609] width 57 height 32
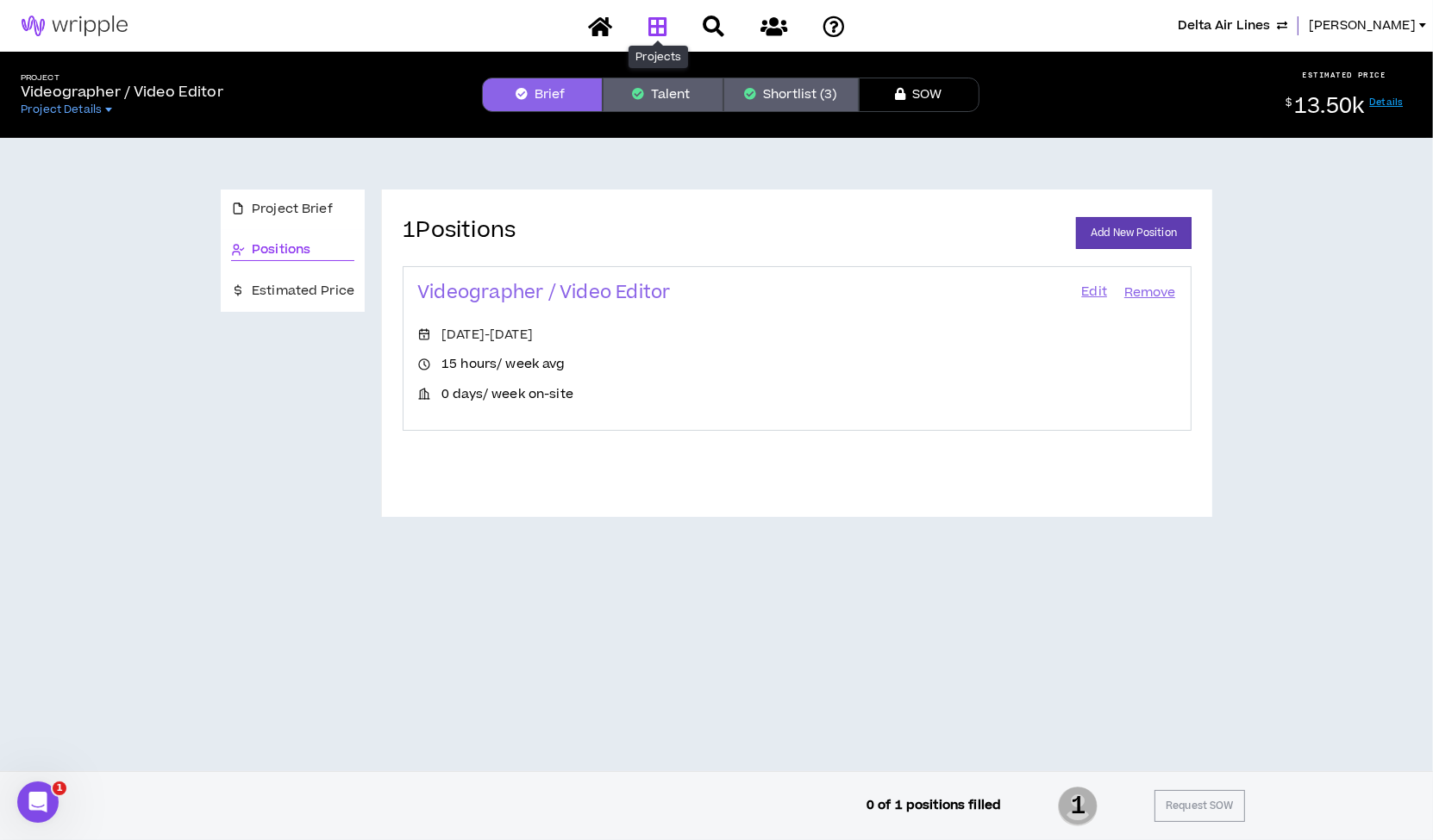
click at [665, 30] on icon at bounding box center [657, 26] width 19 height 21
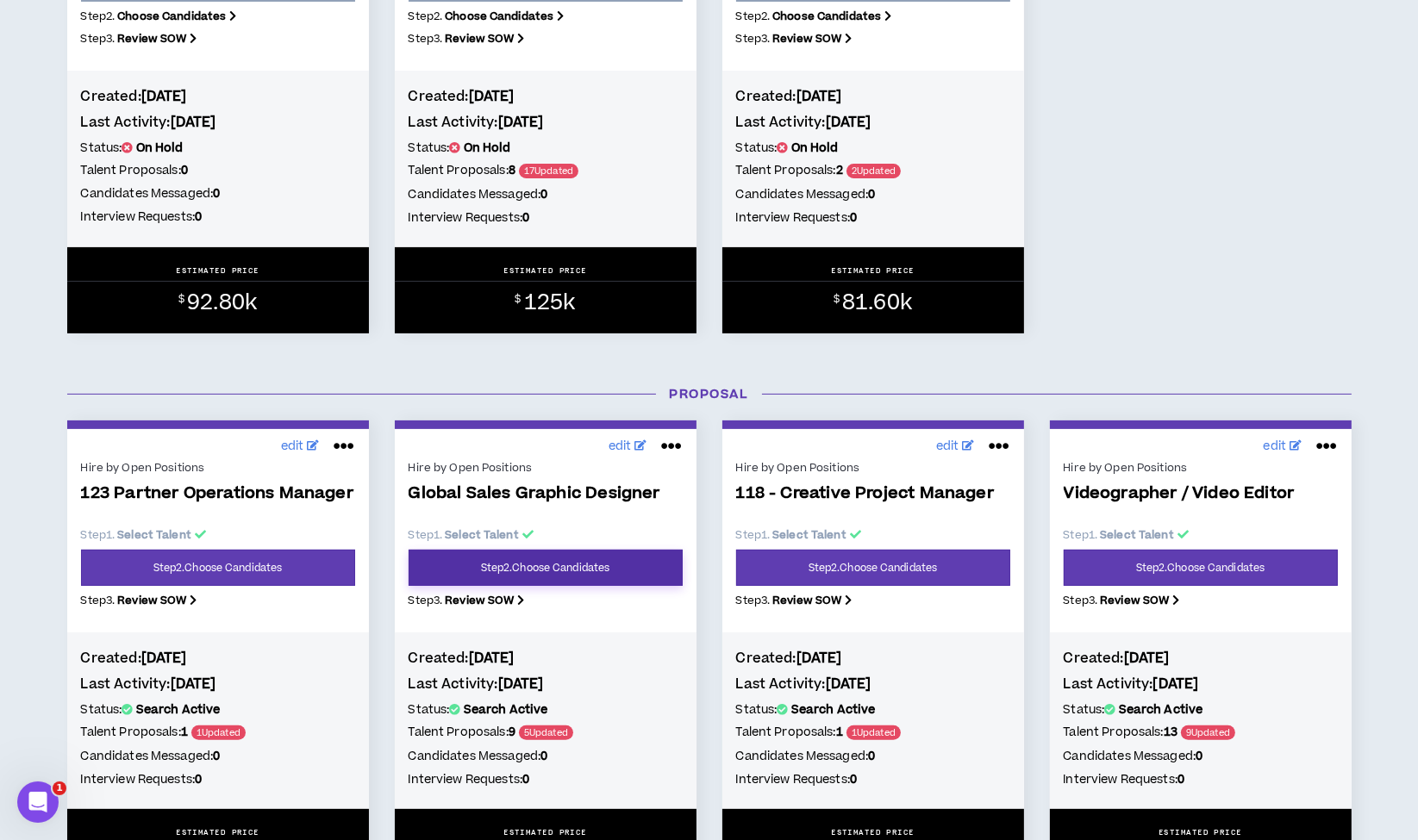
scroll to position [670, 0]
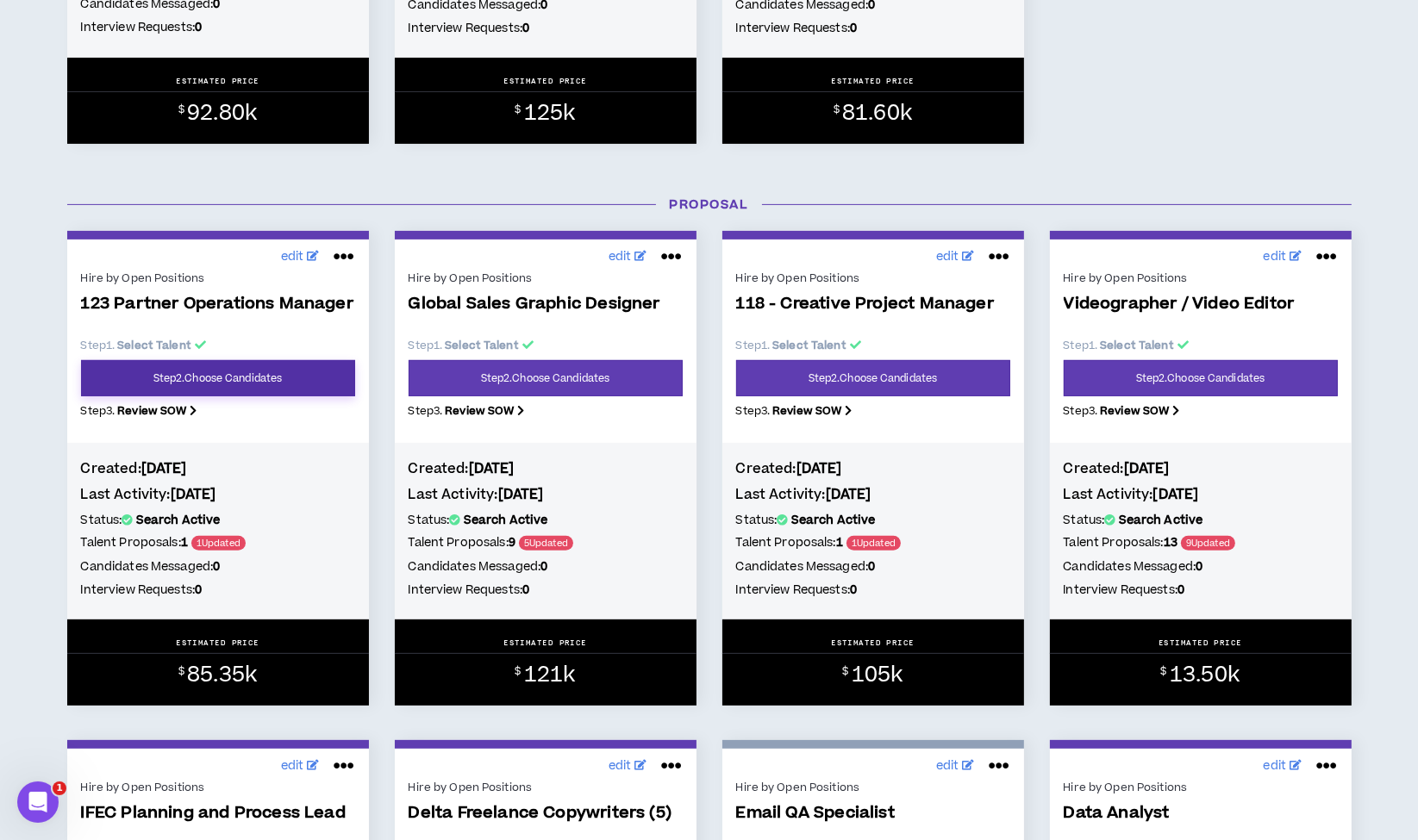
click at [256, 376] on link "Step 2 . Choose Candidates" at bounding box center [218, 378] width 275 height 36
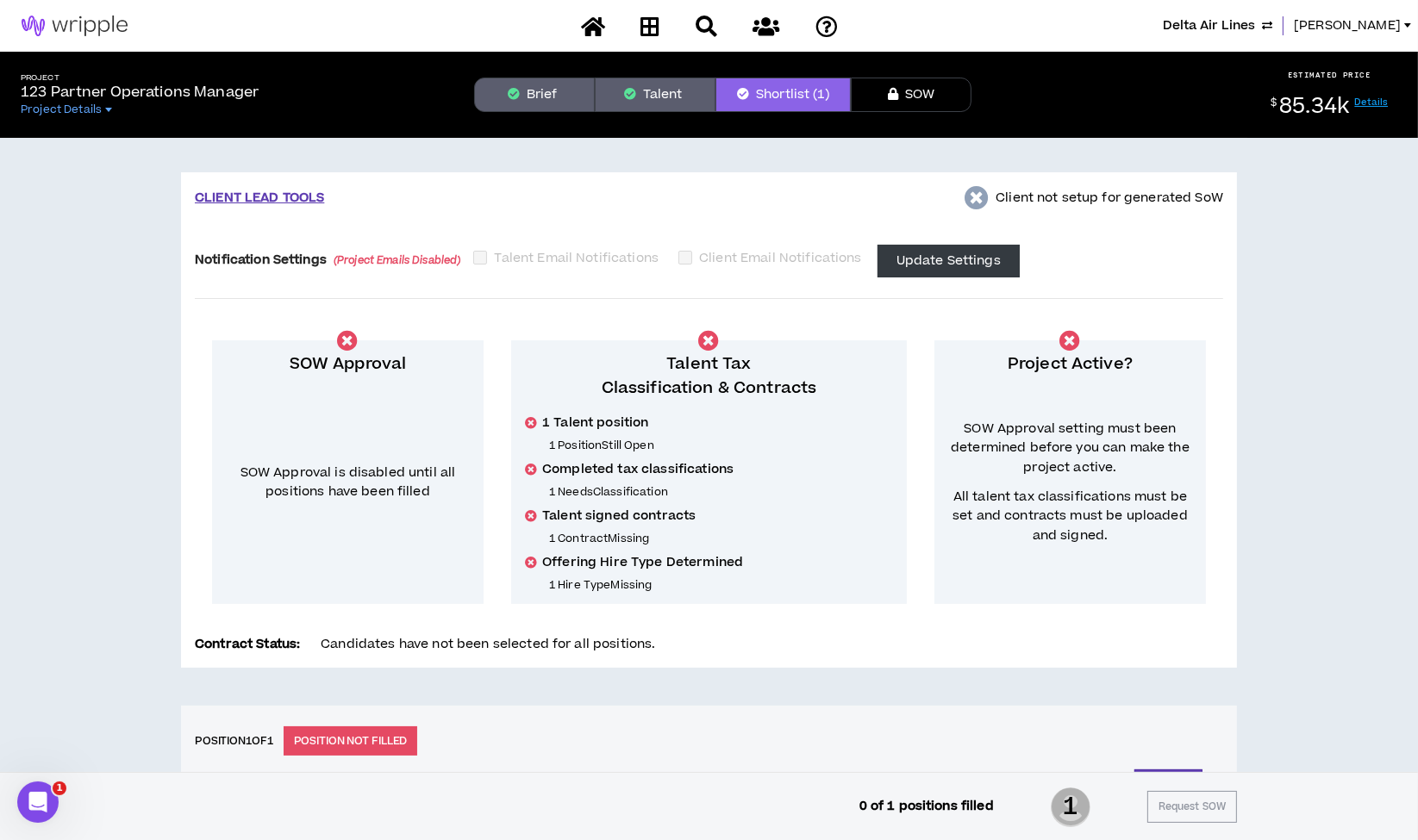
click at [520, 79] on button "Brief" at bounding box center [534, 94] width 121 height 34
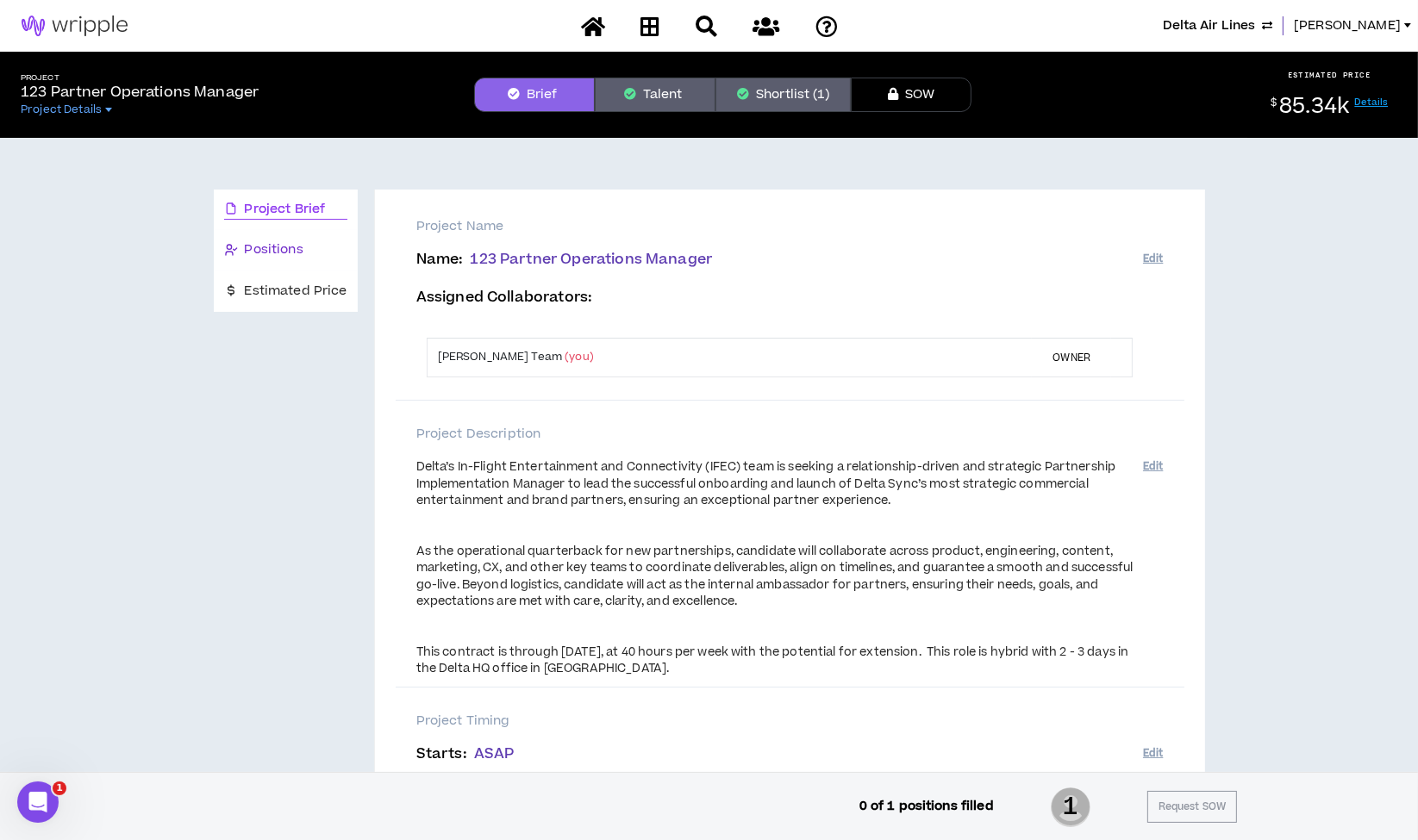
click at [263, 251] on span "Positions" at bounding box center [274, 250] width 58 height 19
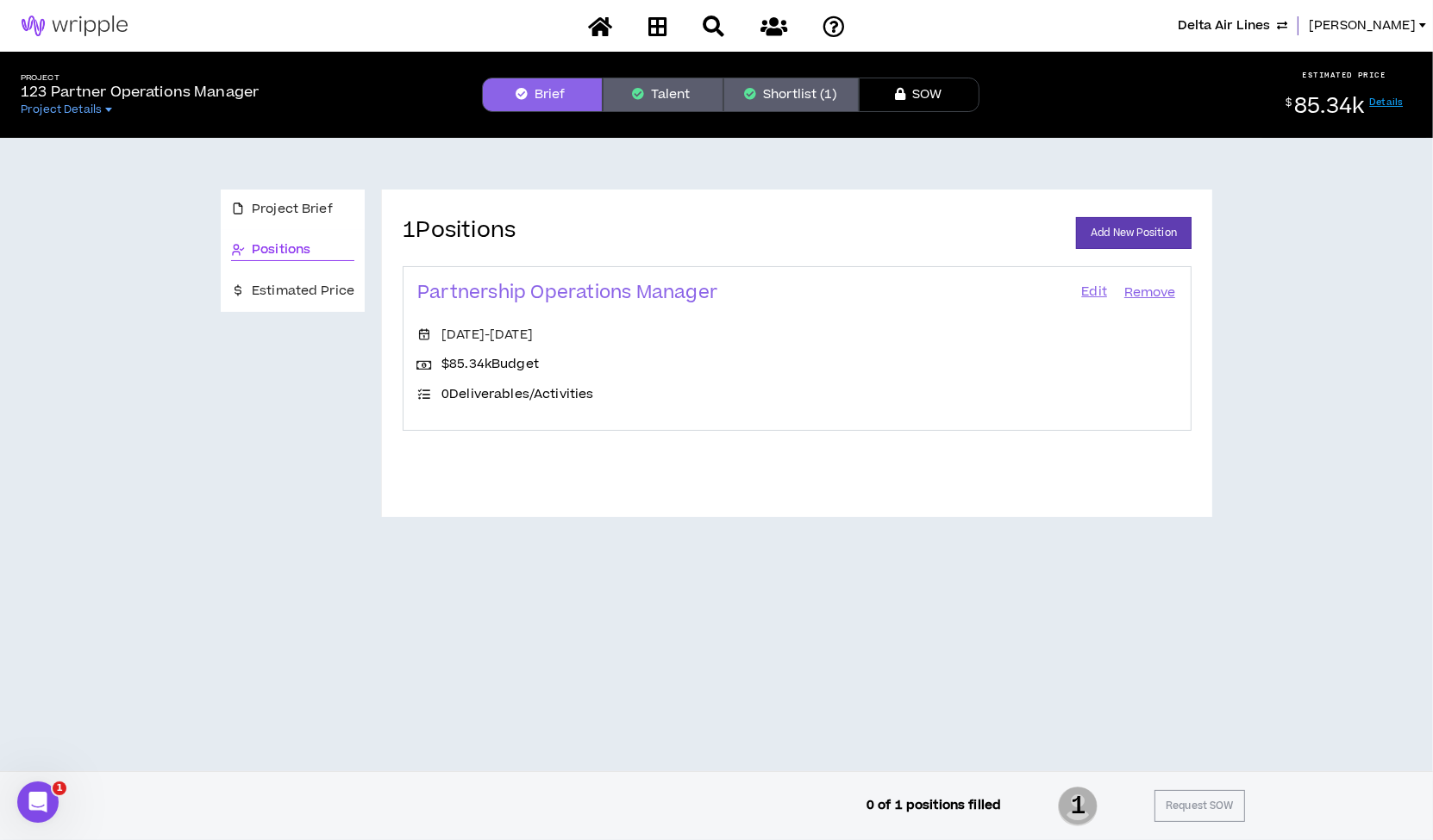
click at [790, 86] on button "Shortlist (1)" at bounding box center [790, 94] width 135 height 34
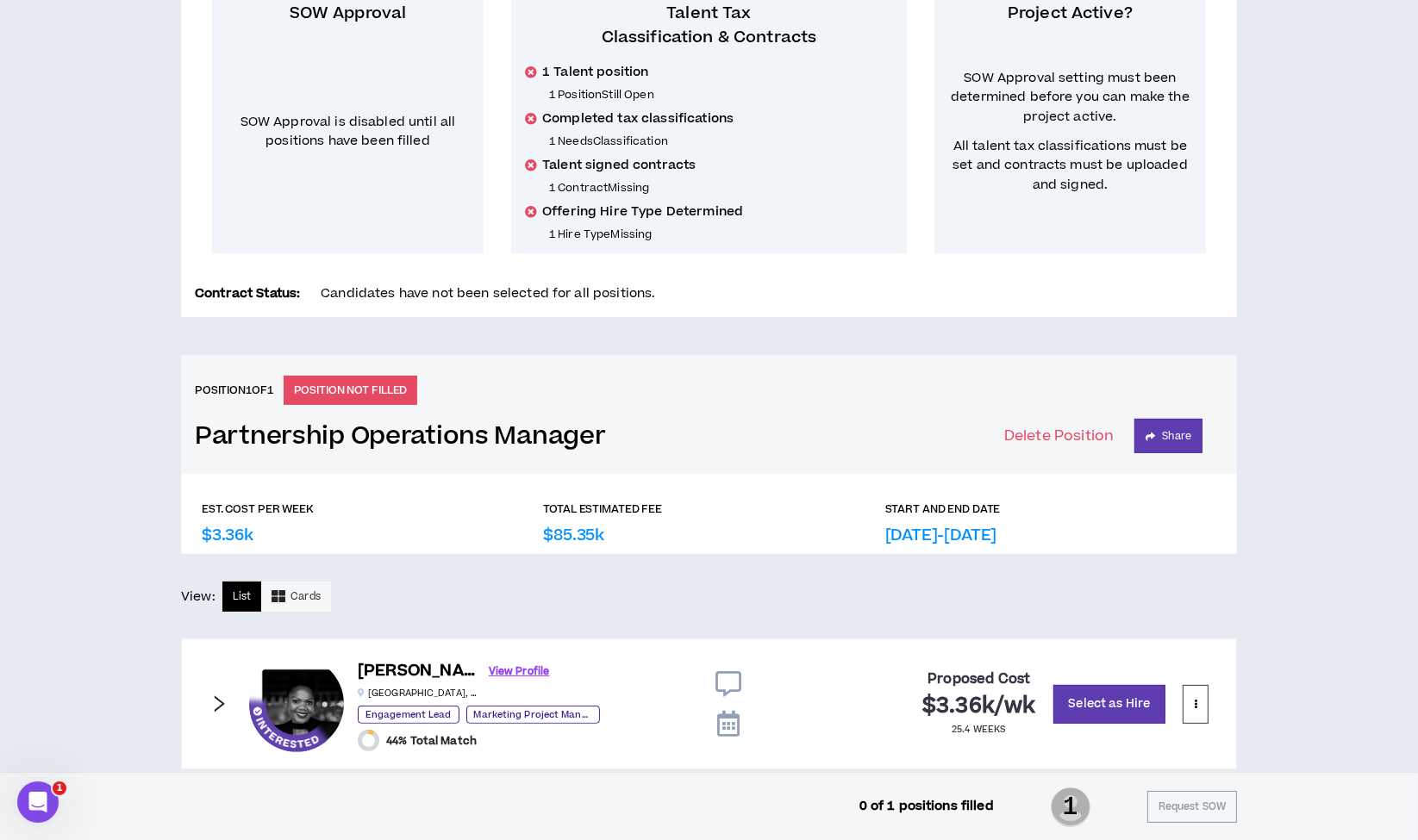
scroll to position [381, 0]
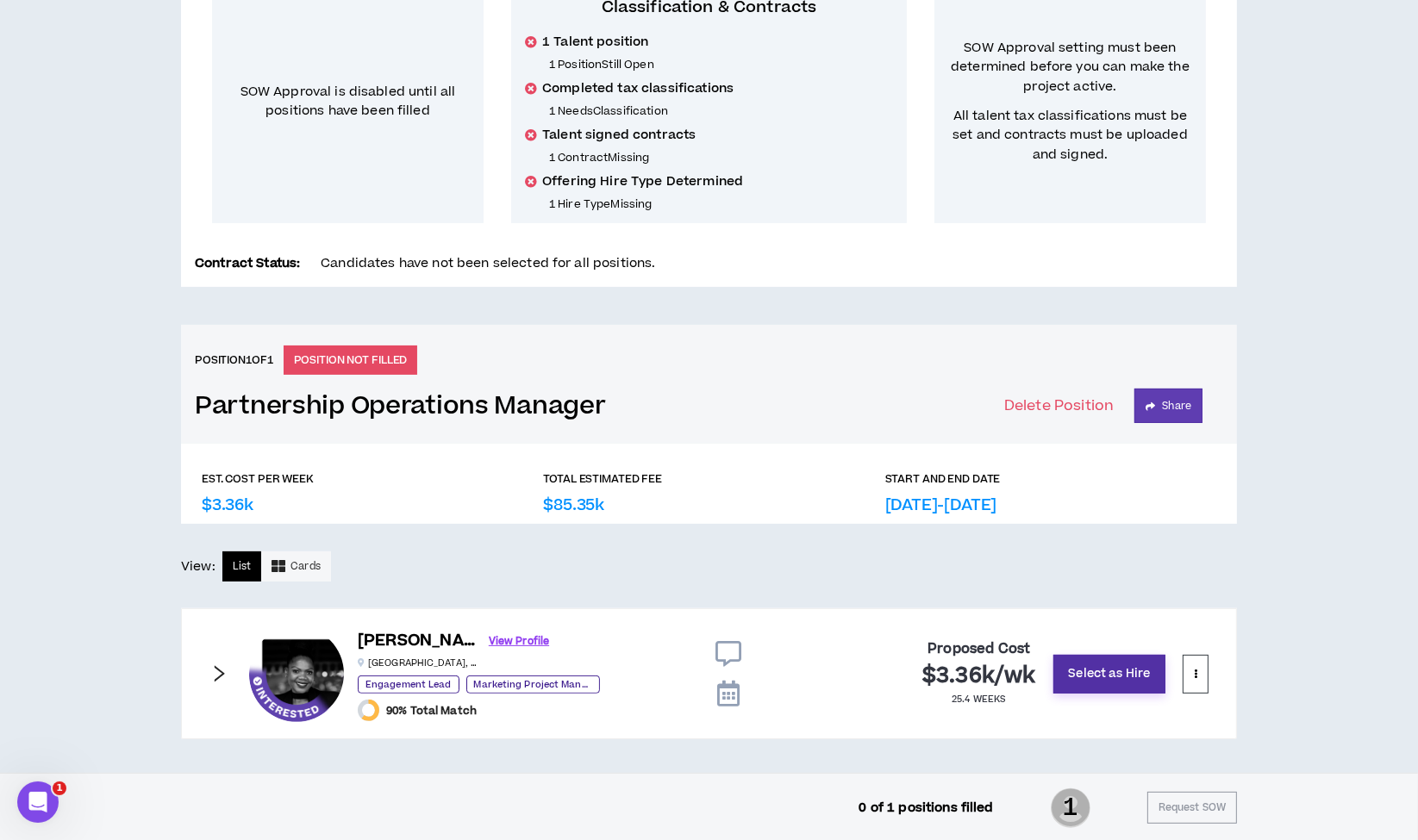
click at [1083, 670] on button "Select as Hire" at bounding box center [1108, 675] width 112 height 39
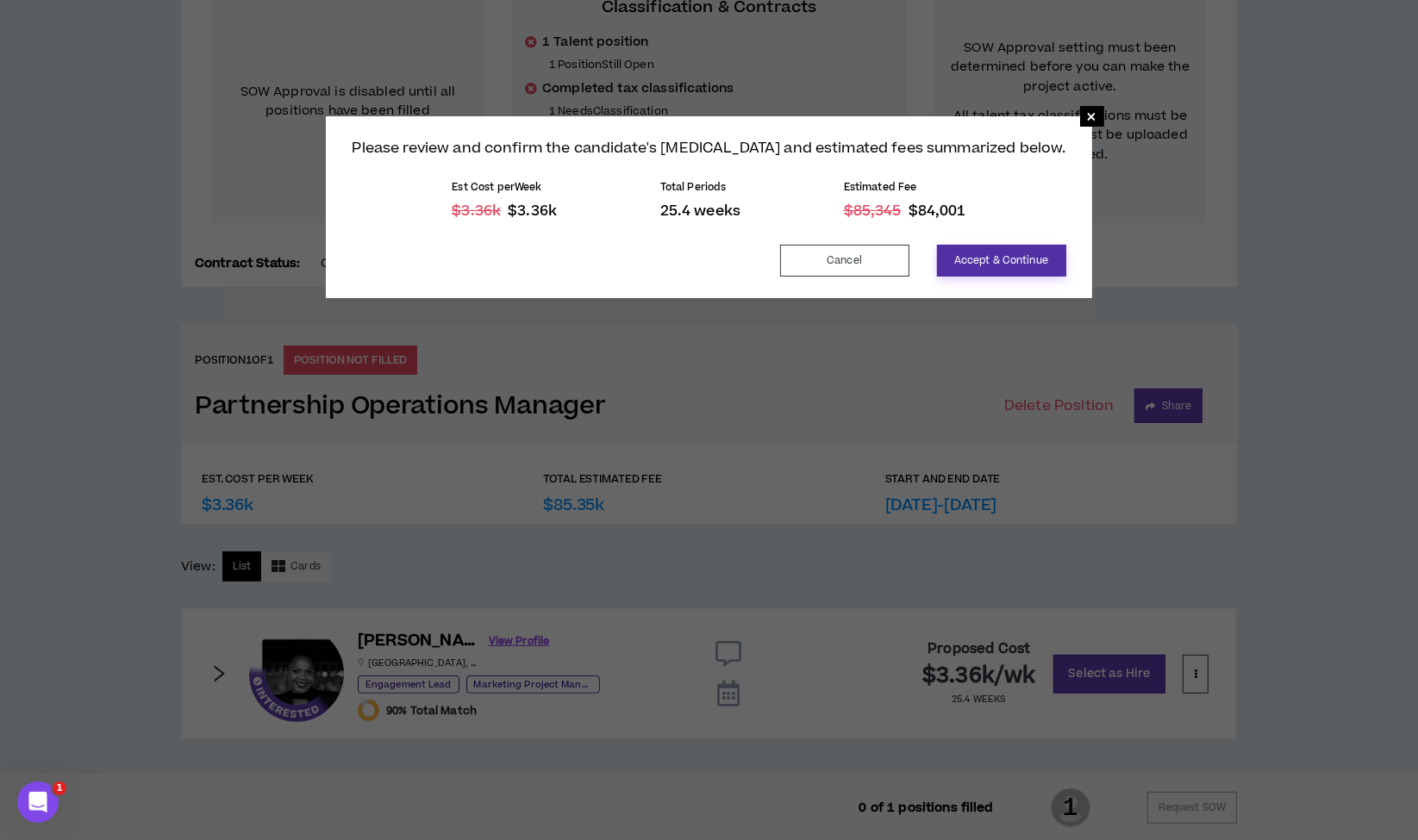
click at [994, 262] on button "Accept & Continue" at bounding box center [1002, 261] width 129 height 32
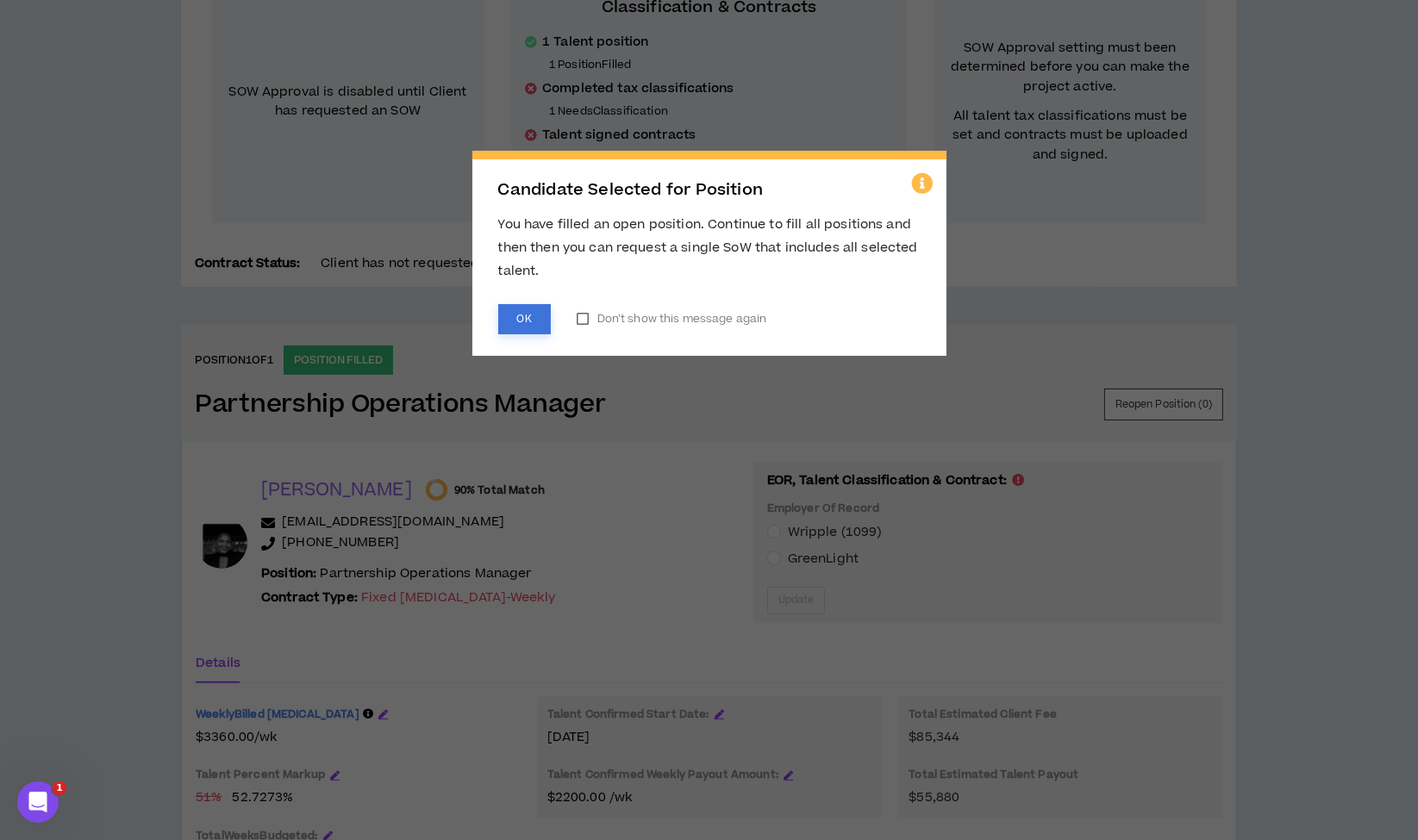
click at [521, 318] on button "OK" at bounding box center [524, 319] width 53 height 30
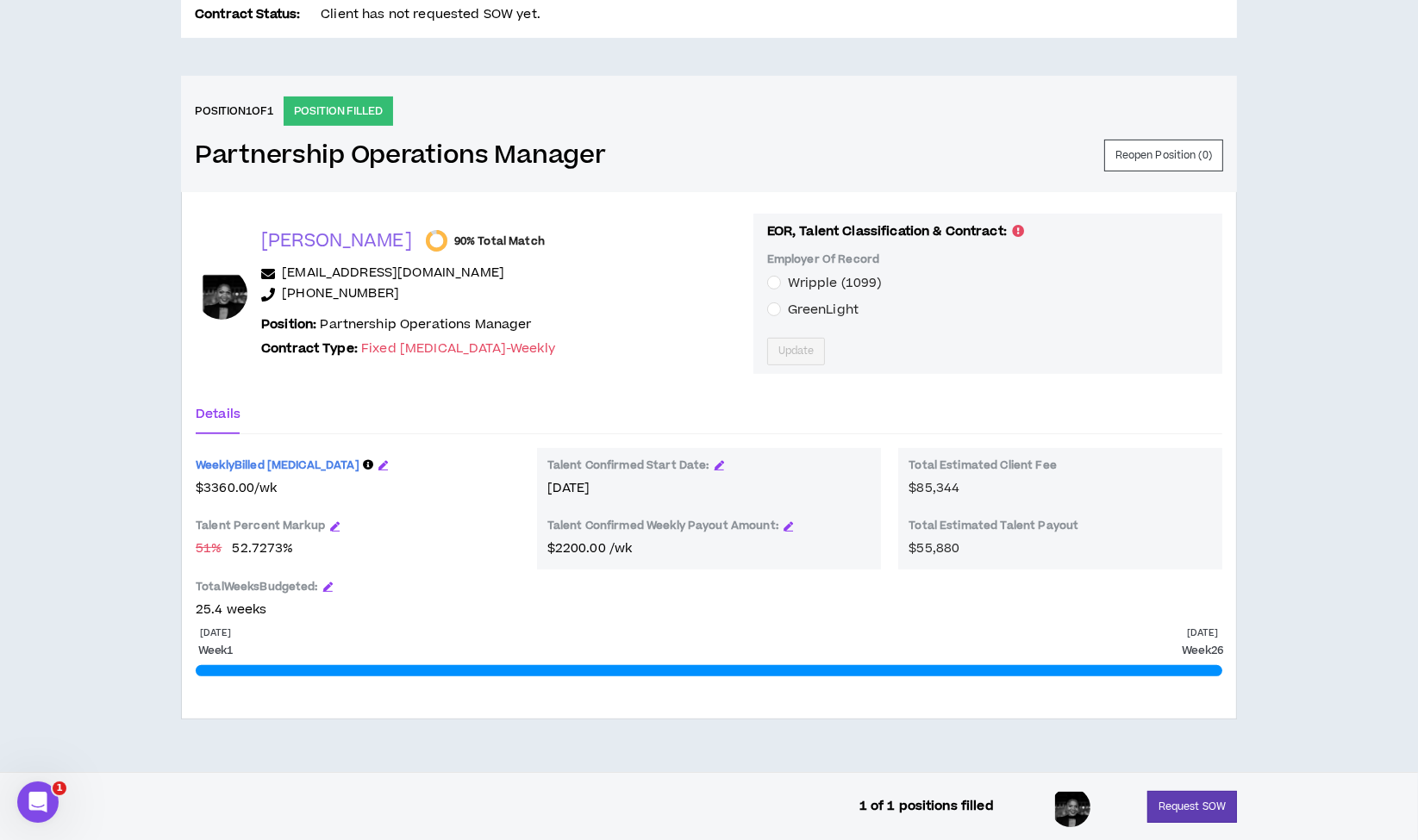
scroll to position [631, 0]
click at [1166, 799] on button "Request SOW" at bounding box center [1192, 809] width 90 height 32
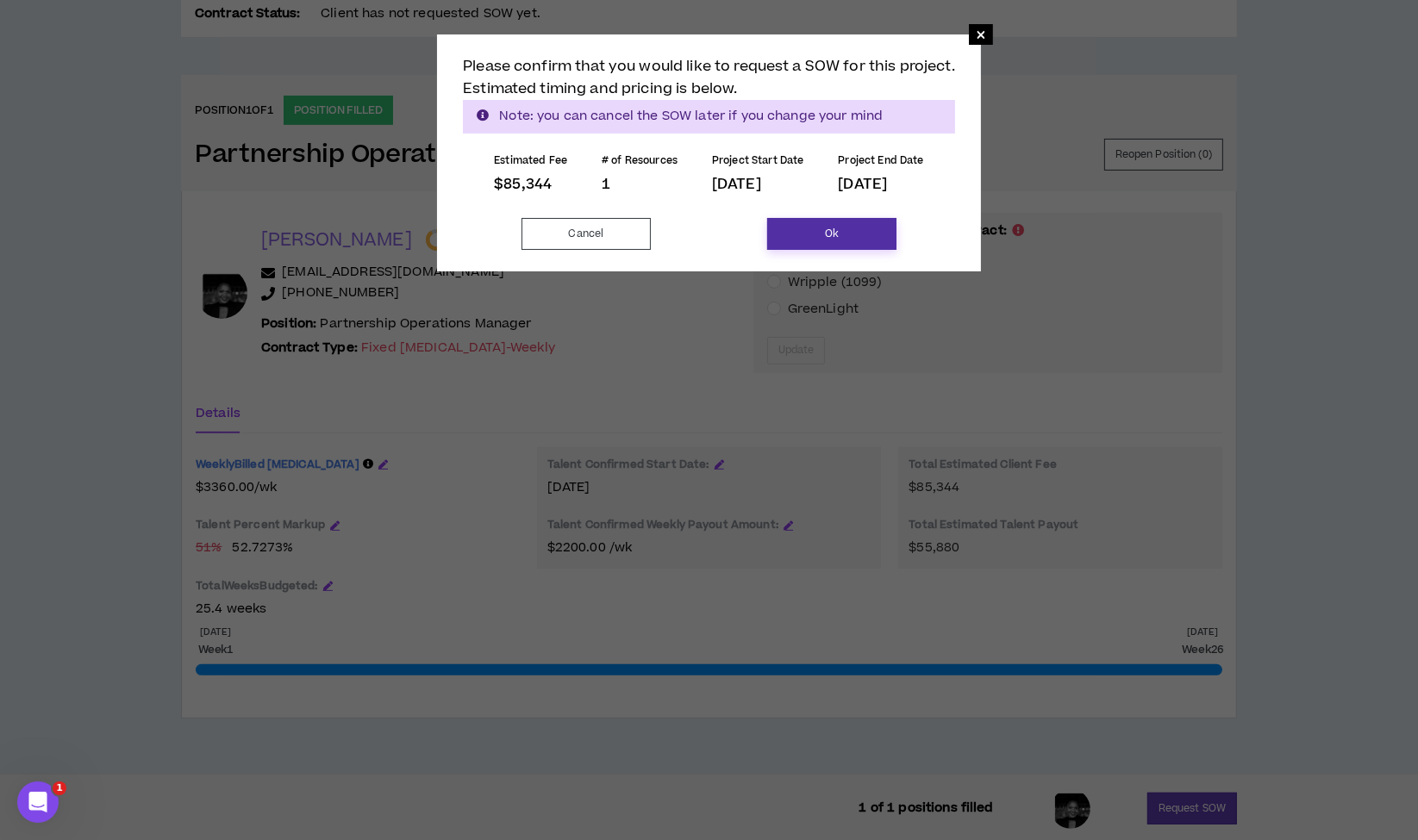
click at [863, 235] on button "Ok" at bounding box center [832, 234] width 129 height 32
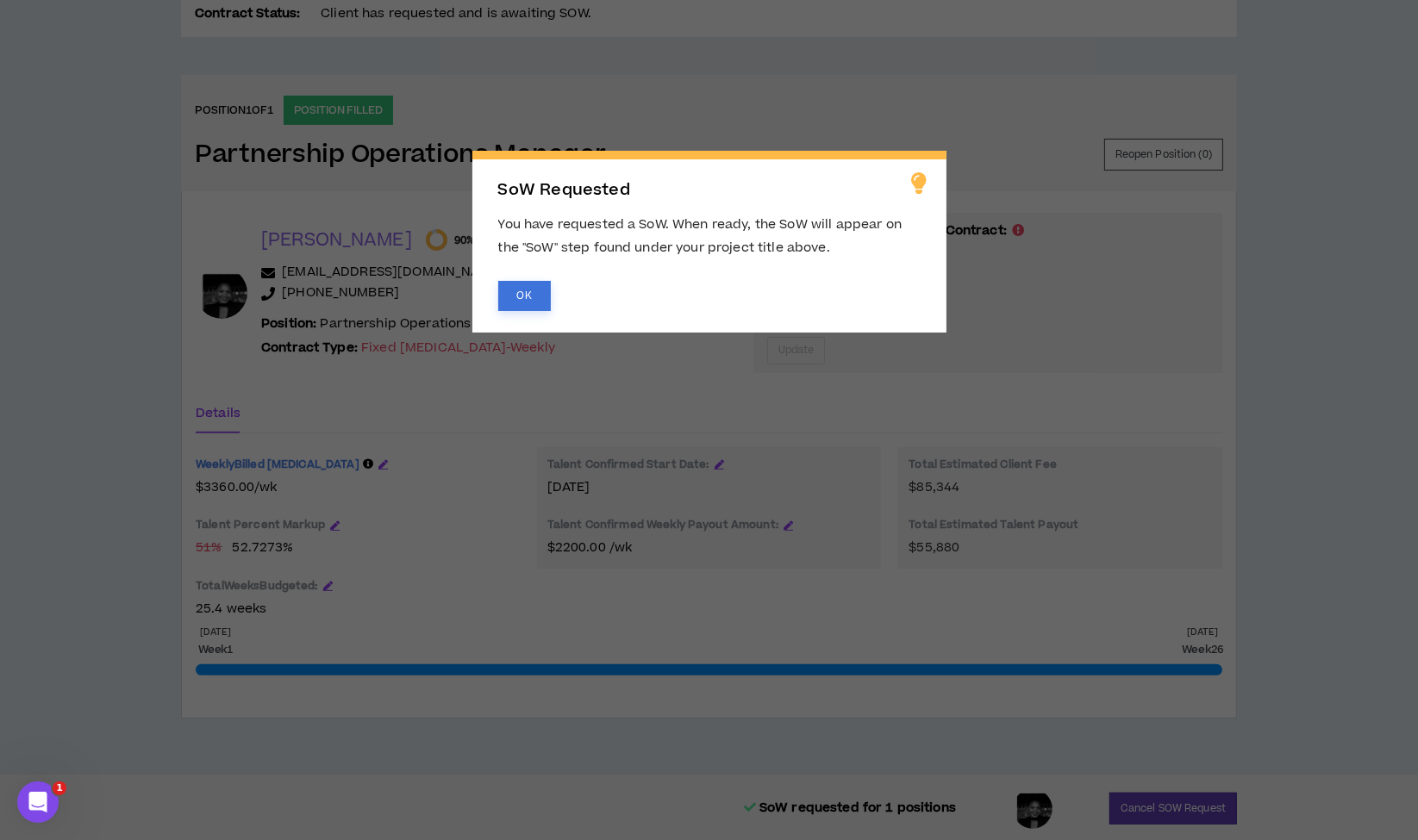
click at [536, 294] on button "OK" at bounding box center [524, 296] width 53 height 30
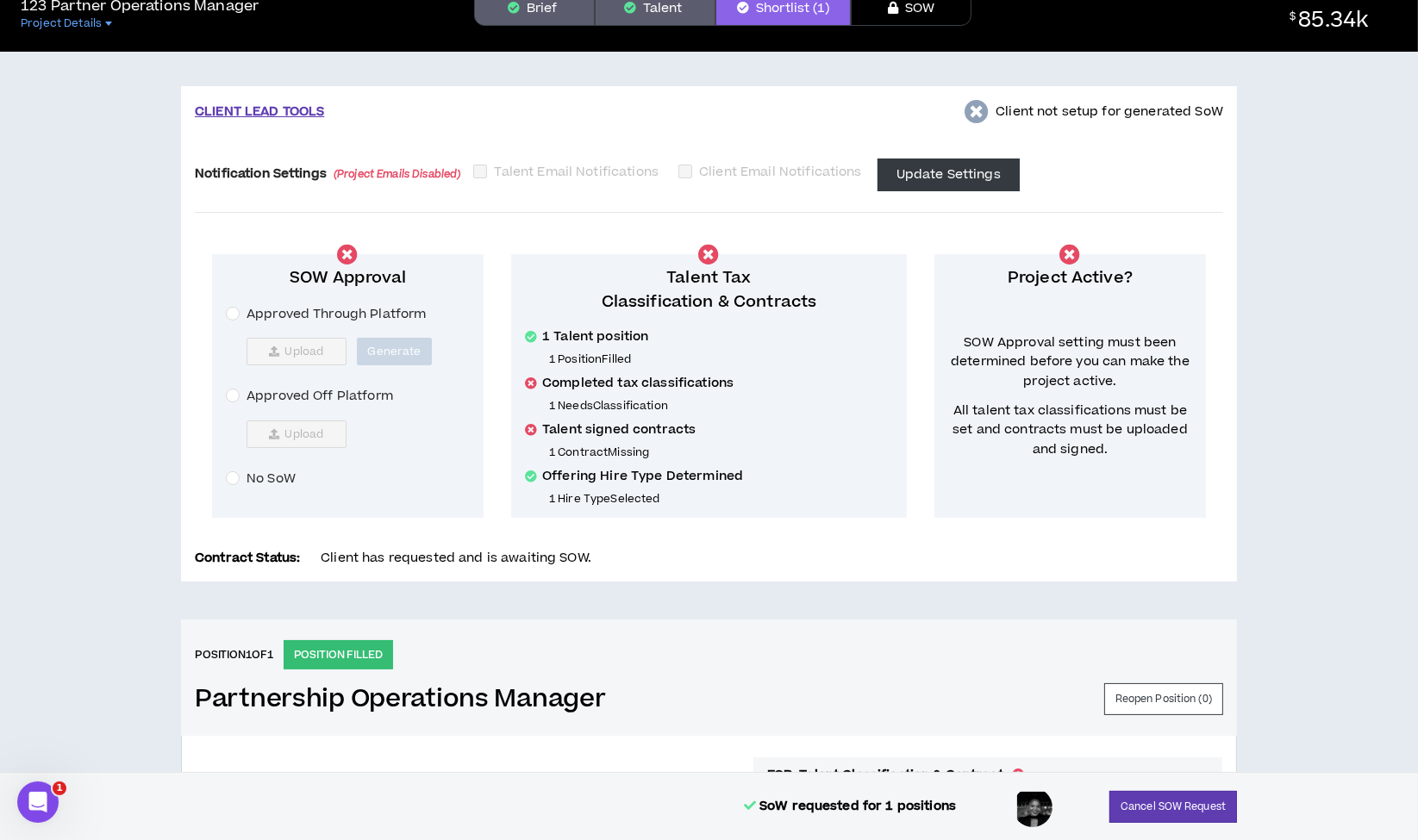
scroll to position [0, 0]
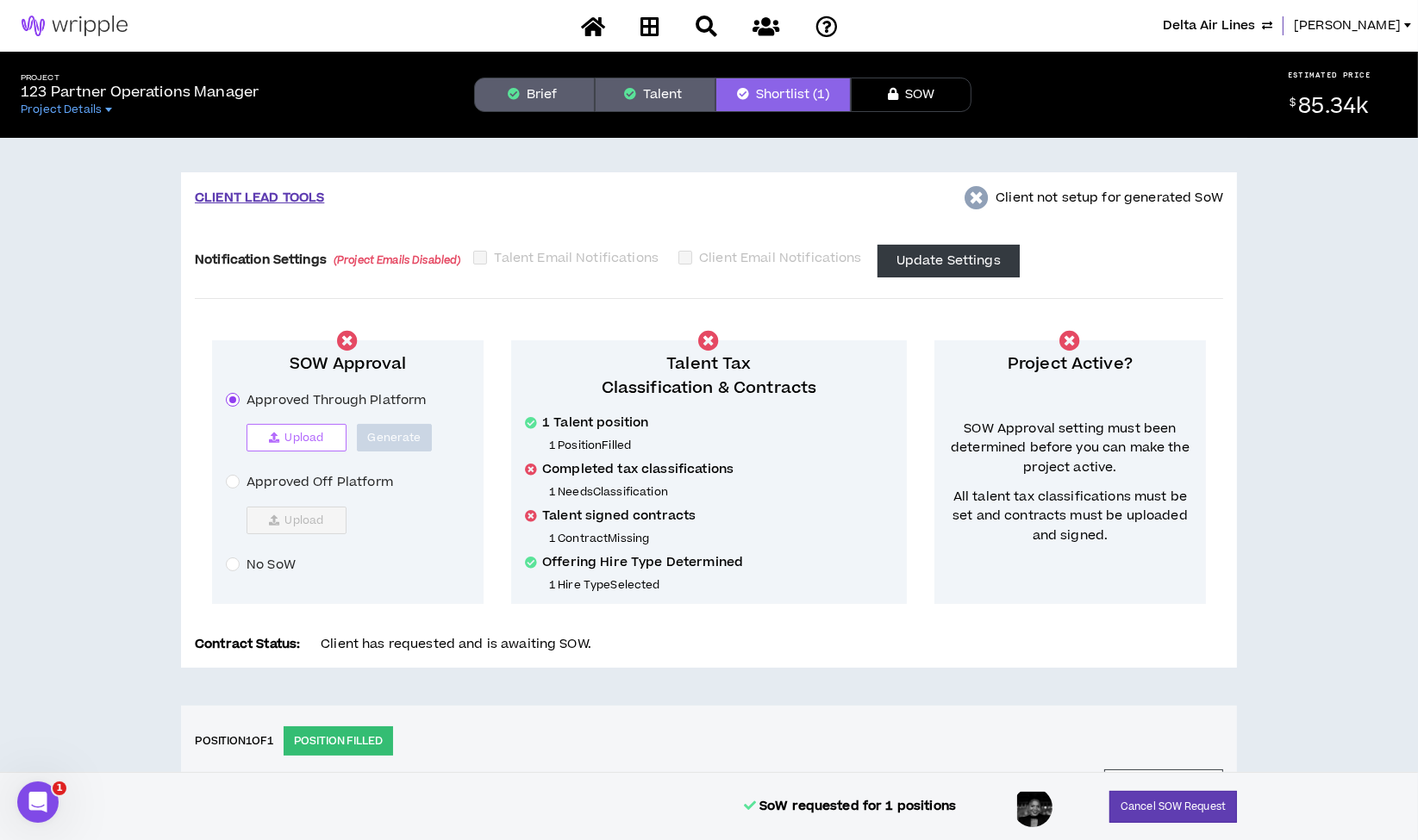
click at [287, 439] on span "Upload" at bounding box center [304, 437] width 39 height 14
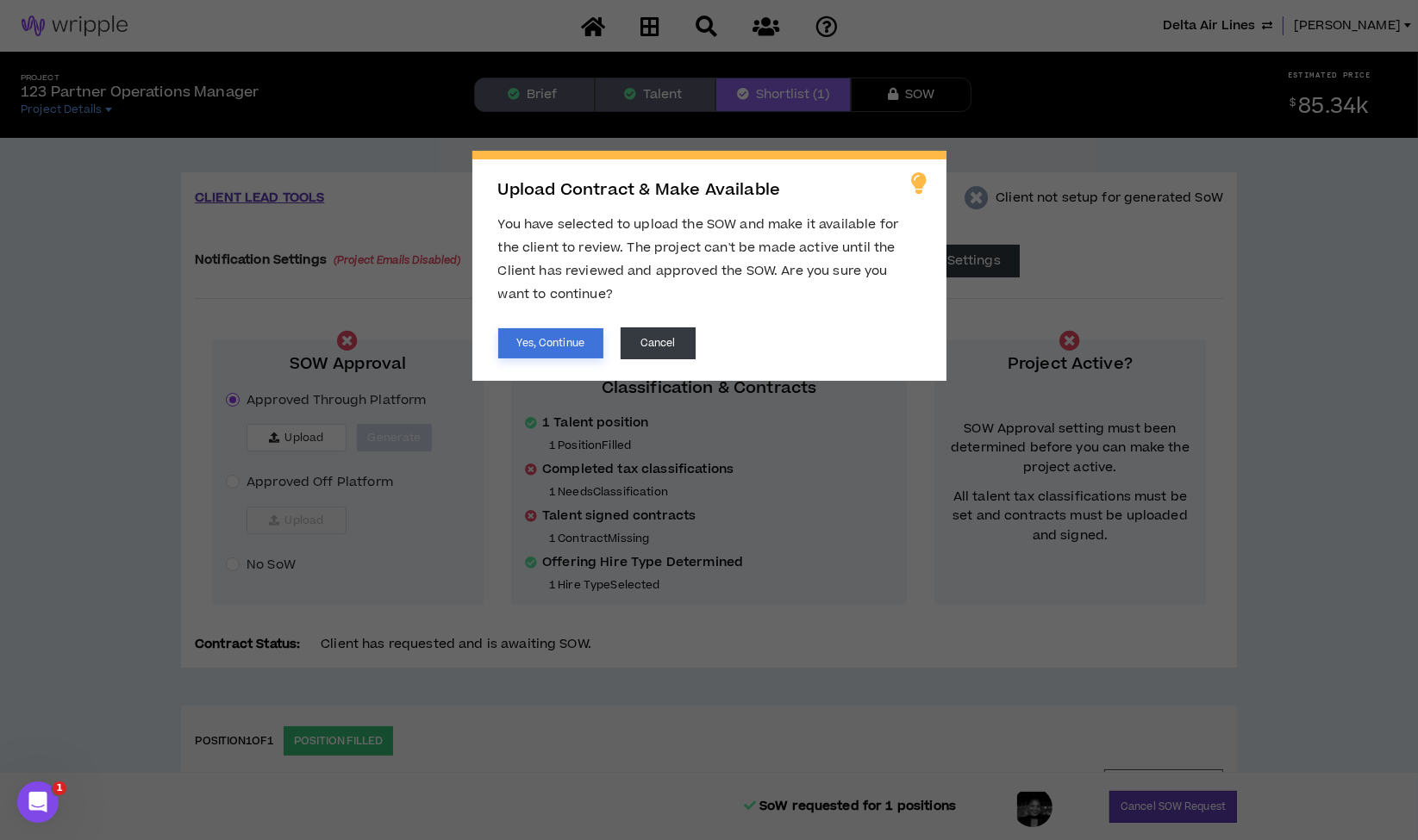
click at [519, 344] on button "Yes, Continue" at bounding box center [551, 343] width 105 height 30
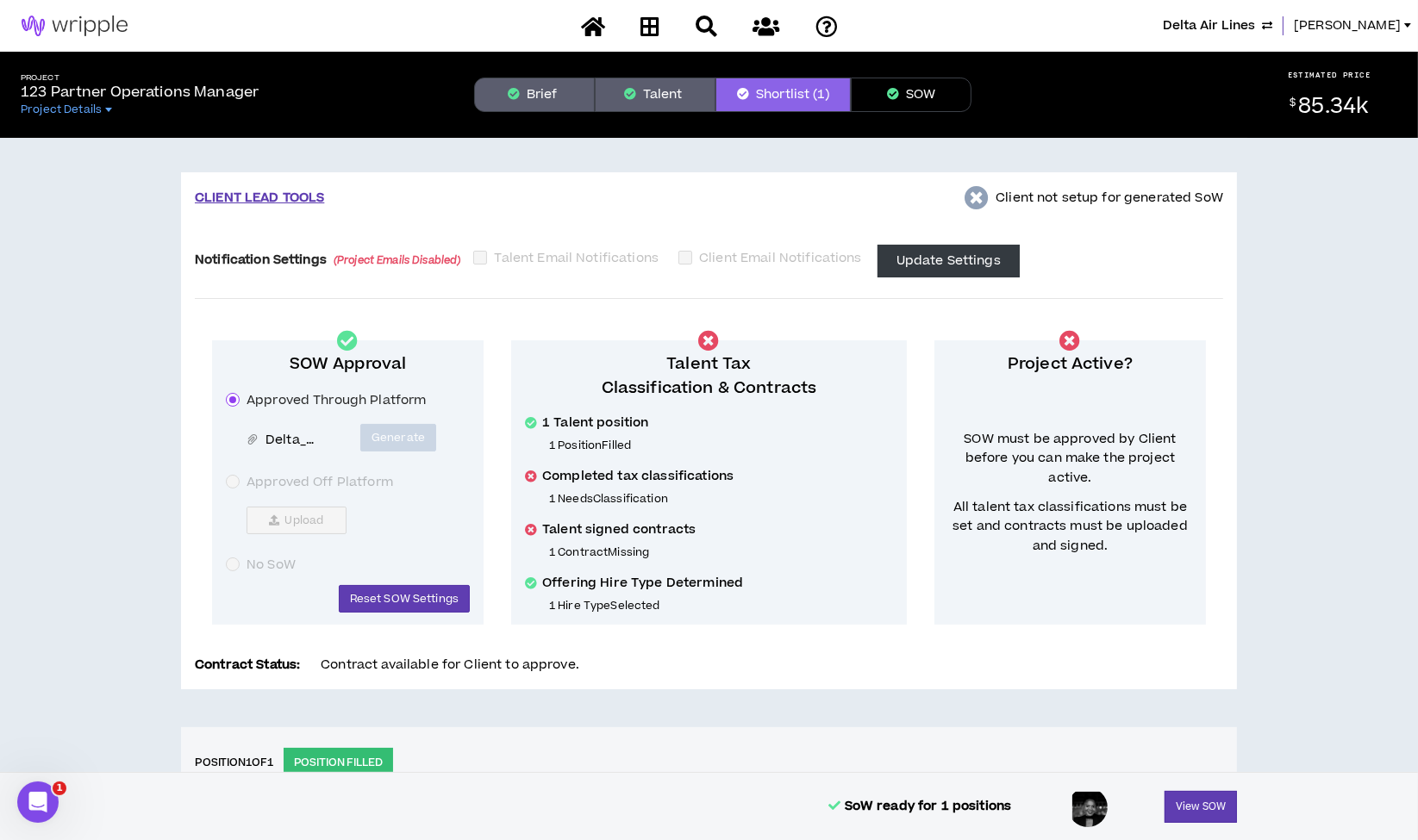
click at [909, 98] on button "SOW" at bounding box center [911, 94] width 121 height 34
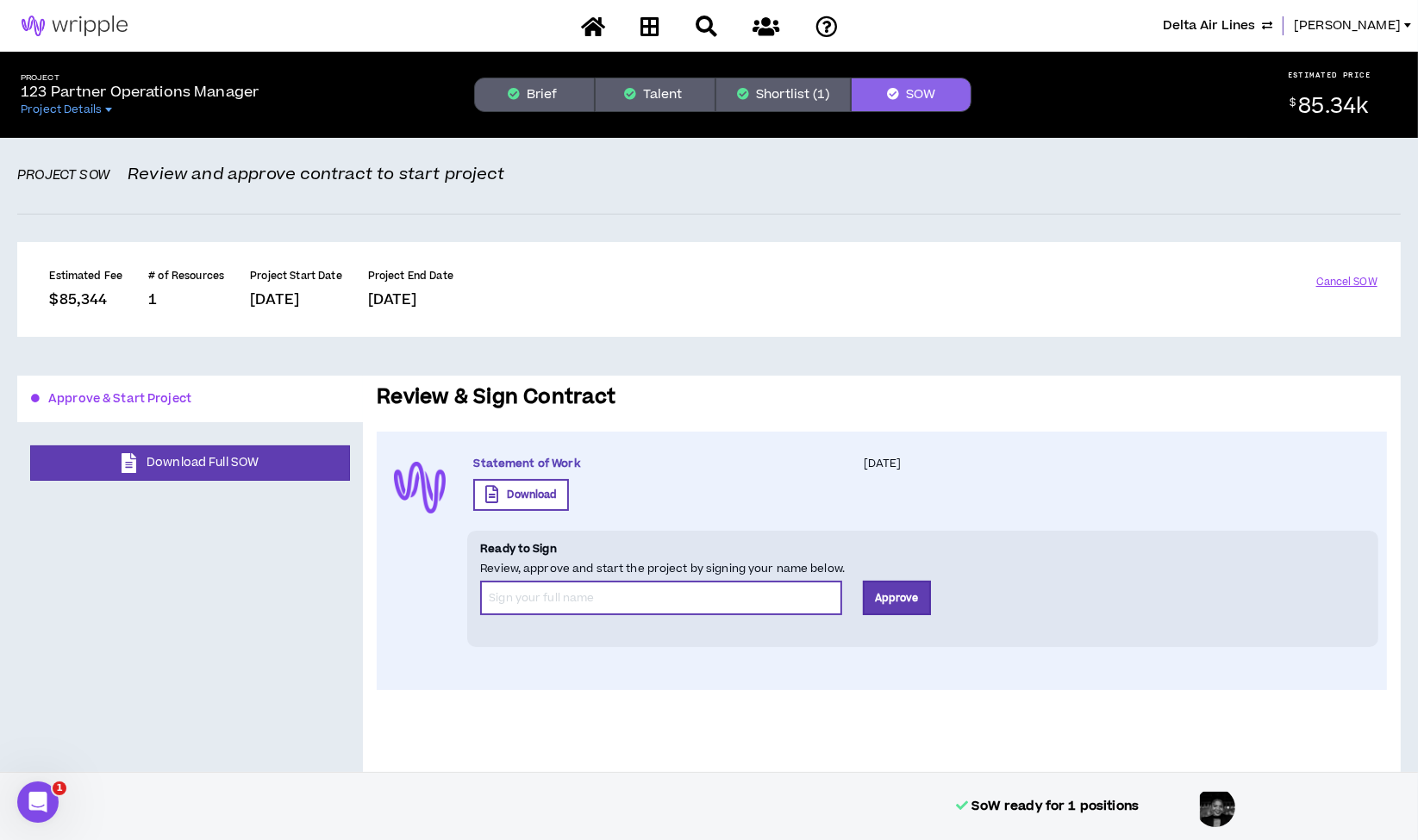
click at [567, 603] on input "*" at bounding box center [661, 597] width 362 height 34
type input "[PERSON_NAME] Team"
click at [898, 603] on button "Approve" at bounding box center [897, 597] width 68 height 34
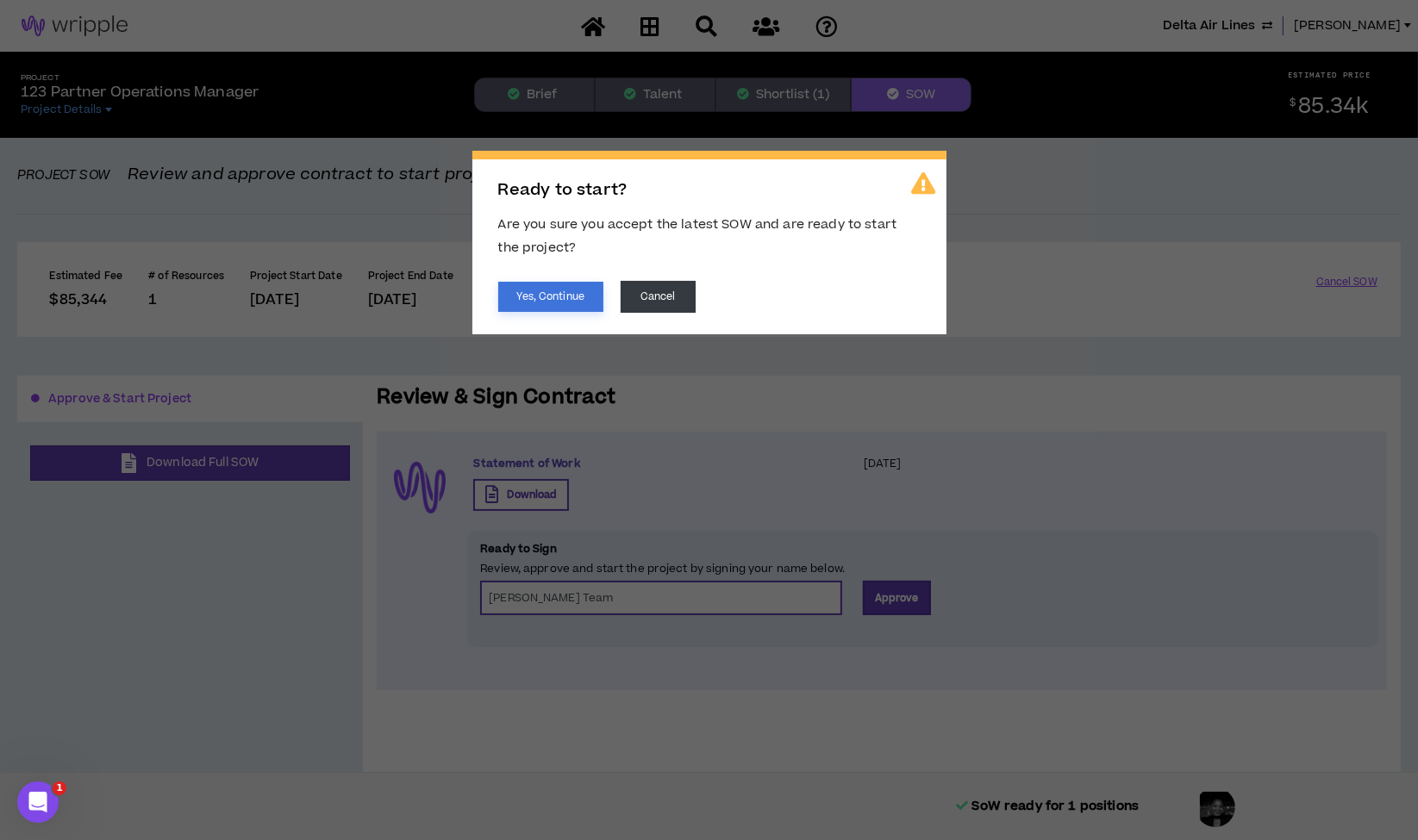
click at [557, 294] on button "Yes, Continue" at bounding box center [551, 297] width 105 height 30
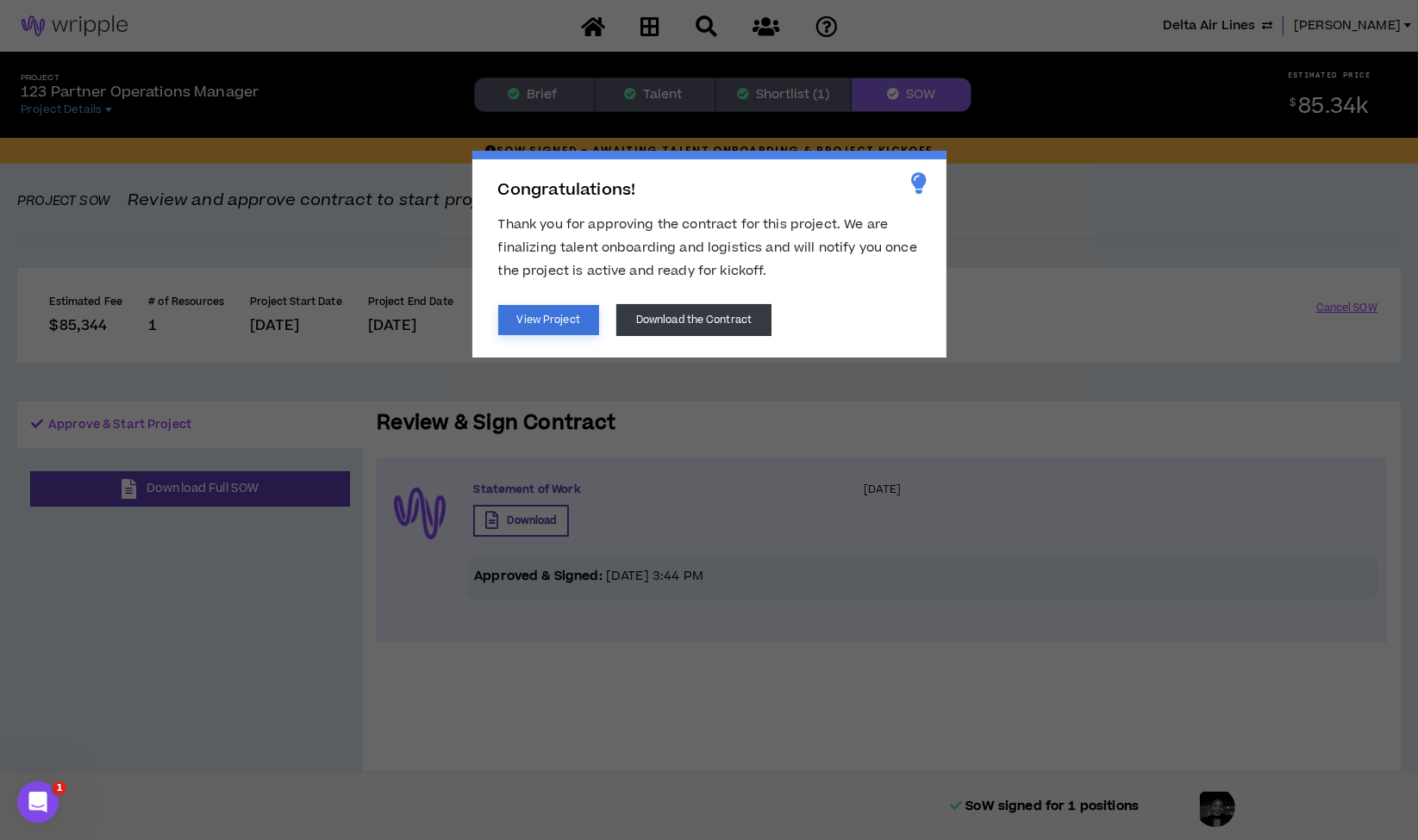
click at [564, 316] on button "View Project" at bounding box center [548, 320] width 101 height 30
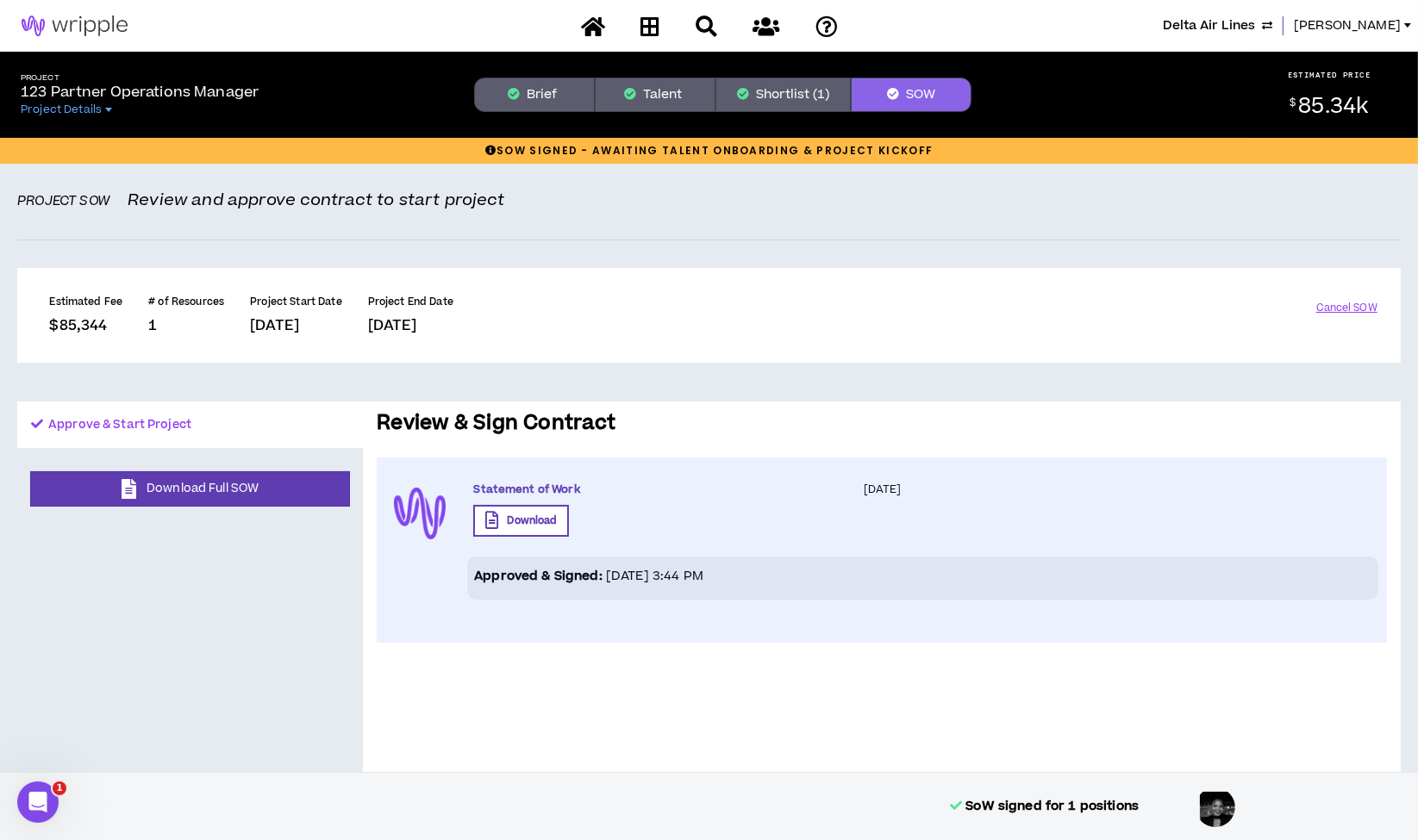
click at [778, 94] on body "Delta Air Lines Lauren-Bridget Project 123 Partner Operations Manager Project D…" at bounding box center [709, 420] width 1418 height 840
click at [778, 94] on button "Shortlist (1)" at bounding box center [783, 94] width 135 height 34
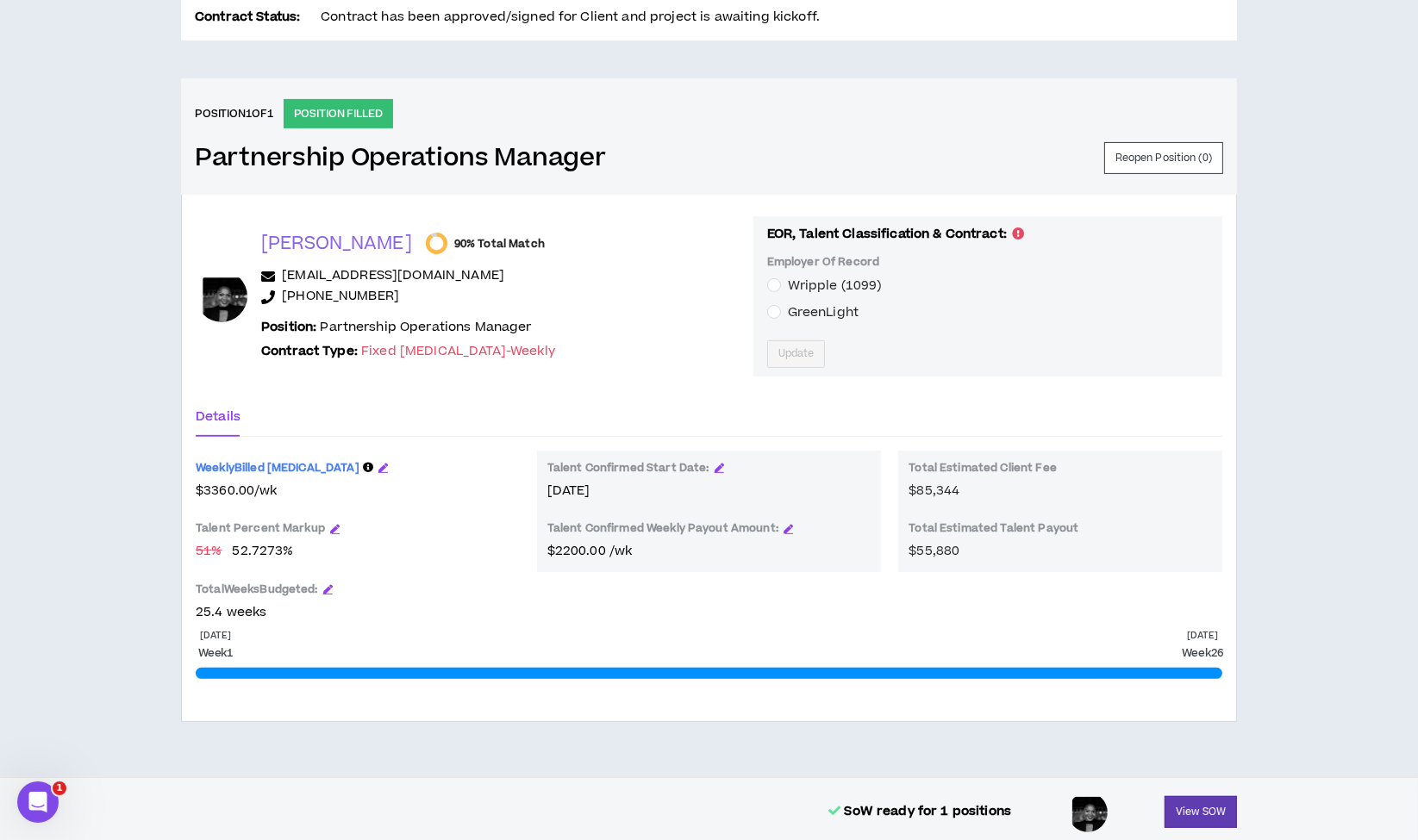
scroll to position [631, 0]
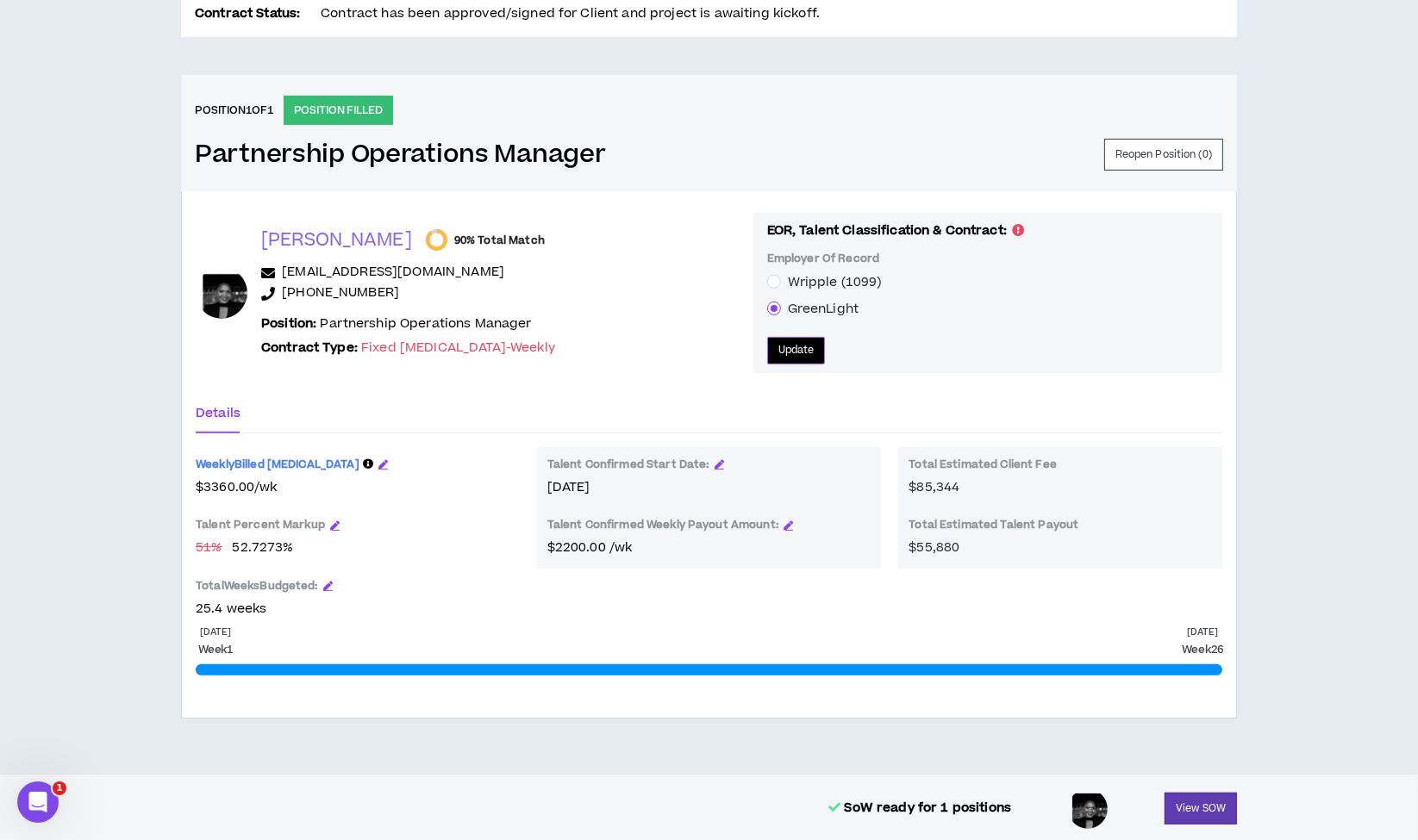
click at [785, 347] on span "Update" at bounding box center [796, 350] width 36 height 17
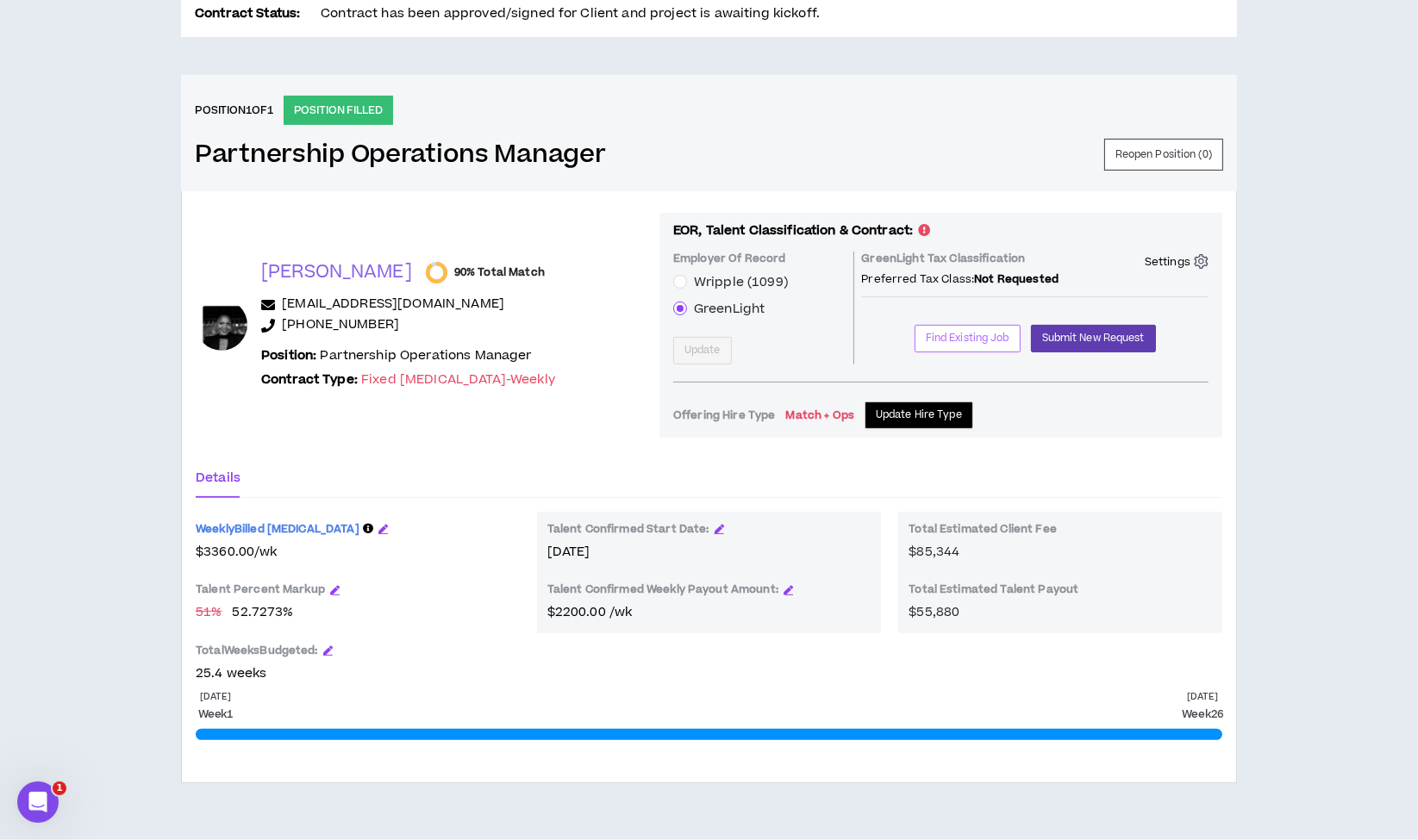
click at [963, 338] on span "Find Existing Job" at bounding box center [967, 338] width 83 height 17
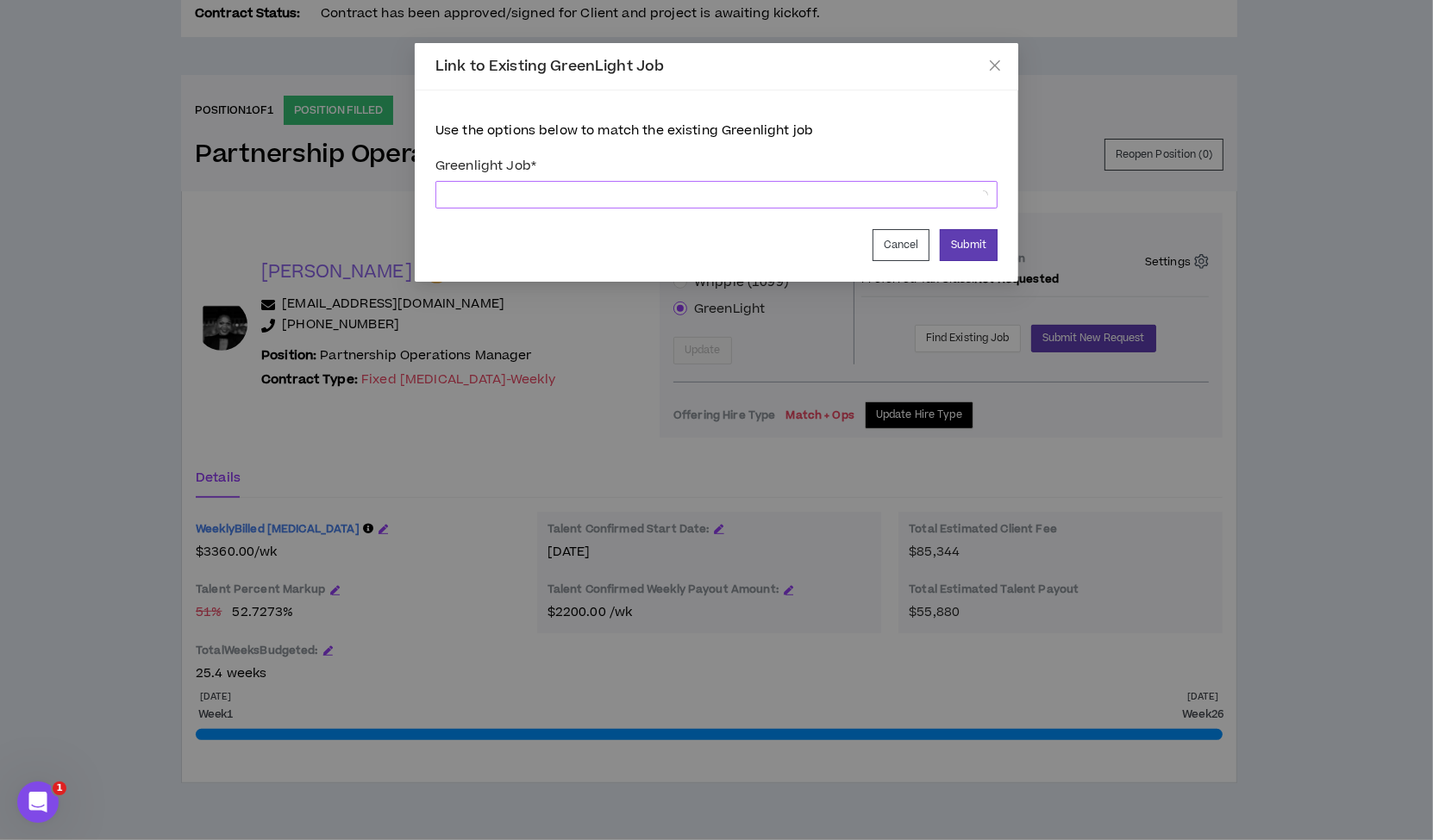
click at [653, 199] on span at bounding box center [716, 195] width 542 height 26
click at [603, 185] on span "Please select an option..." at bounding box center [716, 195] width 542 height 26
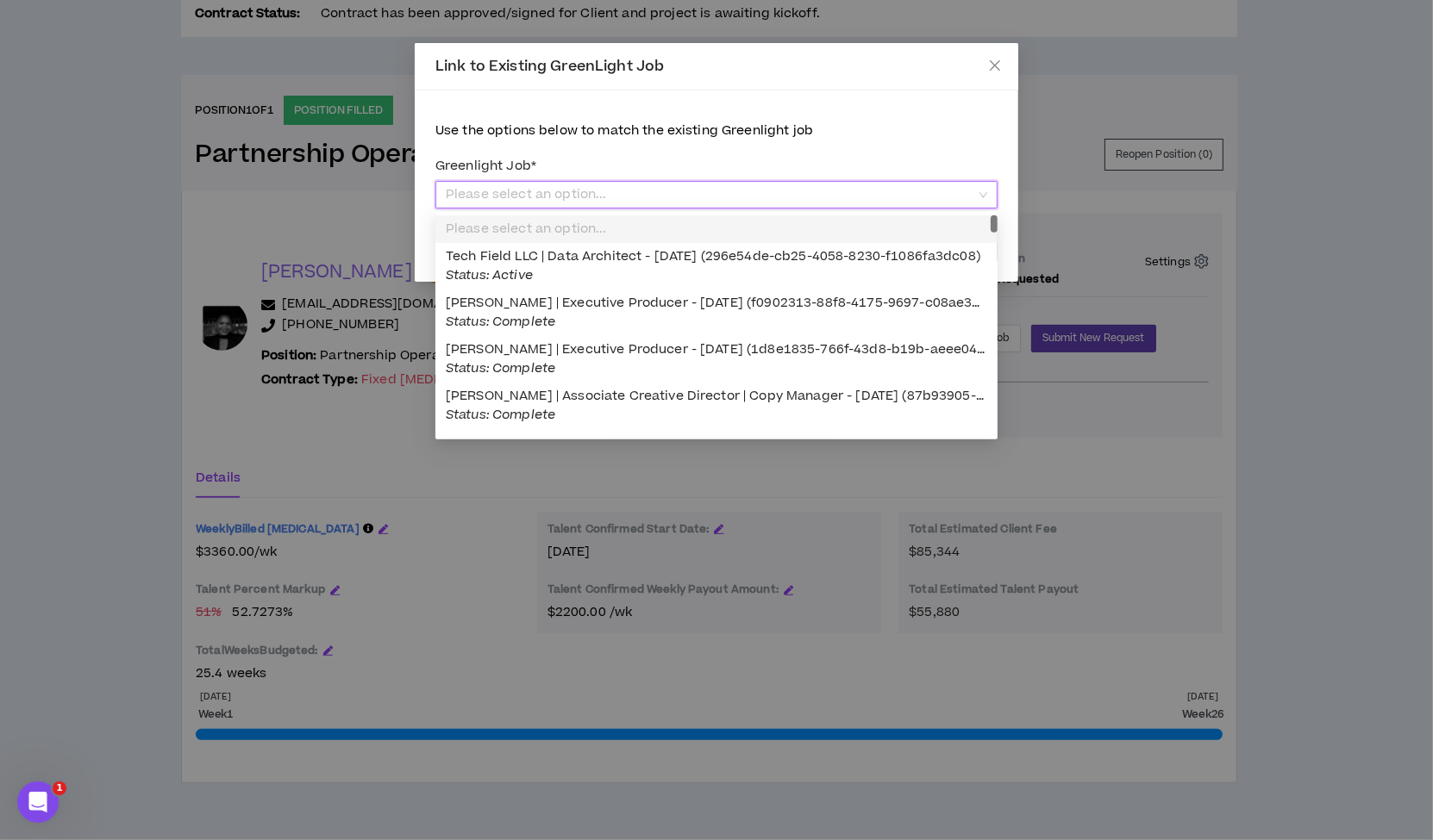
click at [811, 145] on div "Use the options below to match the existing Greenlight job Greenlight Job * Ple…" at bounding box center [716, 190] width 562 height 140
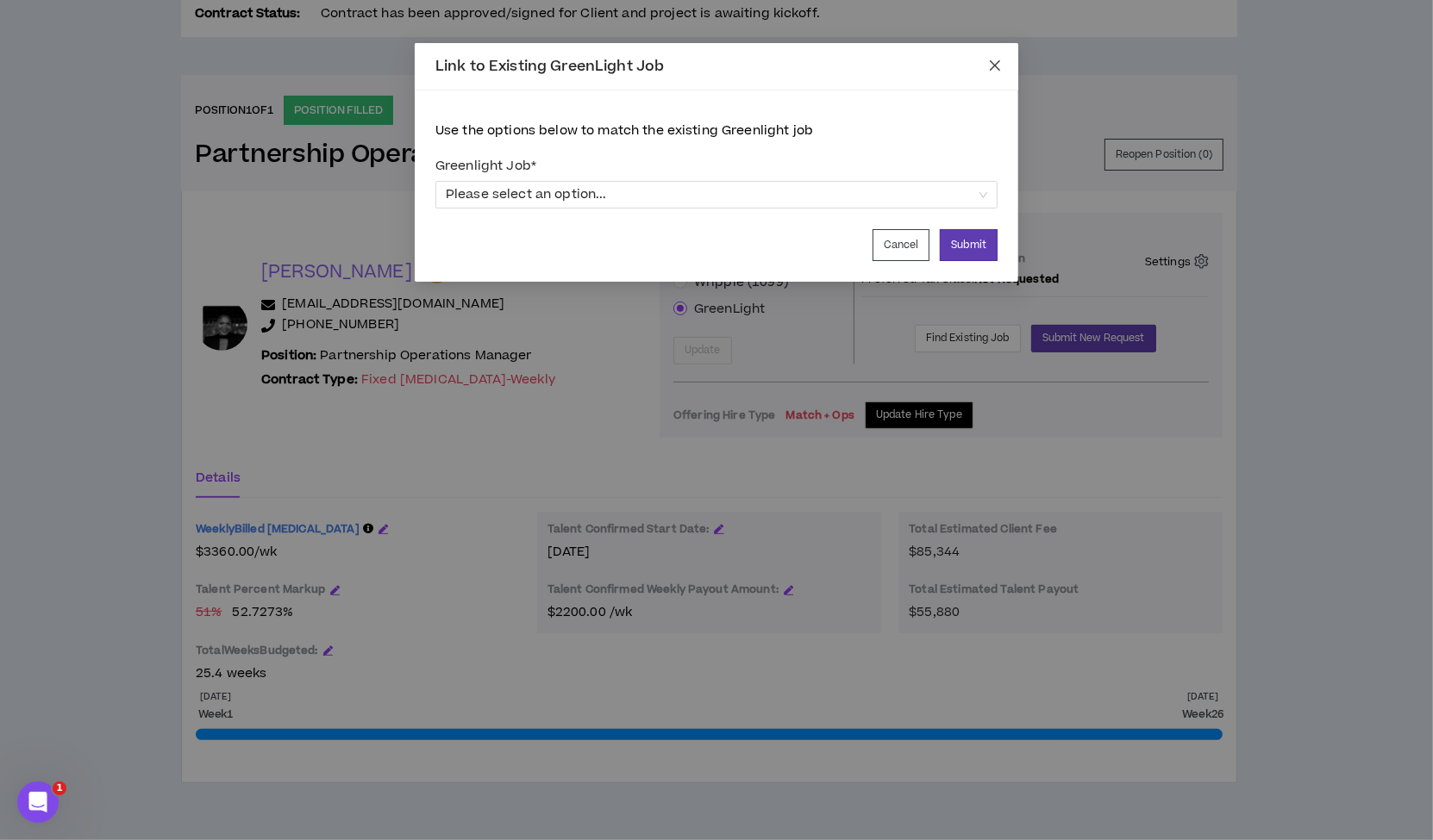
click at [988, 66] on icon "close" at bounding box center [995, 65] width 14 height 14
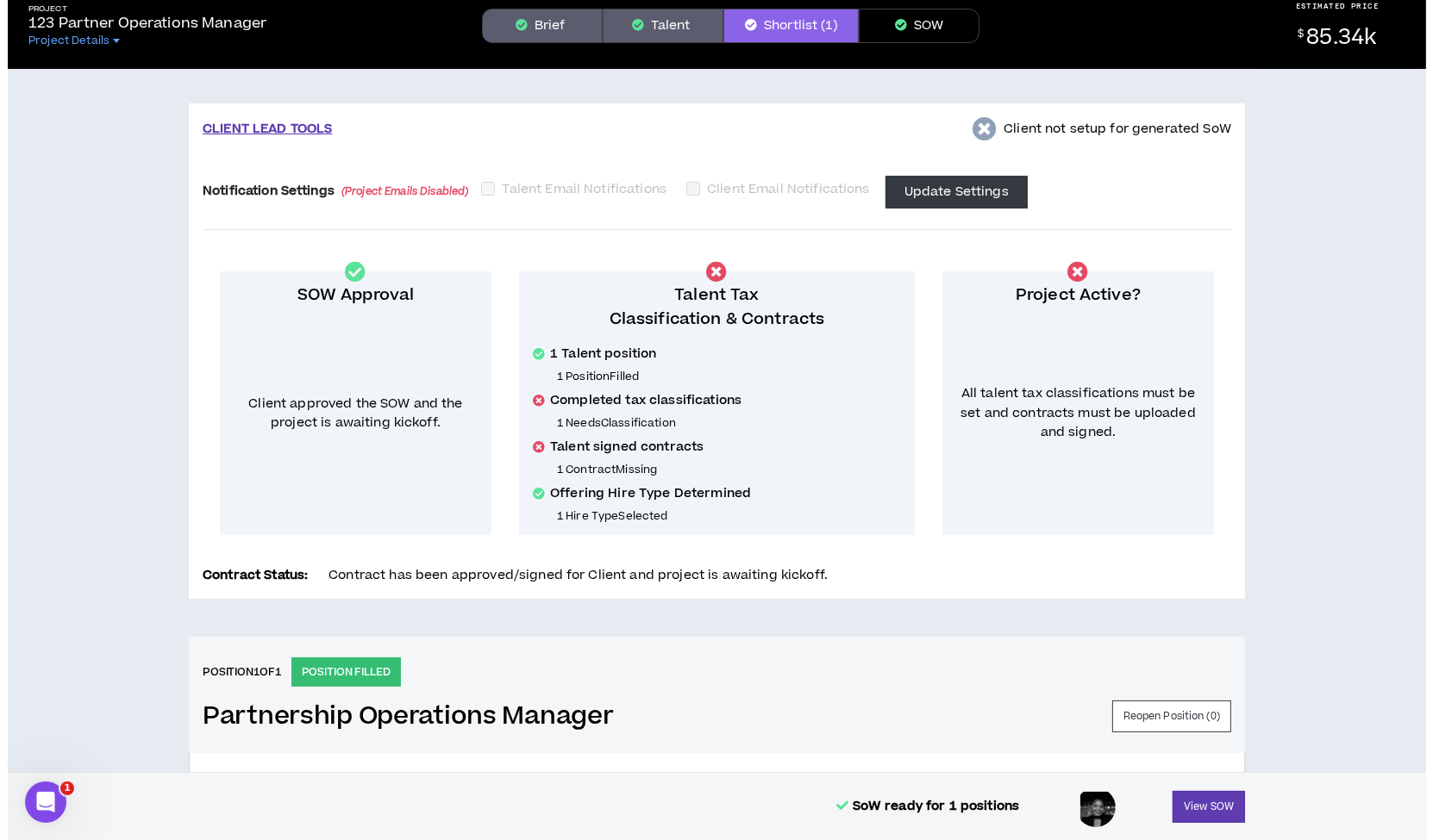
scroll to position [0, 0]
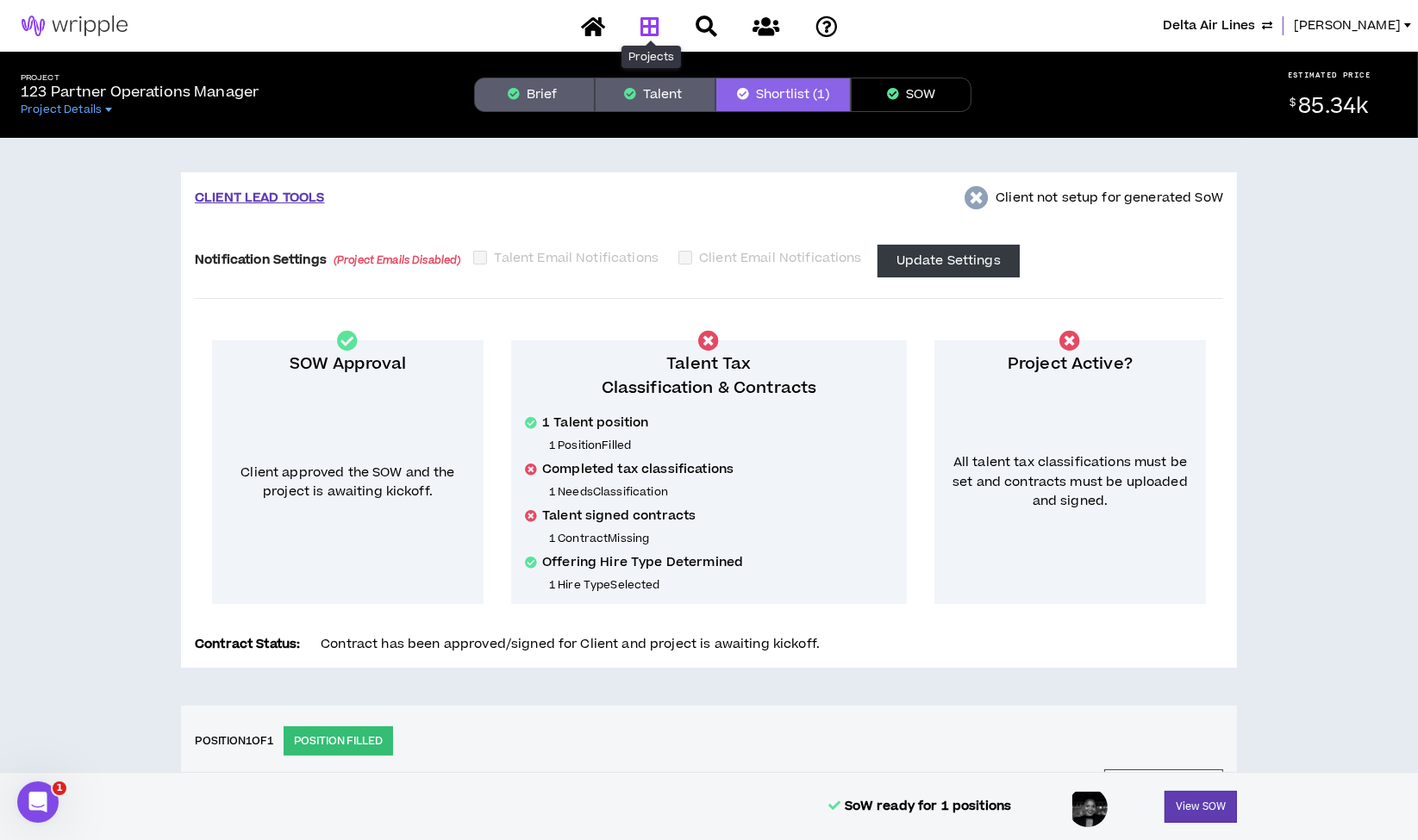
click at [653, 21] on icon at bounding box center [650, 26] width 19 height 21
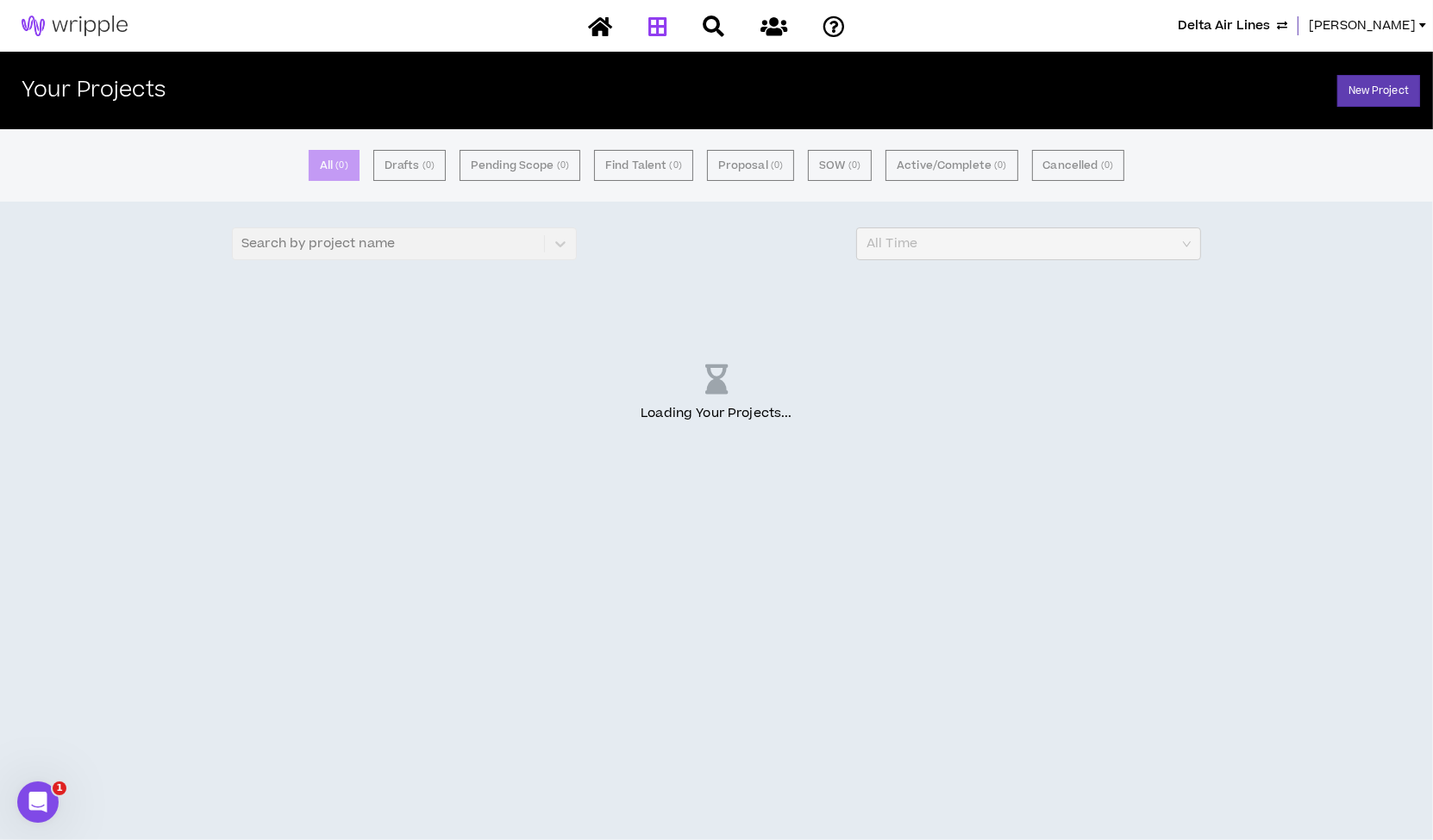
click at [1347, 32] on span "[PERSON_NAME]" at bounding box center [1363, 26] width 107 height 19
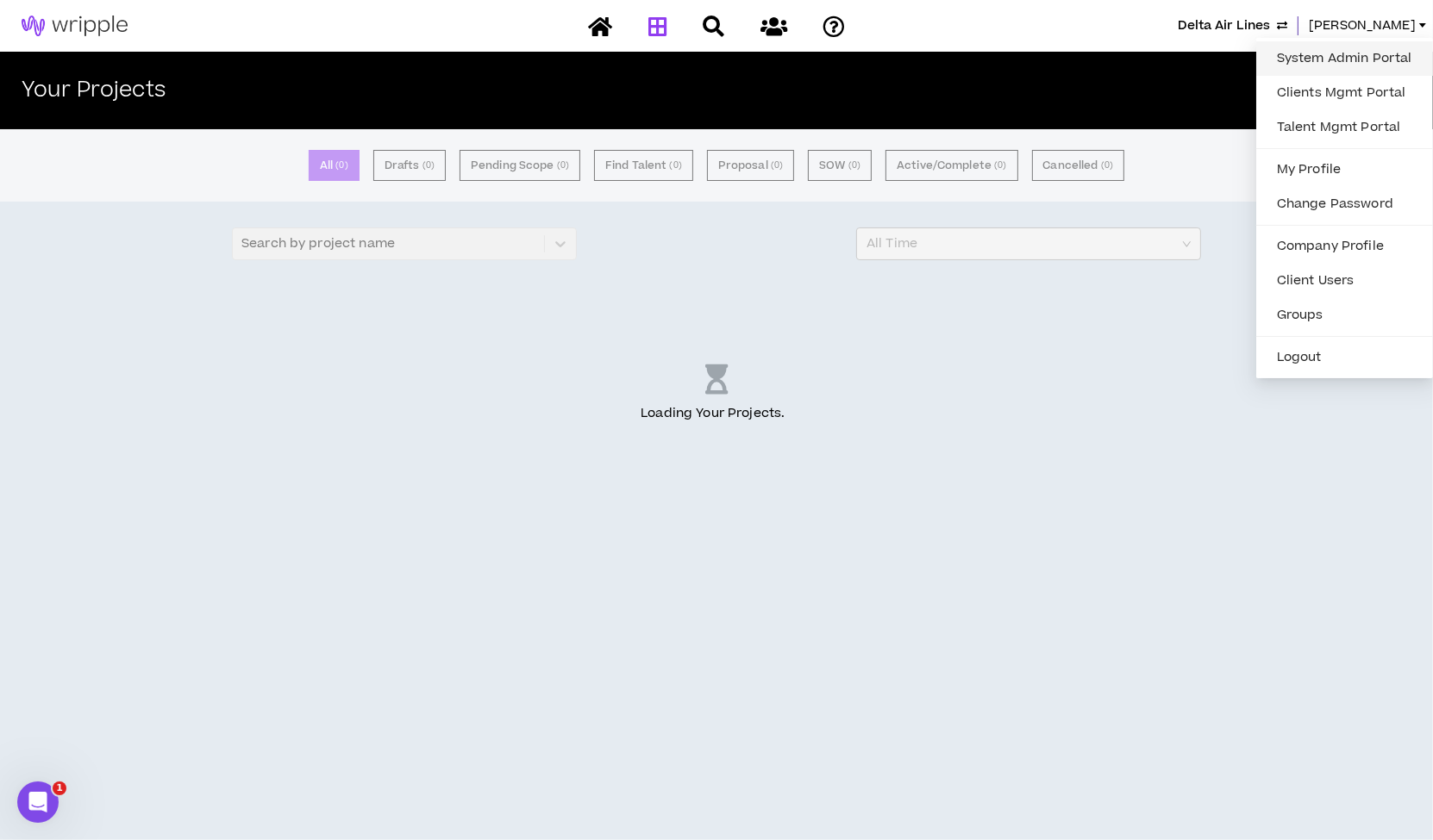
click at [1331, 57] on link "System Admin Portal" at bounding box center [1344, 58] width 156 height 26
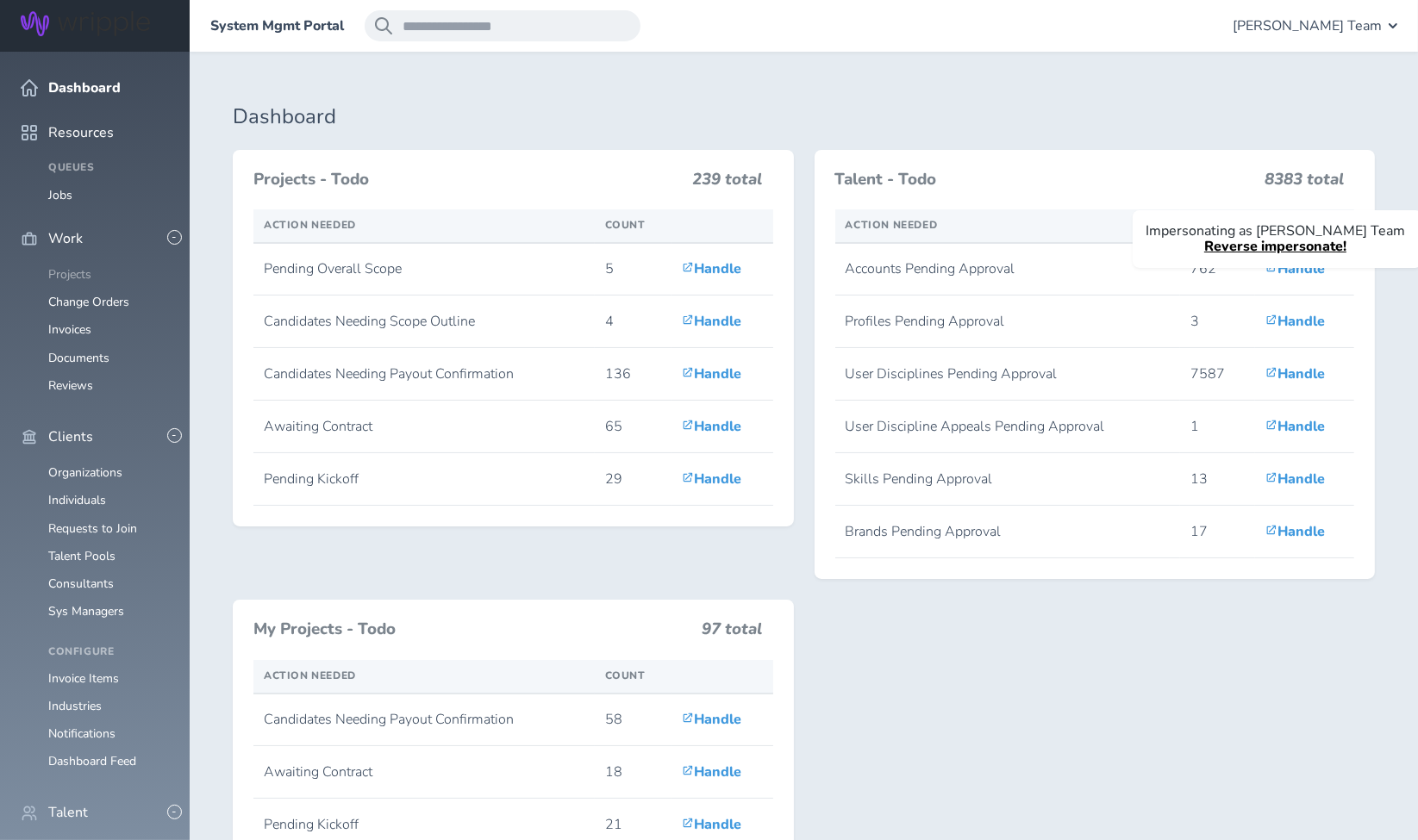
click at [82, 266] on link "Projects" at bounding box center [69, 274] width 43 height 17
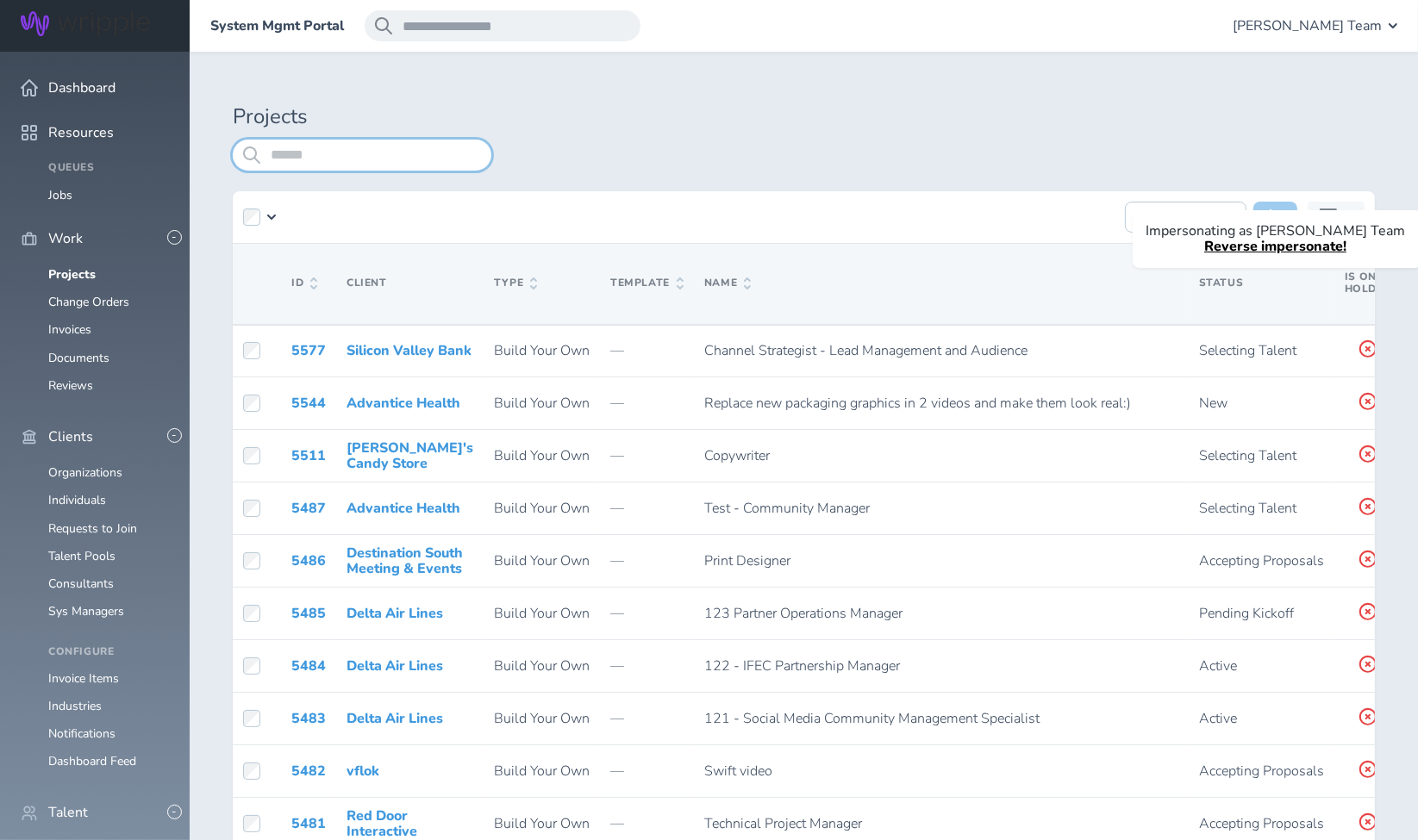
click at [393, 157] on input "search" at bounding box center [362, 155] width 259 height 31
type input "***"
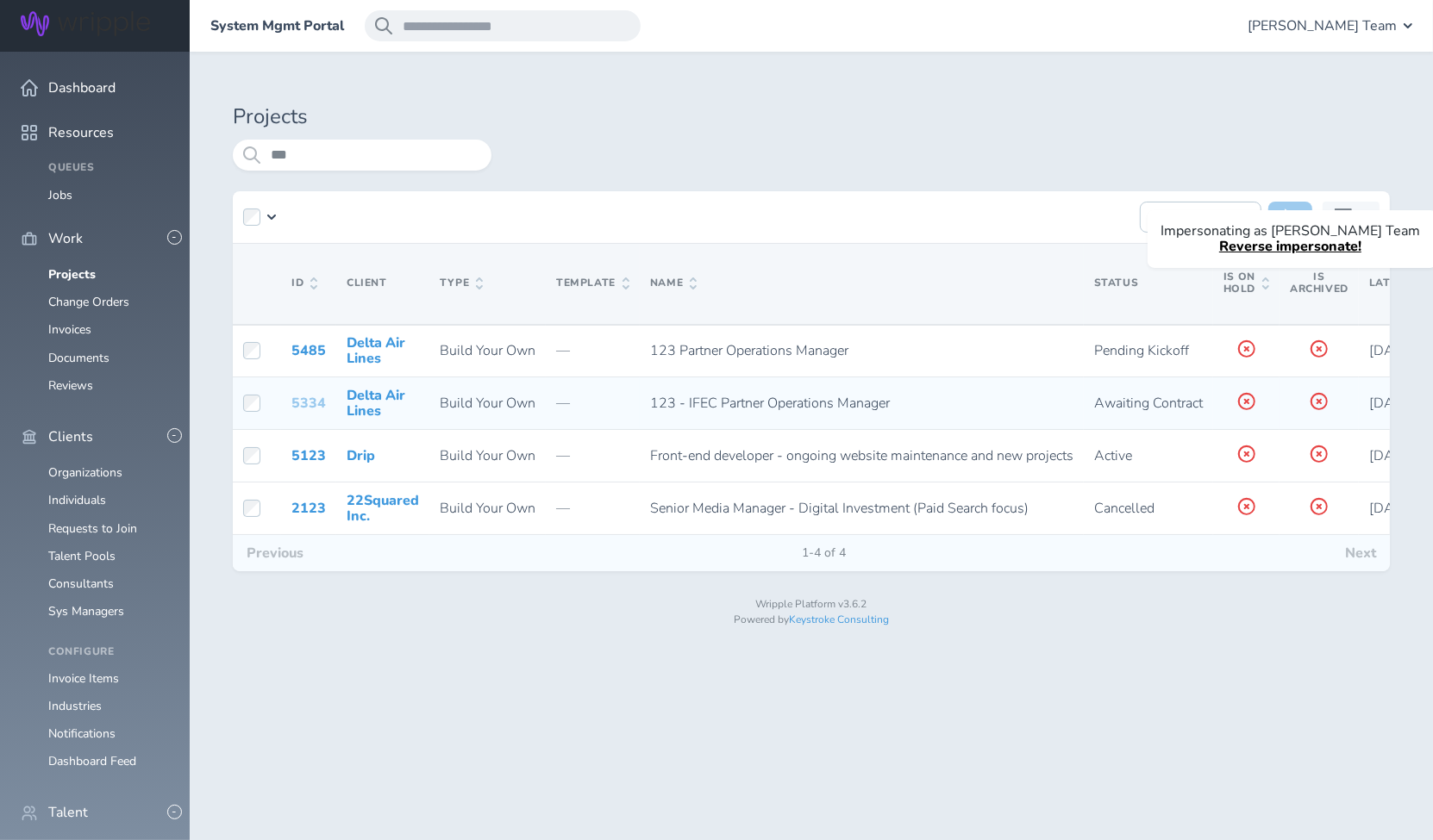
click at [305, 401] on link "5334" at bounding box center [308, 403] width 34 height 19
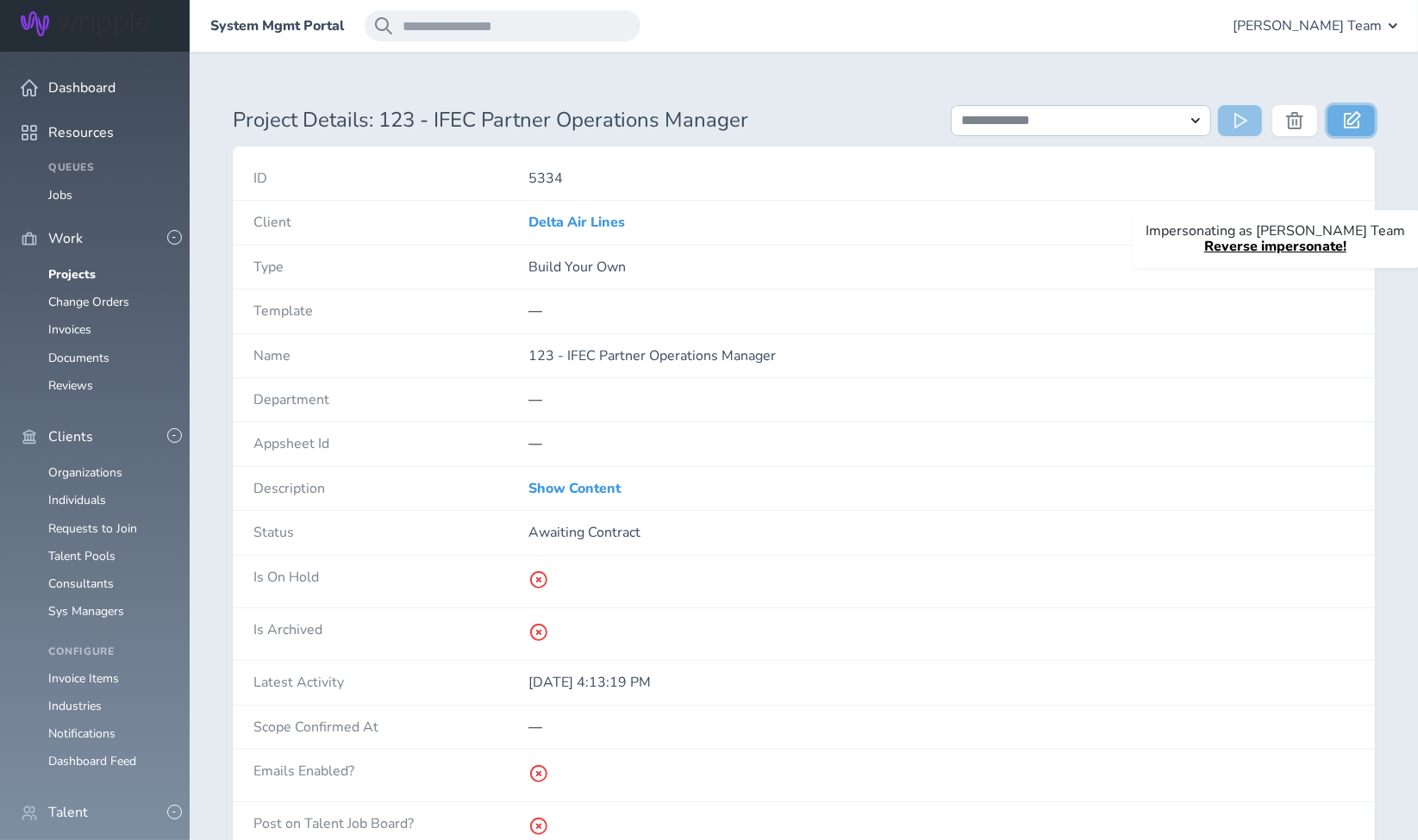
click at [1354, 114] on icon at bounding box center [1352, 119] width 18 height 18
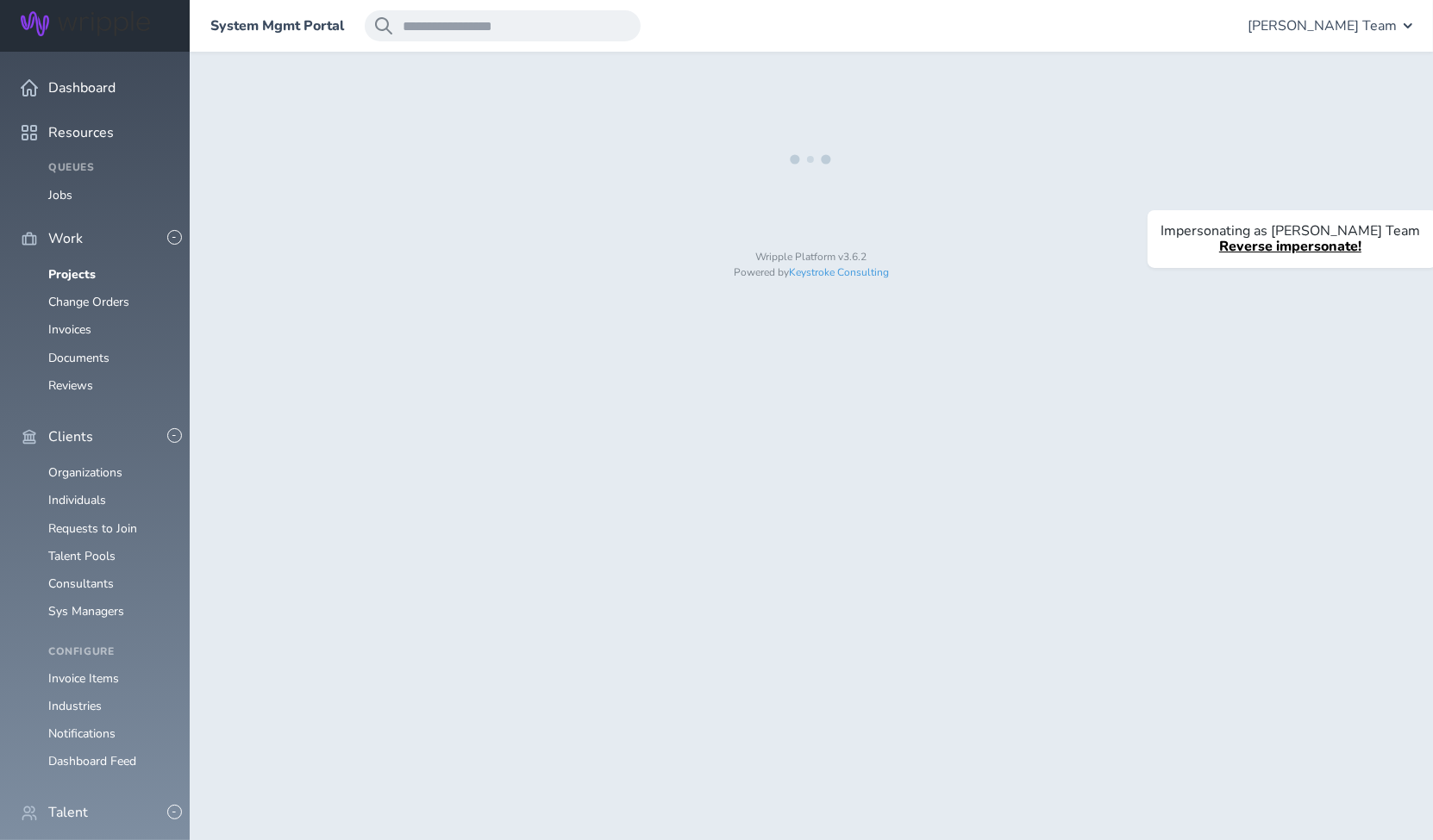
select select "*"
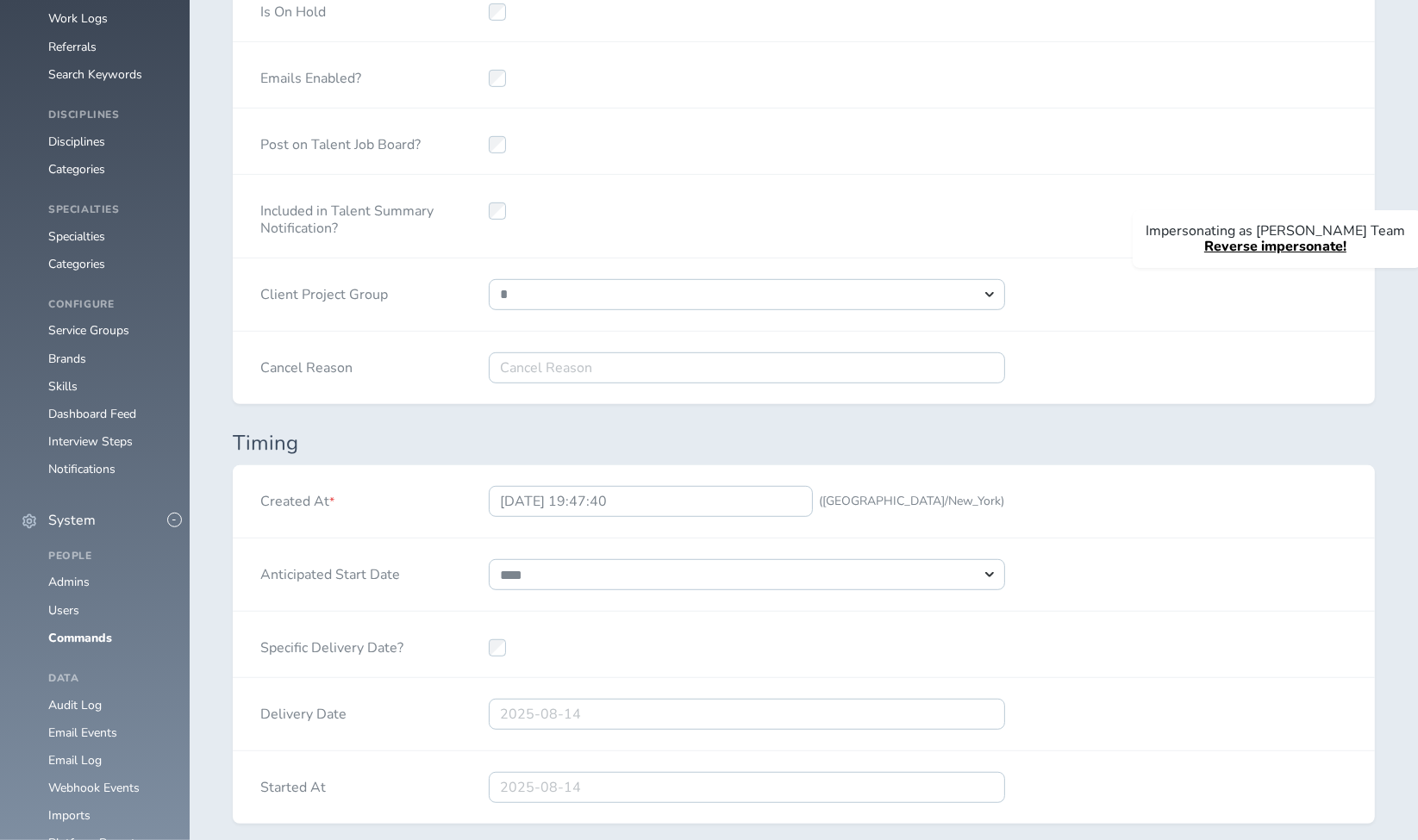
scroll to position [957, 0]
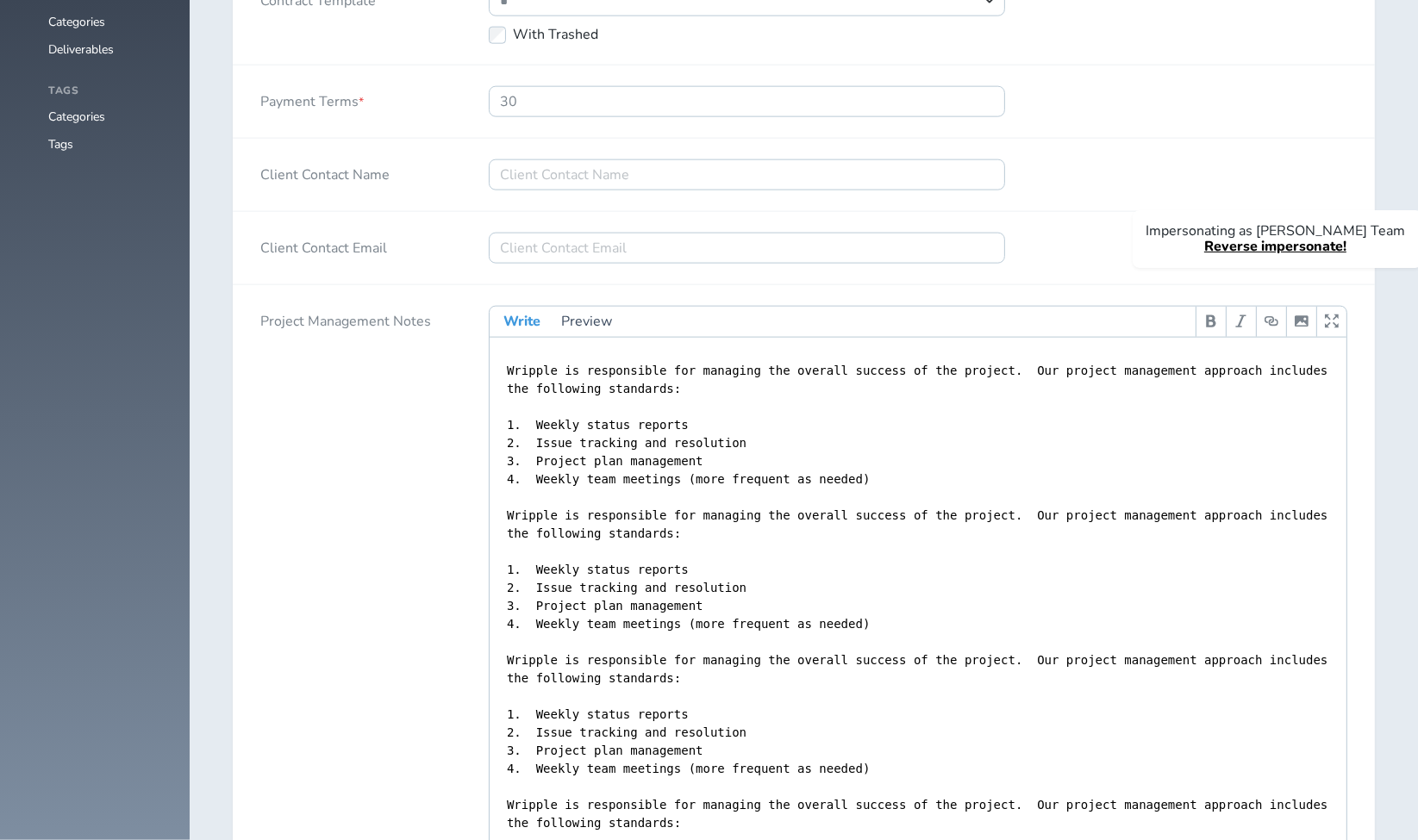
select select "***"
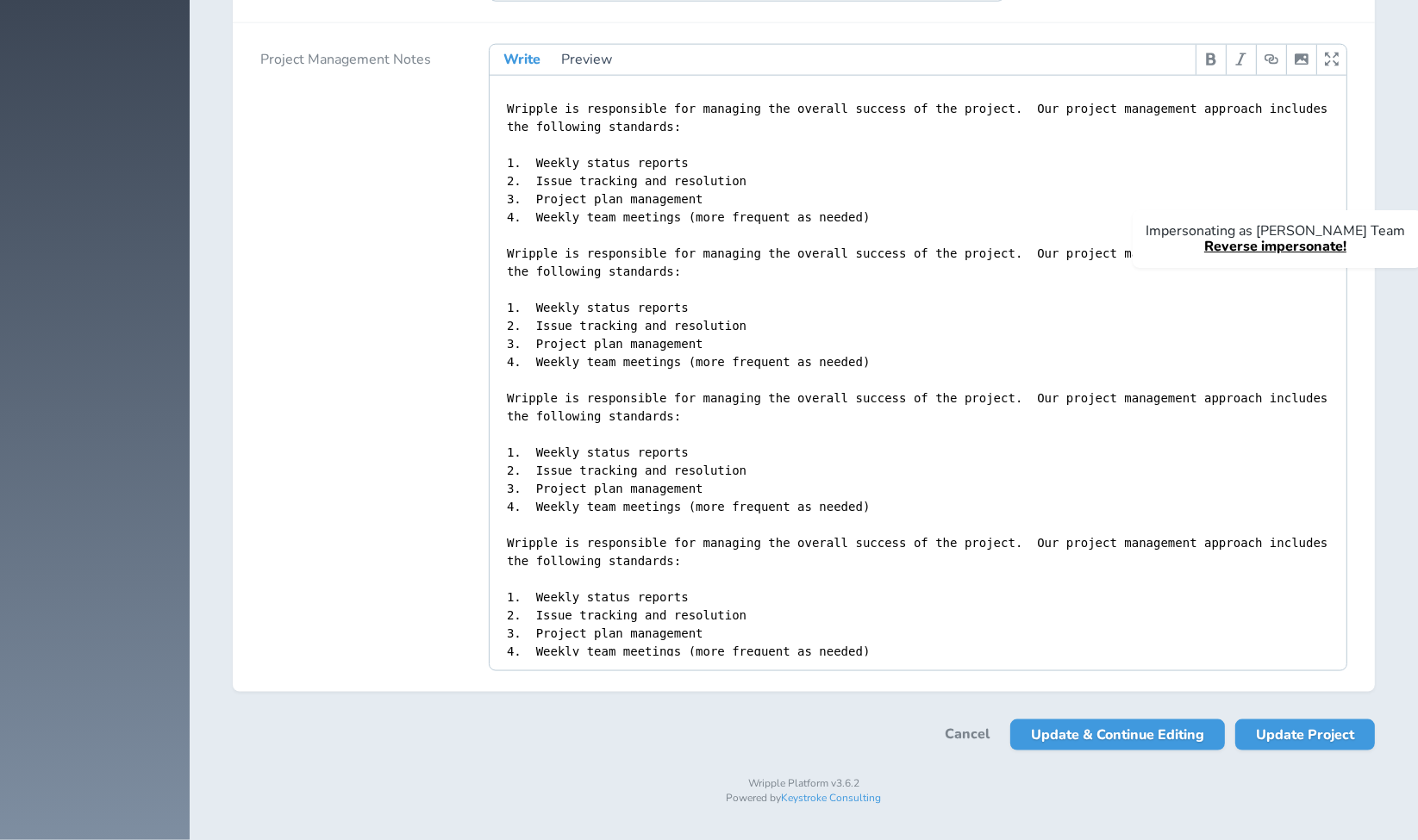
scroll to position [2826, 0]
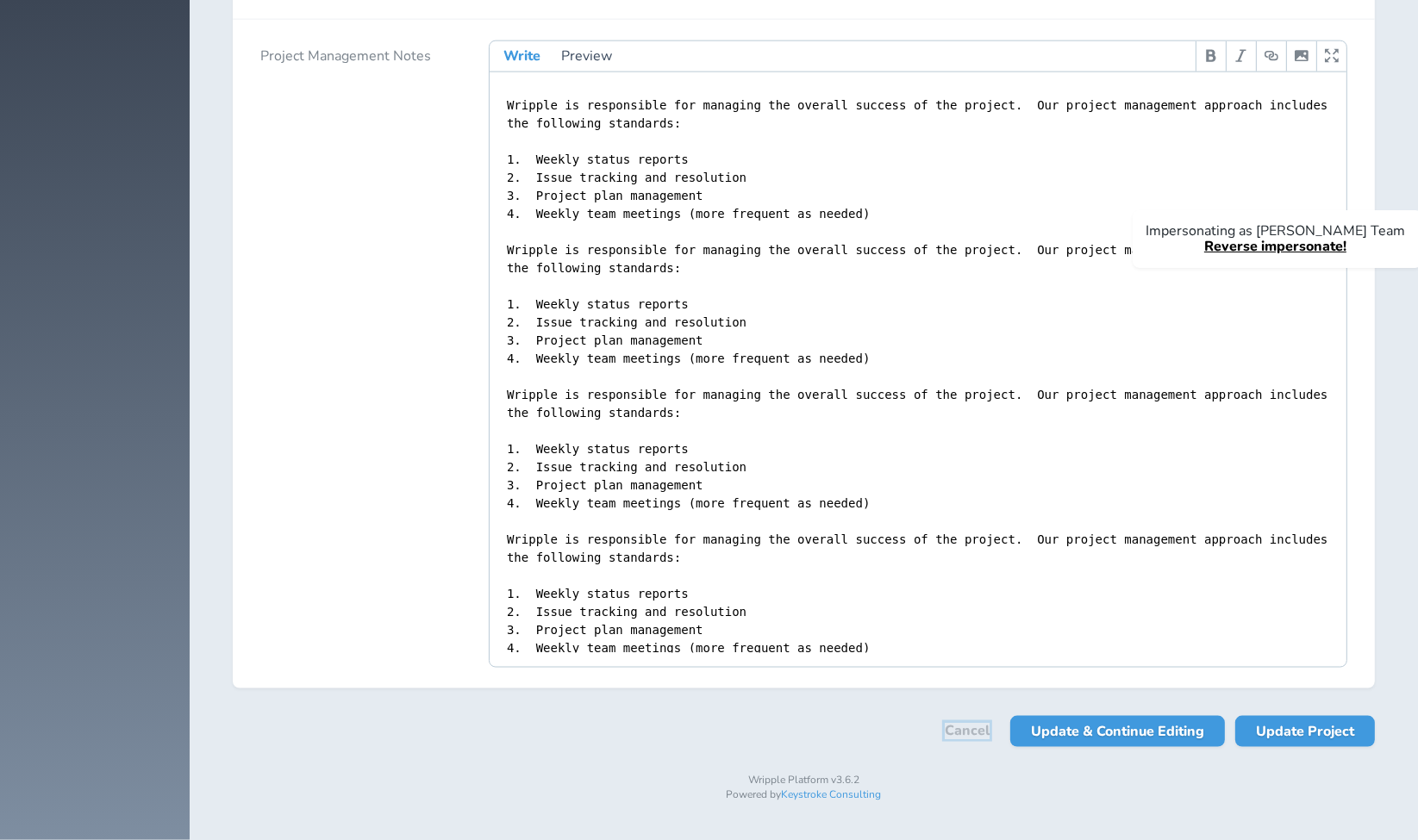
click at [979, 734] on link "Cancel" at bounding box center [967, 730] width 44 height 16
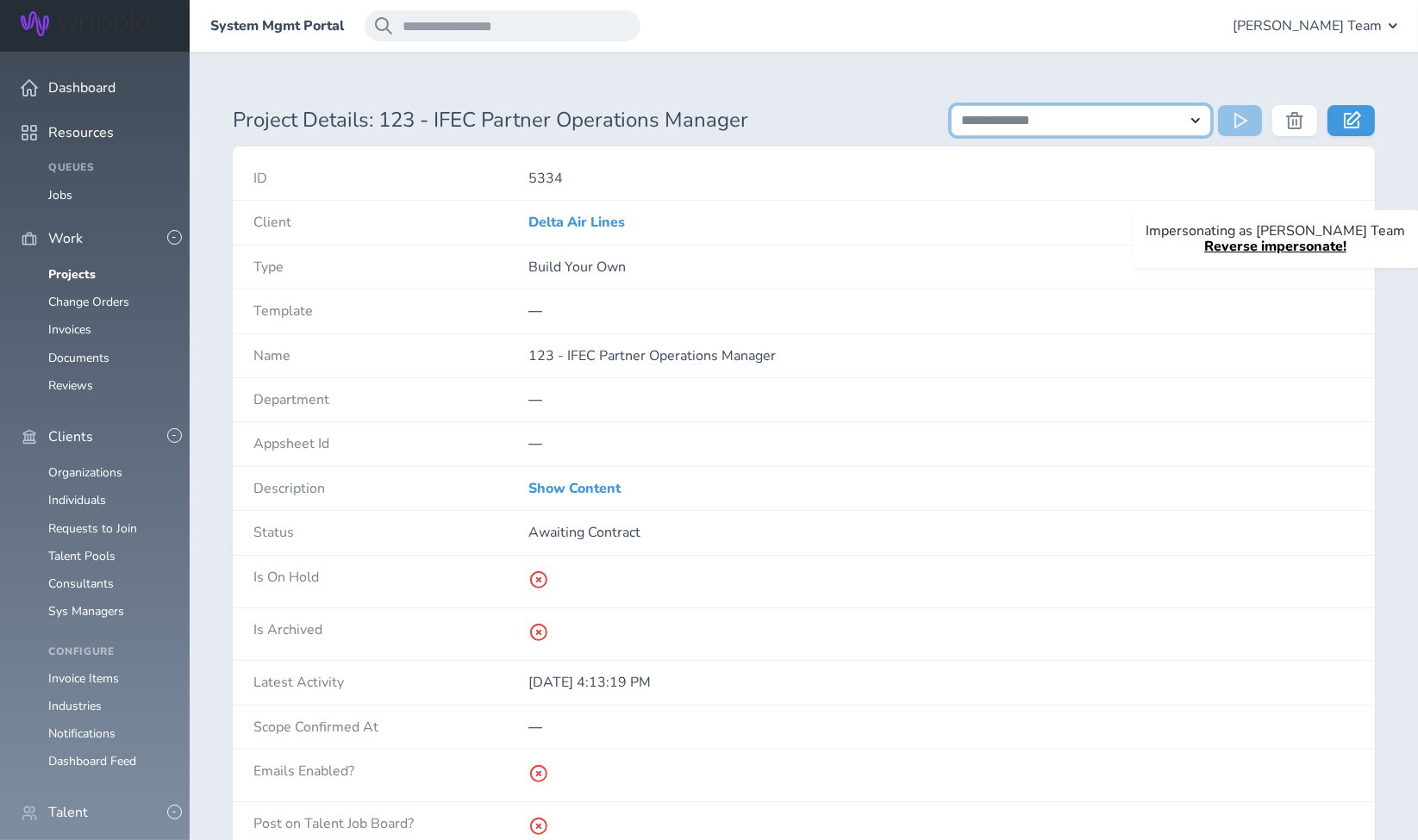
click at [1150, 125] on select "**********" at bounding box center [1082, 121] width 262 height 31
select select "**********"
click at [951, 105] on select "**********" at bounding box center [1082, 121] width 262 height 31
click at [1231, 122] on button at bounding box center [1241, 121] width 44 height 31
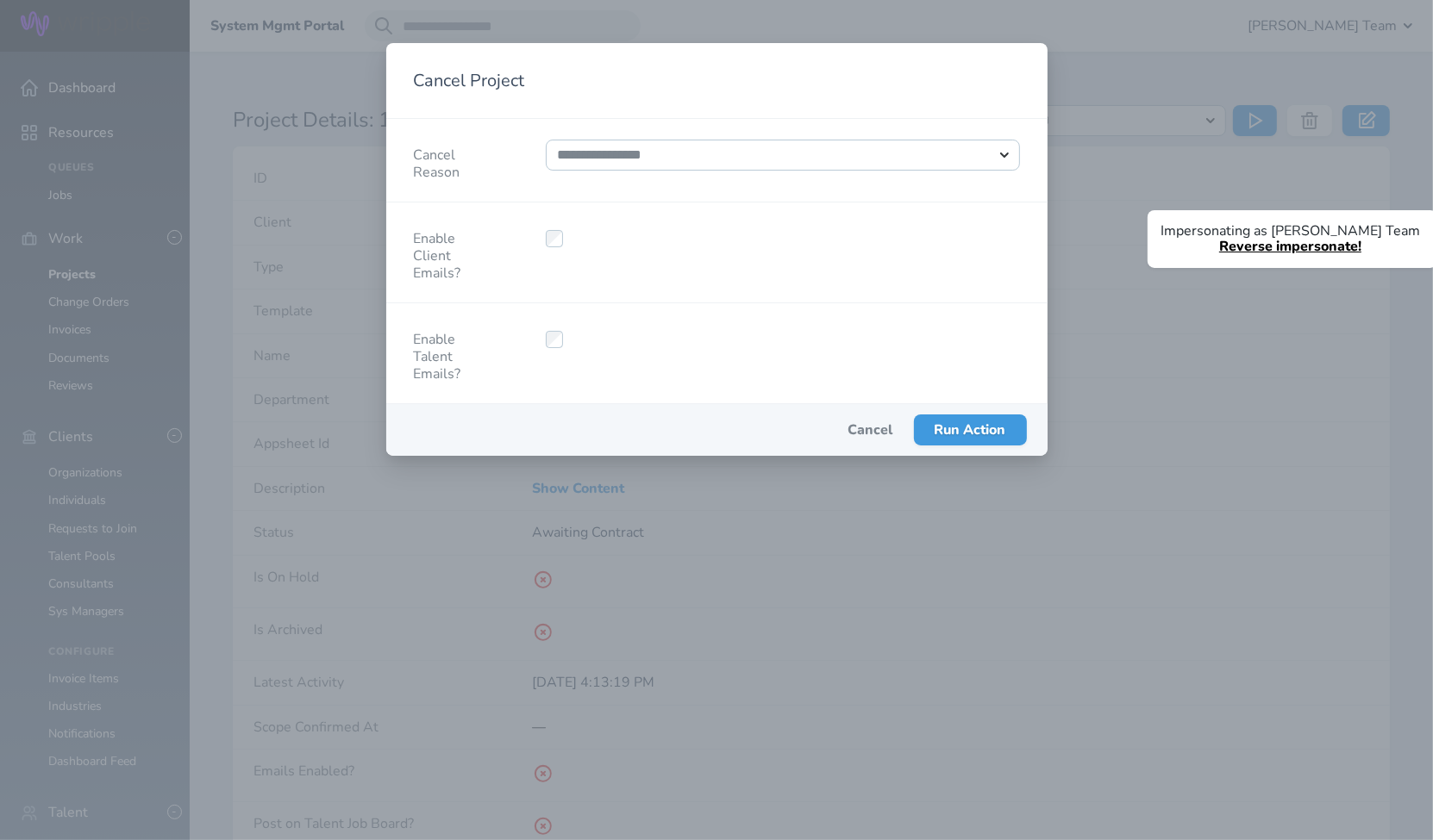
click at [723, 275] on div at bounding box center [782, 252] width 530 height 100
click at [709, 152] on select "**********" at bounding box center [782, 155] width 474 height 31
select select "*****"
click at [545, 140] on select "**********" at bounding box center [782, 155] width 474 height 31
click at [709, 251] on div at bounding box center [782, 252] width 530 height 100
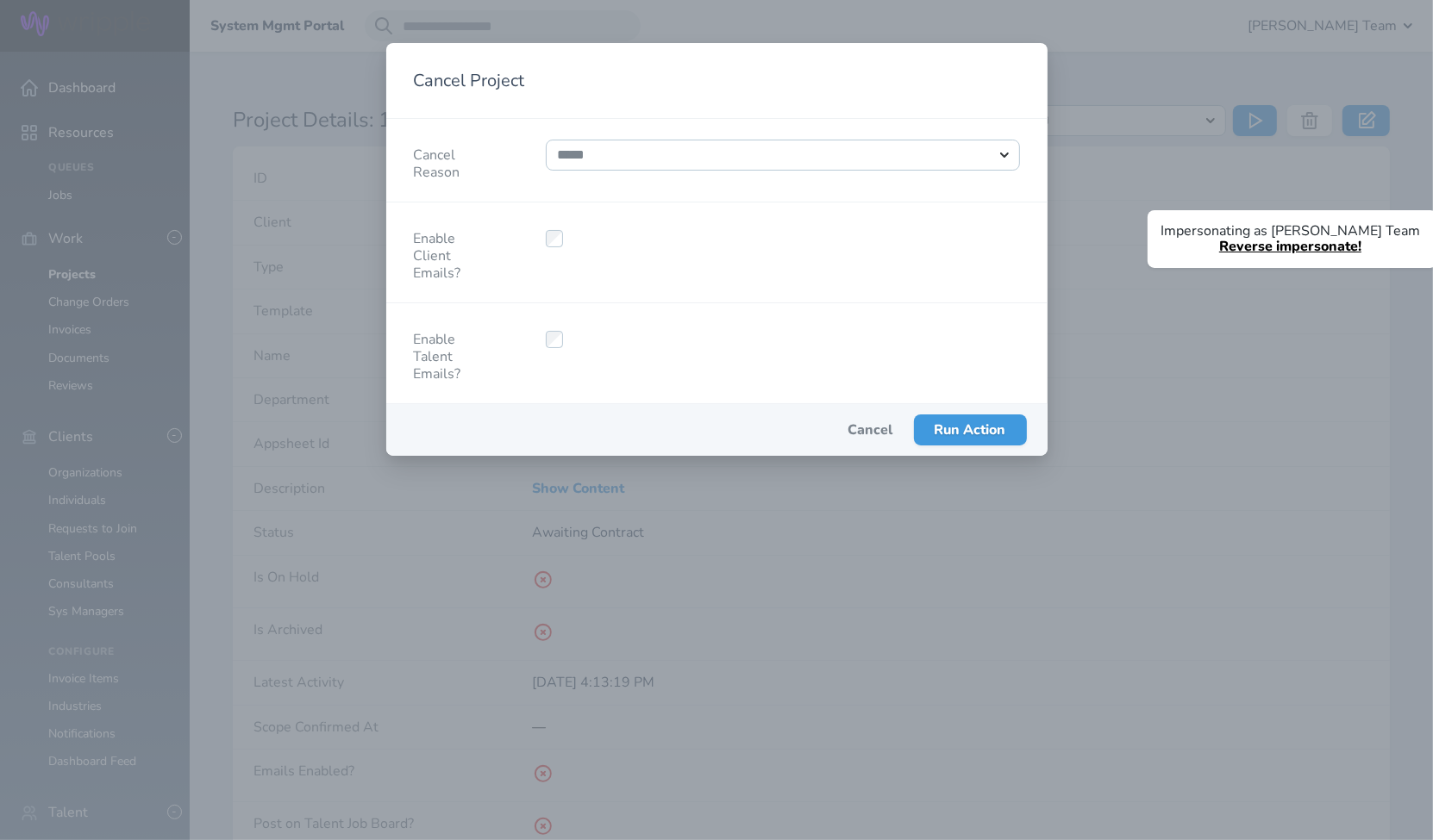
click at [764, 246] on div at bounding box center [782, 252] width 530 height 100
click at [877, 422] on button "Cancel" at bounding box center [871, 430] width 44 height 16
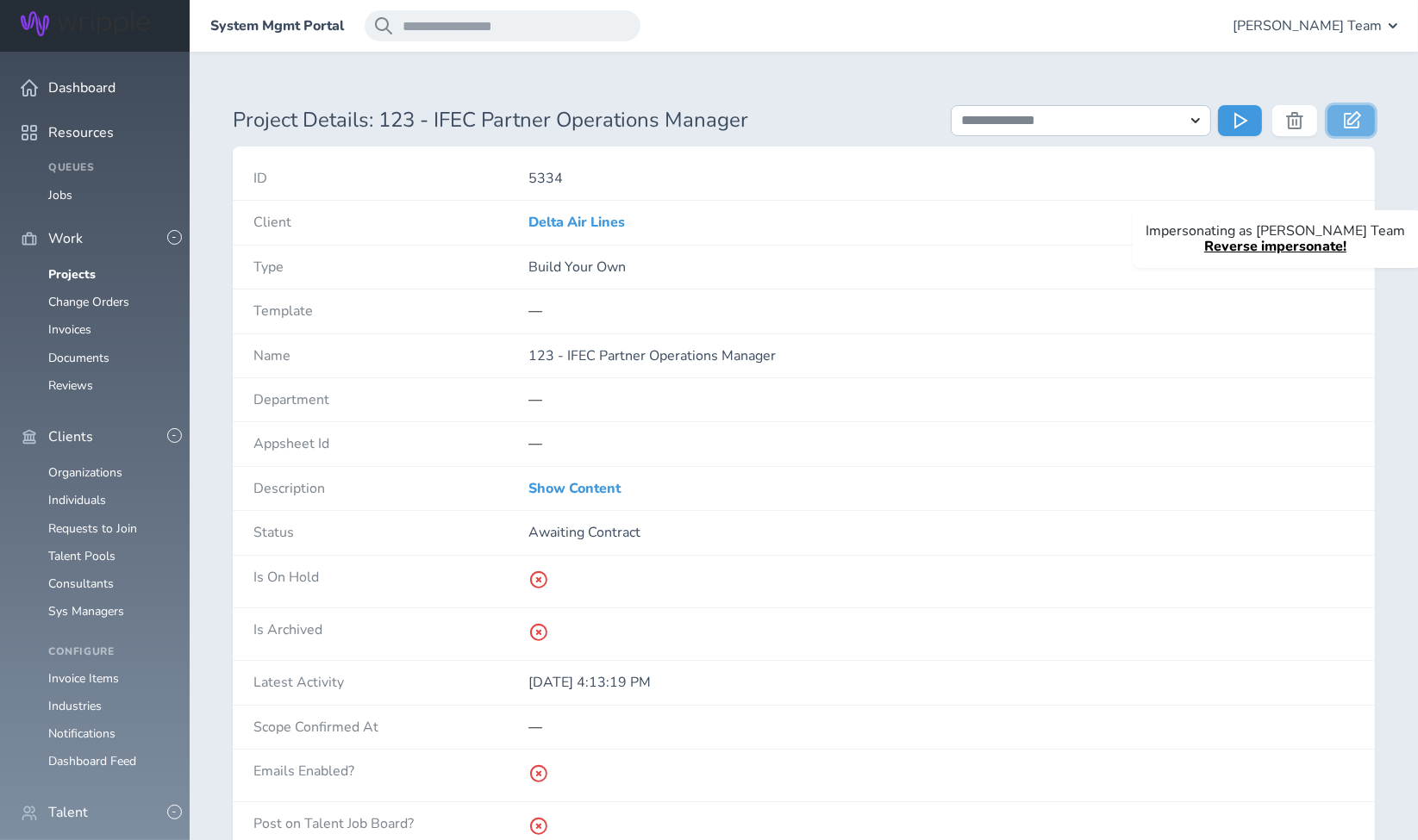
click at [1355, 122] on icon at bounding box center [1352, 119] width 18 height 18
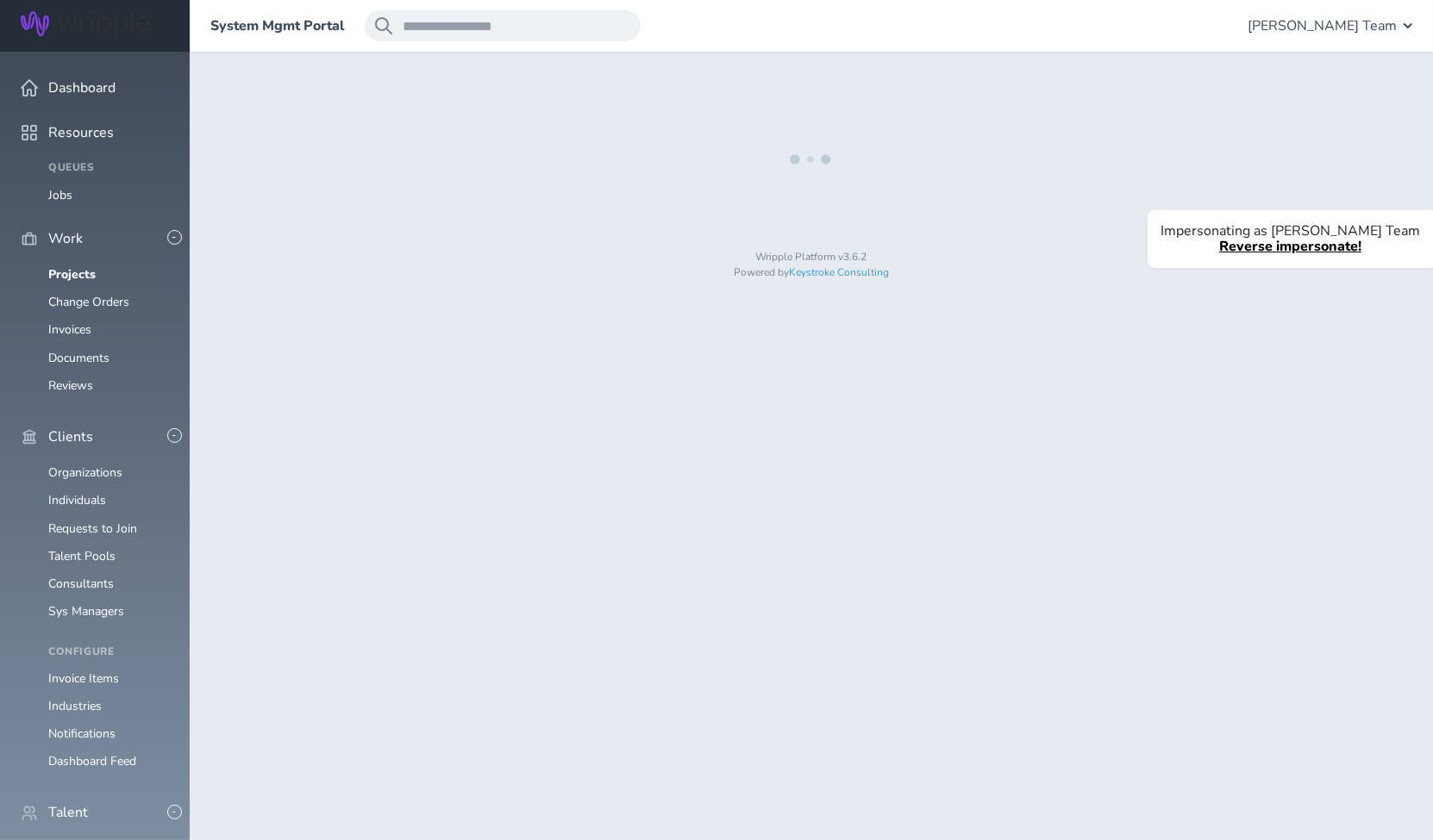
select select "*"
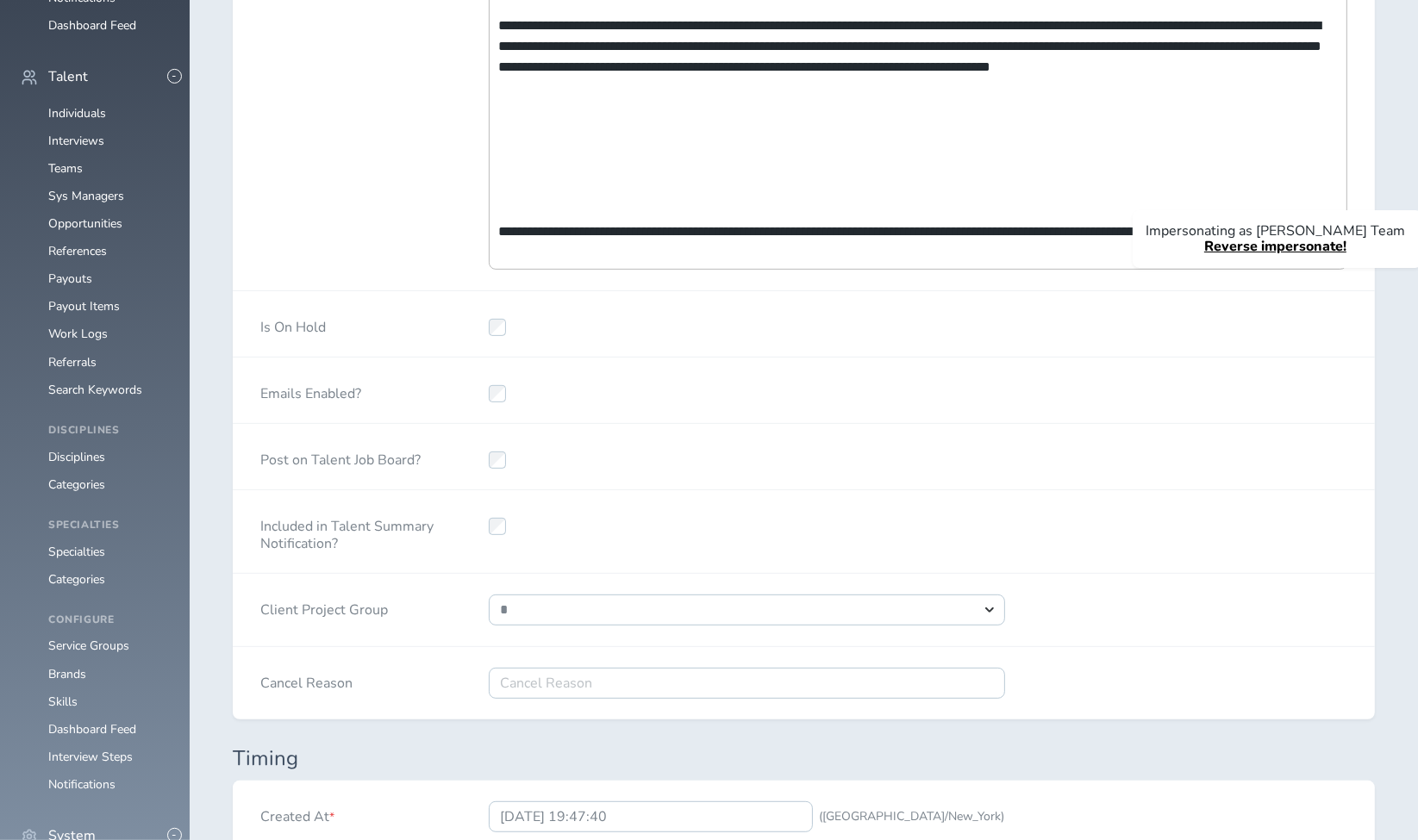
scroll to position [957, 0]
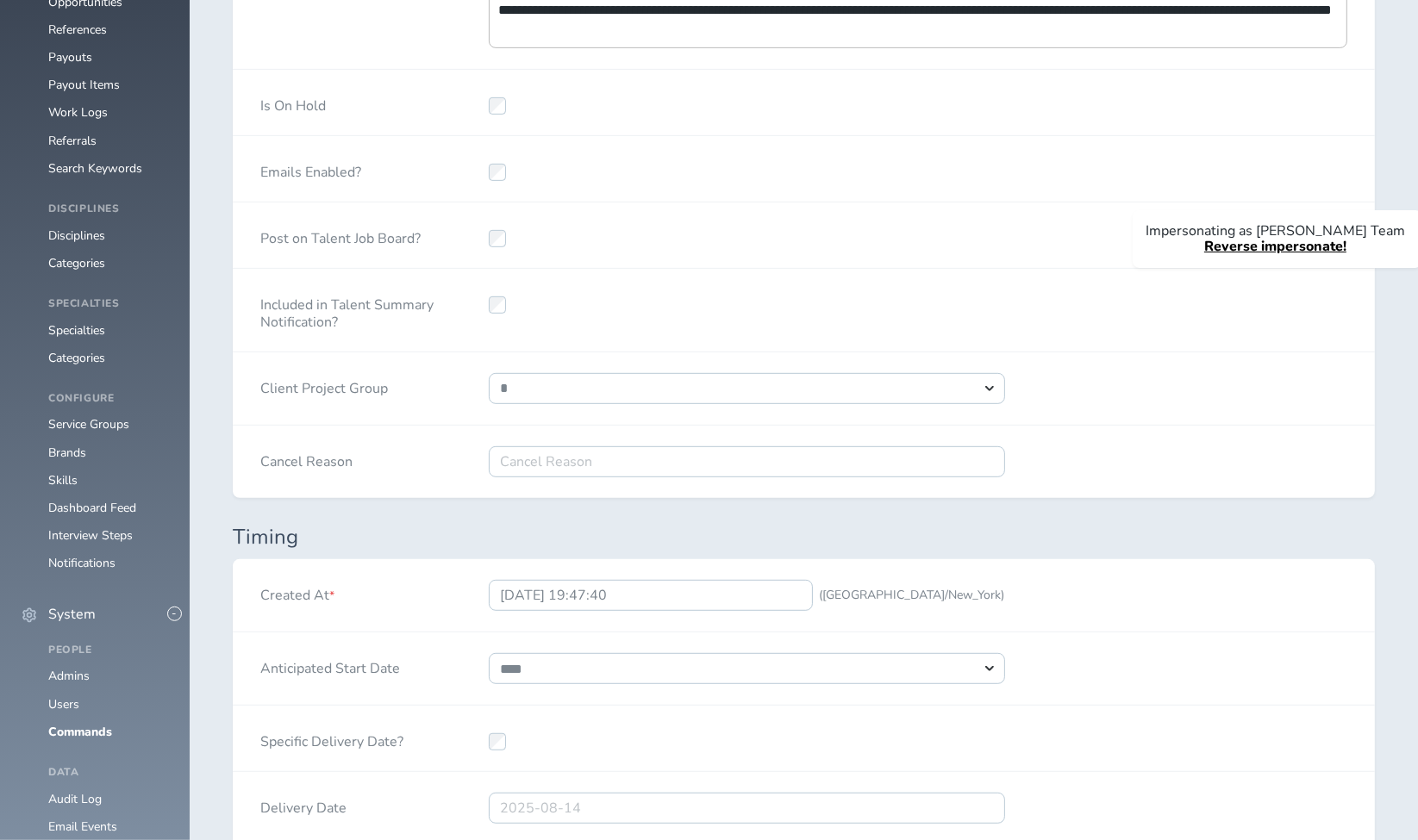
select select "***"
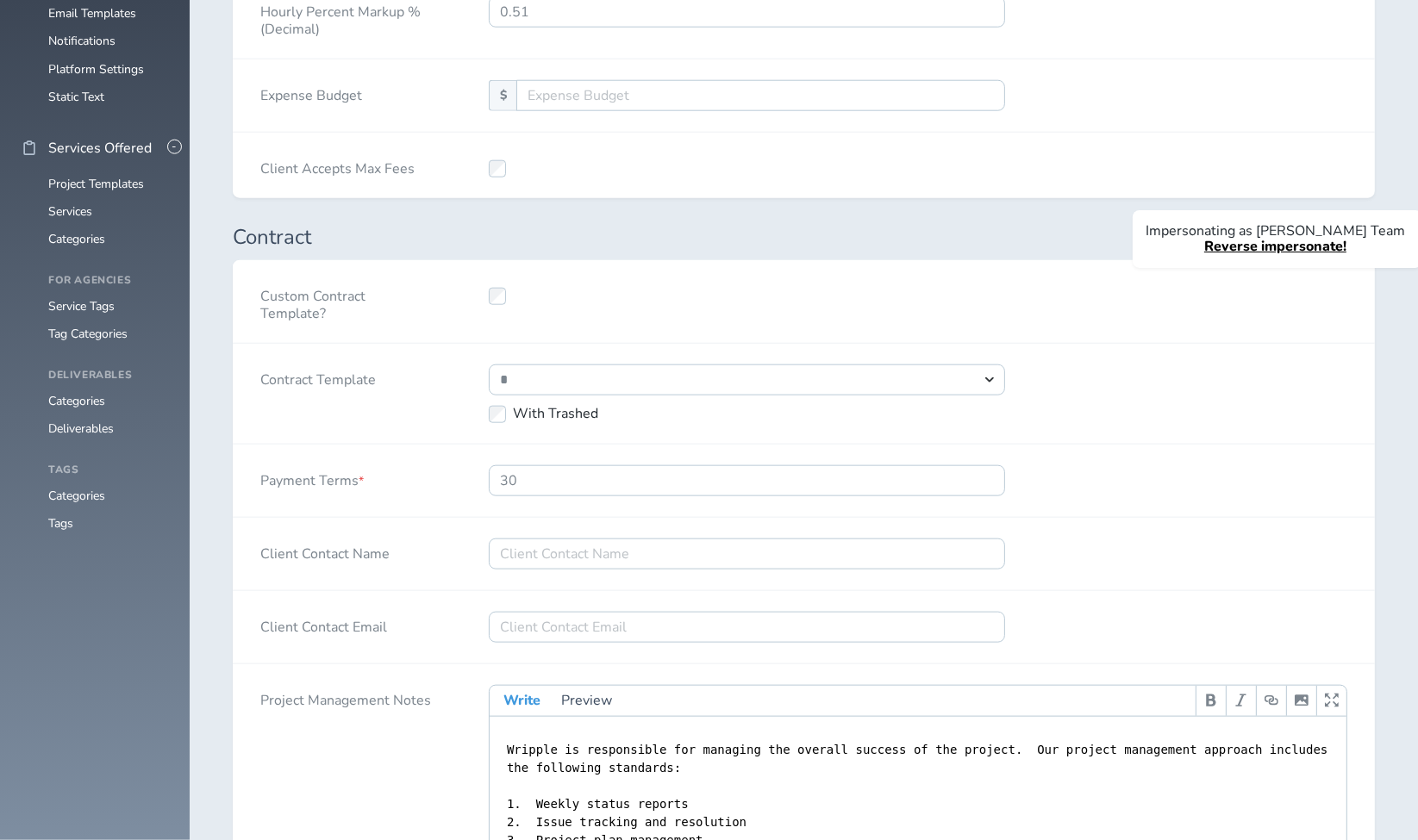
scroll to position [2826, 0]
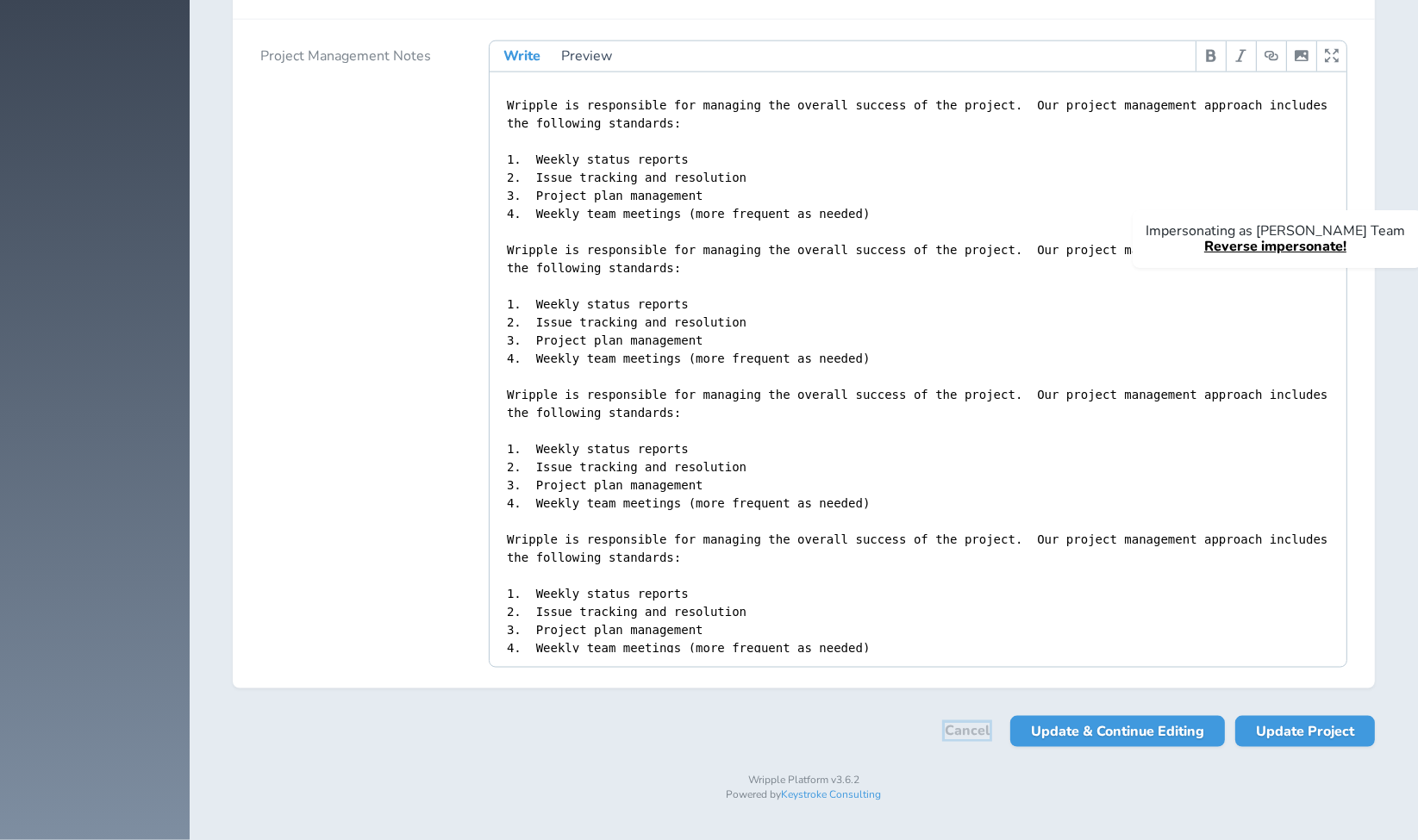
click at [952, 736] on link "Cancel" at bounding box center [967, 730] width 44 height 16
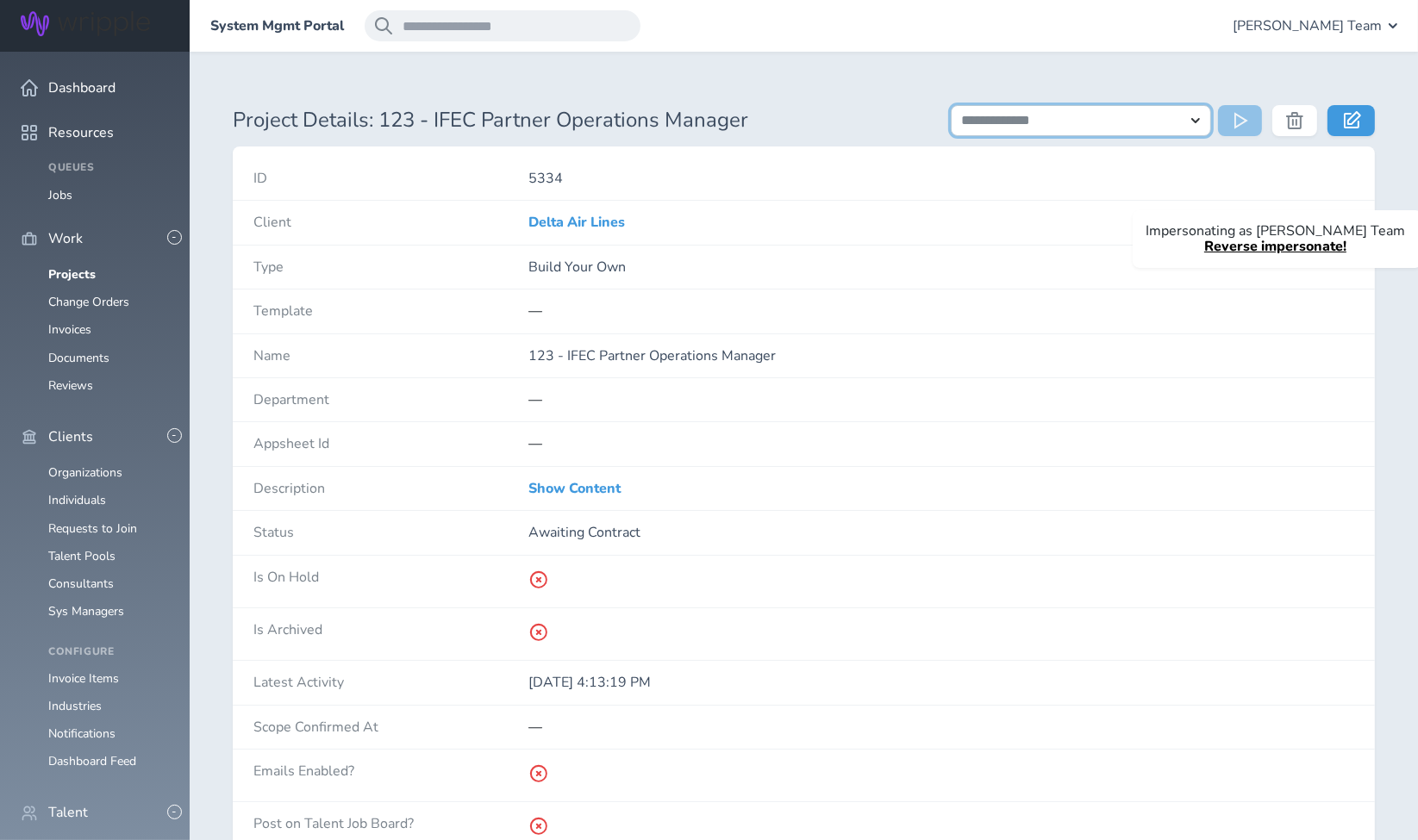
click at [1157, 121] on select "**********" at bounding box center [1082, 121] width 262 height 31
select select "**********"
click at [951, 105] on select "**********" at bounding box center [1082, 121] width 262 height 31
click at [1234, 122] on icon at bounding box center [1242, 120] width 18 height 18
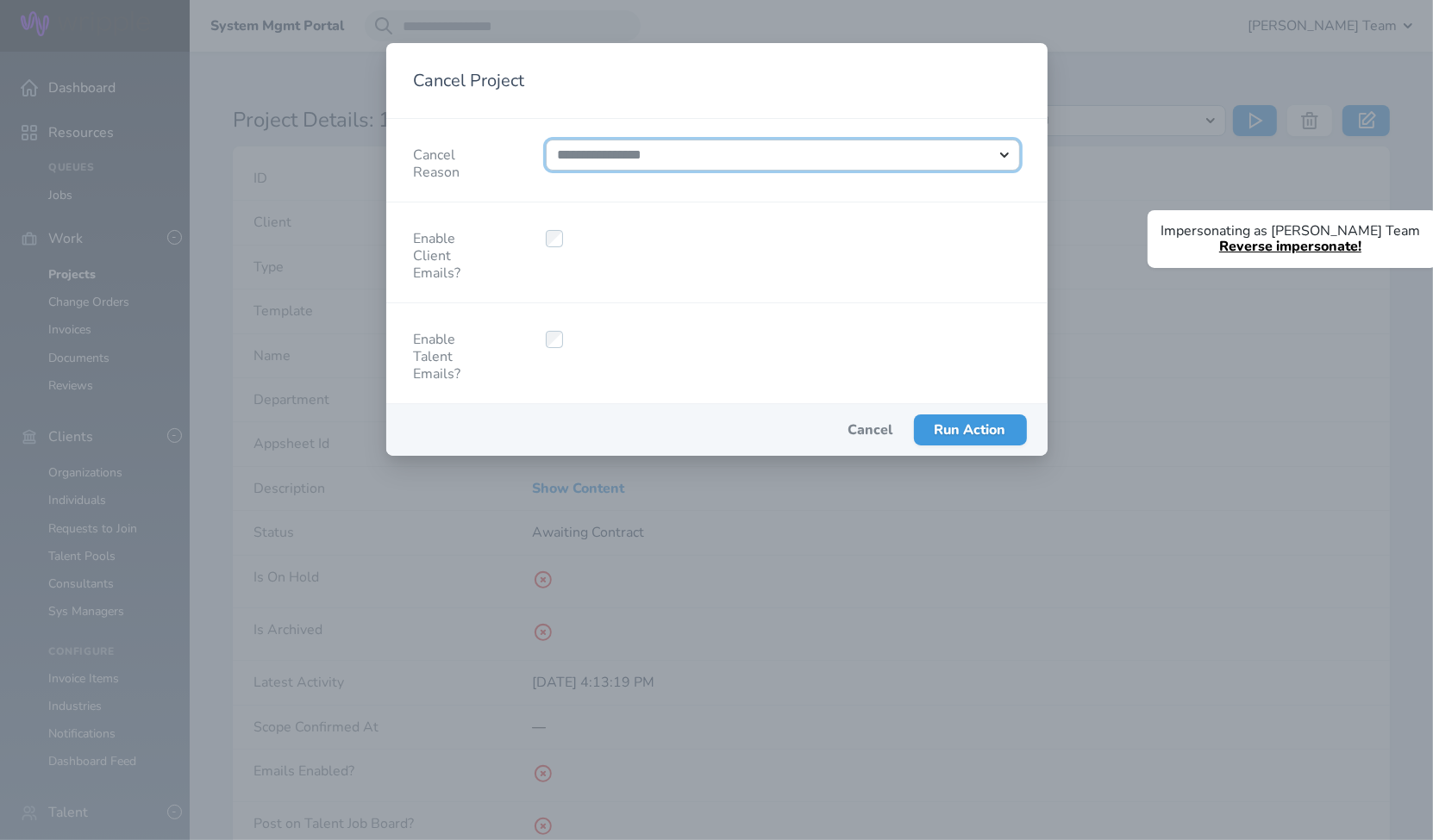
click at [647, 159] on select "**********" at bounding box center [782, 155] width 474 height 31
select select "*****"
click at [545, 140] on select "**********" at bounding box center [782, 155] width 474 height 31
click at [695, 268] on div at bounding box center [782, 252] width 530 height 100
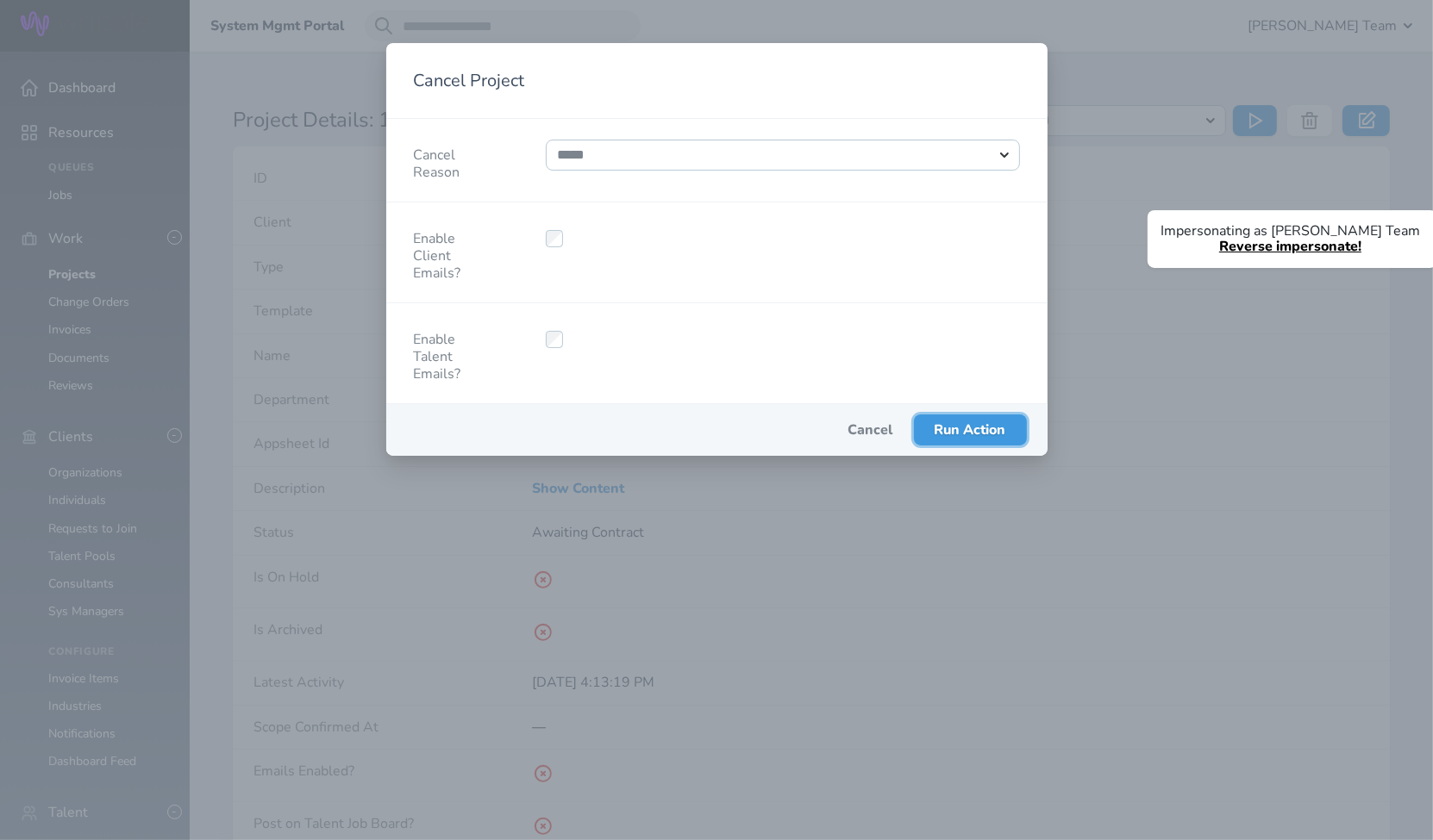
click at [938, 423] on span "Run Action" at bounding box center [970, 430] width 71 height 19
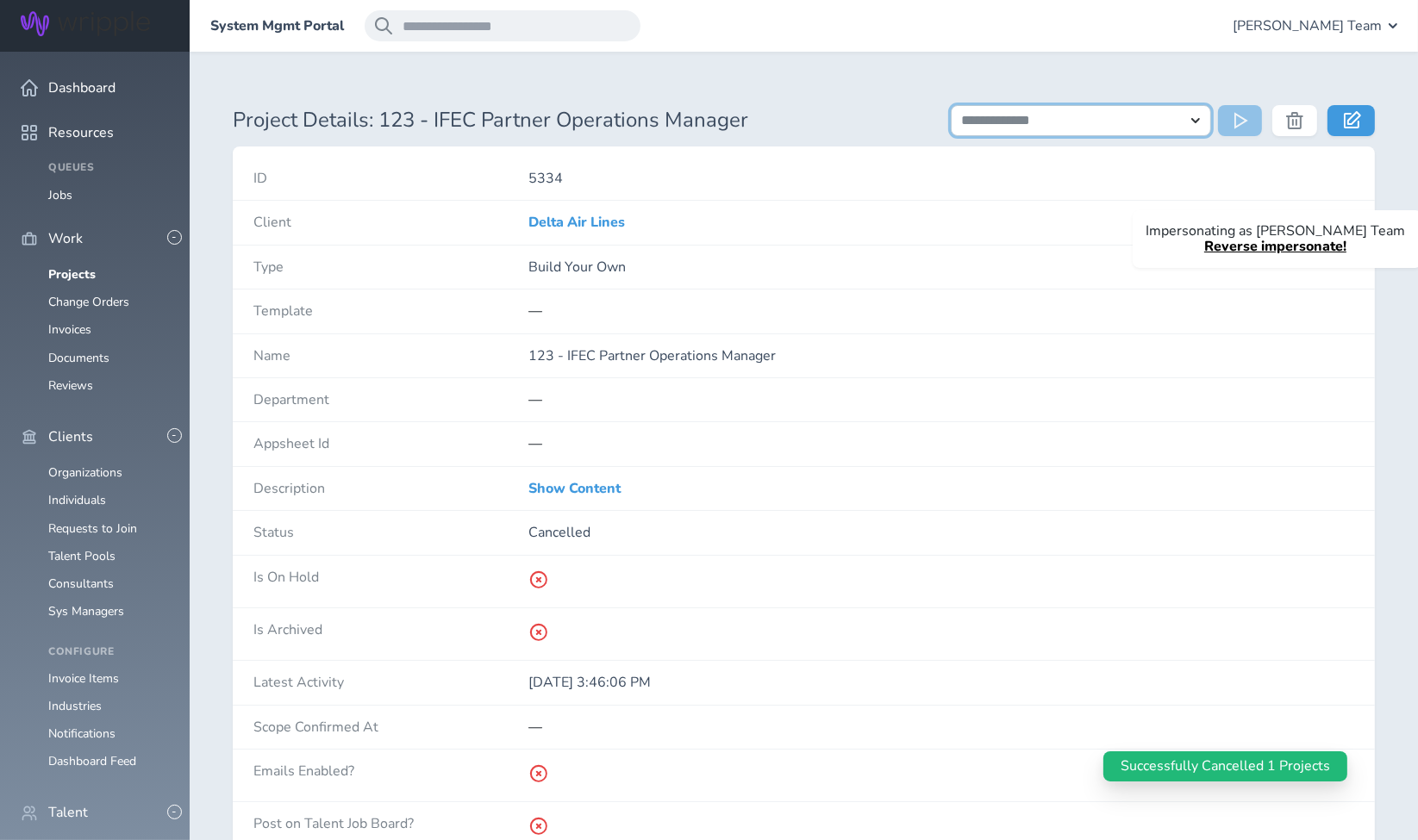
click at [1034, 131] on select "**********" at bounding box center [1082, 121] width 262 height 31
select select "**********"
click at [951, 105] on select "**********" at bounding box center [1082, 121] width 262 height 31
click at [1229, 116] on button at bounding box center [1241, 121] width 44 height 31
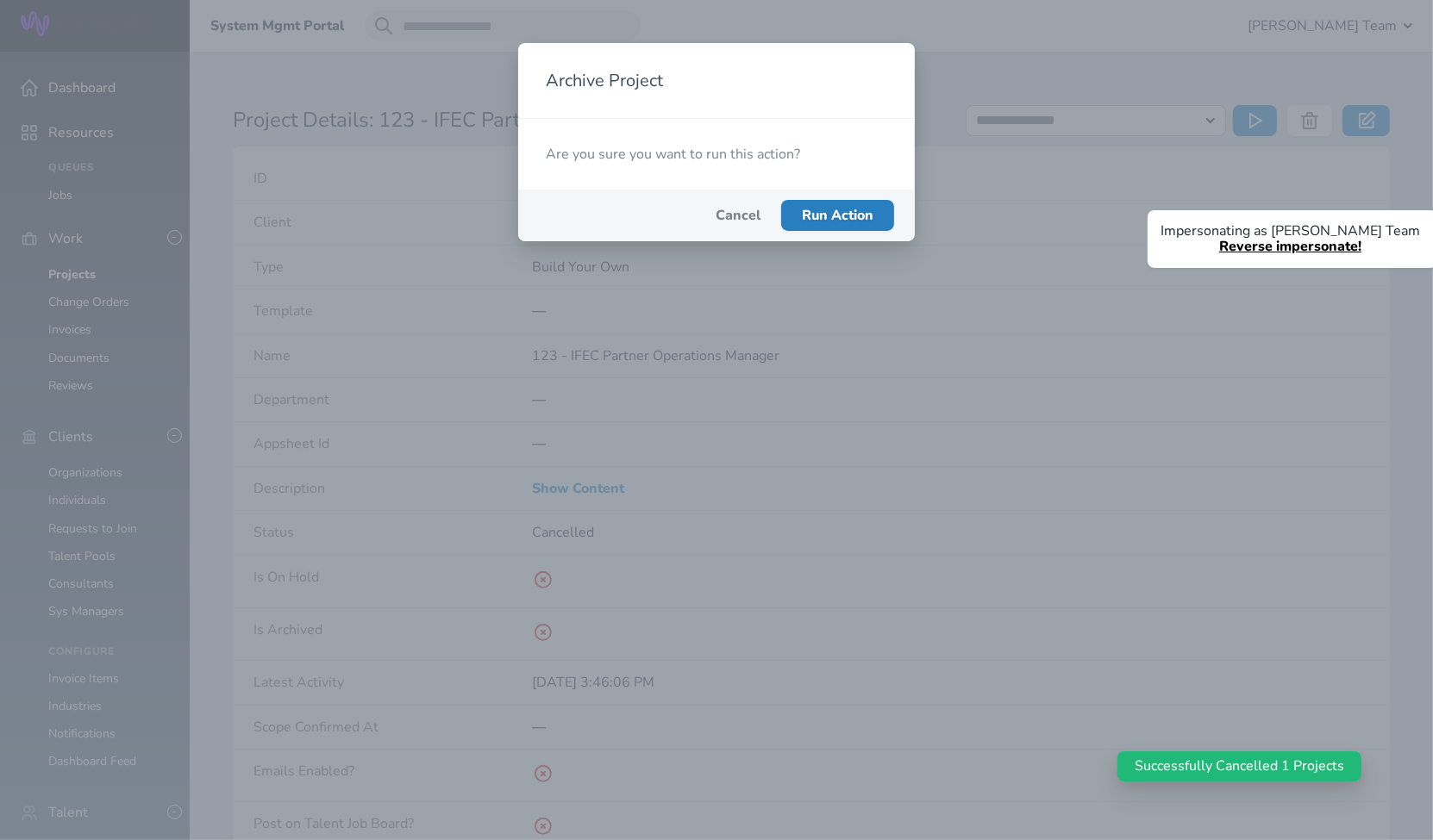
click at [823, 209] on span "Run Action" at bounding box center [837, 215] width 71 height 19
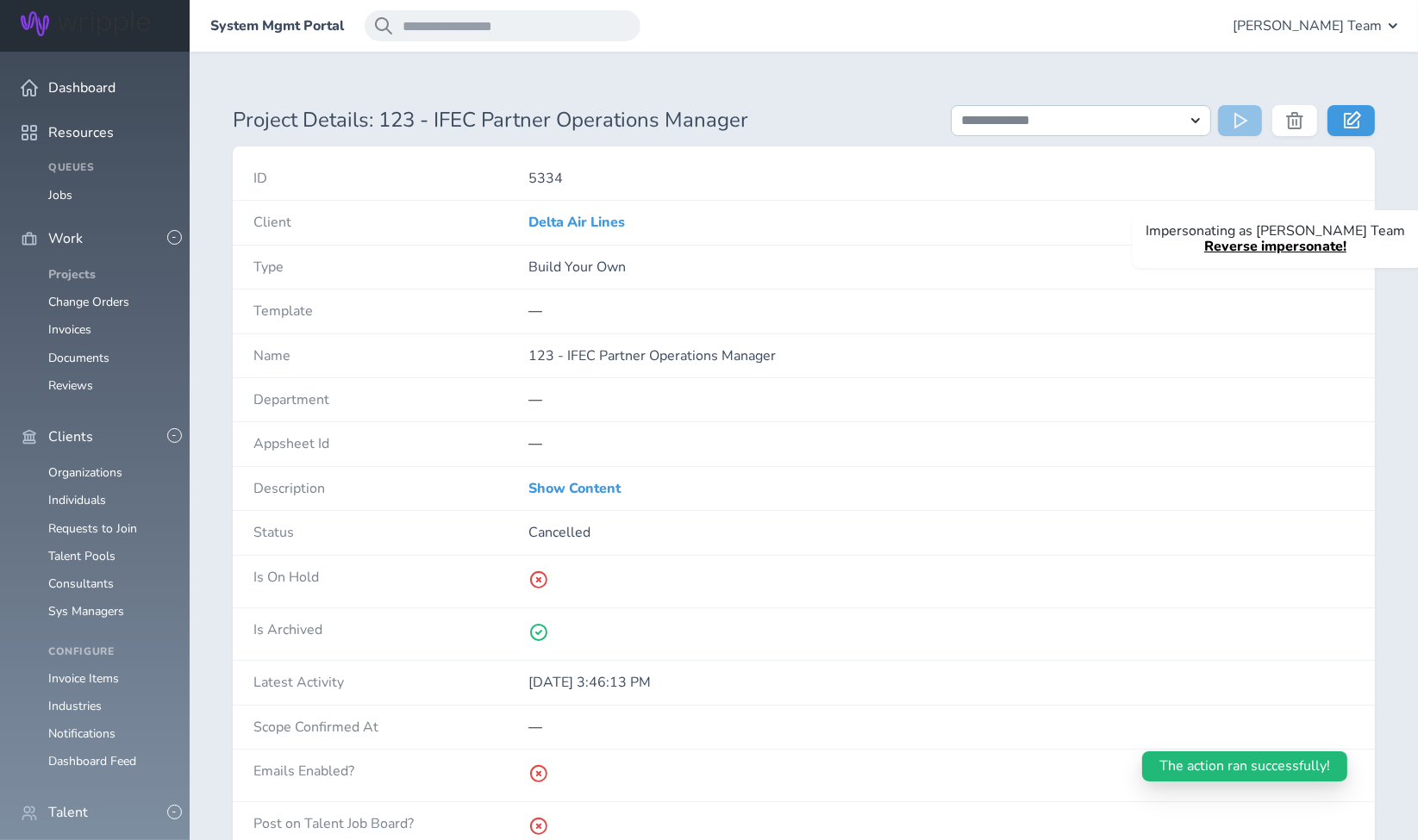
click at [80, 266] on link "Projects" at bounding box center [71, 274] width 47 height 17
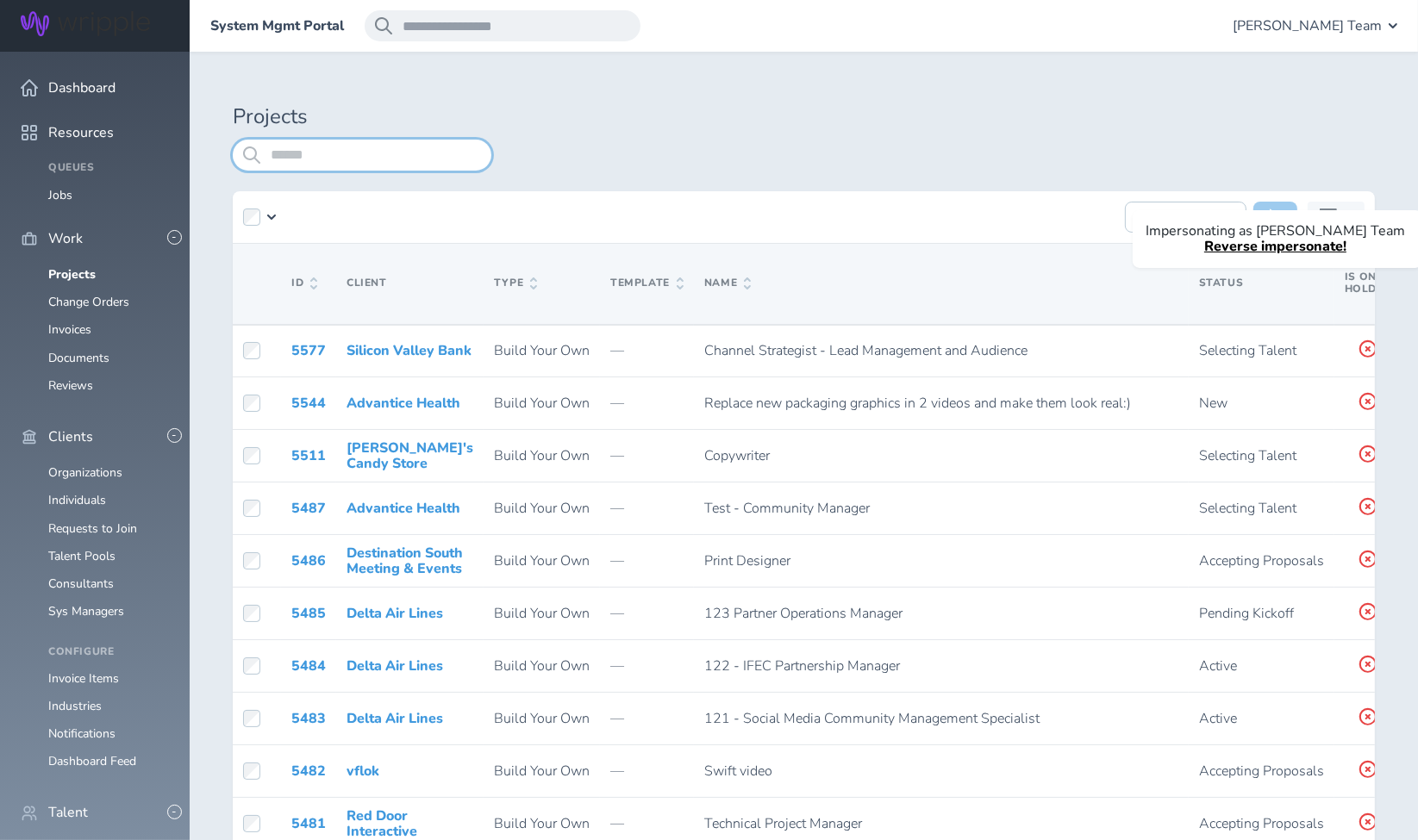
click at [376, 153] on input "search" at bounding box center [362, 155] width 259 height 31
type input "***"
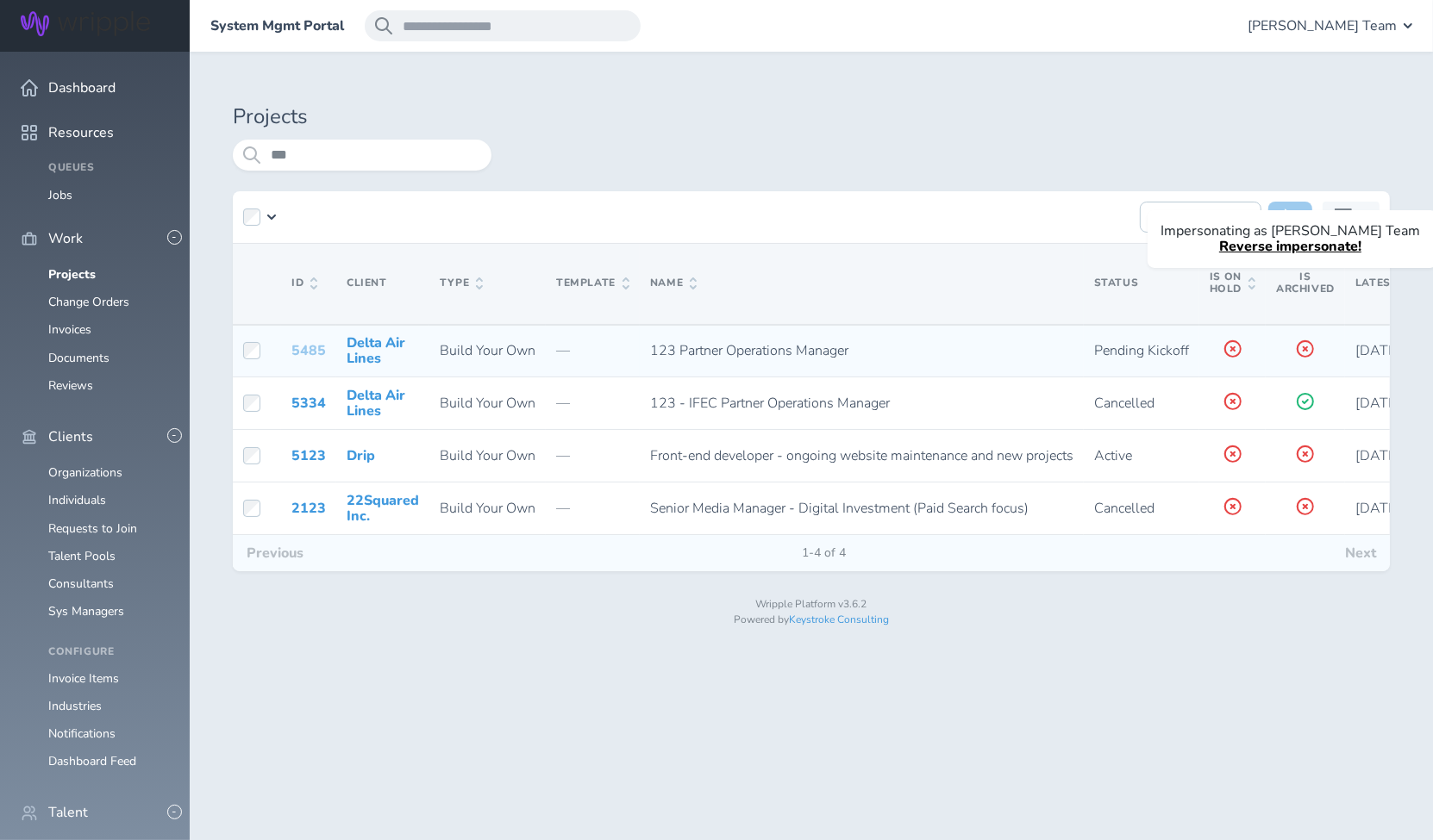
click at [302, 346] on link "5485" at bounding box center [308, 350] width 34 height 19
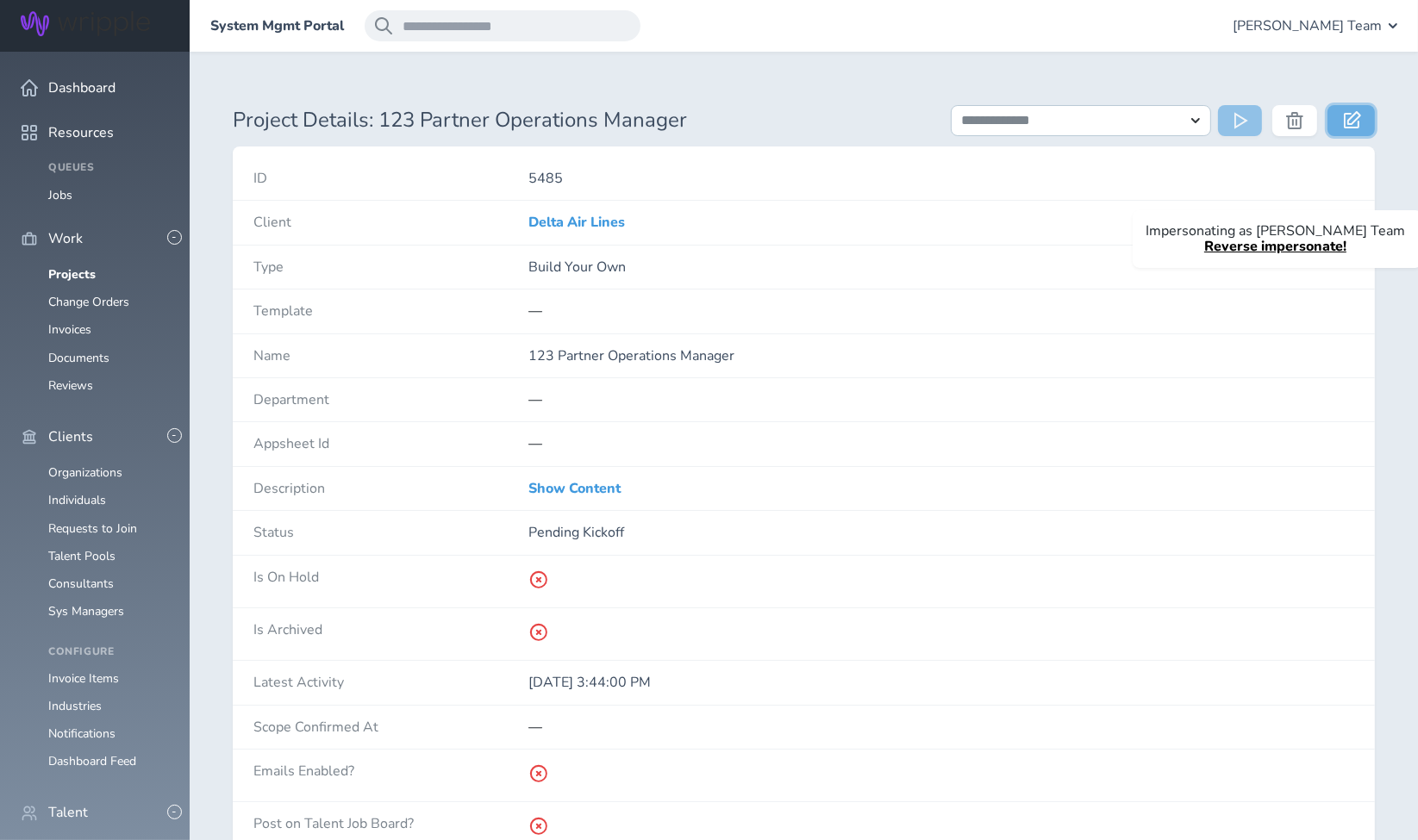
click at [1354, 124] on icon at bounding box center [1352, 119] width 18 height 18
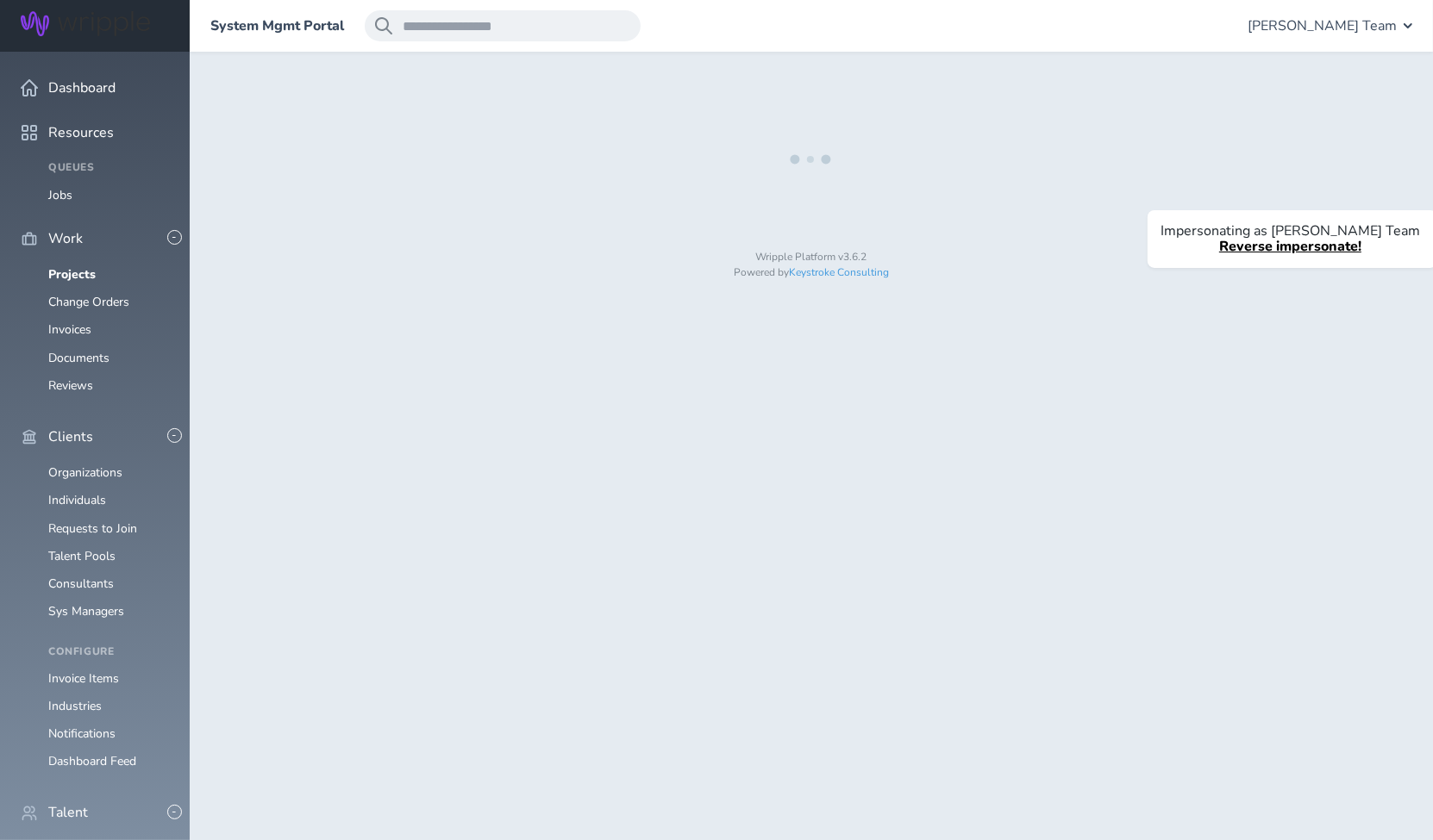
select select "*"
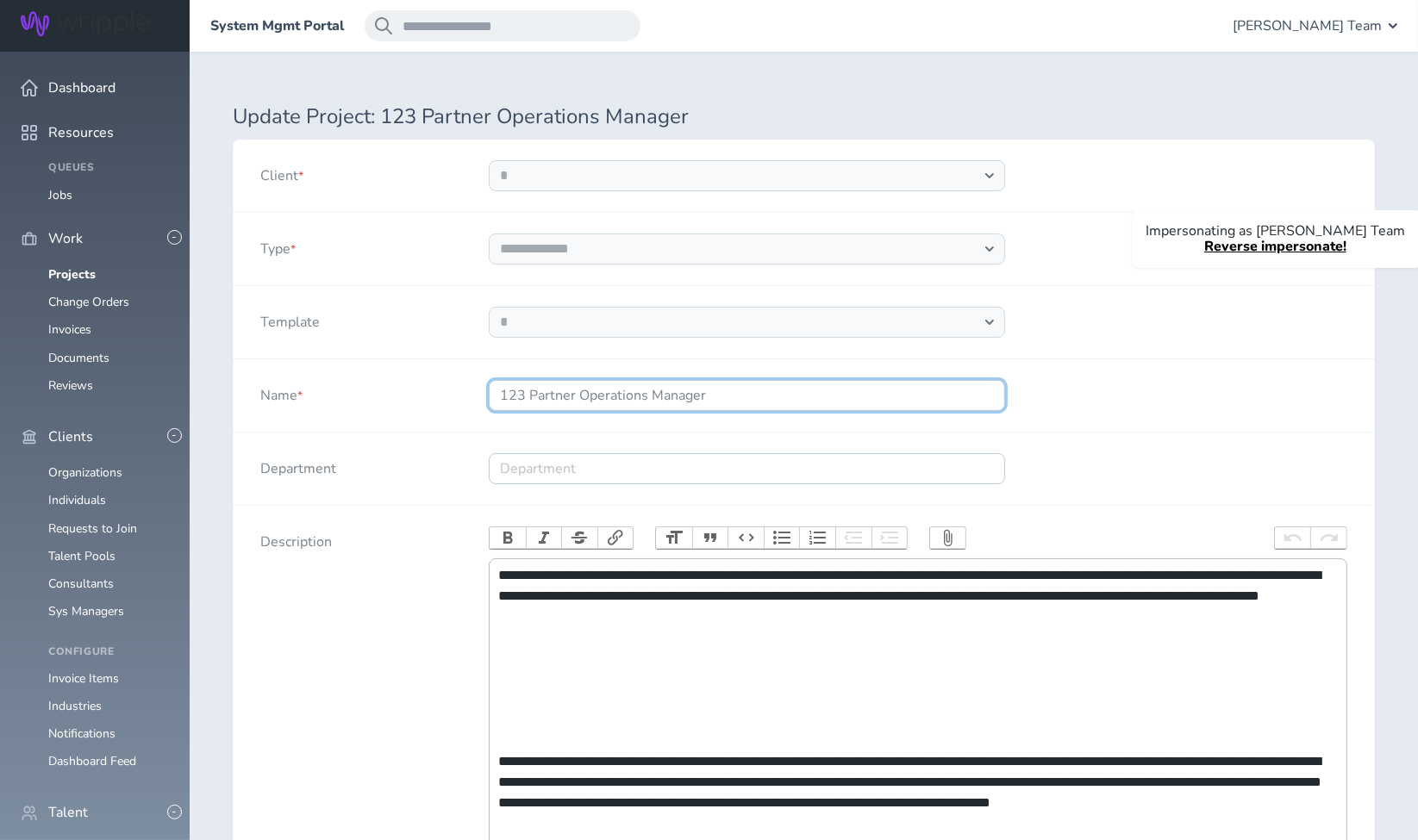
click at [530, 390] on input "123 Partner Operations Manager" at bounding box center [747, 396] width 517 height 31
type input "123 - Partner Operations Manager"
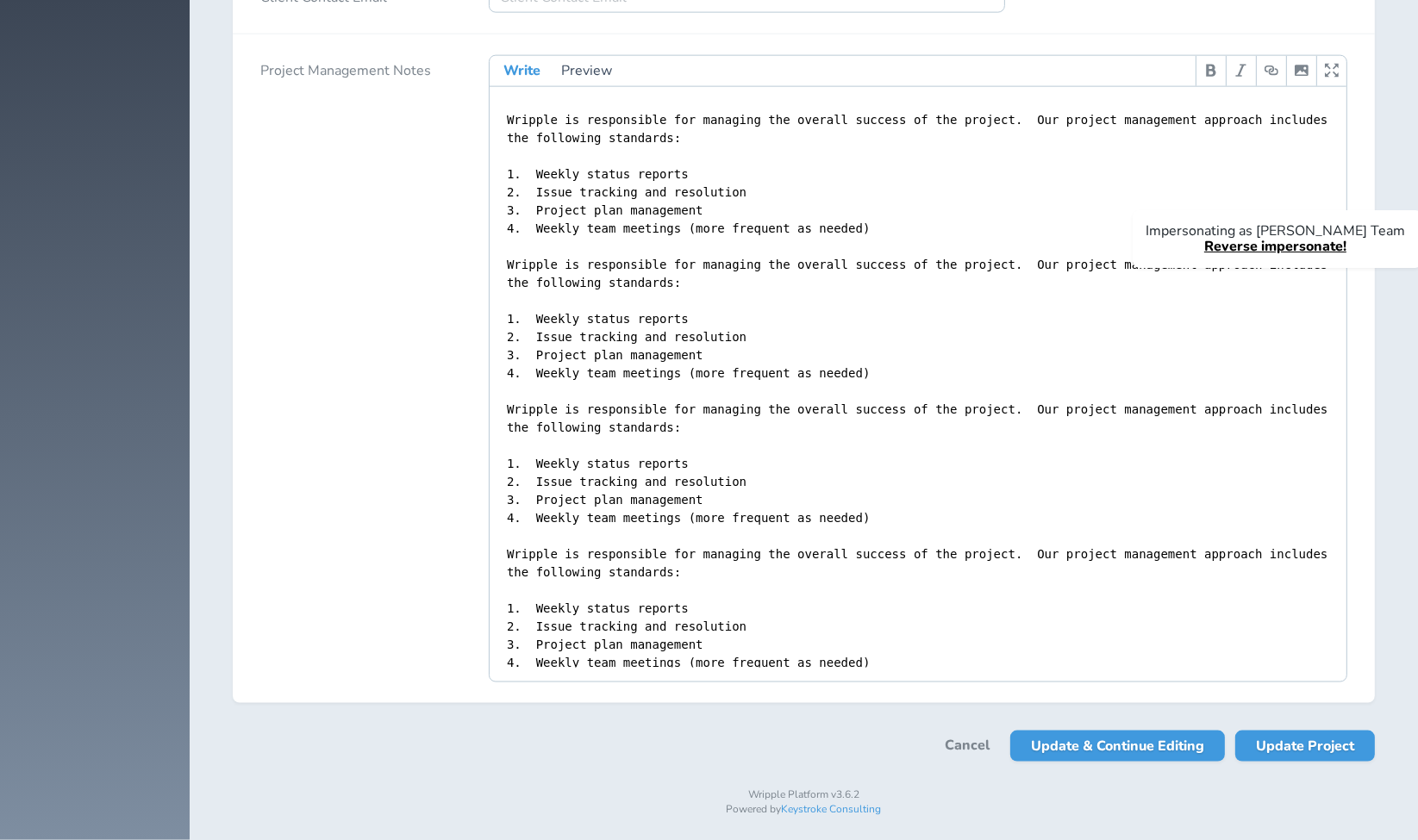
scroll to position [2826, 0]
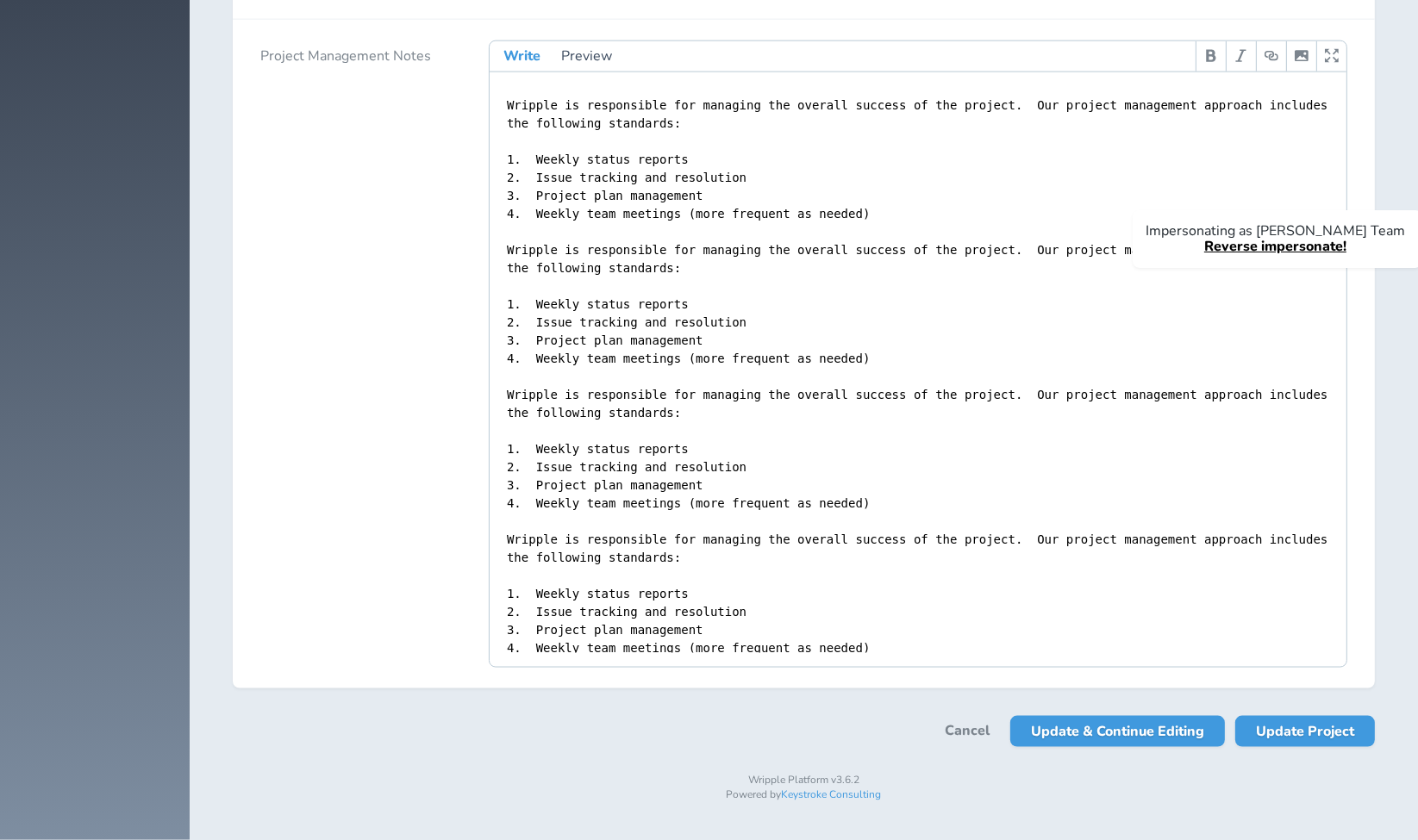
select select "***"
type input "123 - Partner Operations Manager"
click at [1312, 734] on span "Update Project" at bounding box center [1305, 732] width 98 height 31
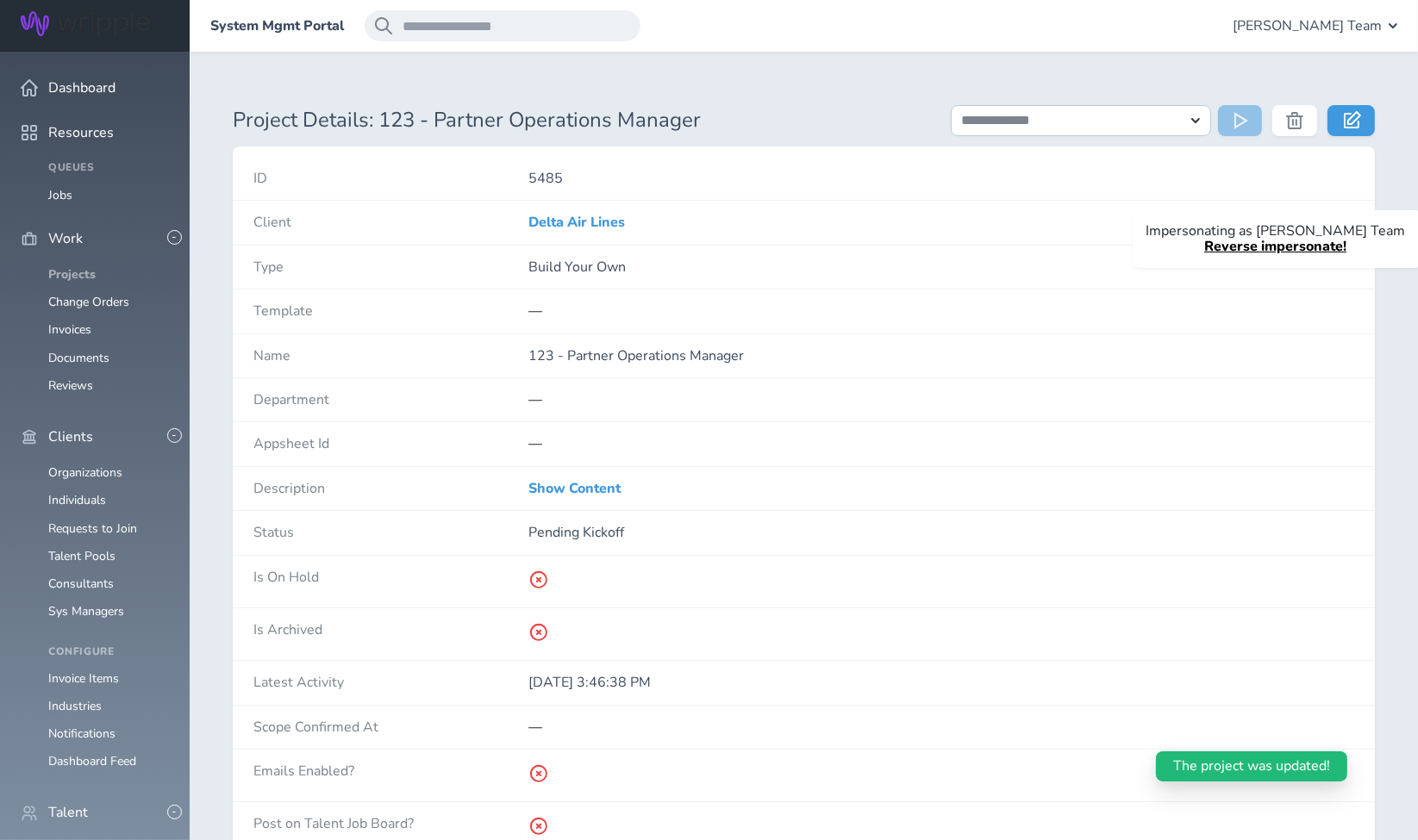
click at [68, 266] on link "Projects" at bounding box center [71, 274] width 47 height 17
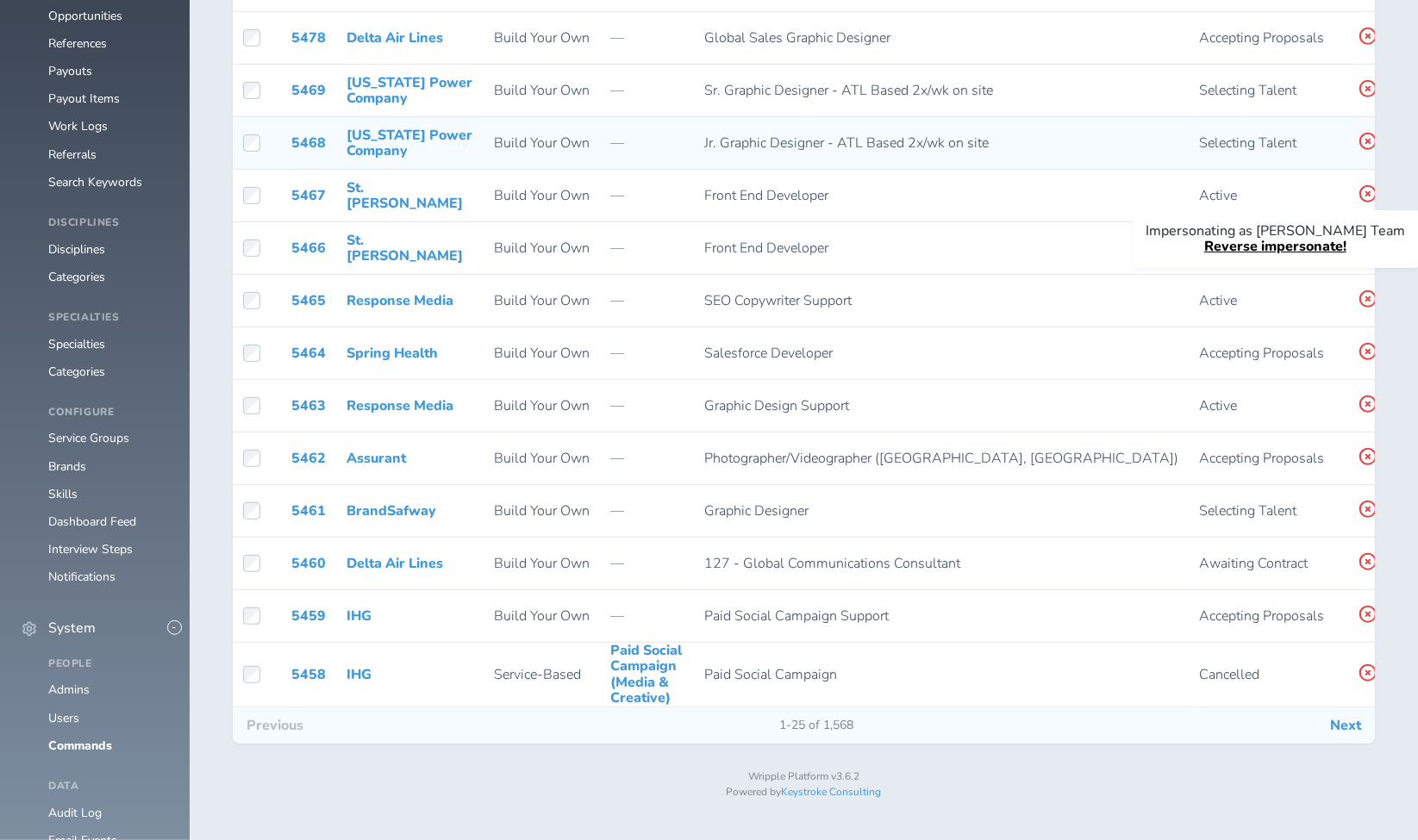
scroll to position [958, 0]
